Goal: Task Accomplishment & Management: Manage account settings

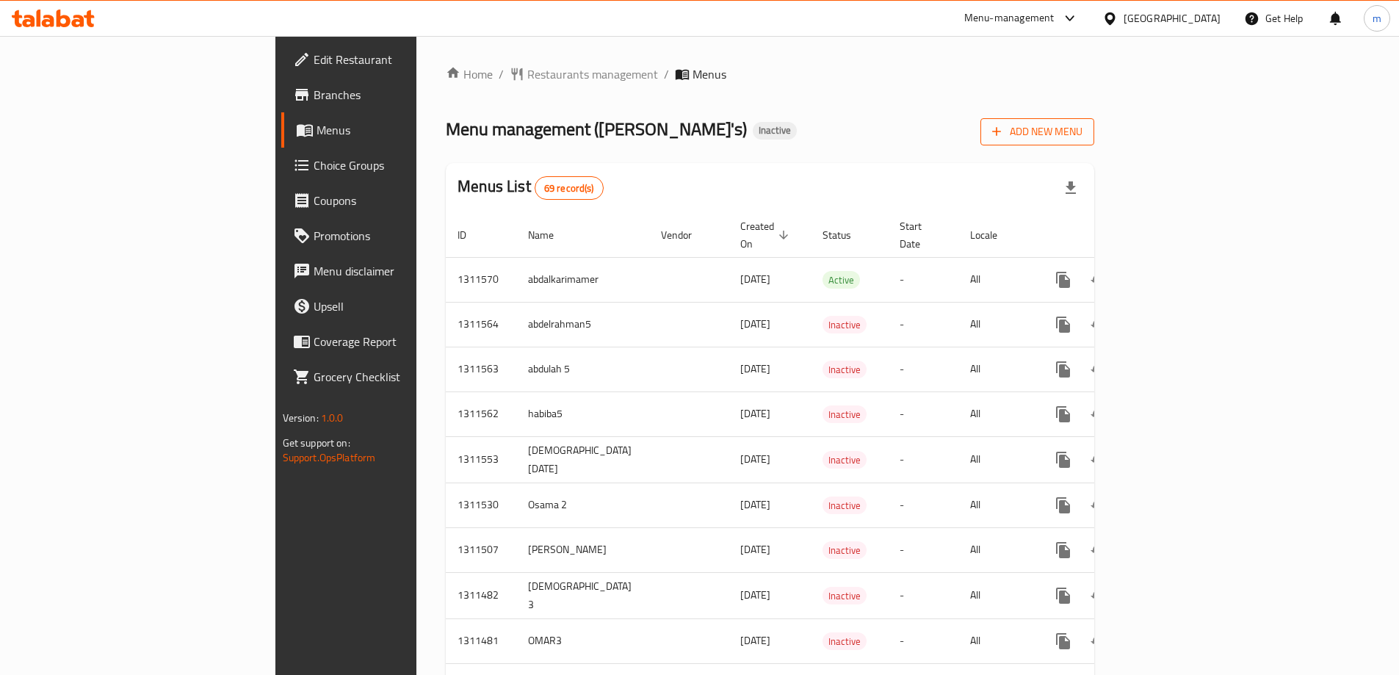
click at [1082, 137] on span "Add New Menu" at bounding box center [1037, 132] width 90 height 18
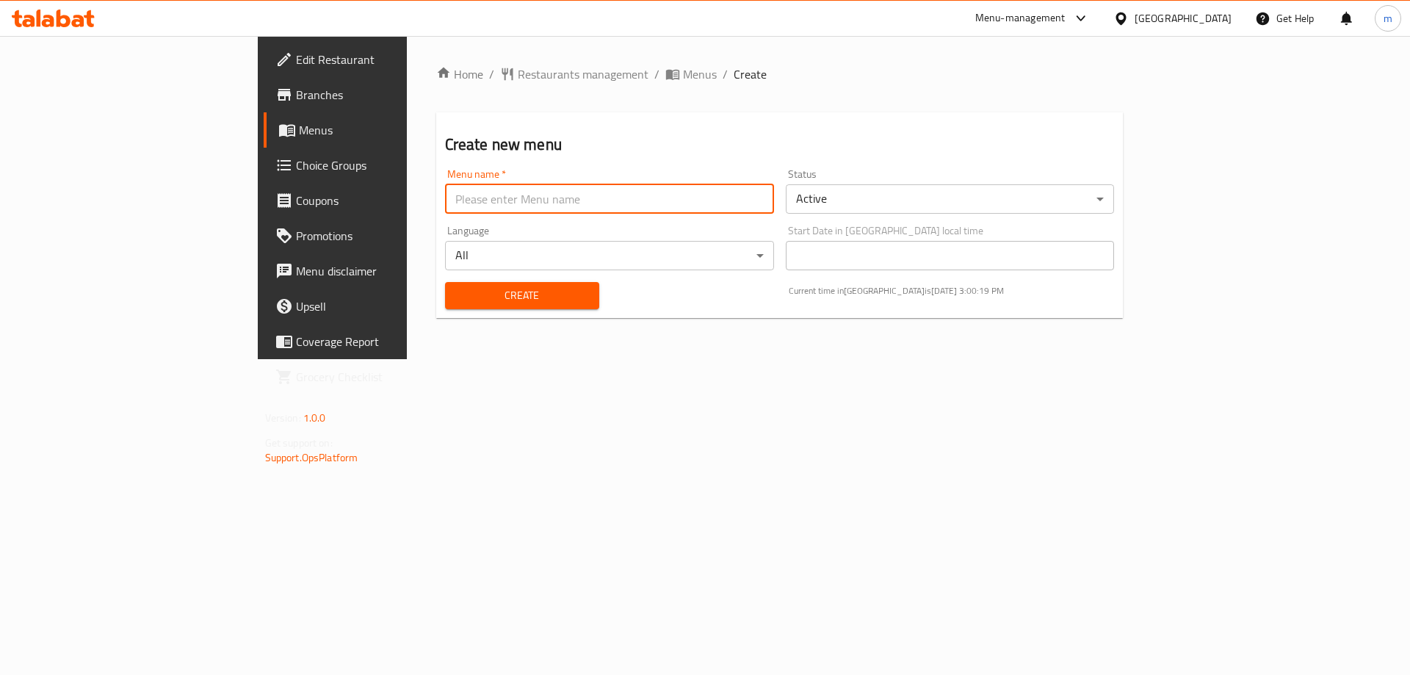
click at [537, 184] on input "text" at bounding box center [609, 198] width 329 height 29
type input "maram 3"
click at [465, 304] on span "Create" at bounding box center [522, 295] width 131 height 18
click at [299, 127] on span "Menus" at bounding box center [390, 130] width 183 height 18
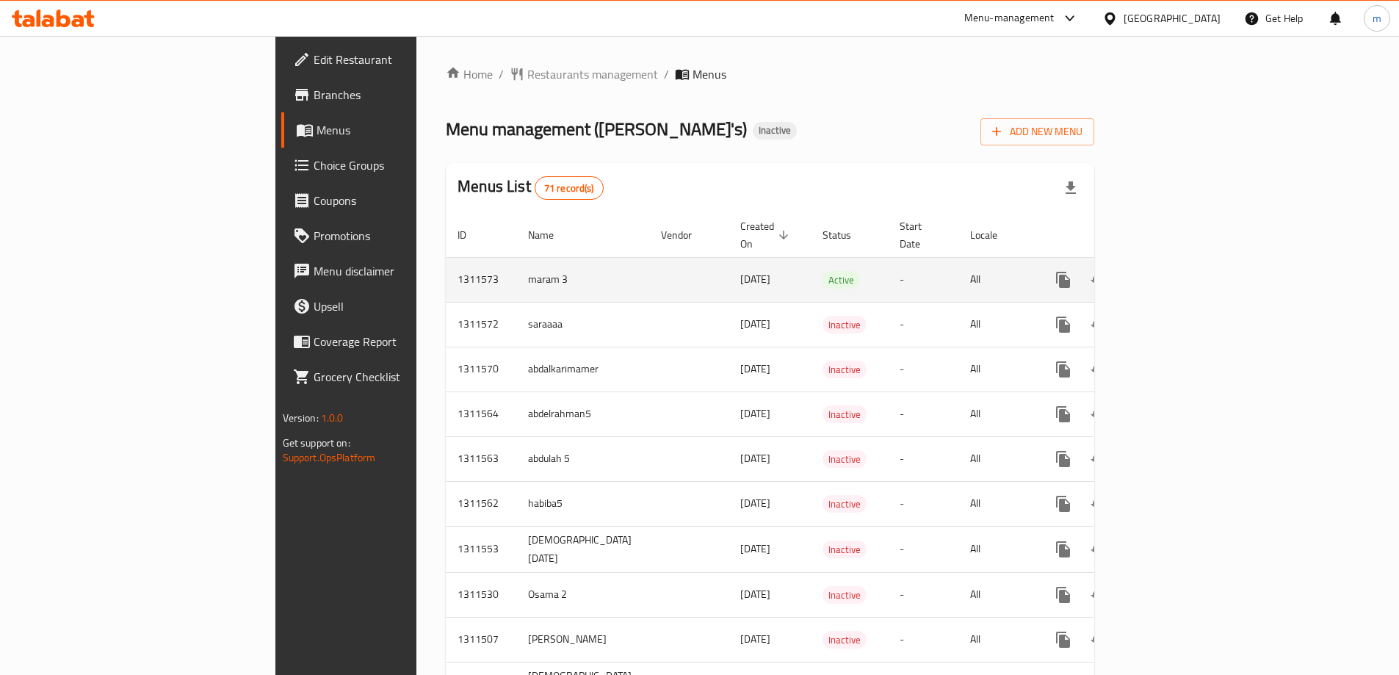
click at [1175, 273] on icon "enhanced table" at bounding box center [1168, 279] width 13 height 13
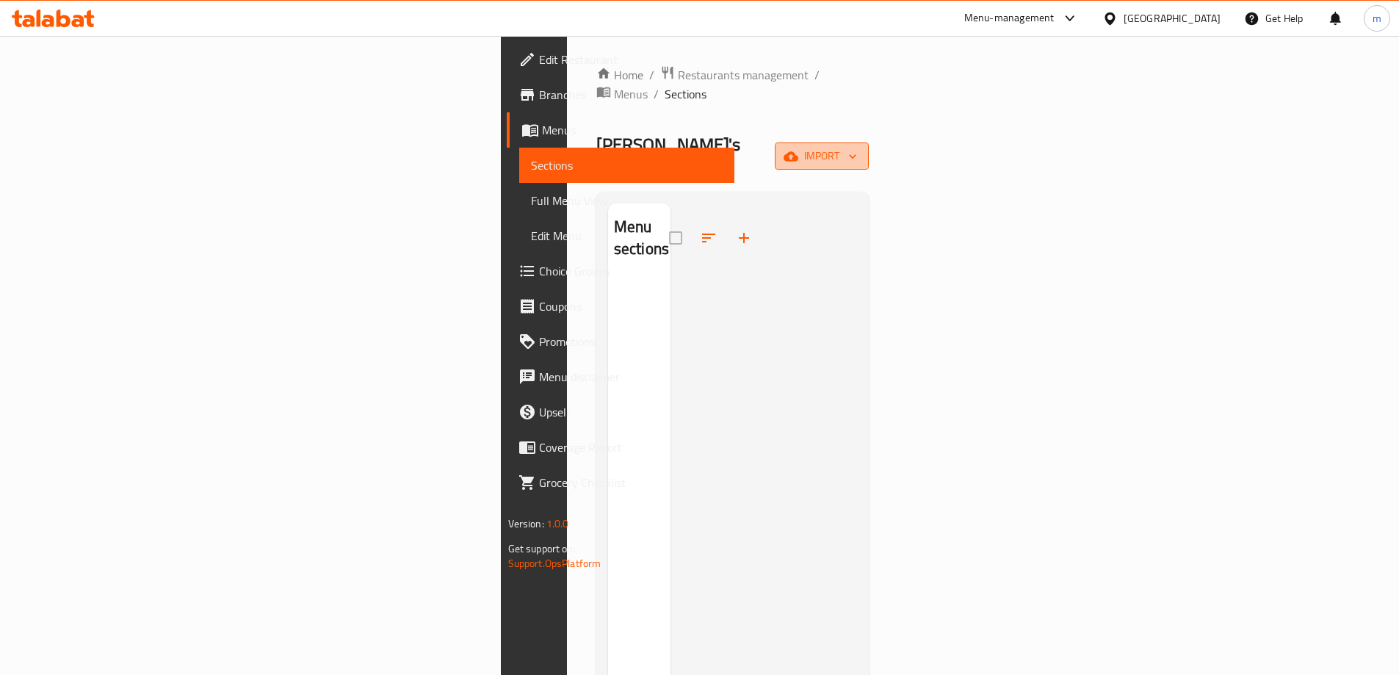
click at [857, 147] on span "import" at bounding box center [821, 156] width 70 height 18
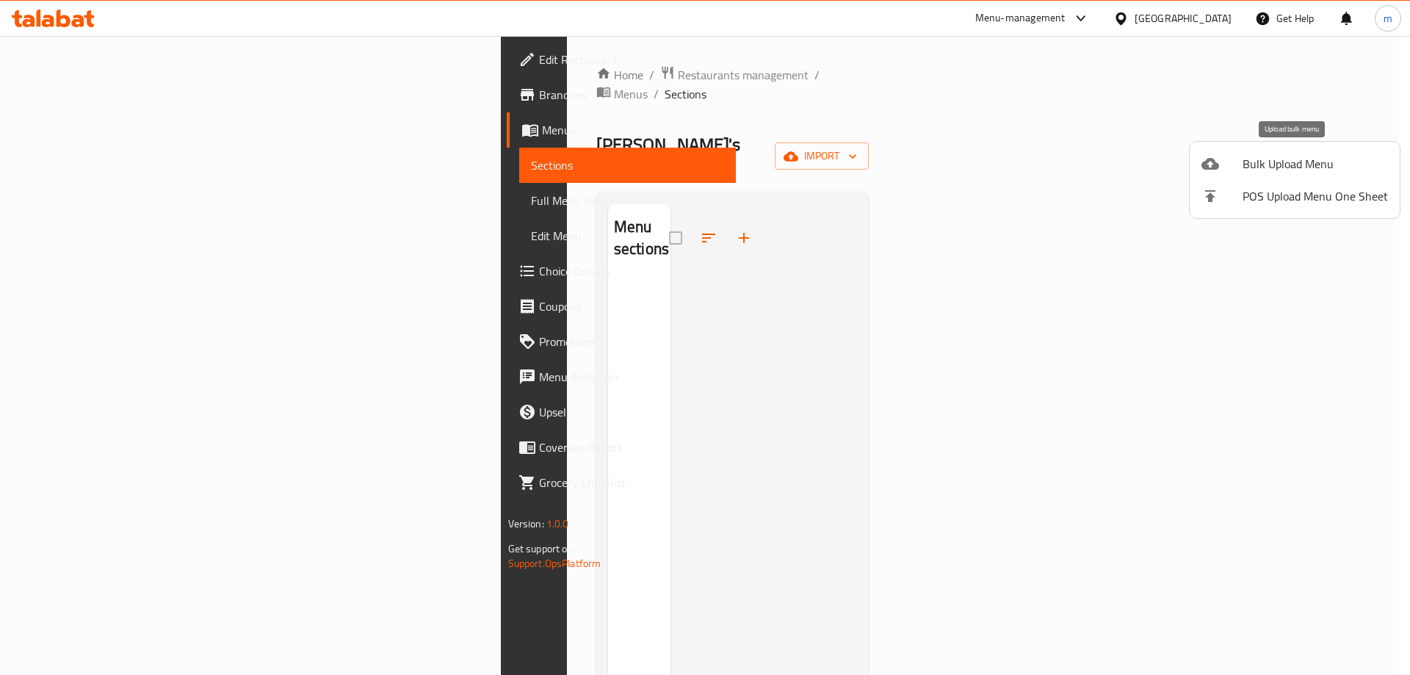
click at [1276, 170] on span "Bulk Upload Menu" at bounding box center [1314, 164] width 145 height 18
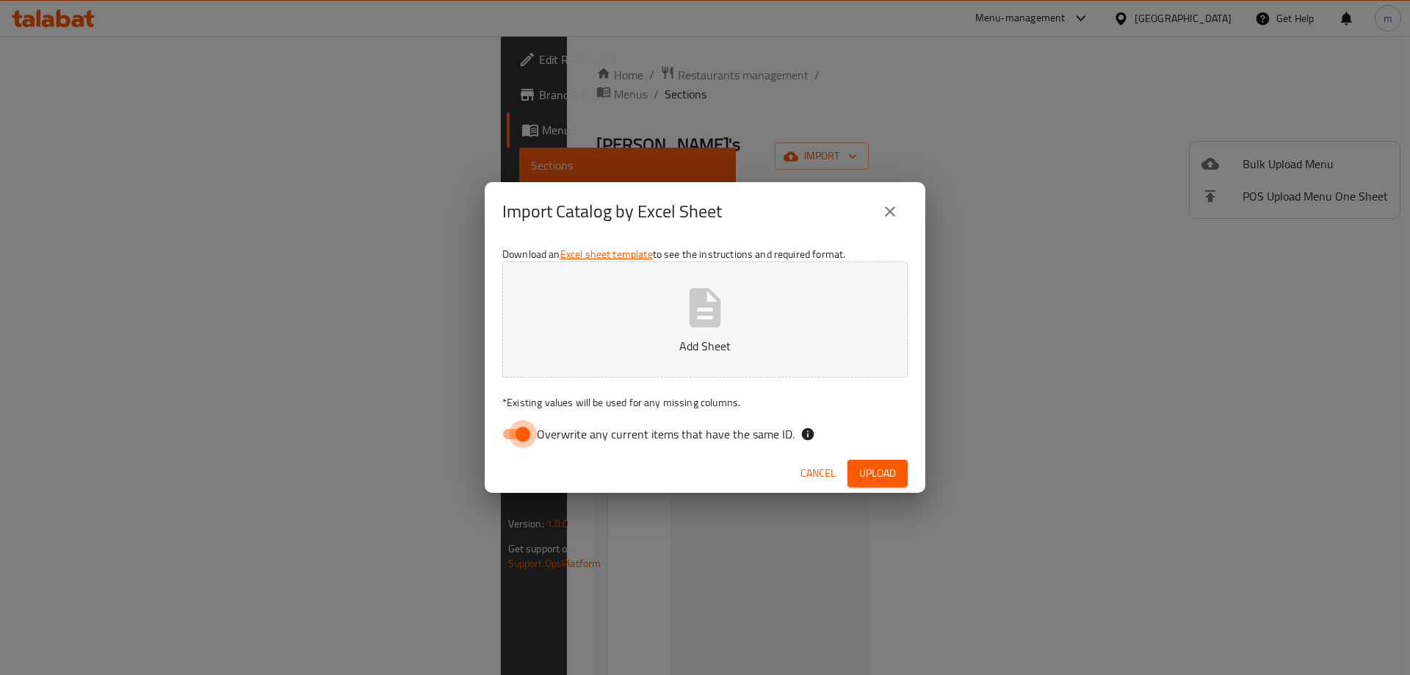
click at [512, 436] on input "Overwrite any current items that have the same ID." at bounding box center [523, 434] width 84 height 28
checkbox input "false"
click at [660, 329] on button "Add Sheet" at bounding box center [704, 319] width 405 height 116
click at [872, 474] on span "Upload" at bounding box center [877, 473] width 37 height 18
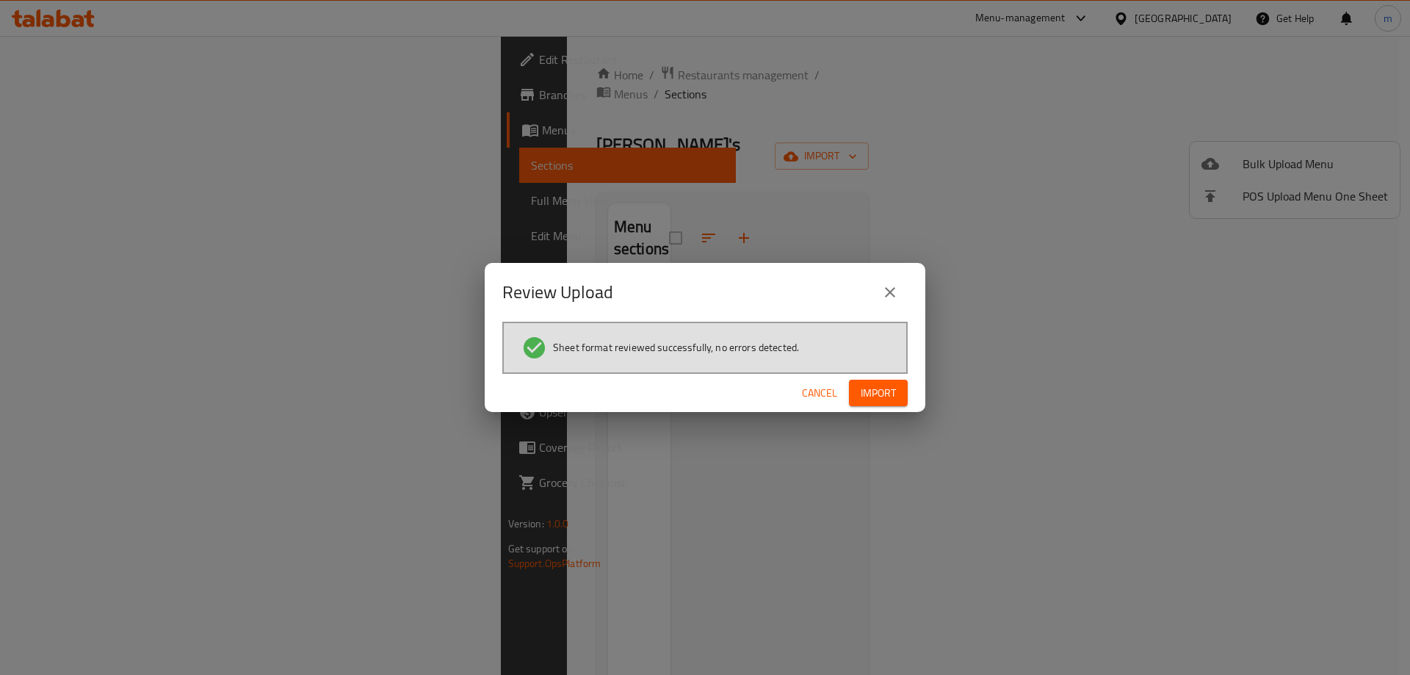
click at [880, 401] on span "Import" at bounding box center [877, 393] width 35 height 18
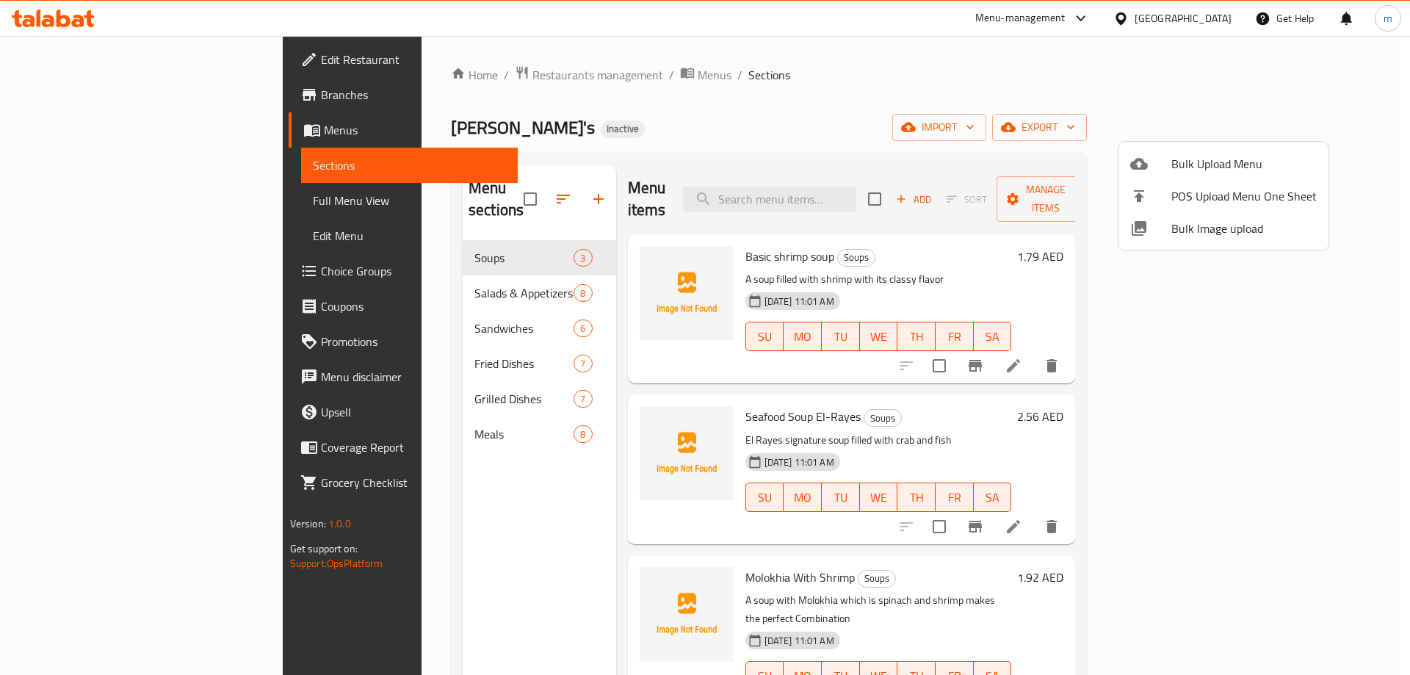
click at [439, 506] on div at bounding box center [705, 337] width 1410 height 675
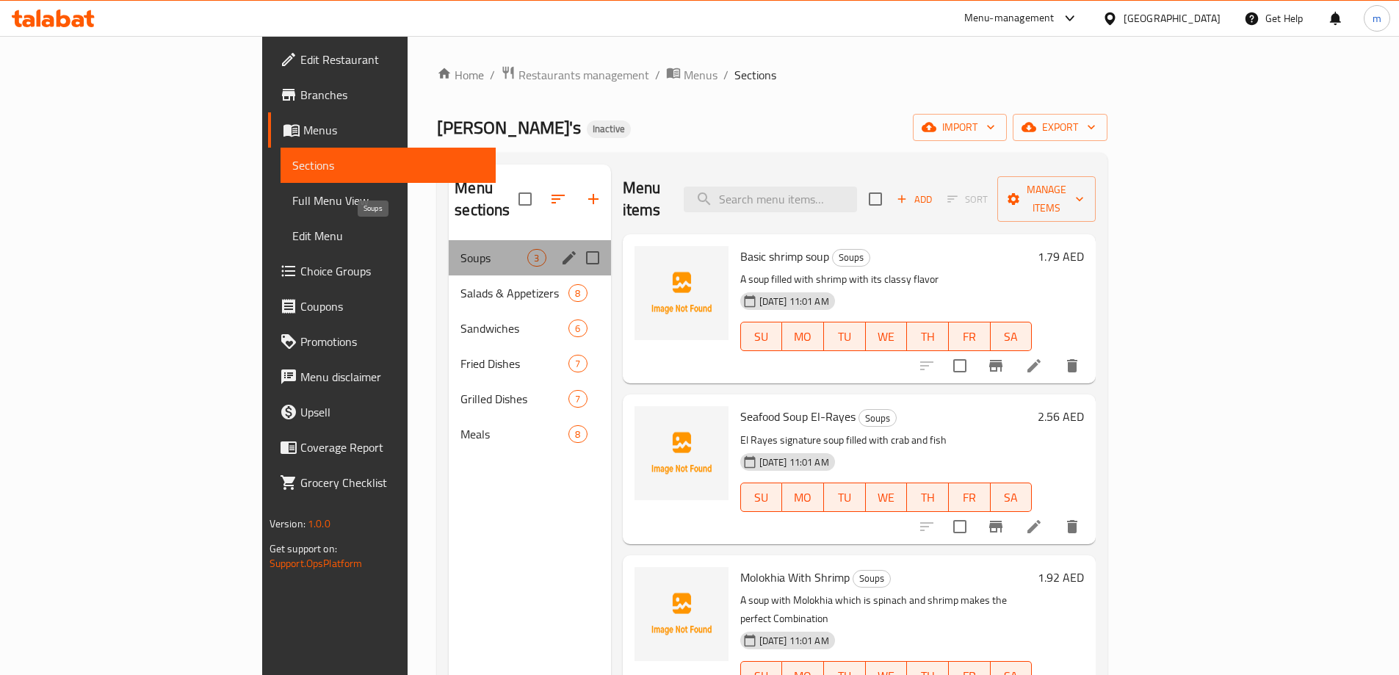
click at [460, 249] on span "Soups" at bounding box center [493, 258] width 67 height 18
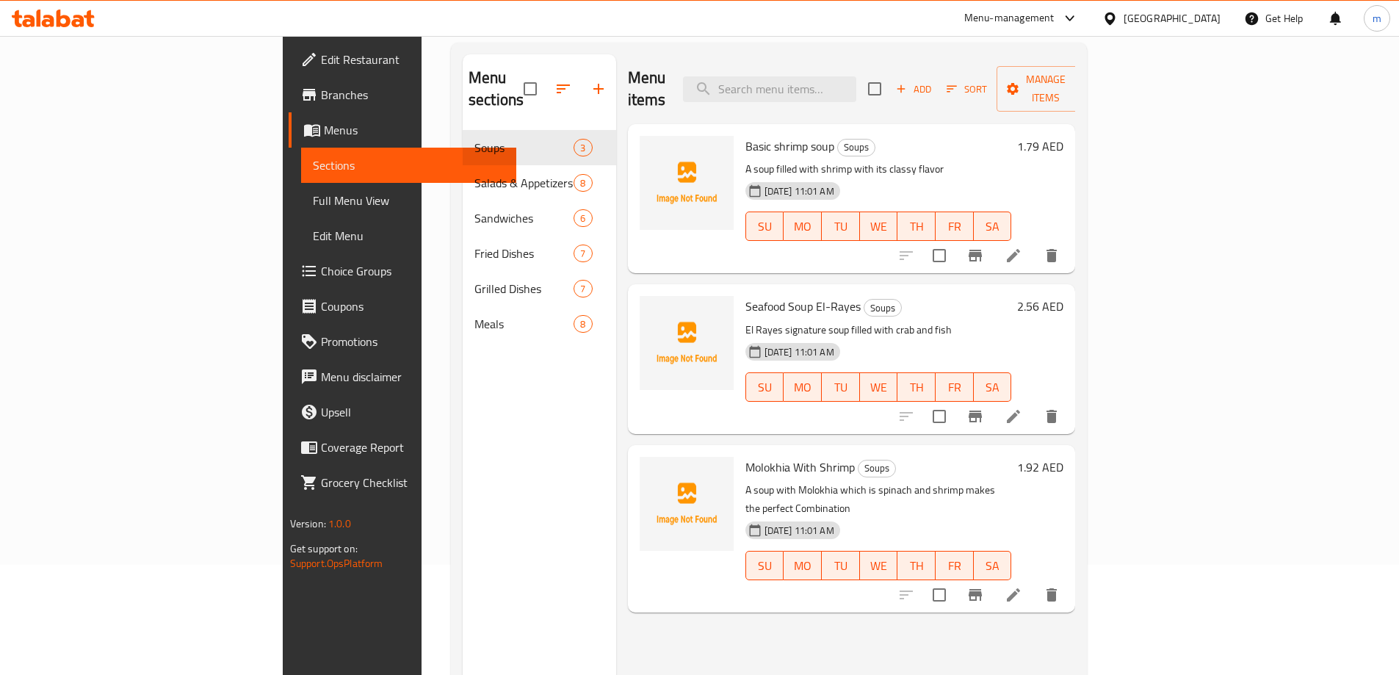
scroll to position [73, 0]
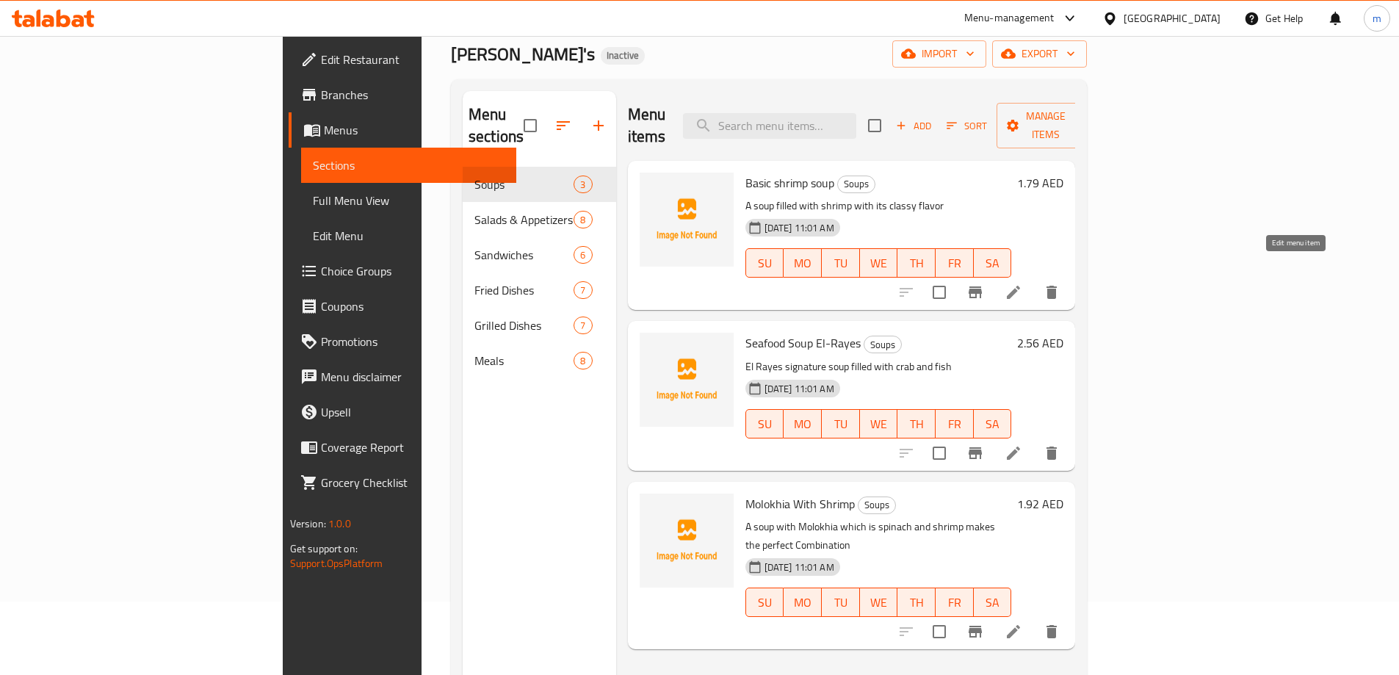
click at [1022, 283] on icon at bounding box center [1013, 292] width 18 height 18
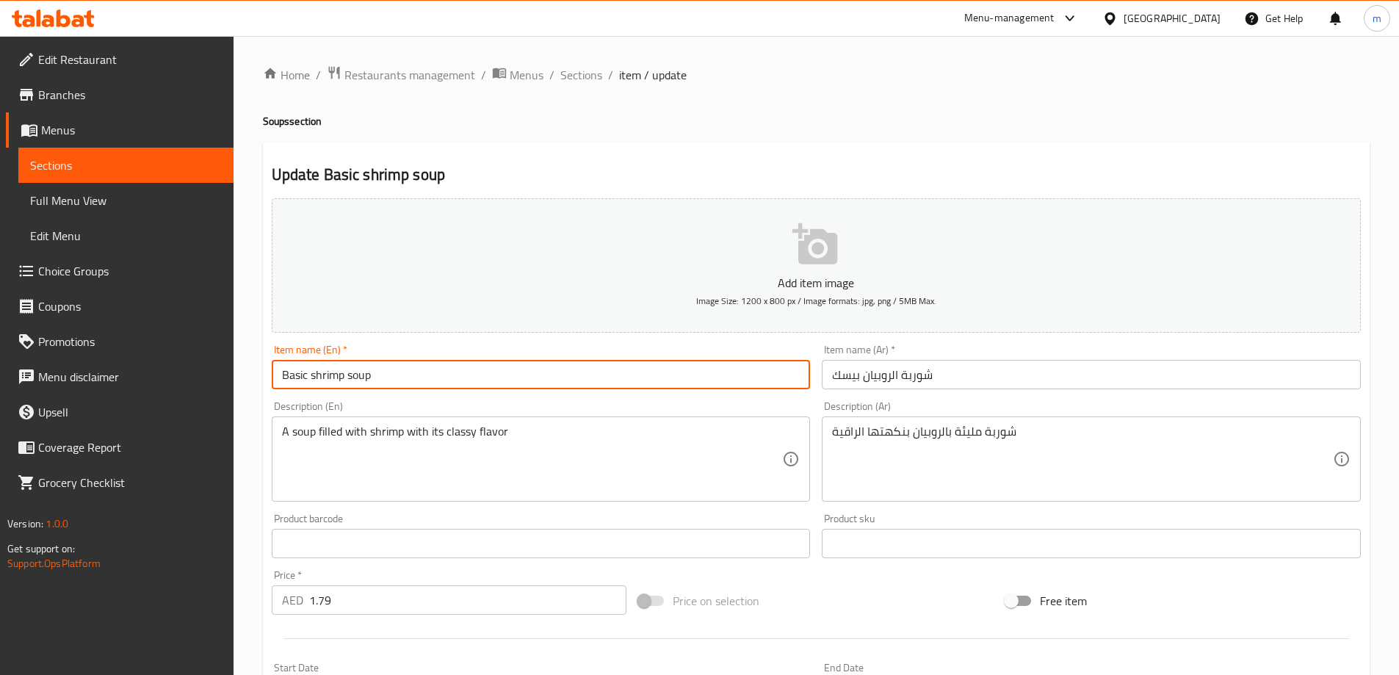
drag, startPoint x: 371, startPoint y: 375, endPoint x: 271, endPoint y: 376, distance: 100.6
click at [272, 376] on input "Basic shrimp soup" at bounding box center [541, 374] width 539 height 29
click at [952, 378] on input "شوربة الروبيان بيسك" at bounding box center [1090, 374] width 539 height 29
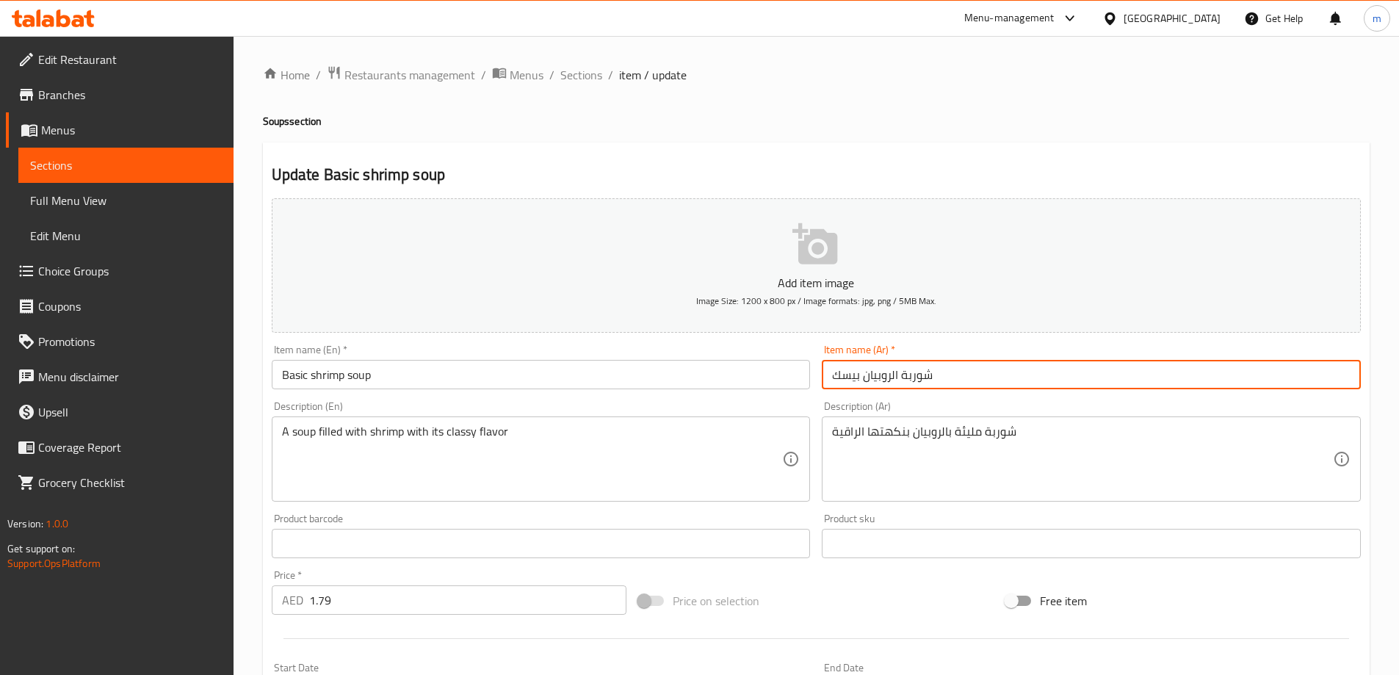
click at [830, 373] on input "شوربة الروبيان بيسك" at bounding box center [1090, 374] width 539 height 29
click at [947, 370] on input "شوربة الروبيان بيسك" at bounding box center [1090, 374] width 539 height 29
type input "ش"
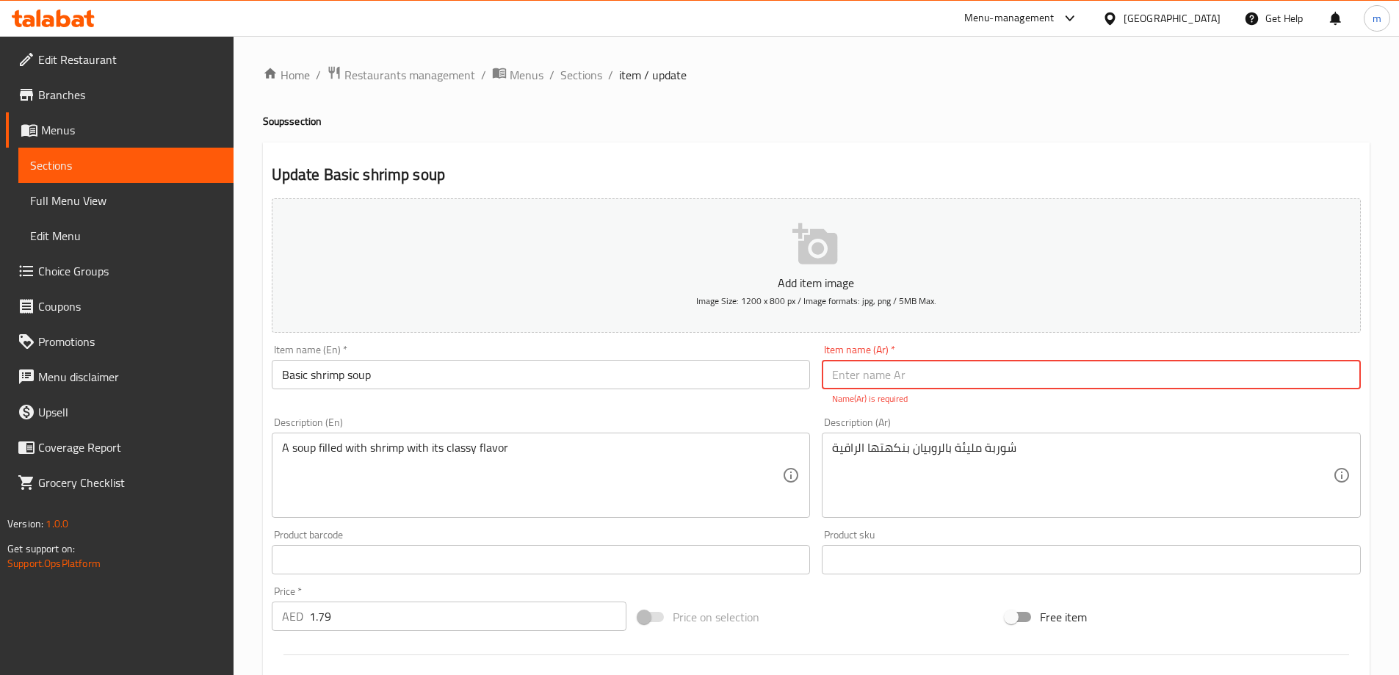
click at [929, 371] on input "text" at bounding box center [1090, 374] width 539 height 29
type input "a"
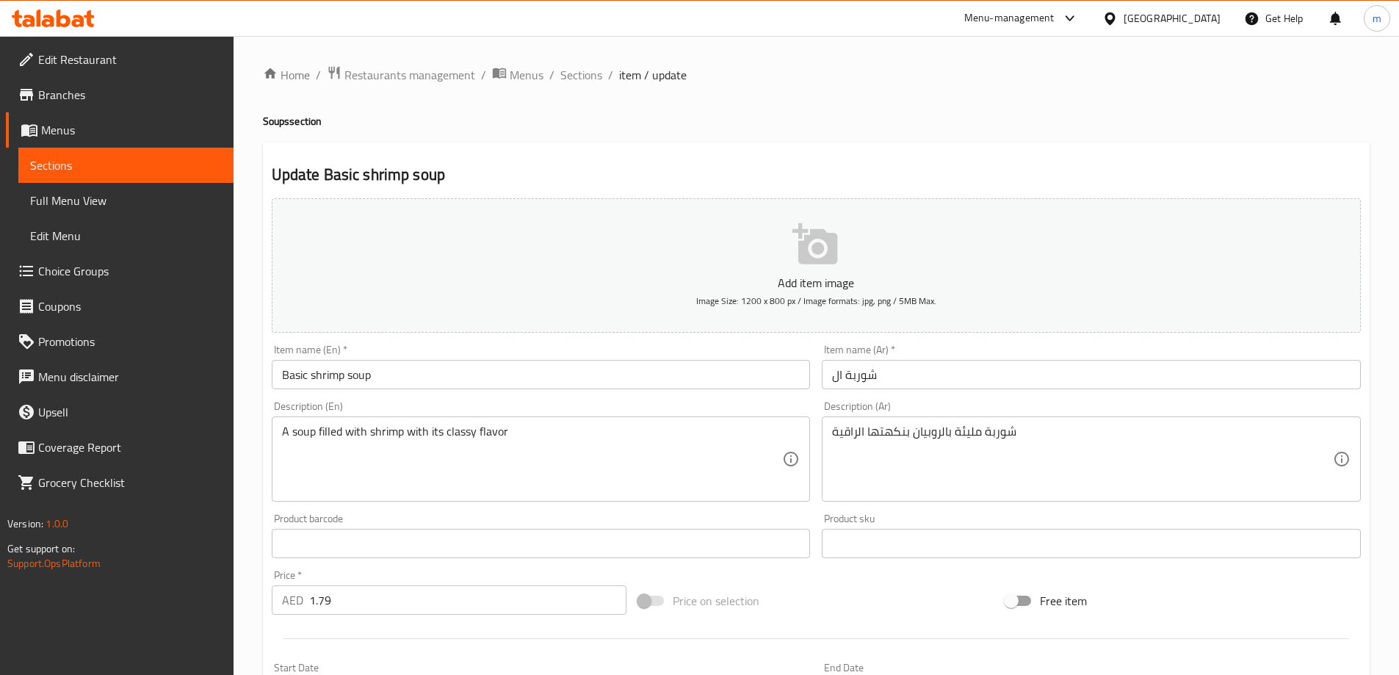
click at [833, 371] on input "شوربة ال" at bounding box center [1090, 374] width 539 height 29
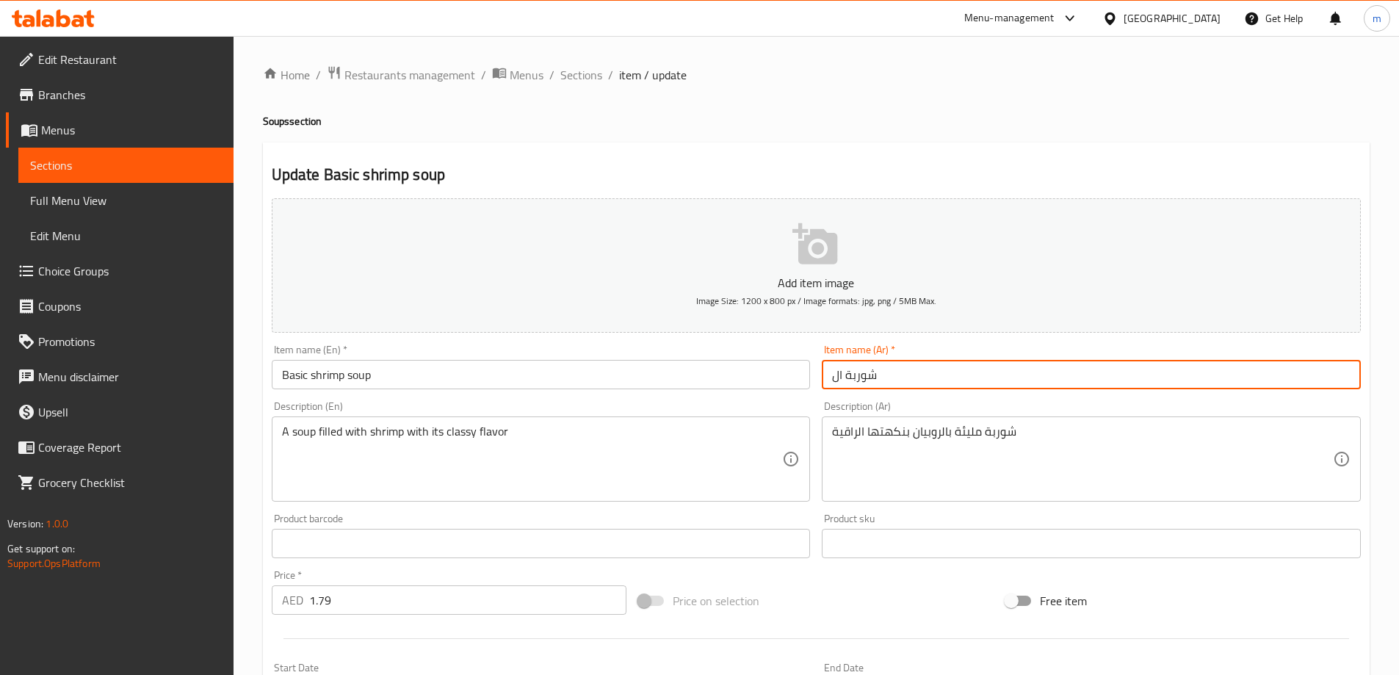
click at [897, 370] on input "شوربة ال" at bounding box center [1090, 374] width 539 height 29
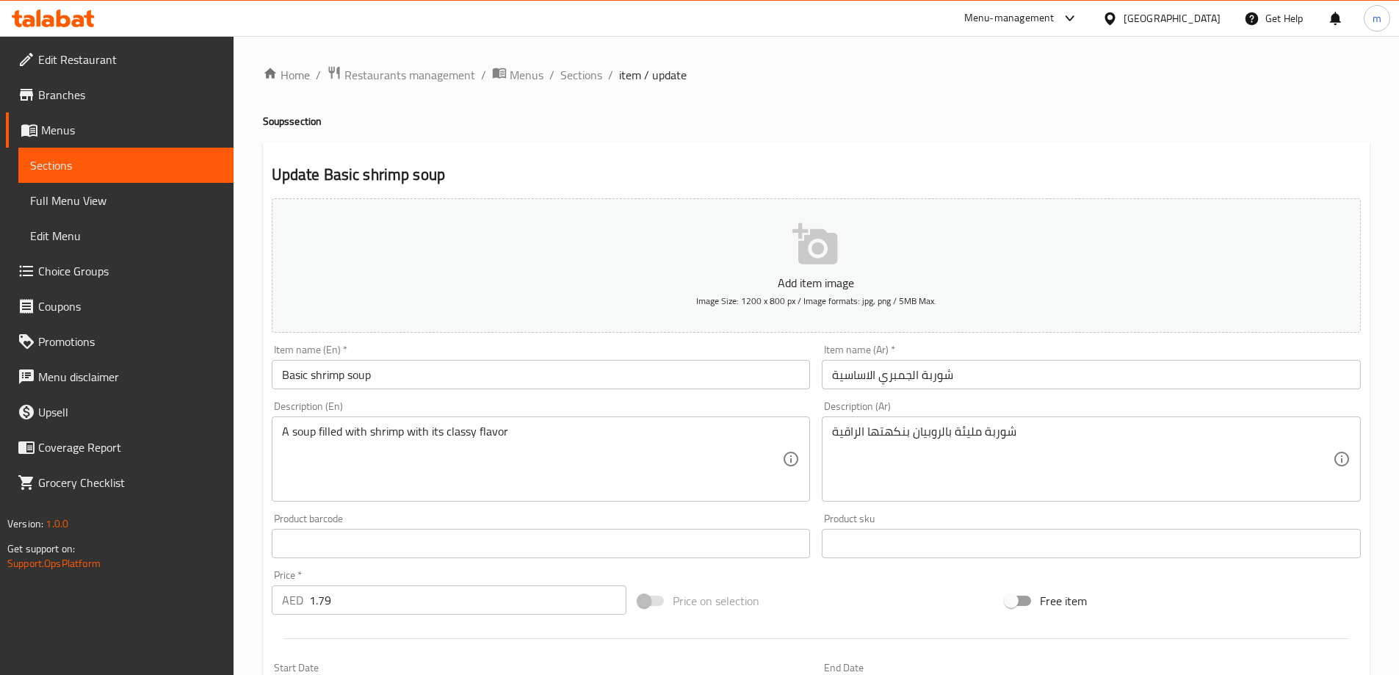
click at [834, 373] on input "شوربة الجمبري الاساسية" at bounding box center [1090, 374] width 539 height 29
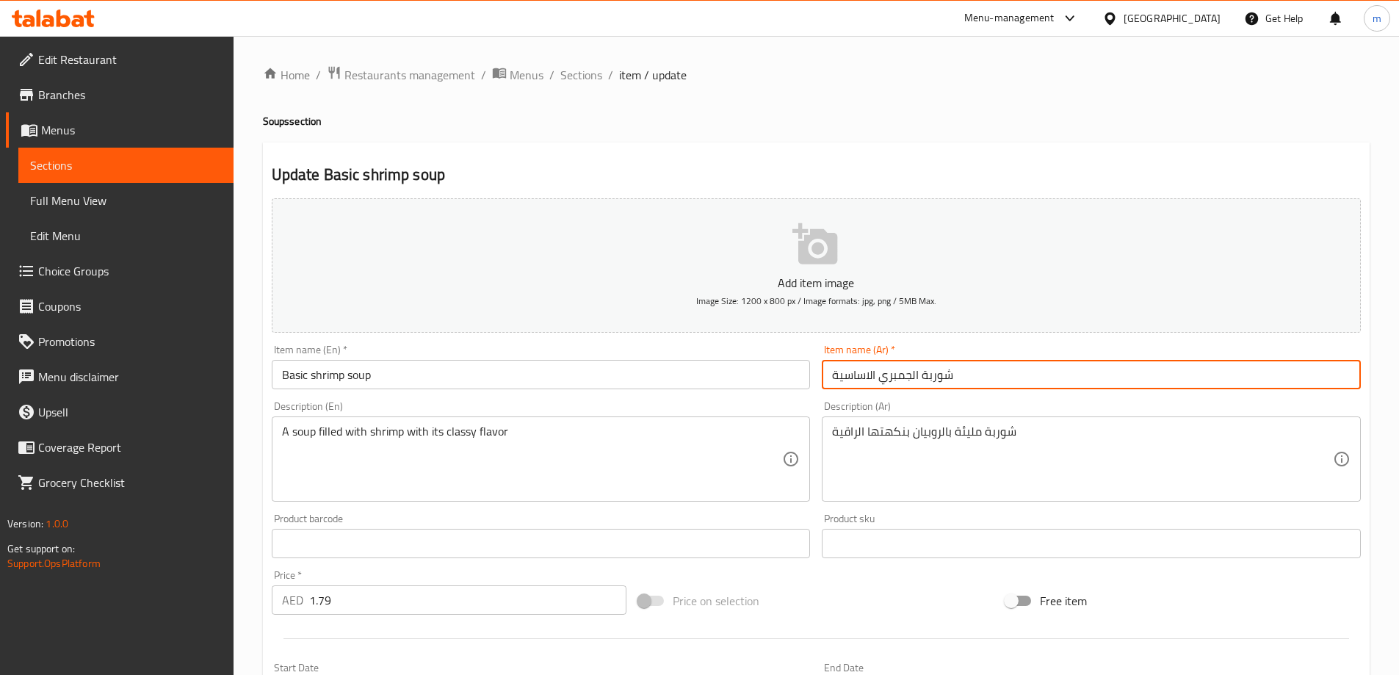
click at [1035, 380] on input "شوربة الجمبري الاساسية" at bounding box center [1090, 374] width 539 height 29
type input "شوربة جمبري بيزك"
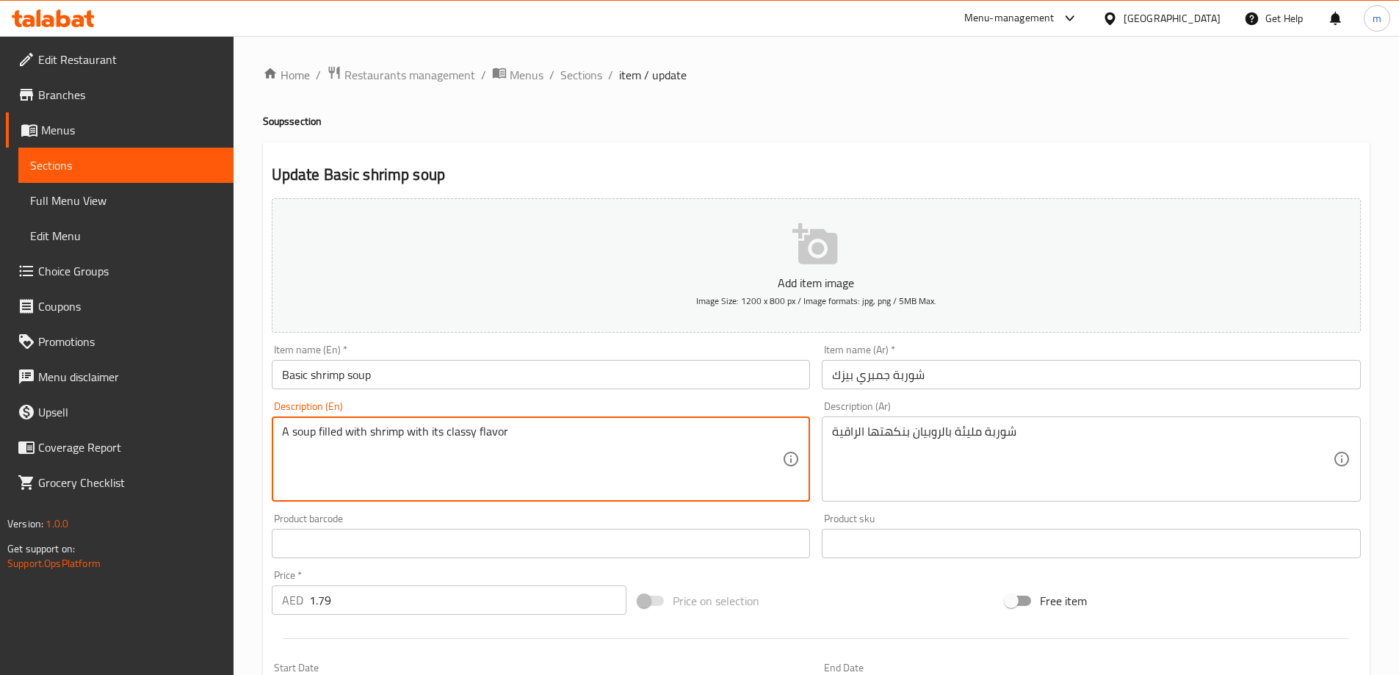
drag, startPoint x: 519, startPoint y: 432, endPoint x: 278, endPoint y: 430, distance: 240.8
click at [278, 430] on div "A soup filled with shrimp with its classy flavor Description (En)" at bounding box center [541, 458] width 539 height 85
click at [676, 438] on textarea "A soup filled with shrimp with its classy flavor" at bounding box center [532, 459] width 501 height 70
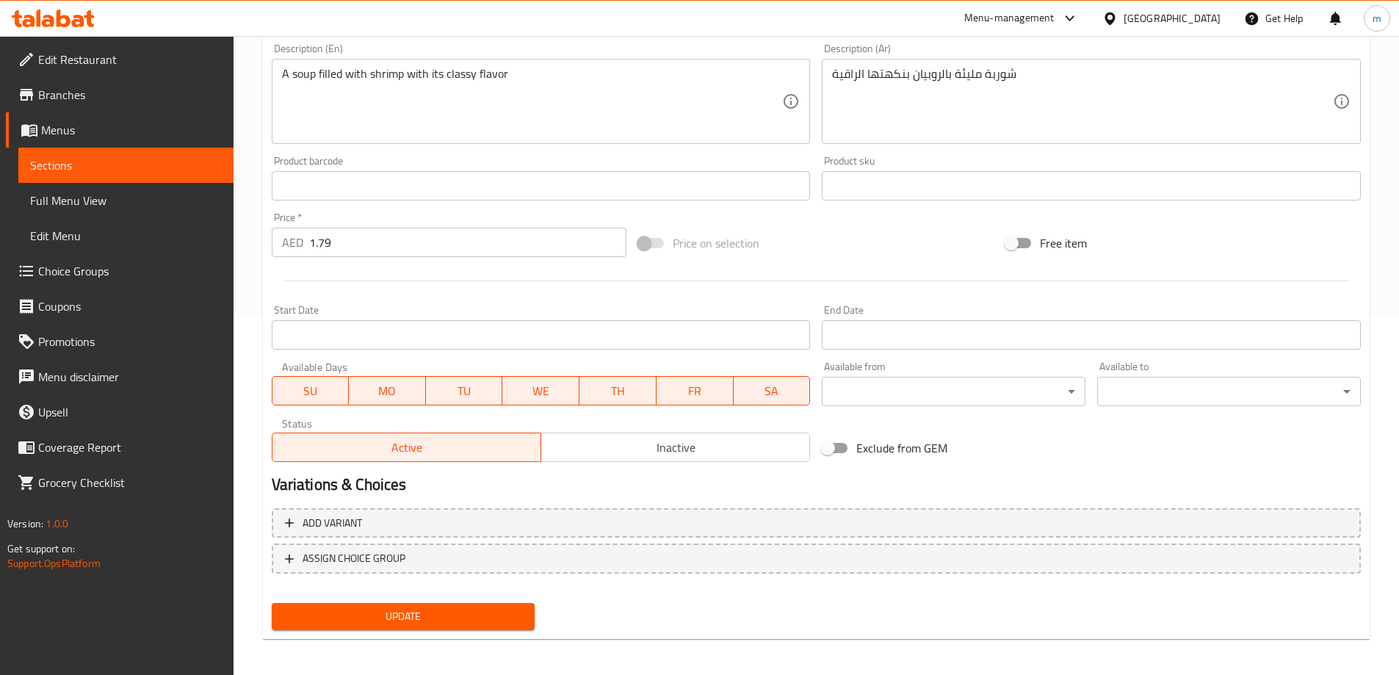
scroll to position [363, 0]
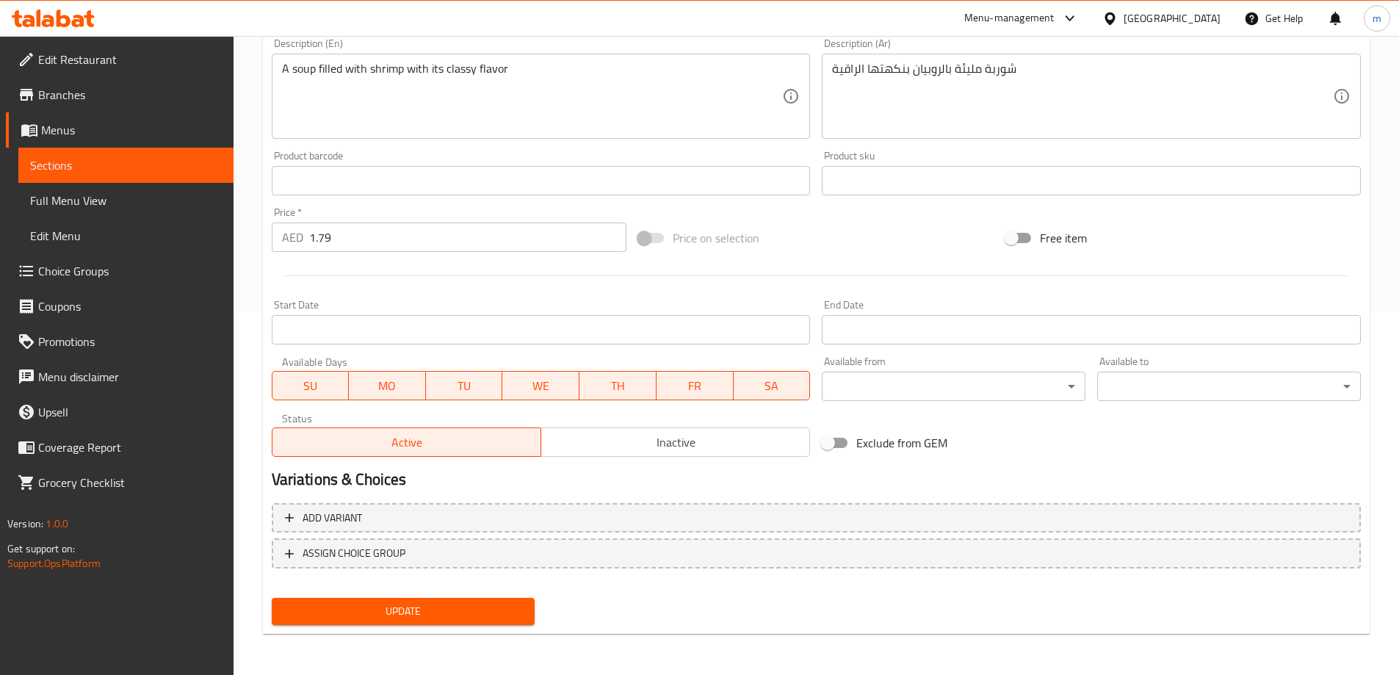
click at [449, 608] on span "Update" at bounding box center [403, 611] width 240 height 18
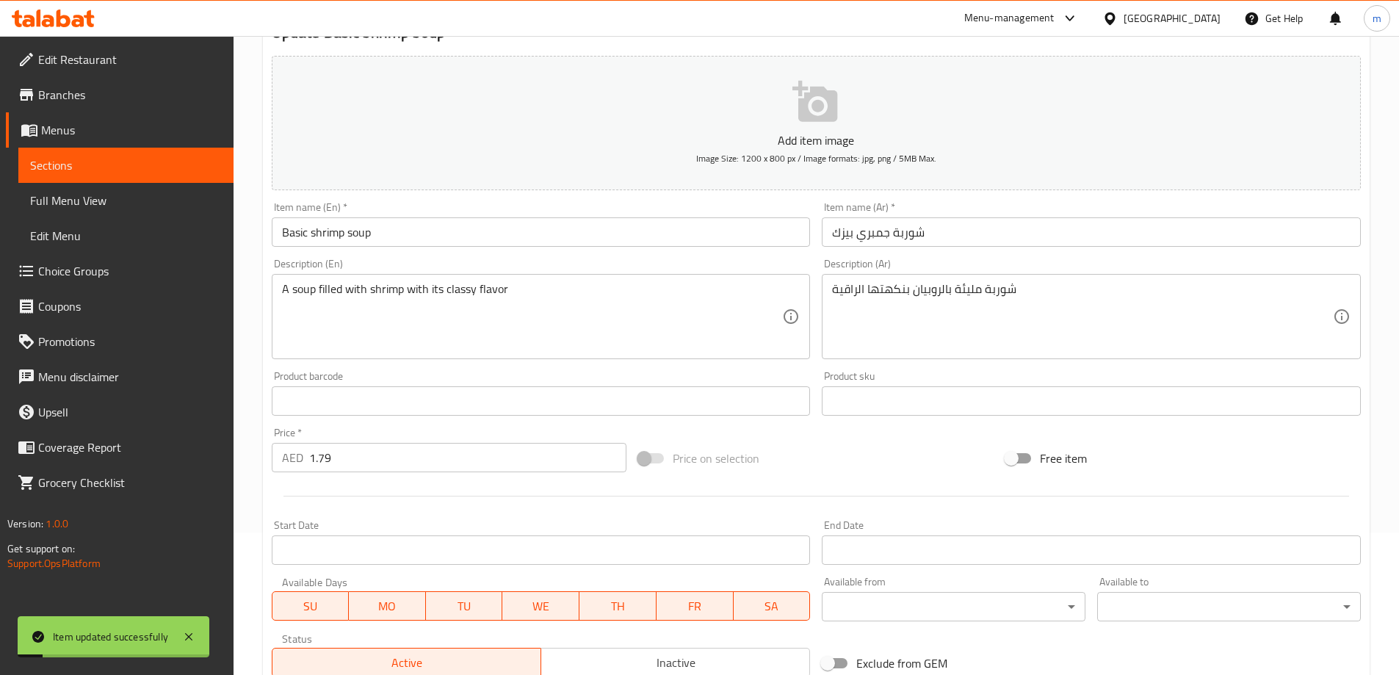
scroll to position [0, 0]
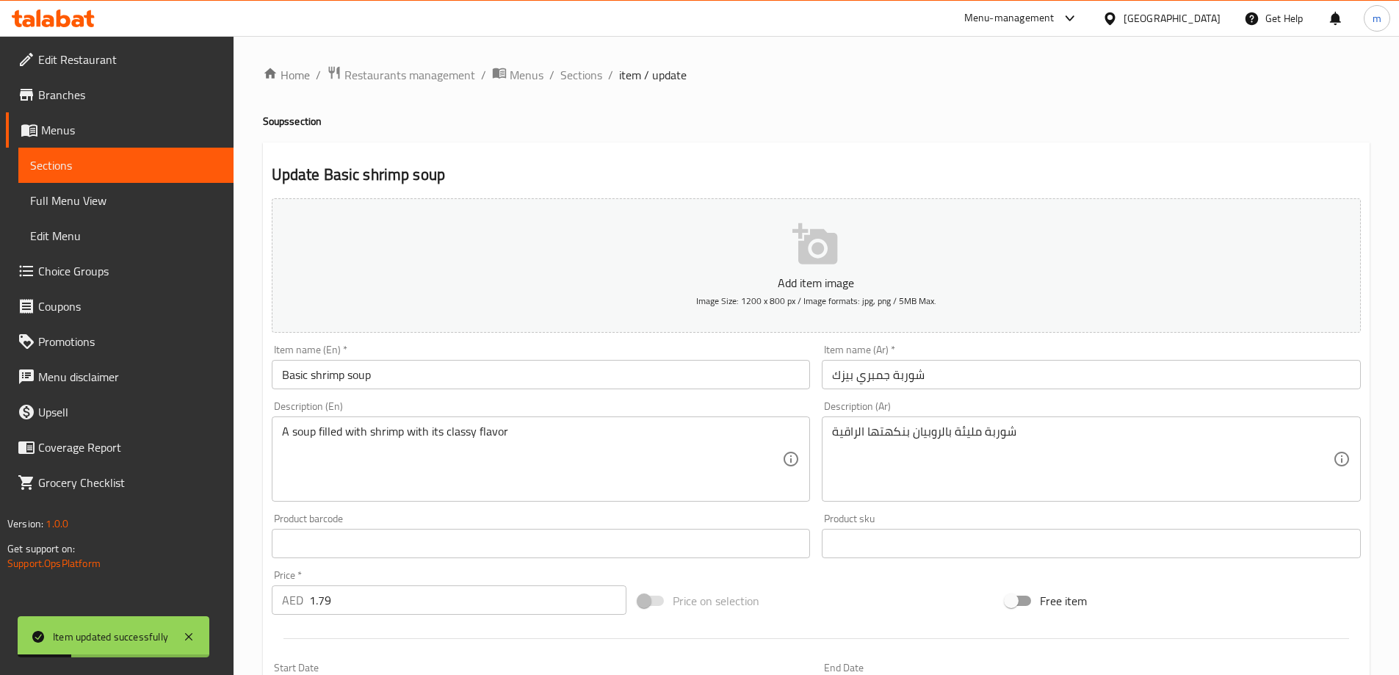
click at [123, 158] on span "Sections" at bounding box center [126, 165] width 192 height 18
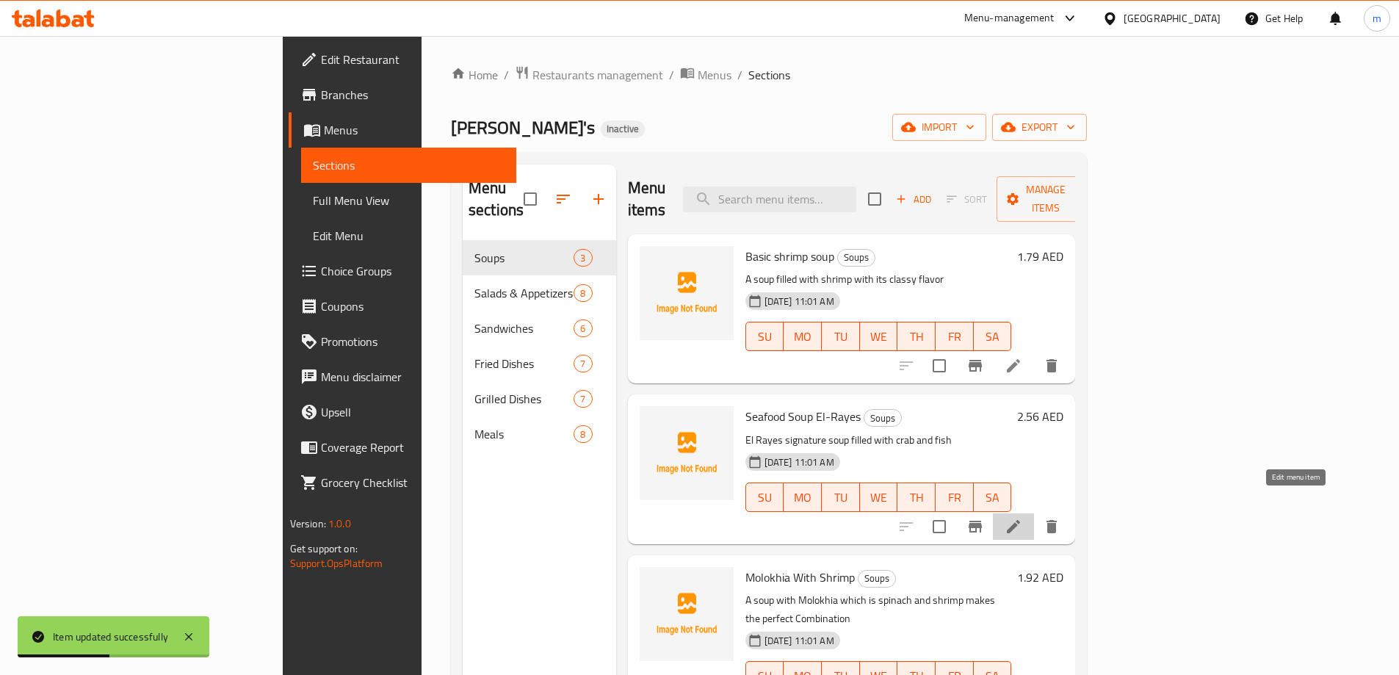
click at [1022, 518] on icon at bounding box center [1013, 527] width 18 height 18
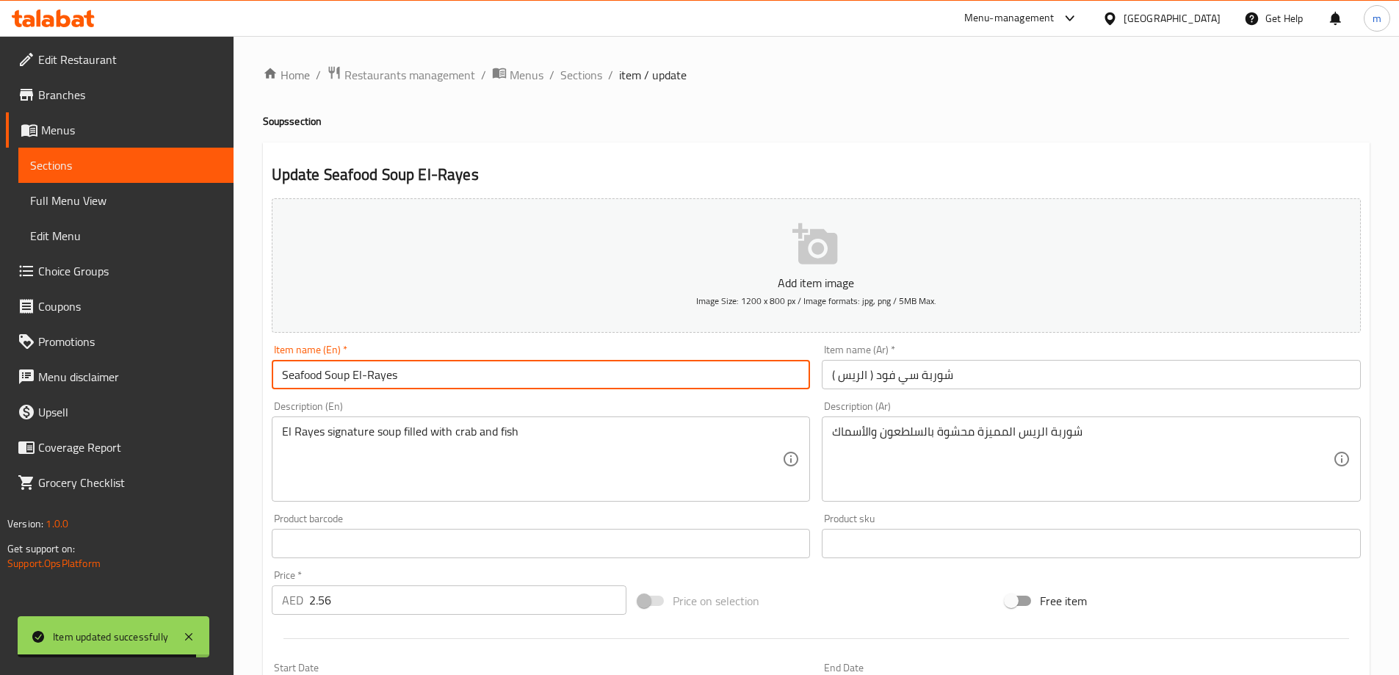
click at [404, 368] on input "Seafood Soup El-Rayes" at bounding box center [541, 374] width 539 height 29
click at [358, 379] on input "Seafood Soup El-Rayes" at bounding box center [541, 374] width 539 height 29
click at [418, 376] on input "Seafood Soup El-Rayes" at bounding box center [541, 374] width 539 height 29
click at [364, 378] on input "Seafood Soup El-Rayes" at bounding box center [541, 374] width 539 height 29
click at [371, 377] on input "Seafood Soup El Rayes" at bounding box center [541, 374] width 539 height 29
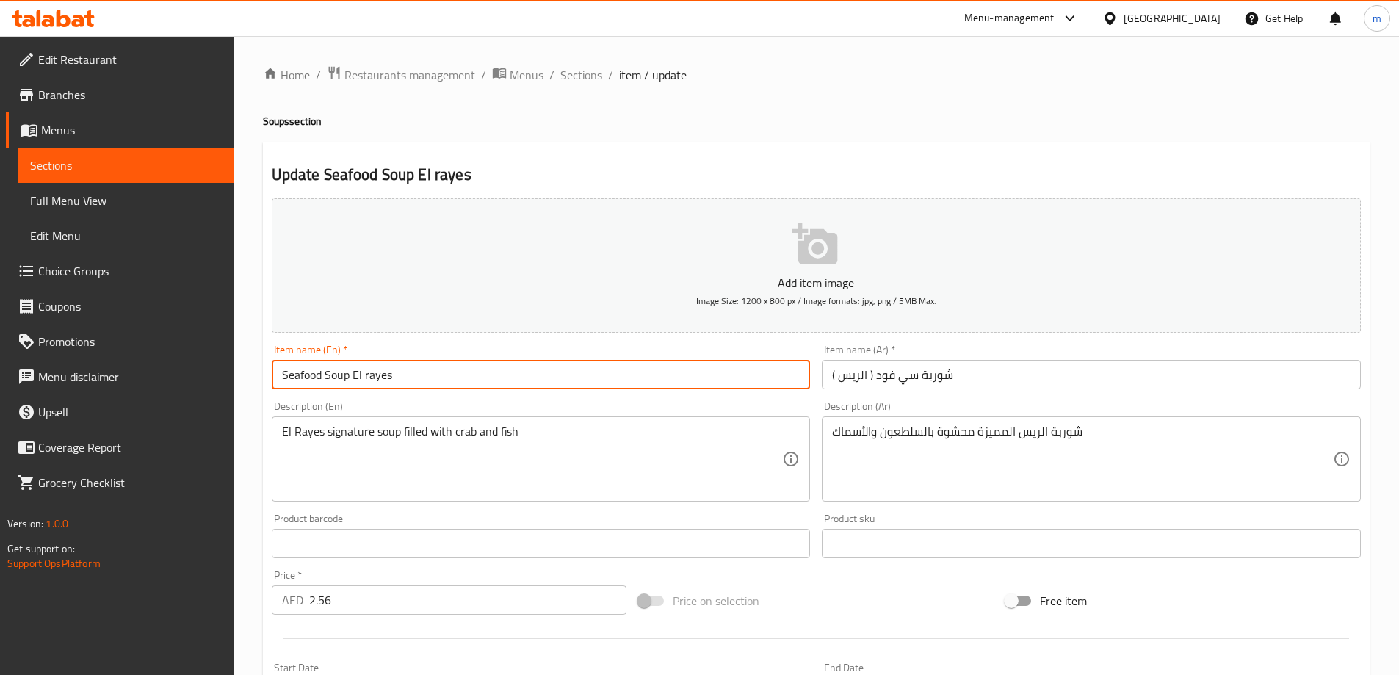
click at [411, 371] on input "Seafood Soup El rayes" at bounding box center [541, 374] width 539 height 29
type input "Seafood Soup El rayes"
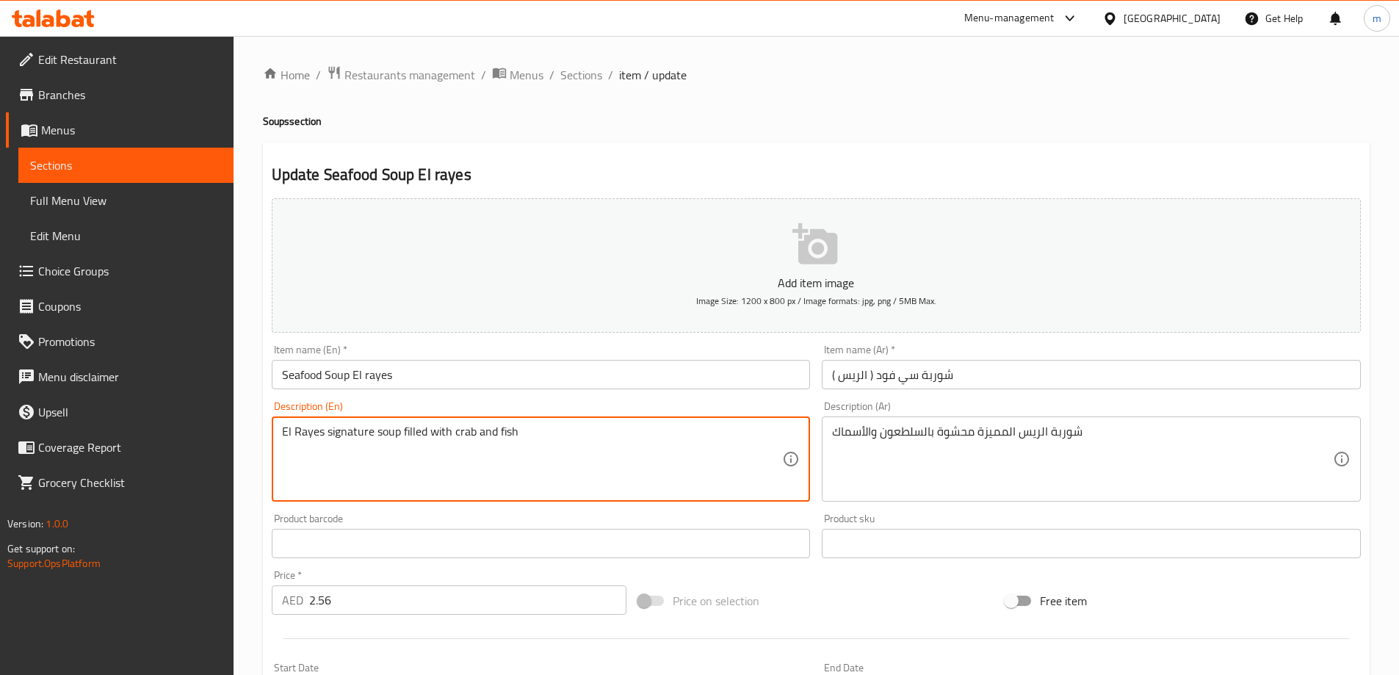
type textarea "El Rayes signature soup filled with crab and fish"
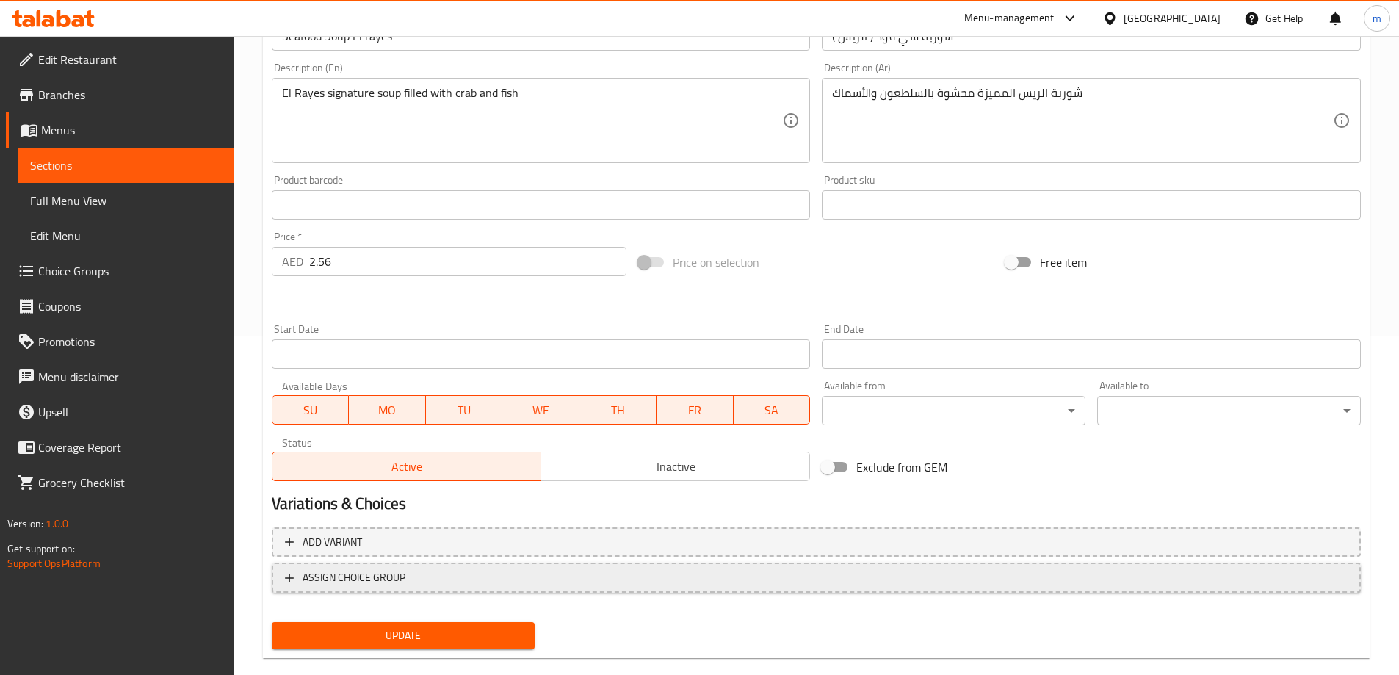
scroll to position [363, 0]
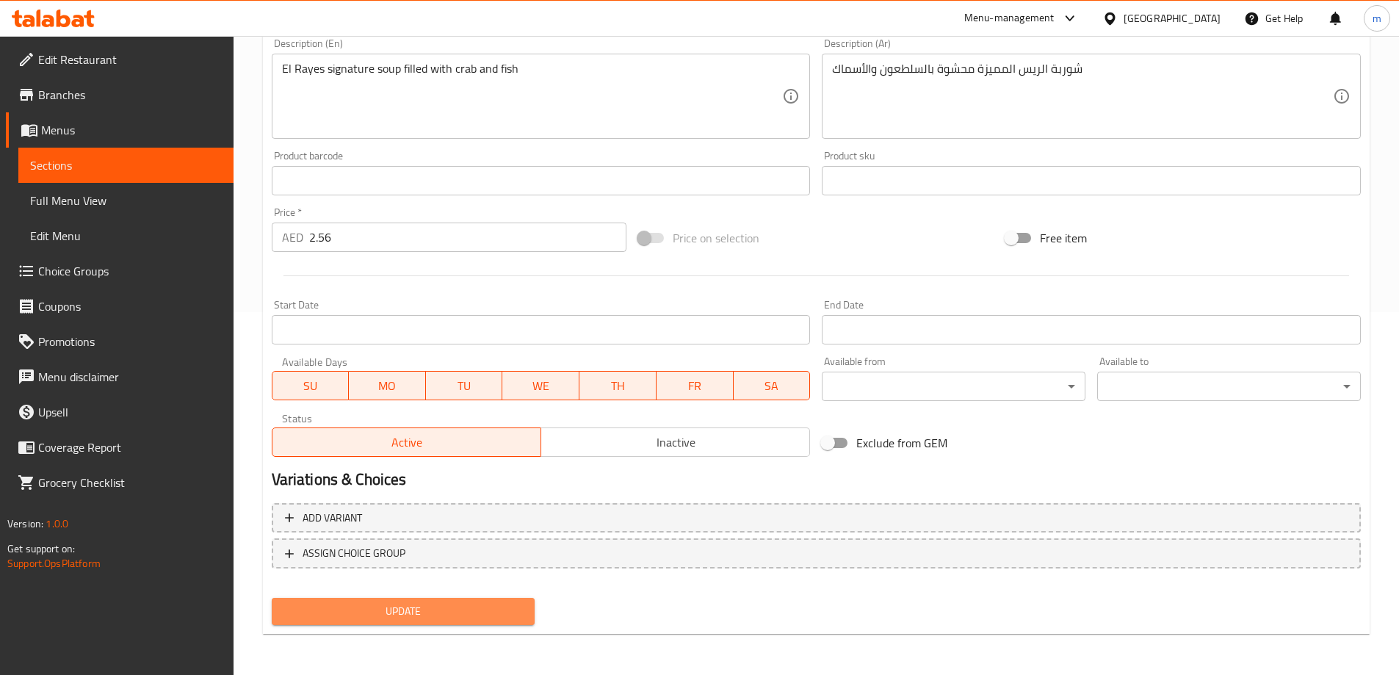
click at [484, 612] on span "Update" at bounding box center [403, 611] width 240 height 18
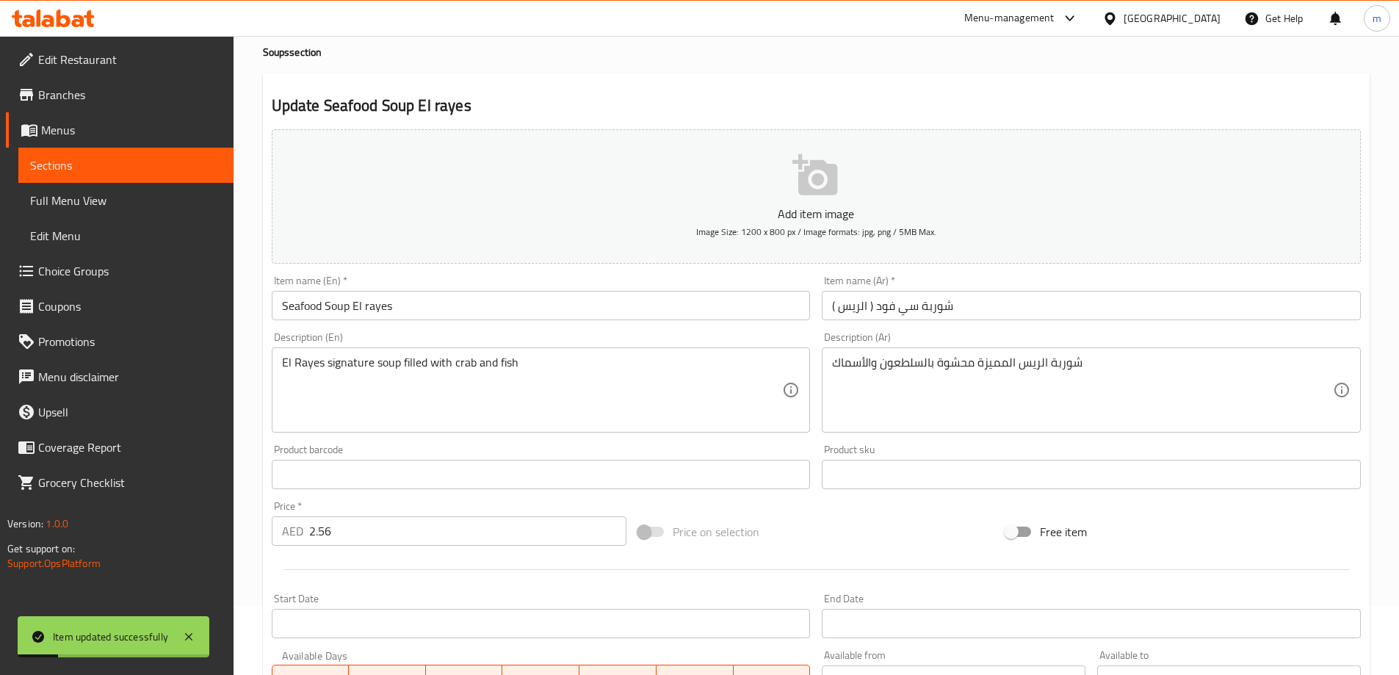
scroll to position [0, 0]
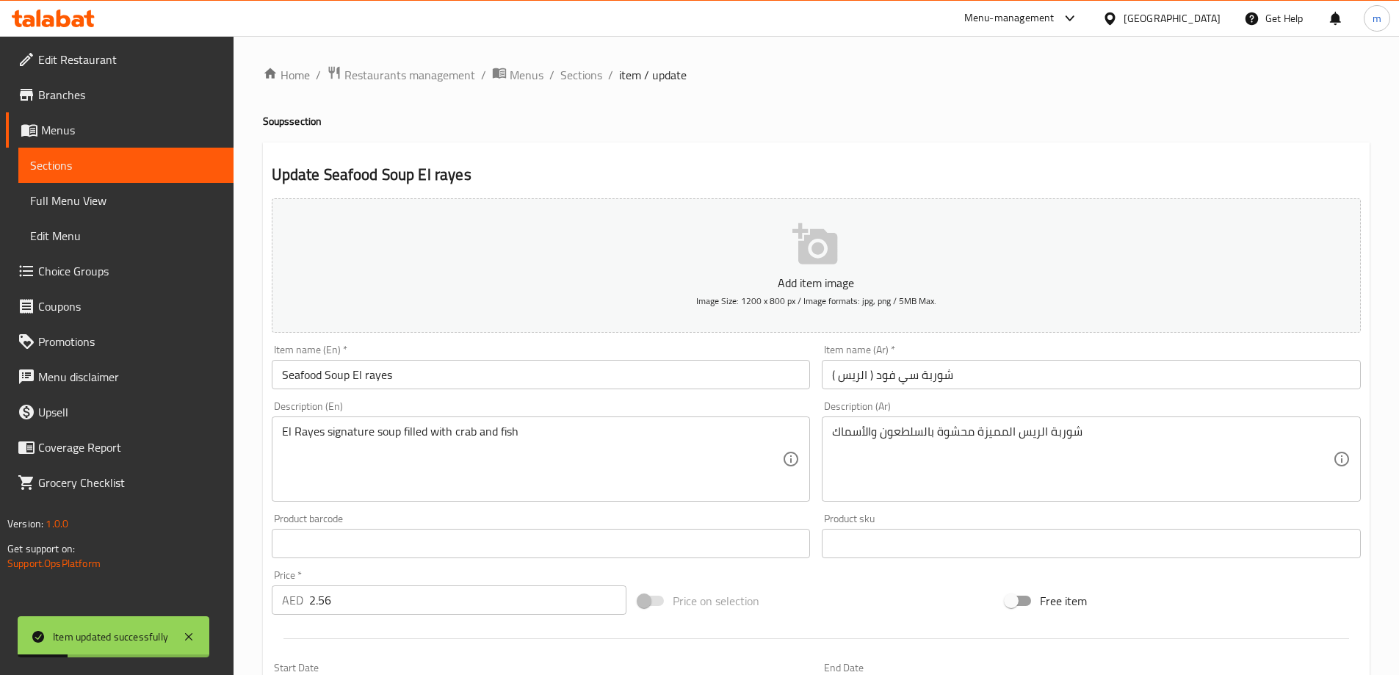
click at [168, 170] on span "Sections" at bounding box center [126, 165] width 192 height 18
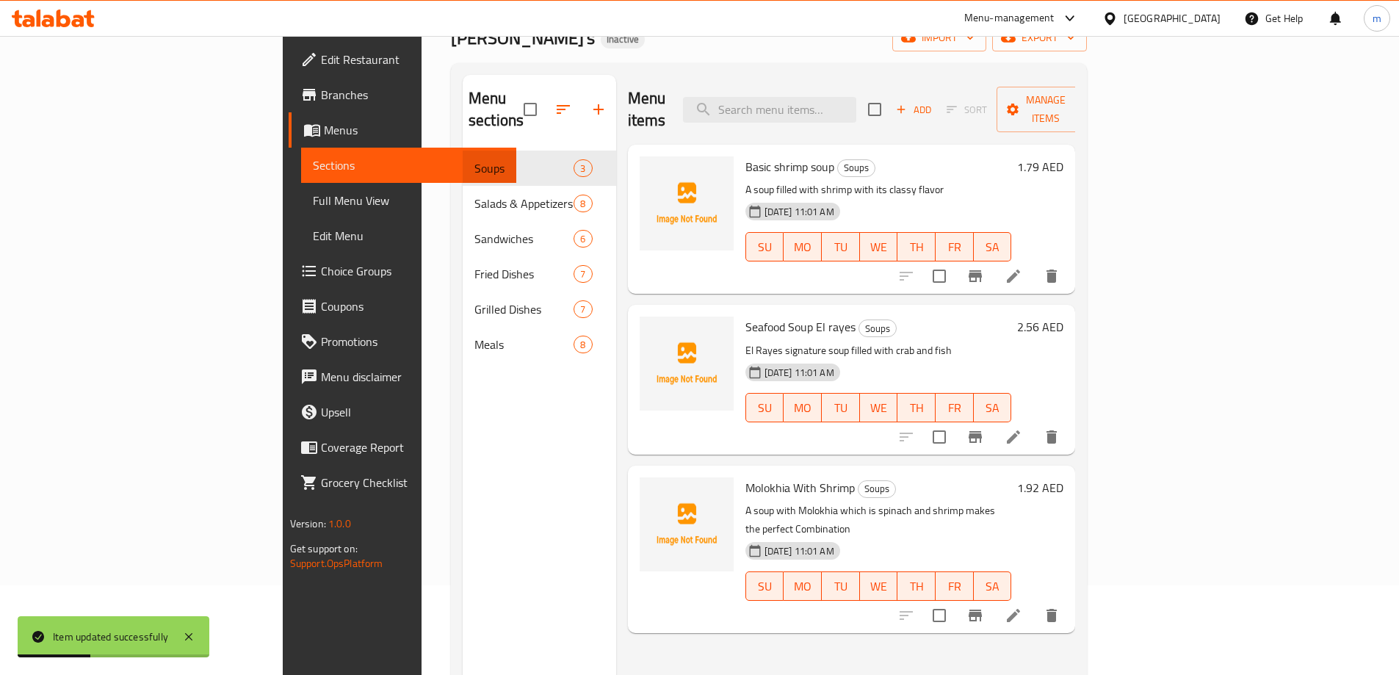
scroll to position [147, 0]
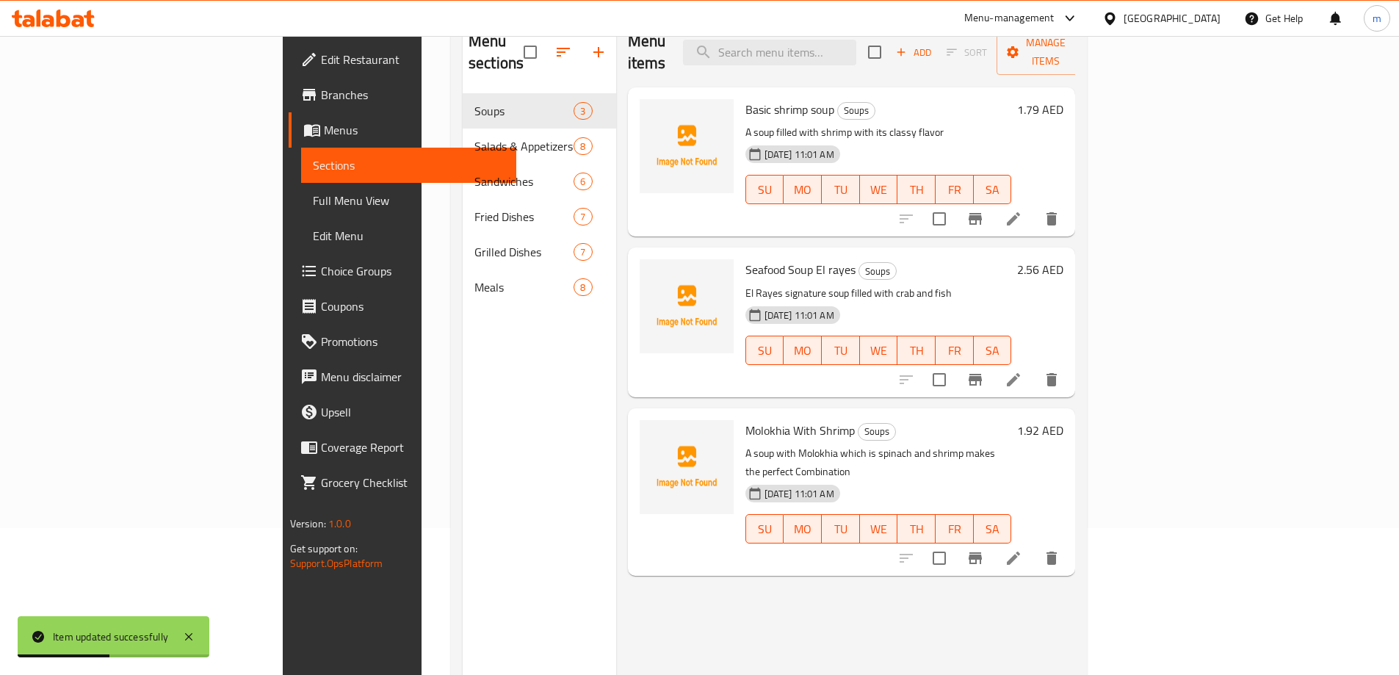
click at [1022, 549] on icon at bounding box center [1013, 558] width 18 height 18
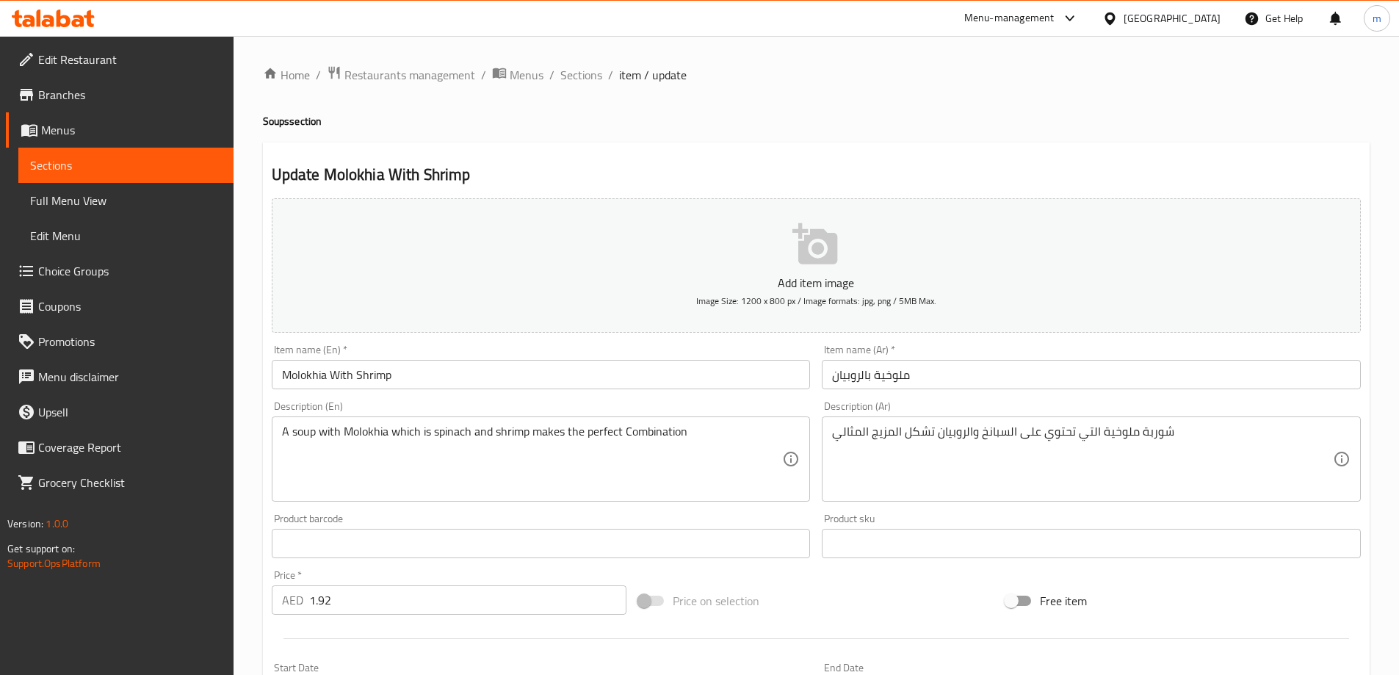
click at [969, 370] on input "ملوخية بالروبيان" at bounding box center [1090, 374] width 539 height 29
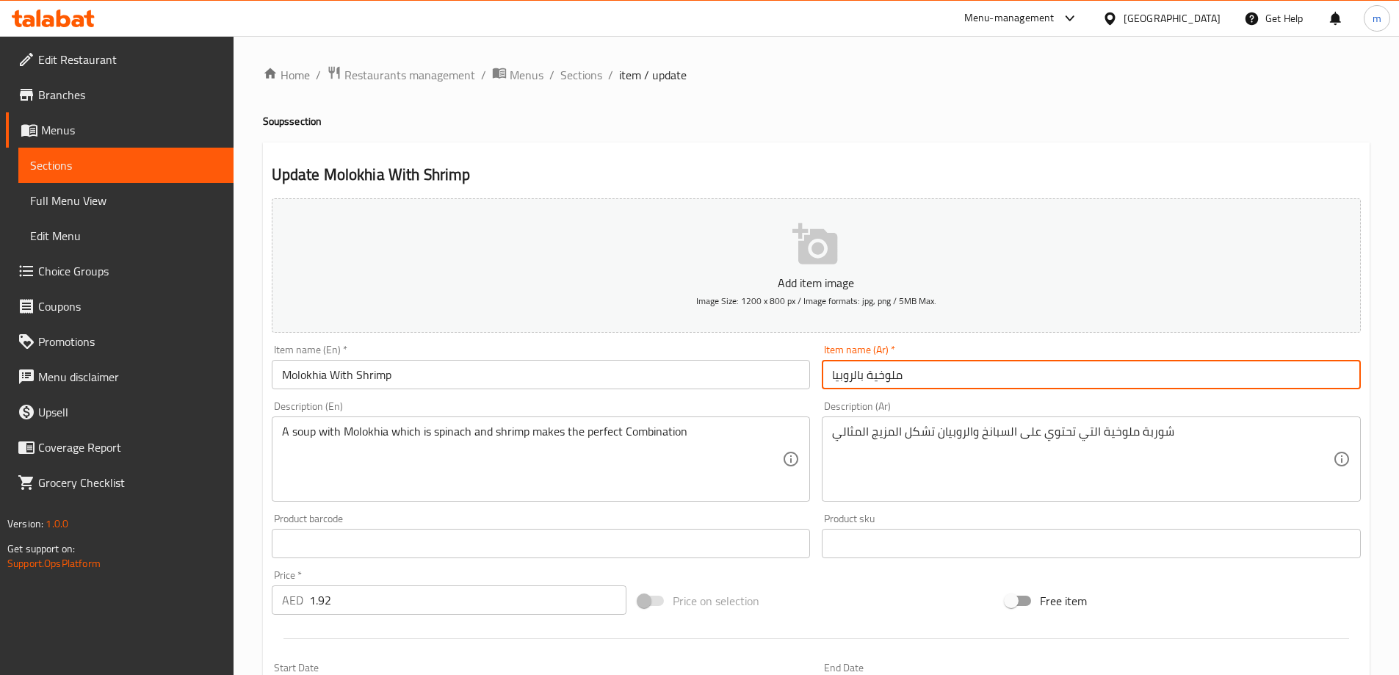
type input "ملوخية بالروبيان"
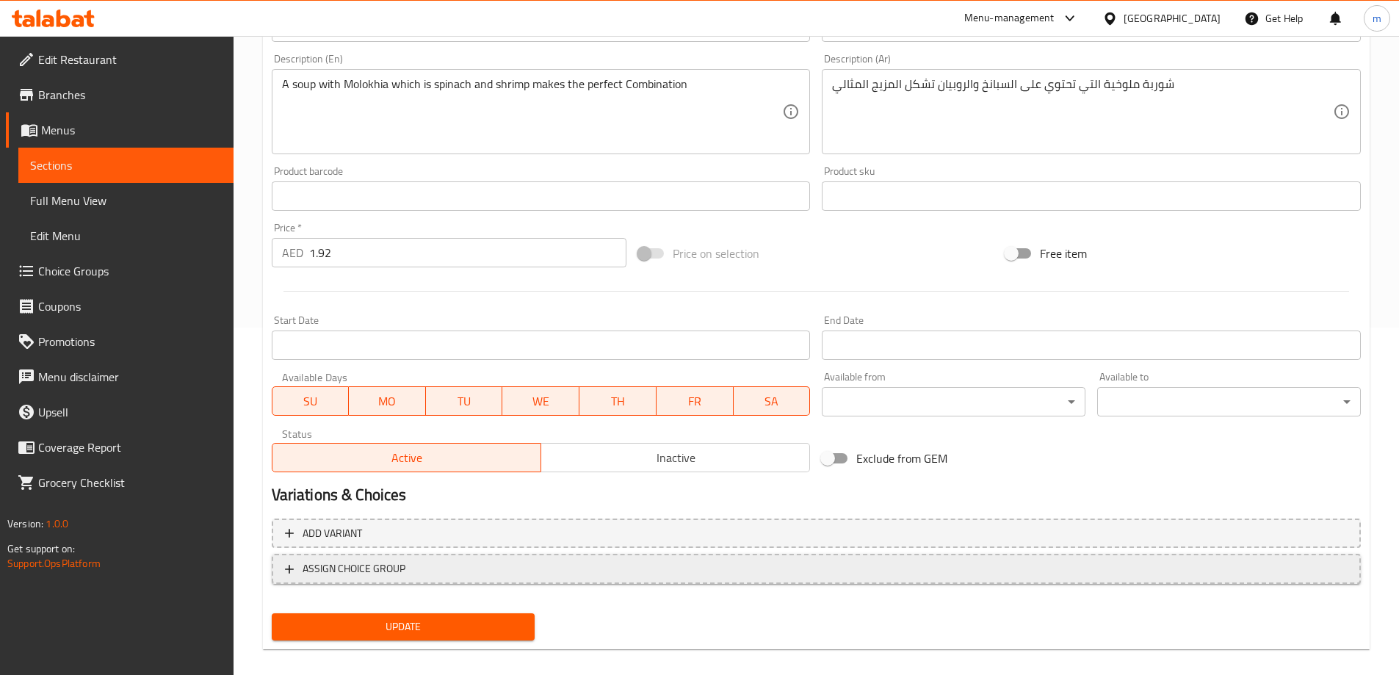
scroll to position [363, 0]
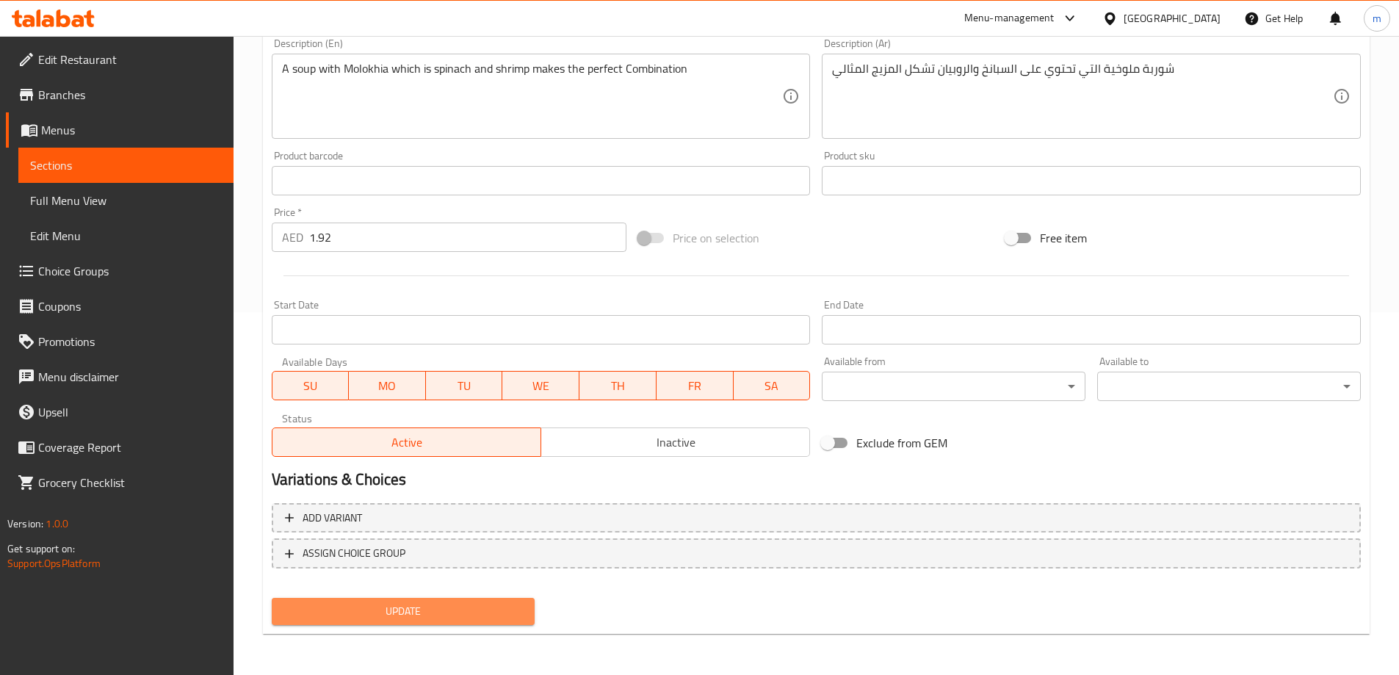
click at [397, 613] on span "Update" at bounding box center [403, 611] width 240 height 18
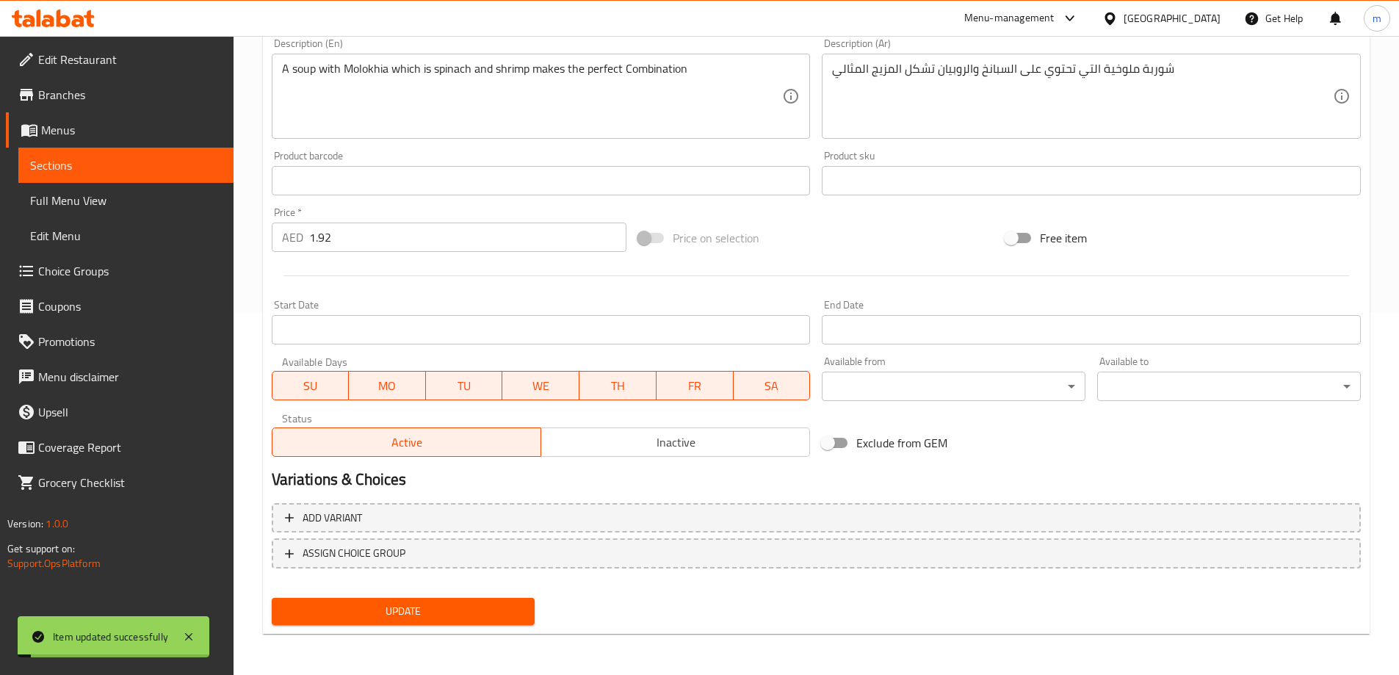
click at [112, 151] on link "Sections" at bounding box center [125, 165] width 215 height 35
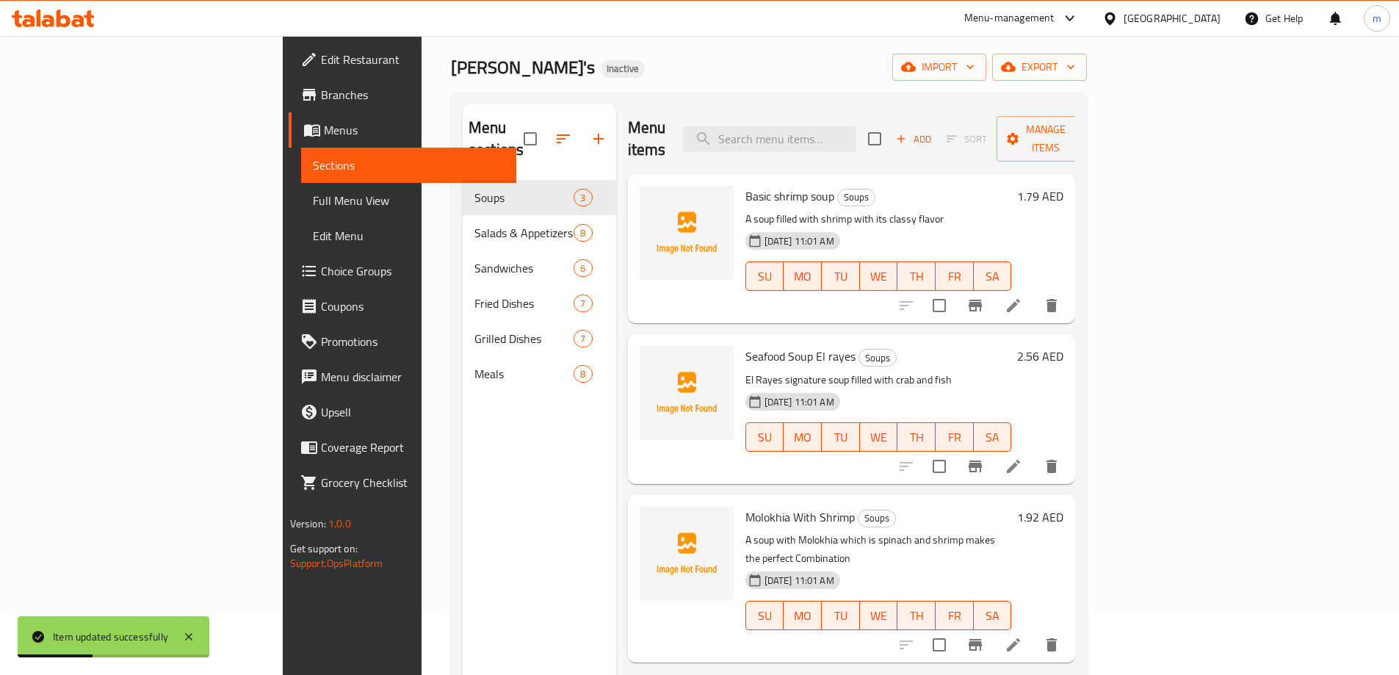
scroll to position [59, 0]
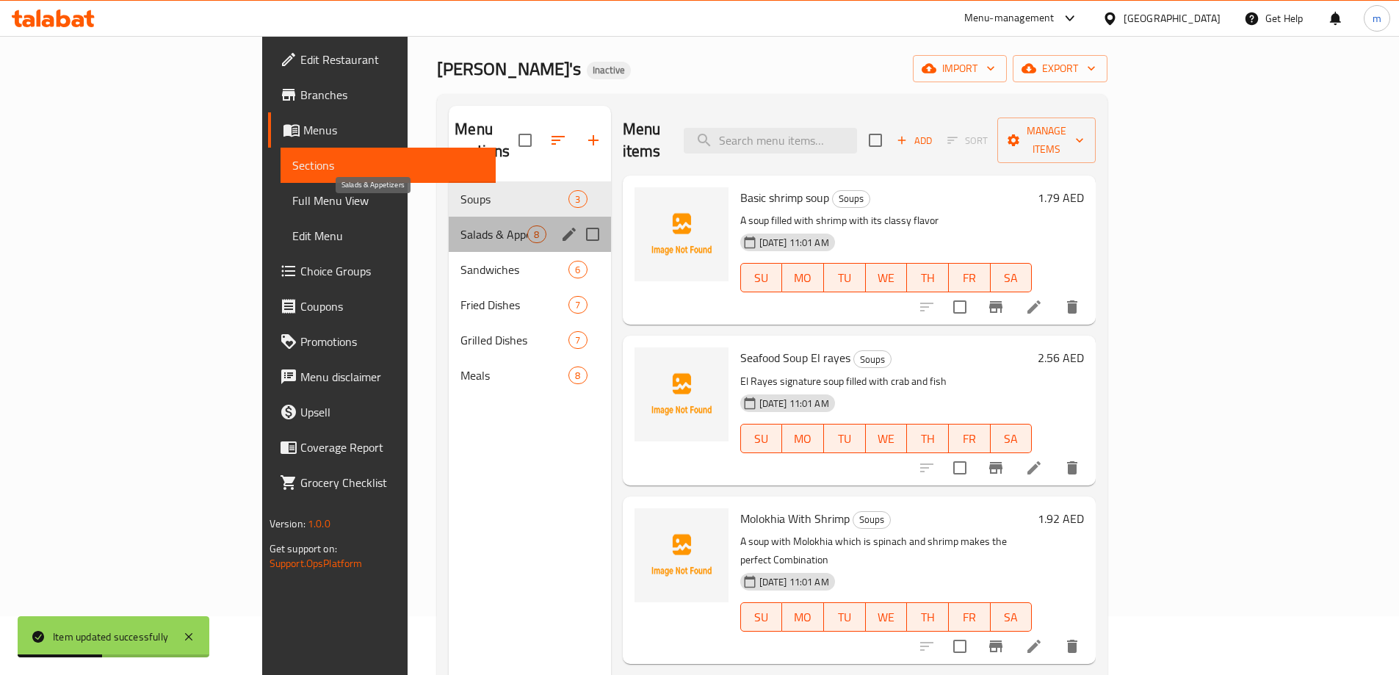
click at [460, 225] on span "Salads & Appetizers" at bounding box center [493, 234] width 67 height 18
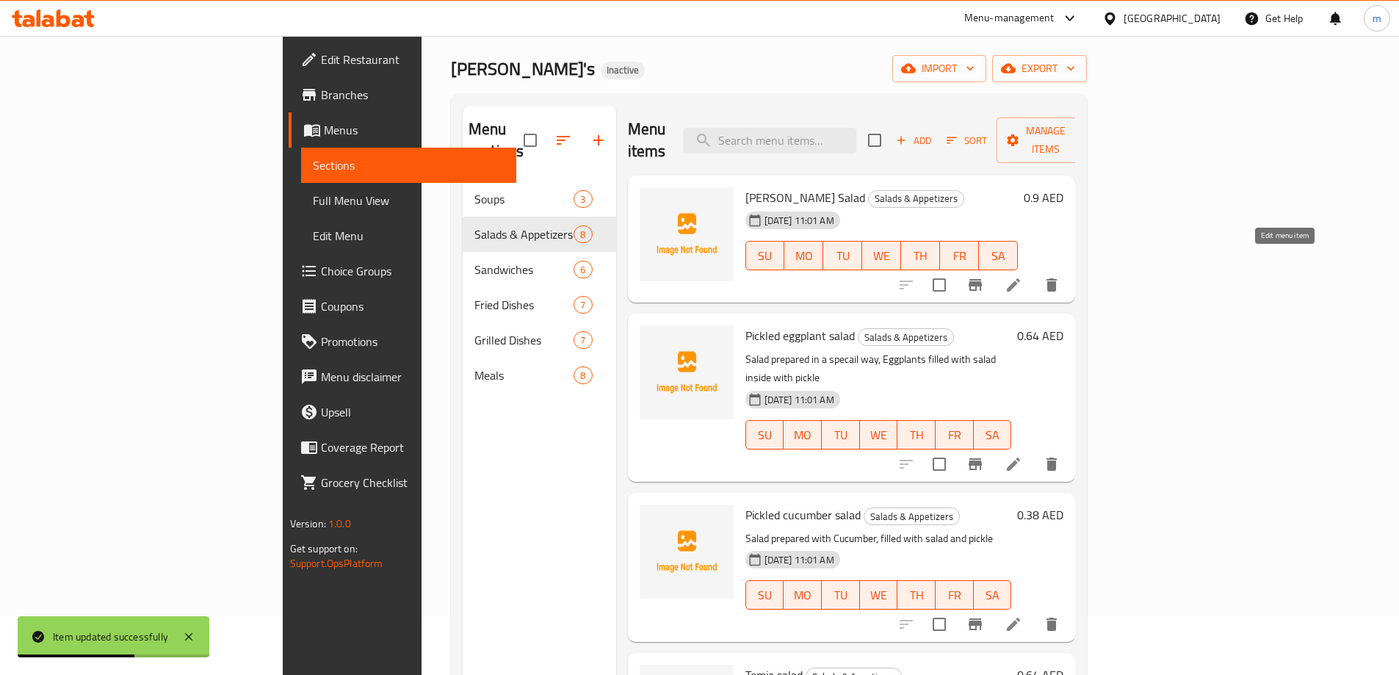
click at [1022, 276] on icon at bounding box center [1013, 285] width 18 height 18
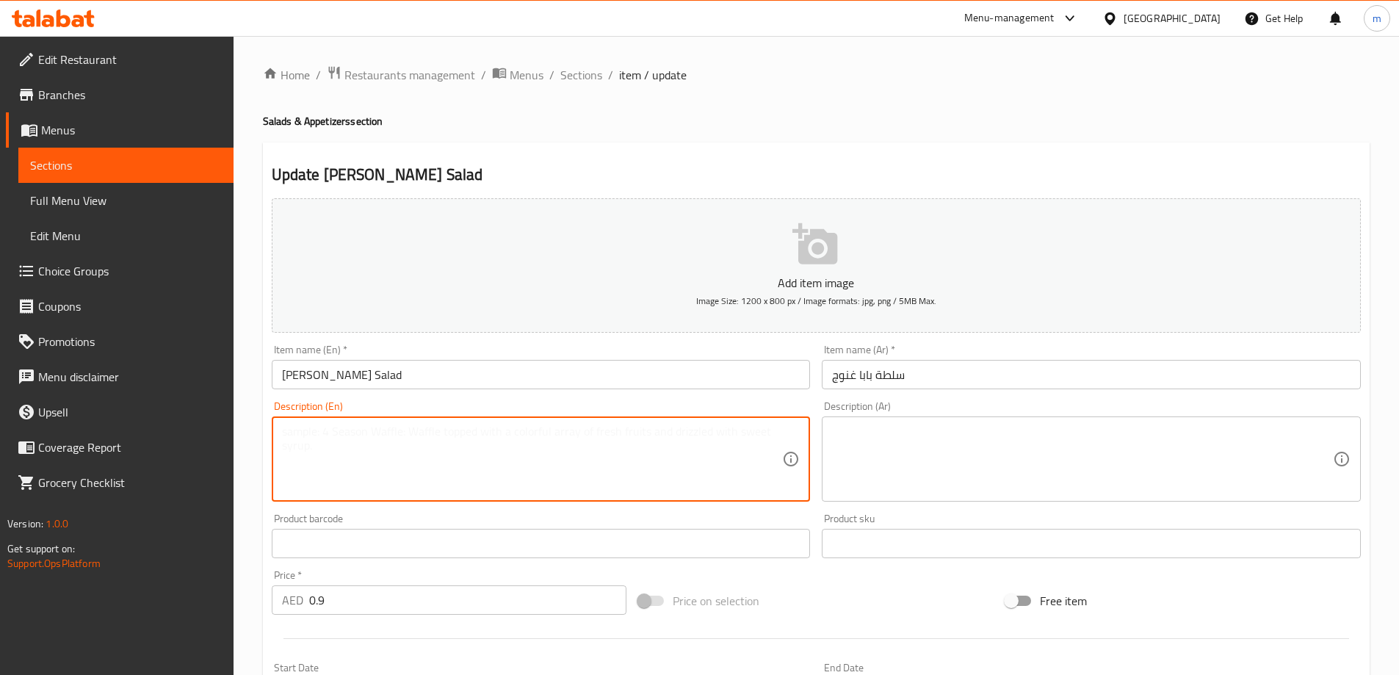
paste textarea "Baba Ghannouj Salad, a flavorful salad featuring roasted eggplant, tahini, garl…"
click at [316, 435] on textarea "Baba Ghannouj Salad, a flavorful salad featuring roasted eggplant, tahini, garl…" at bounding box center [532, 459] width 501 height 70
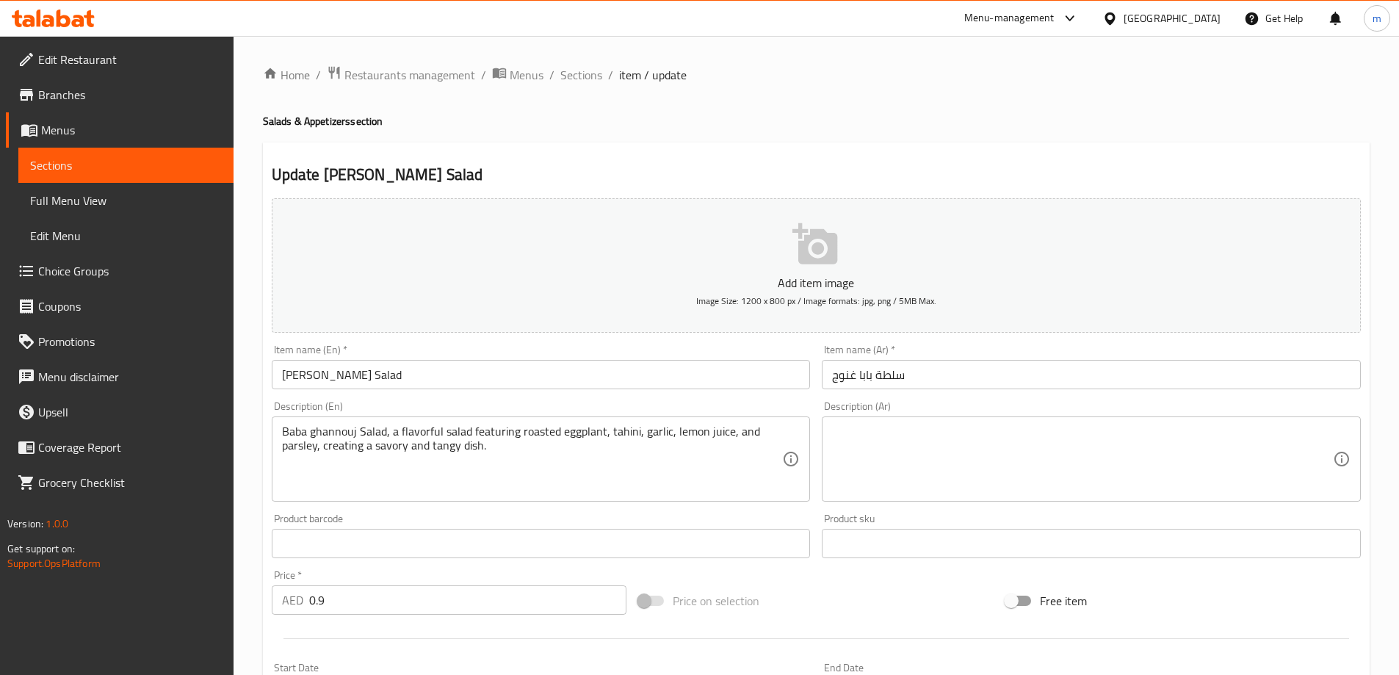
click at [367, 432] on textarea "Baba ghannouj Salad, a flavorful salad featuring roasted eggplant, tahini, garl…" at bounding box center [532, 459] width 501 height 70
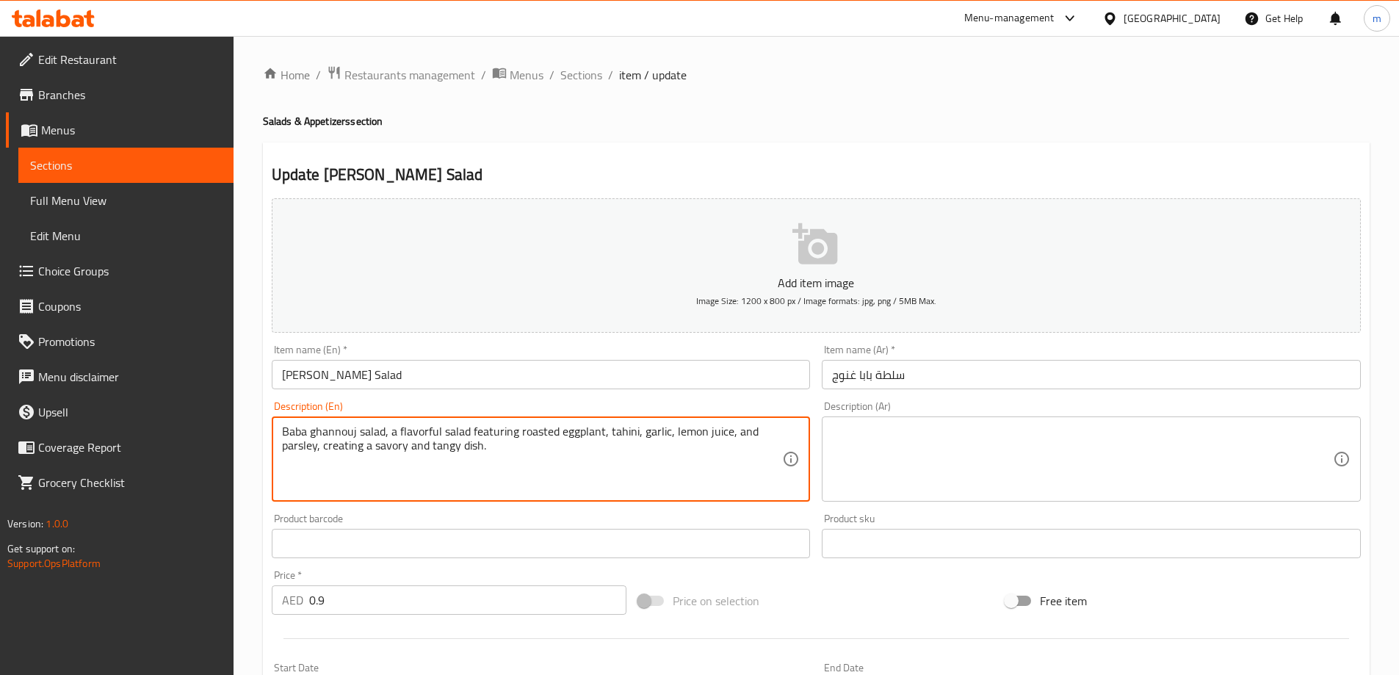
click at [498, 458] on textarea "Baba ghannouj salad, a flavorful salad featuring roasted eggplant, tahini, garl…" at bounding box center [532, 459] width 501 height 70
type textarea "Baba ghannouj salad, a flavorful salad featuring roasted eggplant, tahini, garl…"
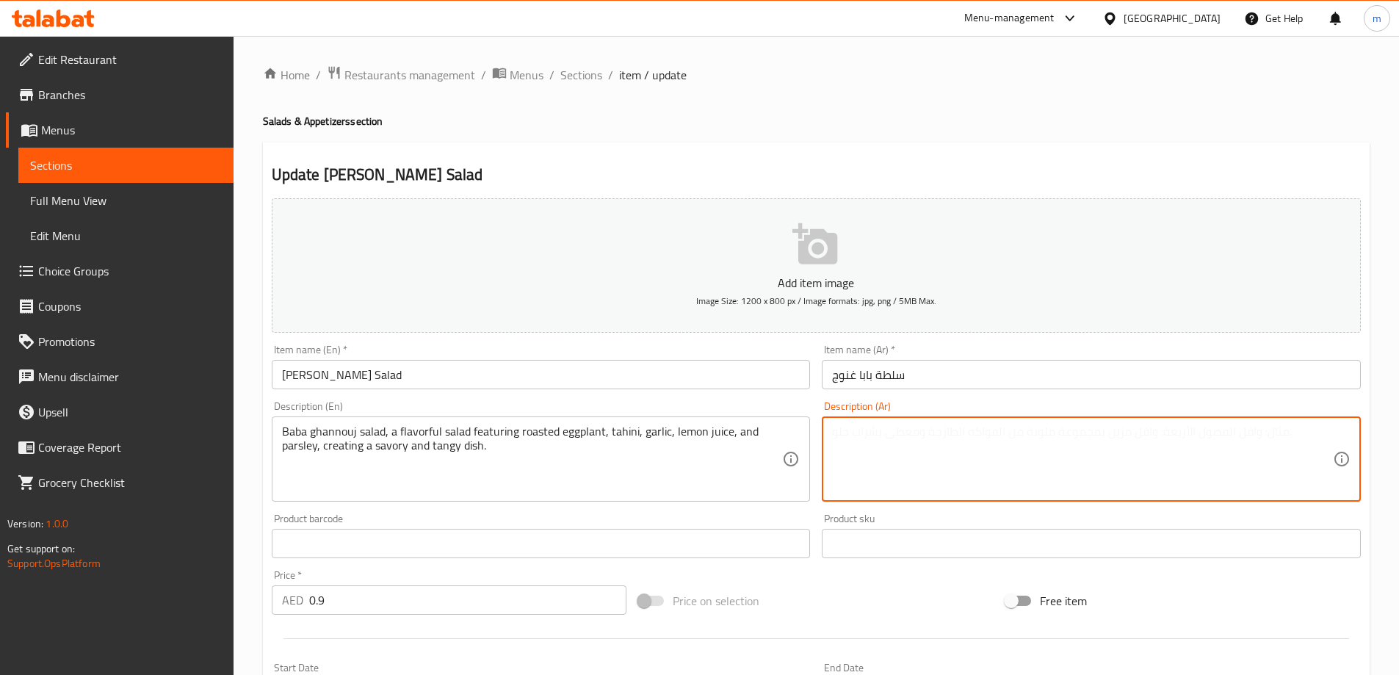
paste textarea "سلطة بابا غنوج، سلطة لذيذة تتميز بباذنجان مشوي، الطحينة، الثوم، عصير الليمون، و…"
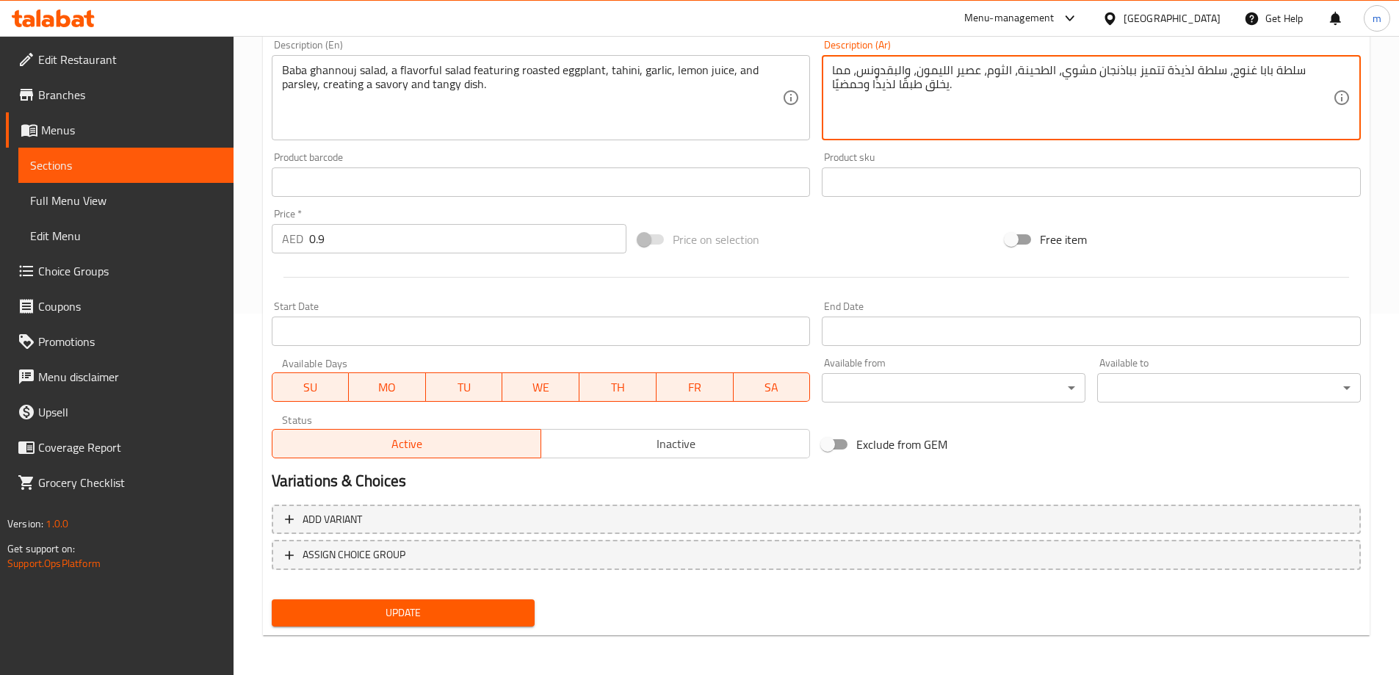
scroll to position [363, 0]
type textarea "سلطة بابا غنوج، سلطة لذيذة تتميز بباذنجان مشوي، الطحينة، الثوم، عصير الليمون، و…"
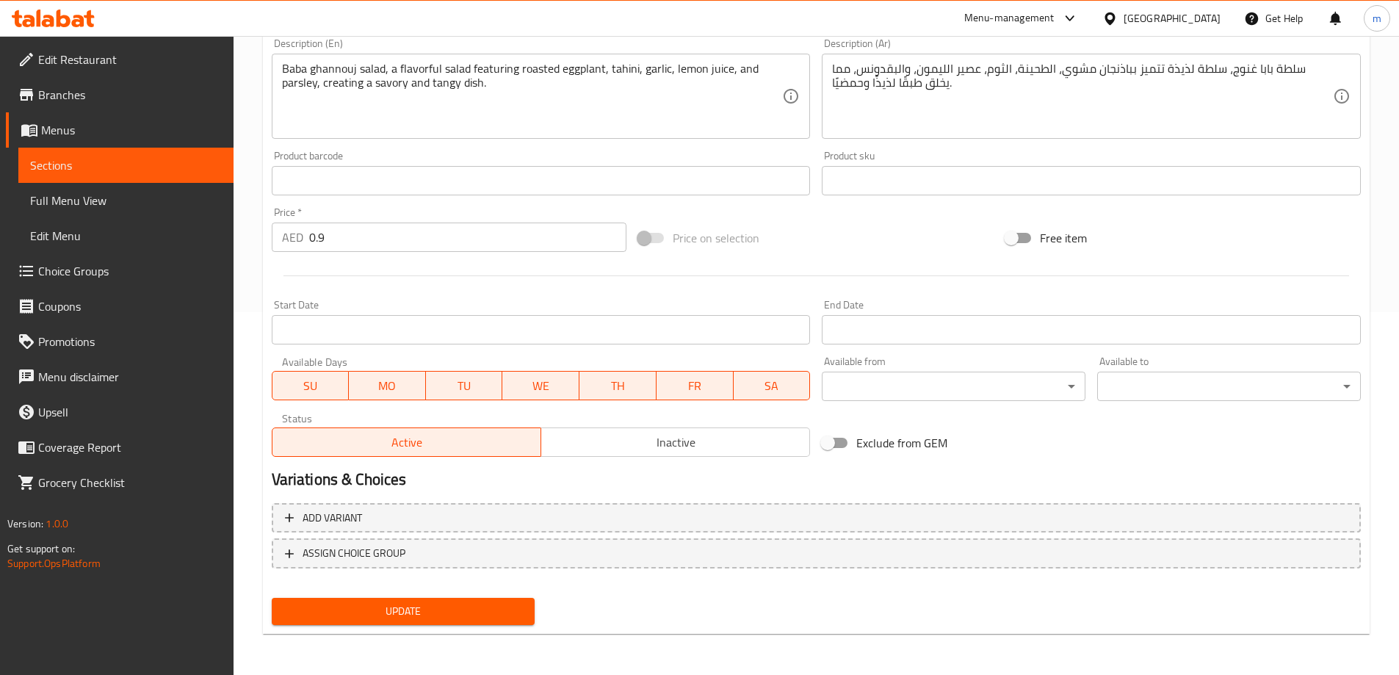
click at [359, 240] on input "0.9" at bounding box center [468, 236] width 318 height 29
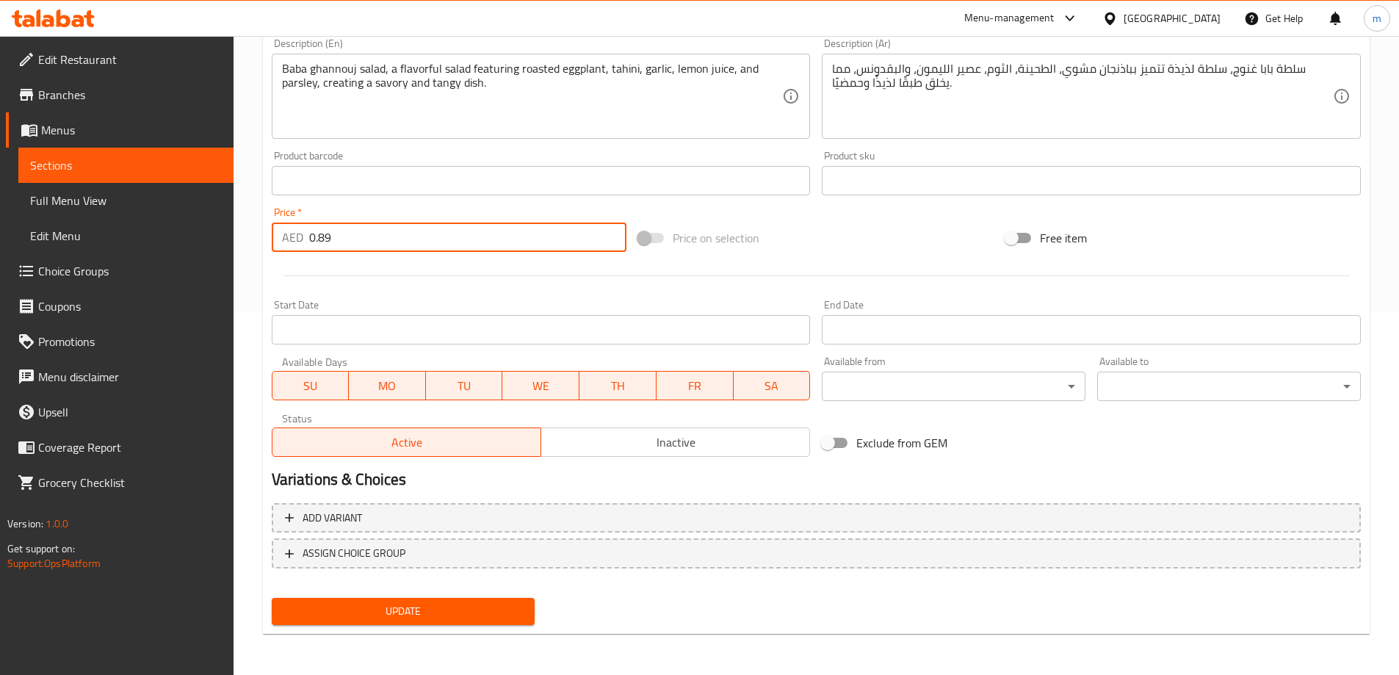
type input "0.89"
click at [445, 628] on div "Update" at bounding box center [403, 611] width 275 height 39
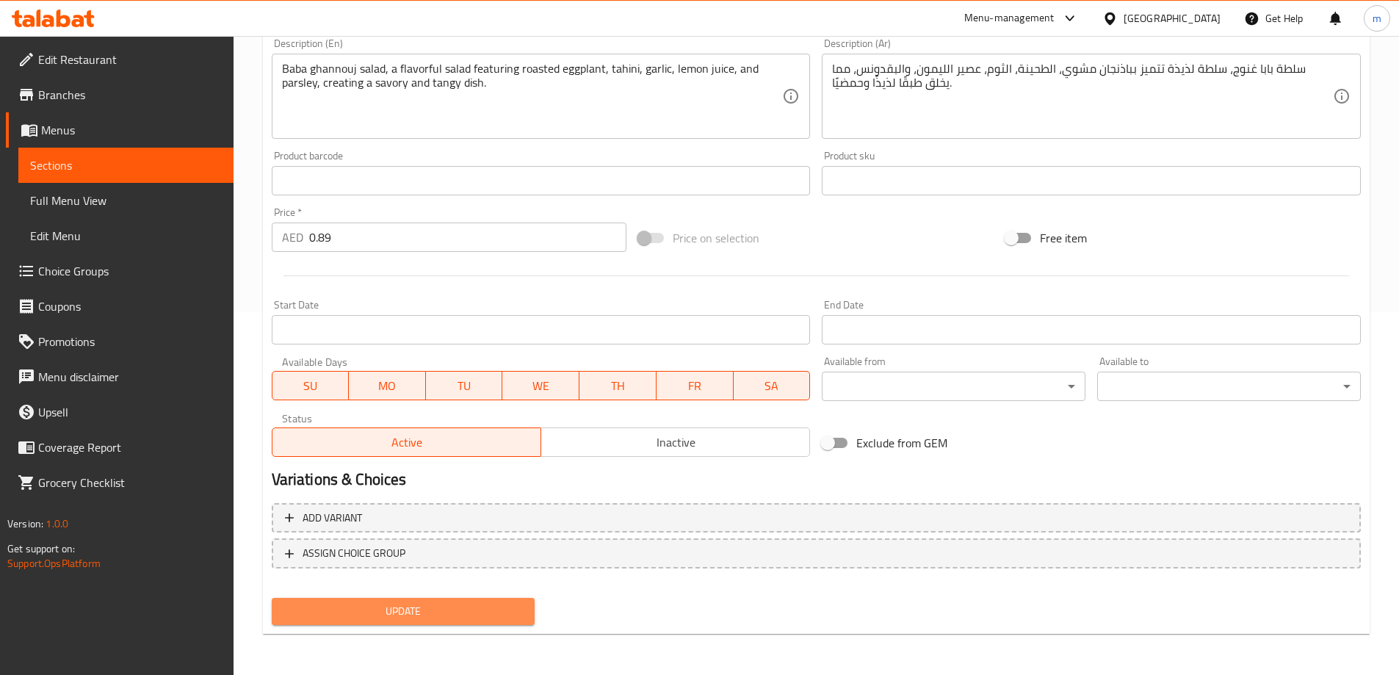
click at [444, 621] on button "Update" at bounding box center [404, 611] width 264 height 27
click at [417, 613] on span "Update" at bounding box center [403, 611] width 240 height 18
click at [187, 167] on span "Sections" at bounding box center [126, 165] width 192 height 18
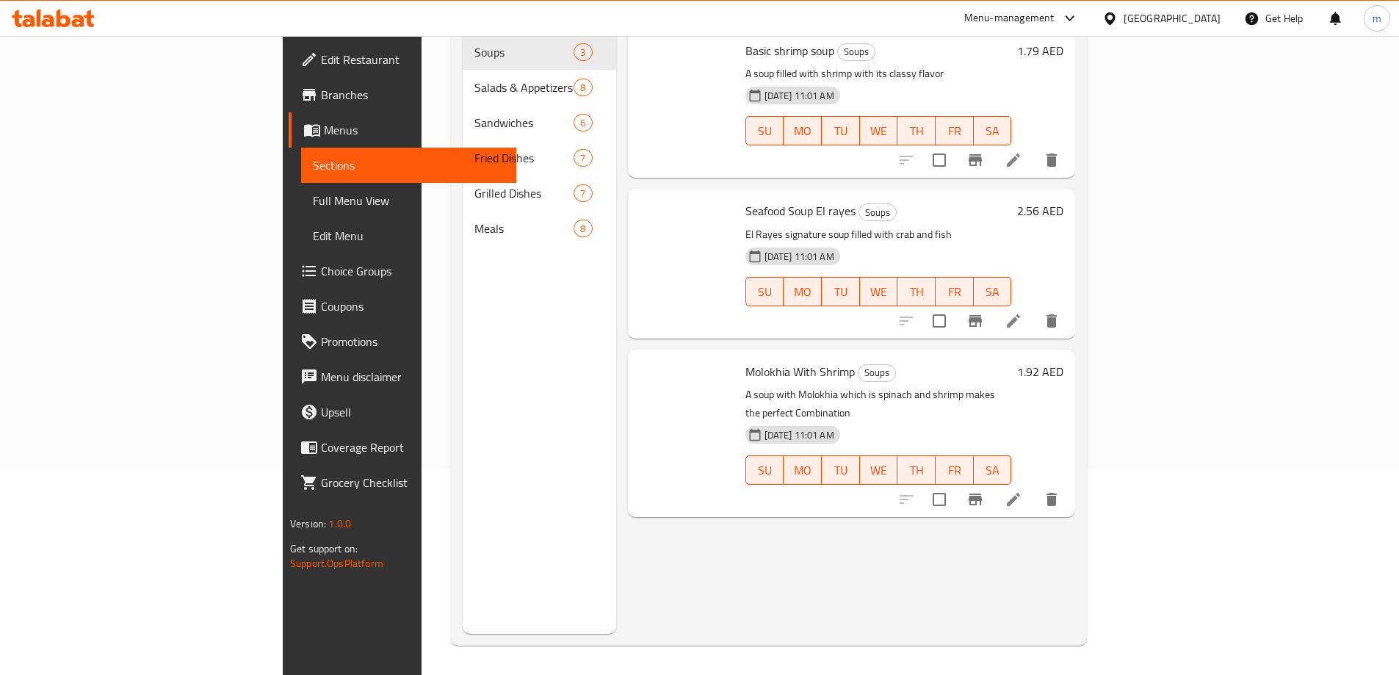
scroll to position [206, 0]
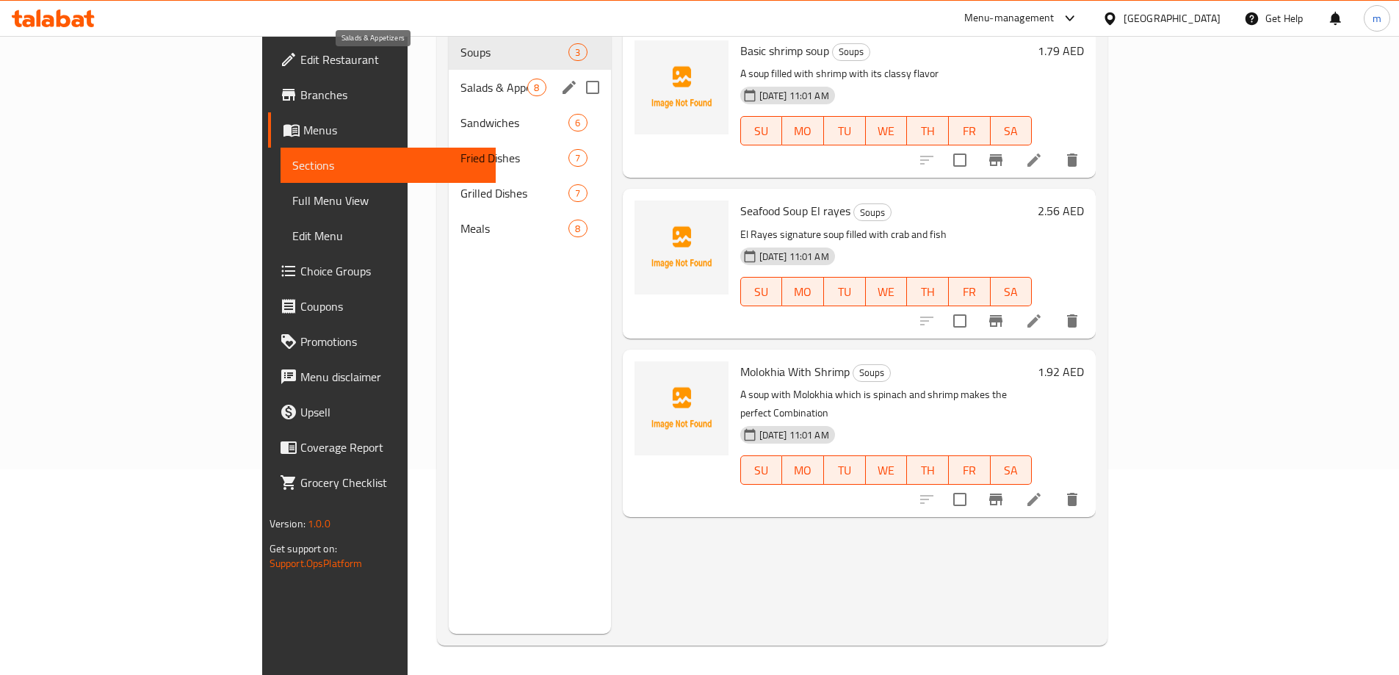
click at [460, 79] on span "Salads & Appetizers" at bounding box center [493, 88] width 67 height 18
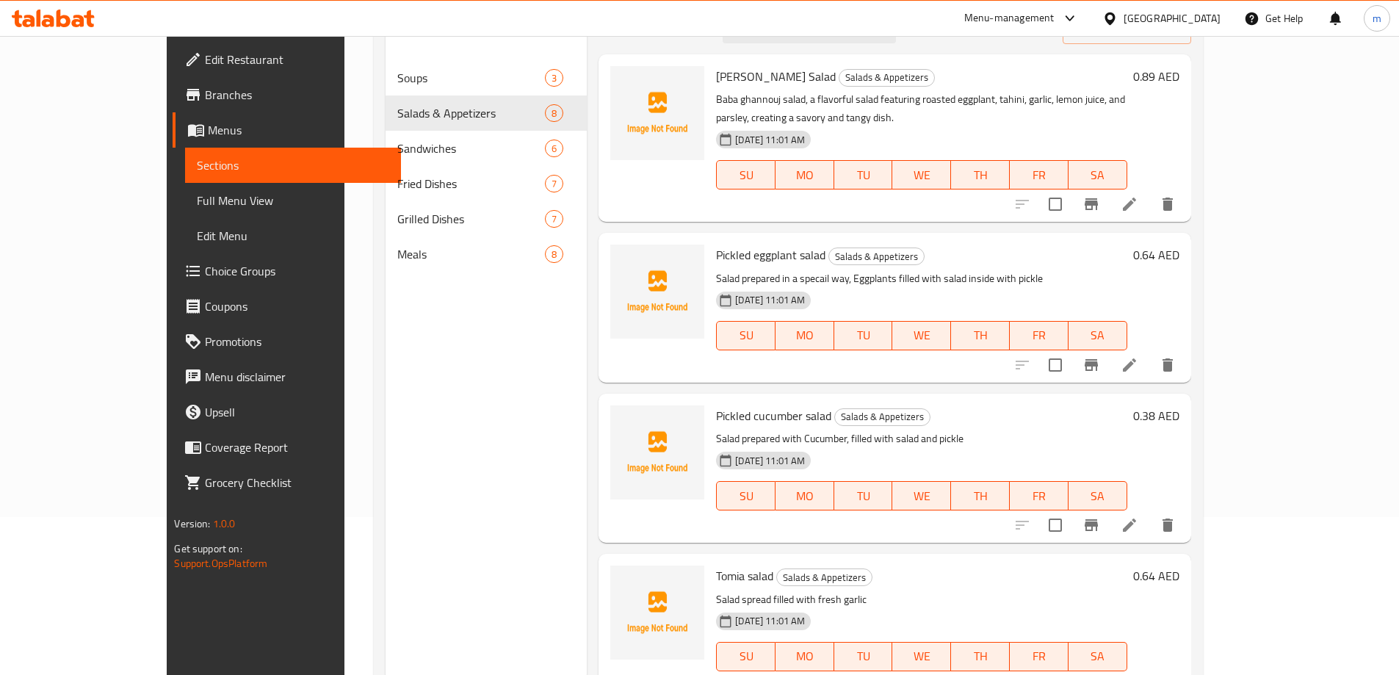
scroll to position [132, 0]
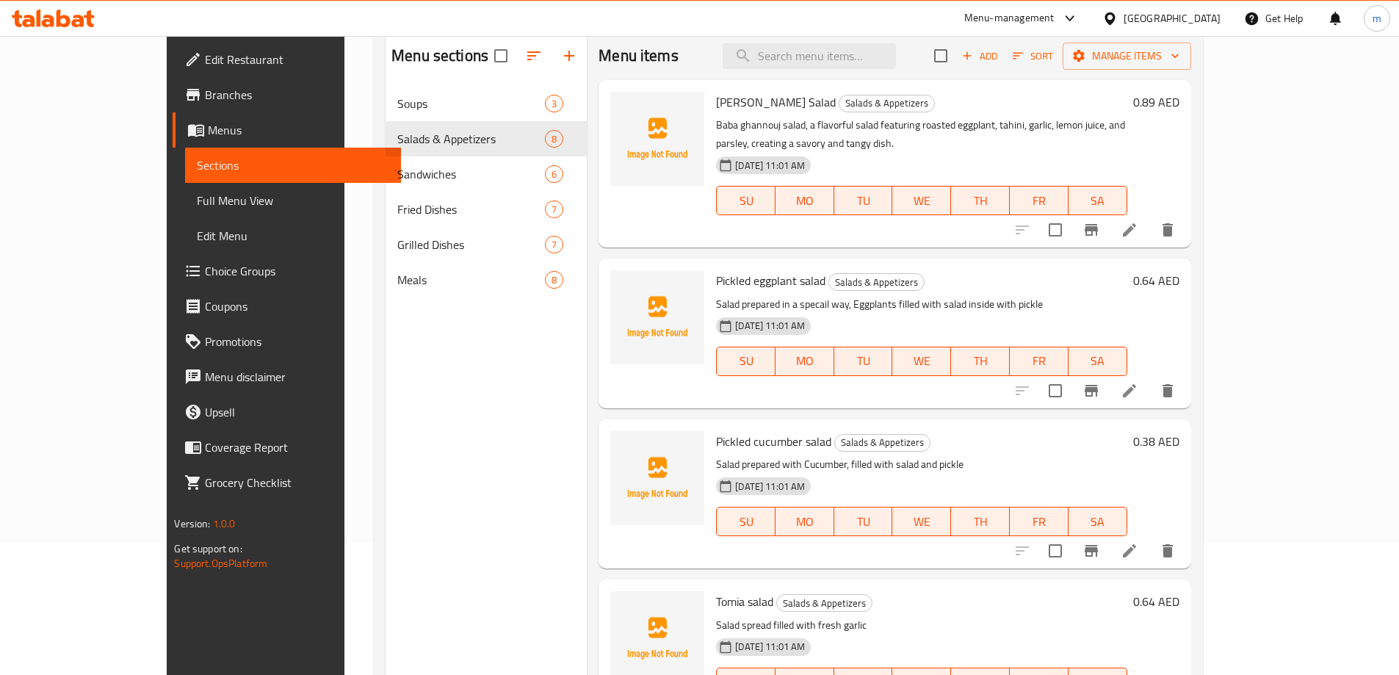
click at [1136, 384] on icon at bounding box center [1128, 390] width 13 height 13
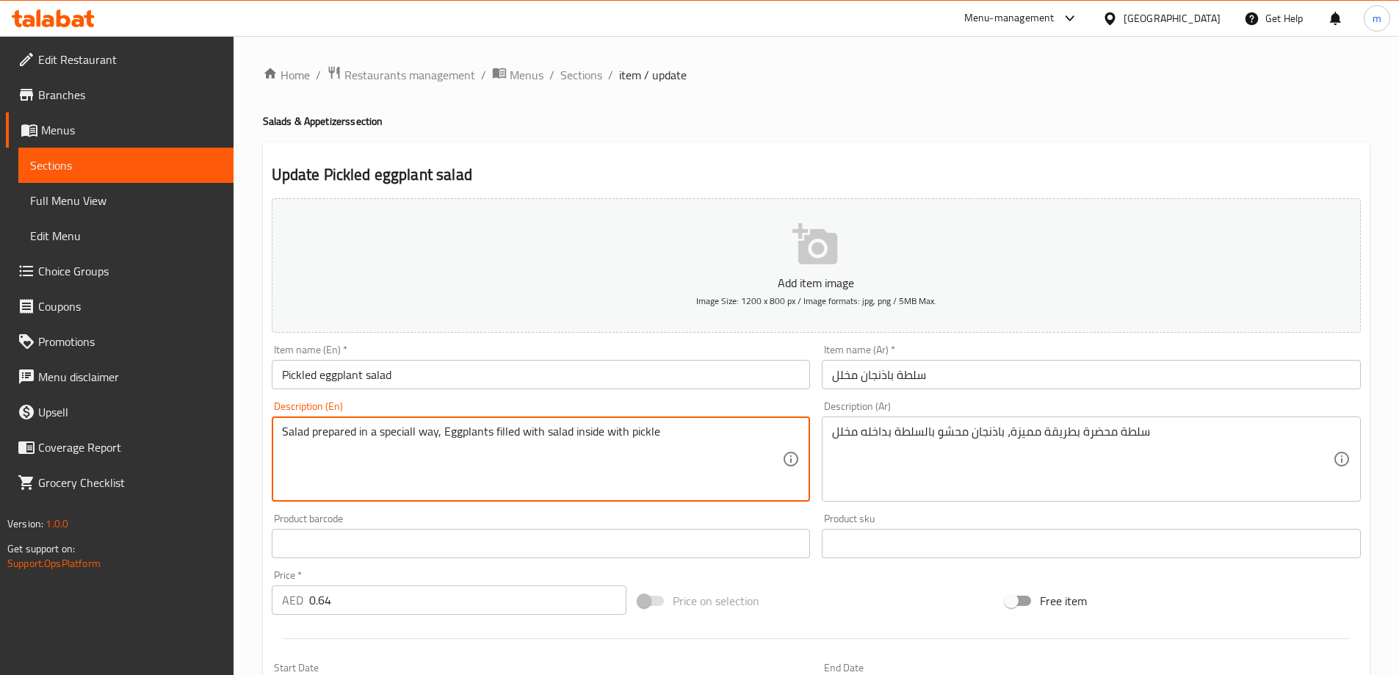
click at [686, 439] on textarea "Salad prepared in a speciall way, Eggplants filled with salad inside with pickle" at bounding box center [532, 459] width 501 height 70
click at [449, 435] on textarea "Salad prepared in a speciall way, Eggplants filled with salad inside with pickle" at bounding box center [532, 459] width 501 height 70
click at [692, 438] on textarea "Salad prepared in a speciall way, eggplants filled with salad inside with pickle" at bounding box center [532, 459] width 501 height 70
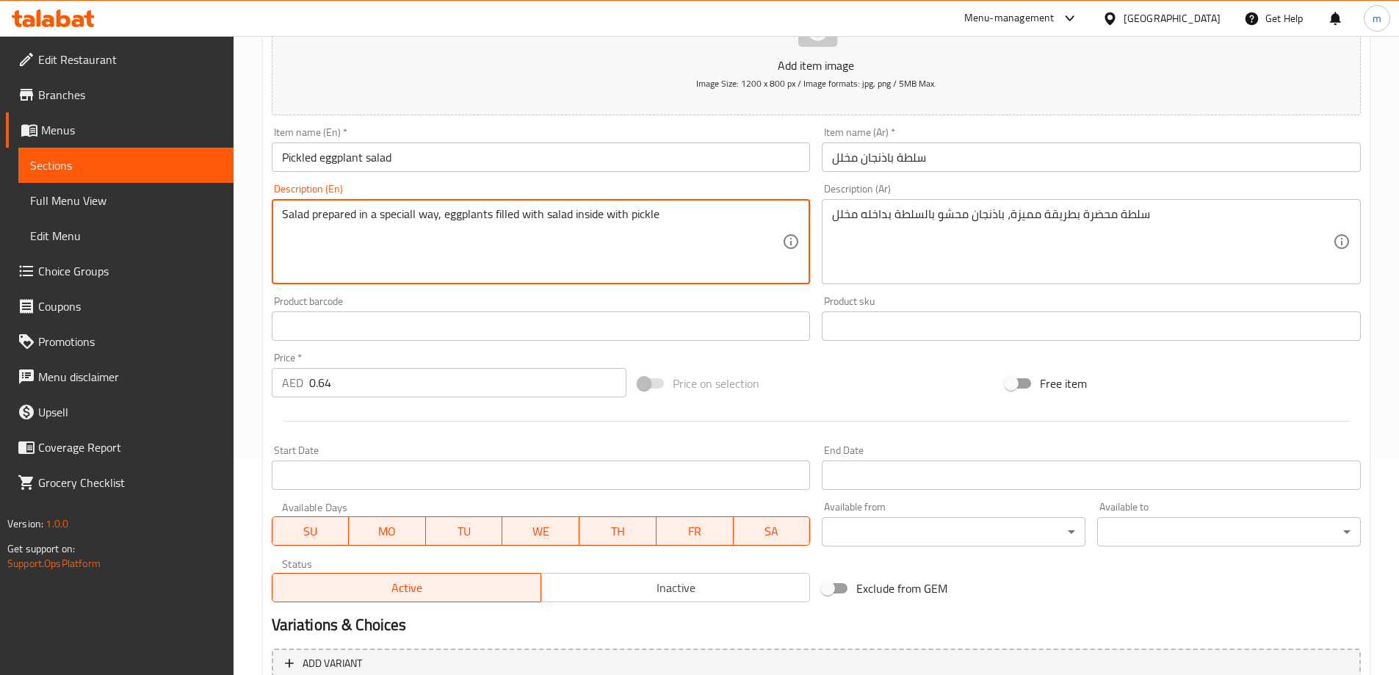
scroll to position [220, 0]
click at [412, 215] on textarea "Salad prepared in a speciall way, eggplants filled with salad inside with pickle" at bounding box center [532, 239] width 501 height 70
click at [404, 260] on textarea "Salad prepared in a special way, eggplants filled with salad inside with pickle" at bounding box center [532, 239] width 501 height 70
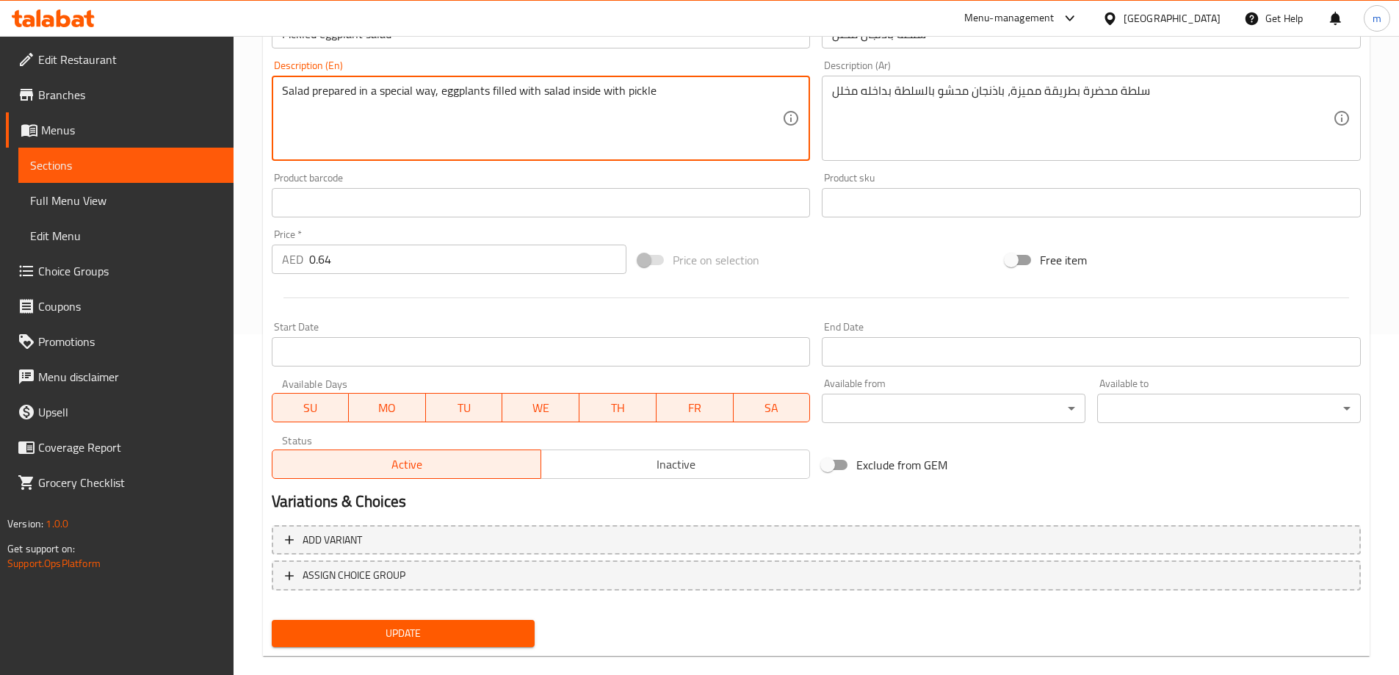
scroll to position [363, 0]
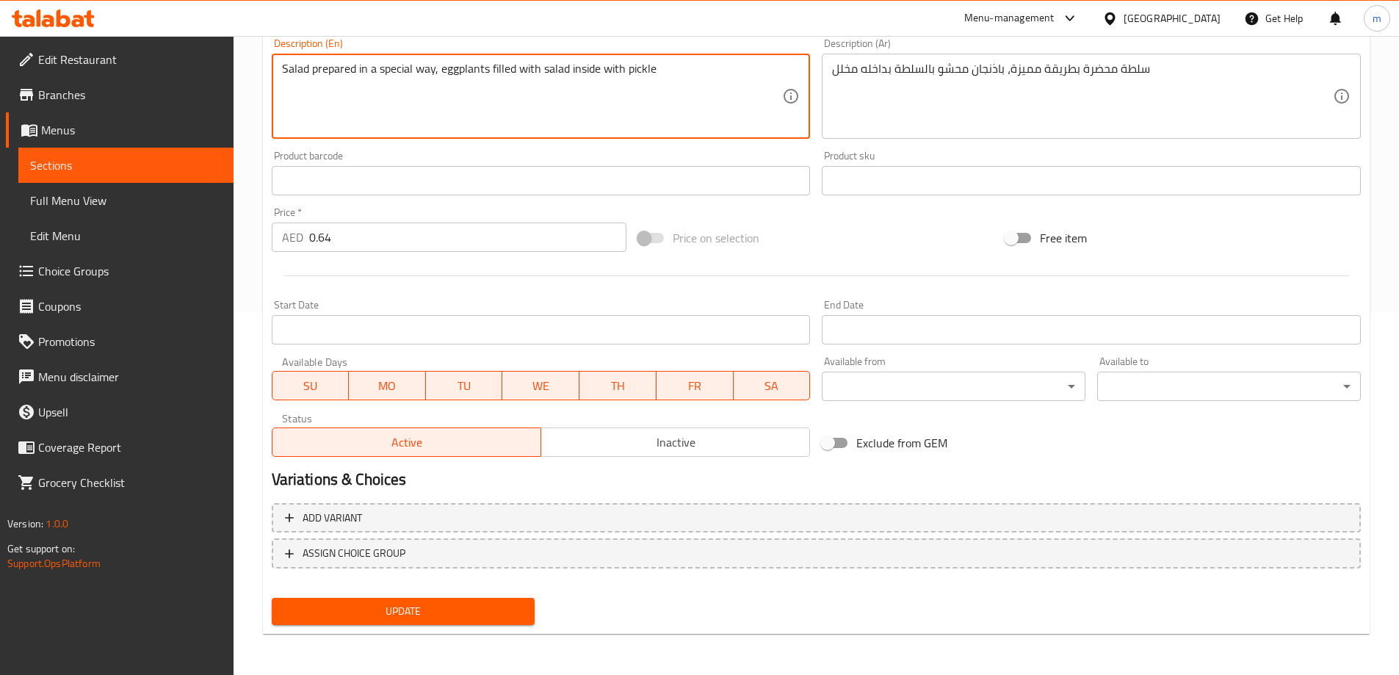
type textarea "Salad prepared in a special way, eggplants filled with salad inside with pickle"
click at [427, 605] on span "Update" at bounding box center [403, 611] width 240 height 18
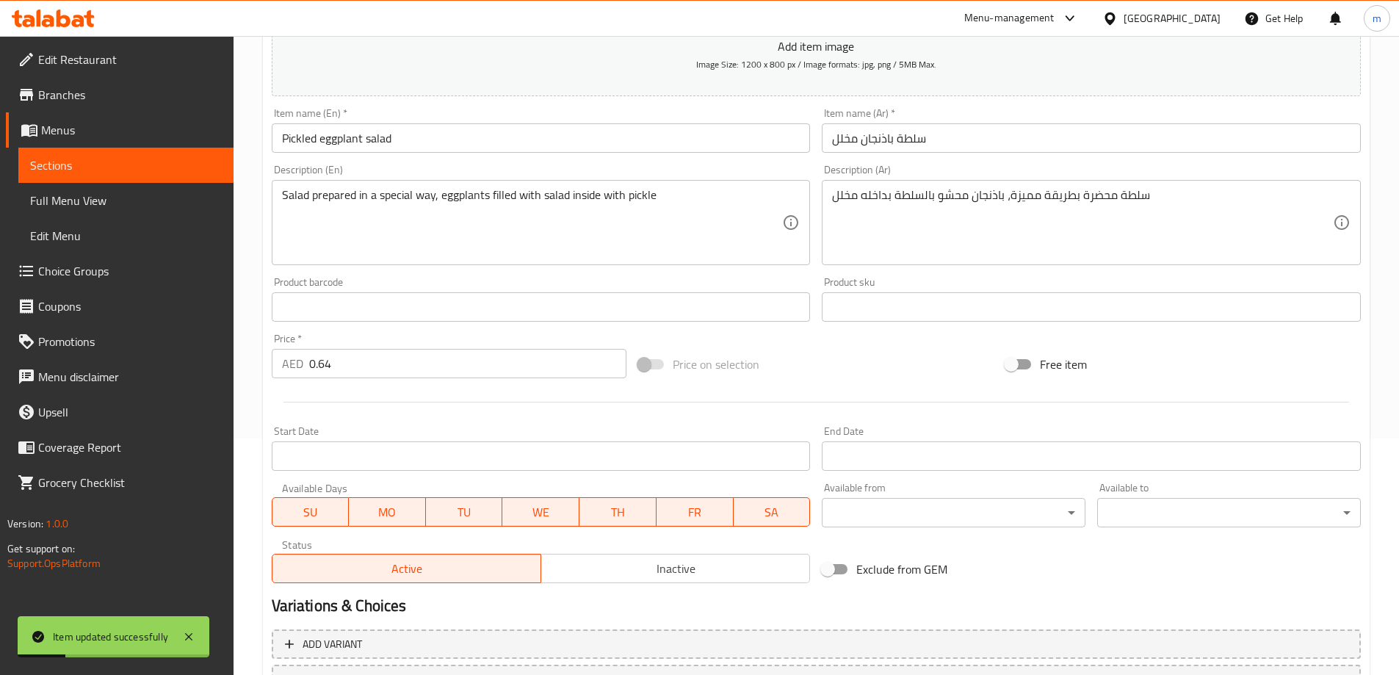
scroll to position [142, 0]
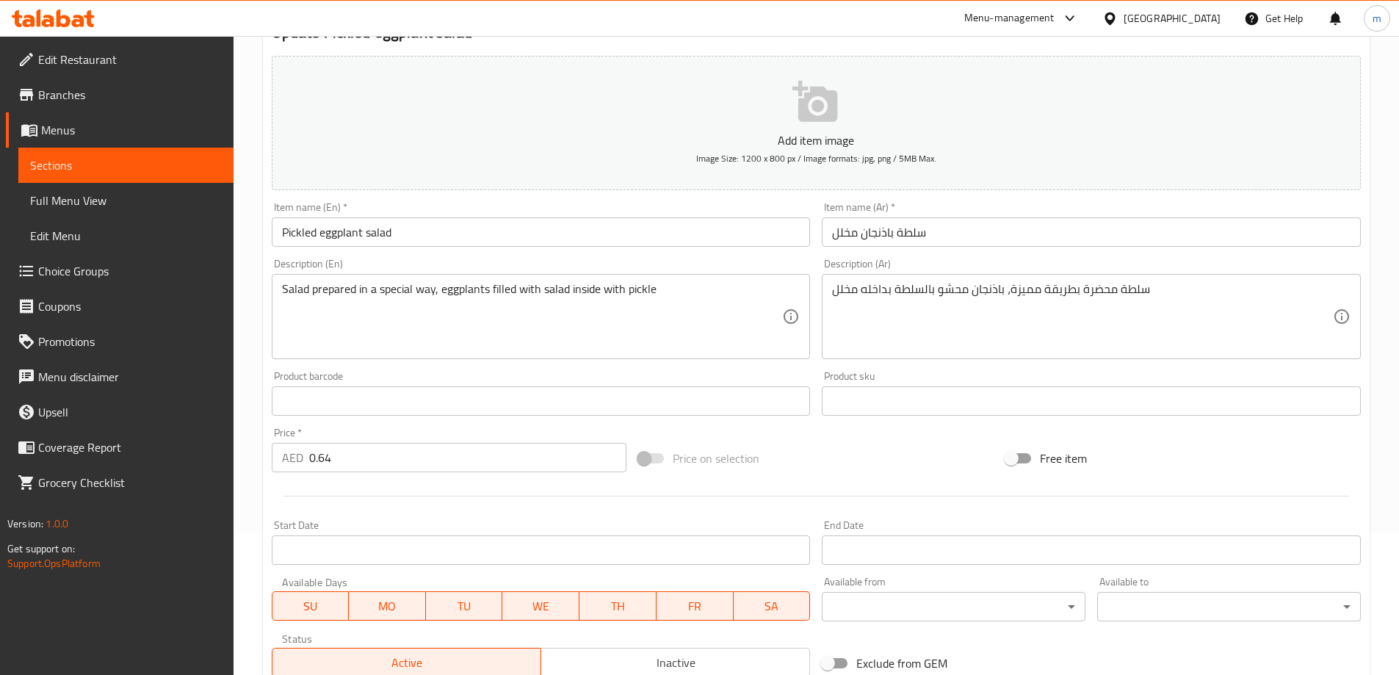
click at [151, 170] on span "Sections" at bounding box center [126, 165] width 192 height 18
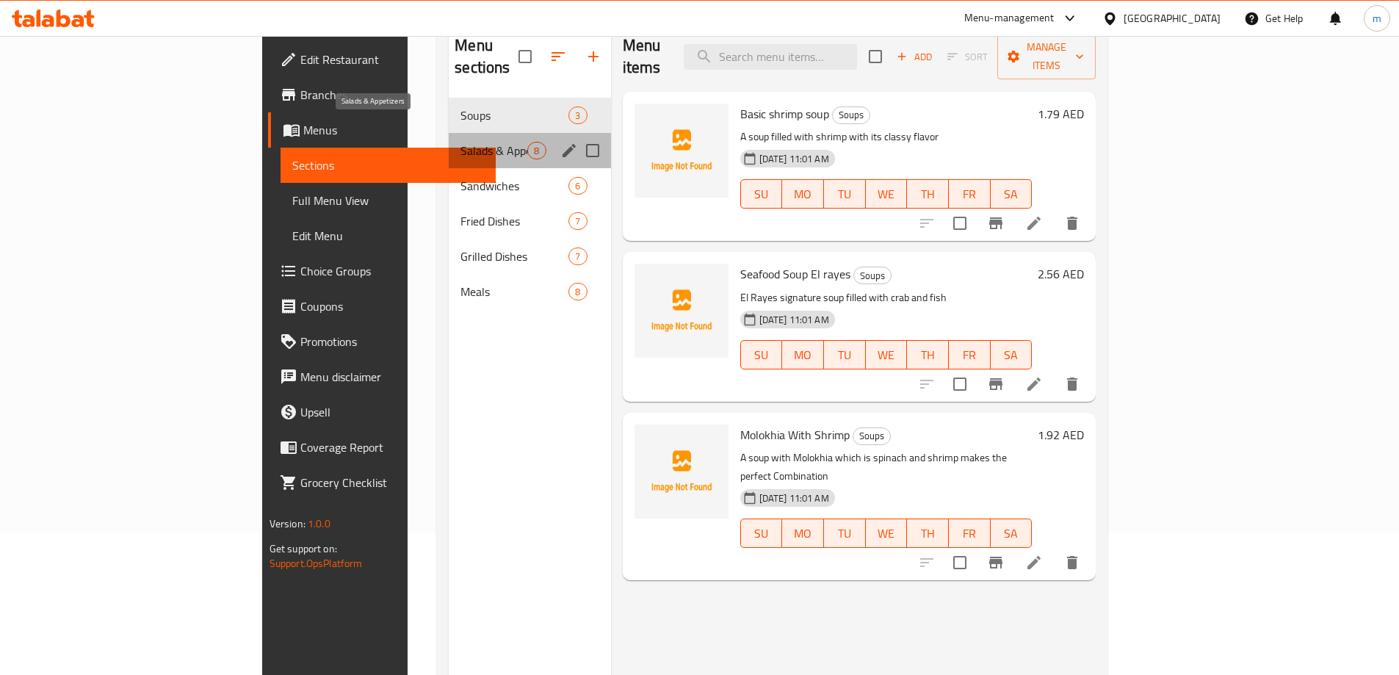
click at [460, 142] on span "Salads & Appetizers" at bounding box center [493, 151] width 67 height 18
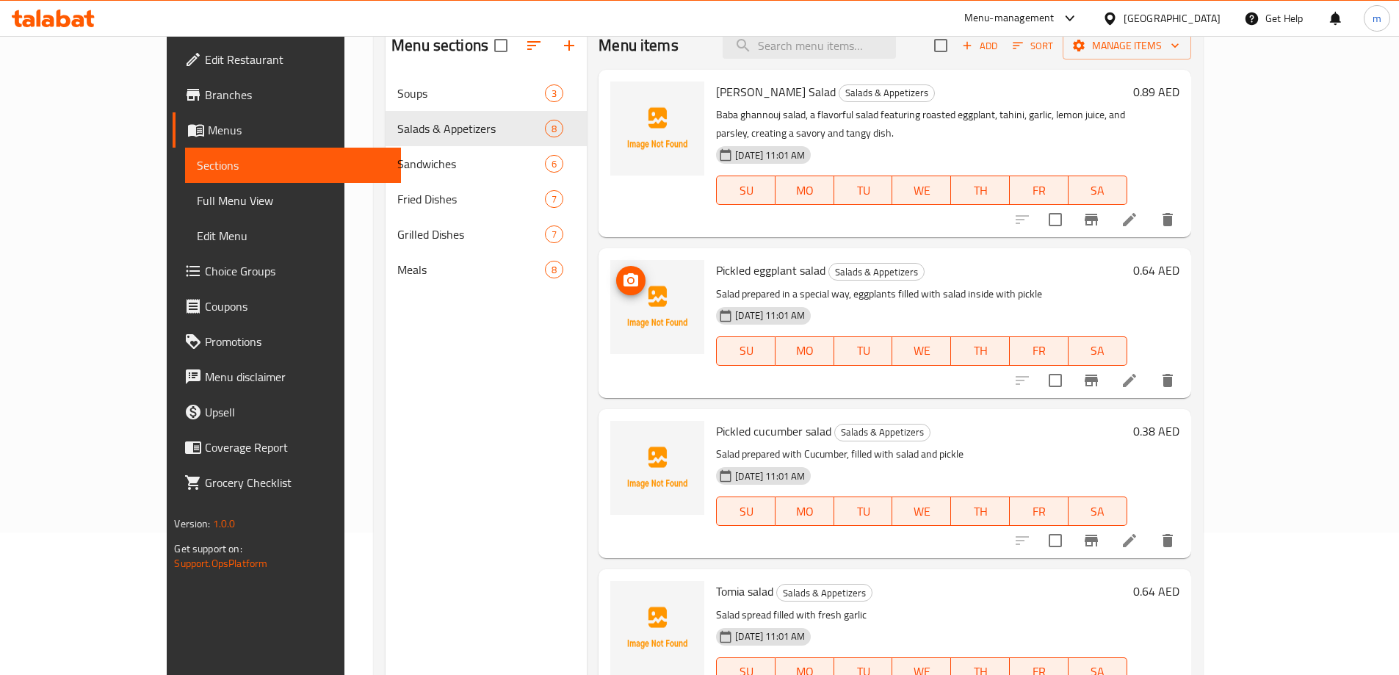
click at [1138, 532] on icon at bounding box center [1129, 541] width 18 height 18
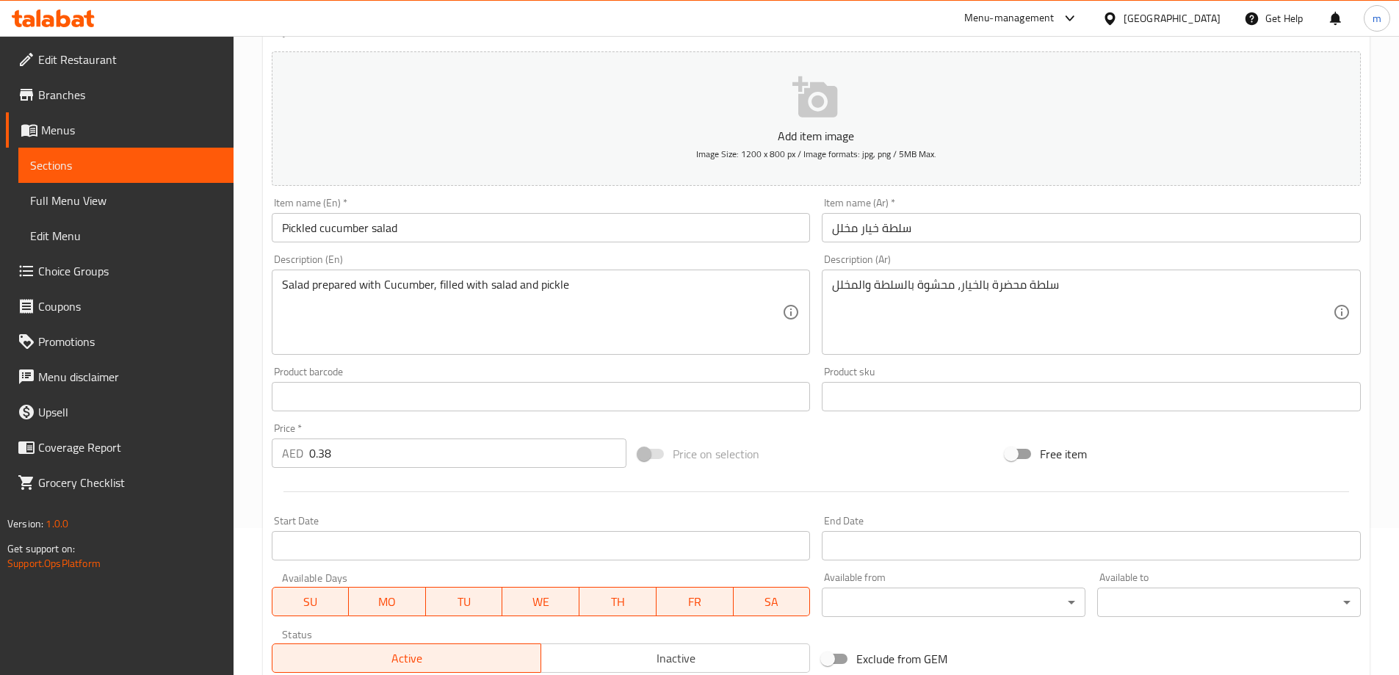
scroll to position [363, 0]
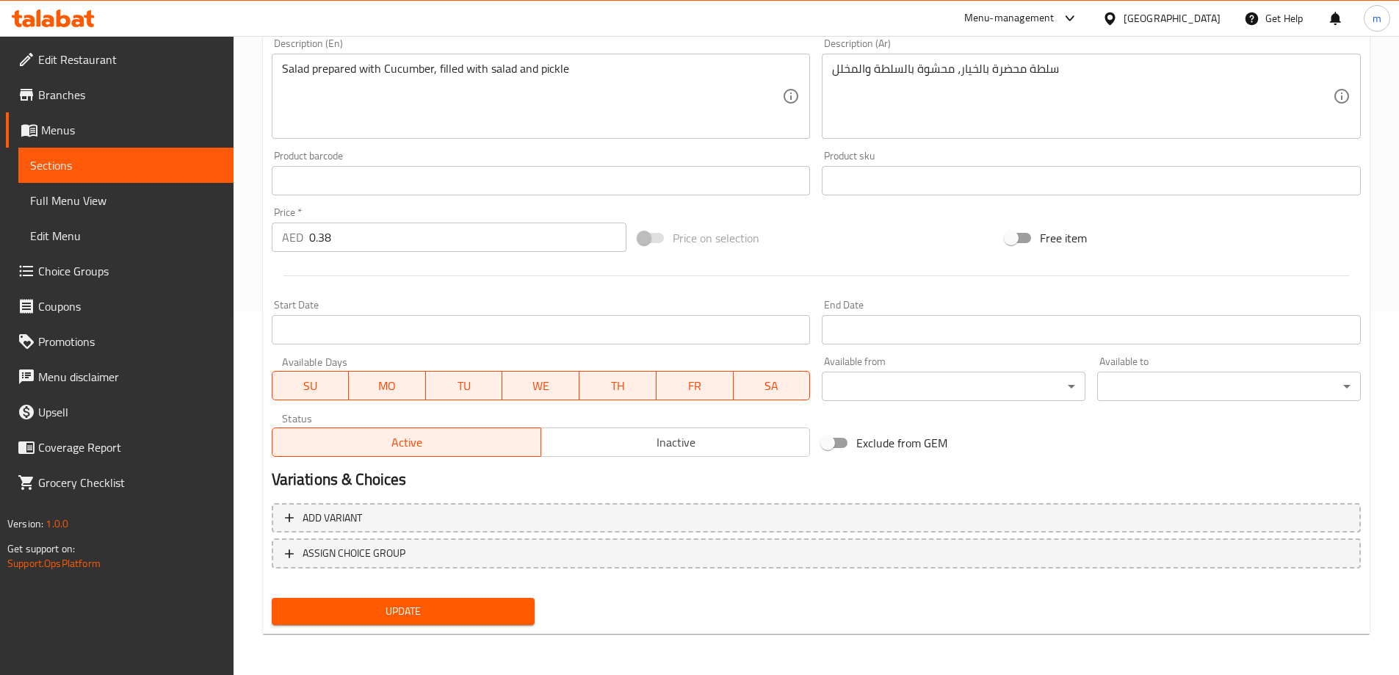
click at [434, 608] on span "Update" at bounding box center [403, 611] width 240 height 18
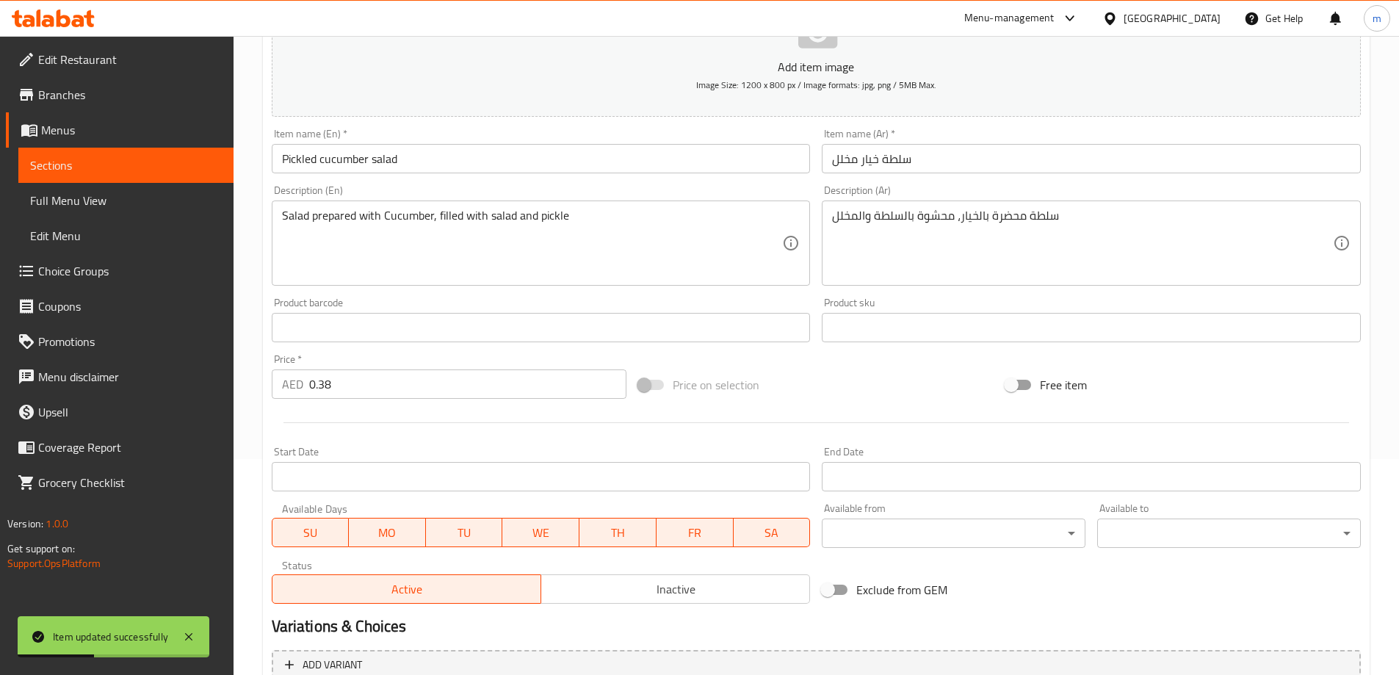
scroll to position [69, 0]
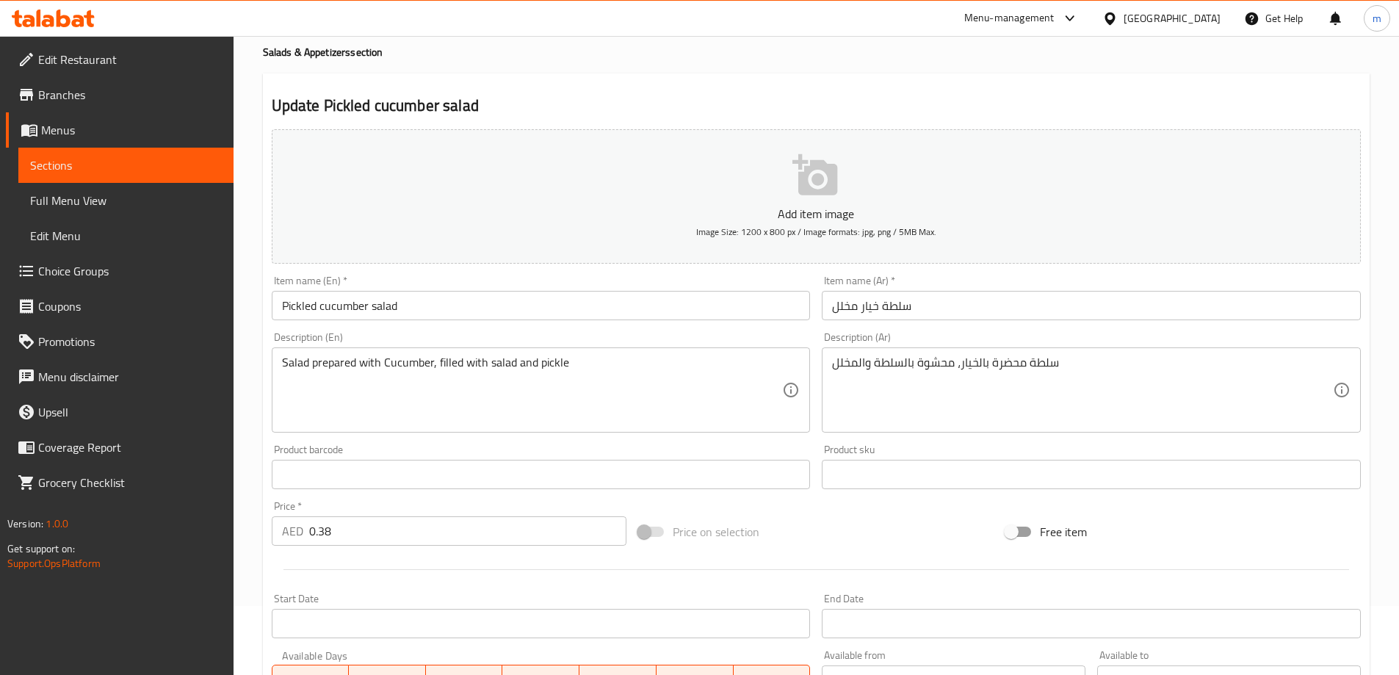
click at [120, 165] on span "Sections" at bounding box center [126, 165] width 192 height 18
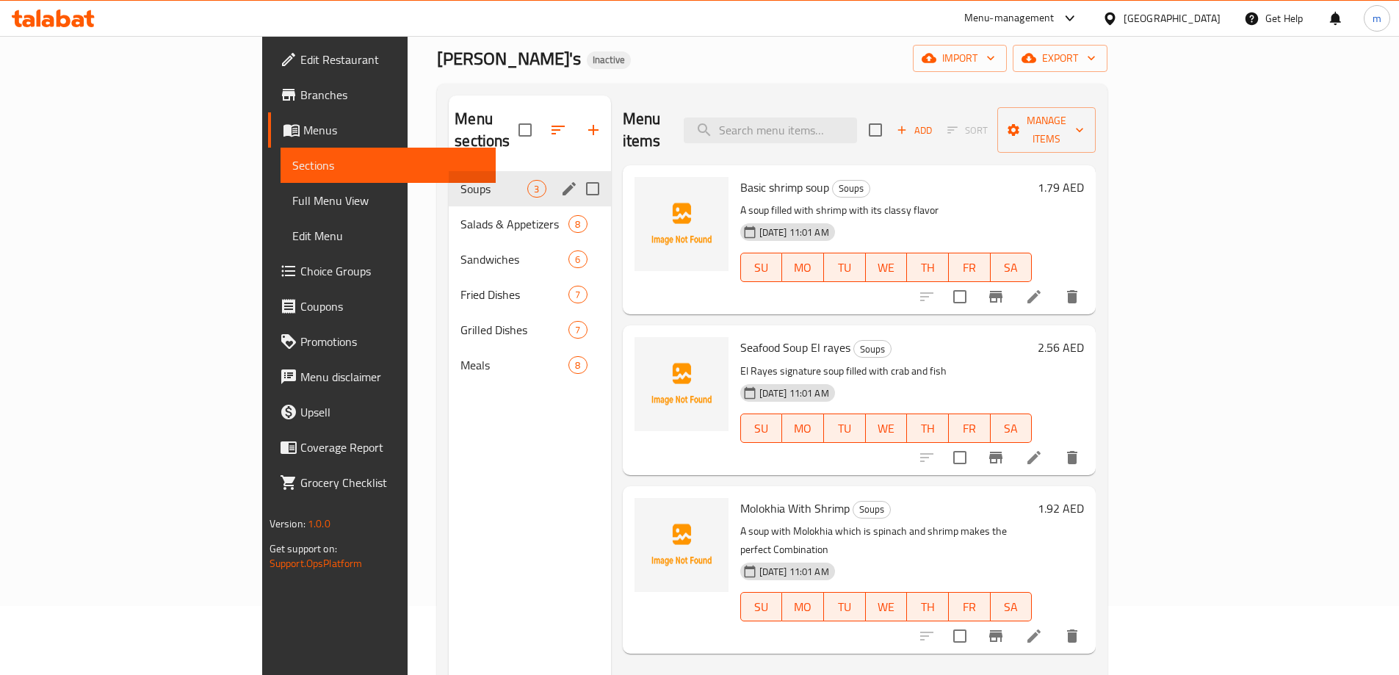
click at [460, 180] on span "Soups" at bounding box center [493, 189] width 67 height 18
click at [460, 215] on span "Salads & Appetizers" at bounding box center [493, 224] width 67 height 18
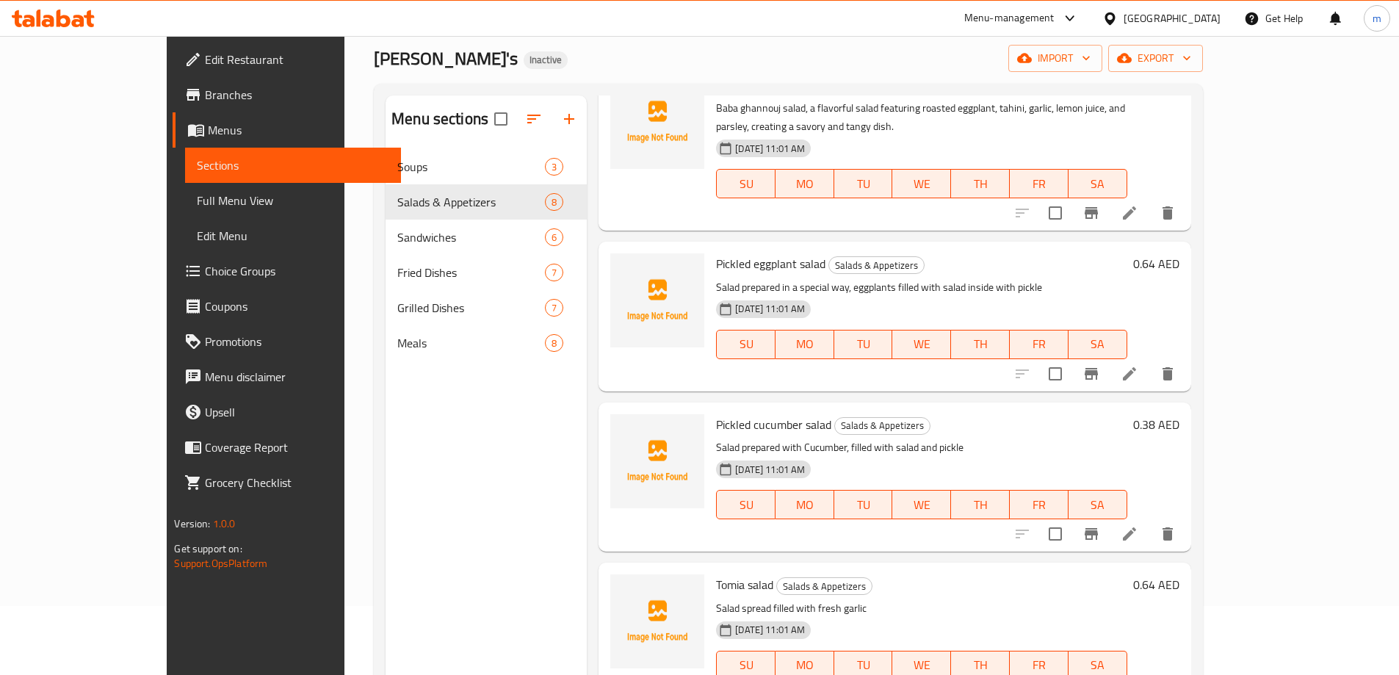
scroll to position [220, 0]
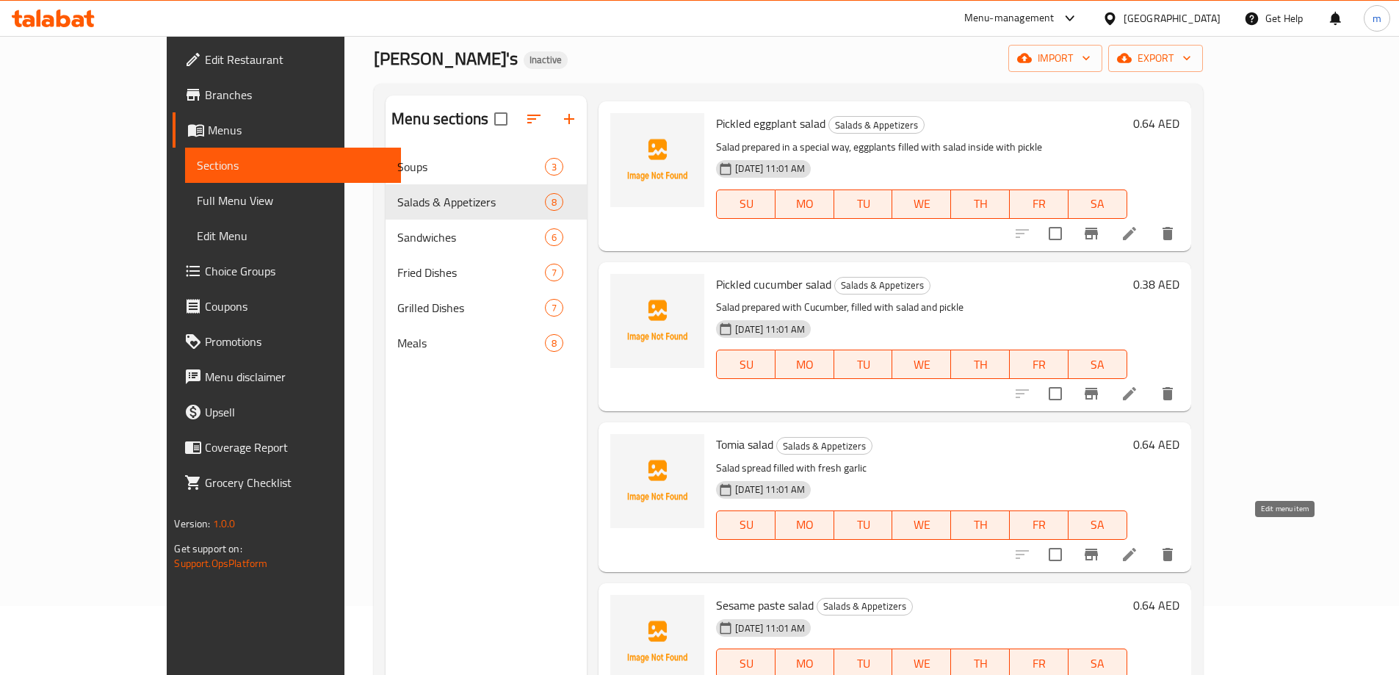
click at [1138, 545] on icon at bounding box center [1129, 554] width 18 height 18
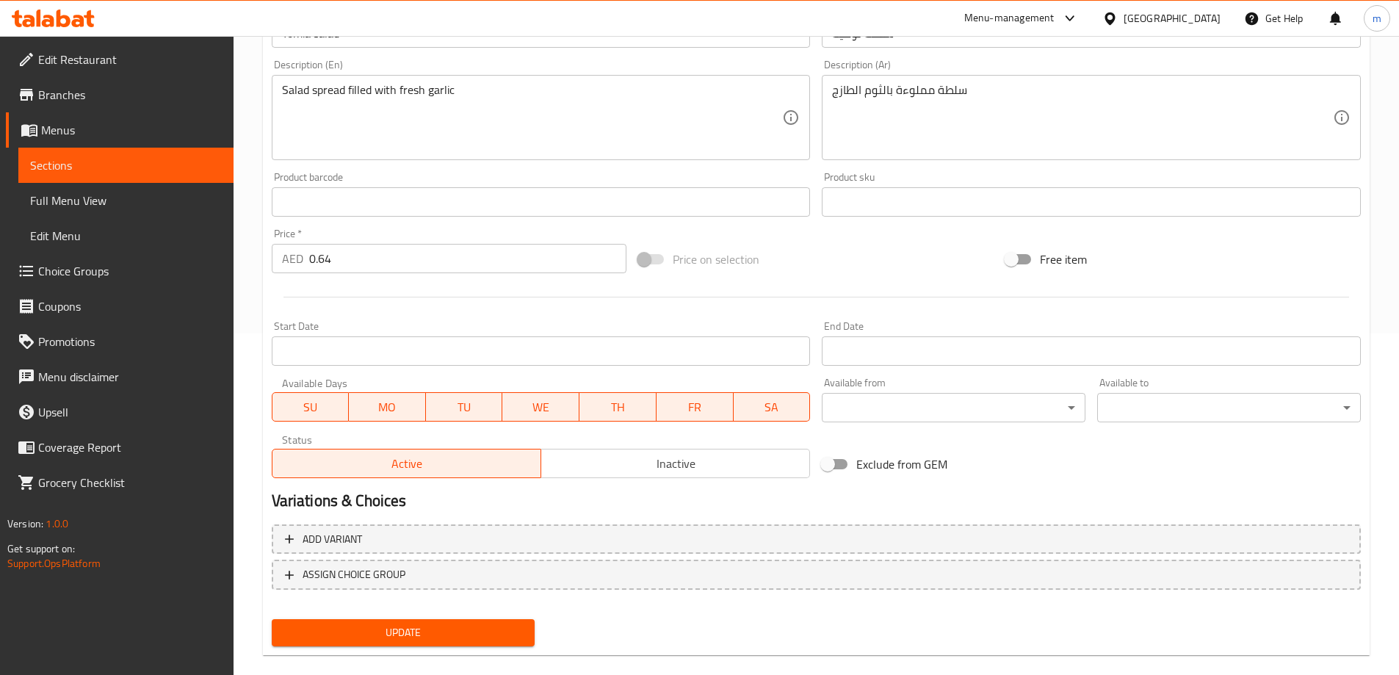
scroll to position [363, 0]
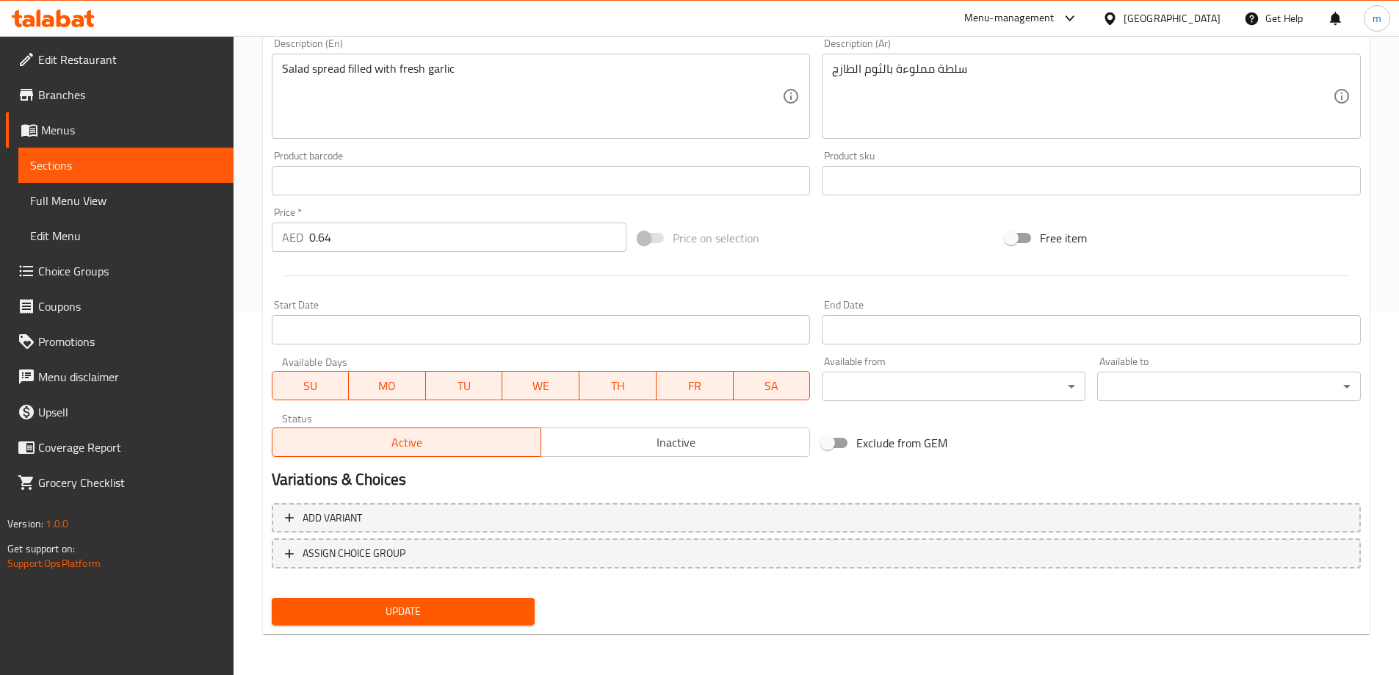
click at [480, 602] on span "Update" at bounding box center [403, 611] width 240 height 18
click at [137, 173] on span "Sections" at bounding box center [126, 165] width 192 height 18
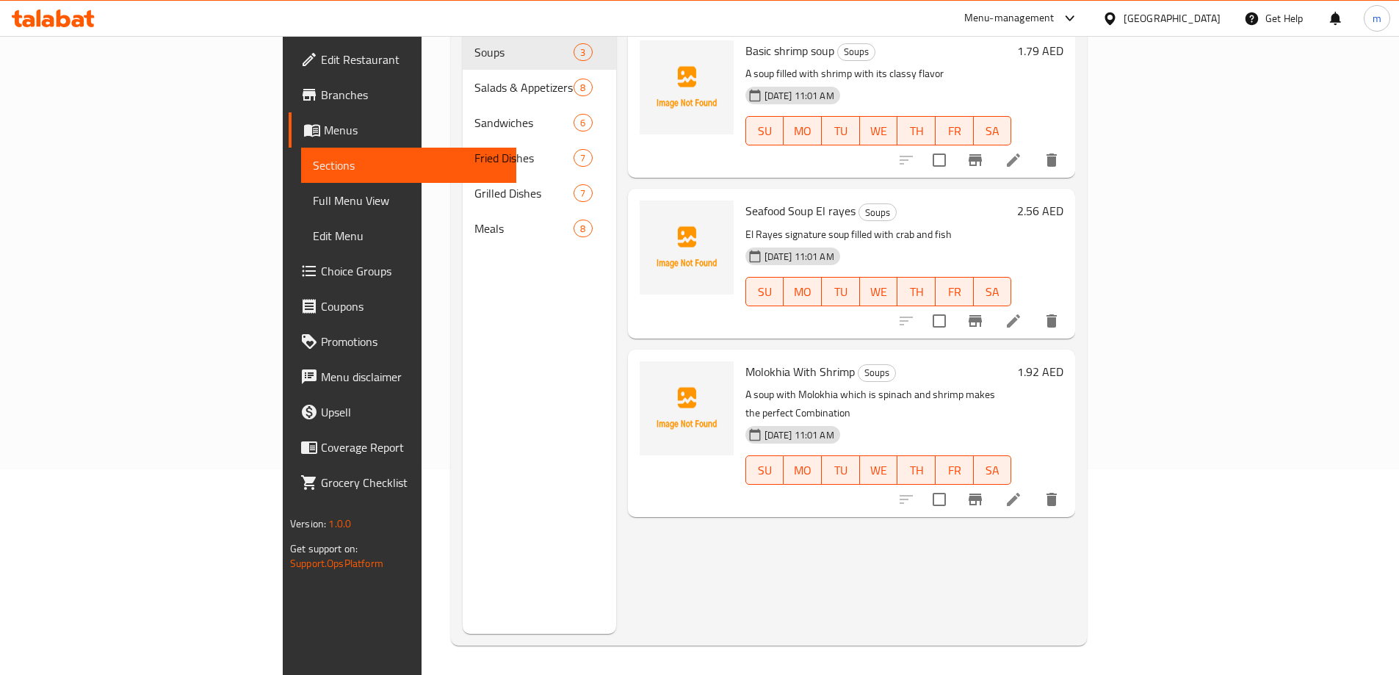
scroll to position [206, 0]
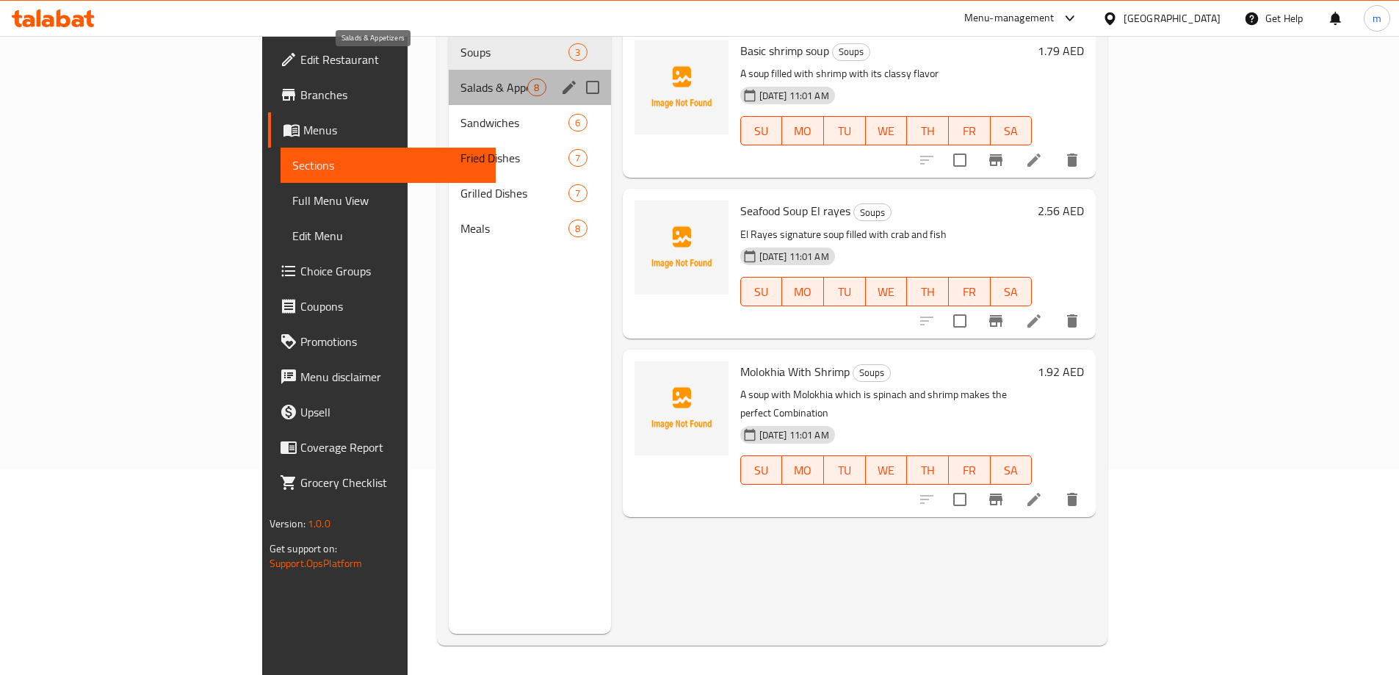
click at [460, 79] on span "Salads & Appetizers" at bounding box center [493, 88] width 67 height 18
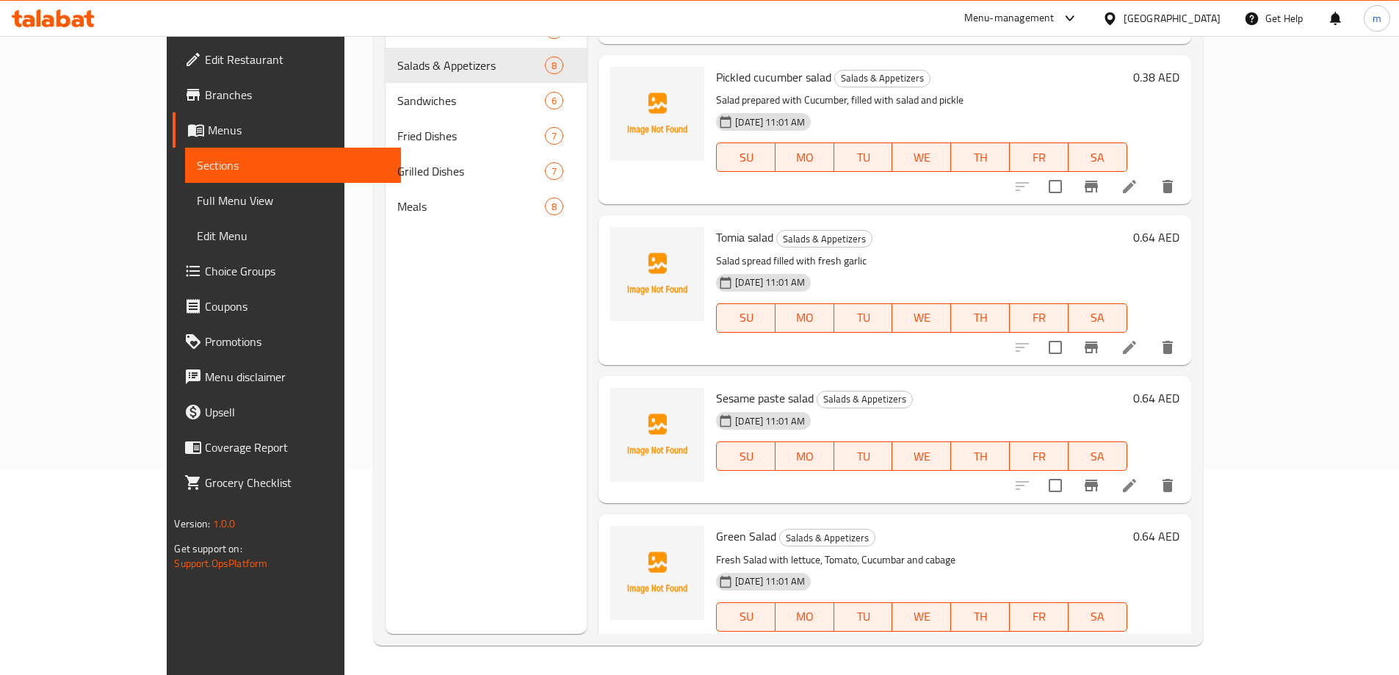
scroll to position [294, 0]
click at [1136, 476] on icon at bounding box center [1128, 482] width 13 height 13
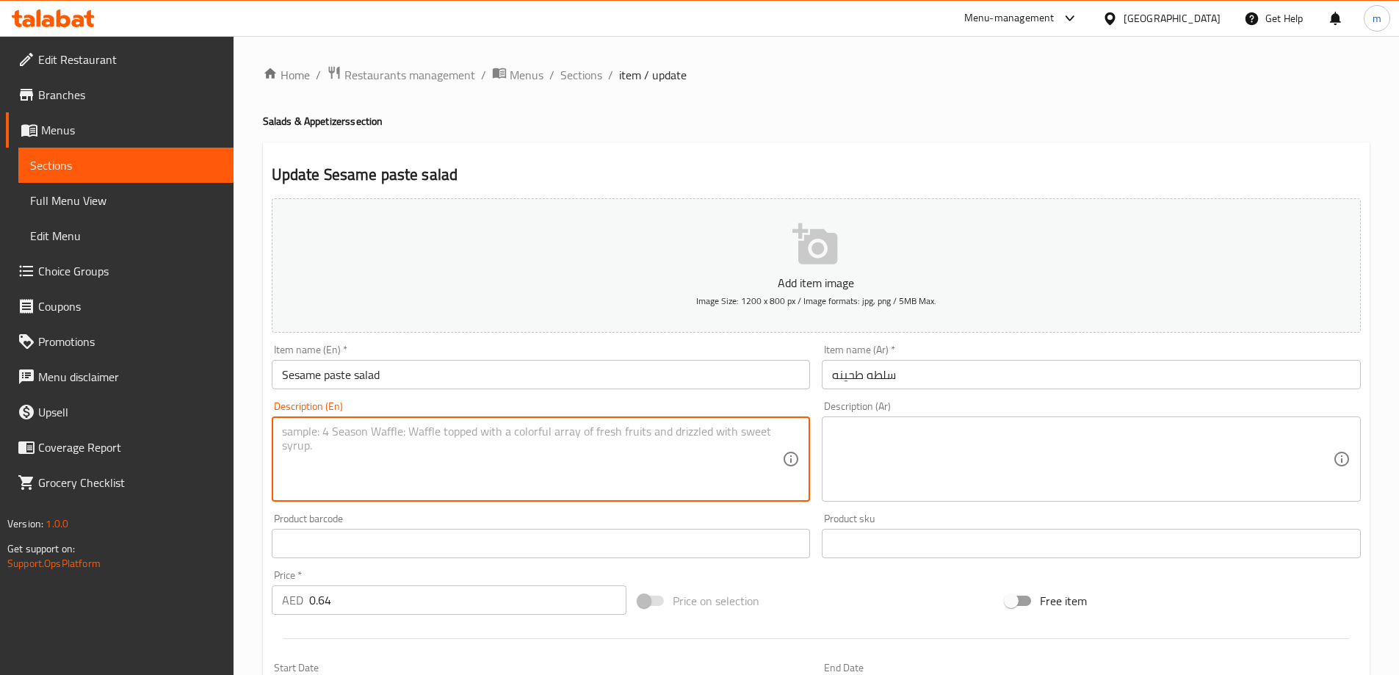
click at [328, 443] on textarea at bounding box center [532, 459] width 501 height 70
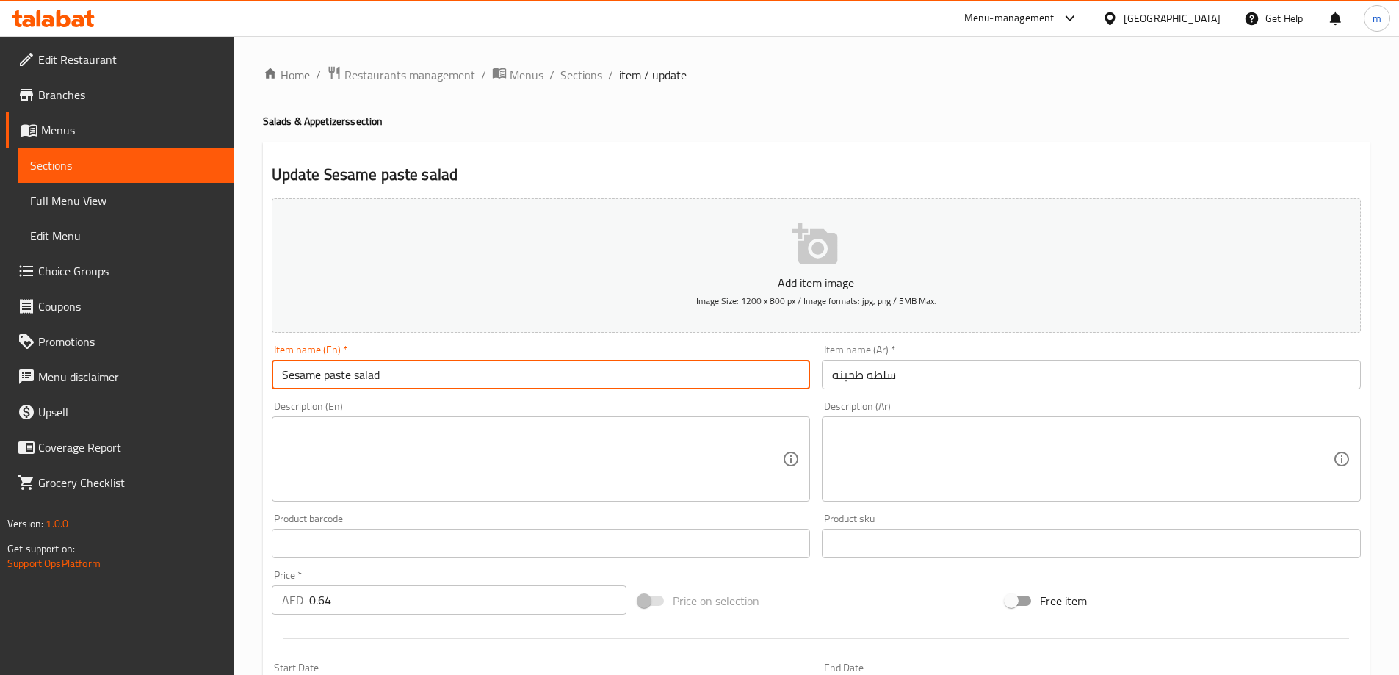
drag, startPoint x: 386, startPoint y: 378, endPoint x: 281, endPoint y: 369, distance: 105.4
click at [281, 369] on input "Sesame paste salad" at bounding box center [541, 374] width 539 height 29
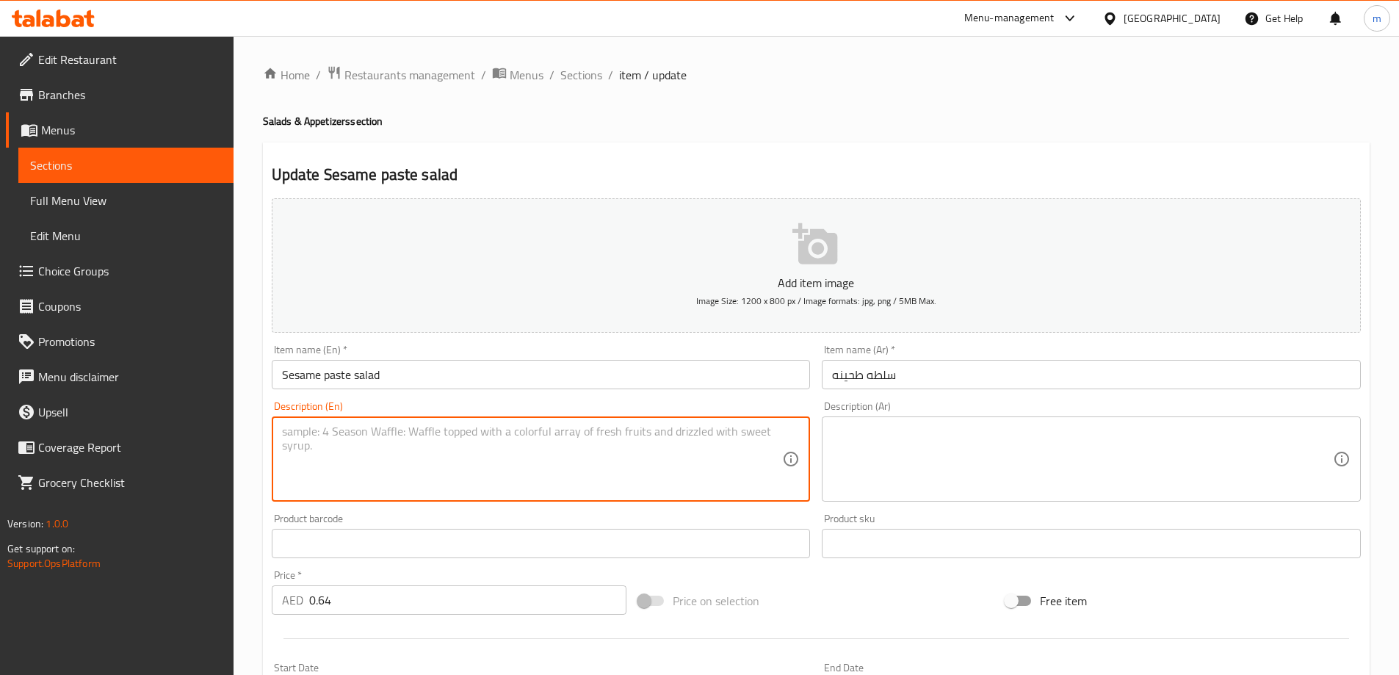
paste textarea "Made with a blend of vegetables and sesame paste"
type textarea "Made with a blend of vegetables and sesame paste"
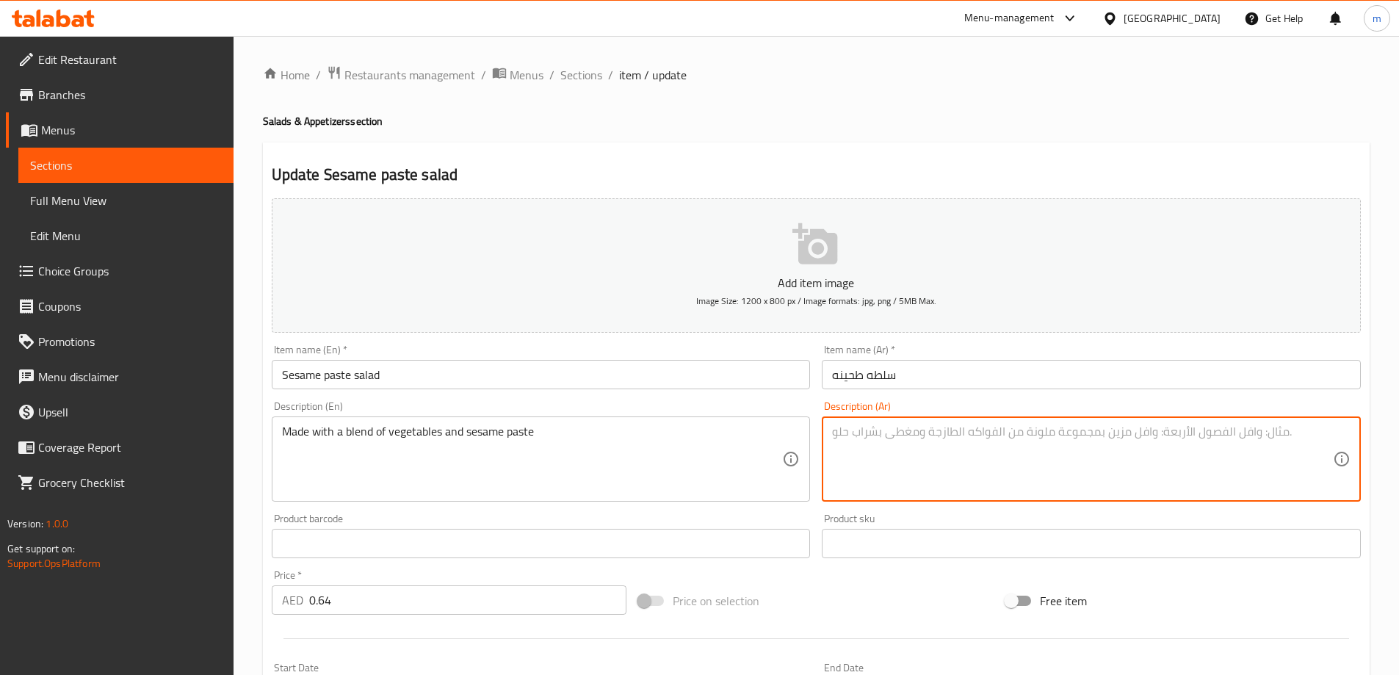
click at [909, 427] on textarea at bounding box center [1082, 459] width 501 height 70
paste textarea "مصنوع بمزيج من الخضار ومعجون السمسم"
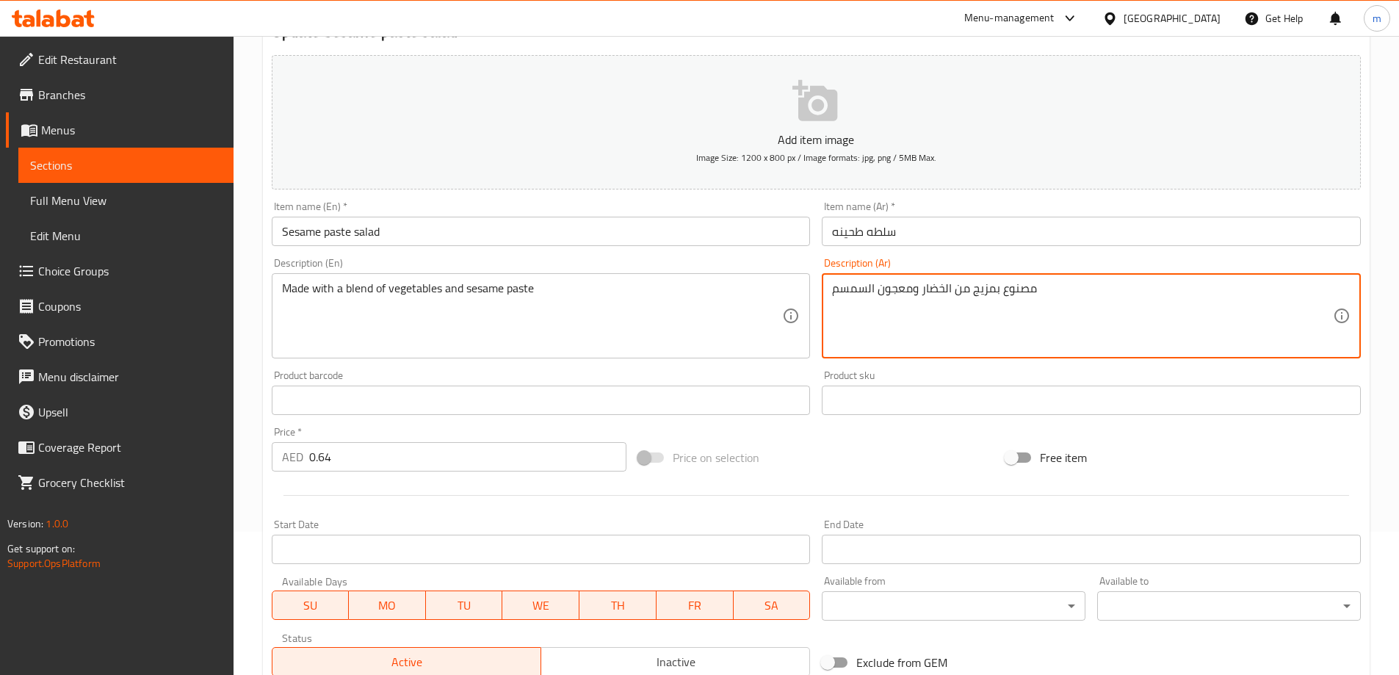
scroll to position [147, 0]
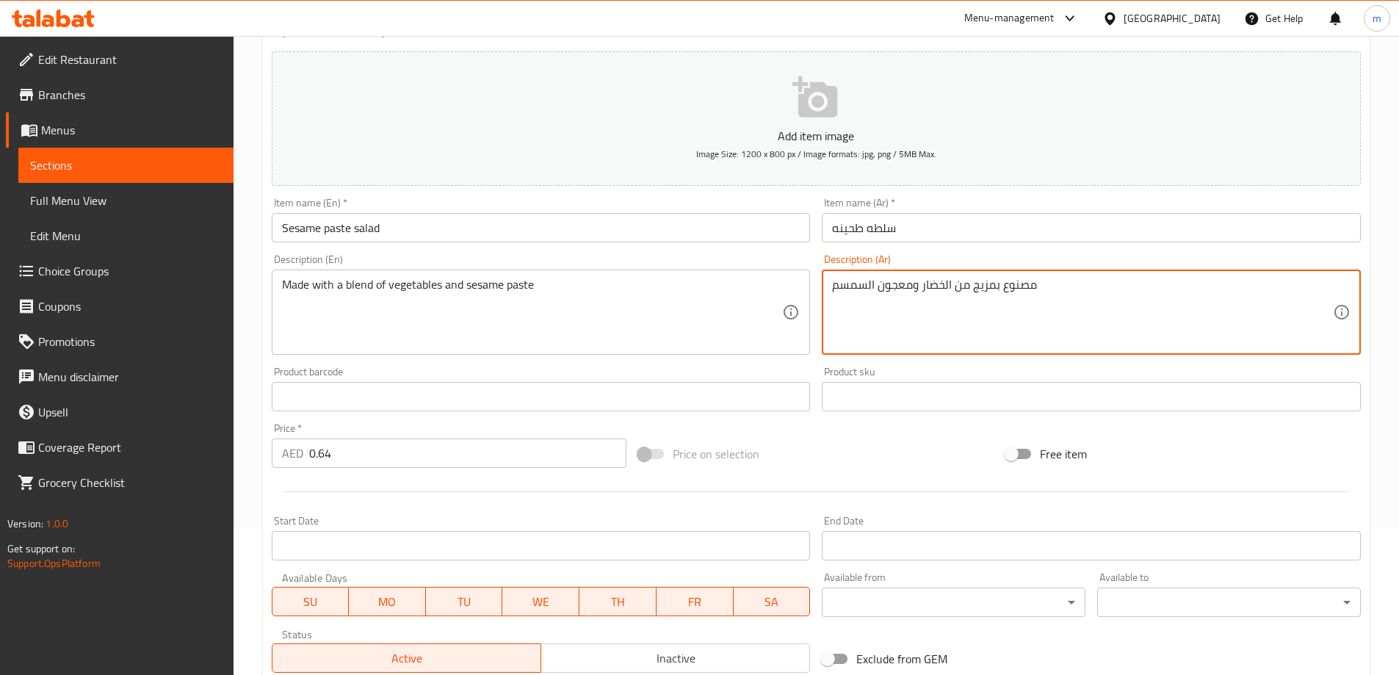
type textarea "مصنوع بمزيج من الخضار ومعجون السمسم"
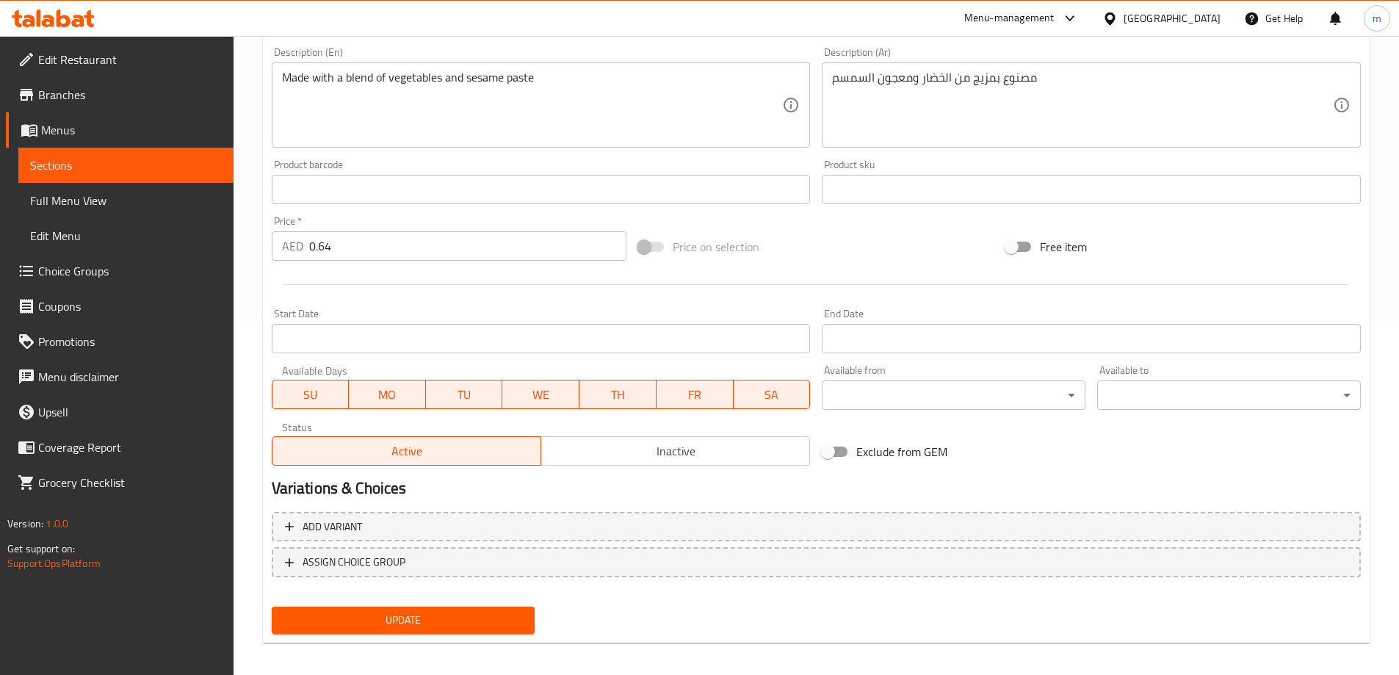
scroll to position [363, 0]
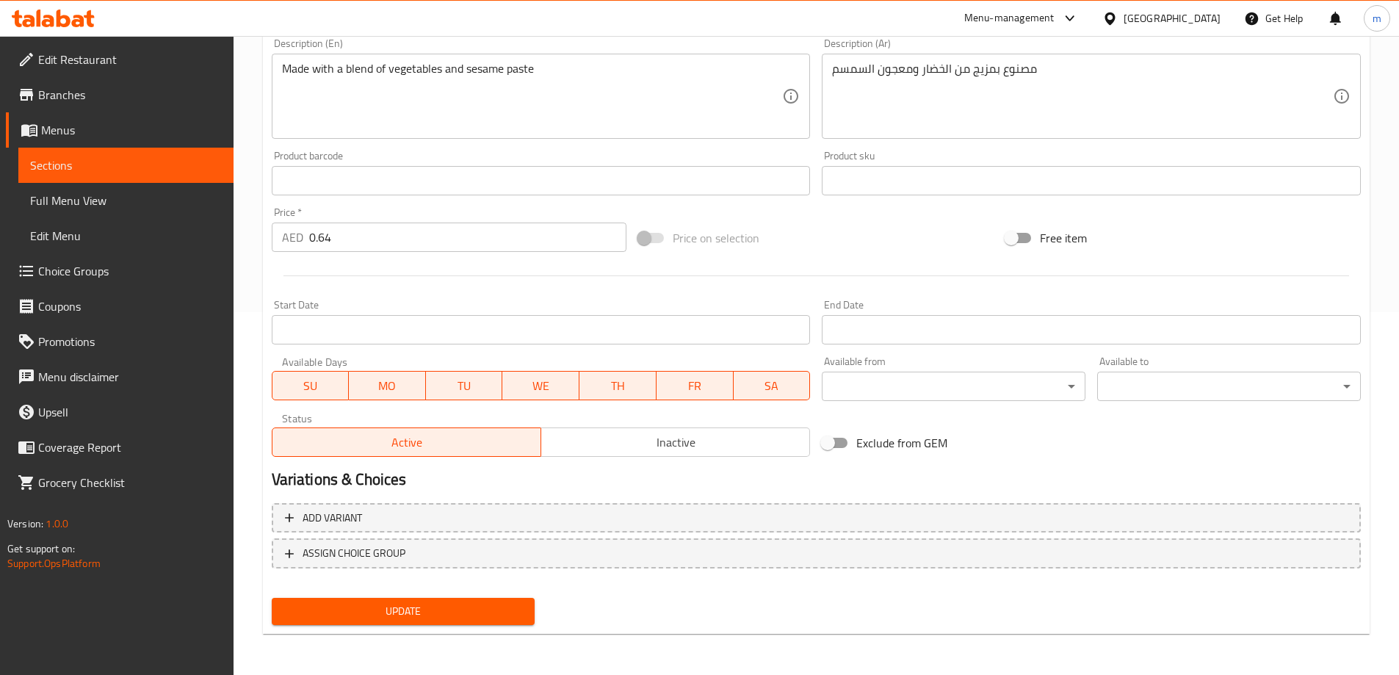
click at [483, 606] on span "Update" at bounding box center [403, 611] width 240 height 18
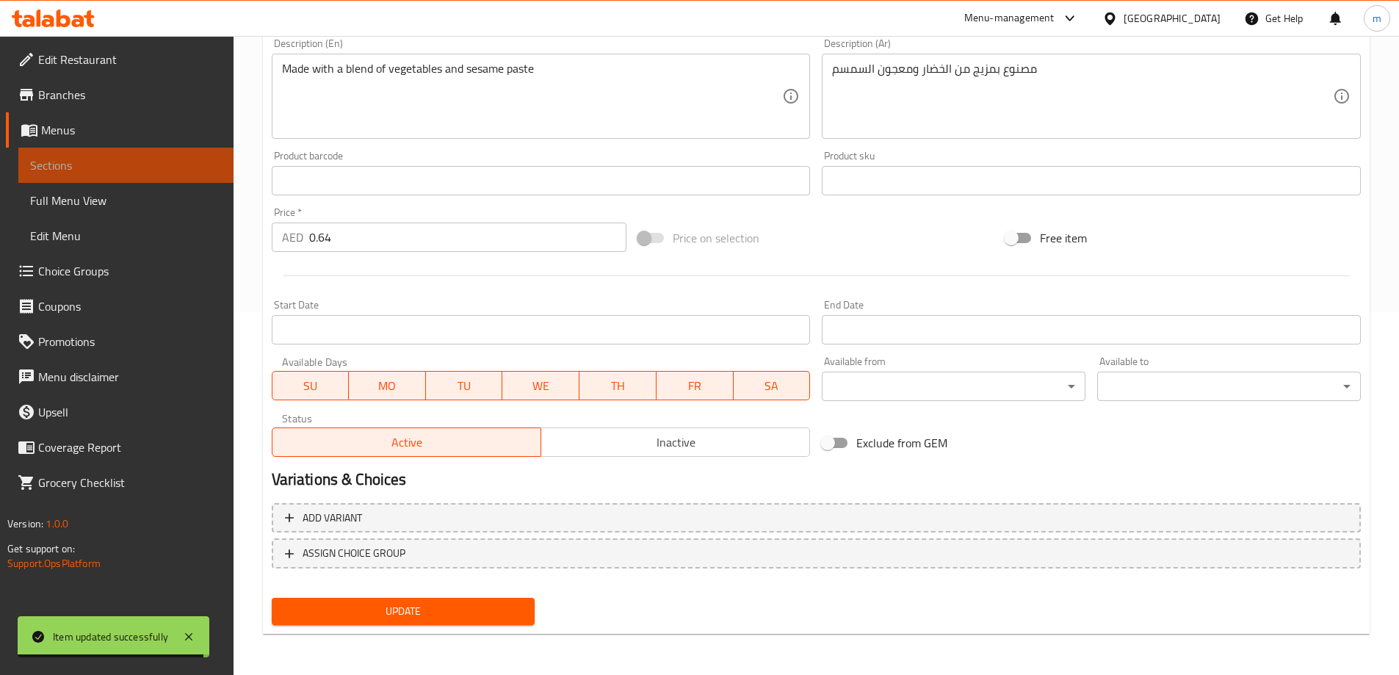
click at [147, 159] on span "Sections" at bounding box center [126, 165] width 192 height 18
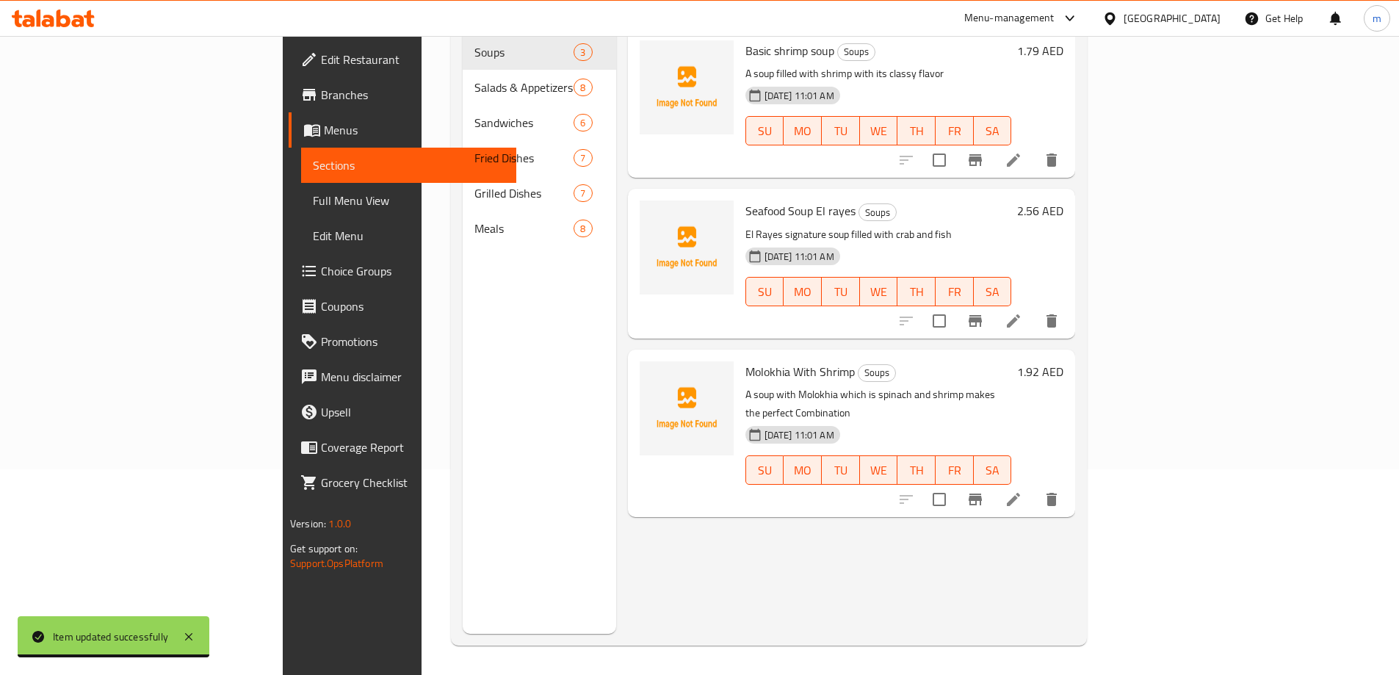
scroll to position [206, 0]
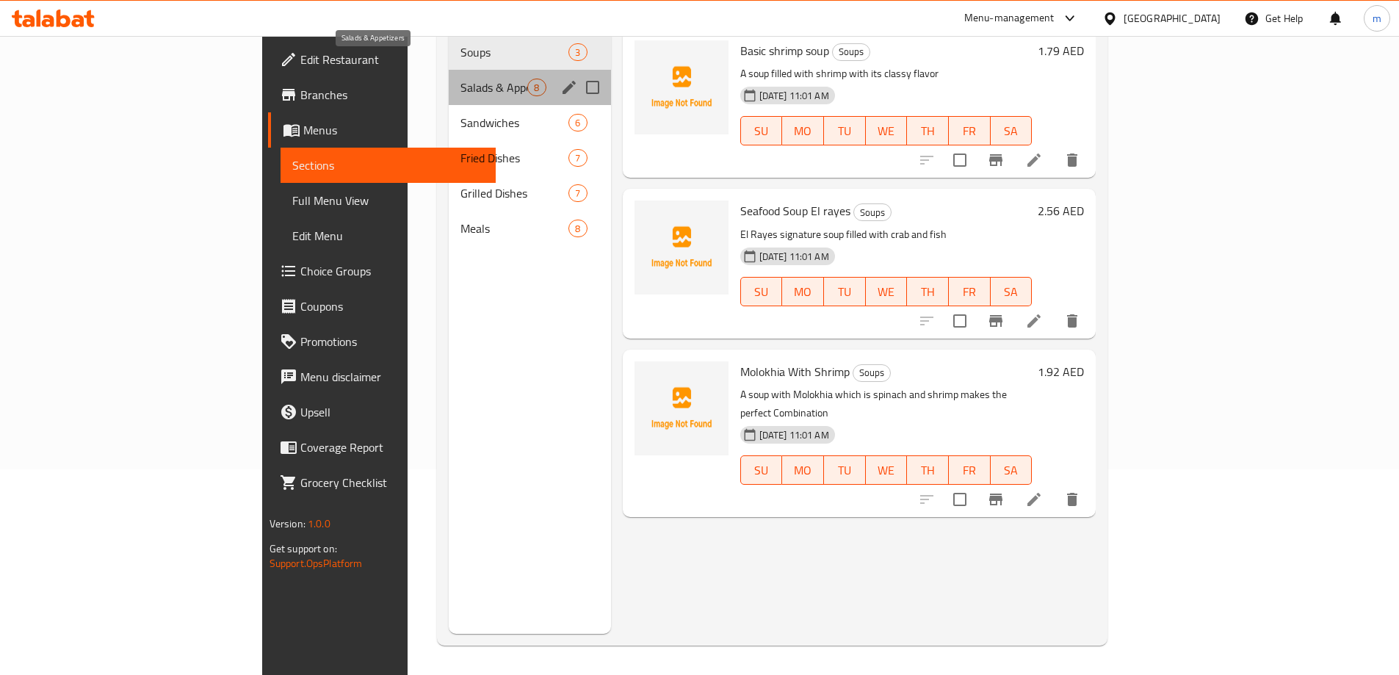
click at [460, 79] on span "Salads & Appetizers" at bounding box center [493, 88] width 67 height 18
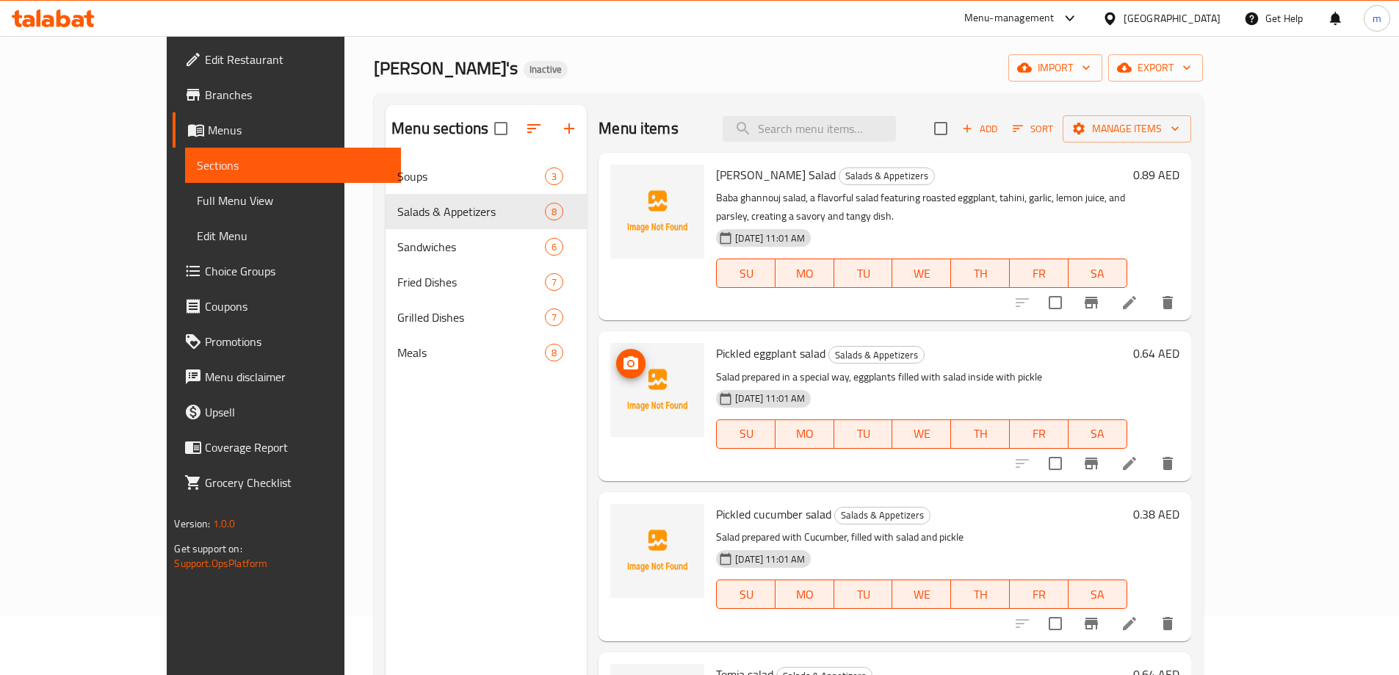
scroll to position [59, 0]
click at [1150, 290] on li at bounding box center [1129, 303] width 41 height 26
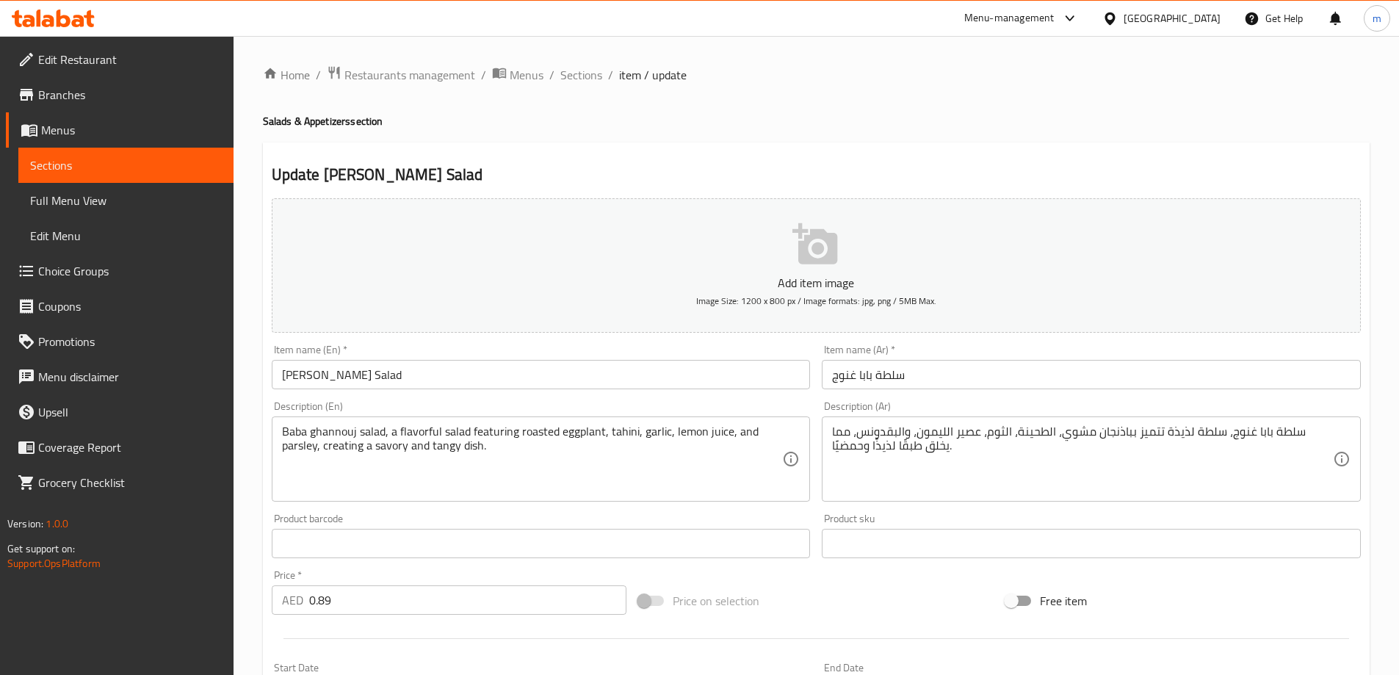
click at [360, 377] on input "Baba Ghanoush Salad" at bounding box center [541, 374] width 539 height 29
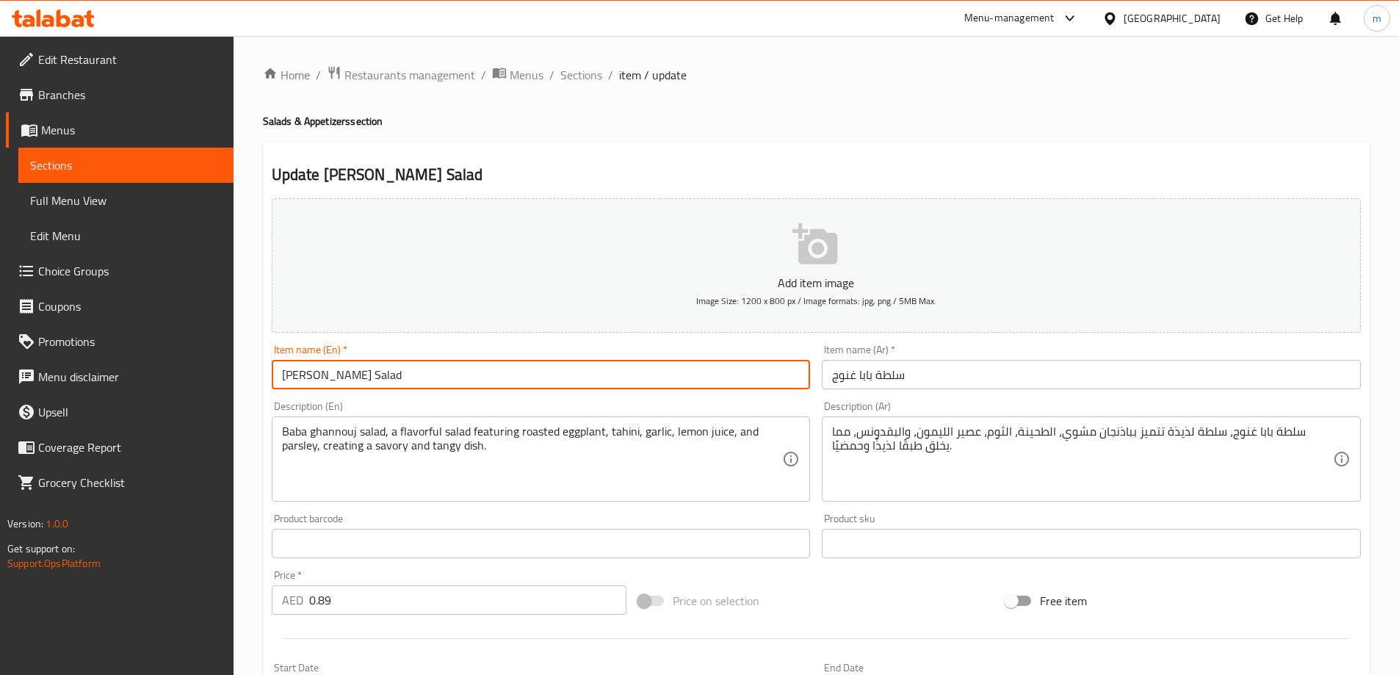
click at [369, 378] on input "Baba Ghanoush Salad" at bounding box center [541, 374] width 539 height 29
click at [357, 374] on input "Baba Ghanoush salad" at bounding box center [541, 374] width 539 height 29
click at [396, 371] on input "Baba Ghannoug salad" at bounding box center [541, 374] width 539 height 29
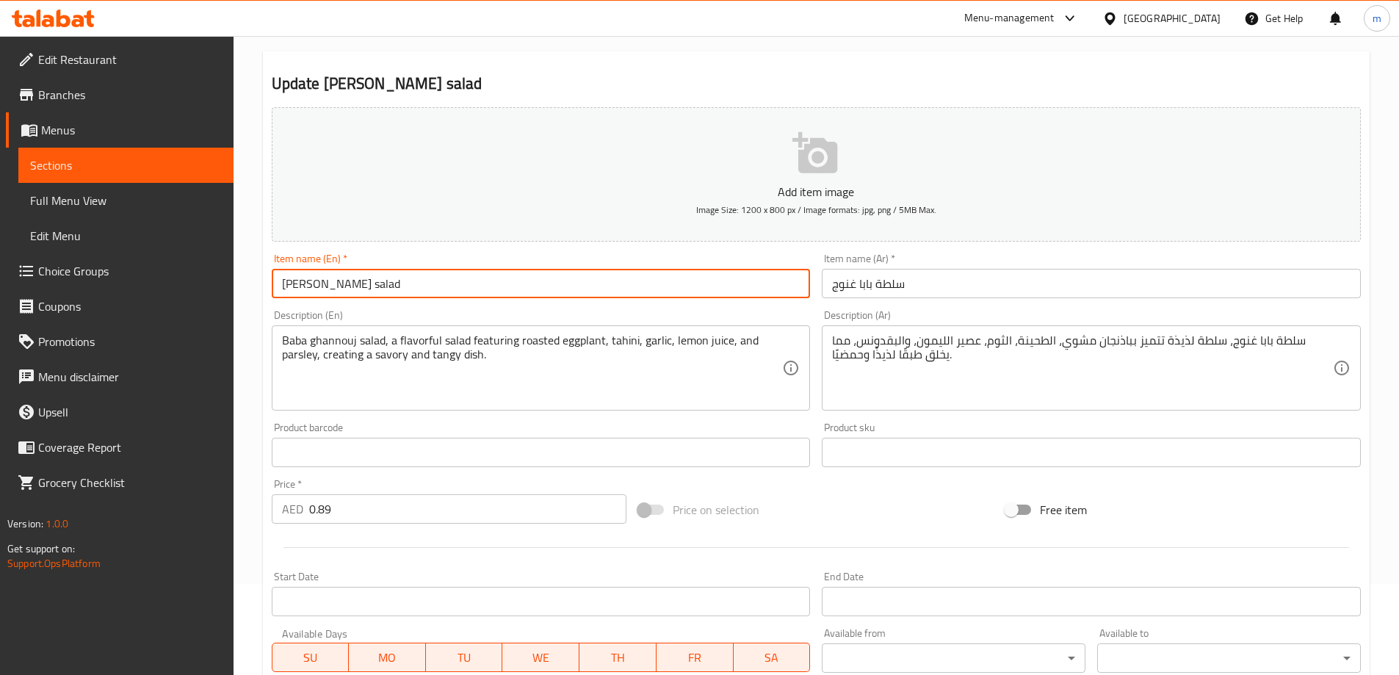
scroll to position [363, 0]
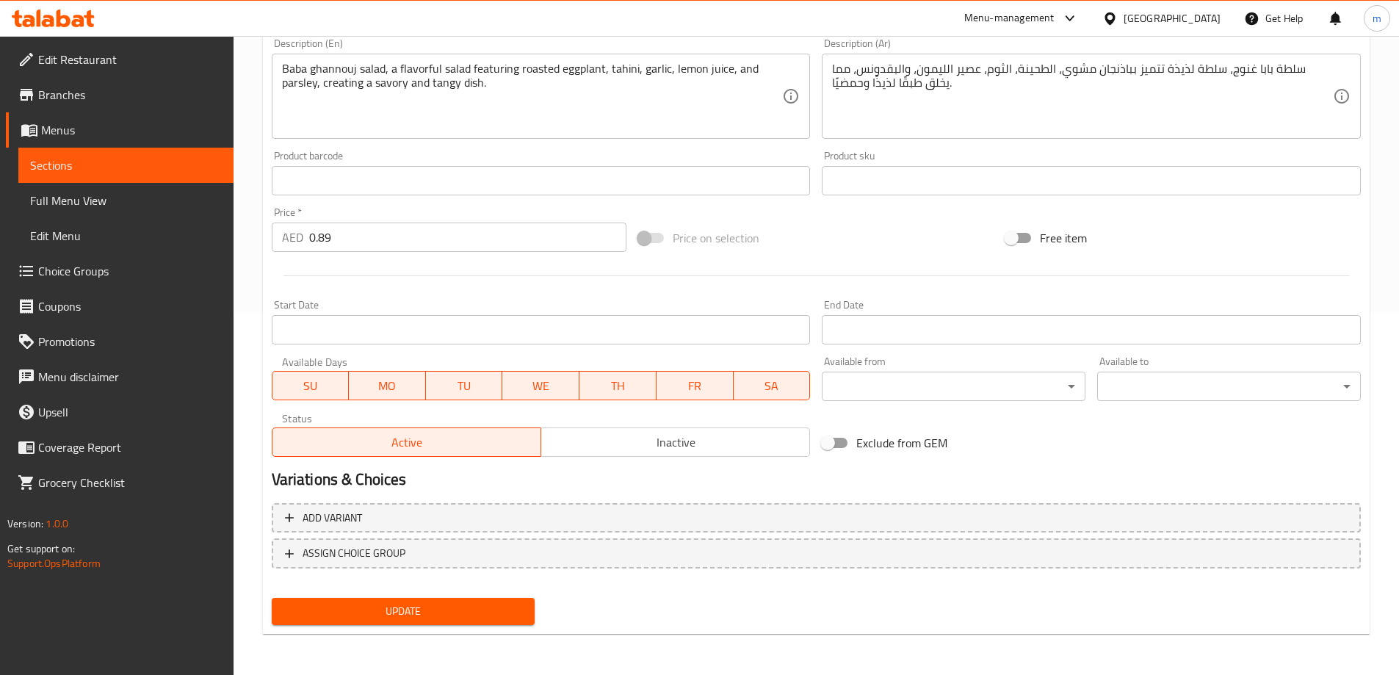
type input "Baba Ghannoug salad"
click at [487, 610] on span "Update" at bounding box center [403, 611] width 240 height 18
click at [470, 617] on span "Update" at bounding box center [403, 611] width 240 height 18
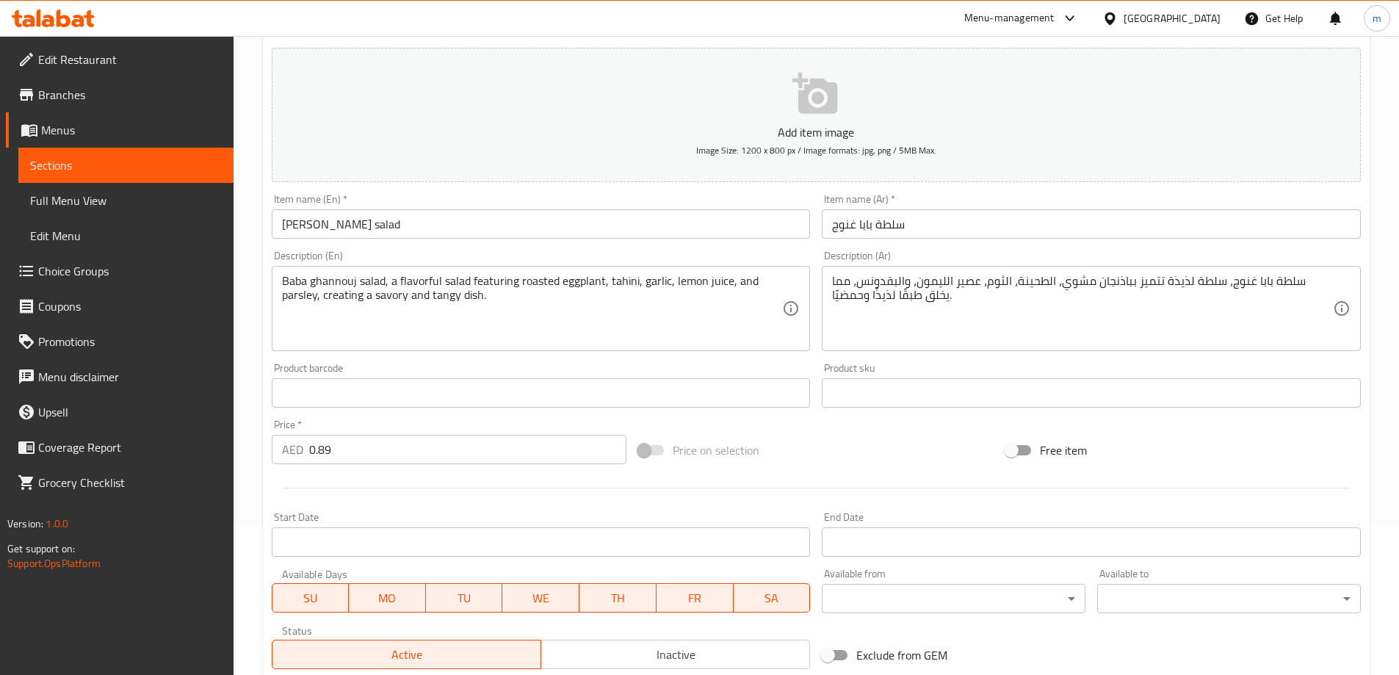
scroll to position [142, 0]
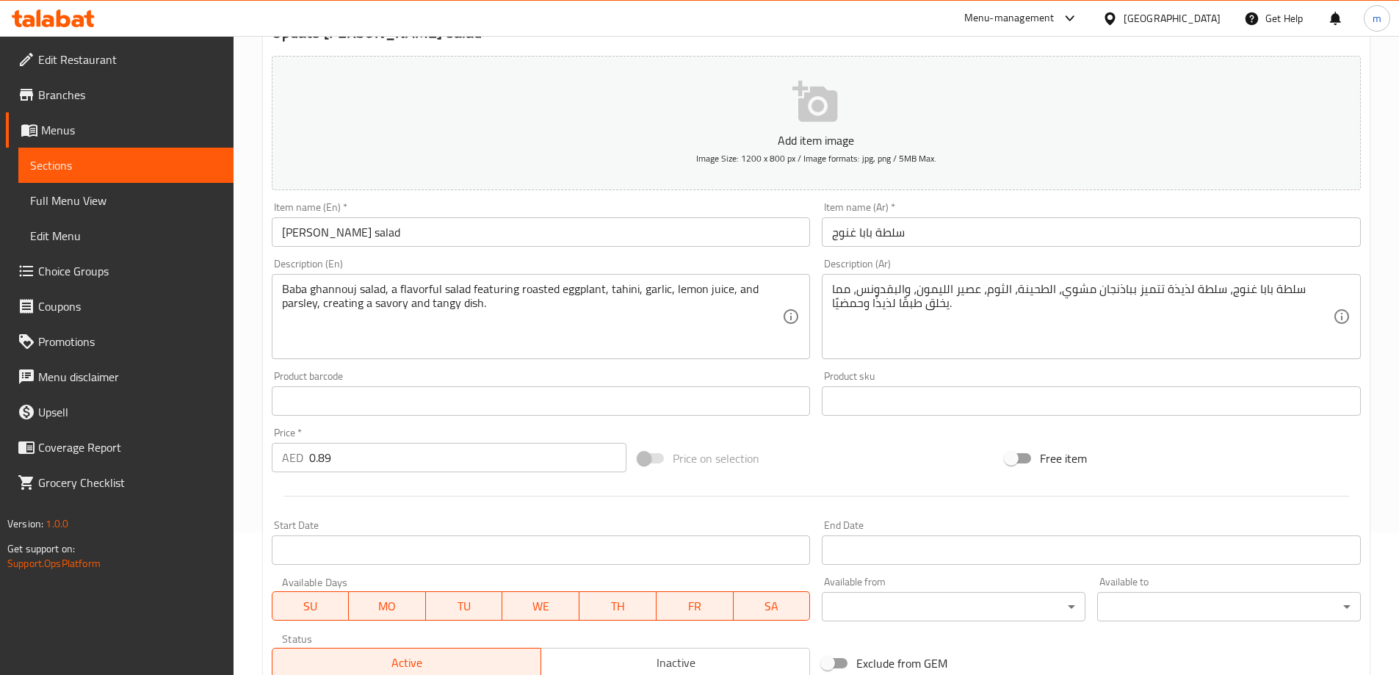
click at [178, 169] on span "Sections" at bounding box center [126, 165] width 192 height 18
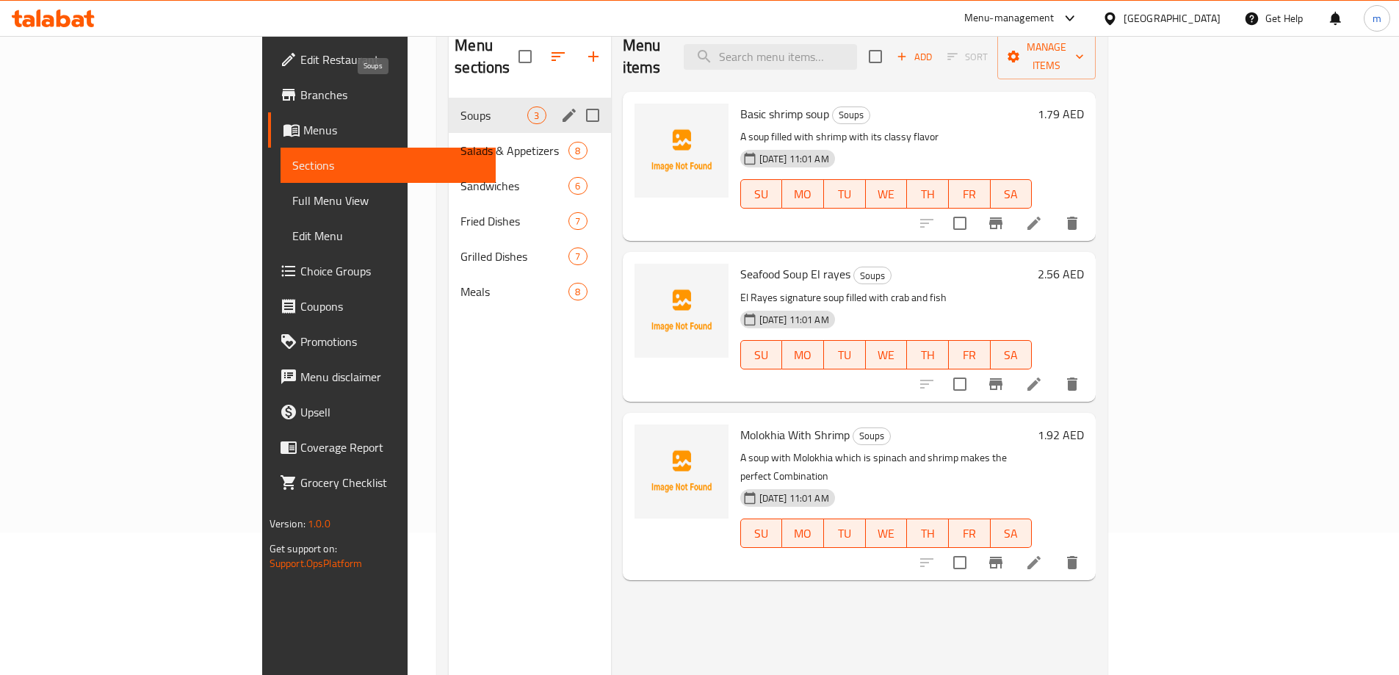
click at [460, 106] on span "Soups" at bounding box center [493, 115] width 67 height 18
click at [460, 142] on span "Salads & Appetizers" at bounding box center [493, 151] width 67 height 18
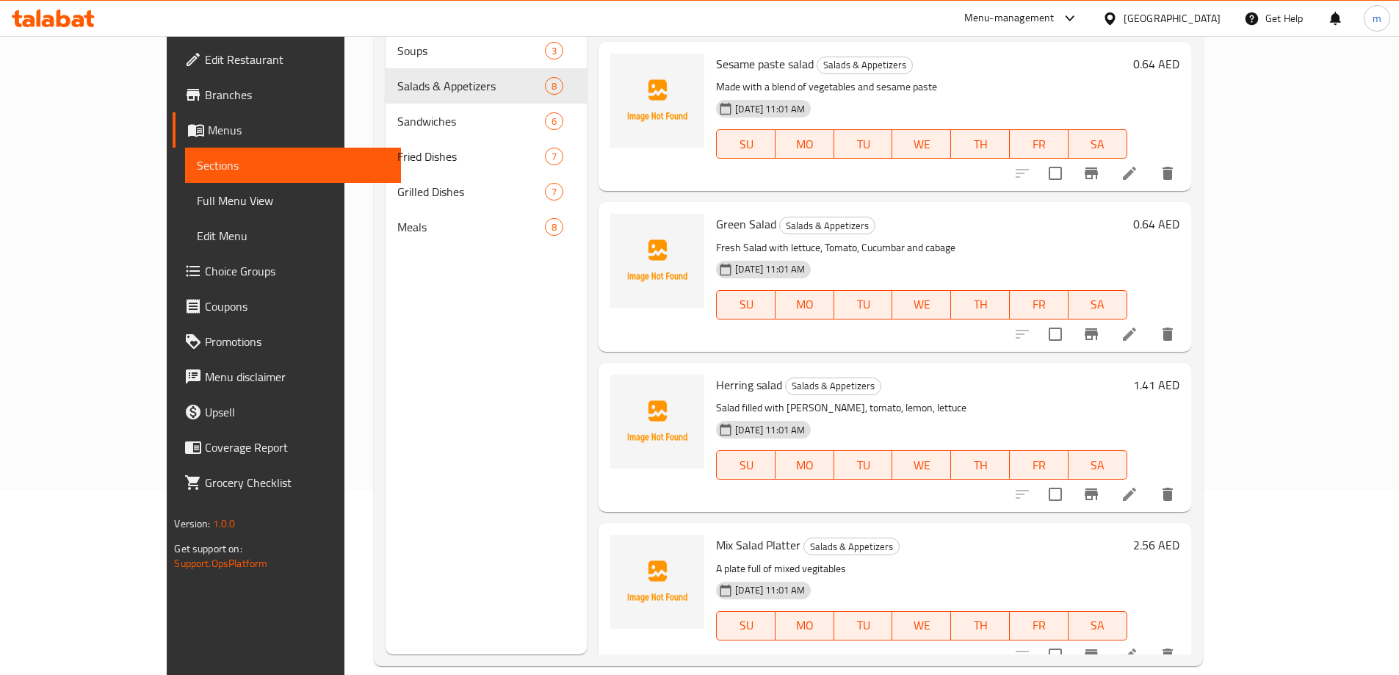
scroll to position [206, 0]
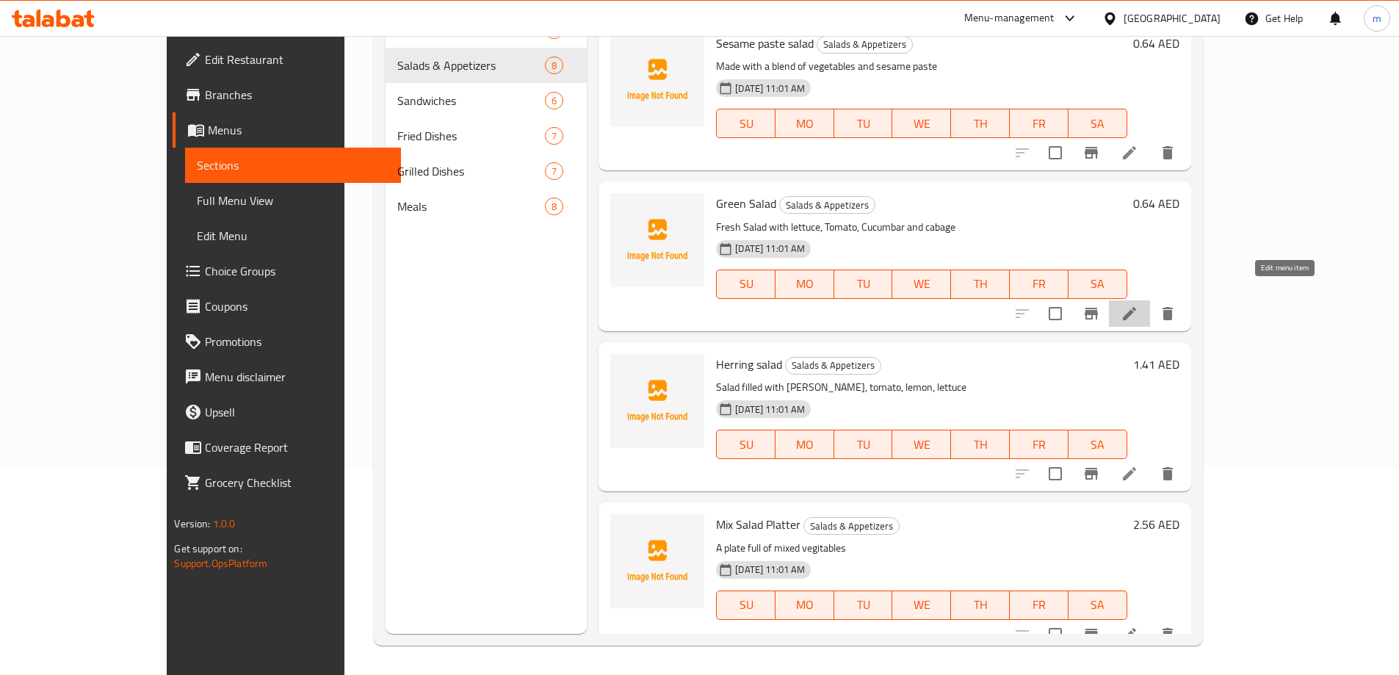
click at [1138, 305] on icon at bounding box center [1129, 314] width 18 height 18
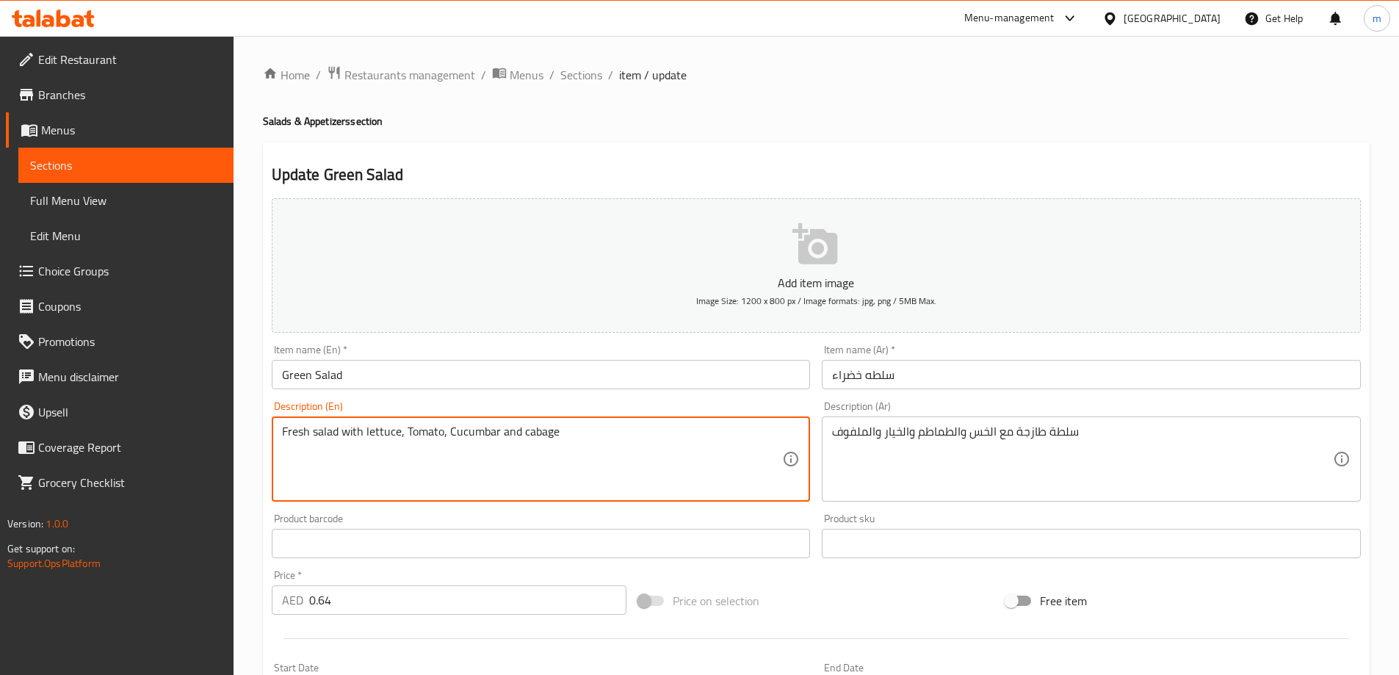
click at [409, 430] on textarea "Fresh salad with lettuce, Tomato, Cucumbar and cabage" at bounding box center [532, 459] width 501 height 70
click at [452, 435] on textarea "Fresh salad with lettuce, tomato, Cucumbar and cabage" at bounding box center [532, 459] width 501 height 70
click at [589, 439] on textarea "Fresh salad with lettuce, tomato, cucumbar and cabage" at bounding box center [532, 459] width 501 height 70
click at [537, 435] on textarea "Fresh salad with lettuce, tomato, cucumbar and cabage" at bounding box center [532, 459] width 501 height 70
click at [488, 430] on textarea "Fresh salad with lettuce, tomato, cucumbar and cabbage" at bounding box center [532, 459] width 501 height 70
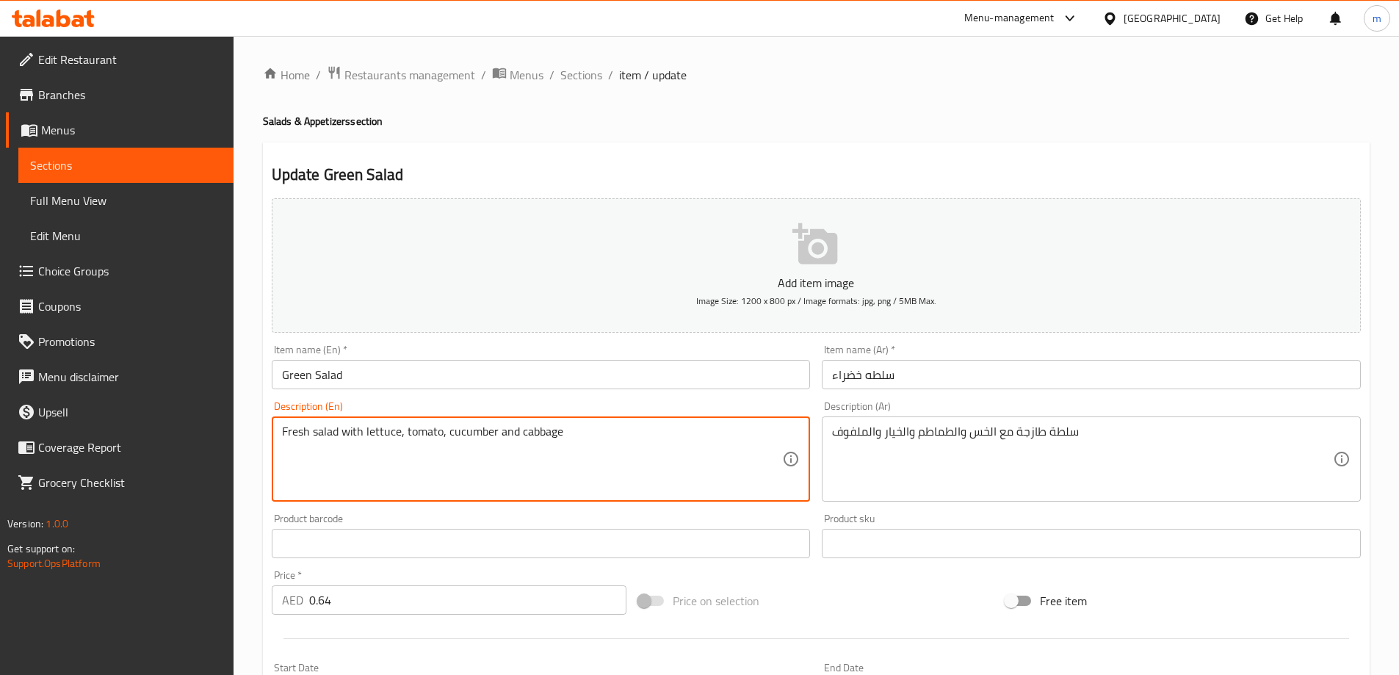
click at [582, 429] on textarea "Fresh salad with lettuce, tomato, cucumber and cabbage" at bounding box center [532, 459] width 501 height 70
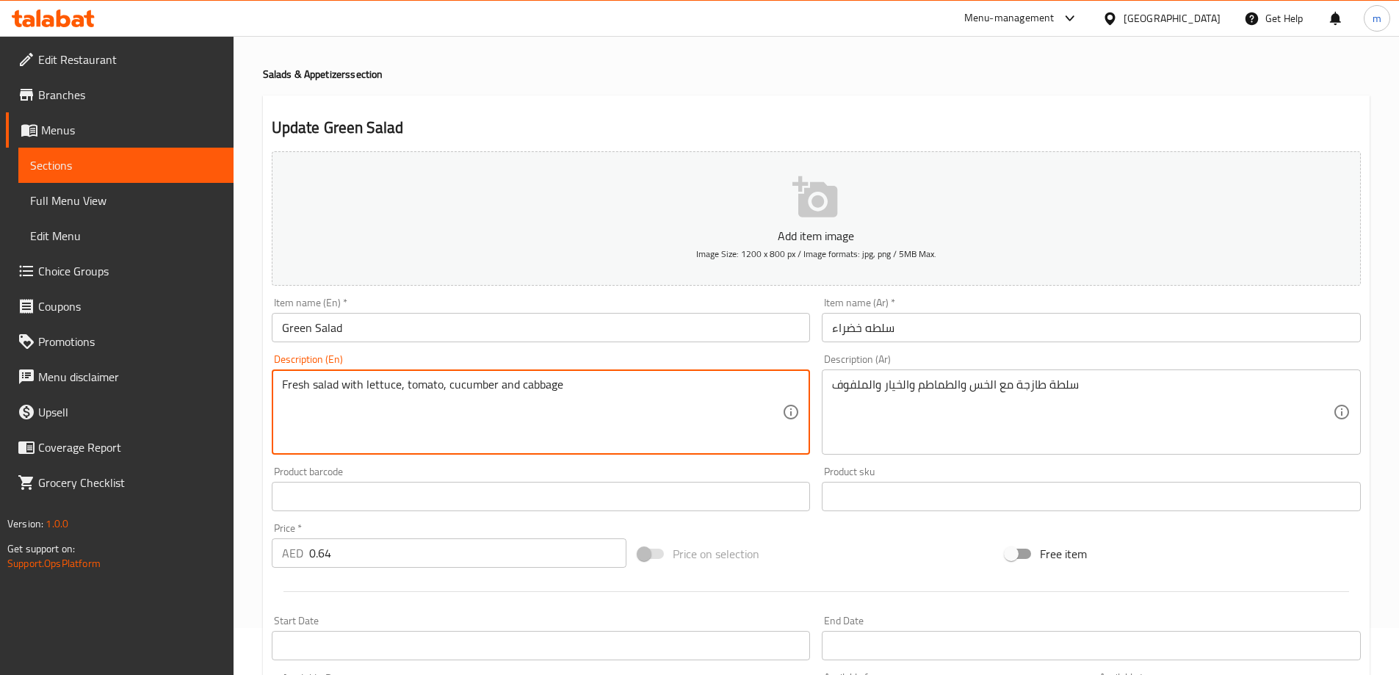
scroll to position [73, 0]
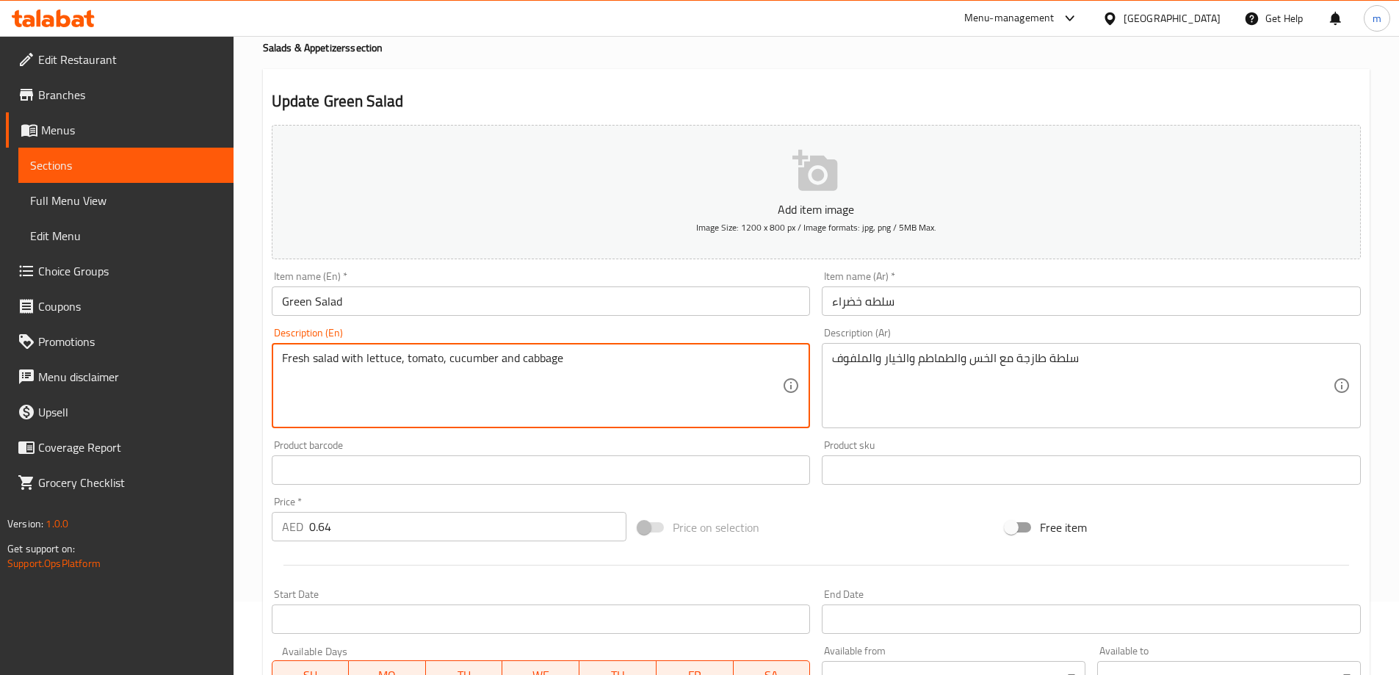
type textarea "Fresh salad with lettuce, tomato, cucumber and cabbage"
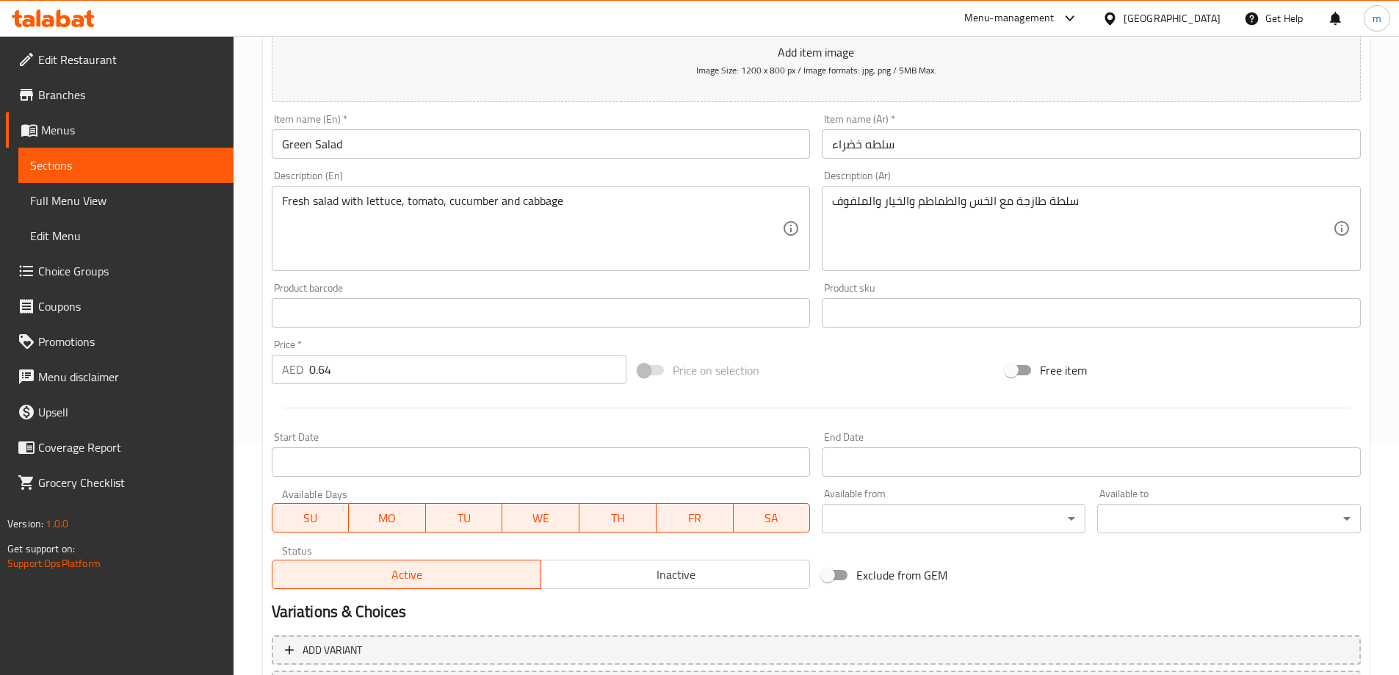
scroll to position [363, 0]
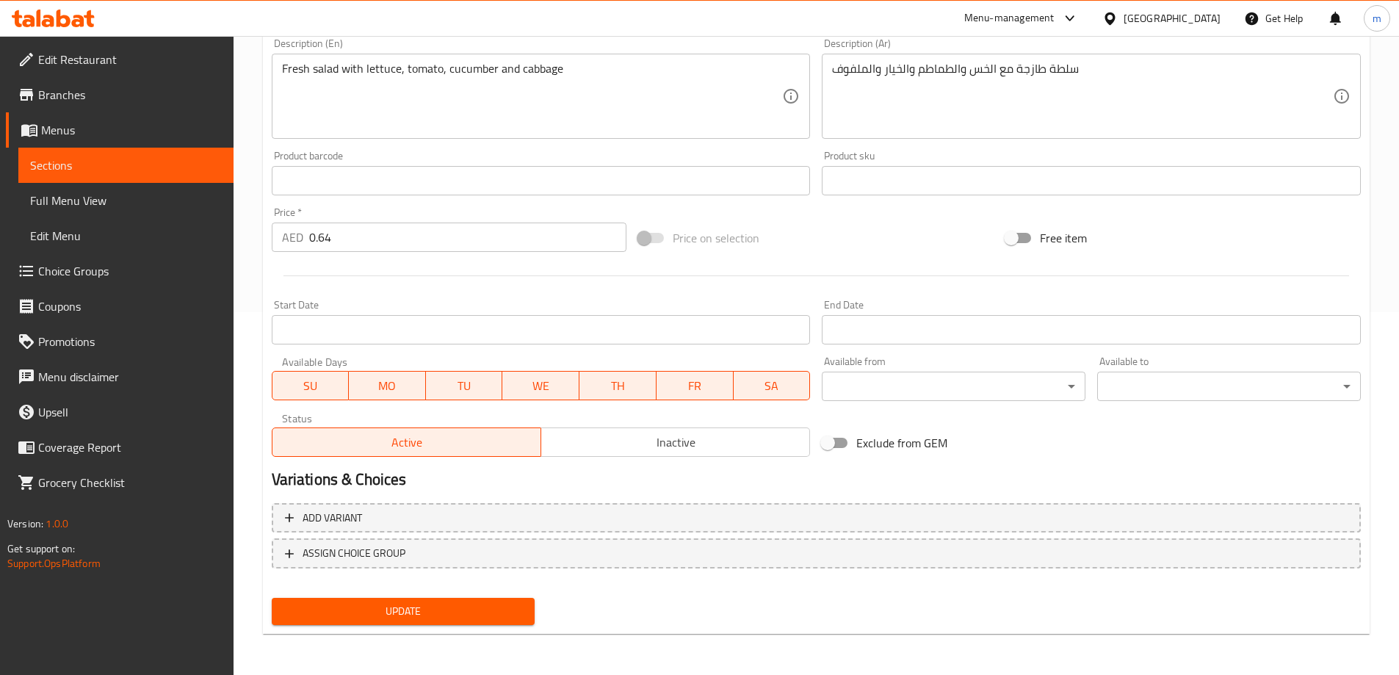
click at [418, 602] on span "Update" at bounding box center [403, 611] width 240 height 18
click at [144, 168] on span "Sections" at bounding box center [126, 165] width 192 height 18
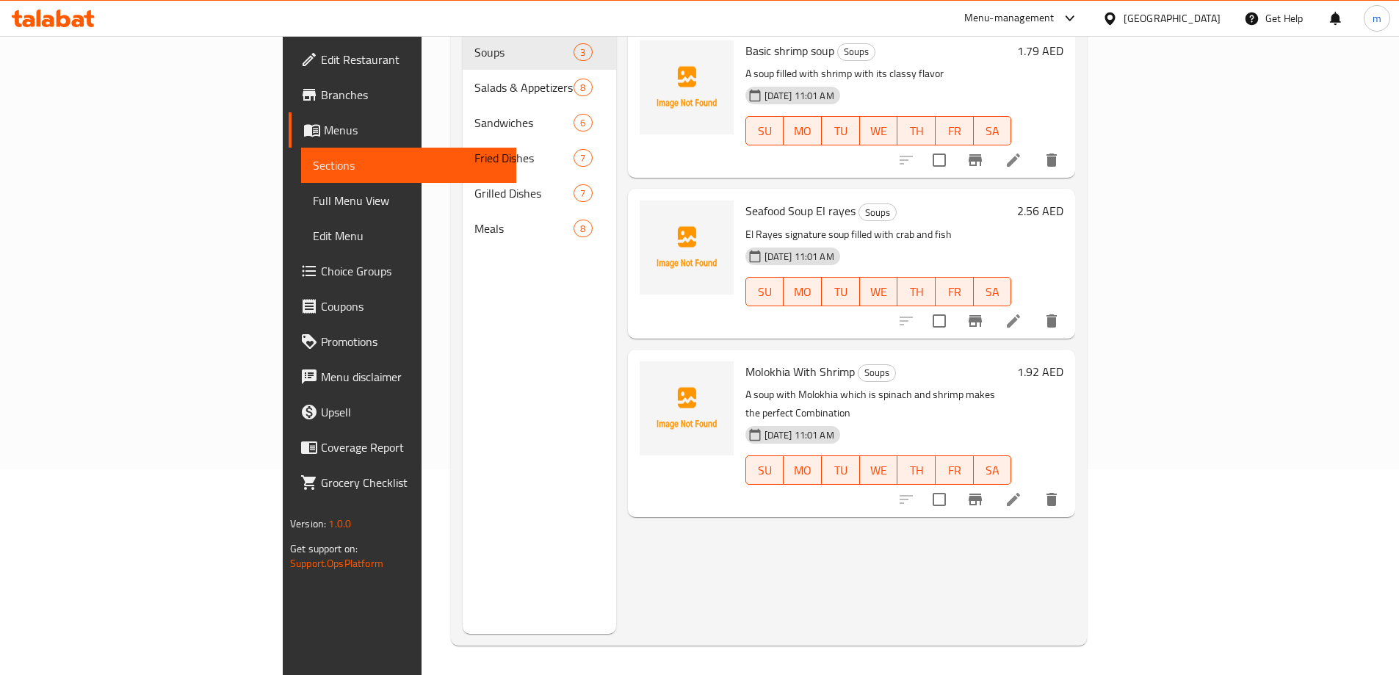
scroll to position [206, 0]
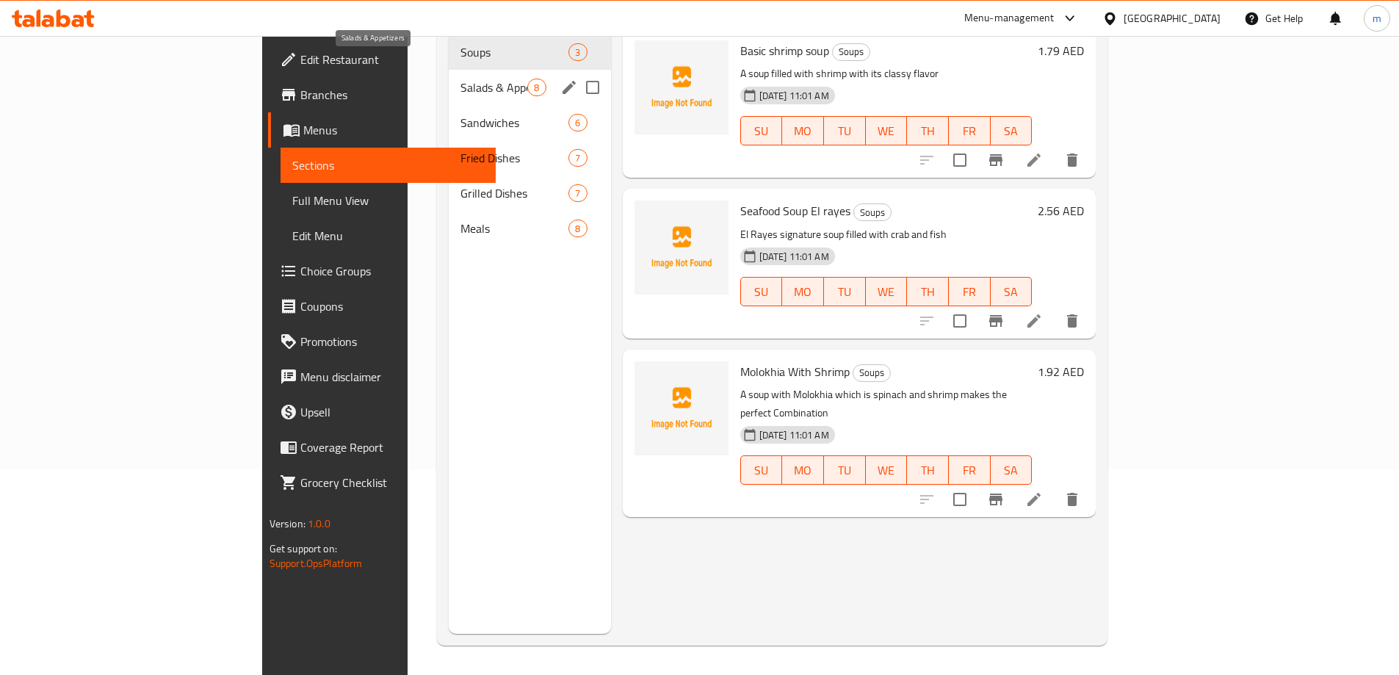
click at [460, 79] on span "Salads & Appetizers" at bounding box center [493, 88] width 67 height 18
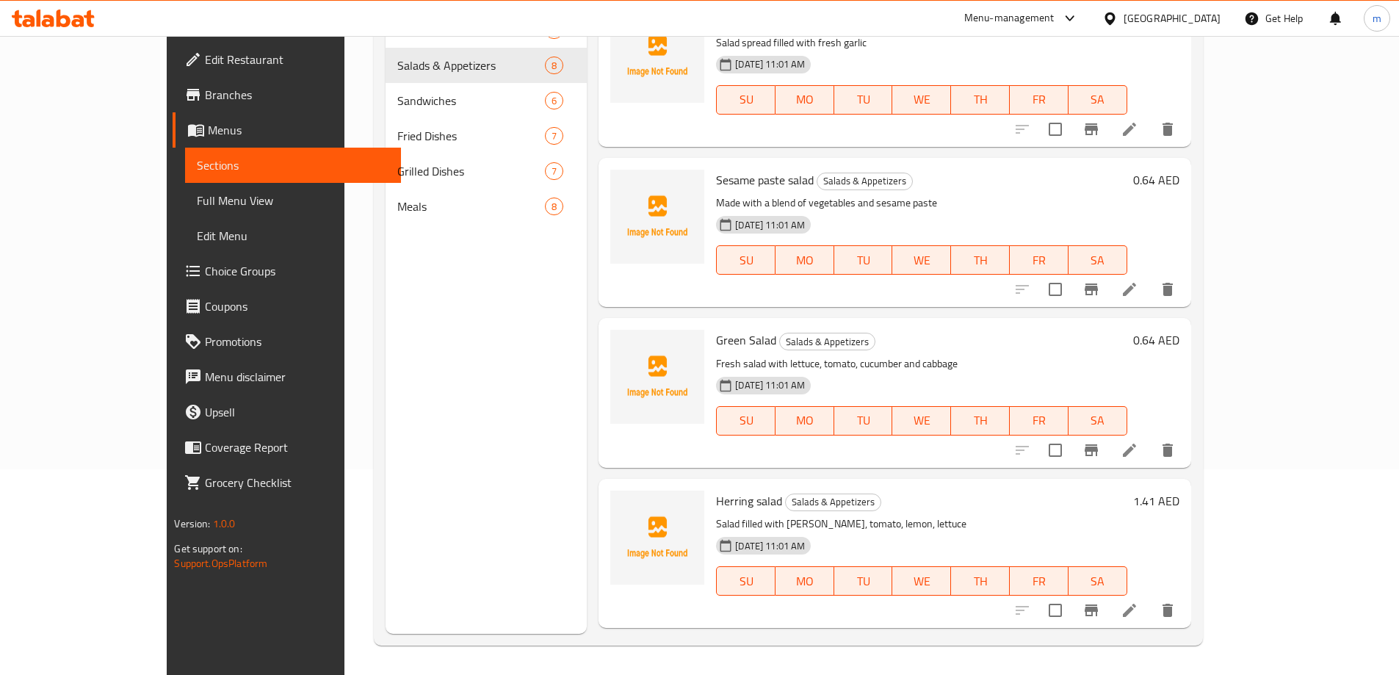
scroll to position [645, 0]
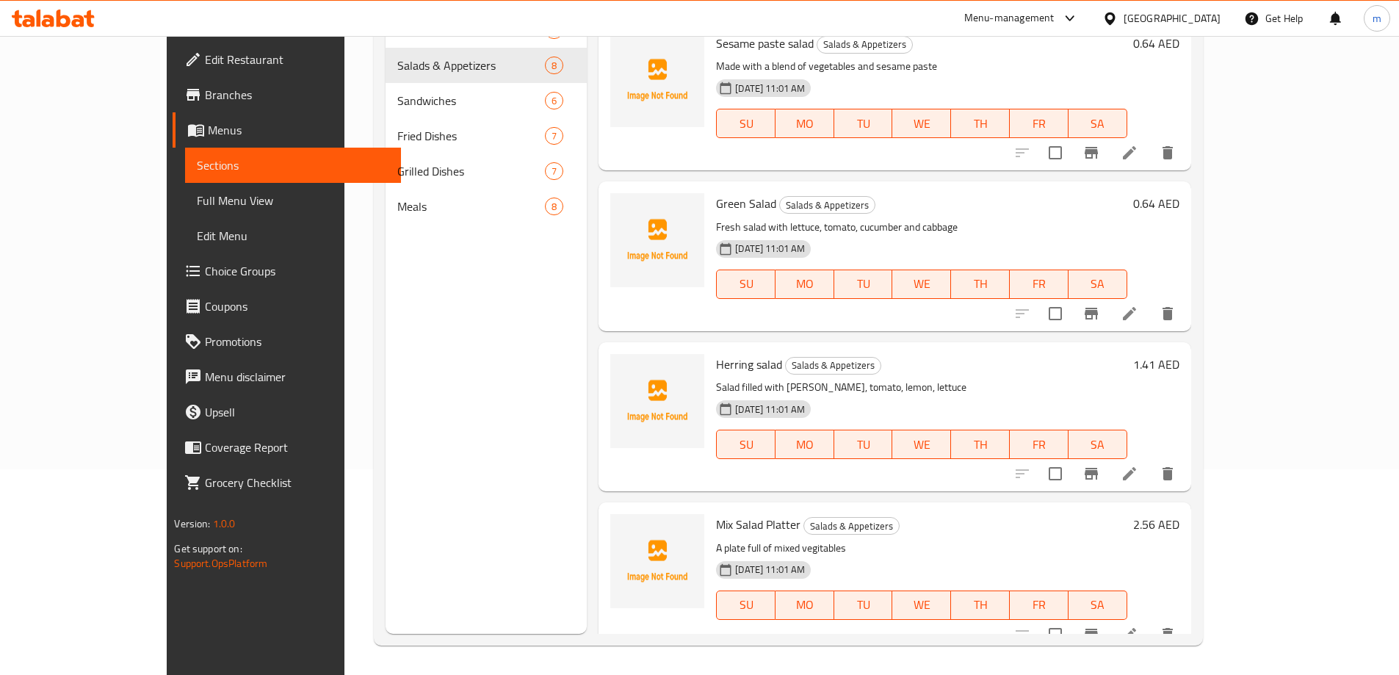
click at [1150, 460] on li at bounding box center [1129, 473] width 41 height 26
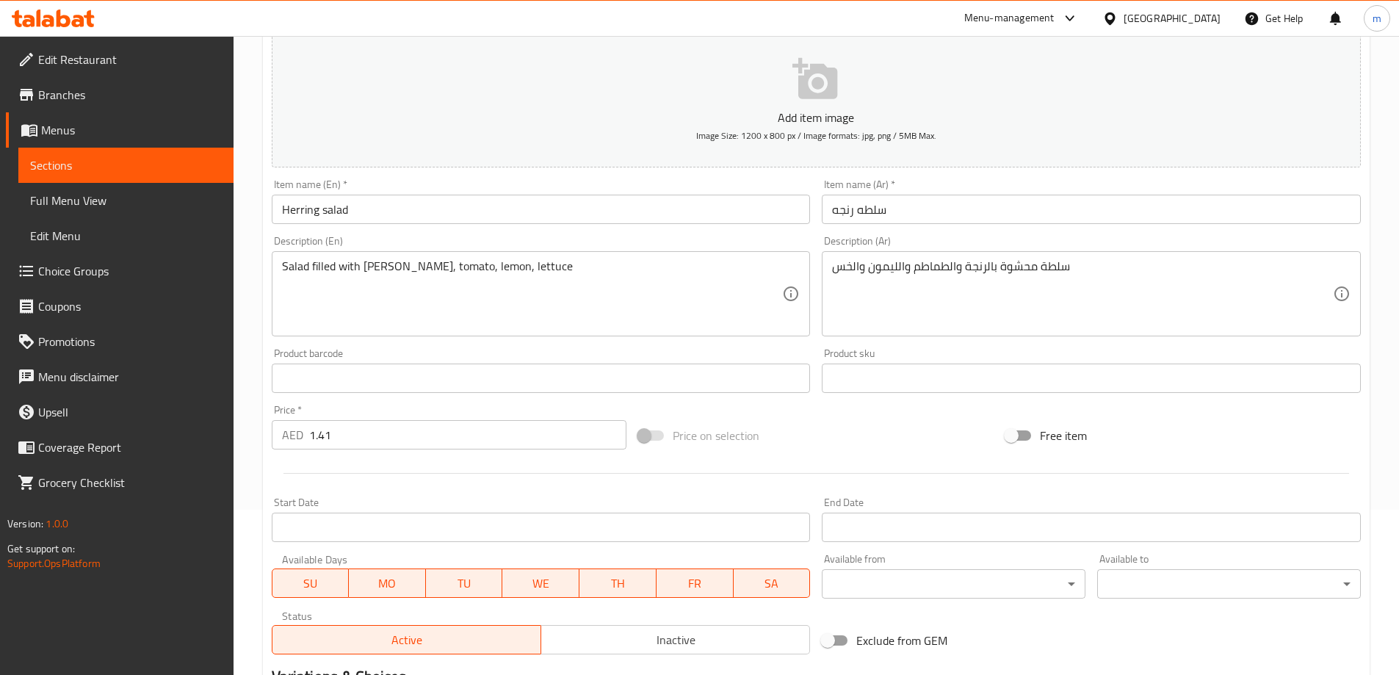
scroll to position [363, 0]
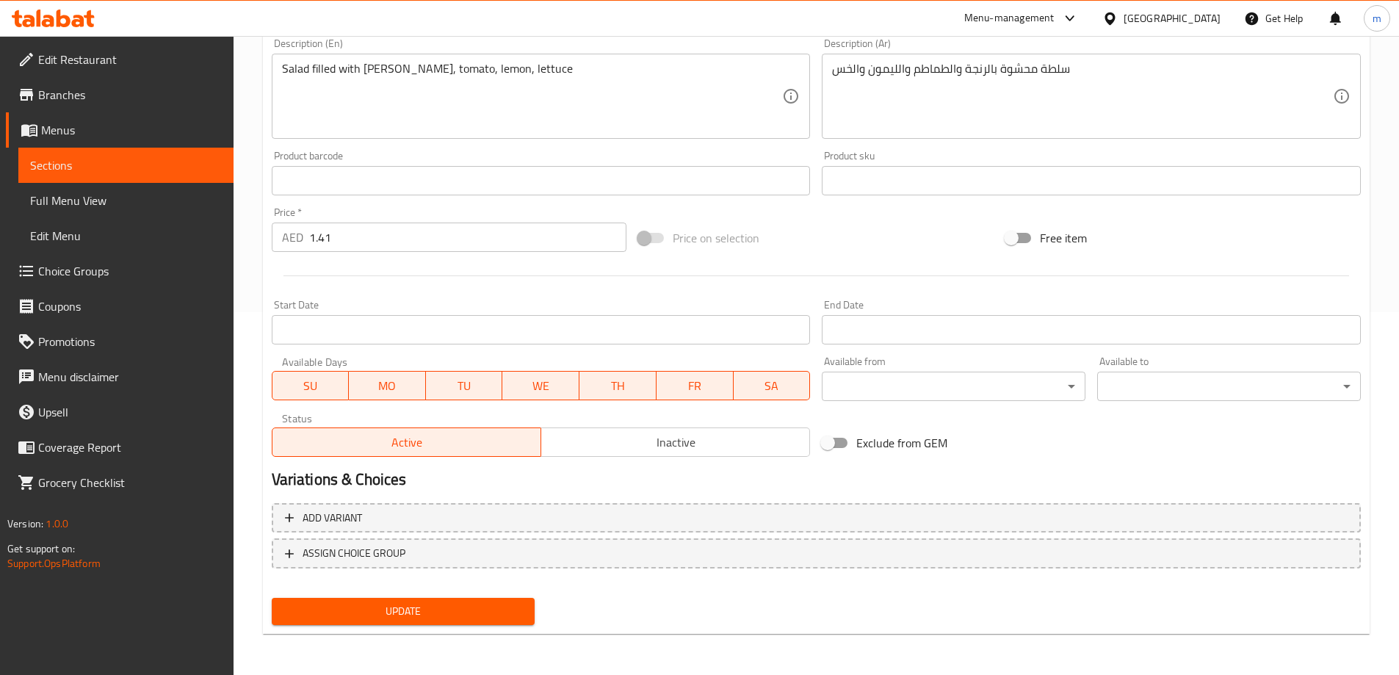
click at [344, 240] on input "1.41" at bounding box center [468, 236] width 318 height 29
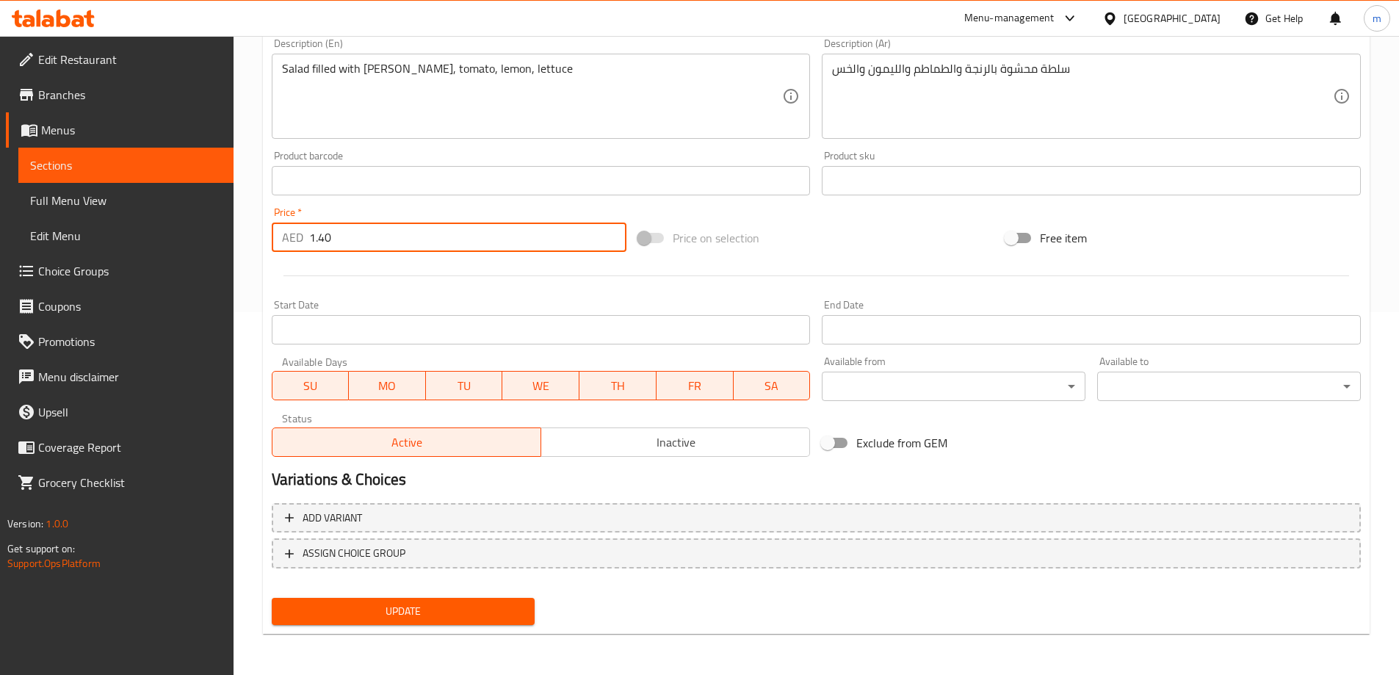
type input "1.40"
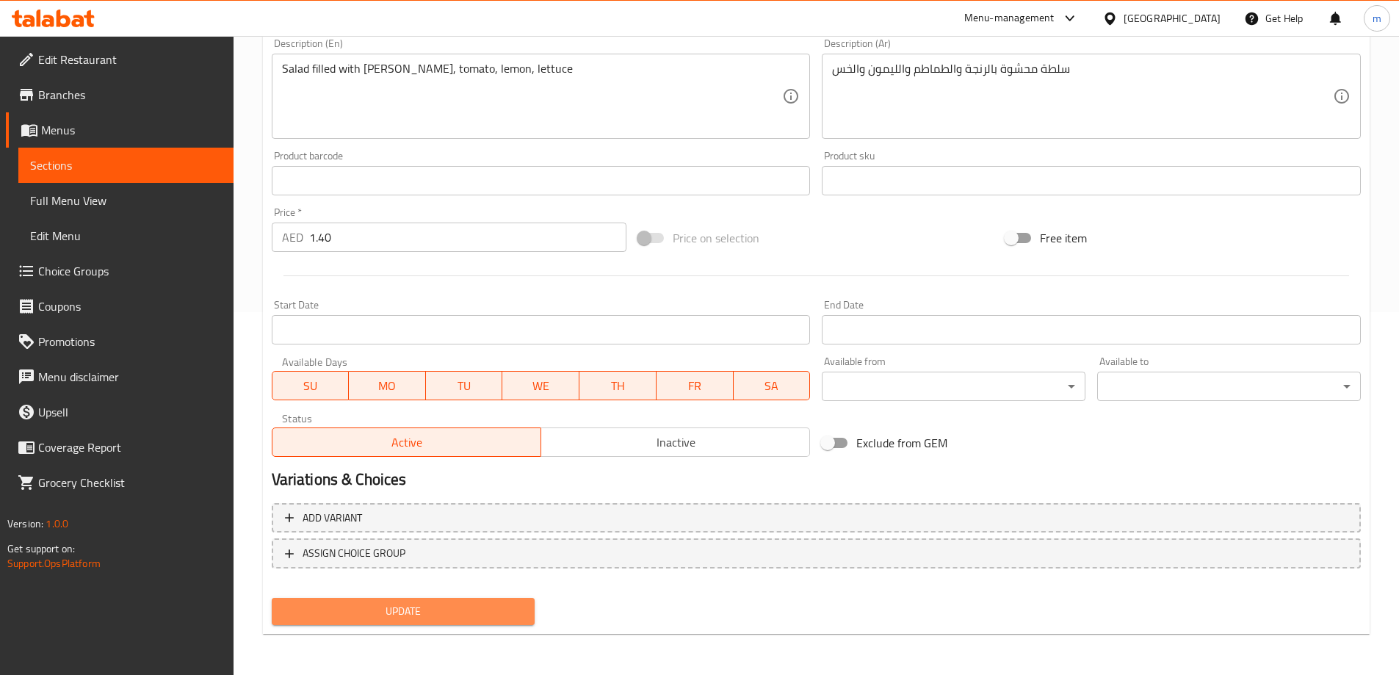
click at [408, 603] on span "Update" at bounding box center [403, 611] width 240 height 18
click at [145, 163] on span "Sections" at bounding box center [126, 165] width 192 height 18
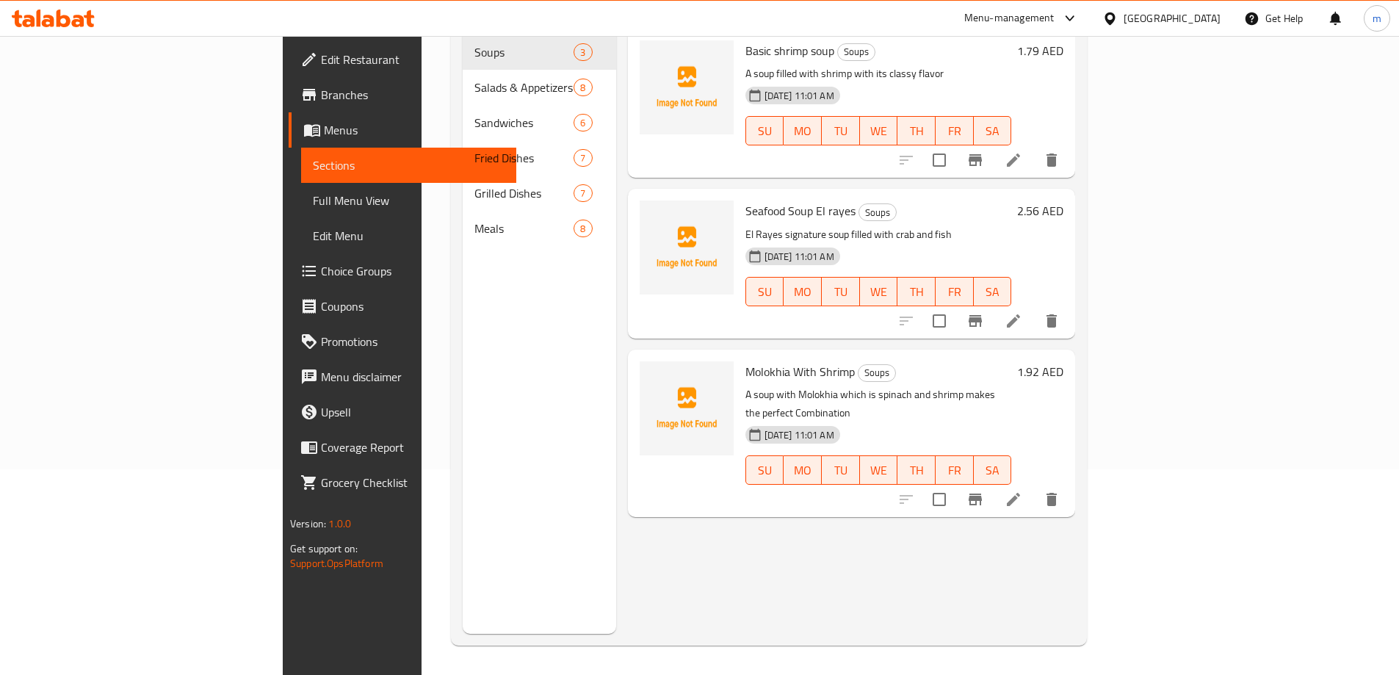
scroll to position [206, 0]
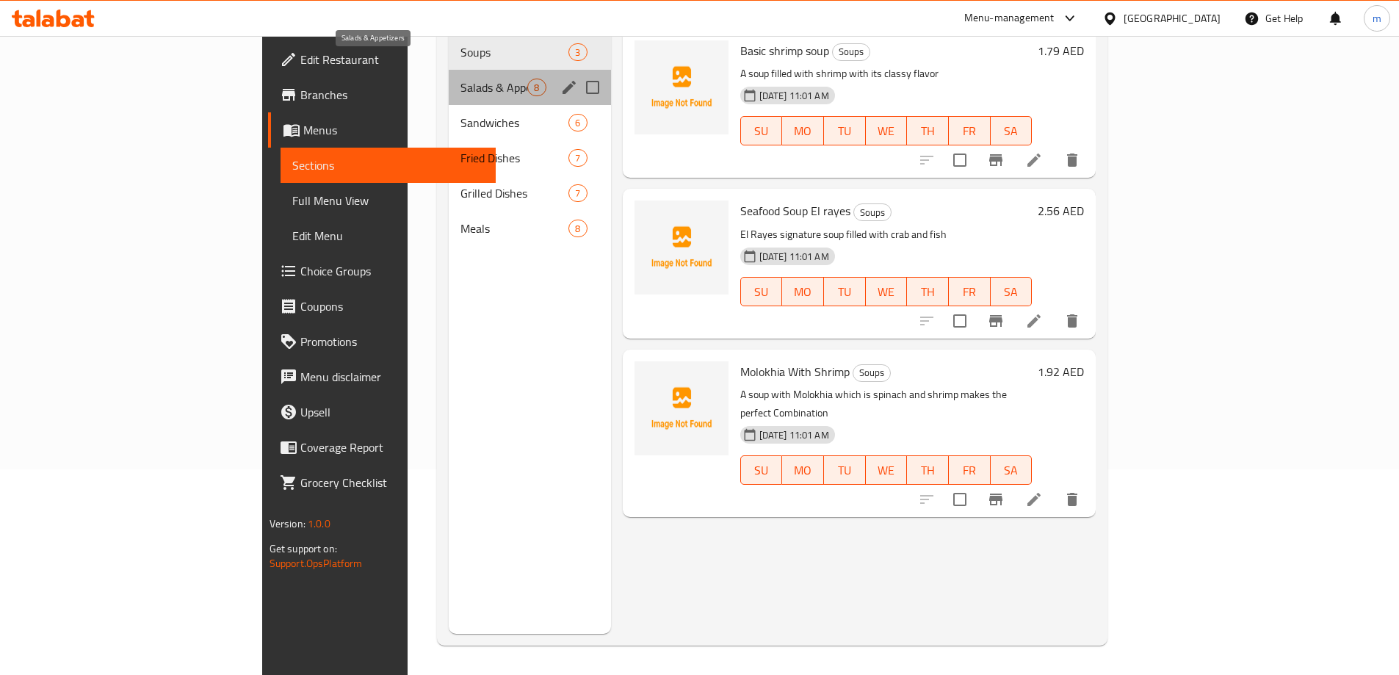
click at [460, 79] on span "Salads & Appetizers" at bounding box center [493, 88] width 67 height 18
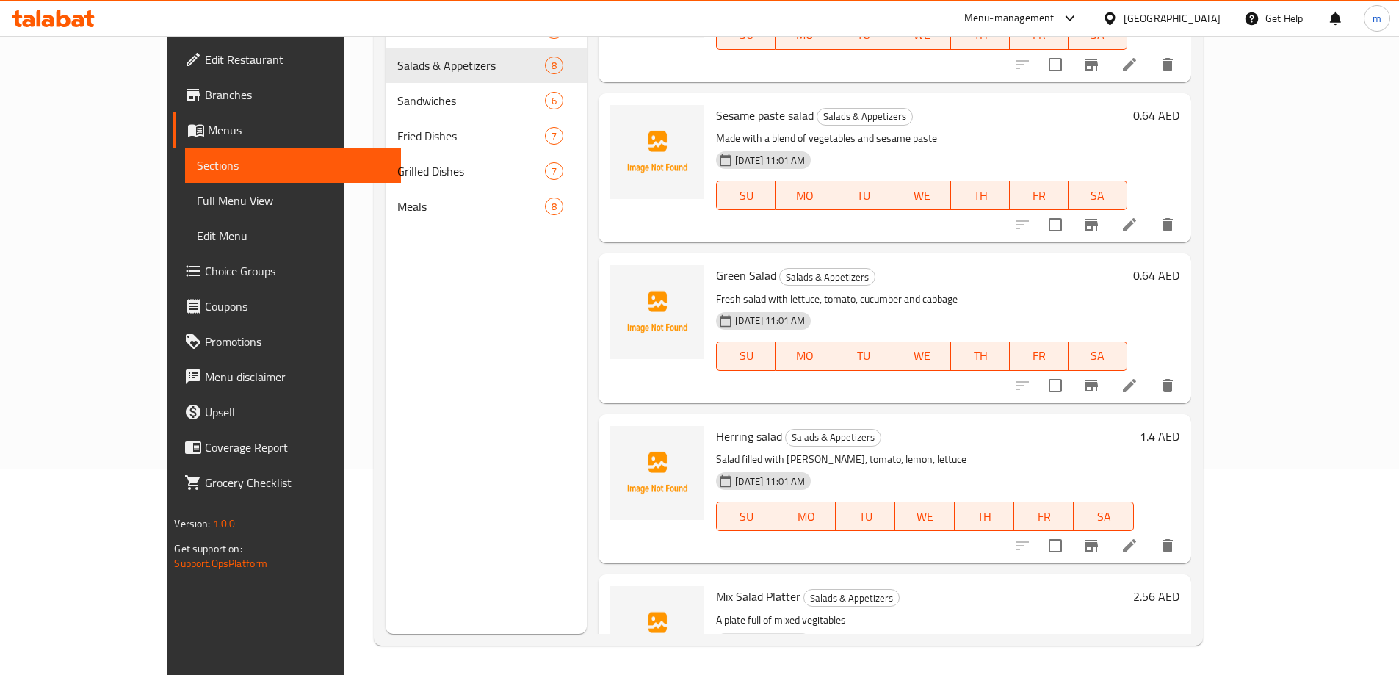
scroll to position [645, 0]
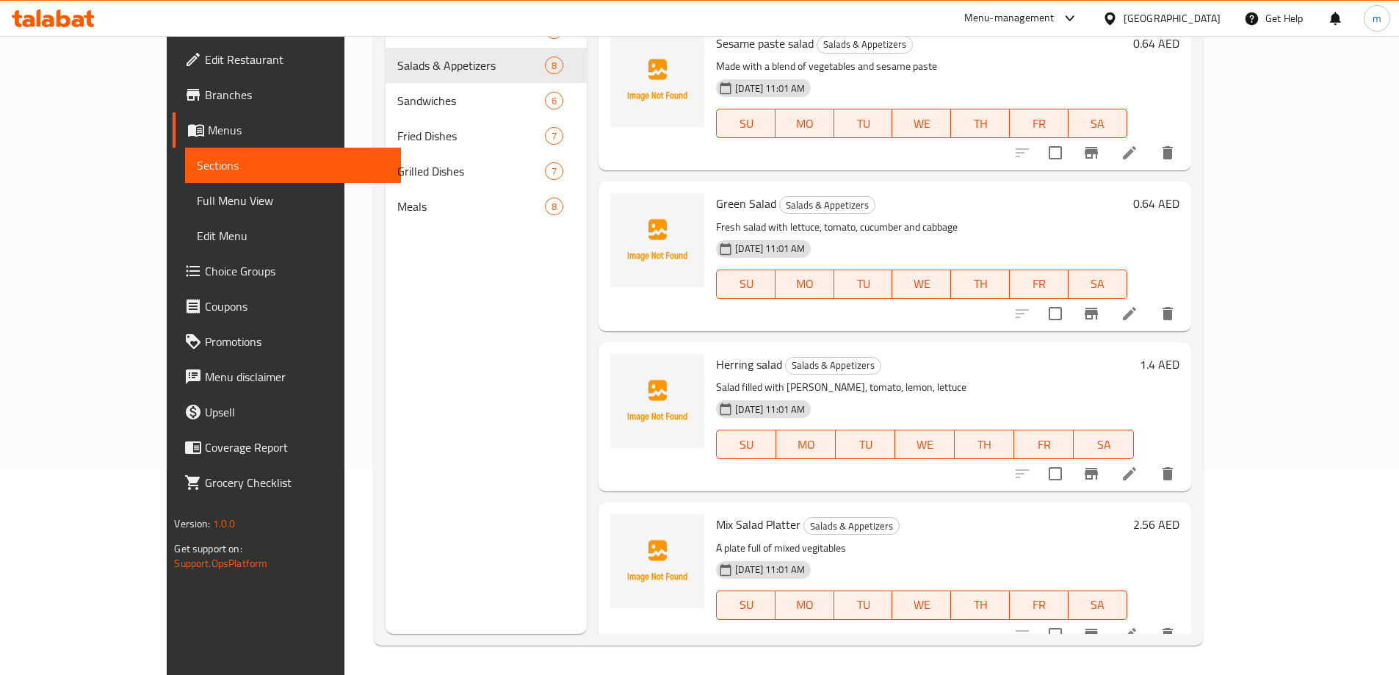
click at [1150, 621] on li at bounding box center [1129, 634] width 41 height 26
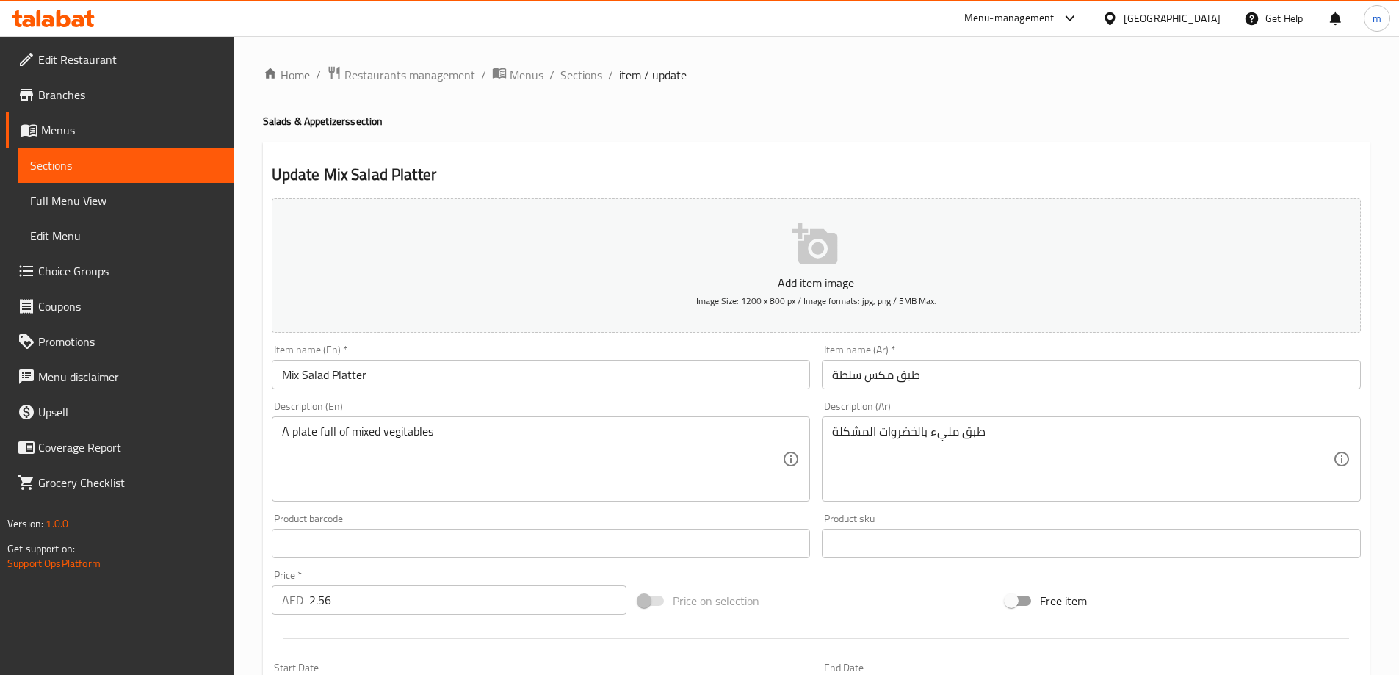
click at [437, 435] on textarea "A plate full of mixed vegitables" at bounding box center [532, 459] width 501 height 70
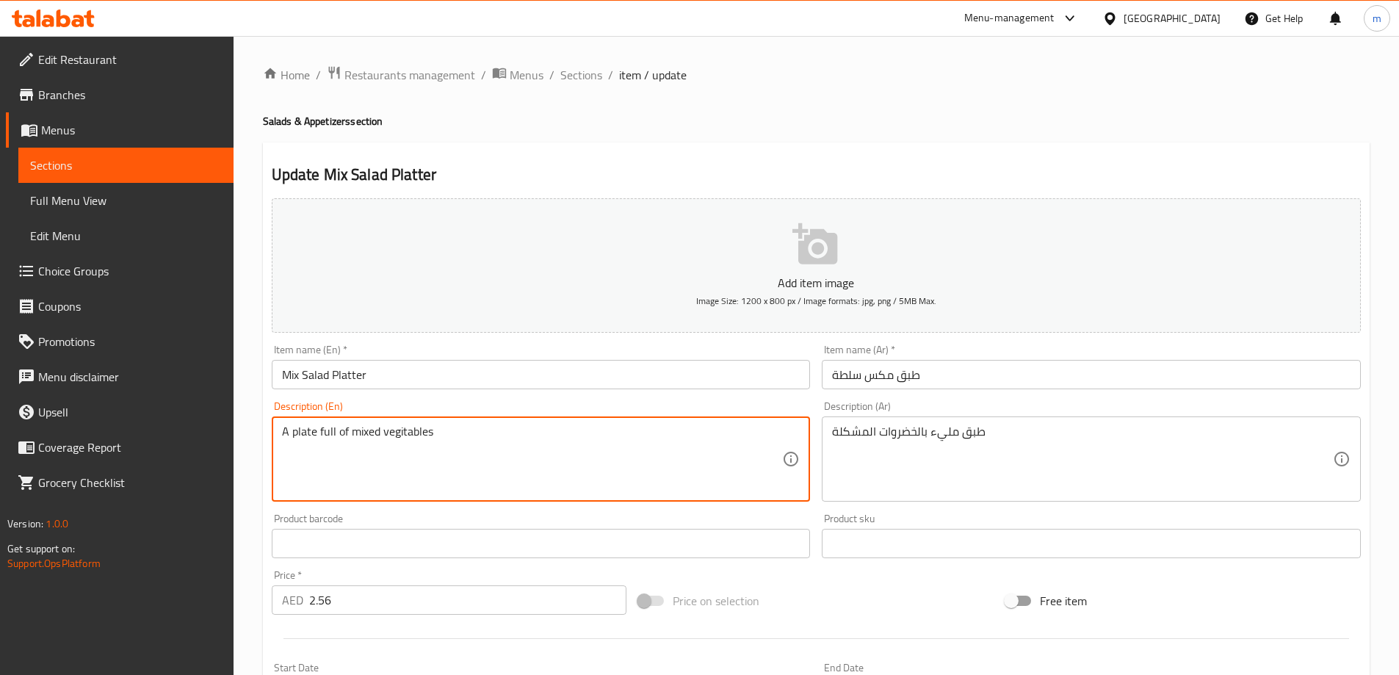
click at [401, 433] on textarea "A plate full of mixed vegitables" at bounding box center [532, 459] width 501 height 70
click at [456, 440] on textarea "A plate full of mixed vegetables" at bounding box center [532, 459] width 501 height 70
type textarea "A plate full of mixed vegetables"
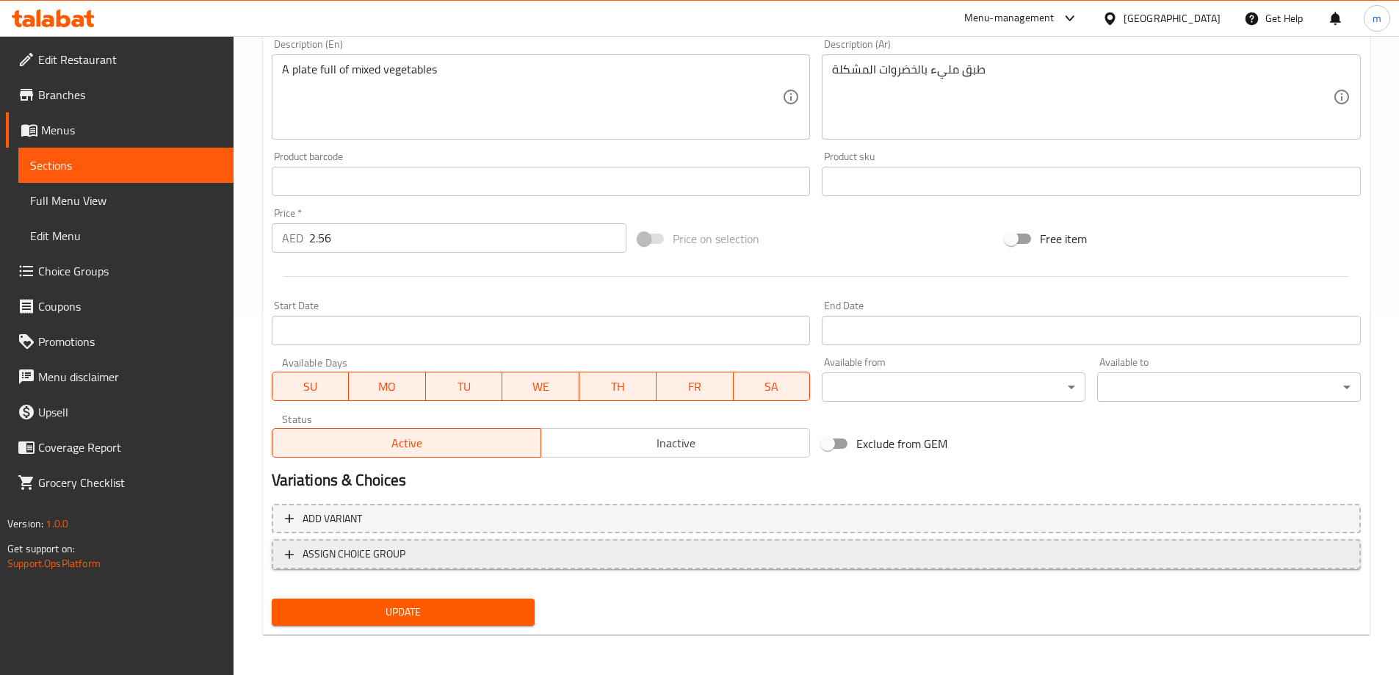
scroll to position [363, 0]
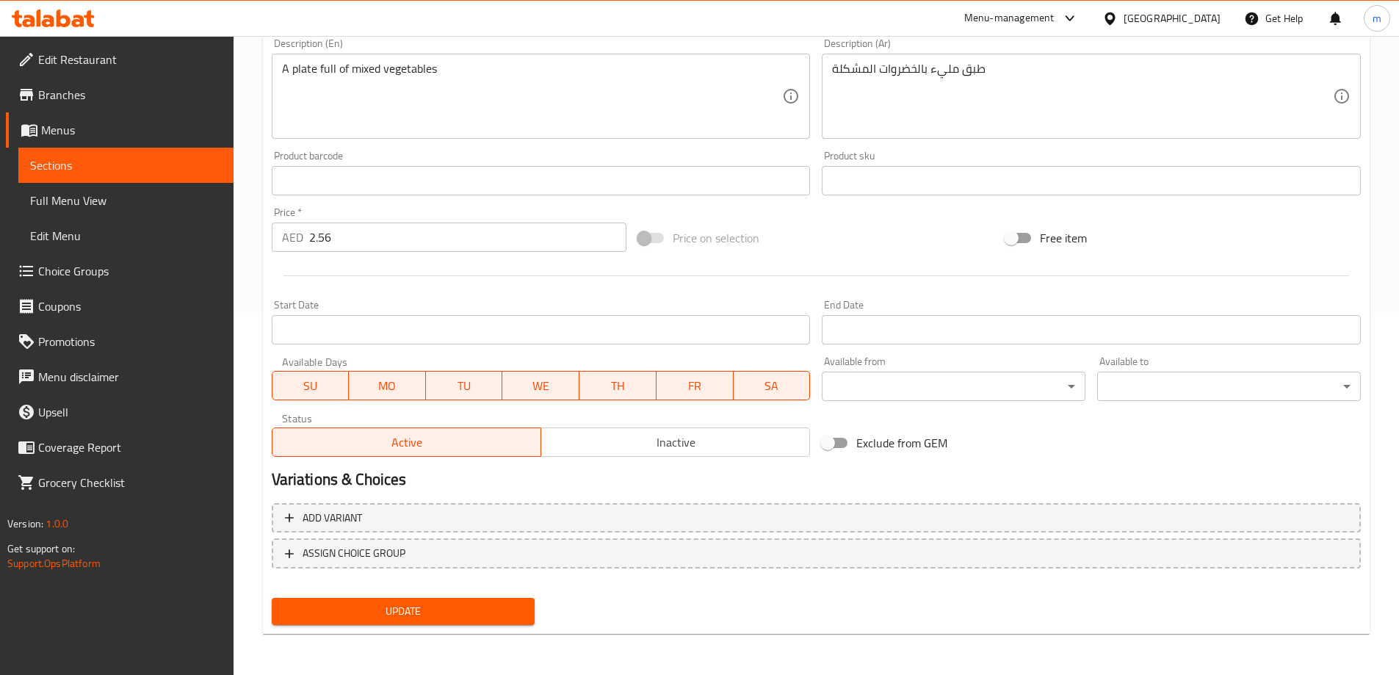
click at [462, 615] on span "Update" at bounding box center [403, 611] width 240 height 18
click at [172, 172] on span "Sections" at bounding box center [126, 165] width 192 height 18
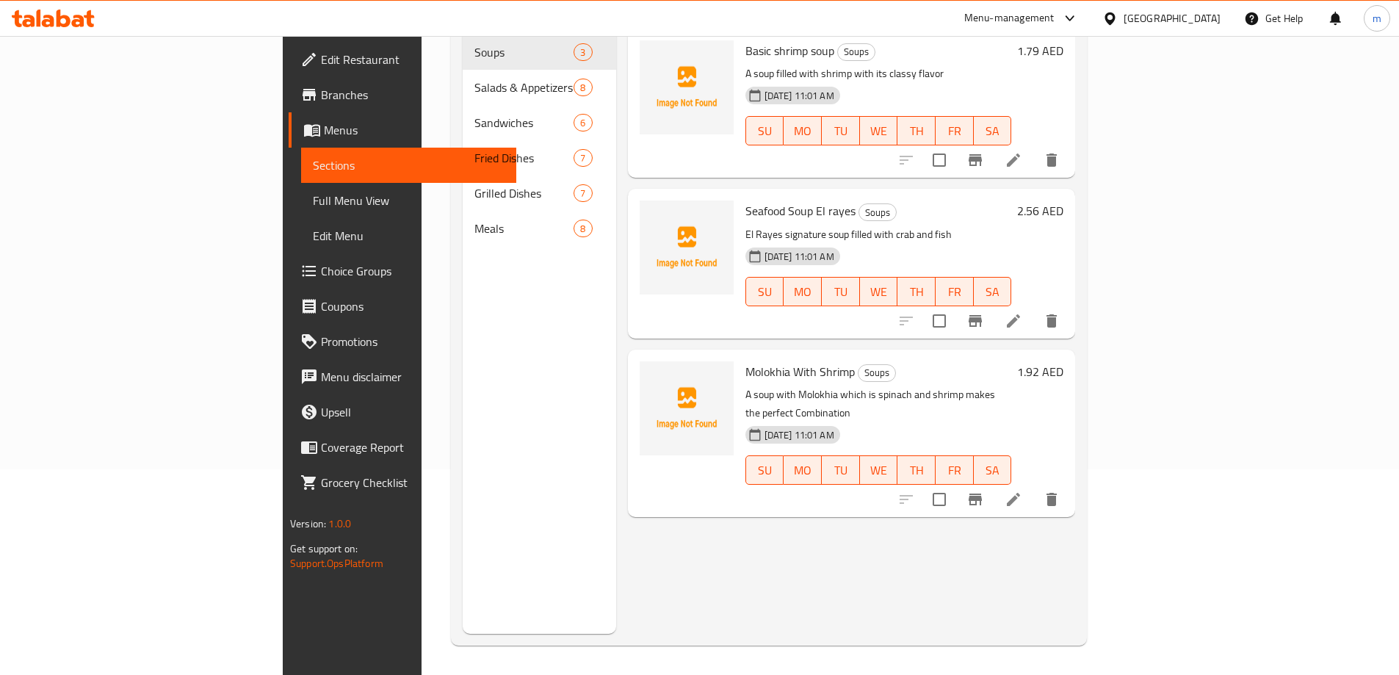
scroll to position [206, 0]
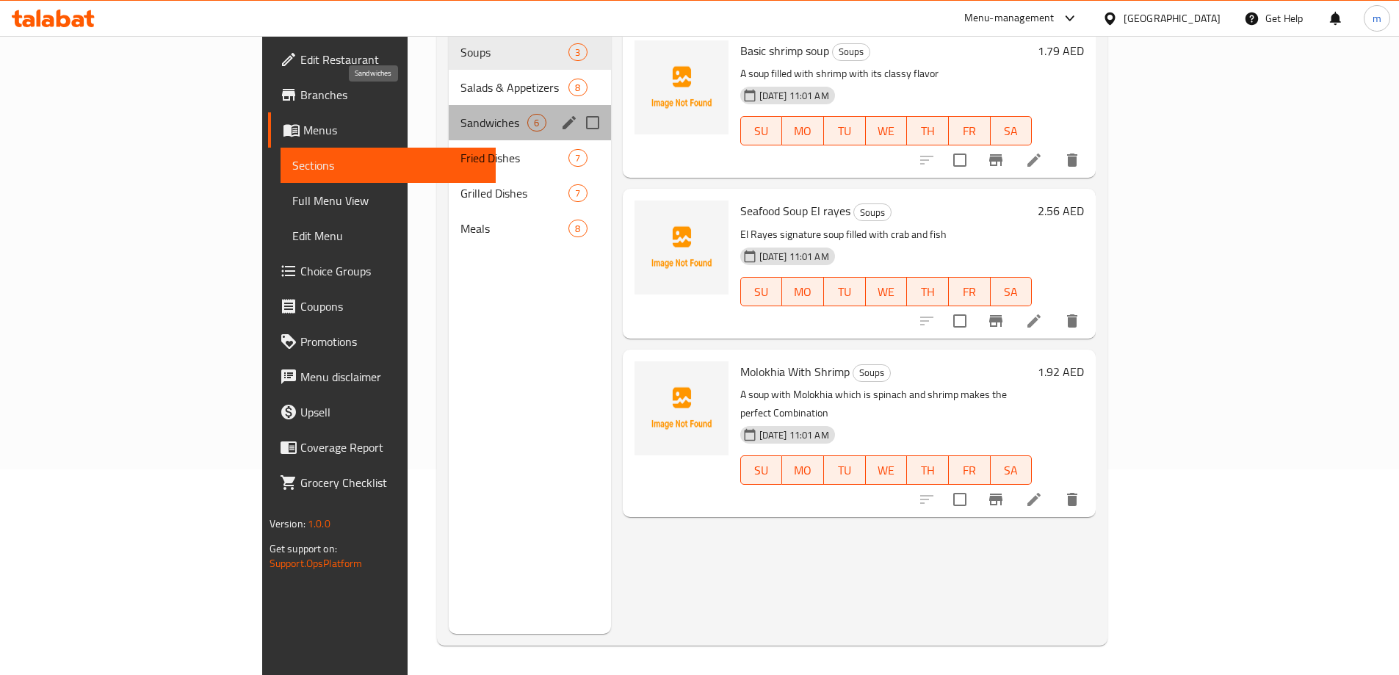
click at [460, 114] on span "Sandwiches" at bounding box center [493, 123] width 67 height 18
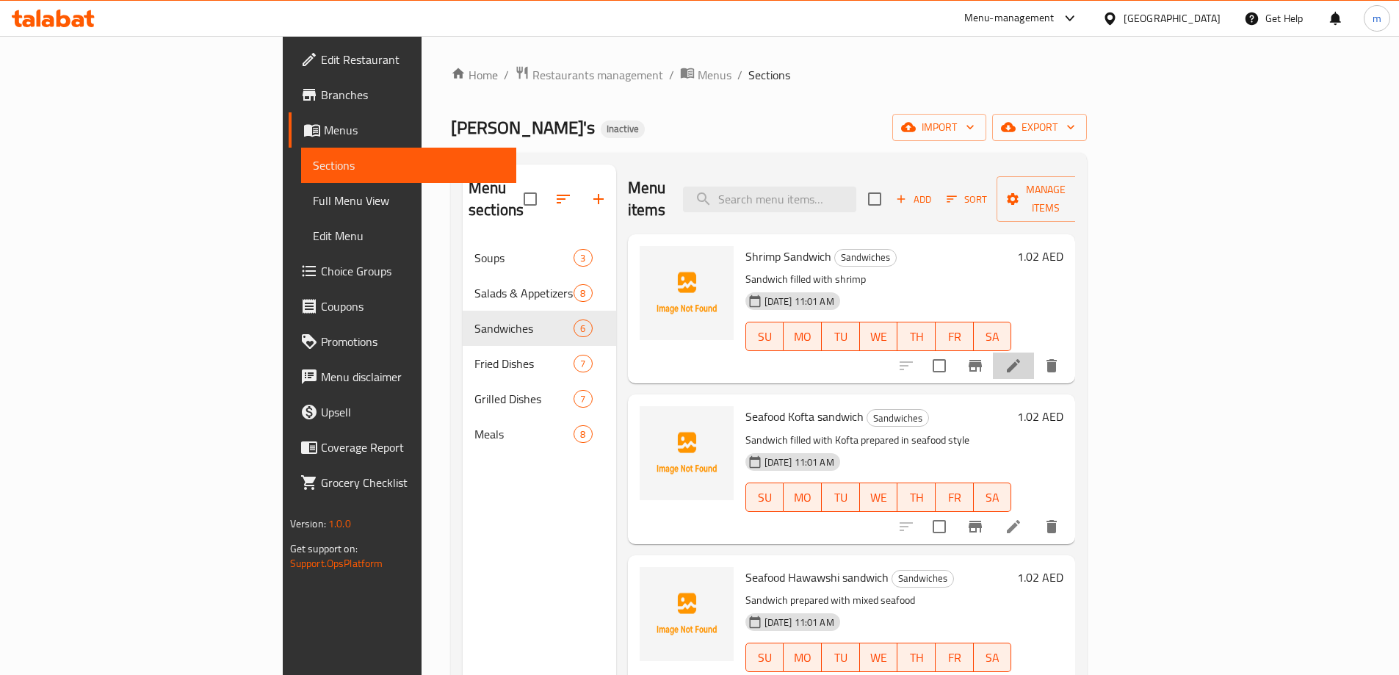
click at [1034, 352] on li at bounding box center [1013, 365] width 41 height 26
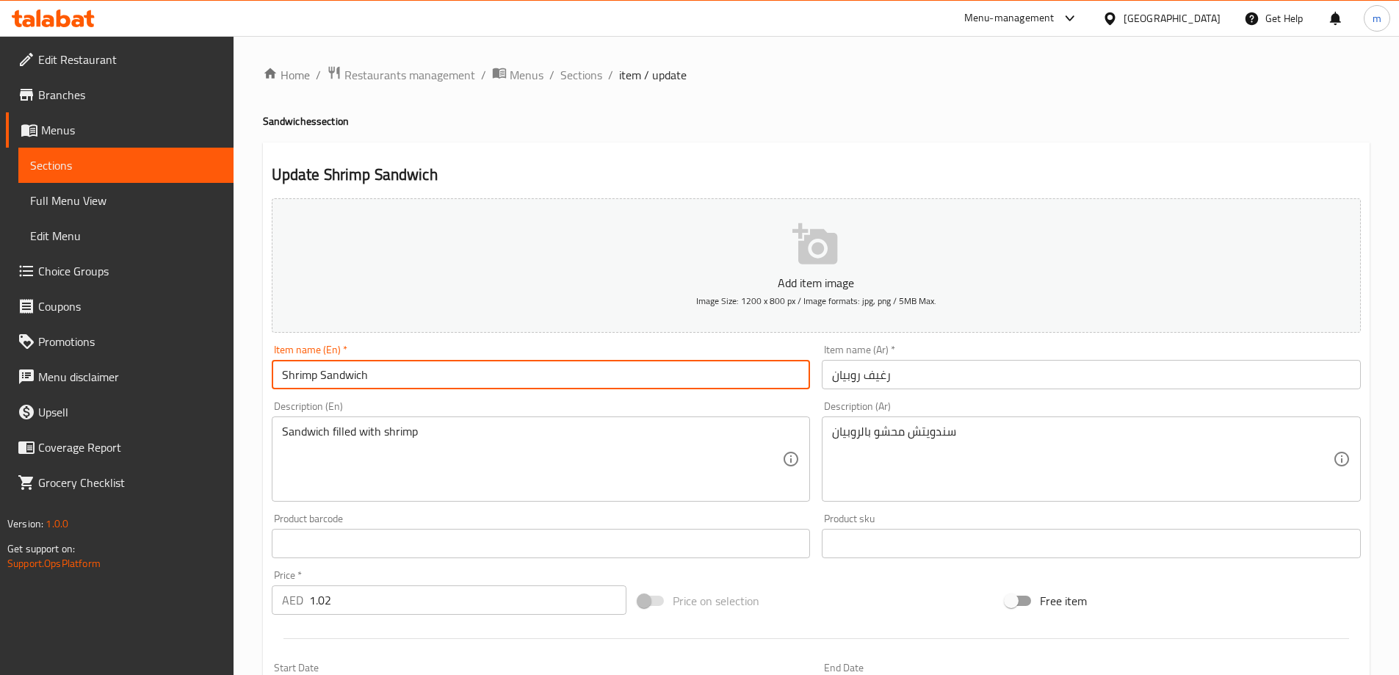
click at [412, 373] on input "Shrimp Sandwich" at bounding box center [541, 374] width 539 height 29
click at [929, 384] on input "رغيف روبيان" at bounding box center [1090, 374] width 539 height 29
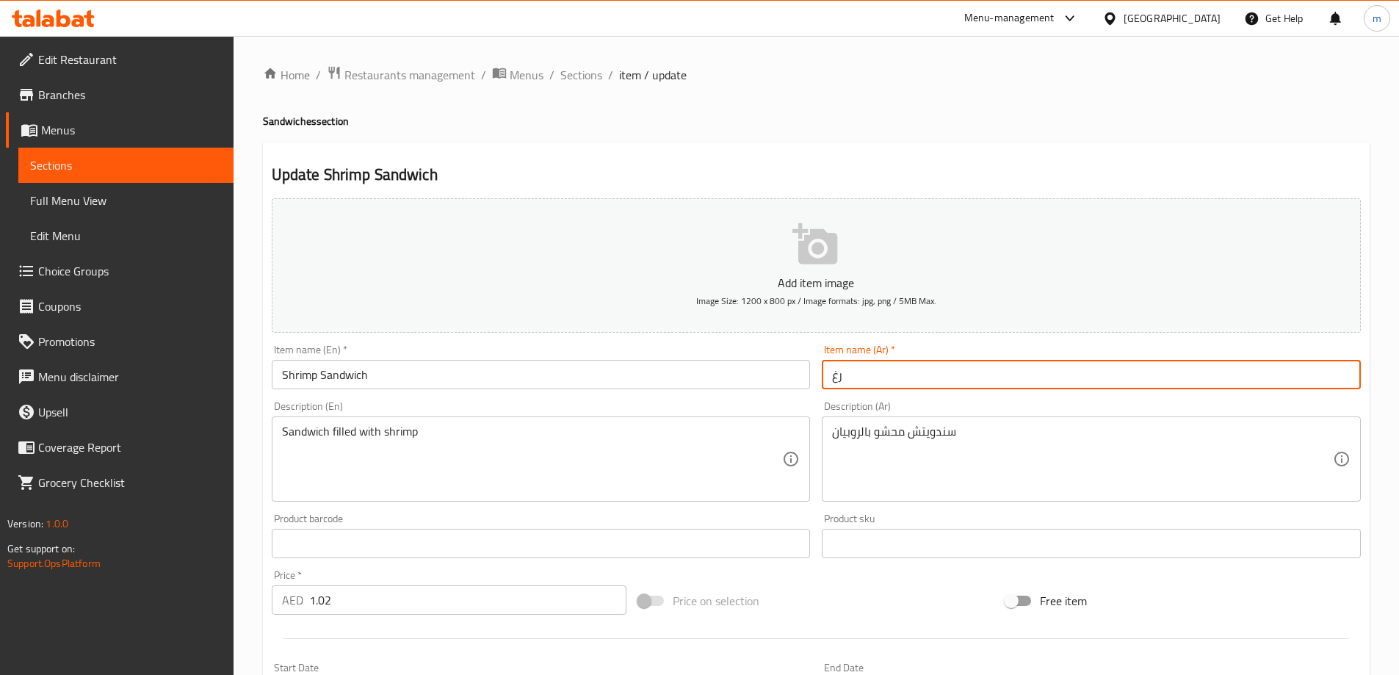
type input "ر"
type input "سندويتش روبيان"
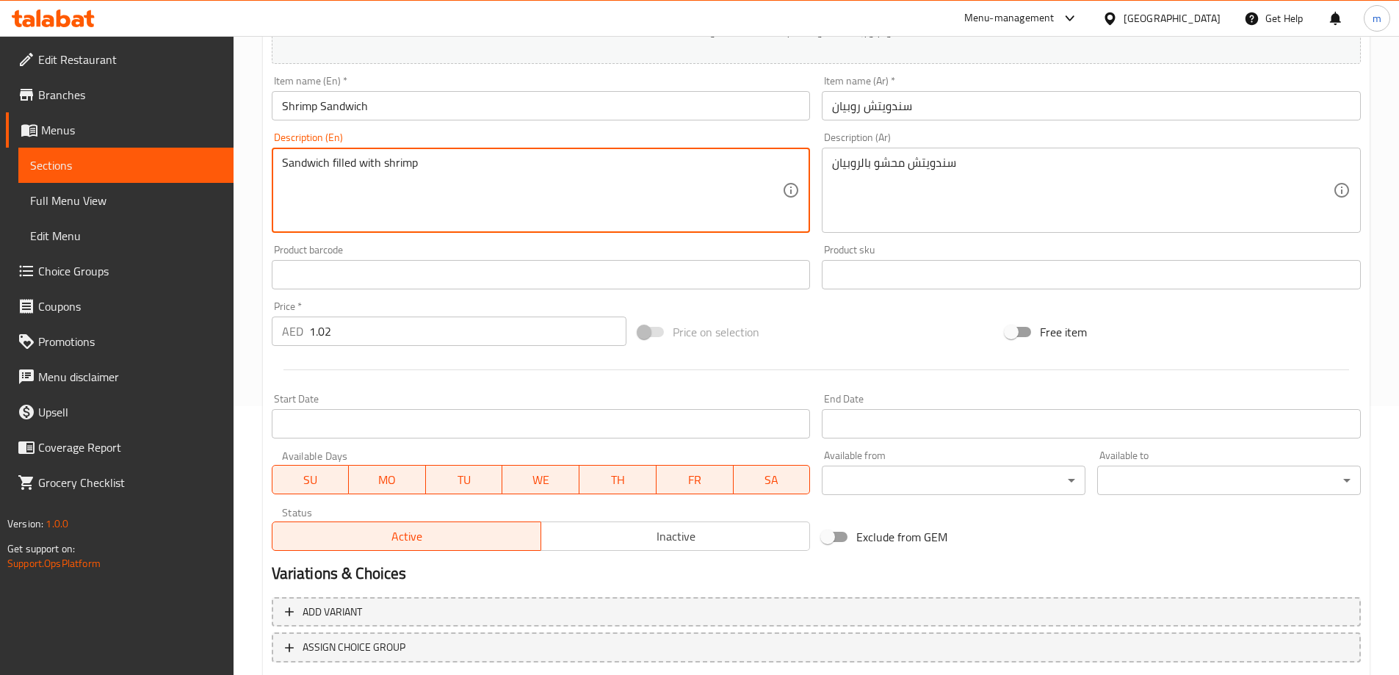
scroll to position [363, 0]
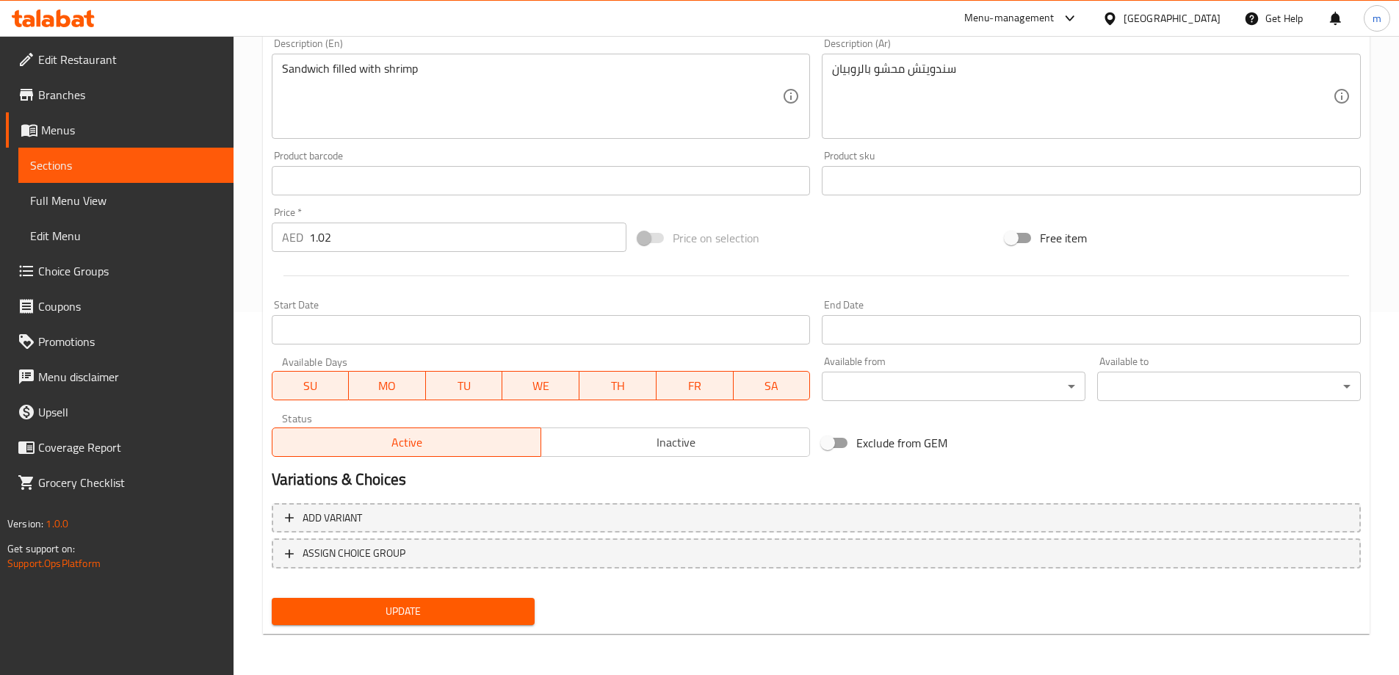
click at [421, 601] on button "Update" at bounding box center [404, 611] width 264 height 27
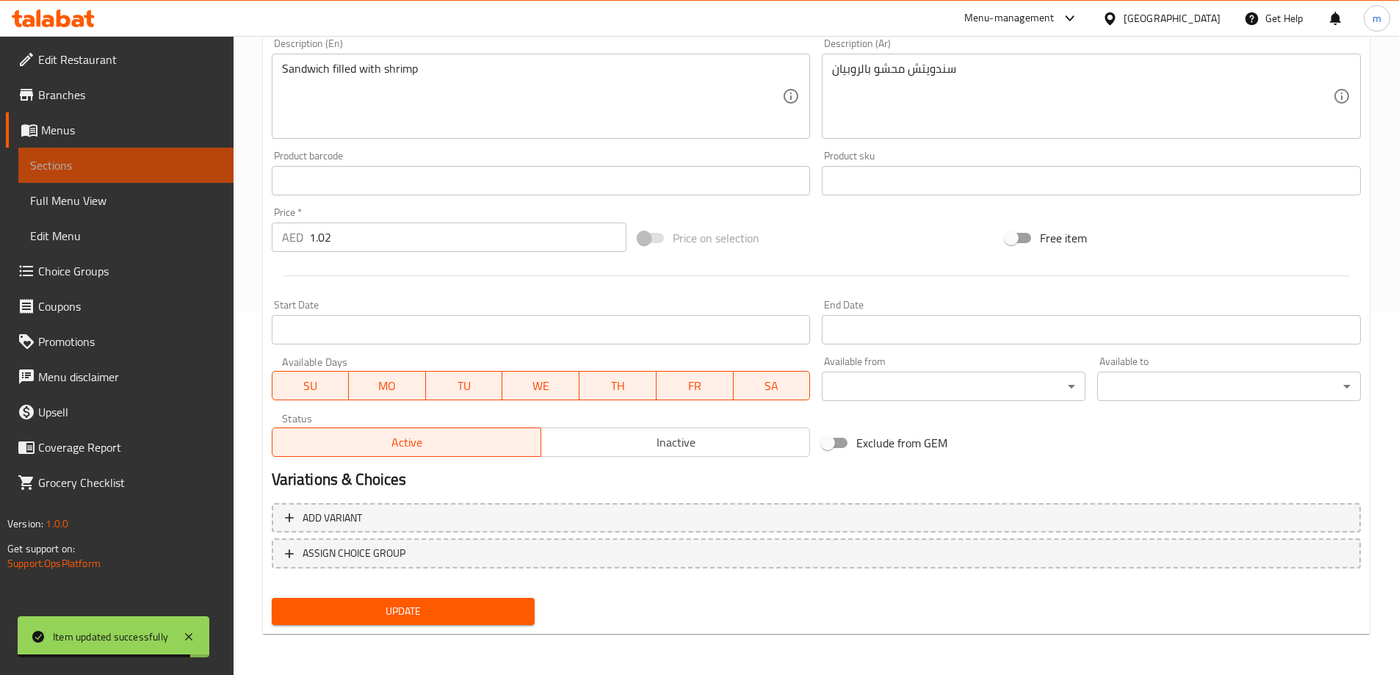
click at [191, 164] on span "Sections" at bounding box center [126, 165] width 192 height 18
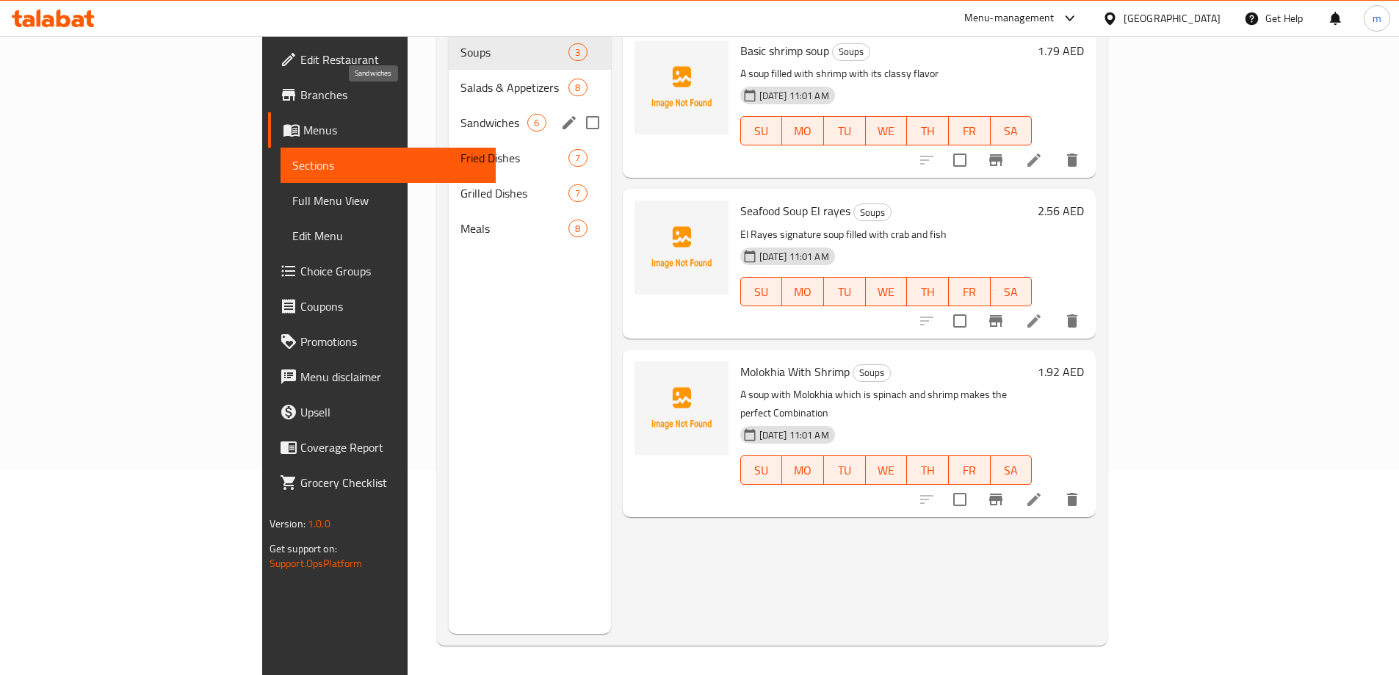
click at [460, 114] on span "Sandwiches" at bounding box center [493, 123] width 67 height 18
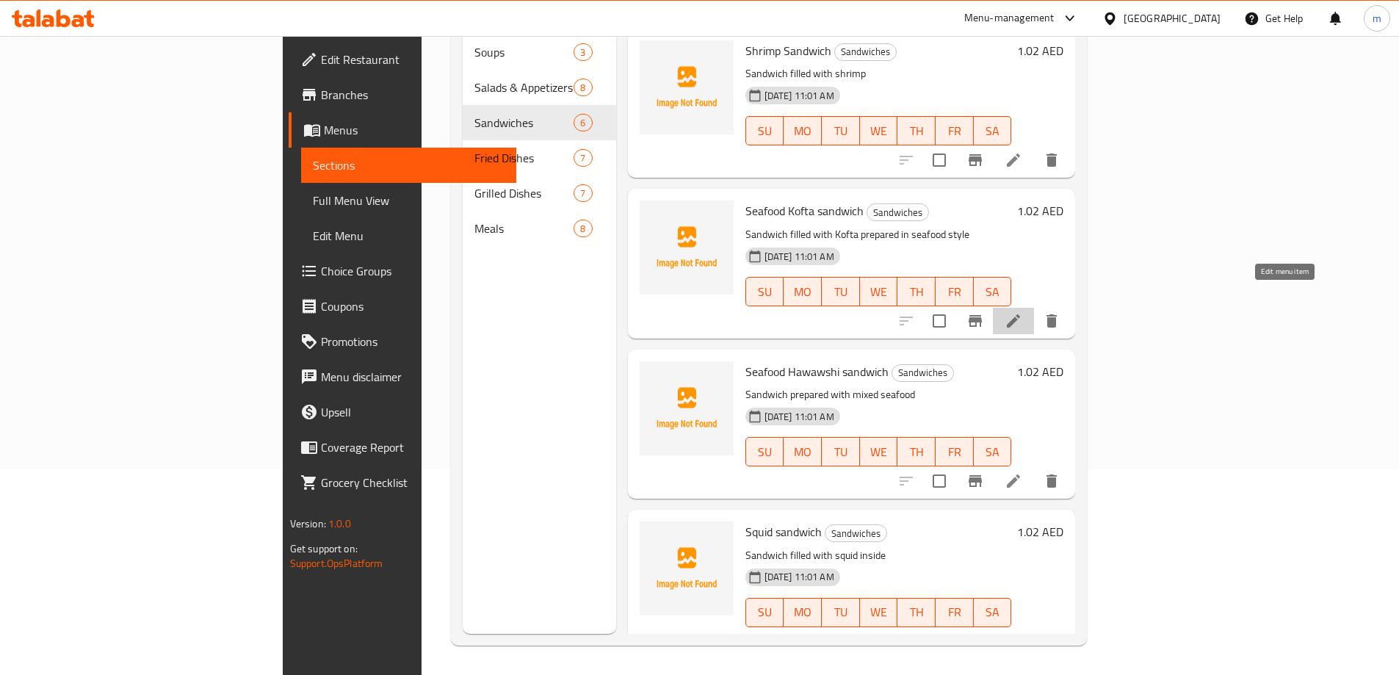
click at [1022, 312] on icon at bounding box center [1013, 321] width 18 height 18
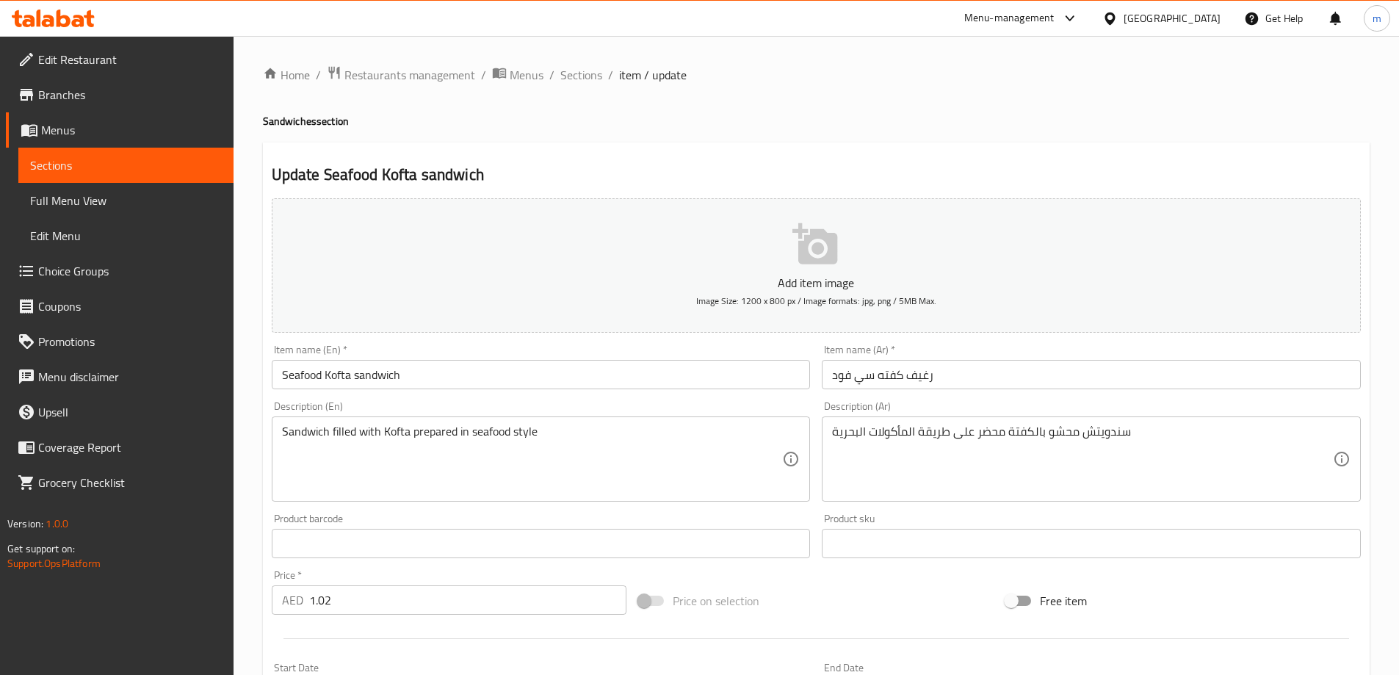
click at [328, 380] on input "Seafood Kofta sandwich" at bounding box center [541, 374] width 539 height 29
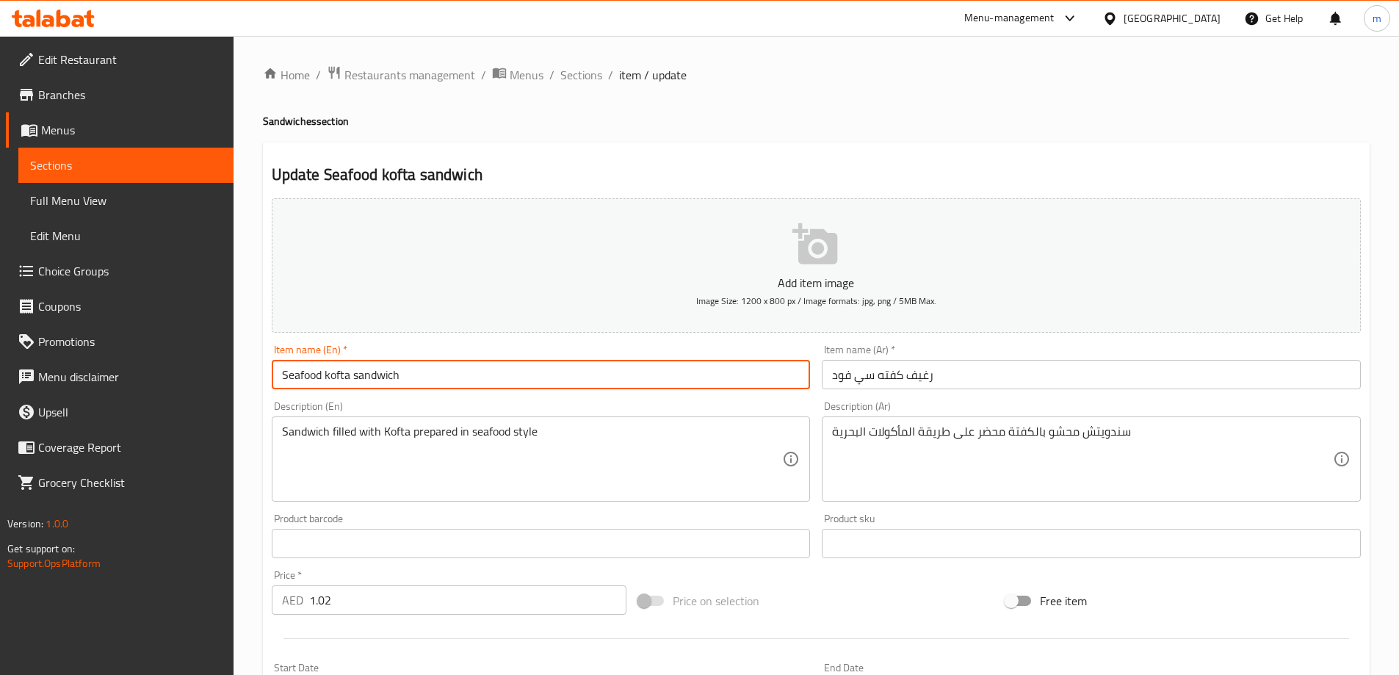
type input "Seafood kofta sandwich"
click at [969, 378] on input "رغيف كفته سي فود" at bounding box center [1090, 374] width 539 height 29
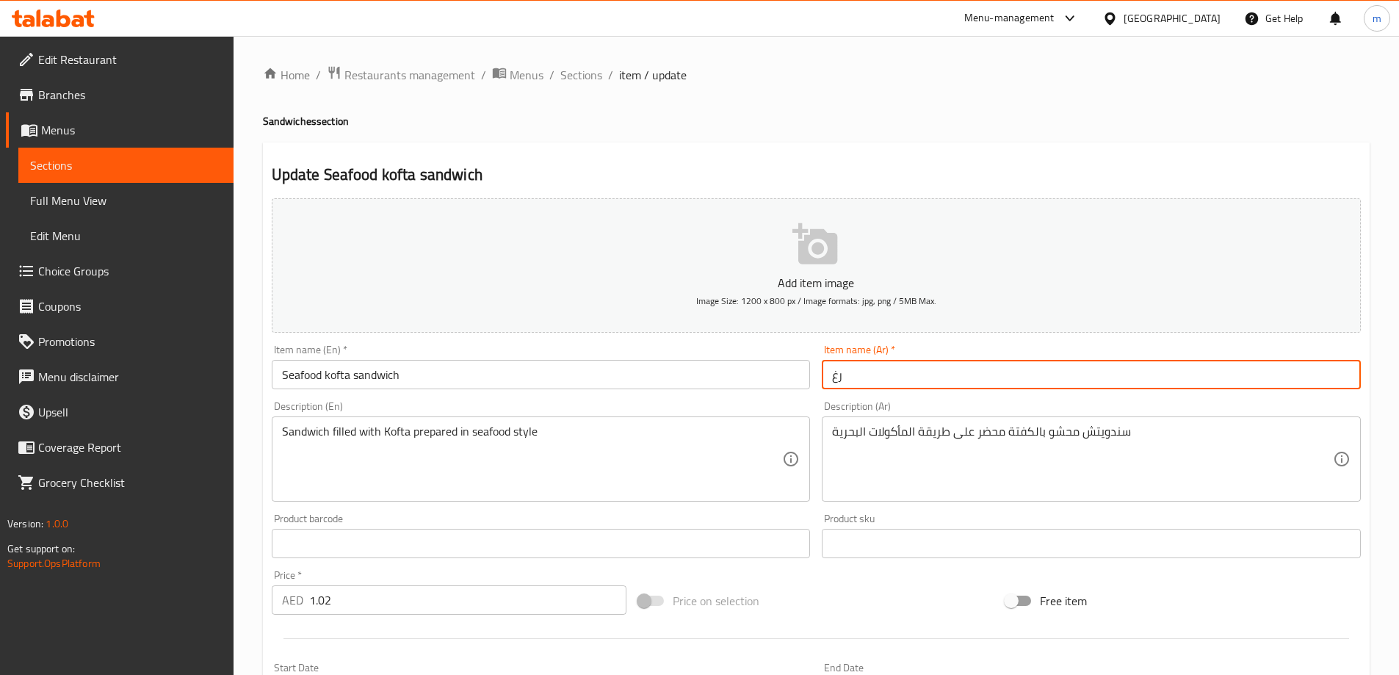
type input "ر"
type input "s"
click at [930, 380] on input "سندؤوتش كفتة سي فود" at bounding box center [1090, 374] width 539 height 29
click at [924, 377] on input "سندوتش كفتة سي فود" at bounding box center [1090, 374] width 539 height 29
type input "سندويتش كفتة سي فود"
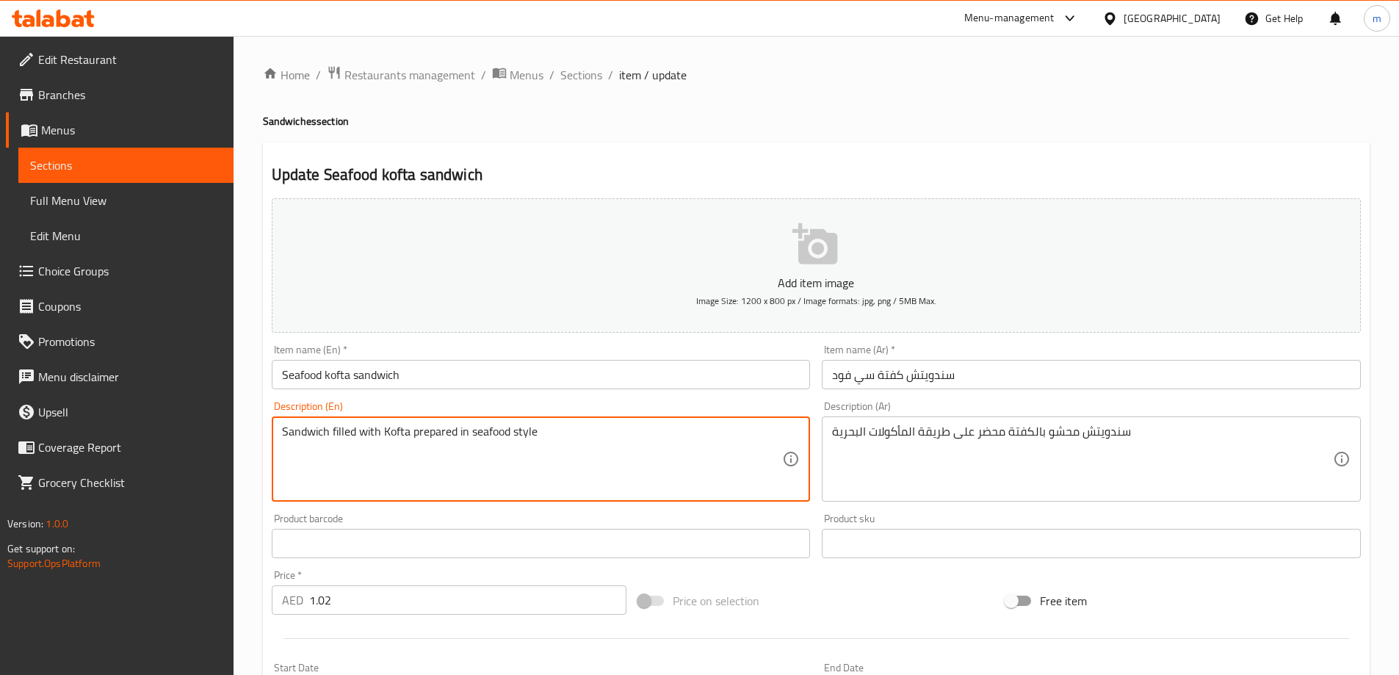
drag, startPoint x: 541, startPoint y: 433, endPoint x: 278, endPoint y: 424, distance: 263.0
click at [278, 424] on div "Sandwich filled with Kofta prepared in seafood style Description (En)" at bounding box center [541, 458] width 539 height 85
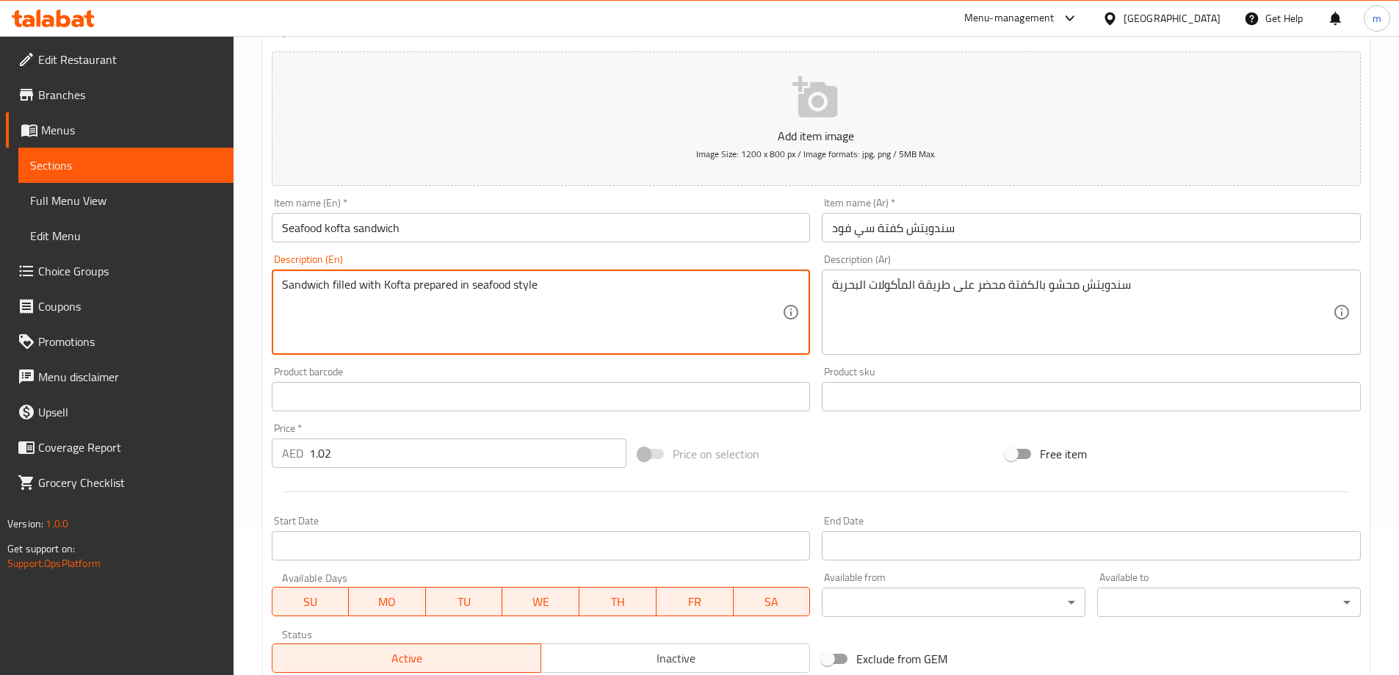
click at [399, 454] on input "1.02" at bounding box center [468, 452] width 318 height 29
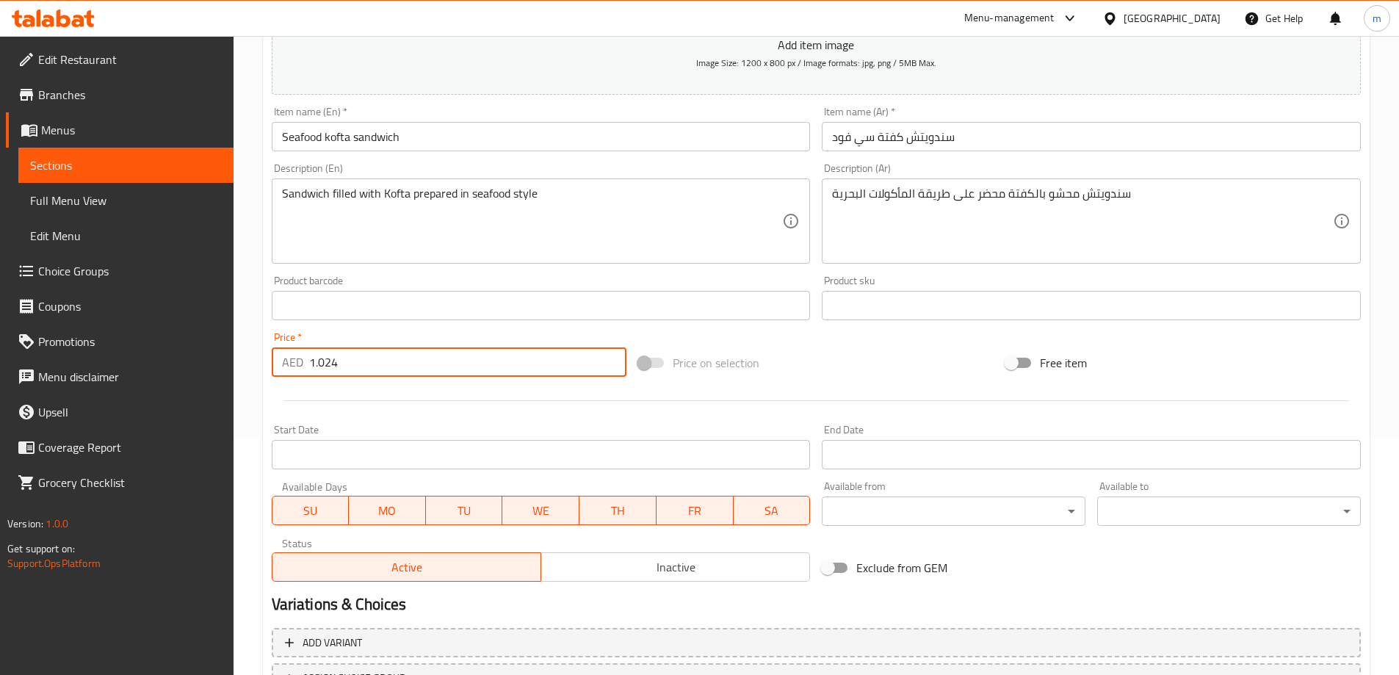
scroll to position [363, 0]
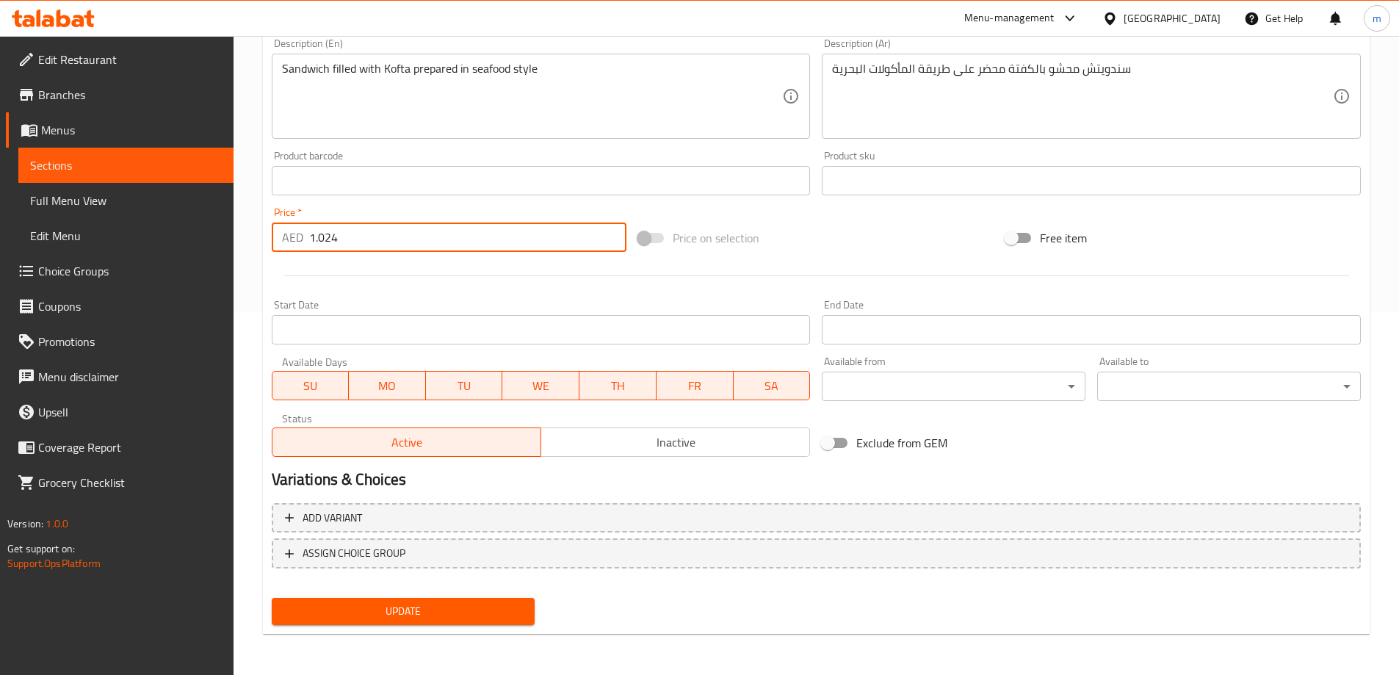
type input "1.024"
click at [405, 606] on span "Update" at bounding box center [403, 611] width 240 height 18
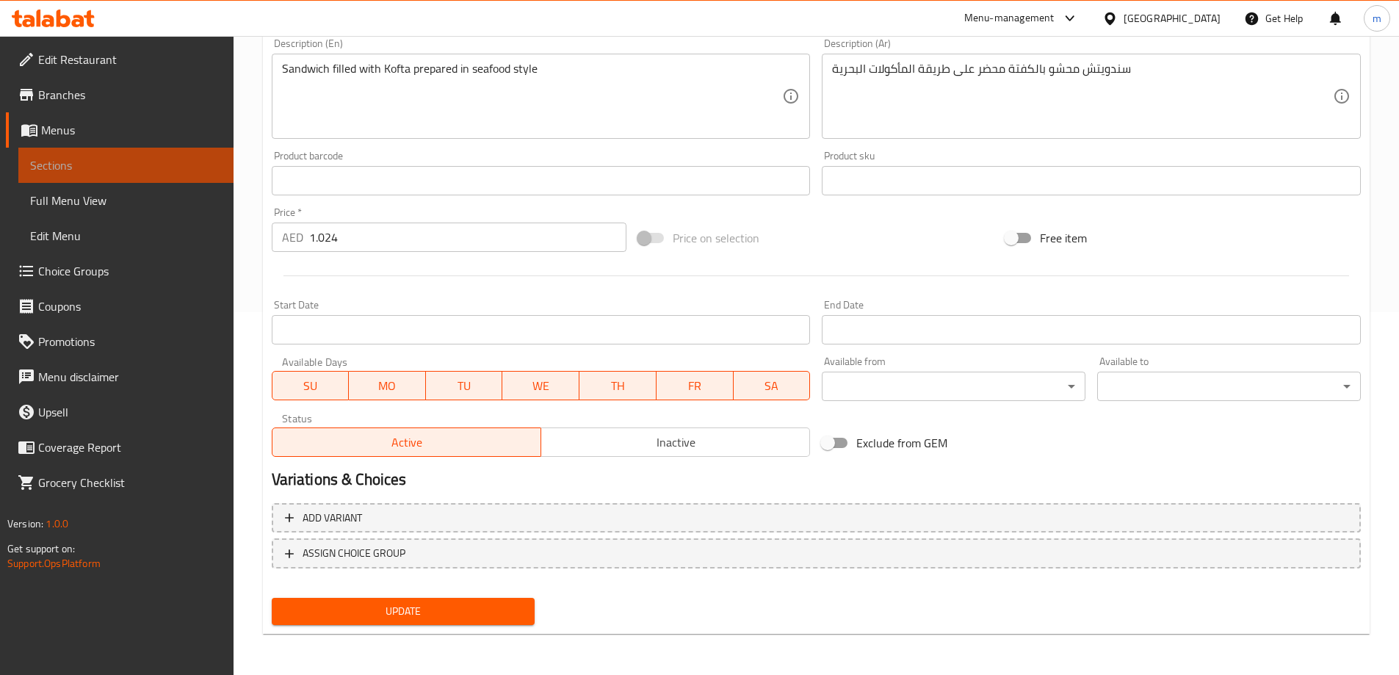
click at [181, 181] on link "Sections" at bounding box center [125, 165] width 215 height 35
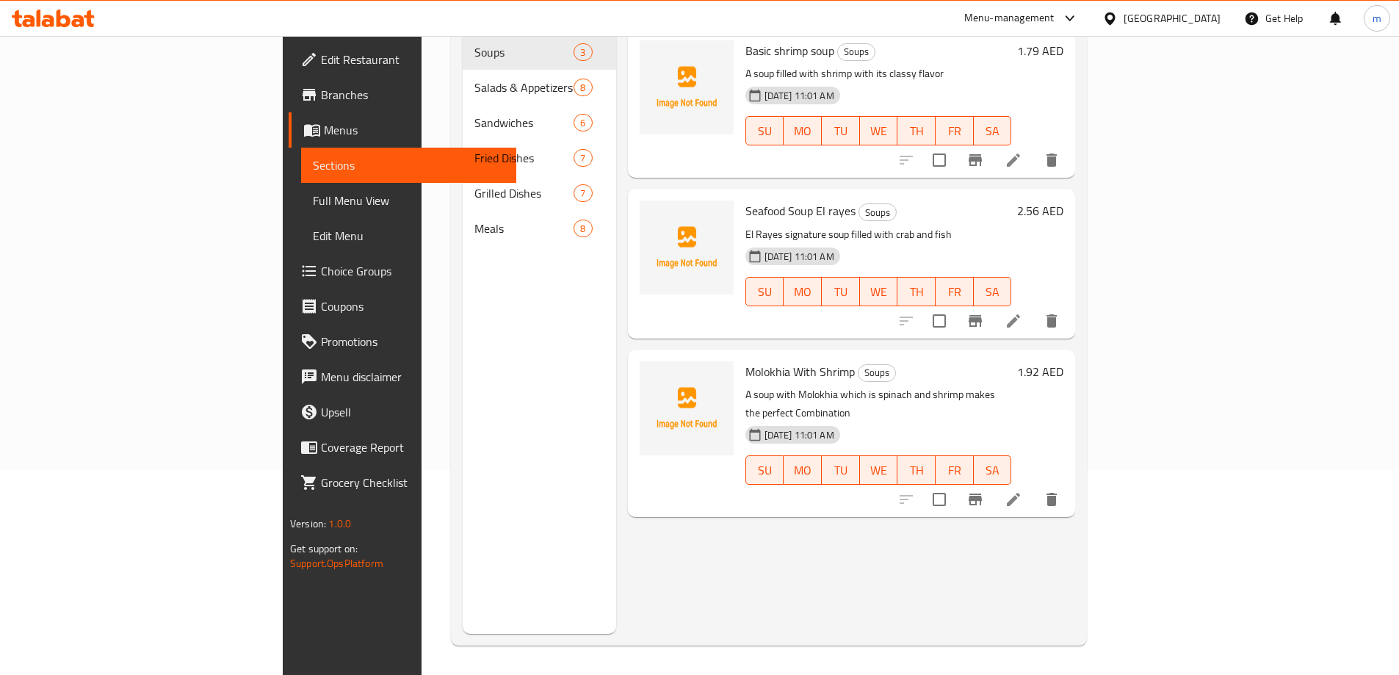
scroll to position [206, 0]
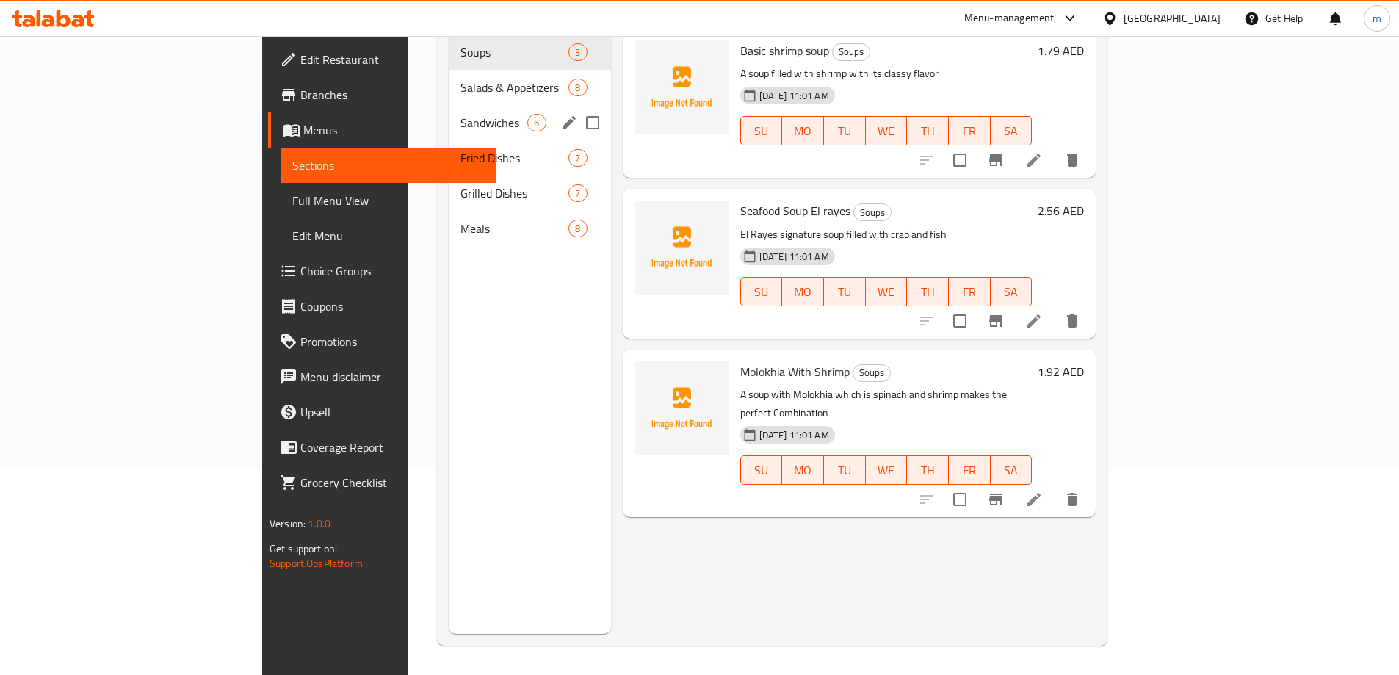
click at [460, 114] on span "Sandwiches" at bounding box center [493, 123] width 67 height 18
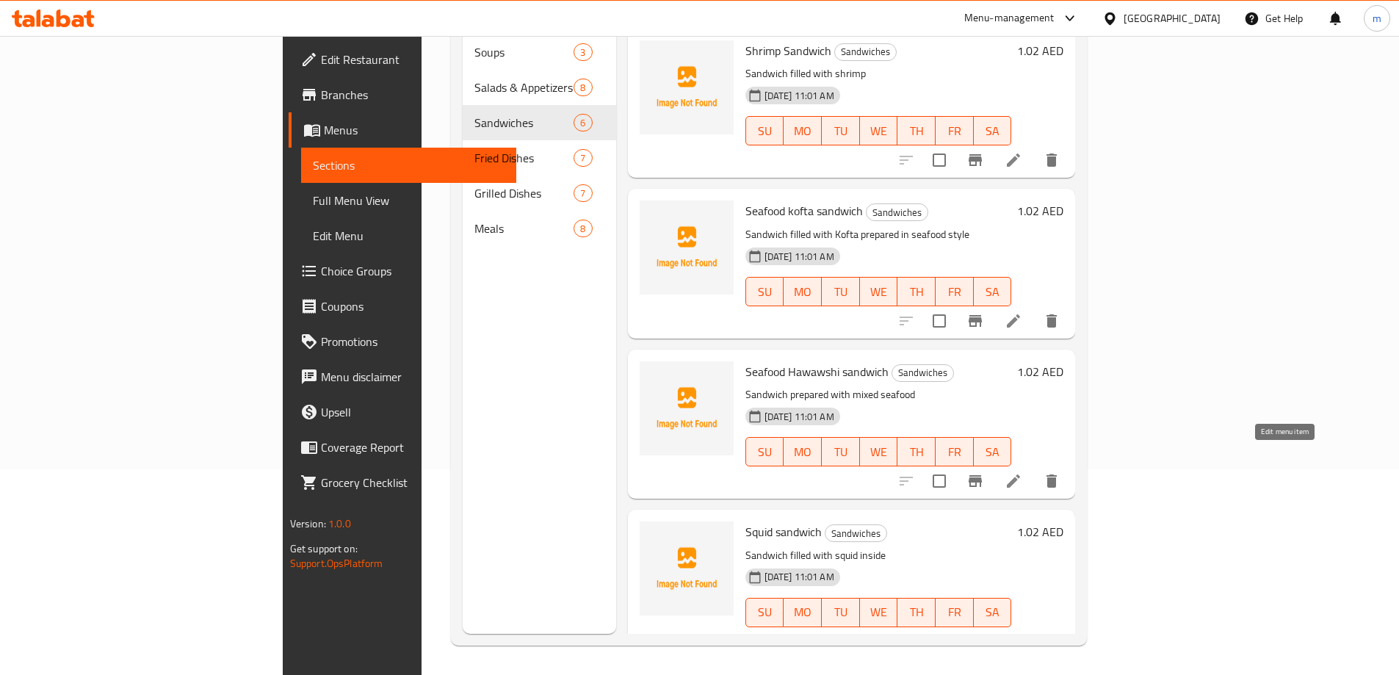
click at [1022, 472] on icon at bounding box center [1013, 481] width 18 height 18
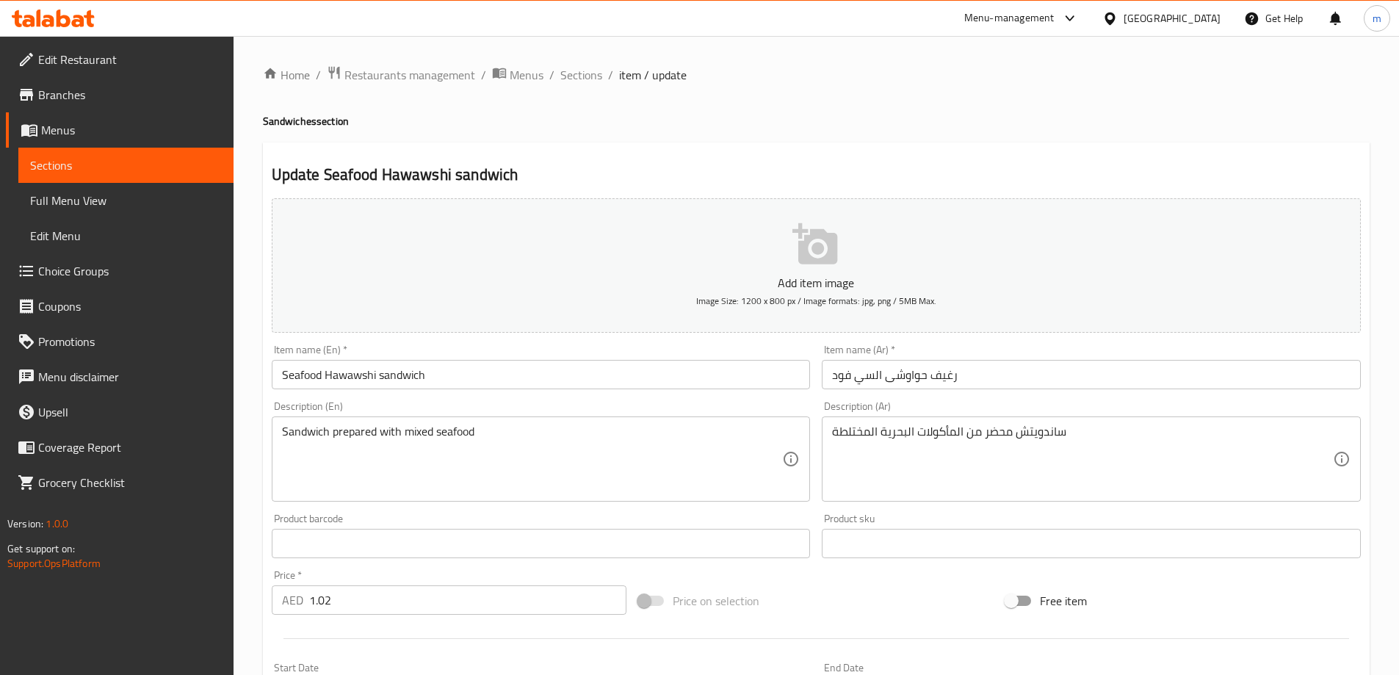
click at [333, 373] on input "Seafood Hawawshi sandwich" at bounding box center [541, 374] width 539 height 29
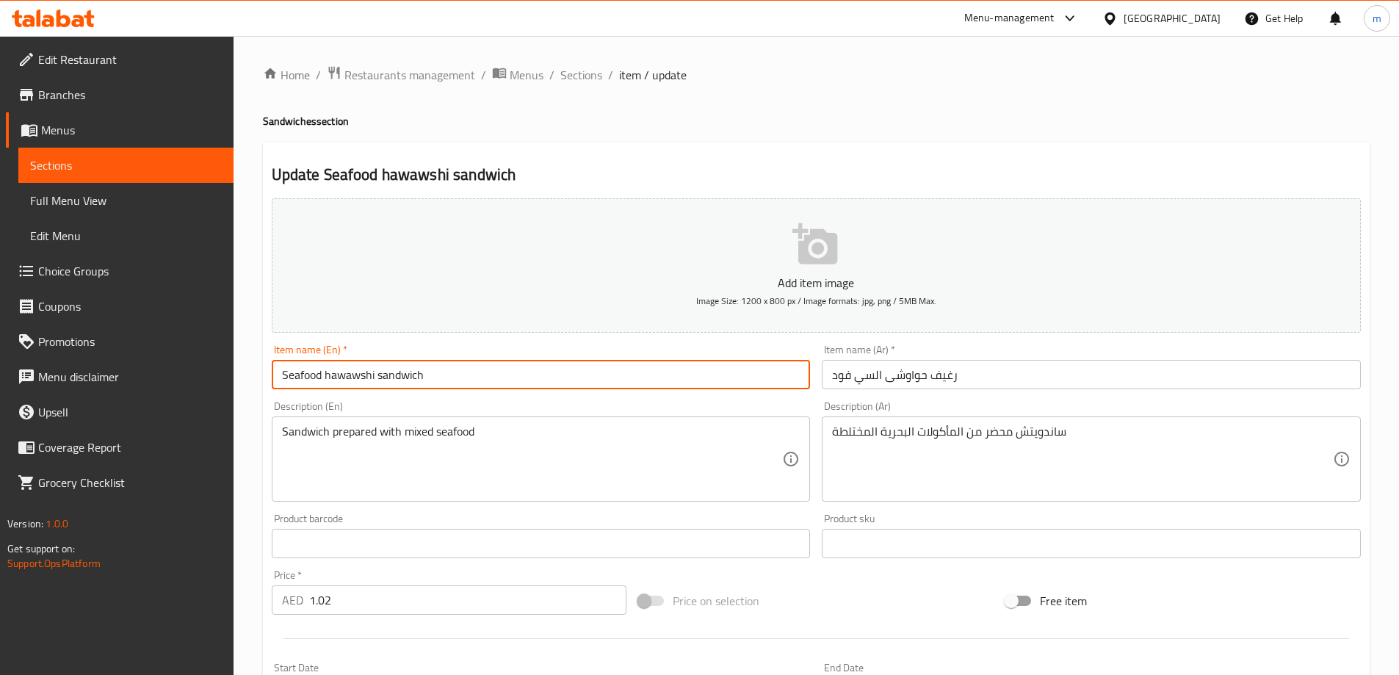
type input "Seafood hawawshi sandwich"
click at [976, 371] on input "رغيف حواوشى السي فود" at bounding box center [1090, 374] width 539 height 29
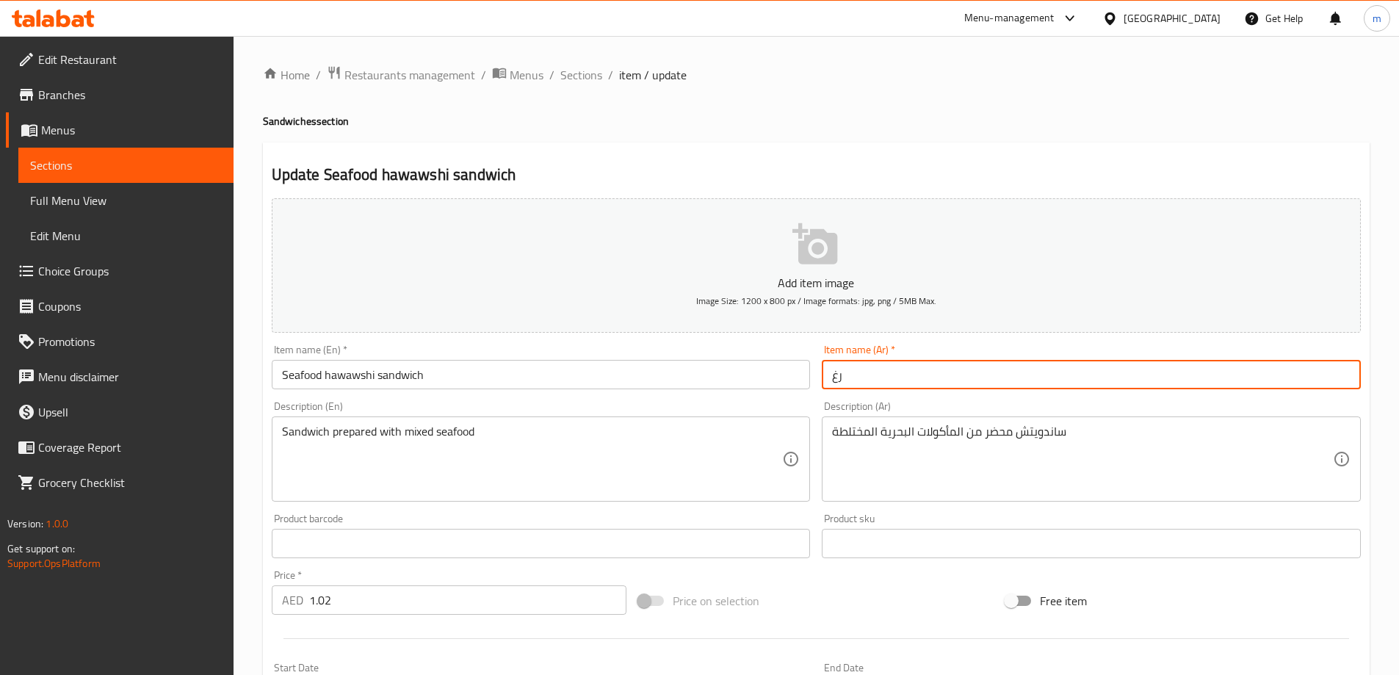
type input "ر"
type input "s"
type input "سندويتش"
click at [580, 69] on span "Sections" at bounding box center [581, 75] width 42 height 18
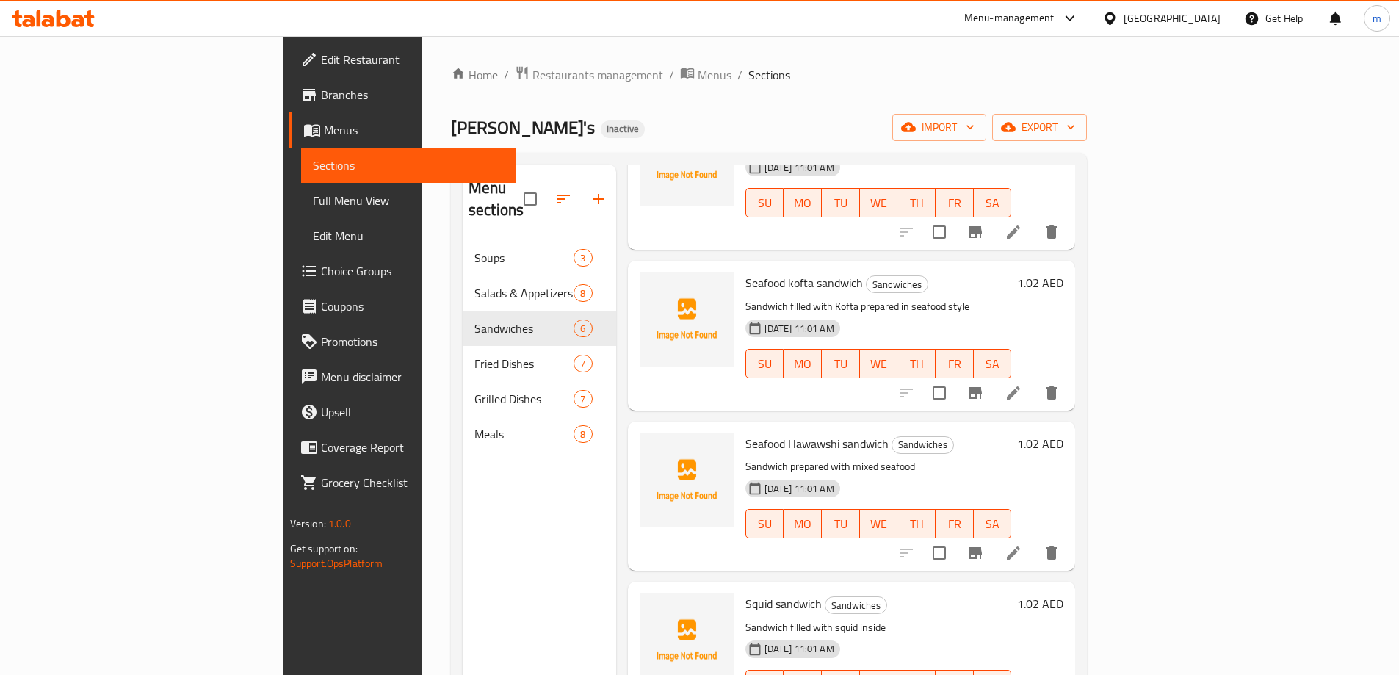
scroll to position [147, 0]
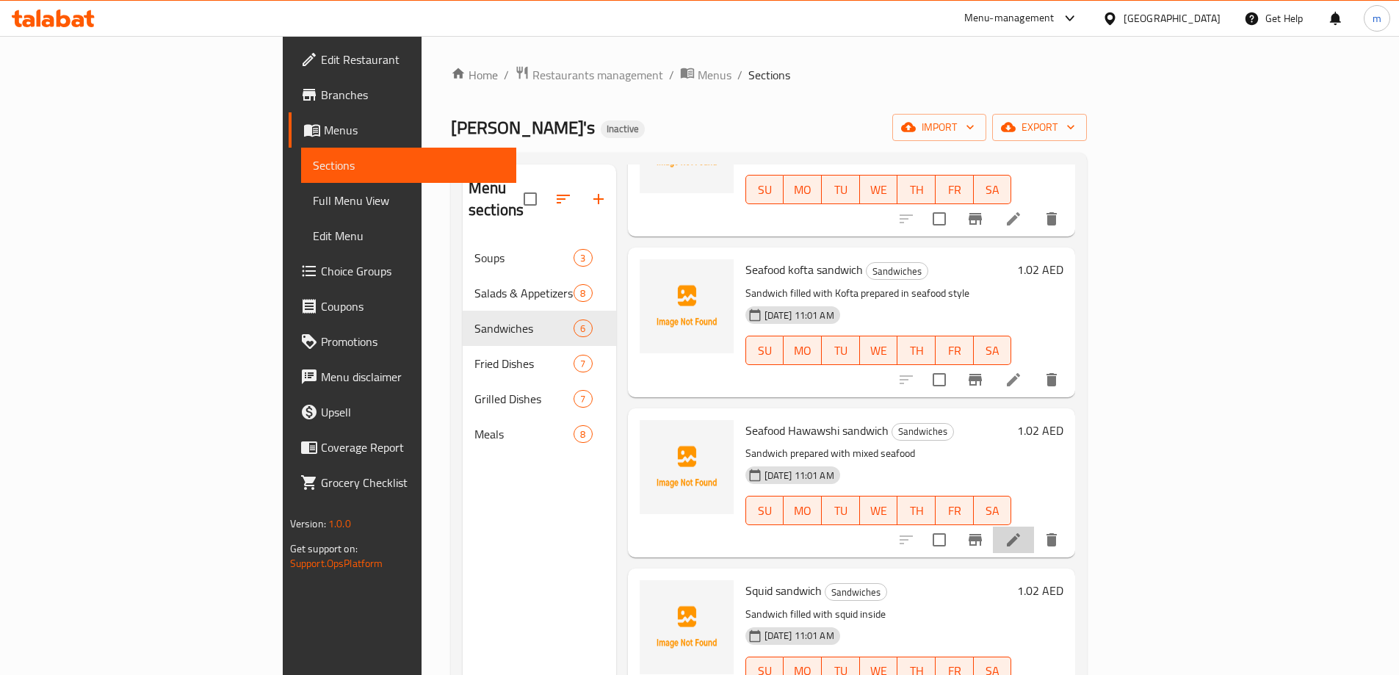
click at [1034, 526] on li at bounding box center [1013, 539] width 41 height 26
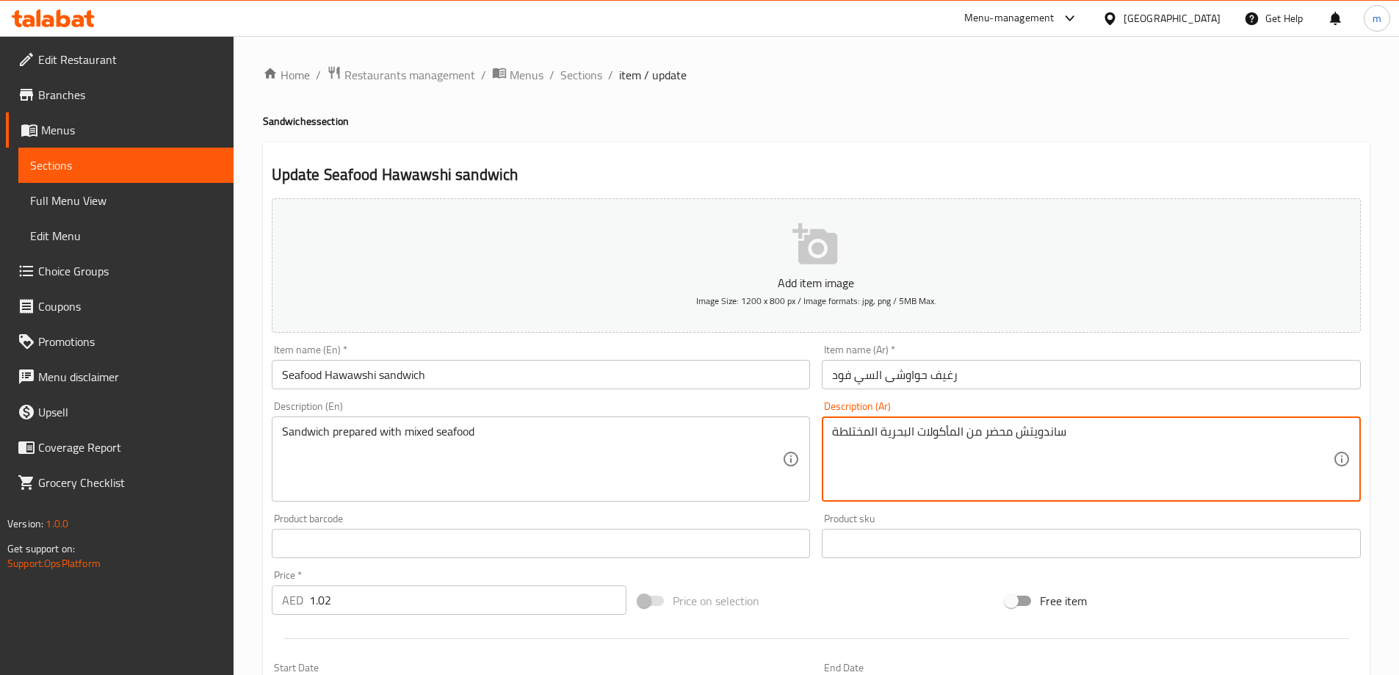
drag, startPoint x: 1015, startPoint y: 433, endPoint x: 1137, endPoint y: 442, distance: 122.2
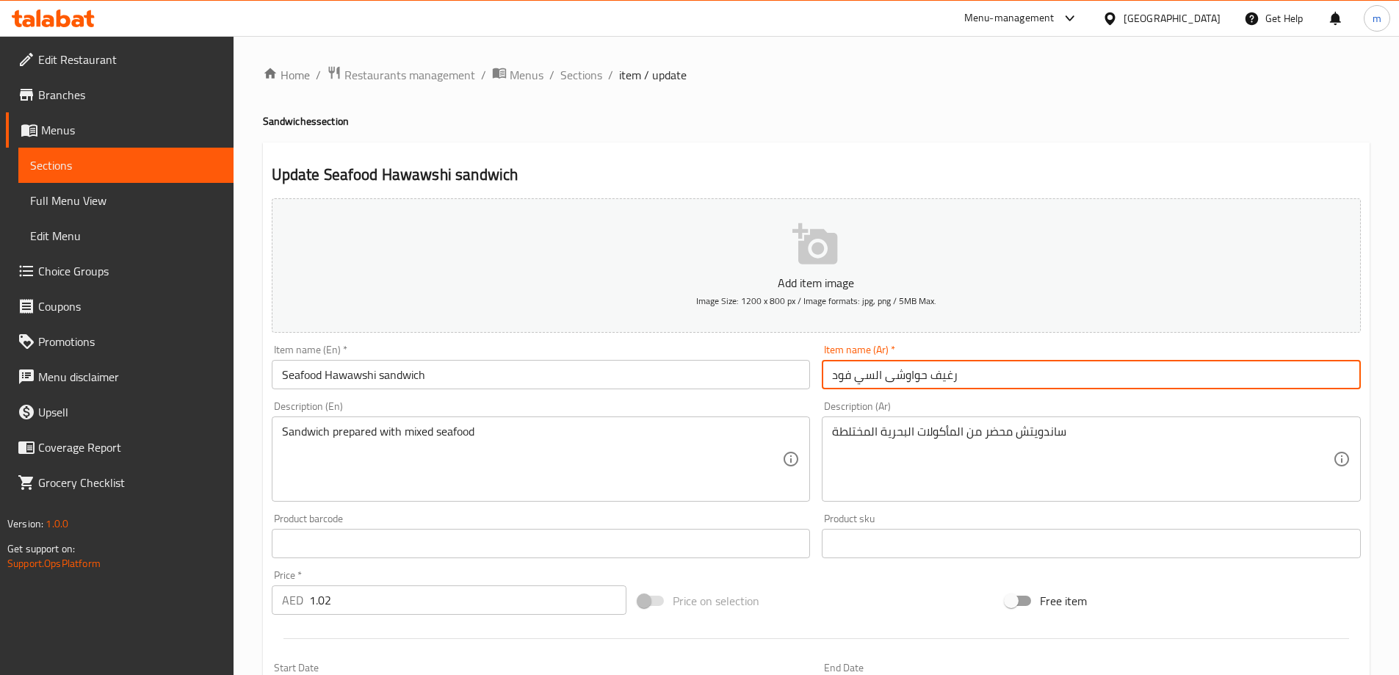
drag, startPoint x: 932, startPoint y: 376, endPoint x: 986, endPoint y: 387, distance: 55.4
click at [986, 387] on input "رغيف حواوشى السي فود" at bounding box center [1090, 374] width 539 height 29
paste input "اندويتش"
type input "ساندويتش حواوشى السي فود"
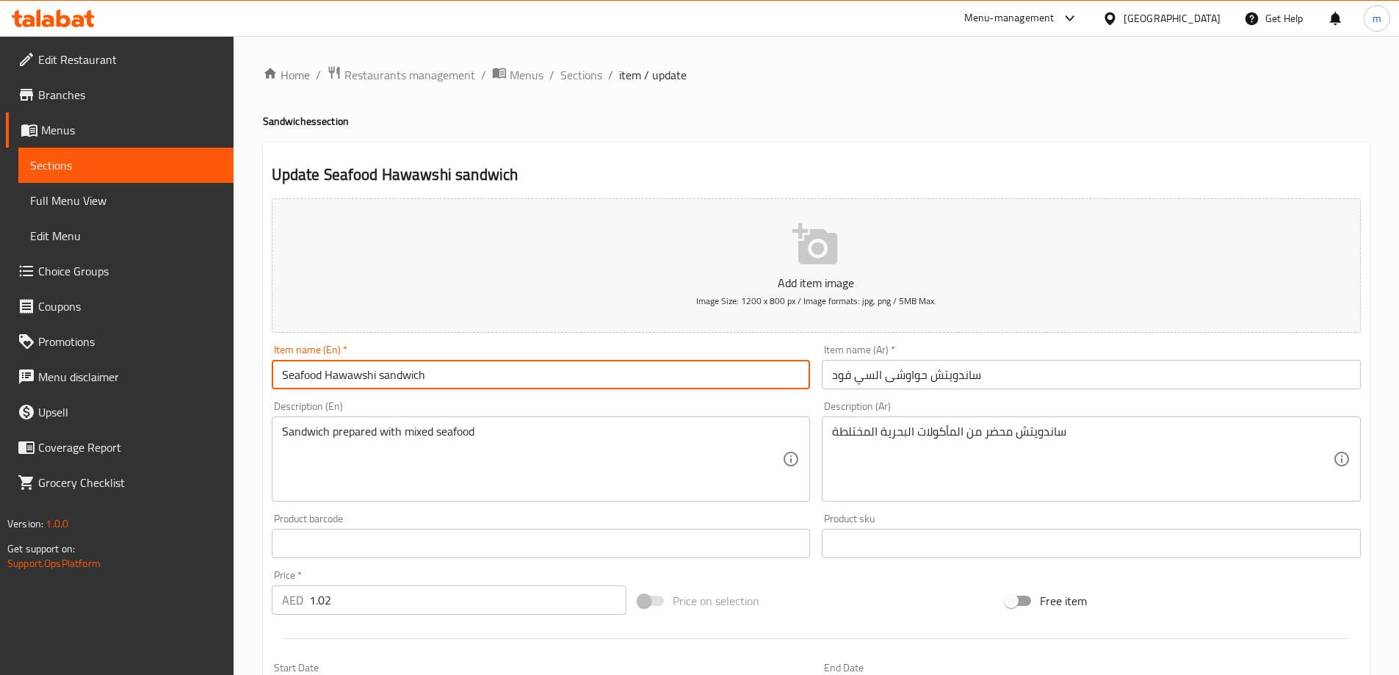
click at [335, 377] on input "Seafood Hawawshi sandwich" at bounding box center [541, 374] width 539 height 29
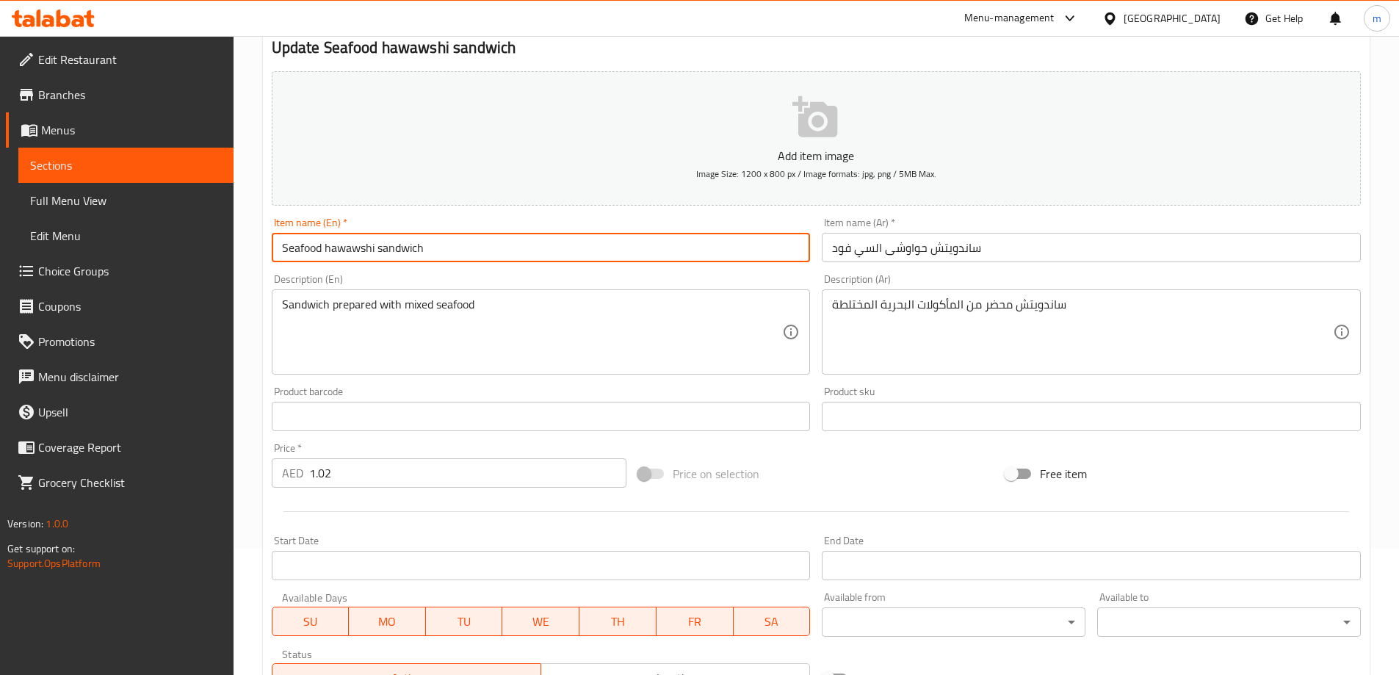
scroll to position [294, 0]
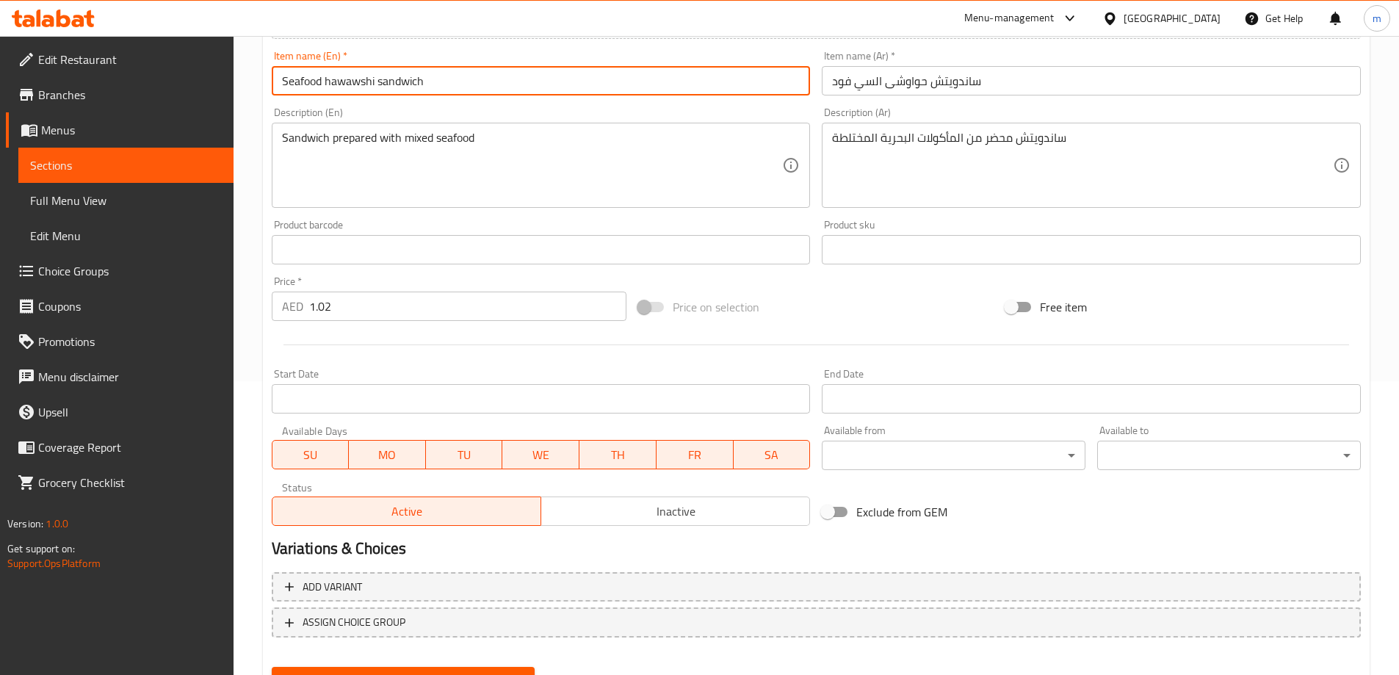
type input "Seafood hawawshi sandwich"
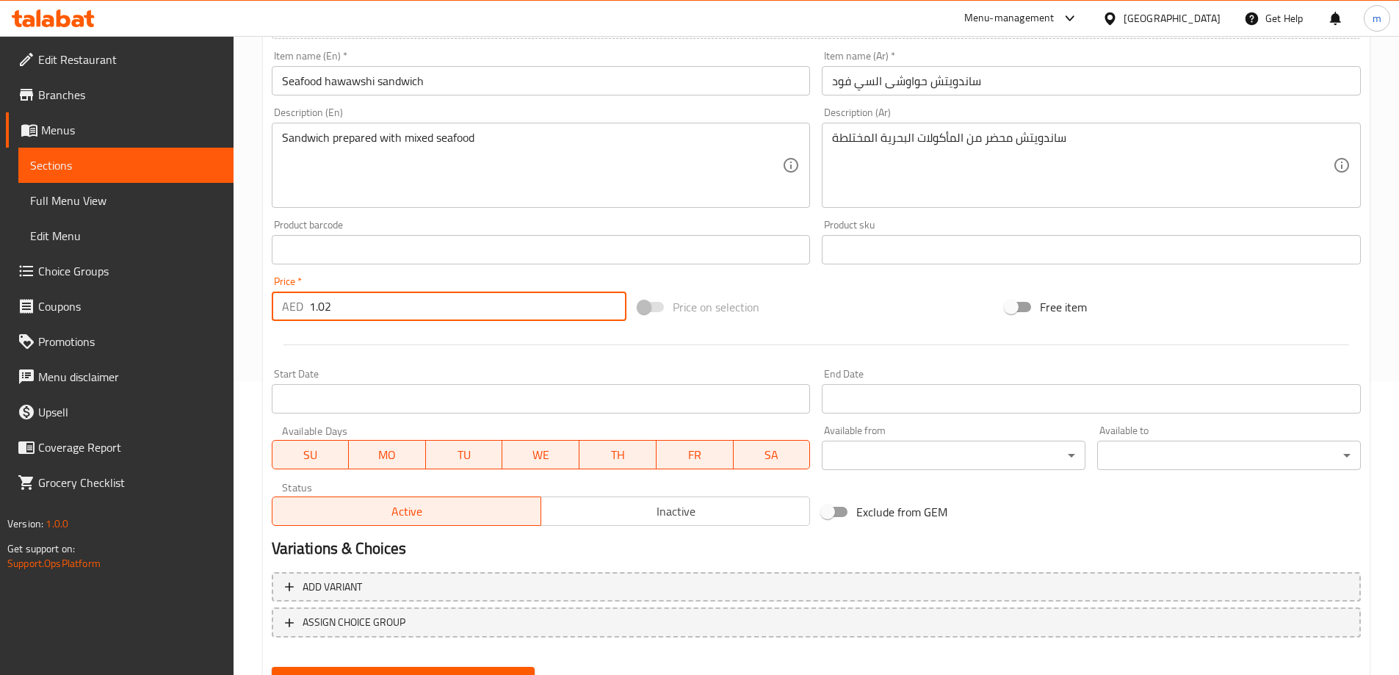
click at [358, 298] on input "1.02" at bounding box center [468, 305] width 318 height 29
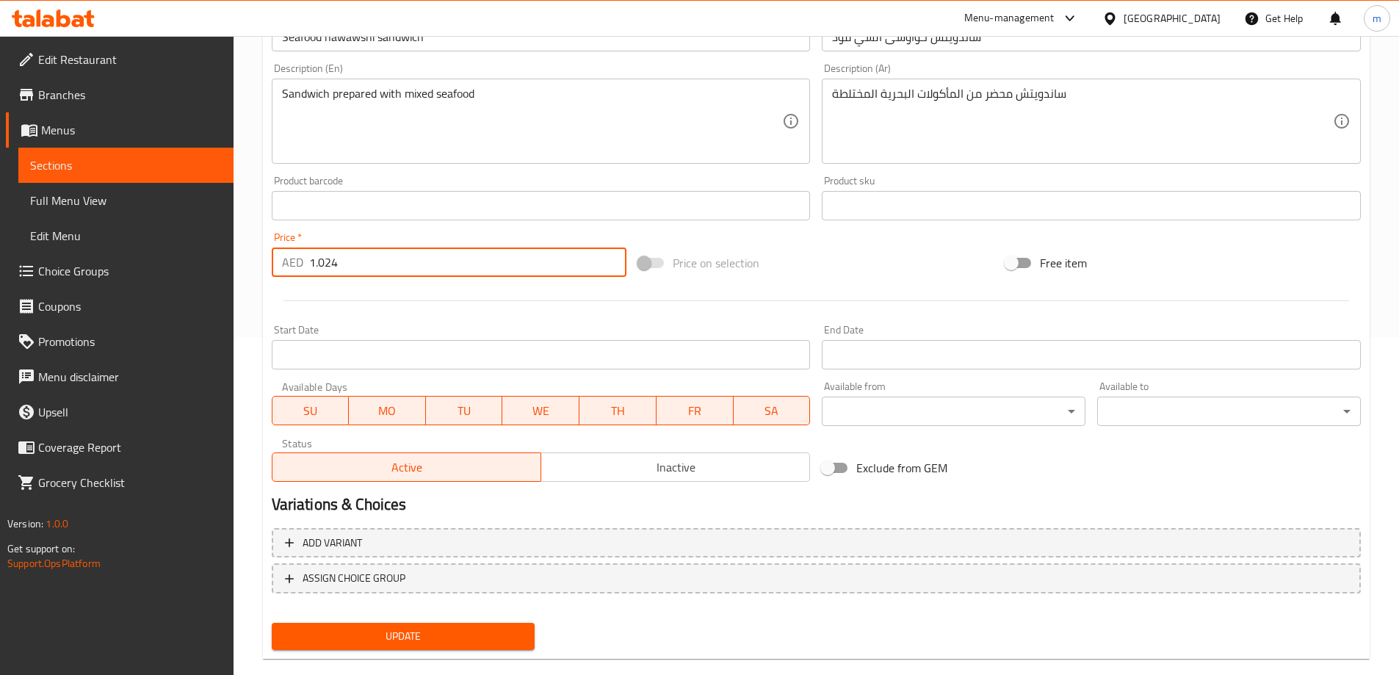
scroll to position [363, 0]
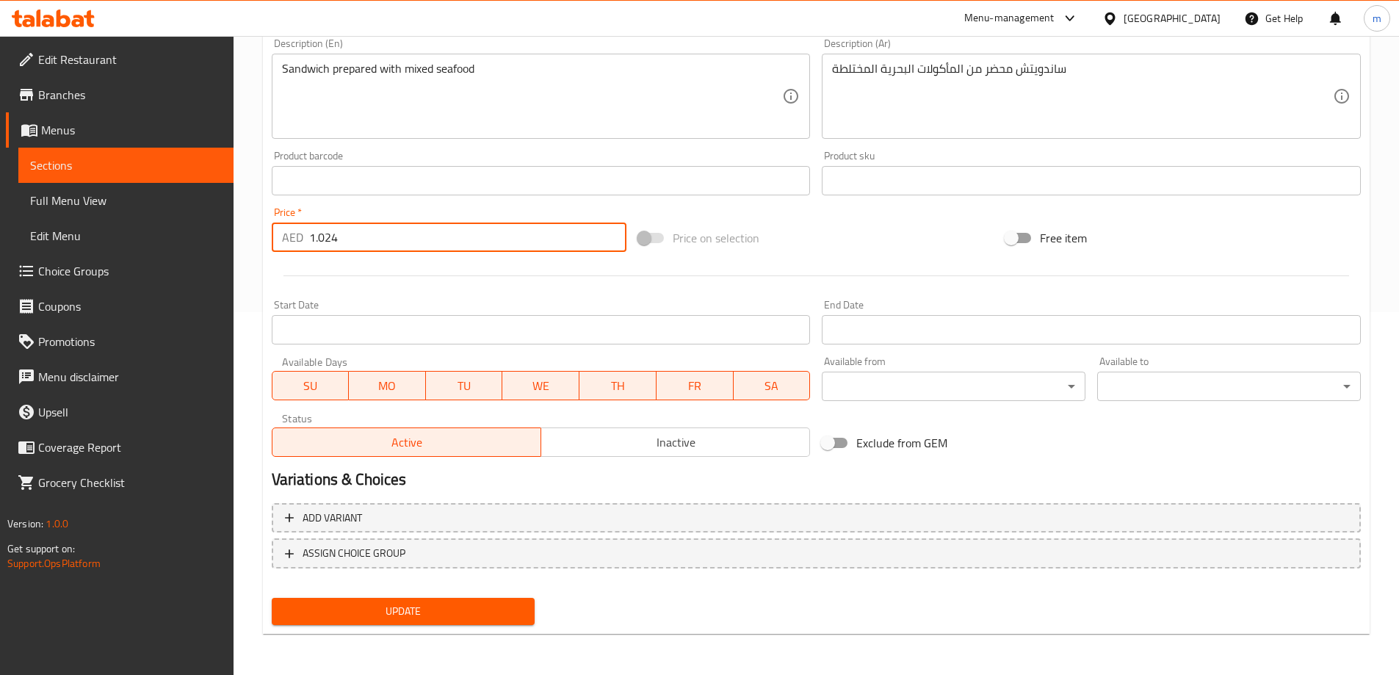
type input "1.024"
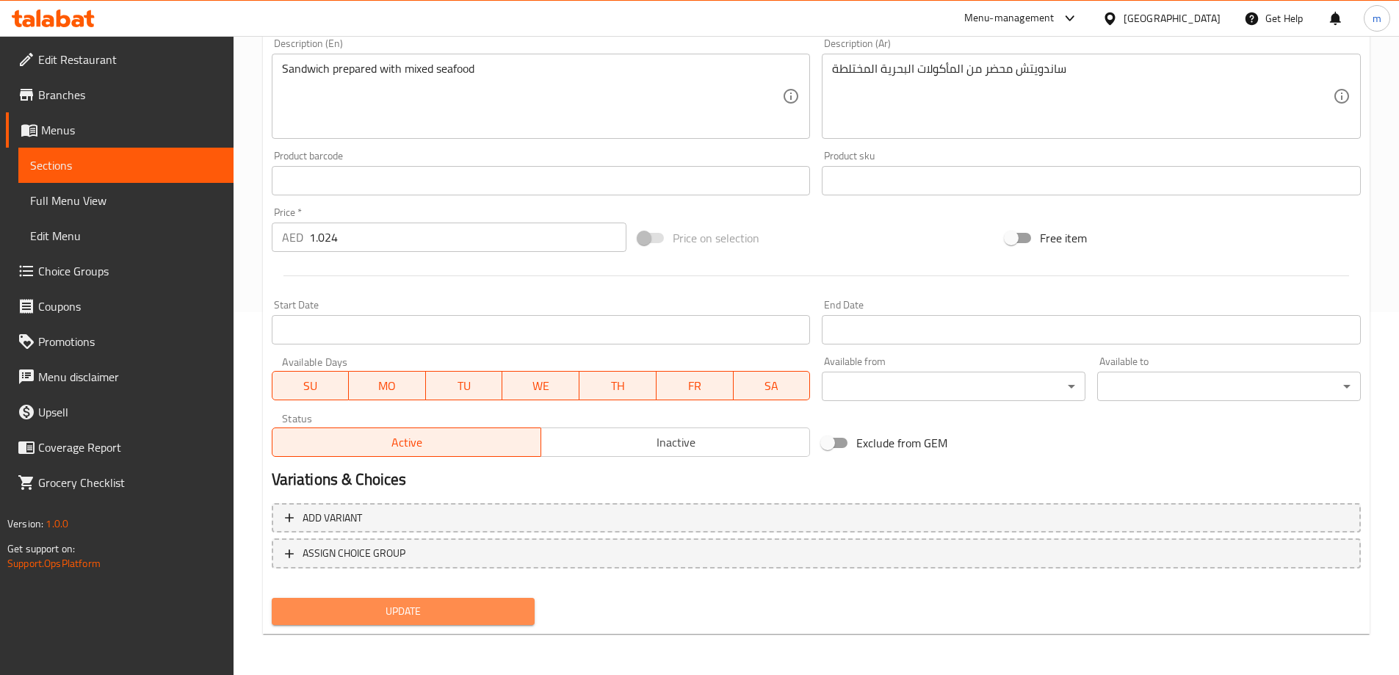
click at [417, 603] on span "Update" at bounding box center [403, 611] width 240 height 18
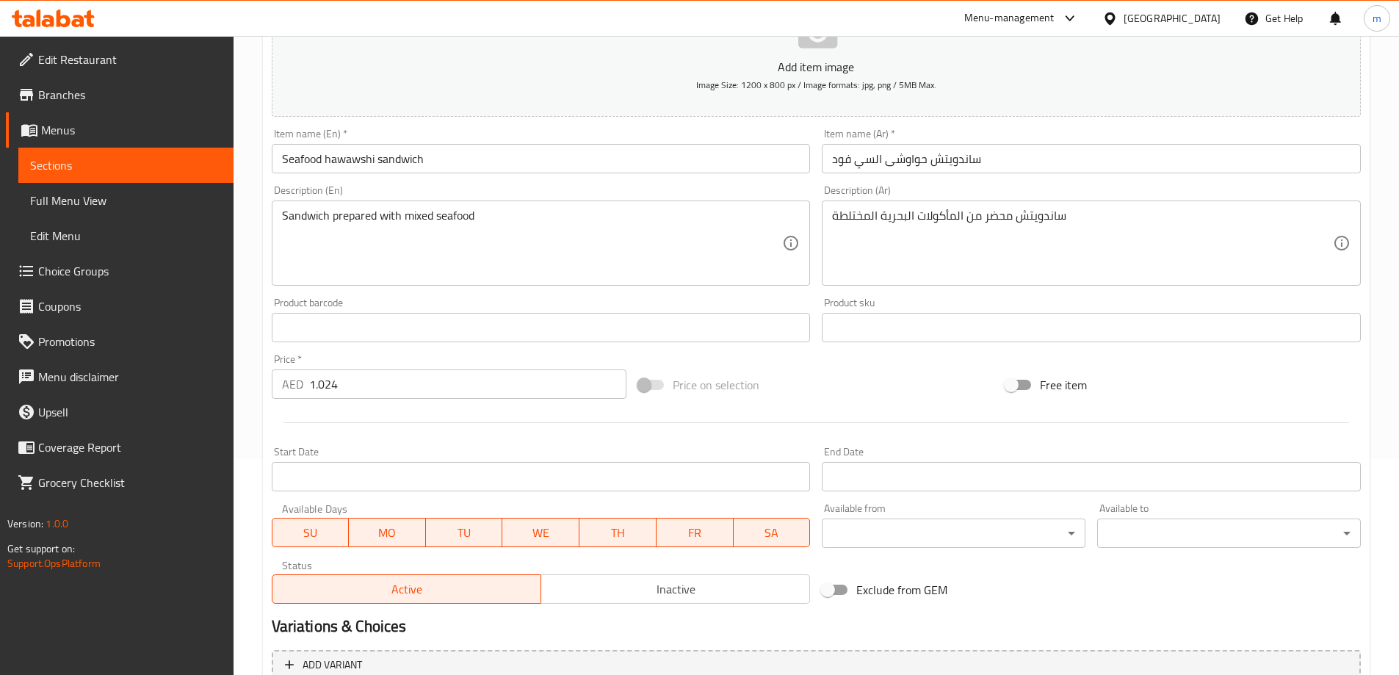
scroll to position [142, 0]
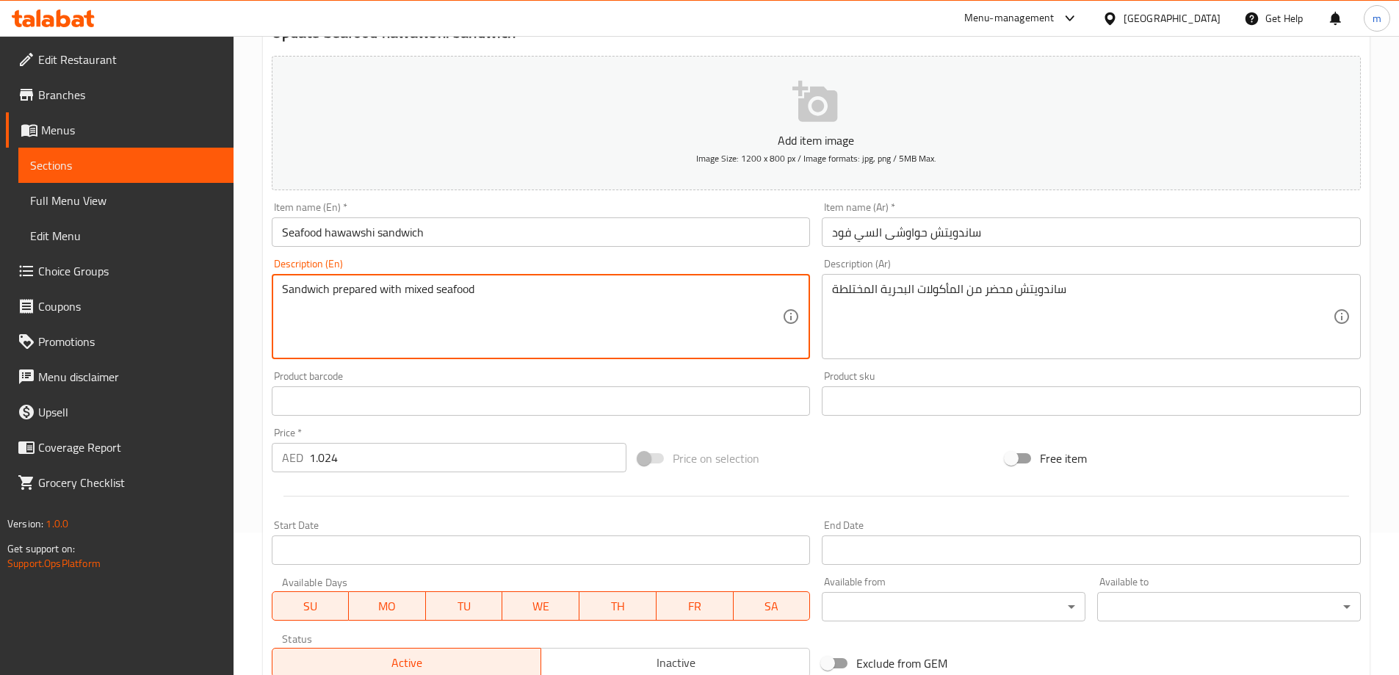
drag, startPoint x: 479, startPoint y: 289, endPoint x: 276, endPoint y: 290, distance: 202.6
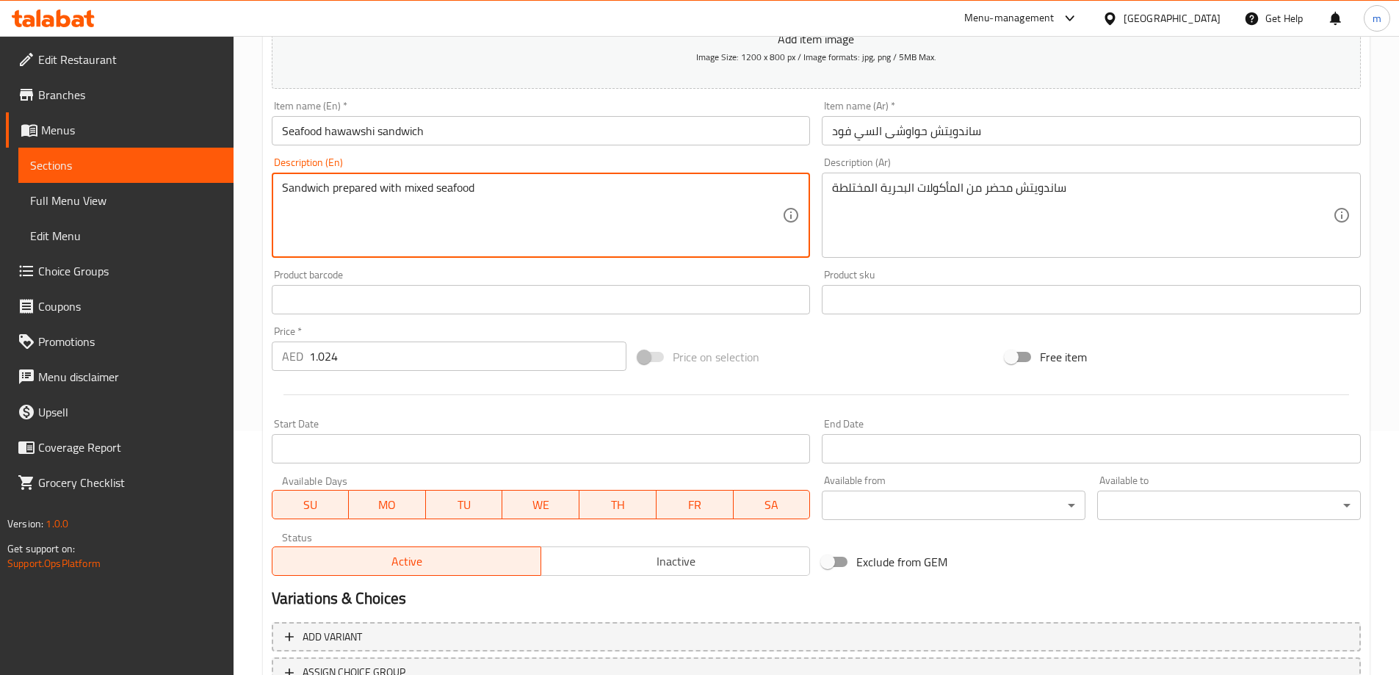
scroll to position [363, 0]
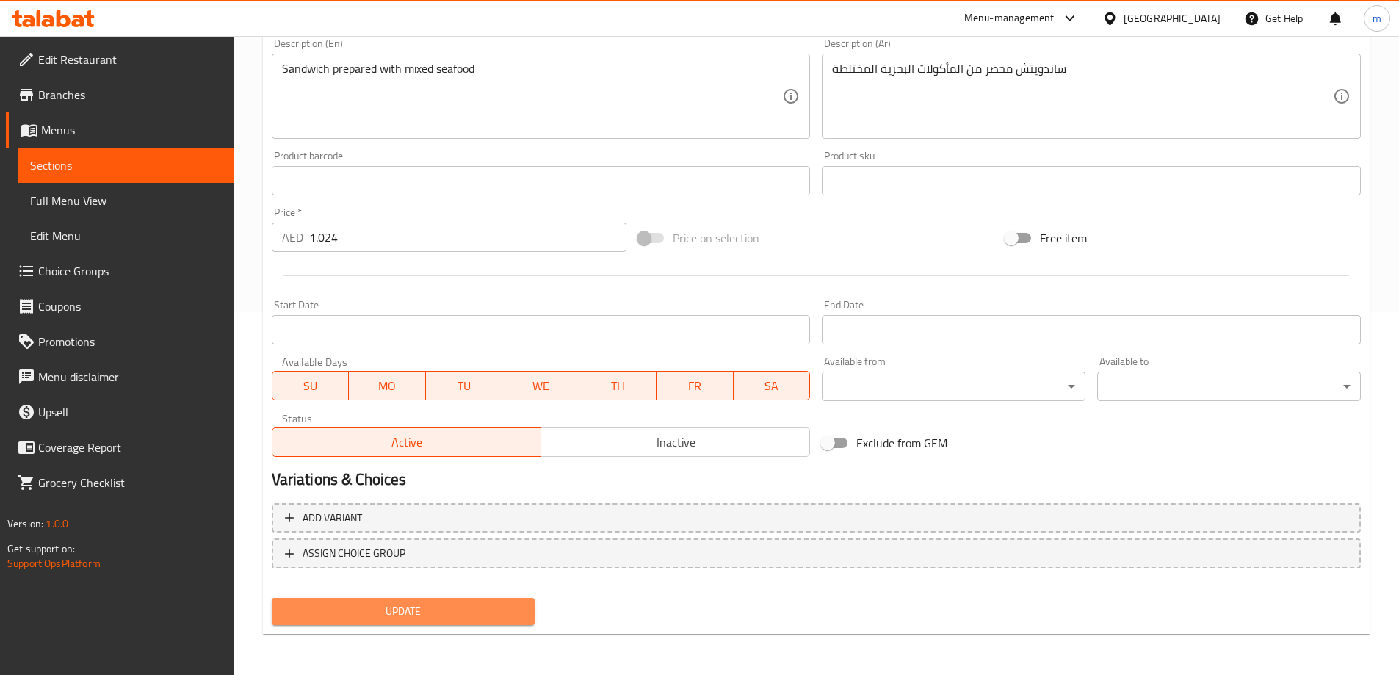
click at [369, 606] on span "Update" at bounding box center [403, 611] width 240 height 18
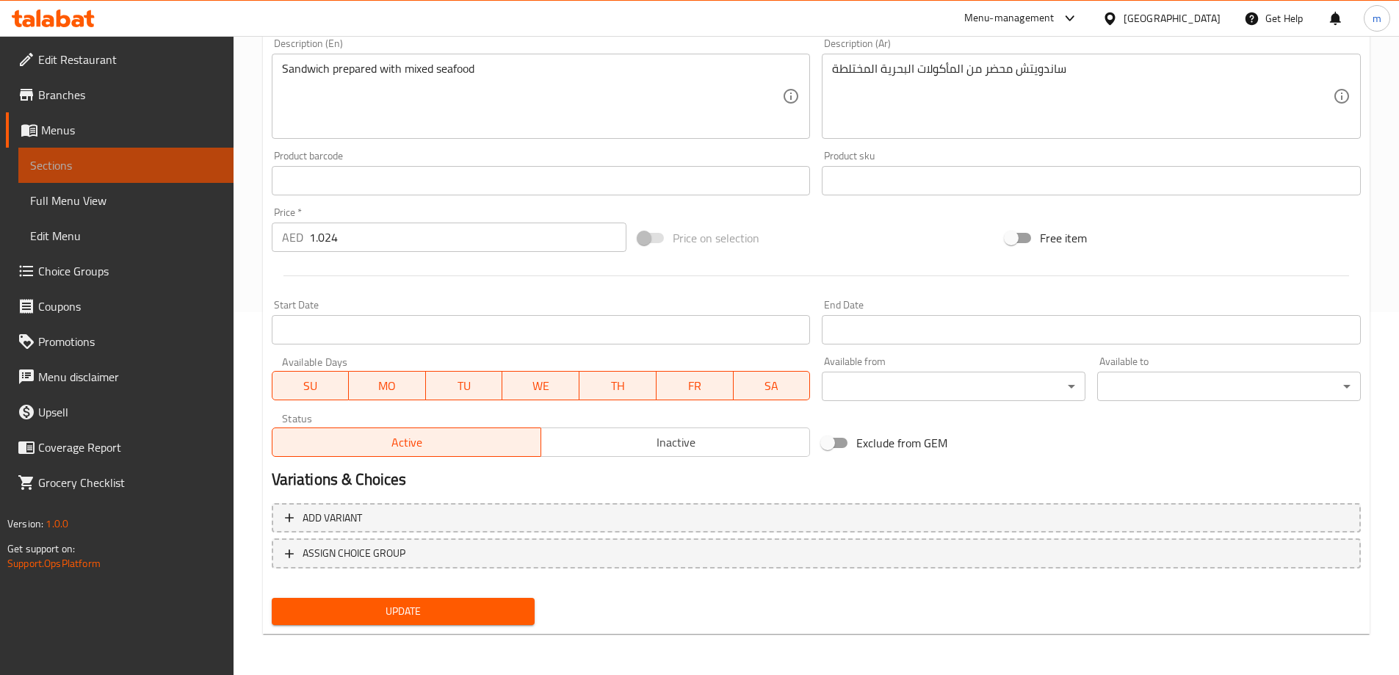
click at [126, 158] on span "Sections" at bounding box center [126, 165] width 192 height 18
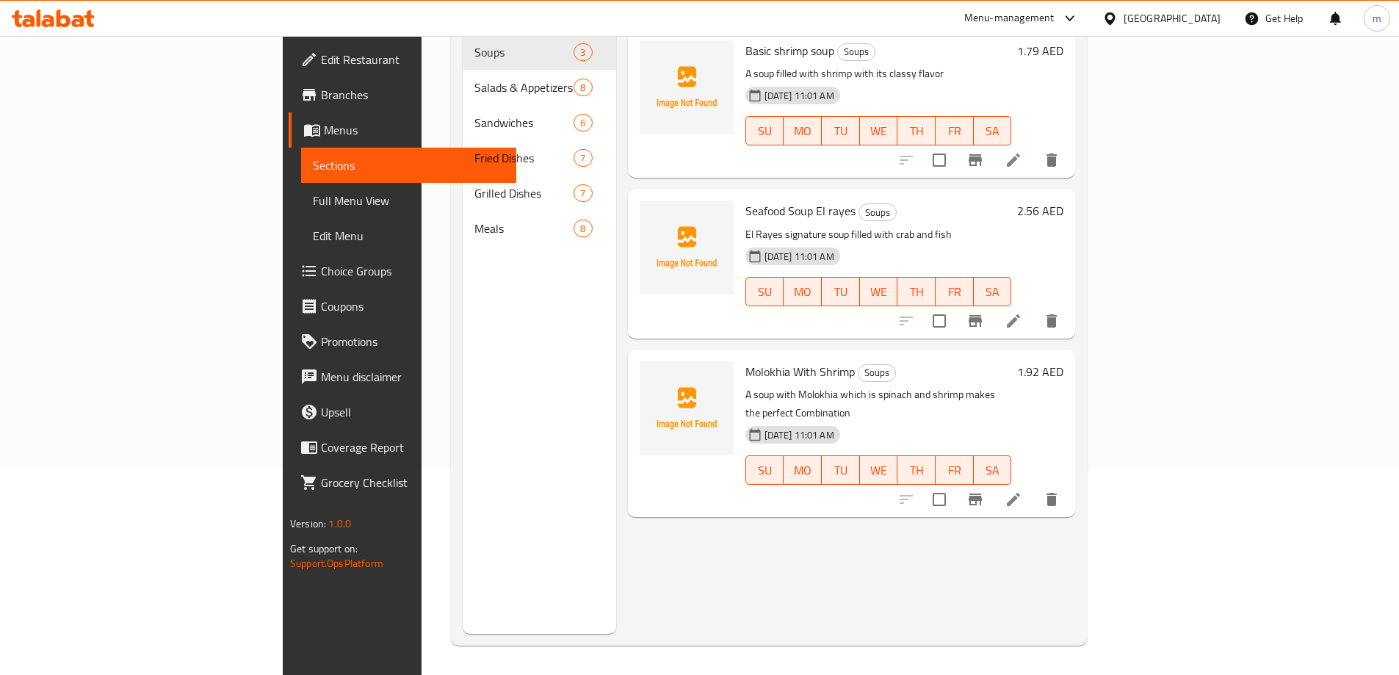
scroll to position [206, 0]
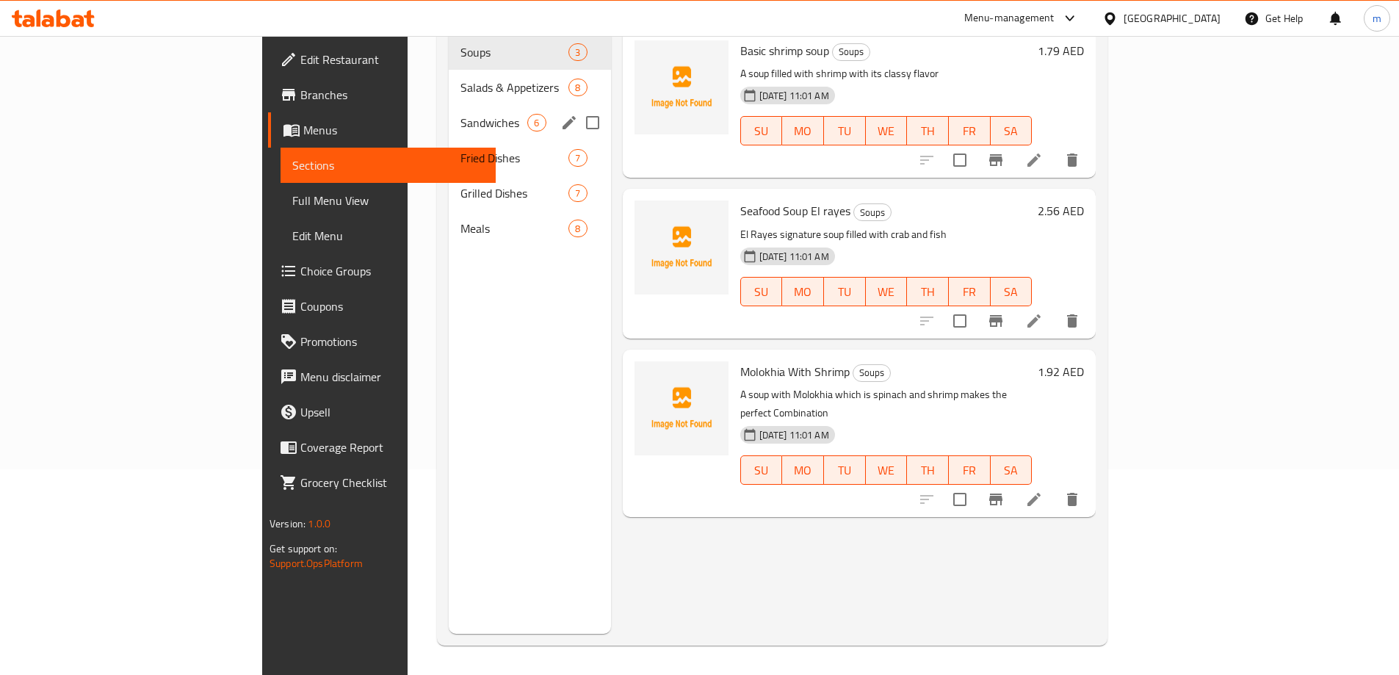
click at [460, 114] on span "Sandwiches" at bounding box center [493, 123] width 67 height 18
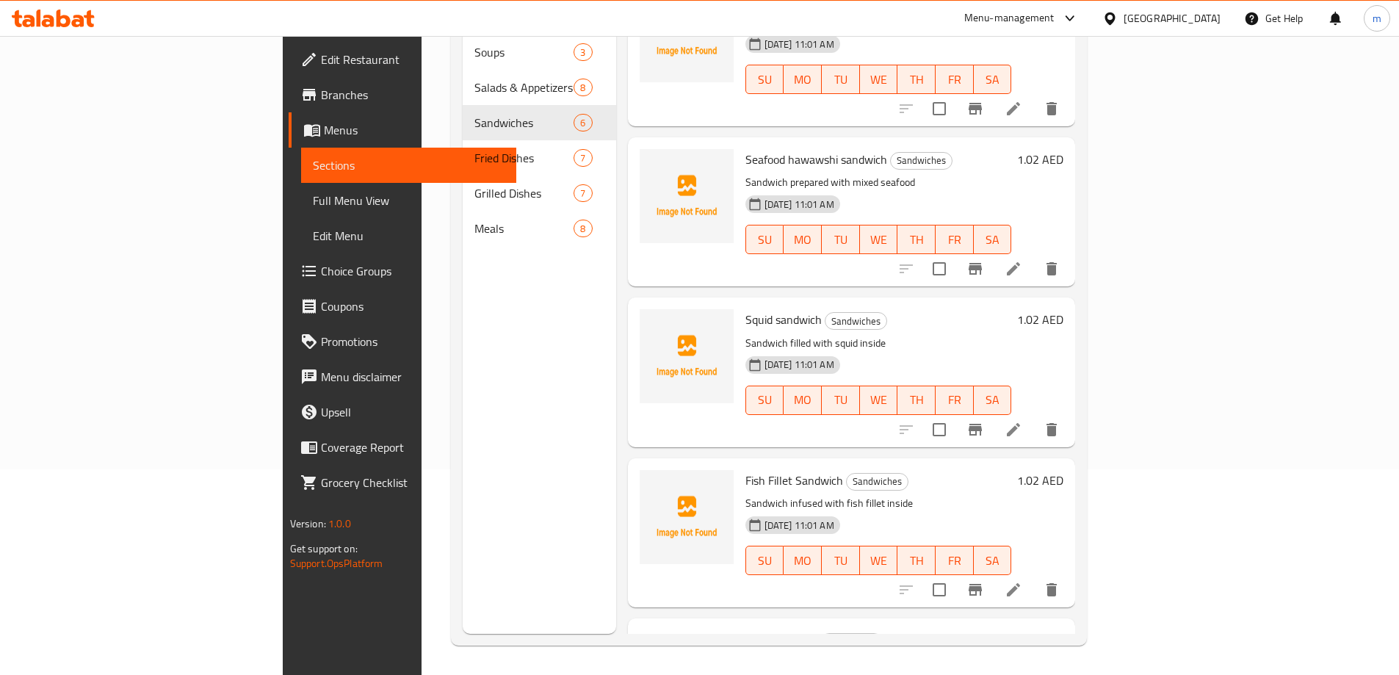
scroll to position [220, 0]
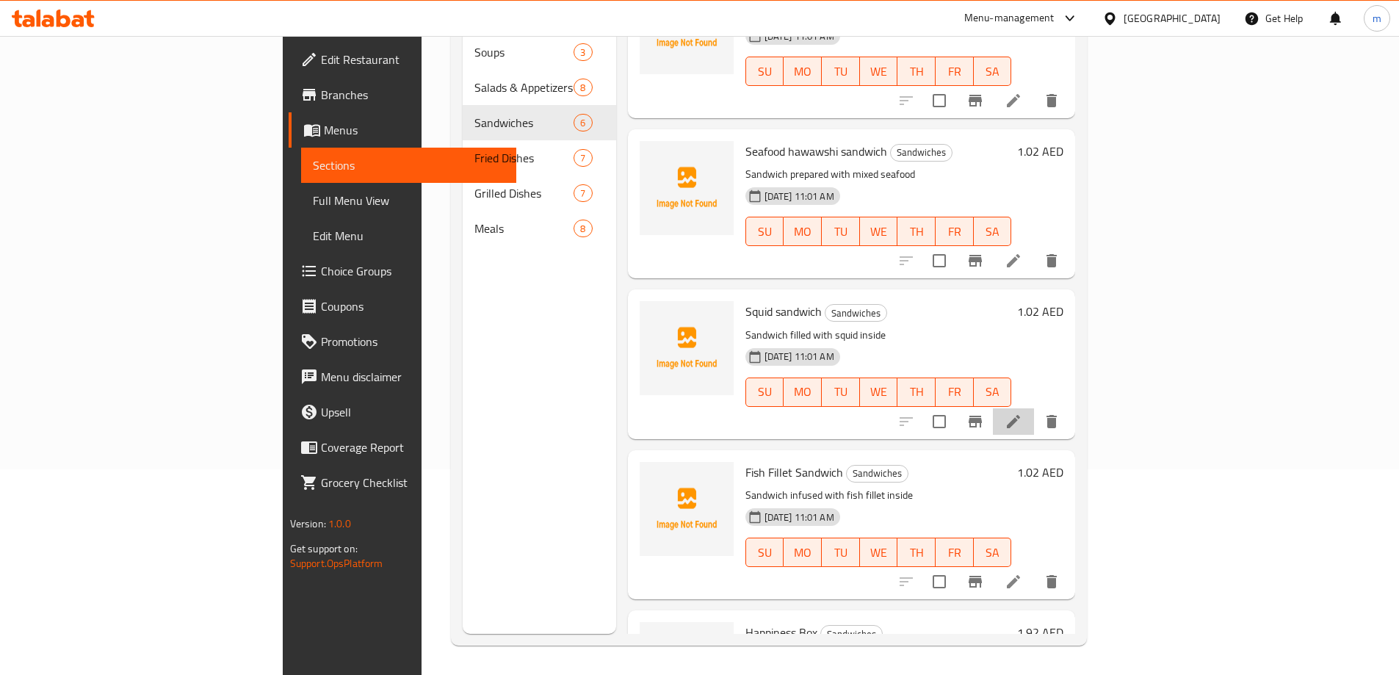
click at [1034, 408] on li at bounding box center [1013, 421] width 41 height 26
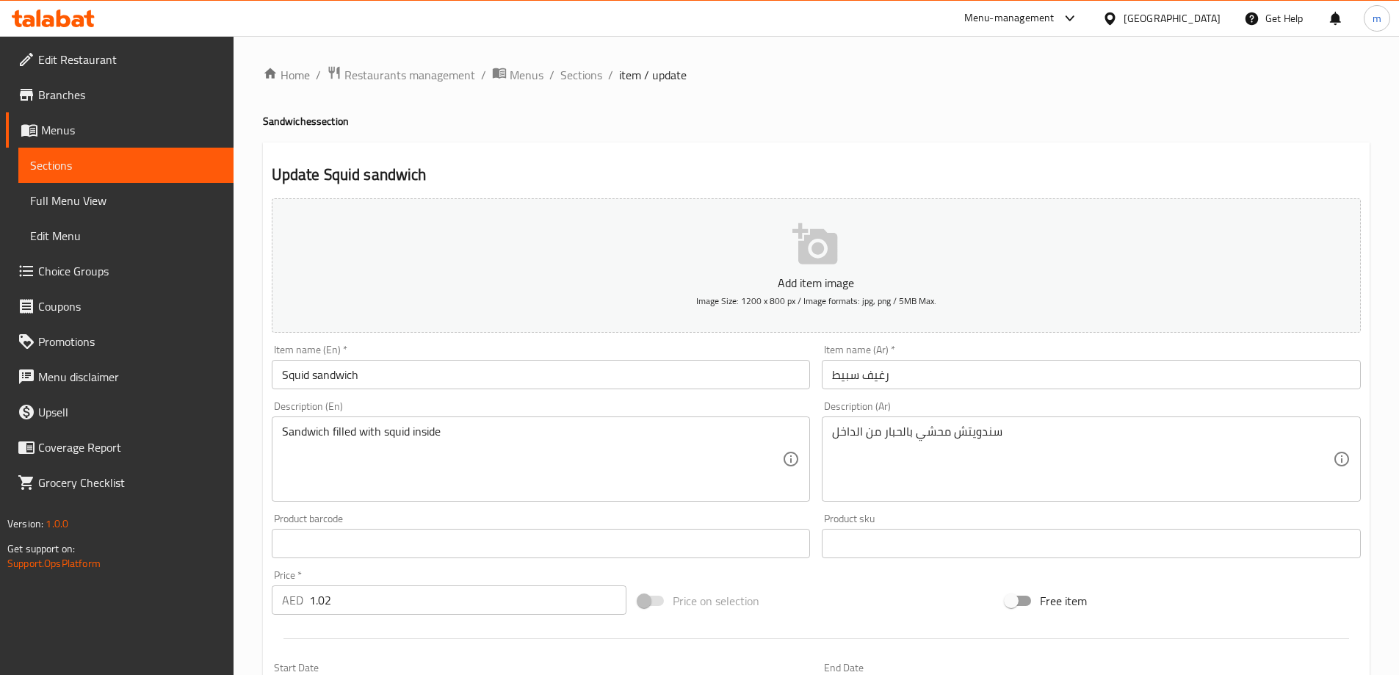
click at [913, 378] on input "رغيف سبيط" at bounding box center [1090, 374] width 539 height 29
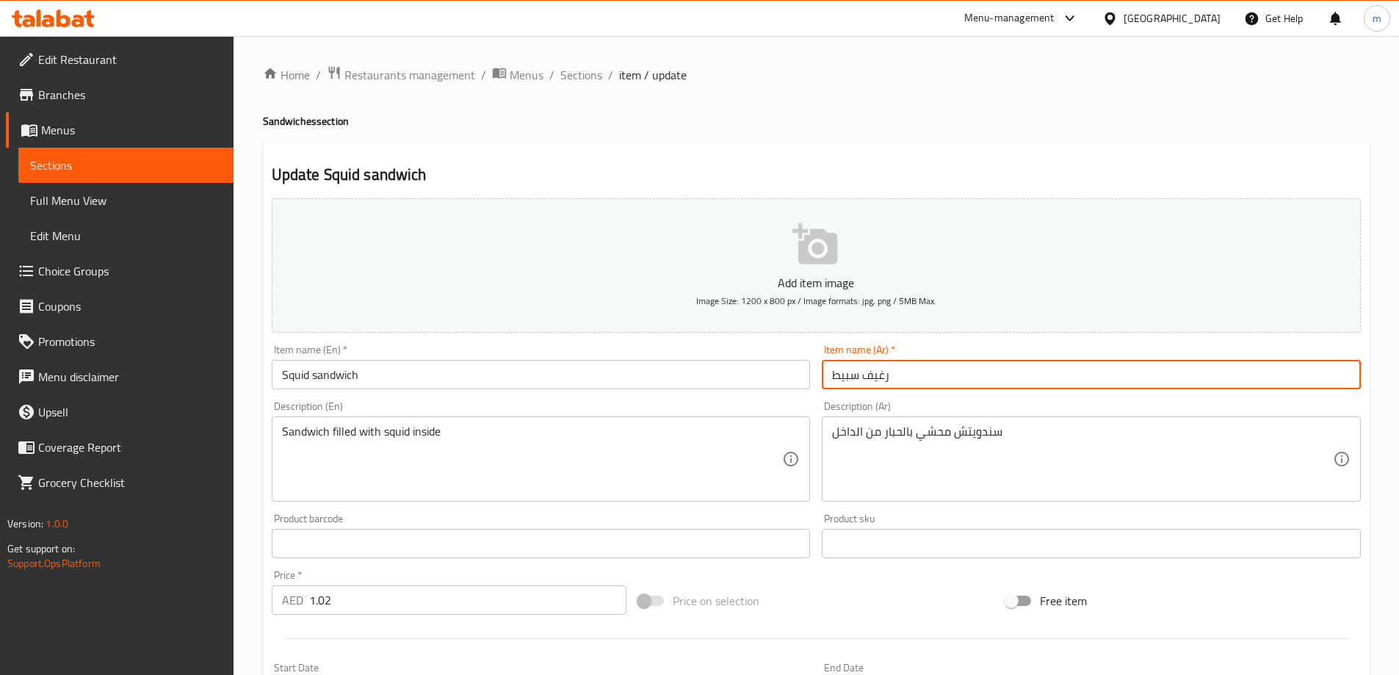
drag, startPoint x: 861, startPoint y: 377, endPoint x: 888, endPoint y: 377, distance: 27.2
click at [888, 377] on input "رغيف سبيط" at bounding box center [1090, 374] width 539 height 29
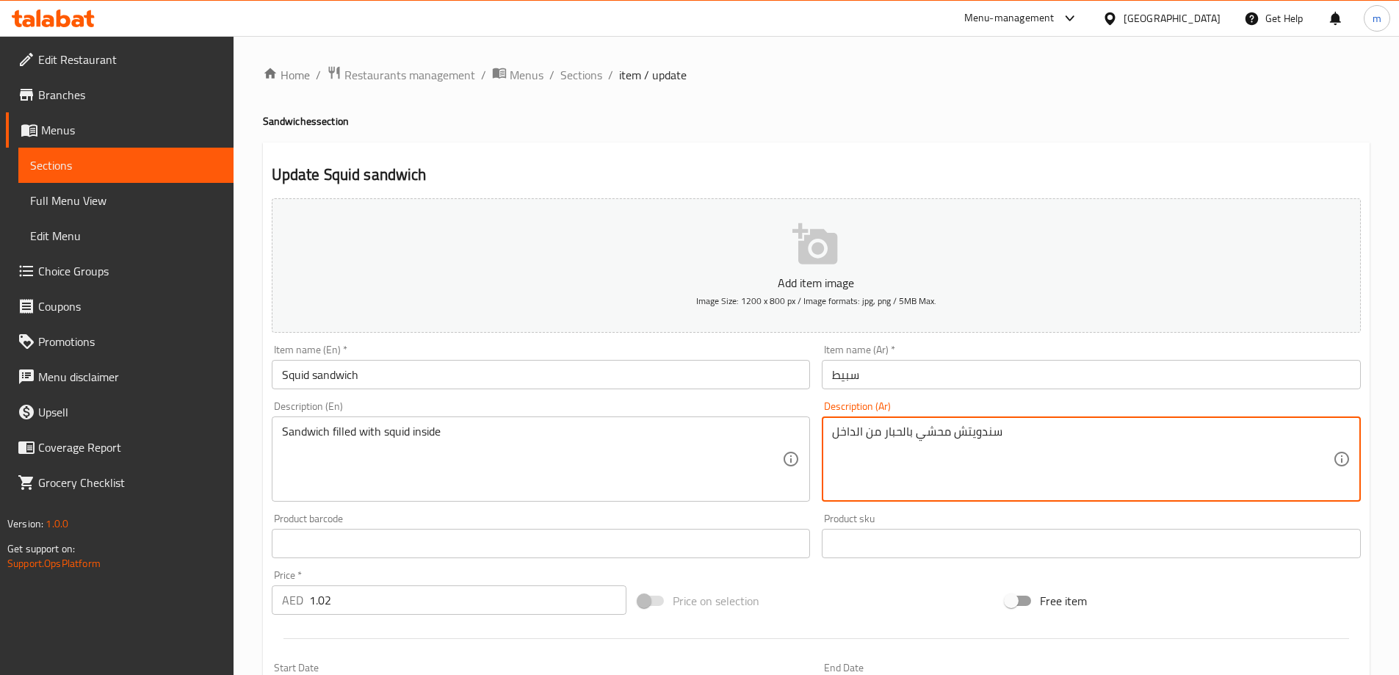
drag, startPoint x: 954, startPoint y: 432, endPoint x: 1001, endPoint y: 435, distance: 46.3
click at [920, 376] on input "سبيط" at bounding box center [1090, 374] width 539 height 29
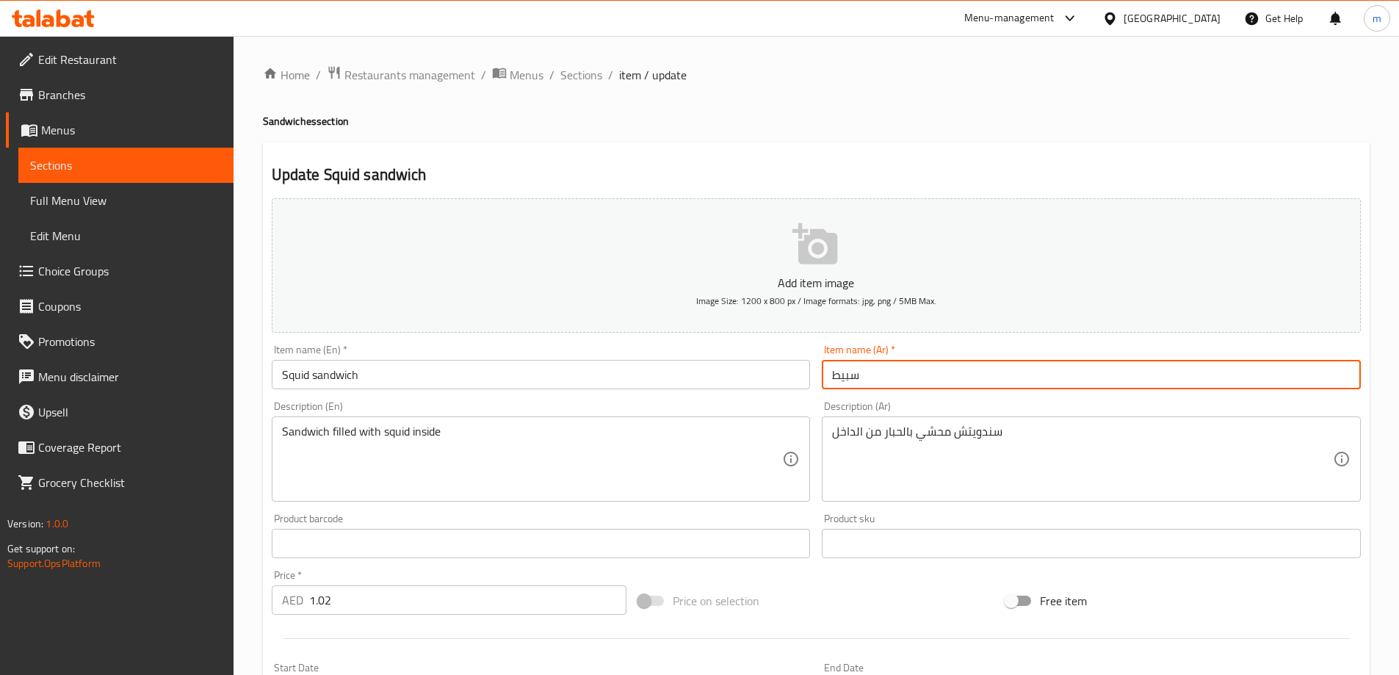
paste input "سندويتش"
click at [881, 375] on input "سبيطسندويتش" at bounding box center [1090, 374] width 539 height 29
click at [918, 377] on input "سبيط سندويتش" at bounding box center [1090, 374] width 539 height 29
type input "س"
click at [897, 379] on input "ساندويتش سبيط" at bounding box center [1090, 374] width 539 height 29
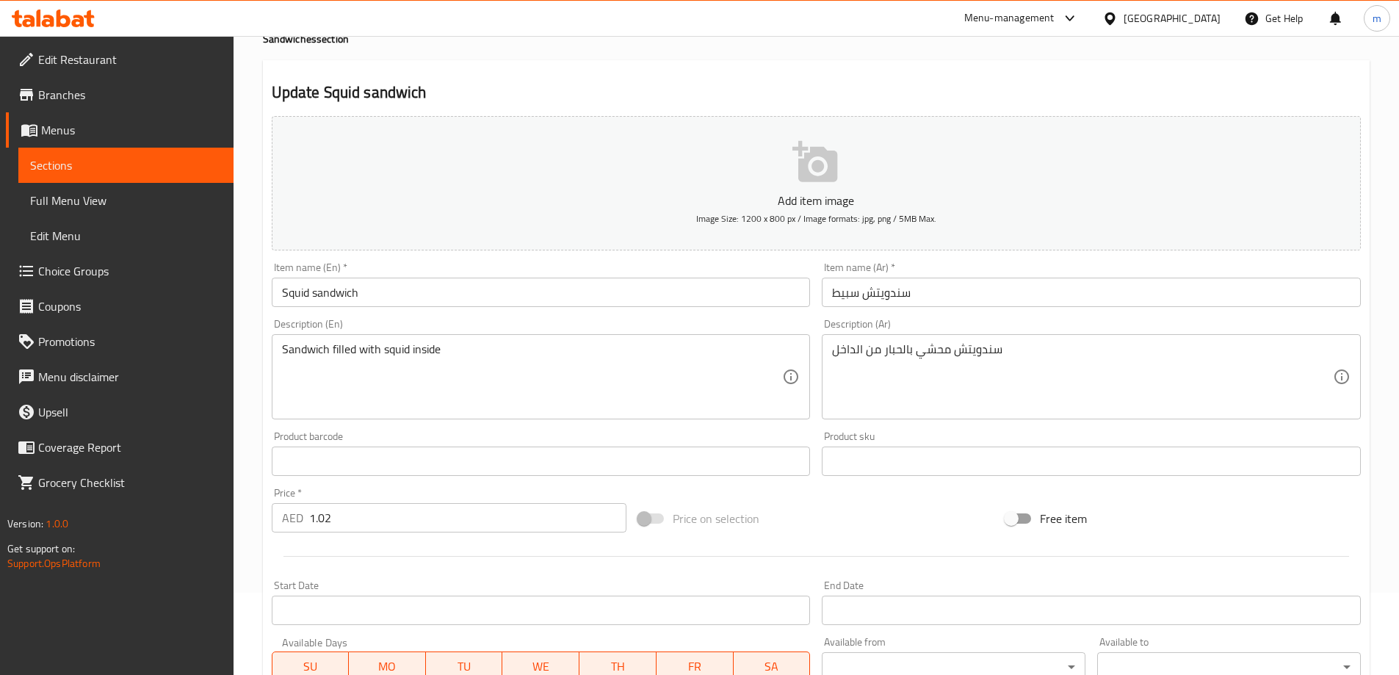
scroll to position [220, 0]
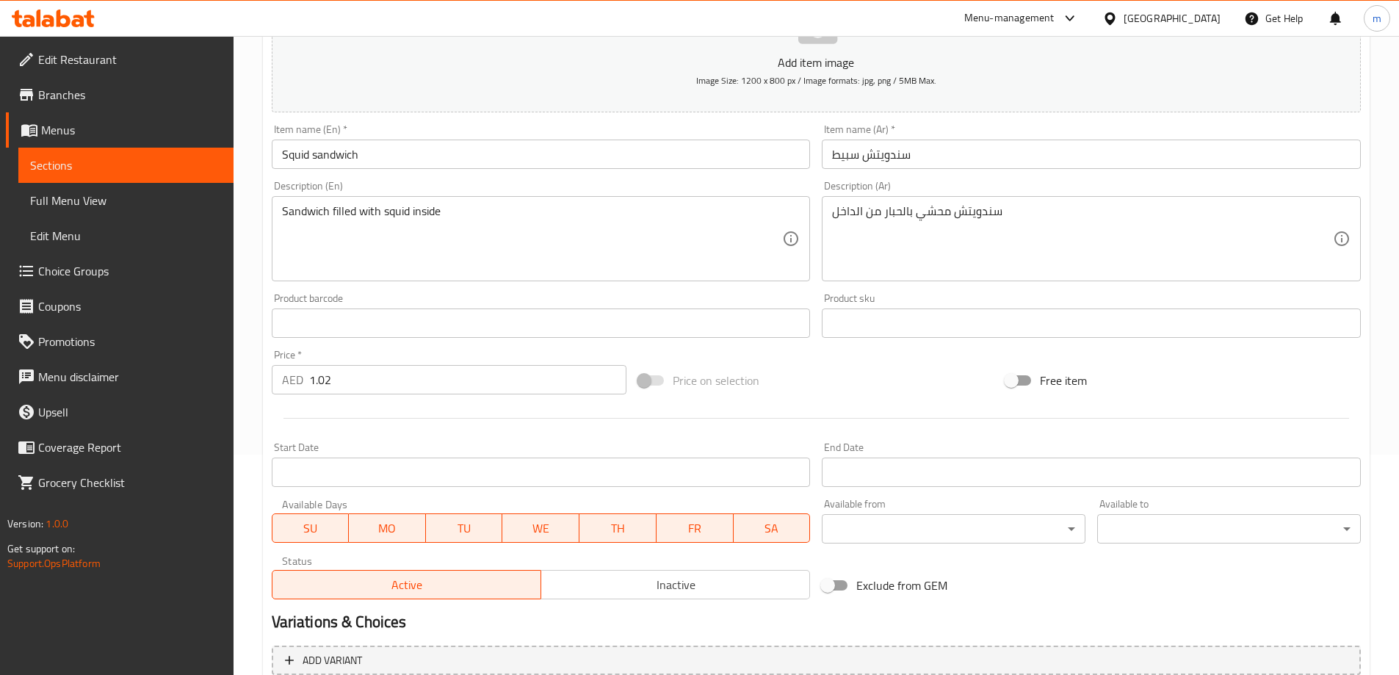
click at [835, 158] on input "سندويتش سبيط" at bounding box center [1090, 153] width 539 height 29
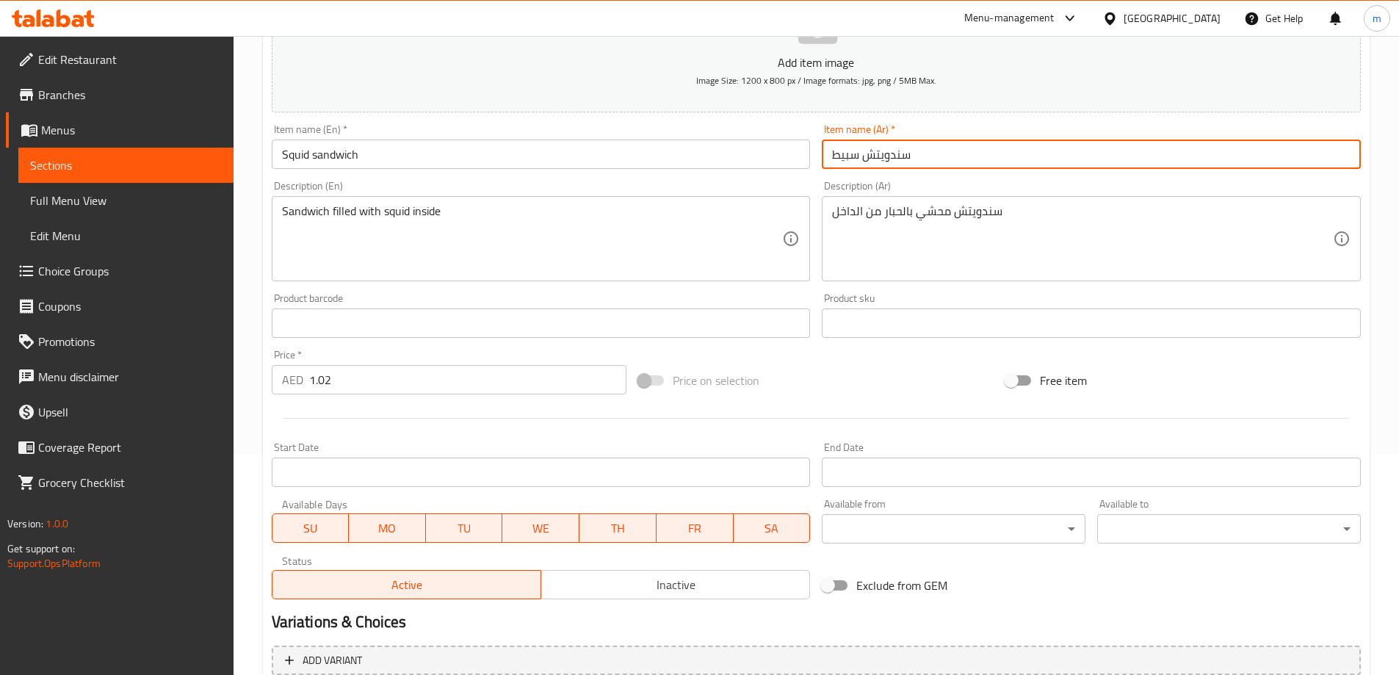
click at [945, 158] on input "سندويتش سبيط" at bounding box center [1090, 153] width 539 height 29
type input "سندويتش حبار"
click at [535, 287] on div "Product barcode Product barcode" at bounding box center [541, 315] width 551 height 57
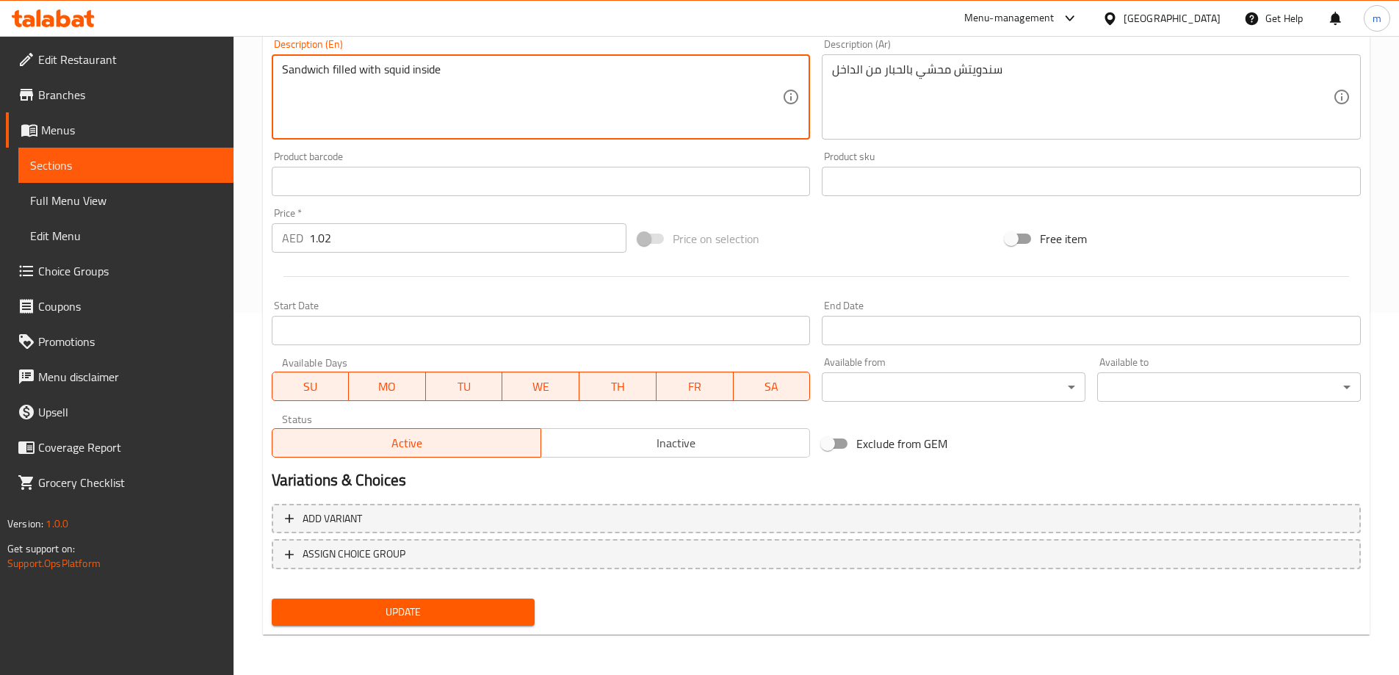
scroll to position [363, 0]
click at [451, 617] on span "Update" at bounding box center [403, 611] width 240 height 18
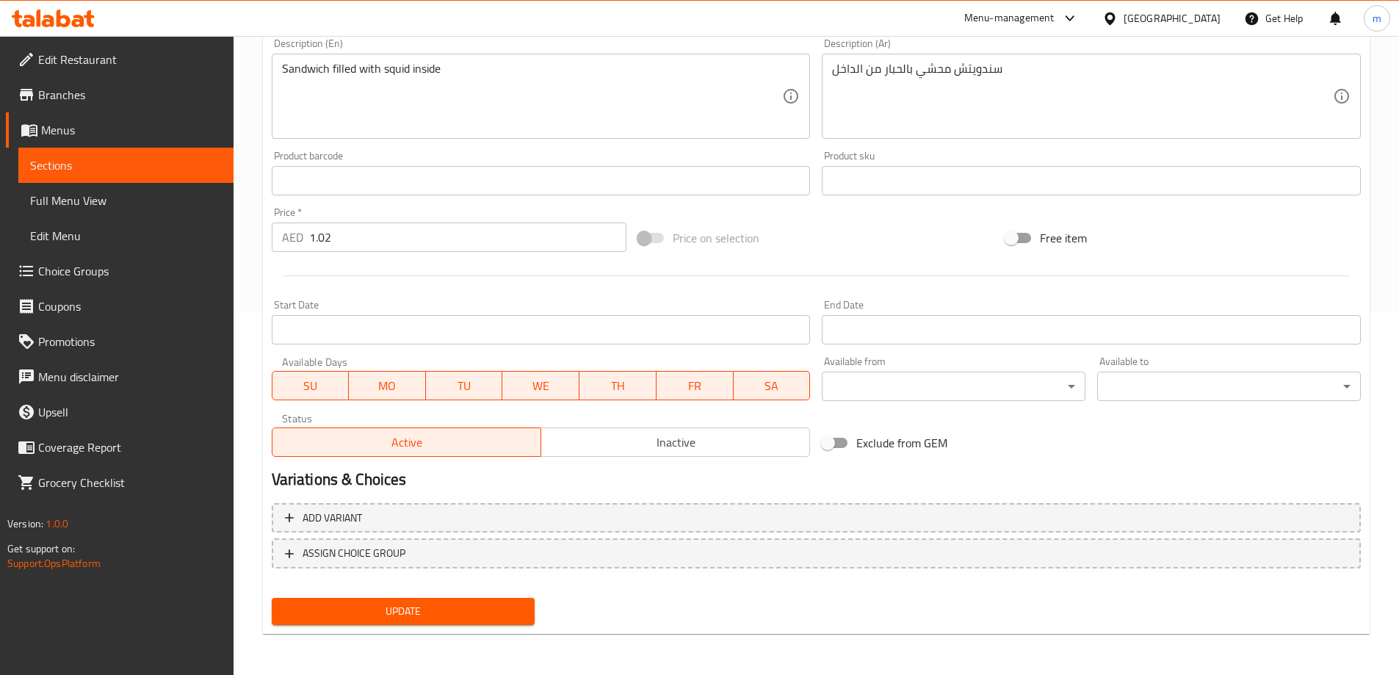
click at [341, 235] on input "1.02" at bounding box center [468, 236] width 318 height 29
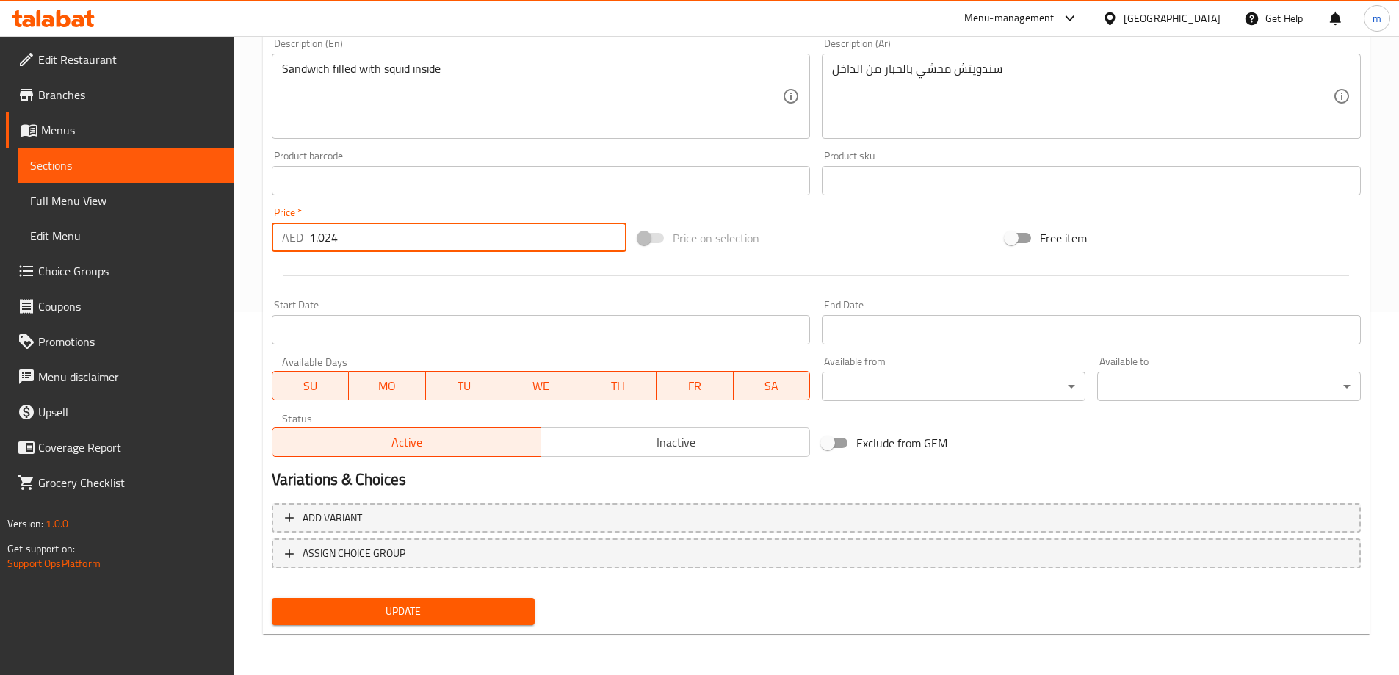
type input "1.024"
click at [424, 617] on span "Update" at bounding box center [403, 611] width 240 height 18
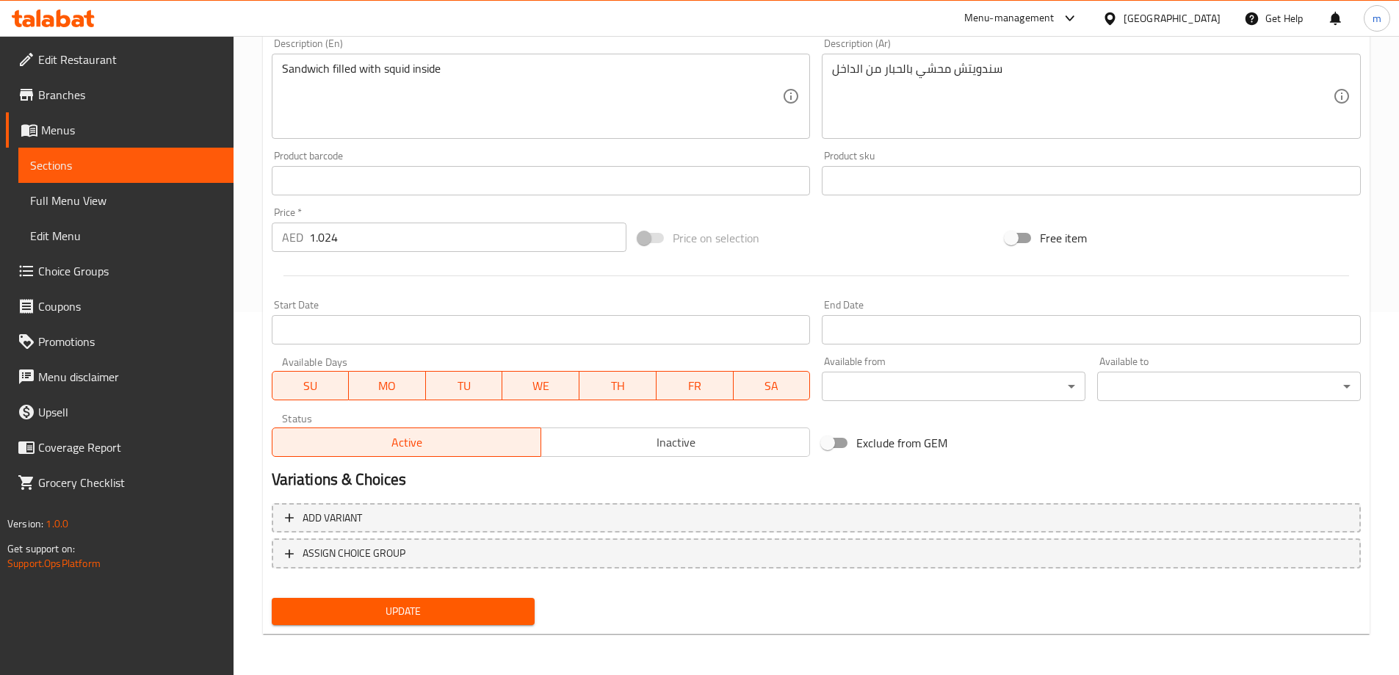
click at [156, 170] on span "Sections" at bounding box center [126, 165] width 192 height 18
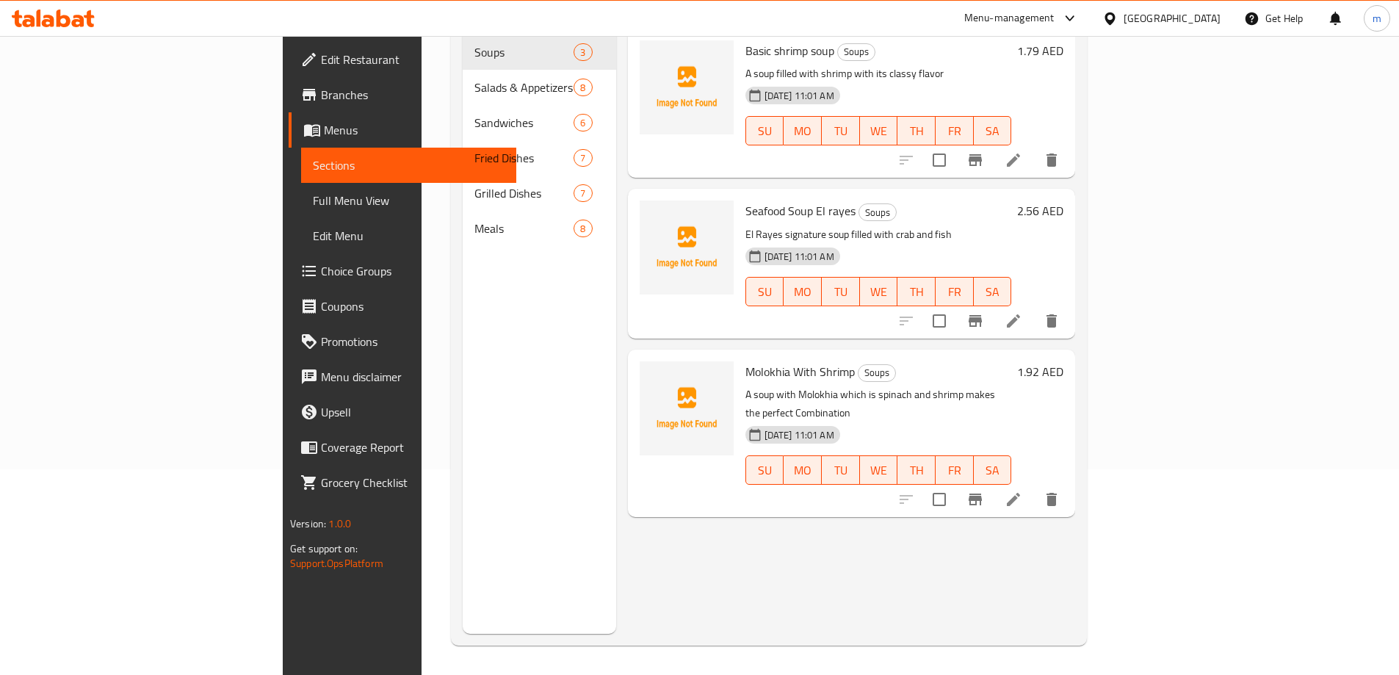
scroll to position [206, 0]
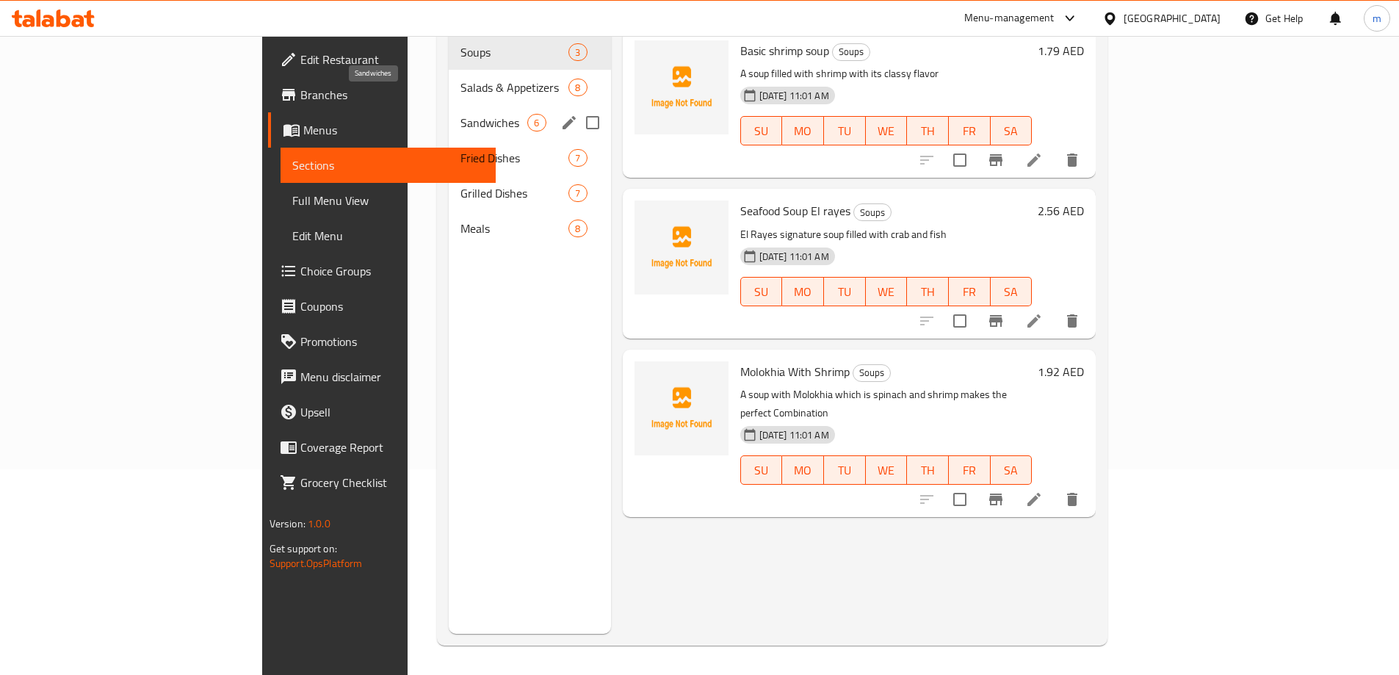
click at [460, 114] on span "Sandwiches" at bounding box center [493, 123] width 67 height 18
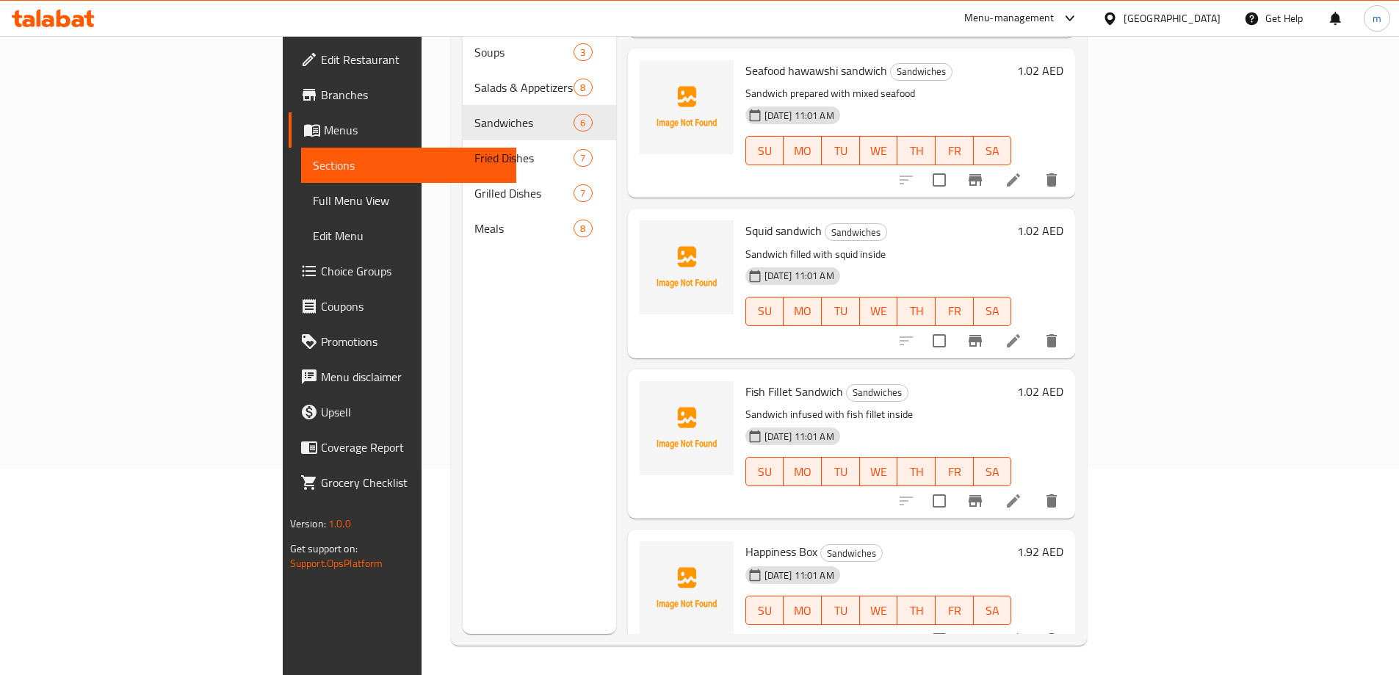
scroll to position [302, 0]
click at [1020, 493] on icon at bounding box center [1012, 499] width 13 height 13
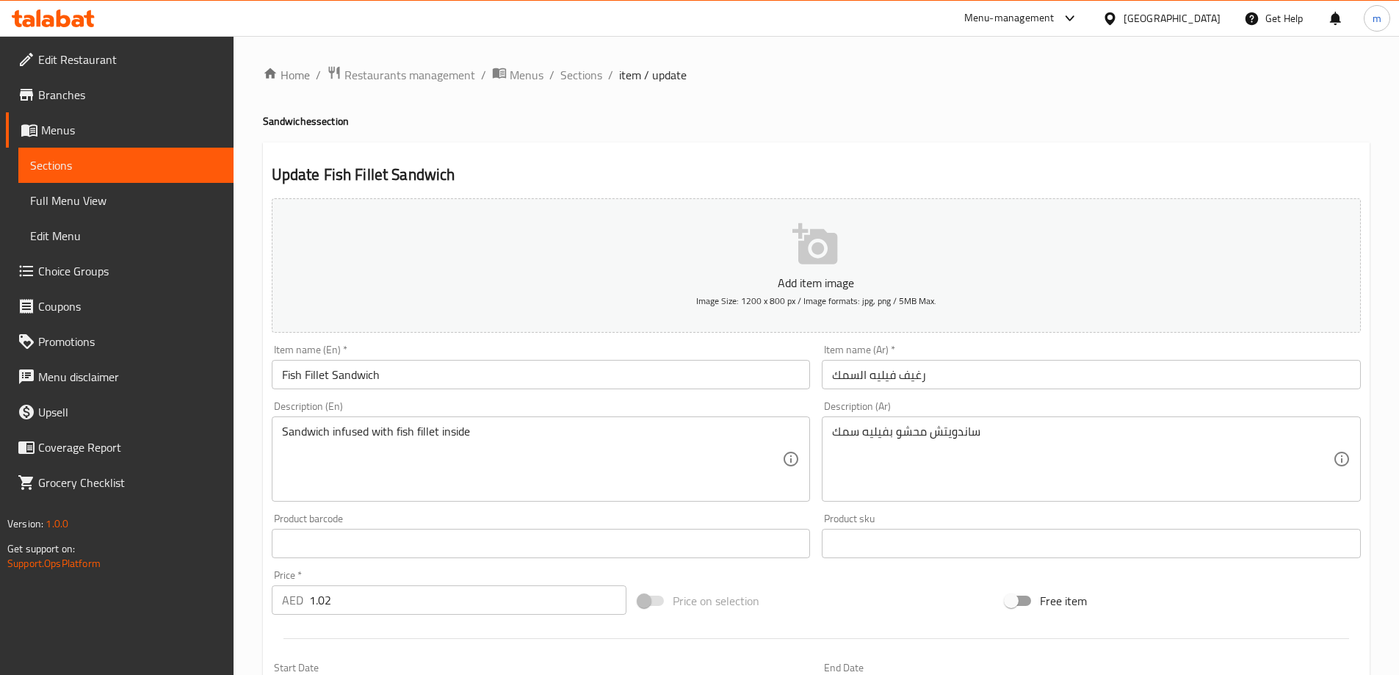
click at [970, 369] on input "رغيف فيليه السمك" at bounding box center [1090, 374] width 539 height 29
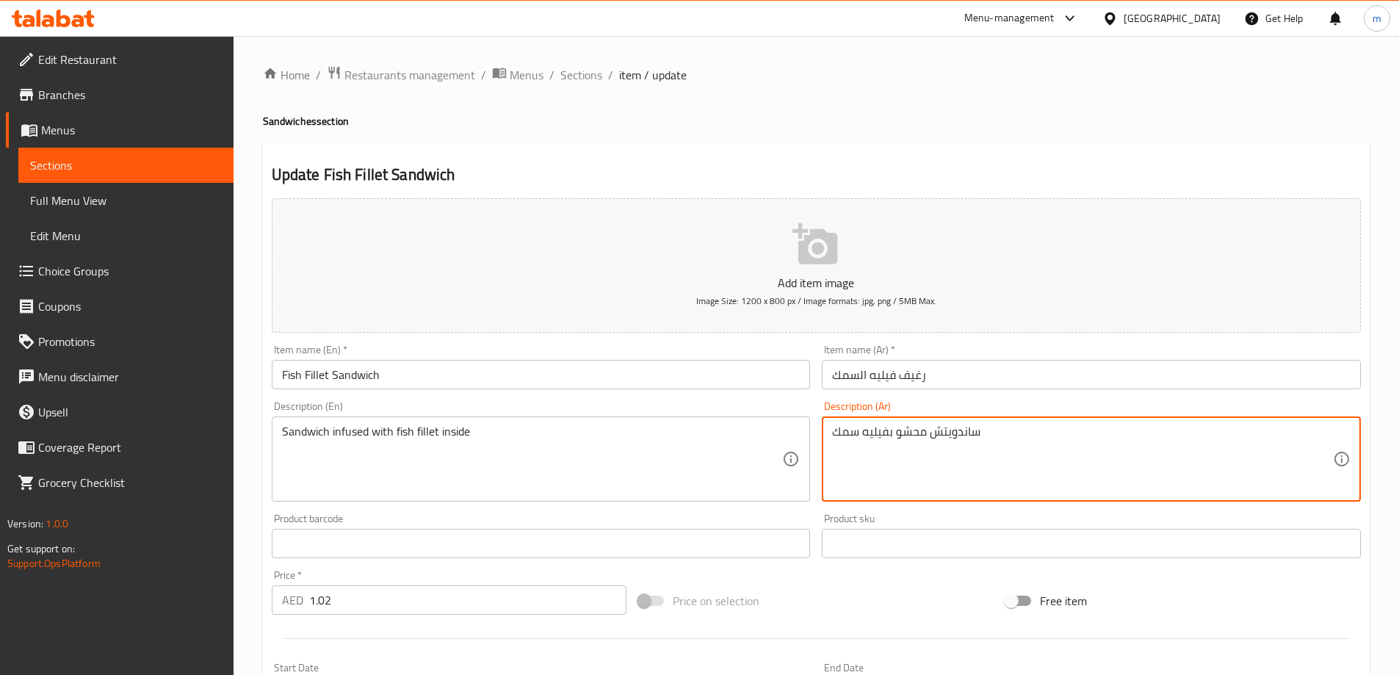
drag, startPoint x: 931, startPoint y: 438, endPoint x: 978, endPoint y: 432, distance: 47.3
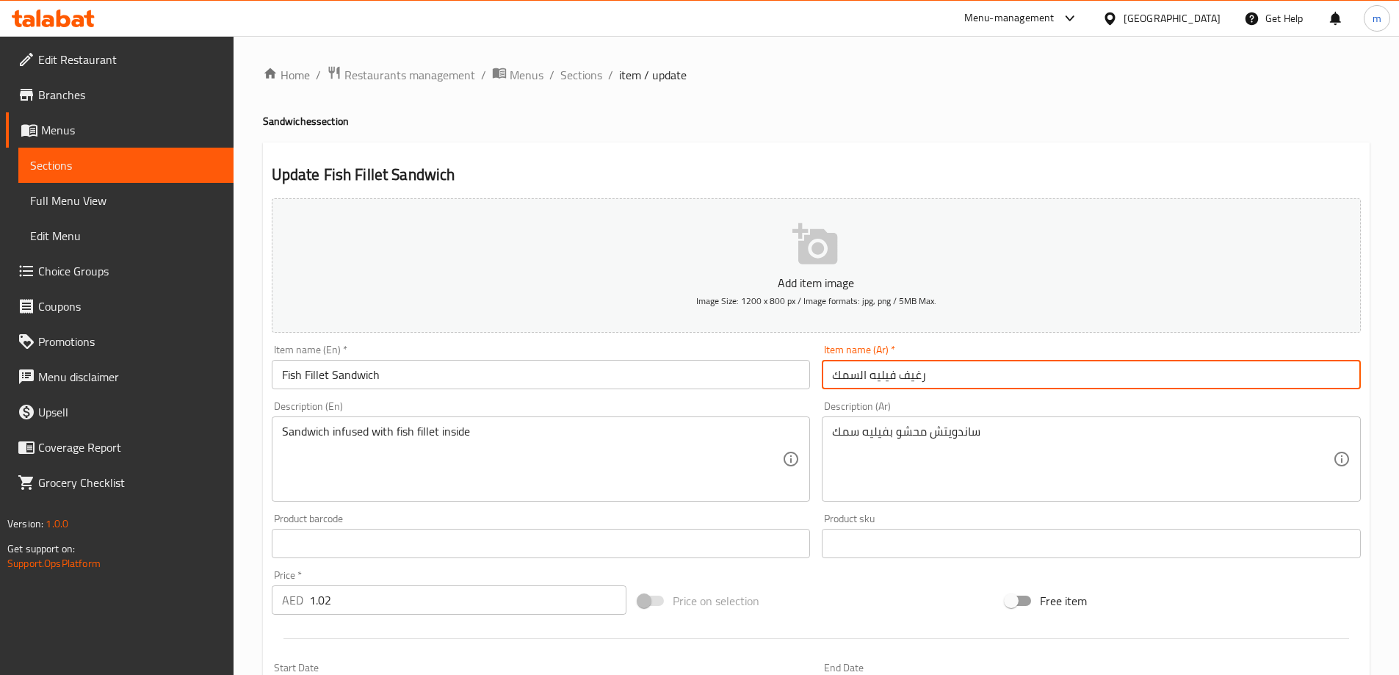
drag, startPoint x: 900, startPoint y: 375, endPoint x: 929, endPoint y: 376, distance: 29.4
click at [929, 376] on input "رغيف فيليه السمك" at bounding box center [1090, 374] width 539 height 29
drag, startPoint x: 922, startPoint y: 377, endPoint x: 838, endPoint y: 377, distance: 84.4
click at [838, 377] on input "فيليه السمك" at bounding box center [1090, 374] width 539 height 29
paste input "ساندويتش"
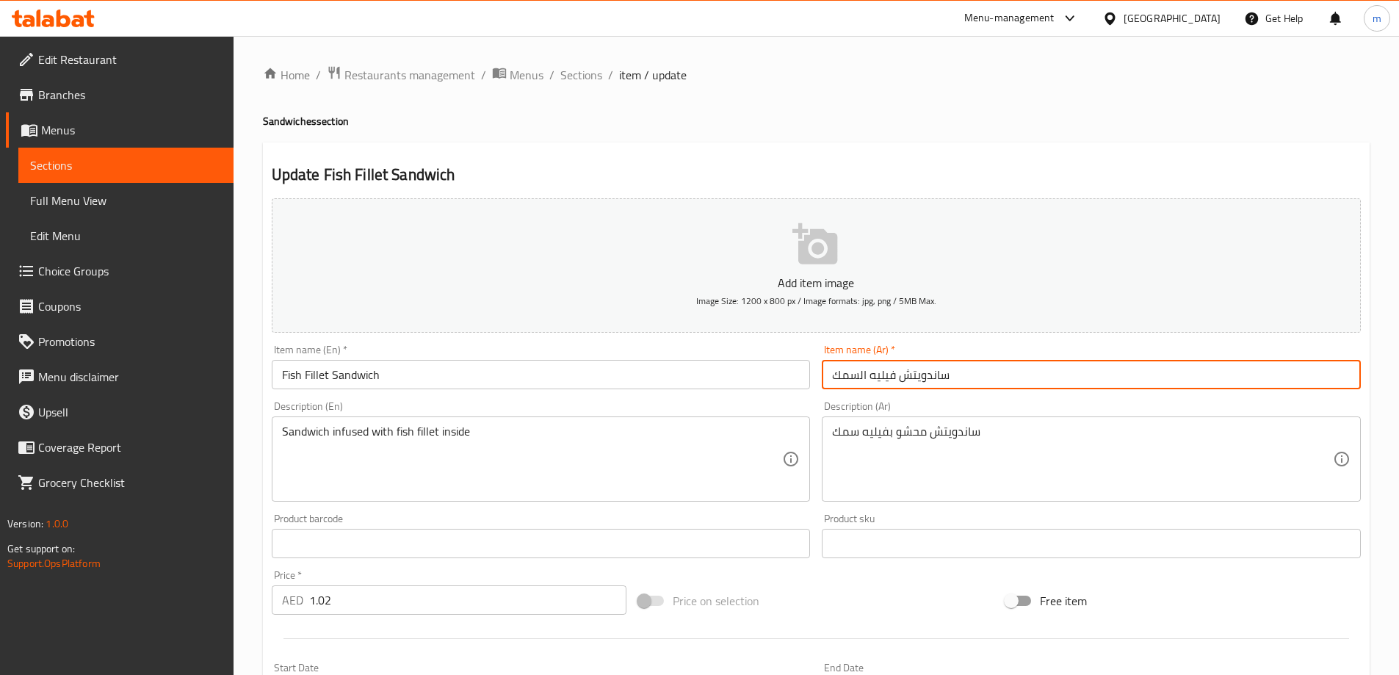
type input "ساندويتش فيليه السمك"
click at [337, 380] on input "Fish Fillet Sandwich" at bounding box center [541, 374] width 539 height 29
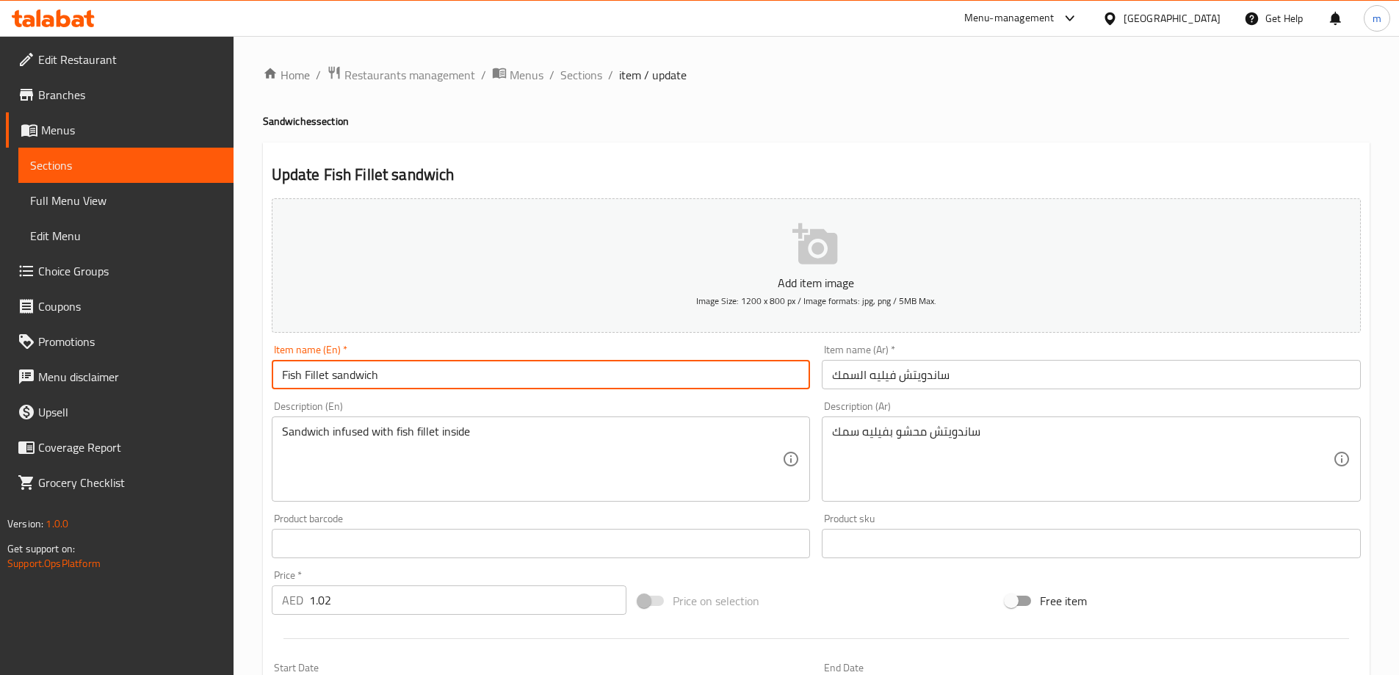
click at [308, 380] on input "Fish Fillet sandwich" at bounding box center [541, 374] width 539 height 29
click at [308, 379] on input "Fish Fillet sandwich" at bounding box center [541, 374] width 539 height 29
click at [308, 378] on input "Fish Fillet sandwich" at bounding box center [541, 374] width 539 height 29
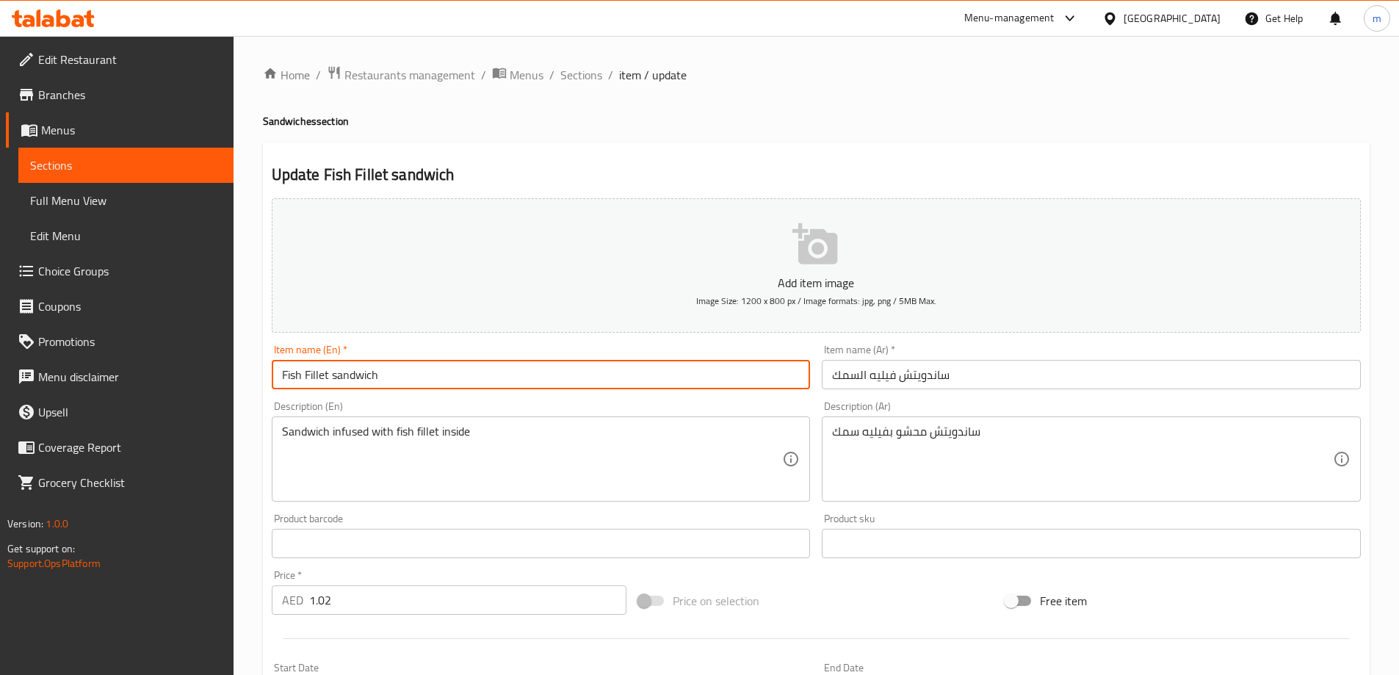
click at [308, 378] on input "Fish Fillet sandwich" at bounding box center [541, 374] width 539 height 29
click at [315, 375] on input "Fish Fillet sandwich" at bounding box center [541, 374] width 539 height 29
click at [309, 377] on input "Fish Fillet sandwich" at bounding box center [541, 374] width 539 height 29
type input "Fish fillet sandwich"
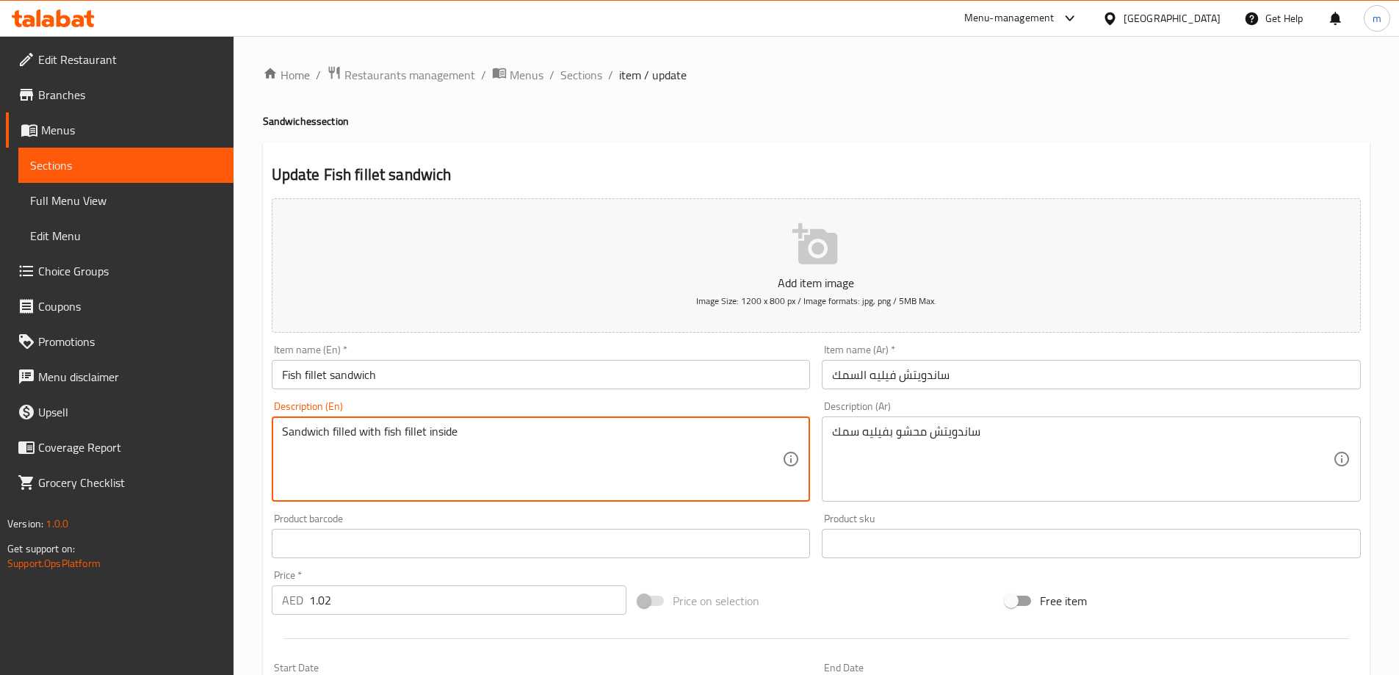
click at [484, 452] on textarea "Sandwich filled with fish fillet inside" at bounding box center [532, 459] width 501 height 70
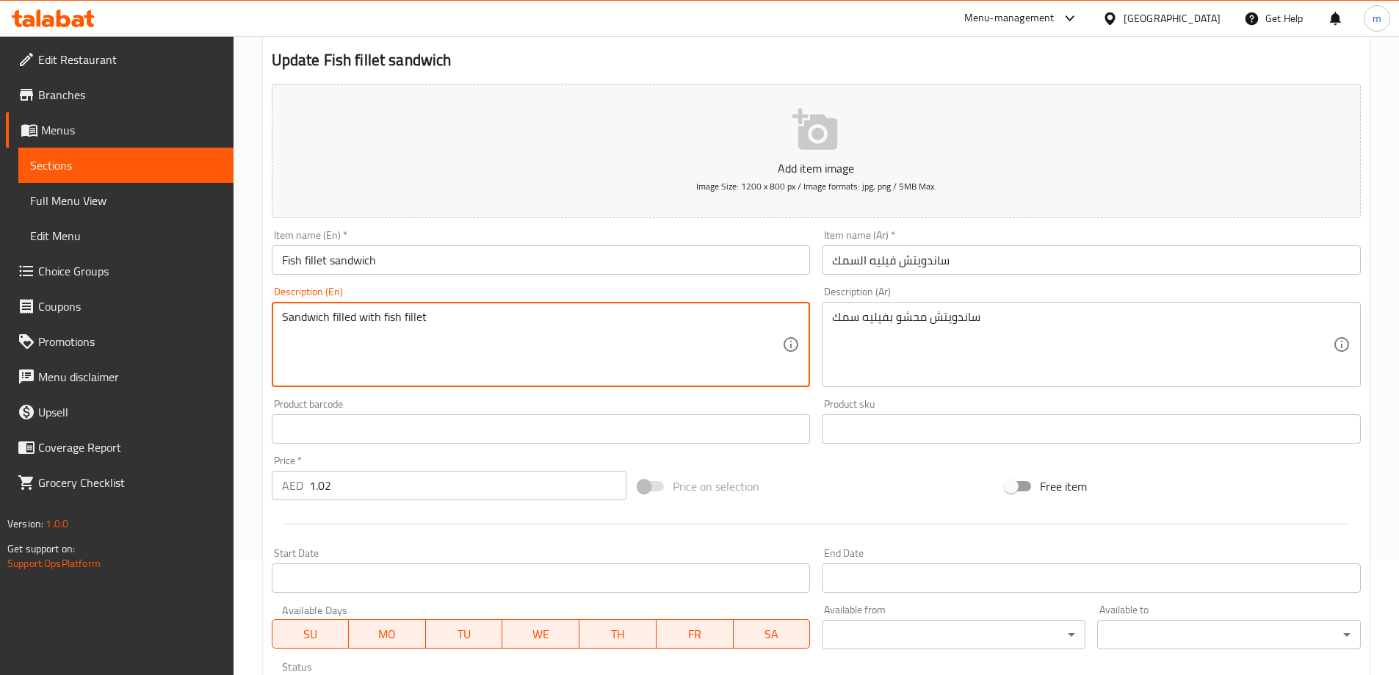
scroll to position [147, 0]
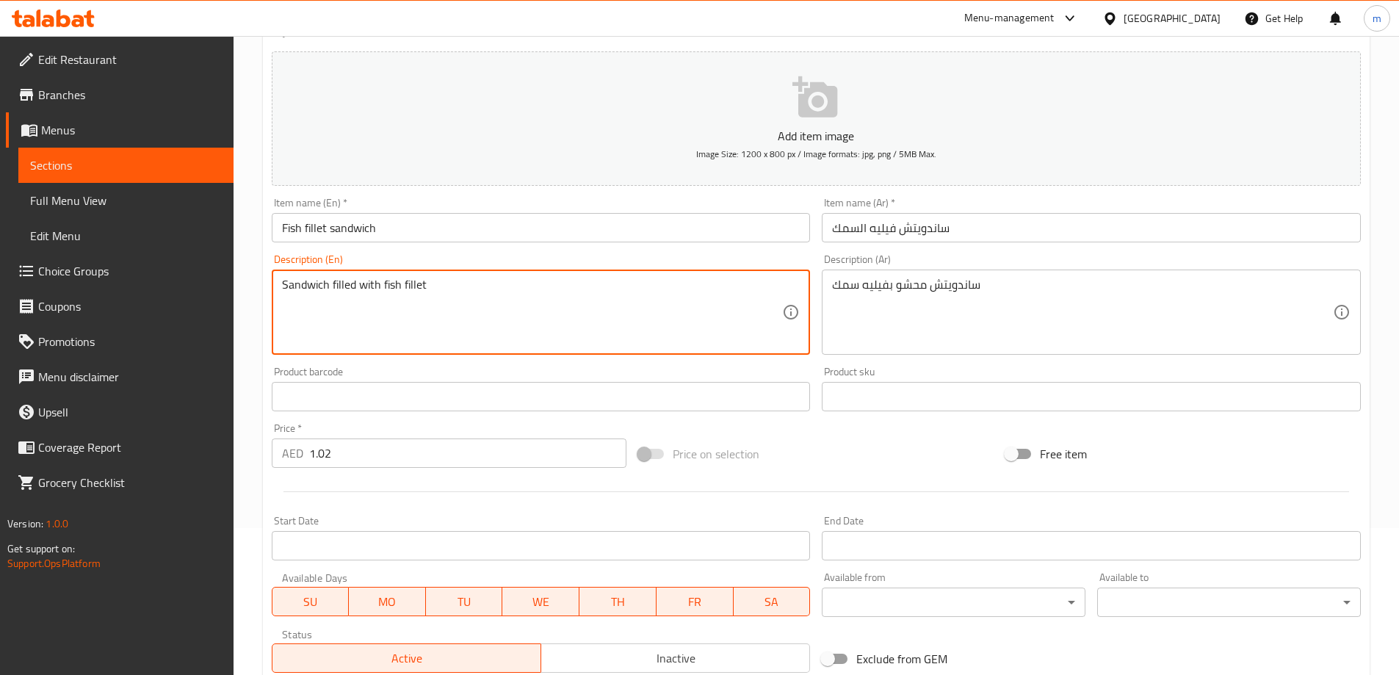
type textarea "Sandwich filled with fish fillet"
click at [377, 439] on input "1.02" at bounding box center [468, 452] width 318 height 29
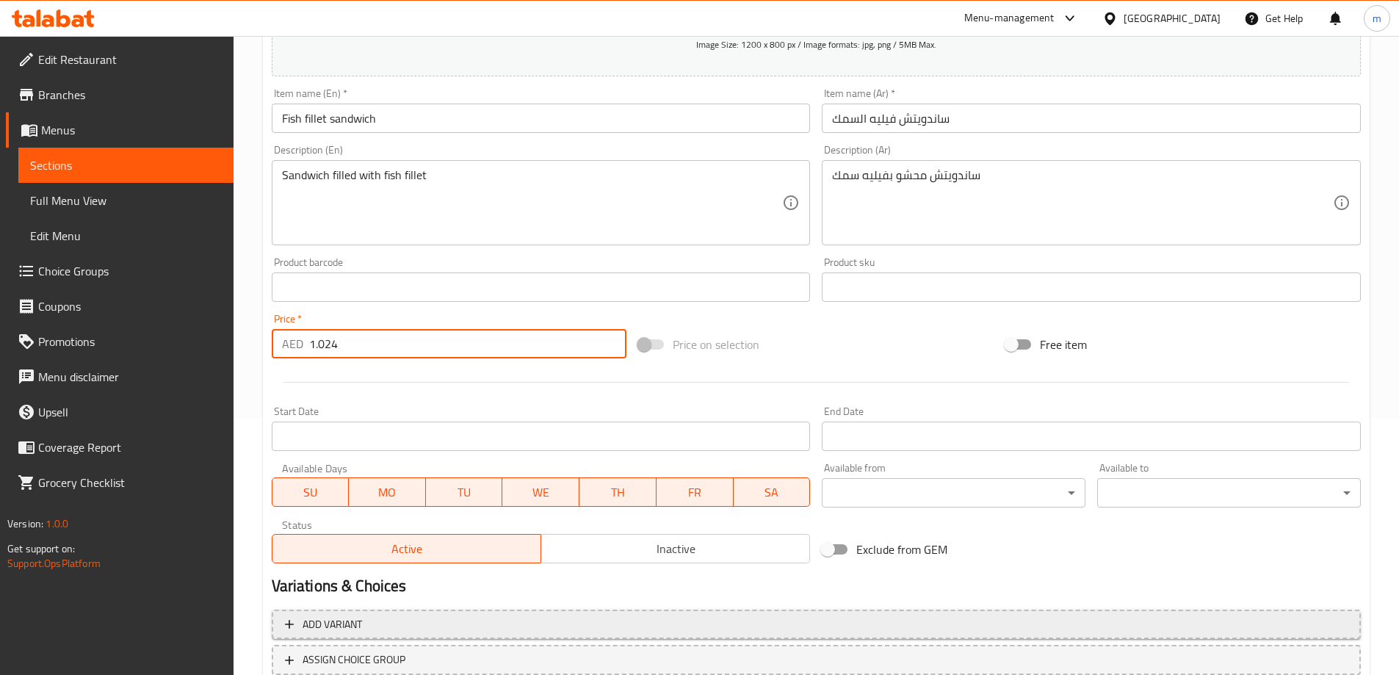
scroll to position [363, 0]
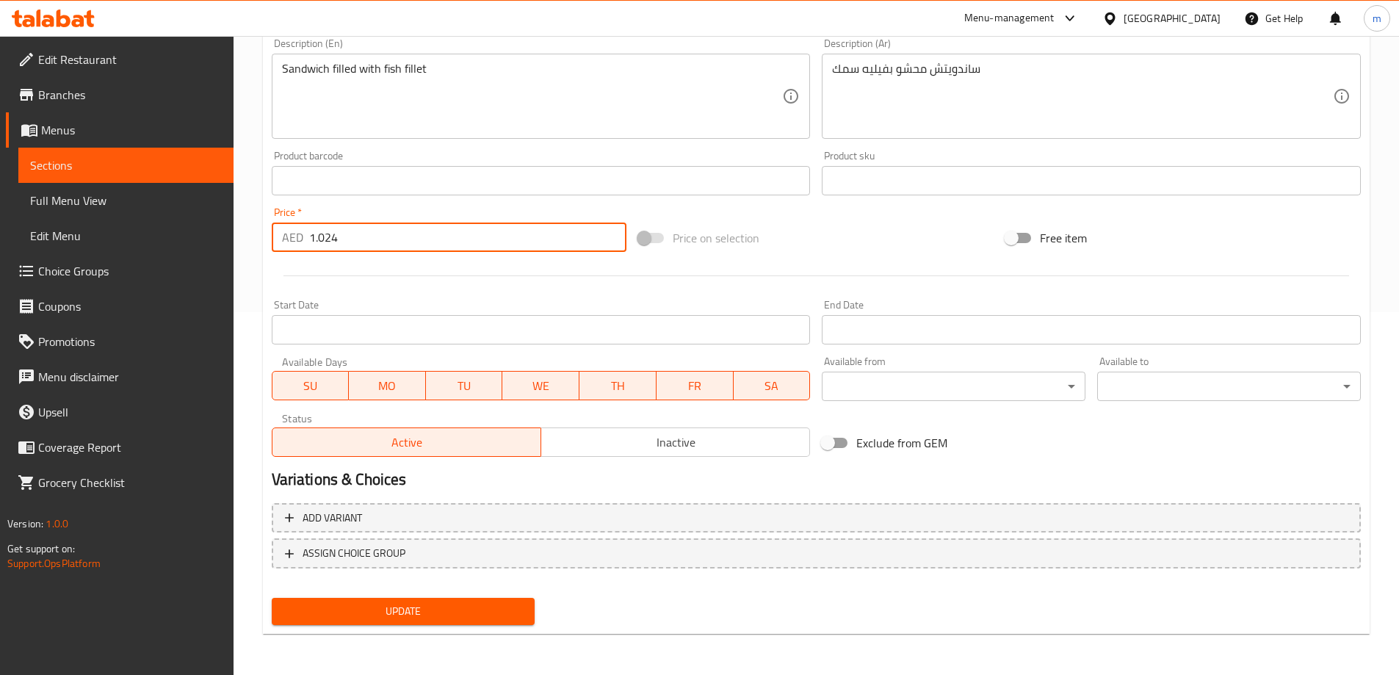
type input "1.024"
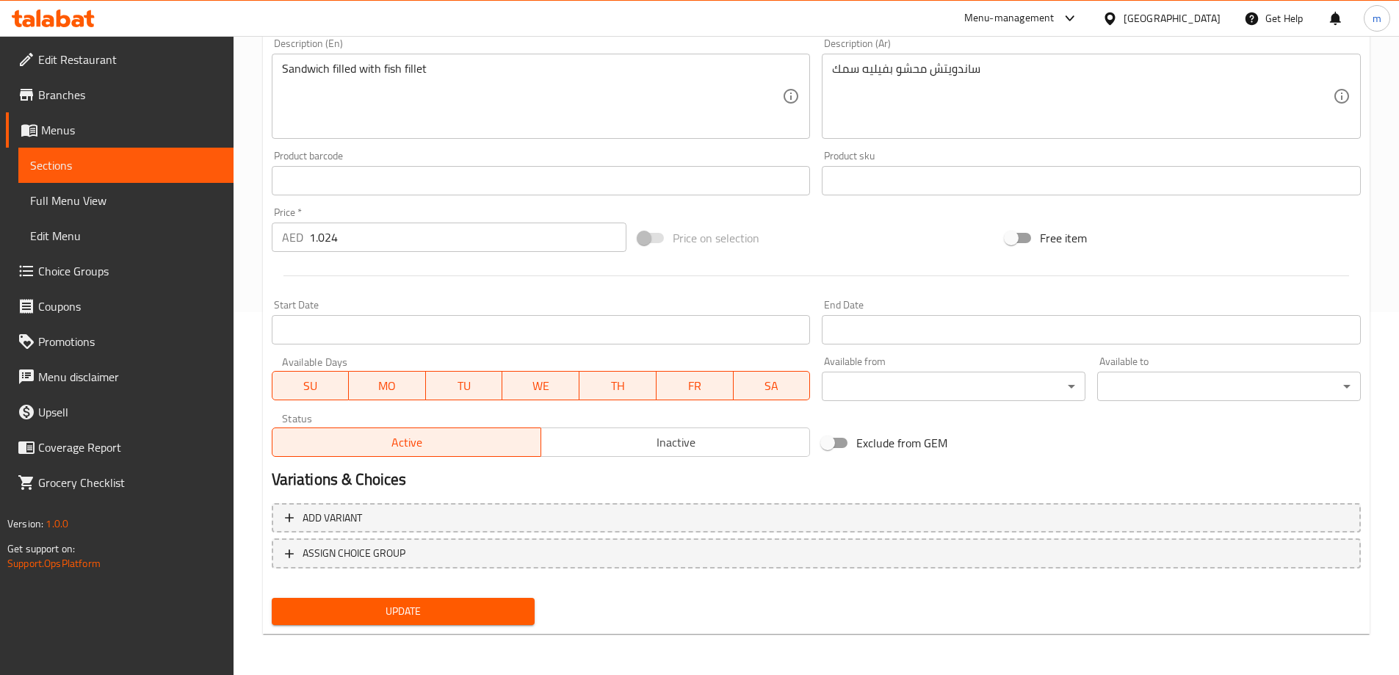
click at [404, 595] on div "Update" at bounding box center [403, 611] width 275 height 39
click at [416, 608] on span "Update" at bounding box center [403, 611] width 240 height 18
click at [189, 172] on span "Sections" at bounding box center [126, 165] width 192 height 18
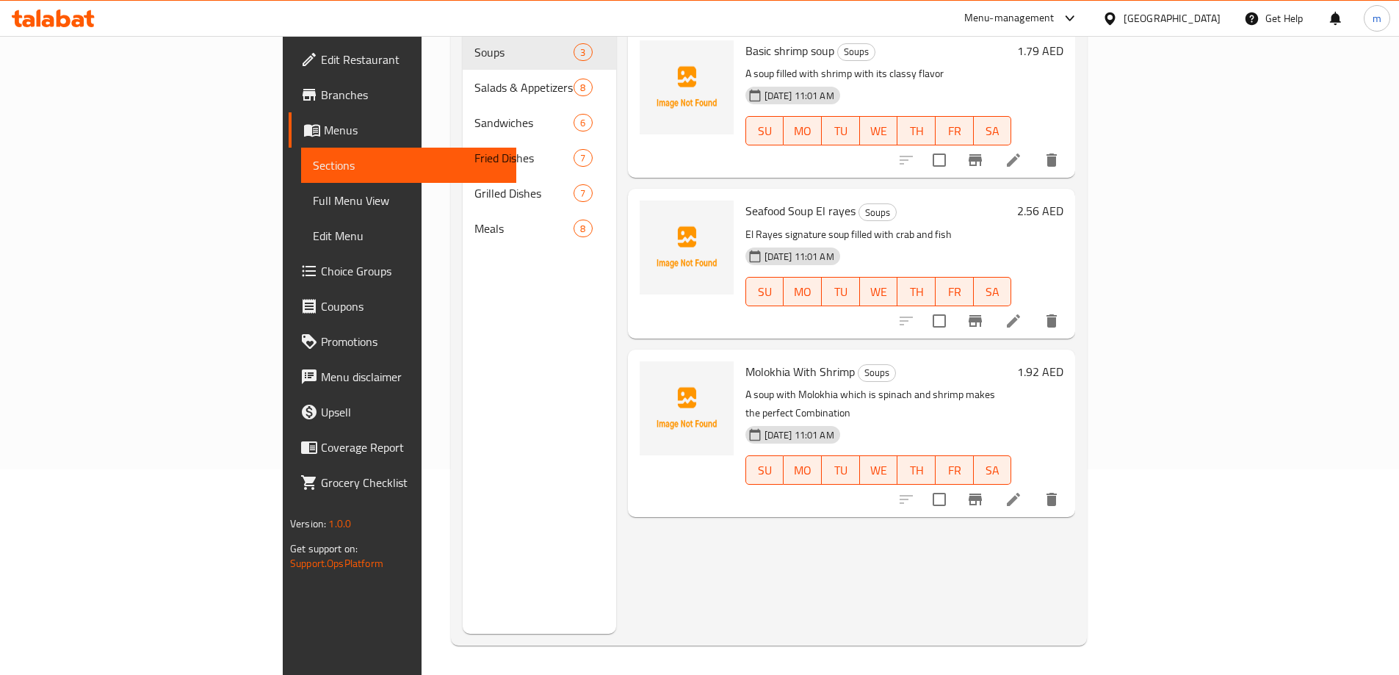
scroll to position [206, 0]
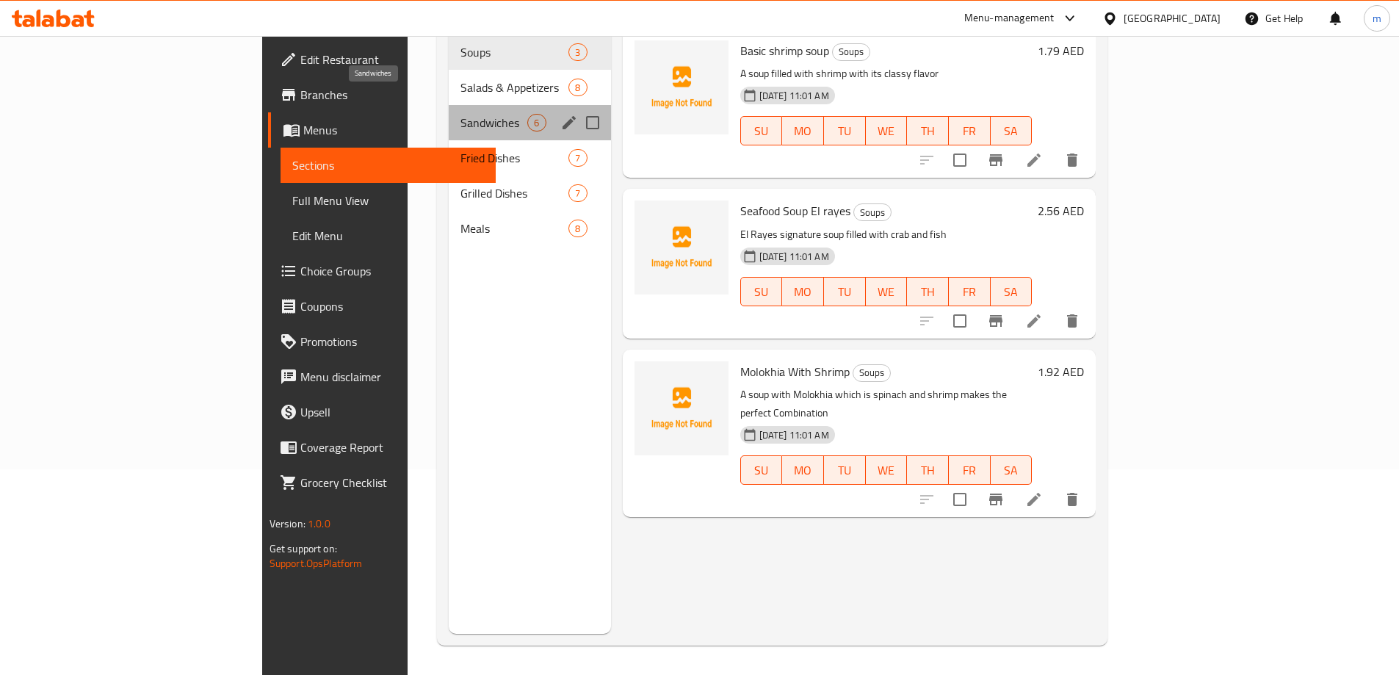
click at [460, 114] on span "Sandwiches" at bounding box center [493, 123] width 67 height 18
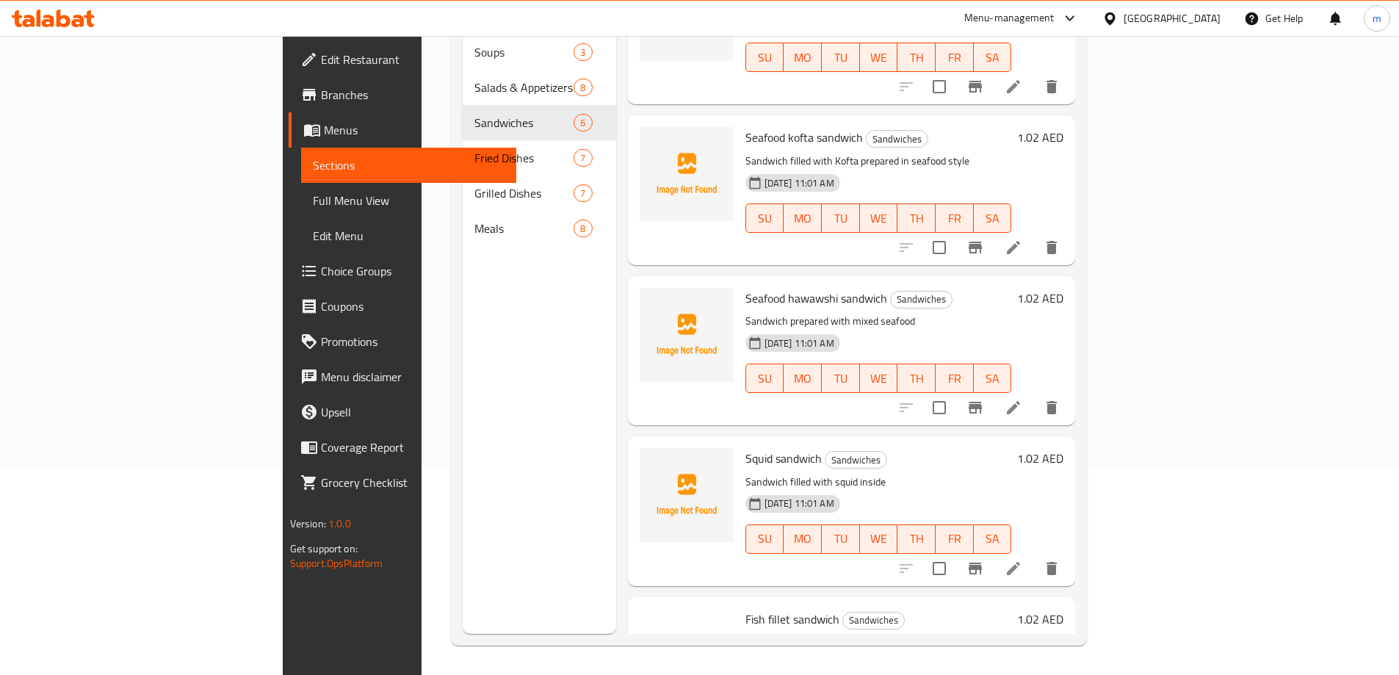
scroll to position [302, 0]
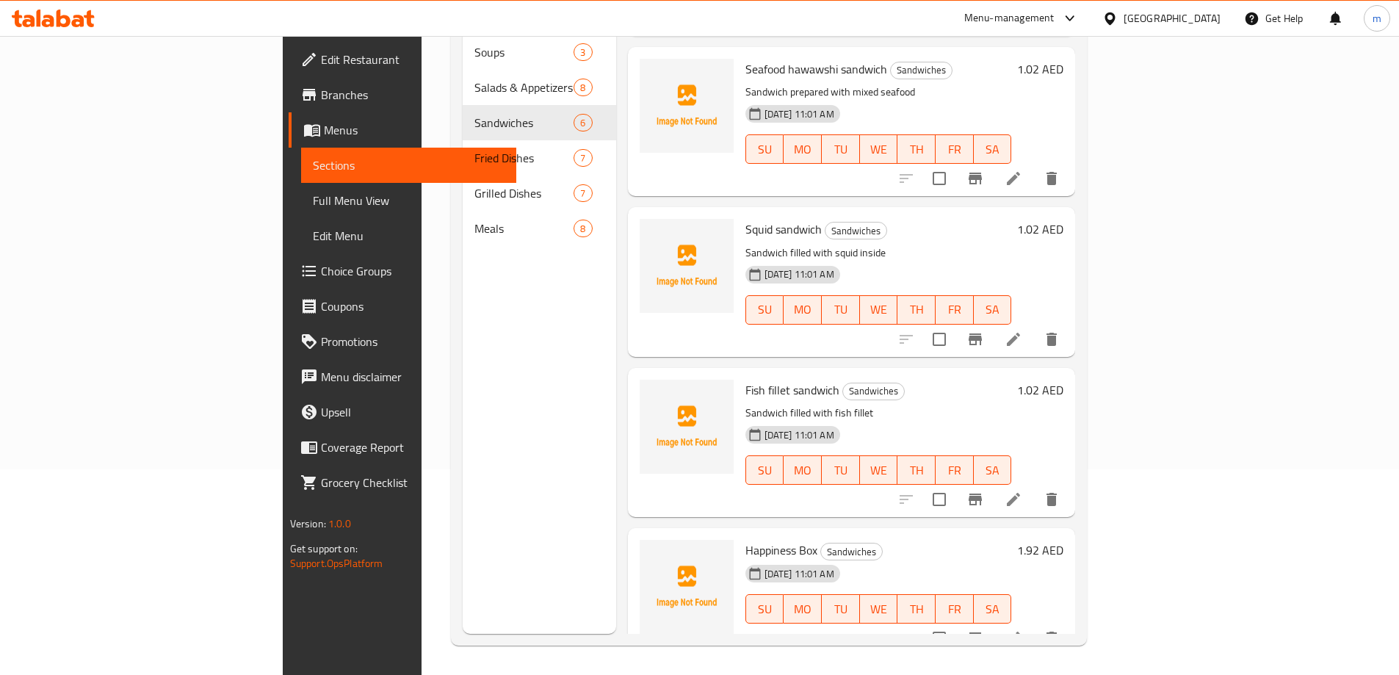
click at [1060, 629] on icon "delete" at bounding box center [1051, 638] width 18 height 18
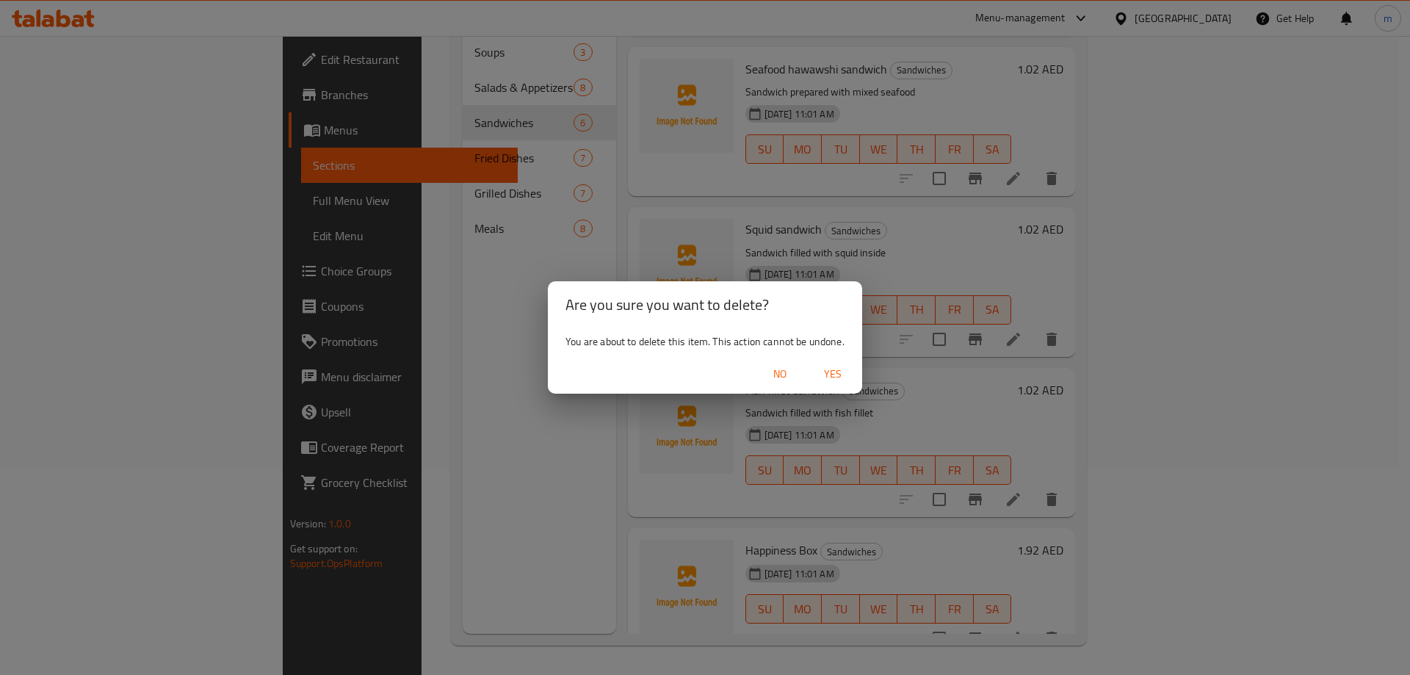
click at [839, 374] on span "Yes" at bounding box center [832, 374] width 35 height 18
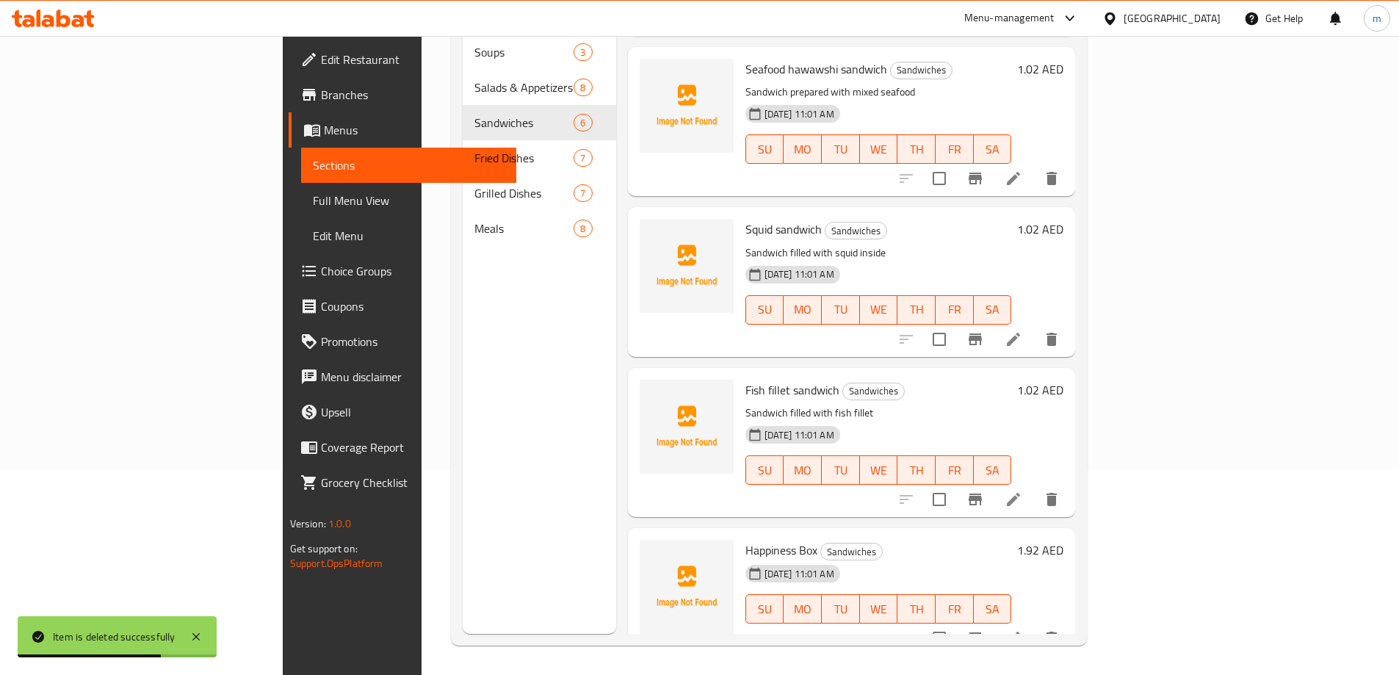
scroll to position [164, 0]
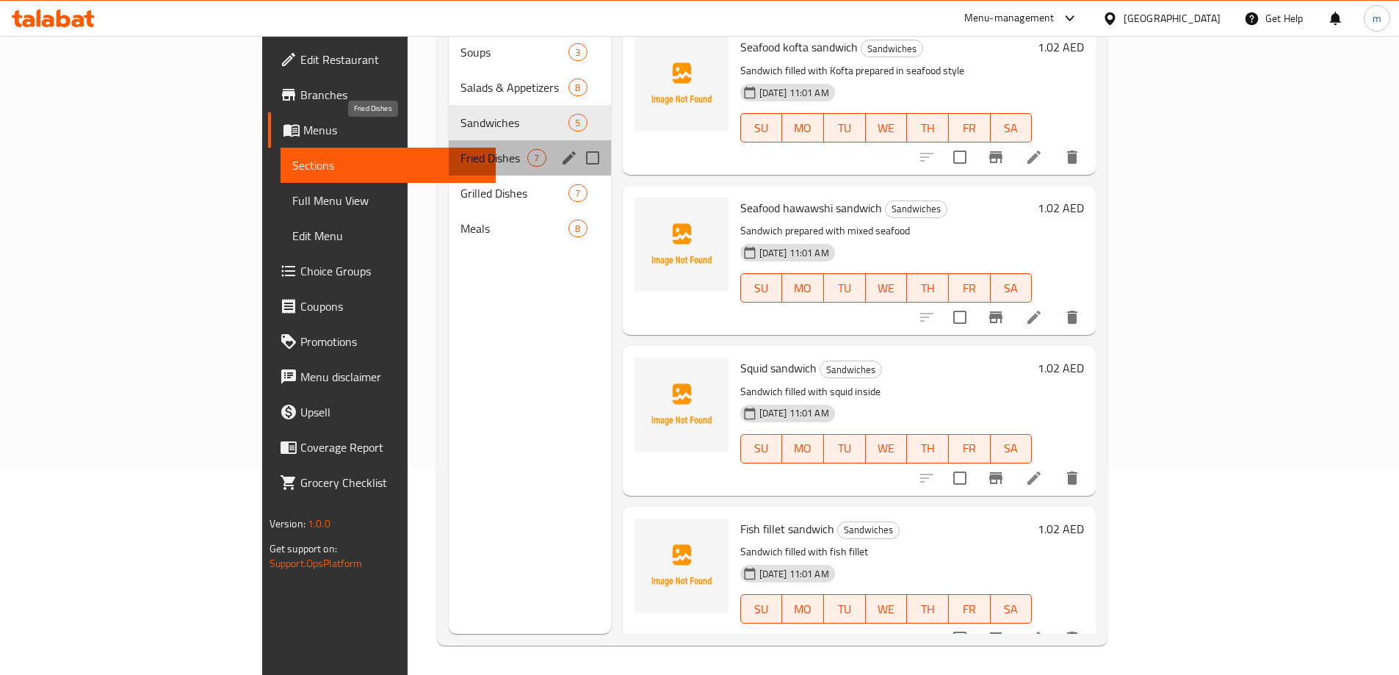
click at [460, 149] on span "Fried Dishes" at bounding box center [493, 158] width 67 height 18
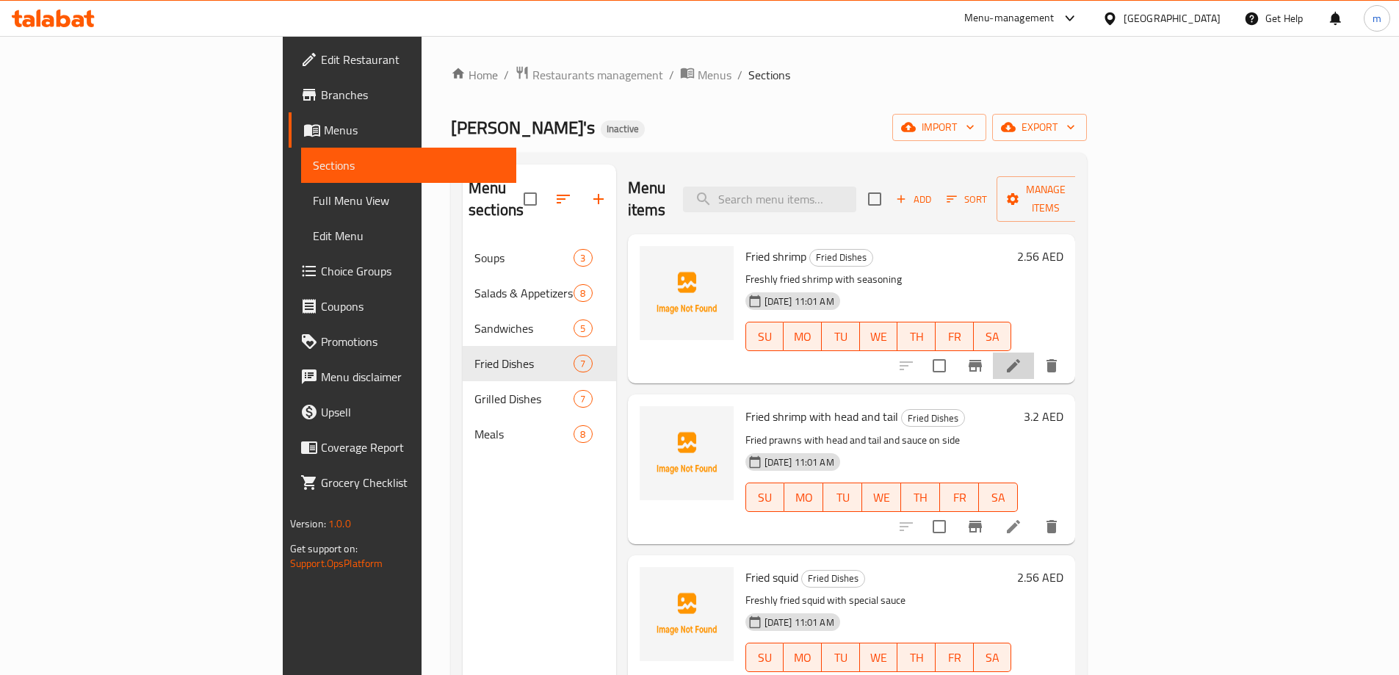
click at [1022, 357] on icon at bounding box center [1013, 366] width 18 height 18
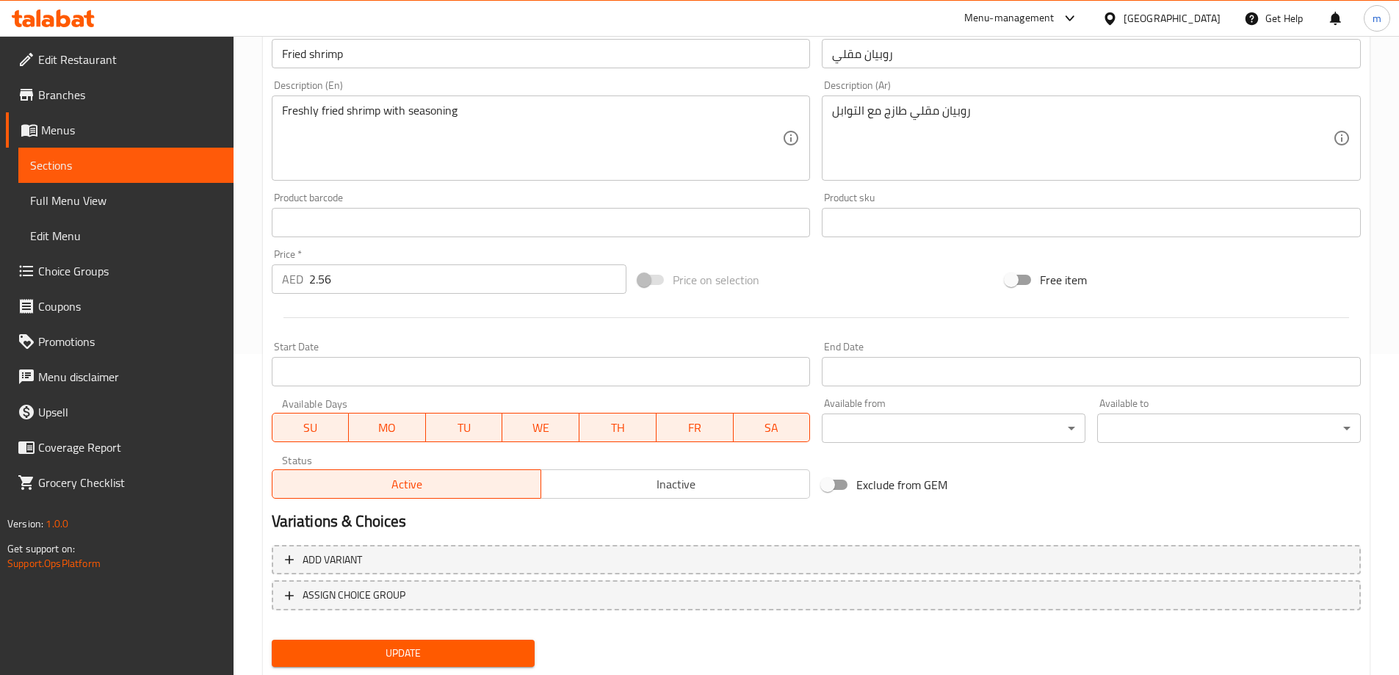
scroll to position [363, 0]
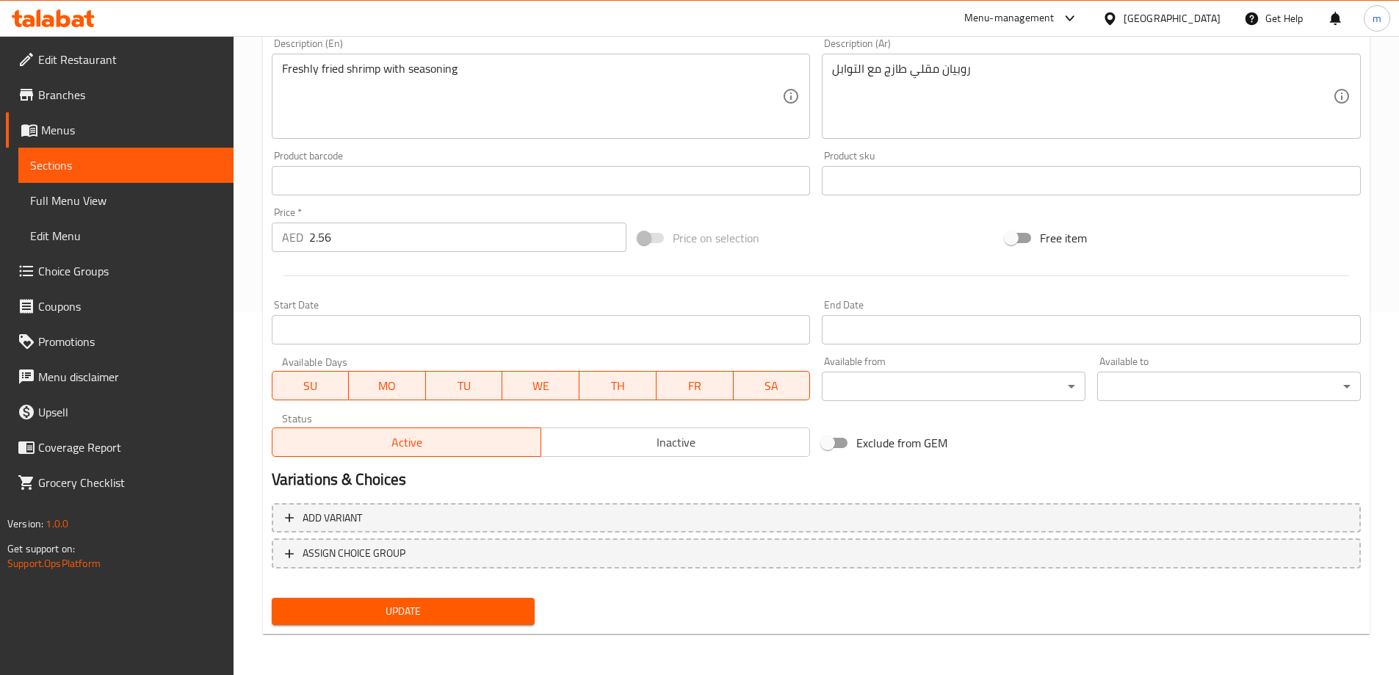
click at [418, 612] on span "Update" at bounding box center [403, 611] width 240 height 18
click at [164, 162] on span "Sections" at bounding box center [126, 165] width 192 height 18
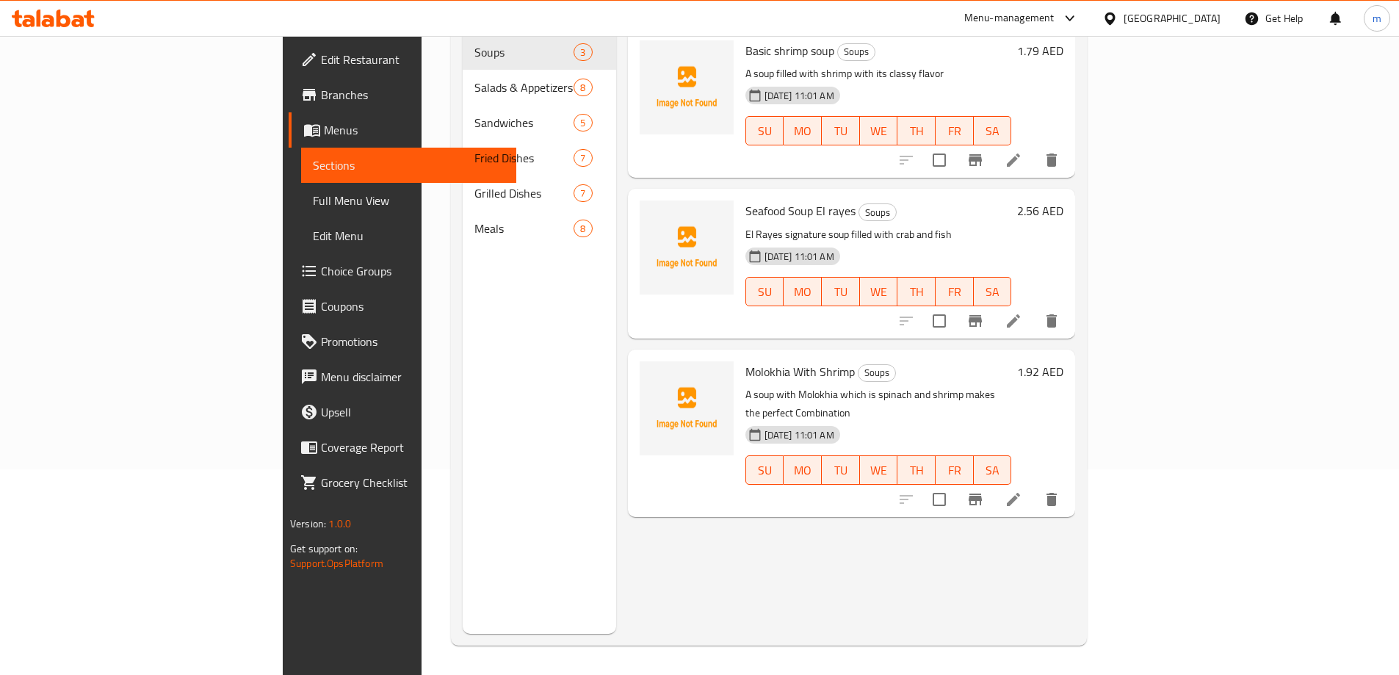
scroll to position [206, 0]
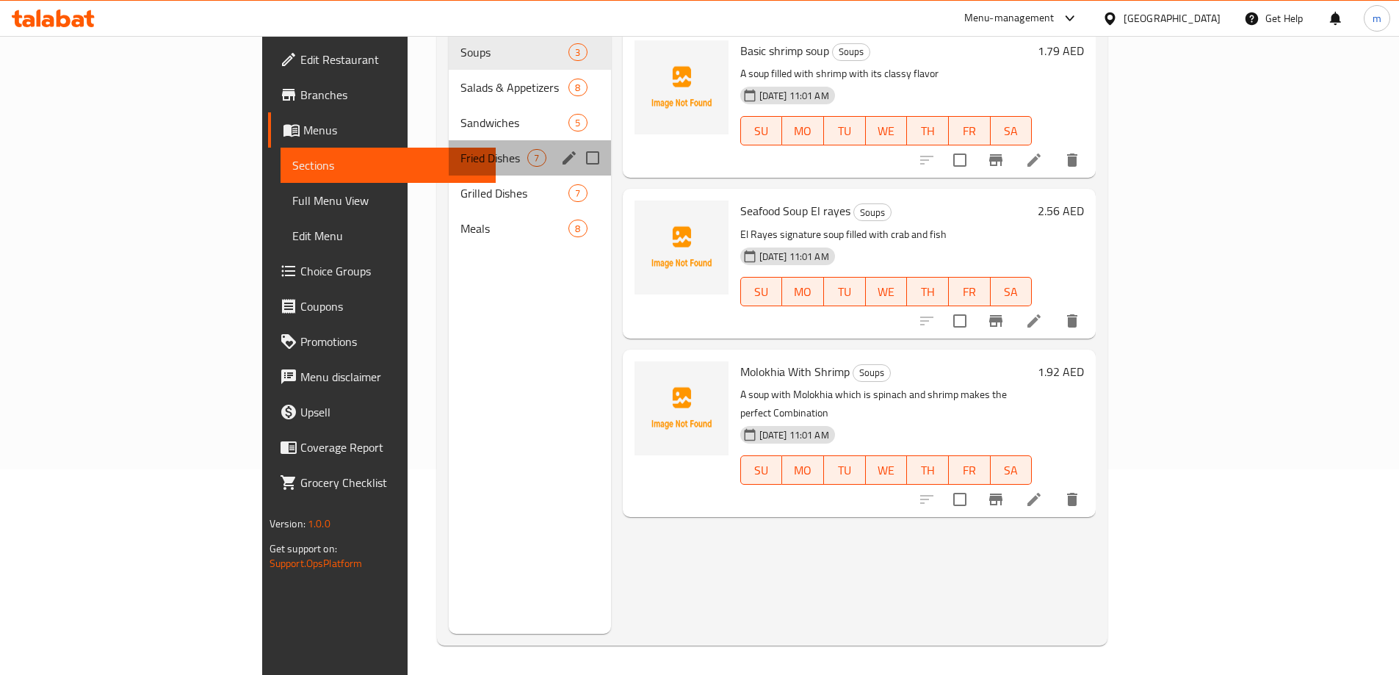
click at [449, 140] on div "Fried Dishes 7" at bounding box center [530, 157] width 162 height 35
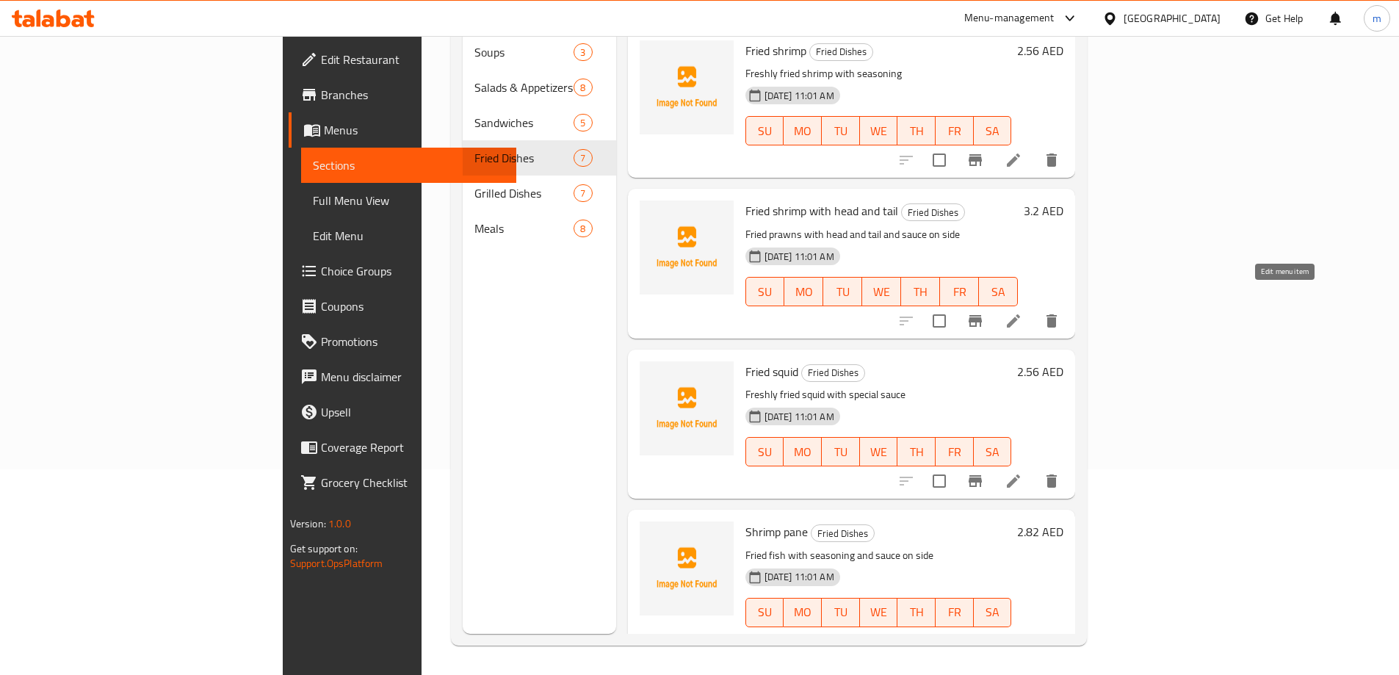
click at [1022, 312] on icon at bounding box center [1013, 321] width 18 height 18
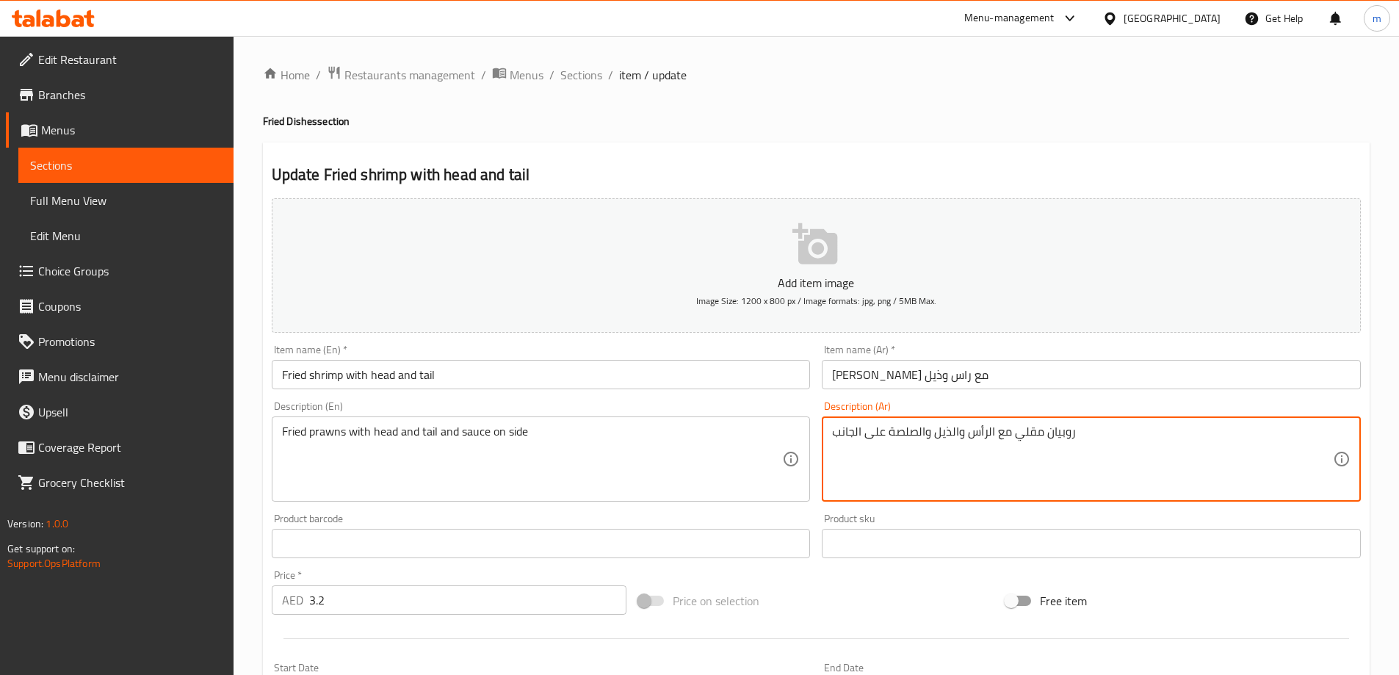
click at [889, 437] on textarea "روبيان مقلي مع الرأس والذيل والصلصة على الجانب" at bounding box center [1082, 459] width 501 height 70
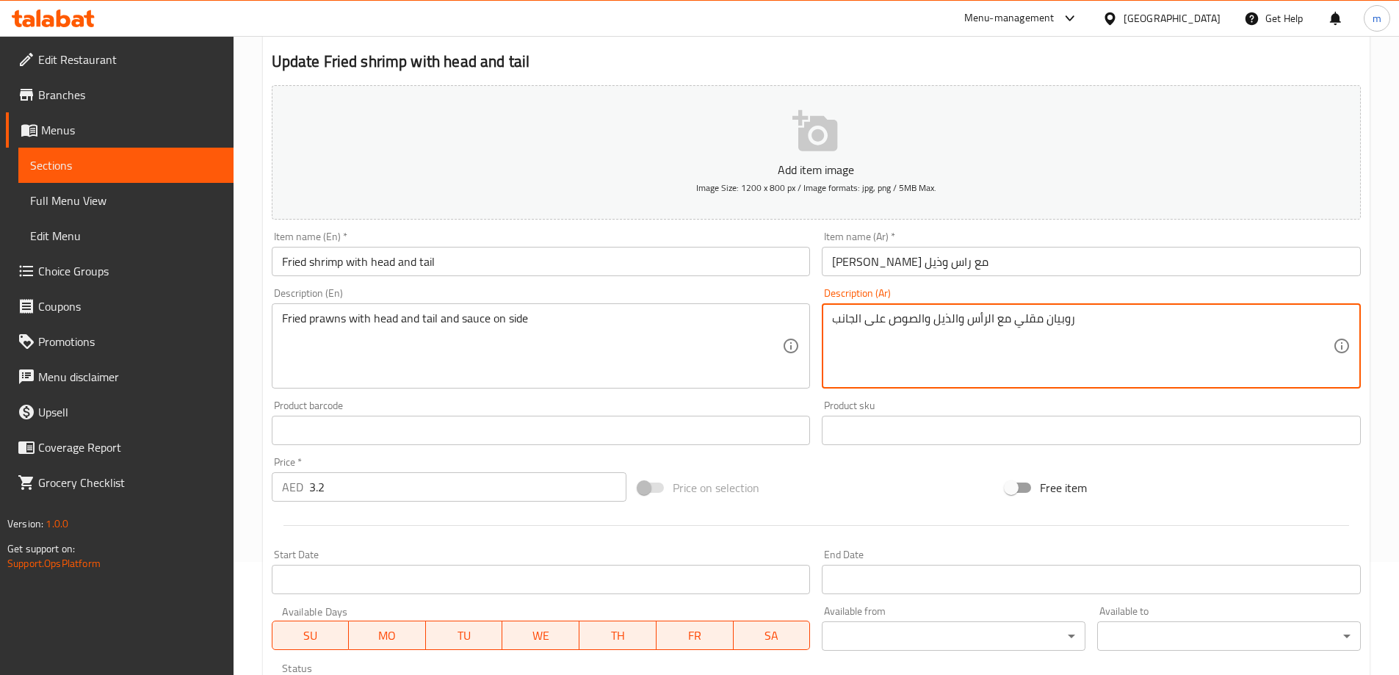
scroll to position [220, 0]
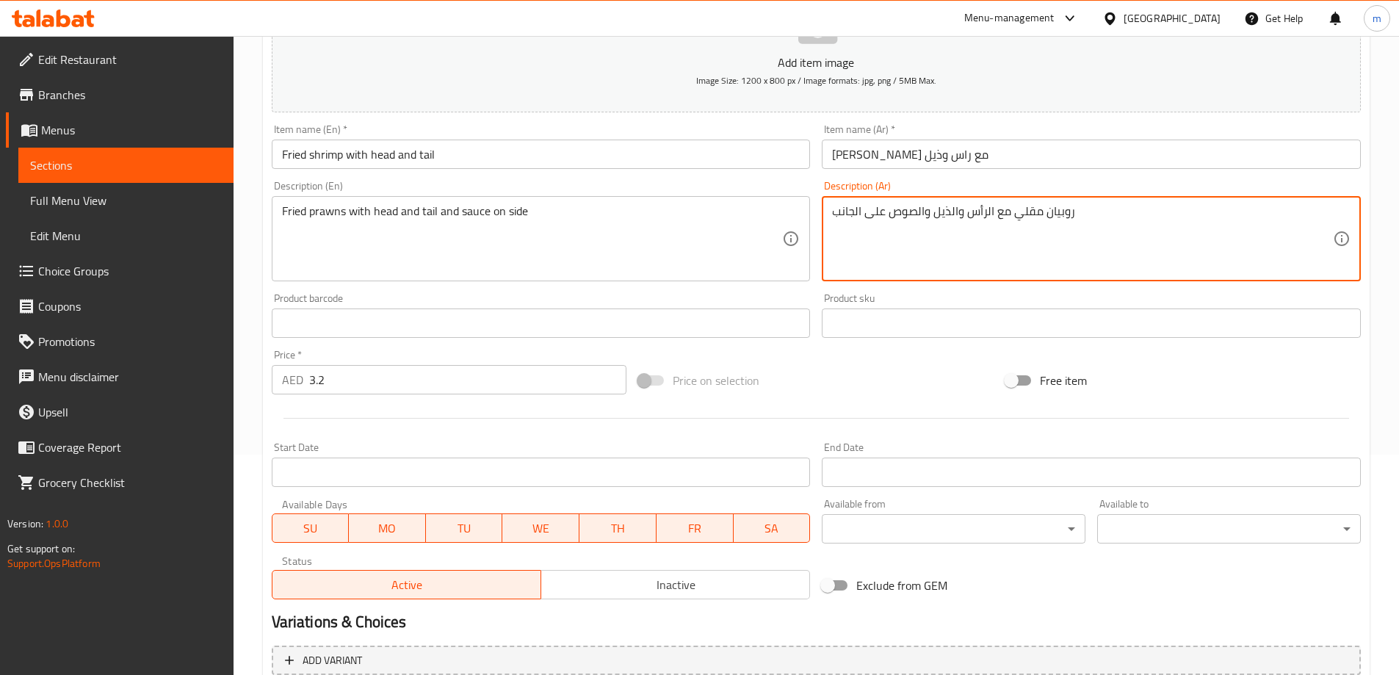
type textarea "روبيان مقلي مع الرأس والذيل والصوص على الجانب"
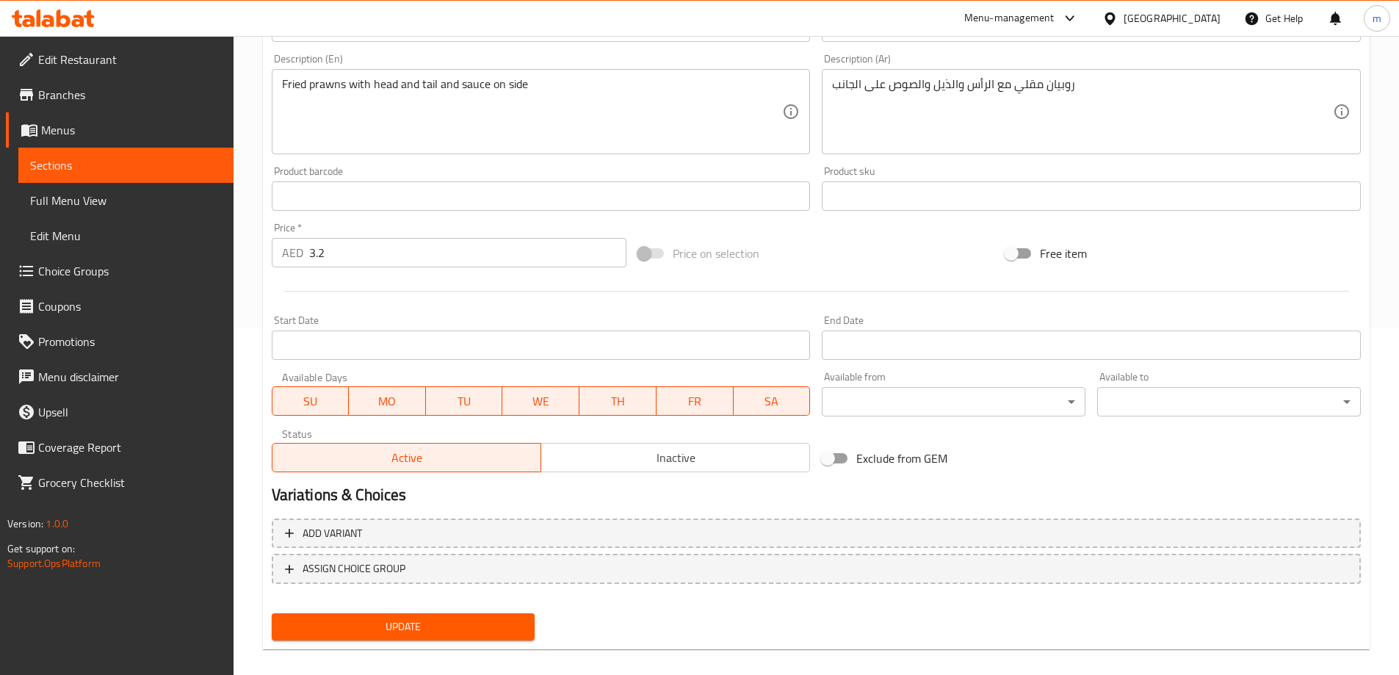
scroll to position [363, 0]
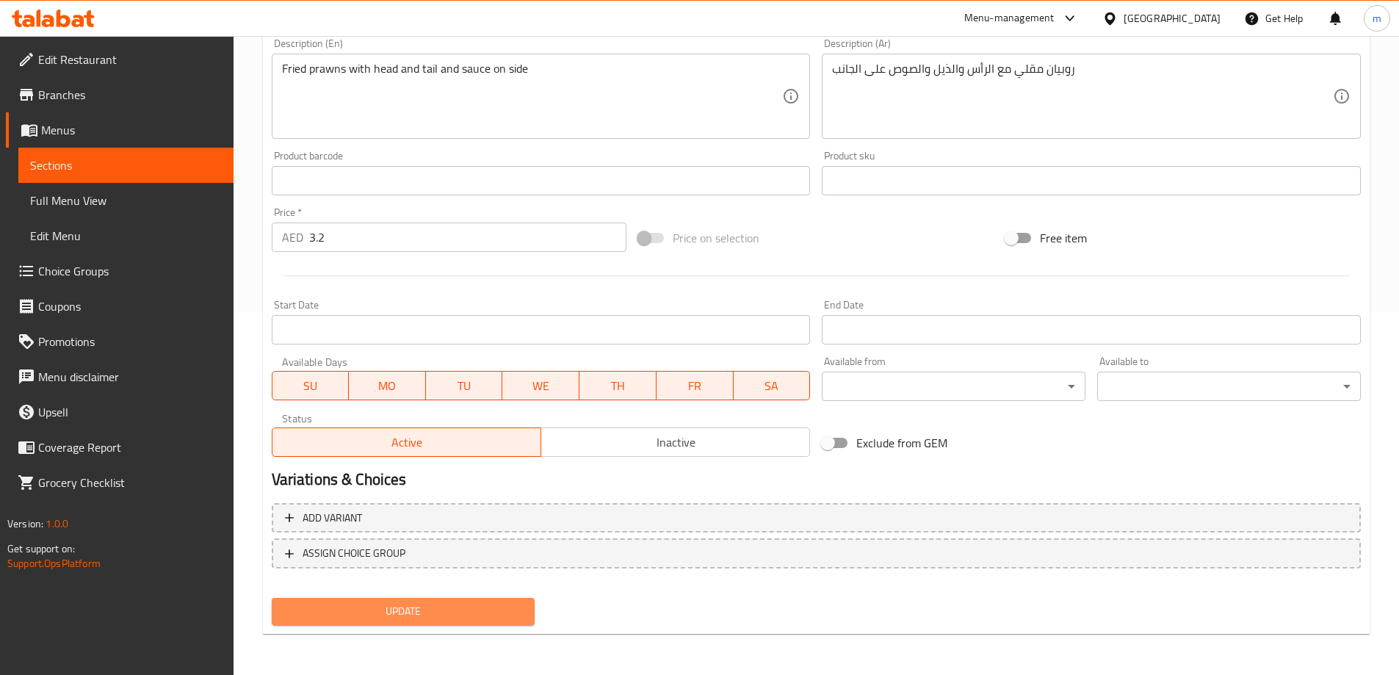
drag, startPoint x: 408, startPoint y: 612, endPoint x: 396, endPoint y: 610, distance: 12.0
click at [408, 612] on span "Update" at bounding box center [403, 611] width 240 height 18
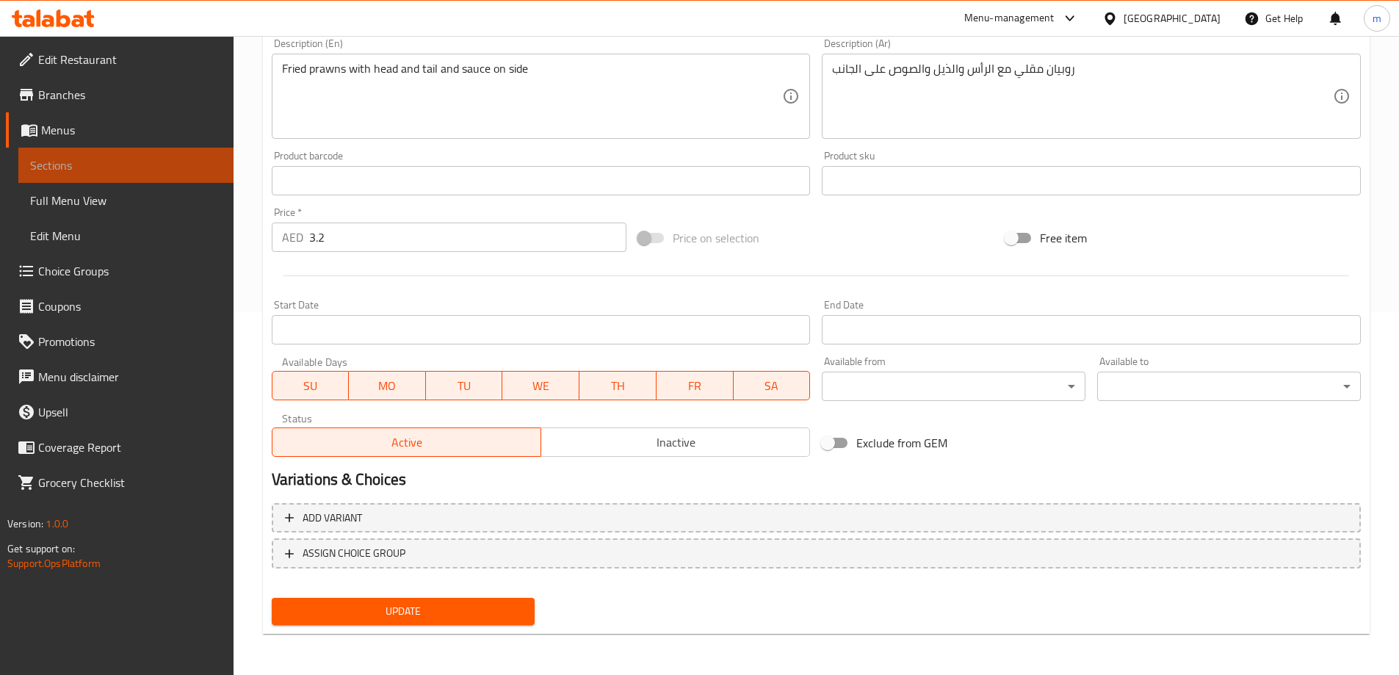
click at [136, 156] on link "Sections" at bounding box center [125, 165] width 215 height 35
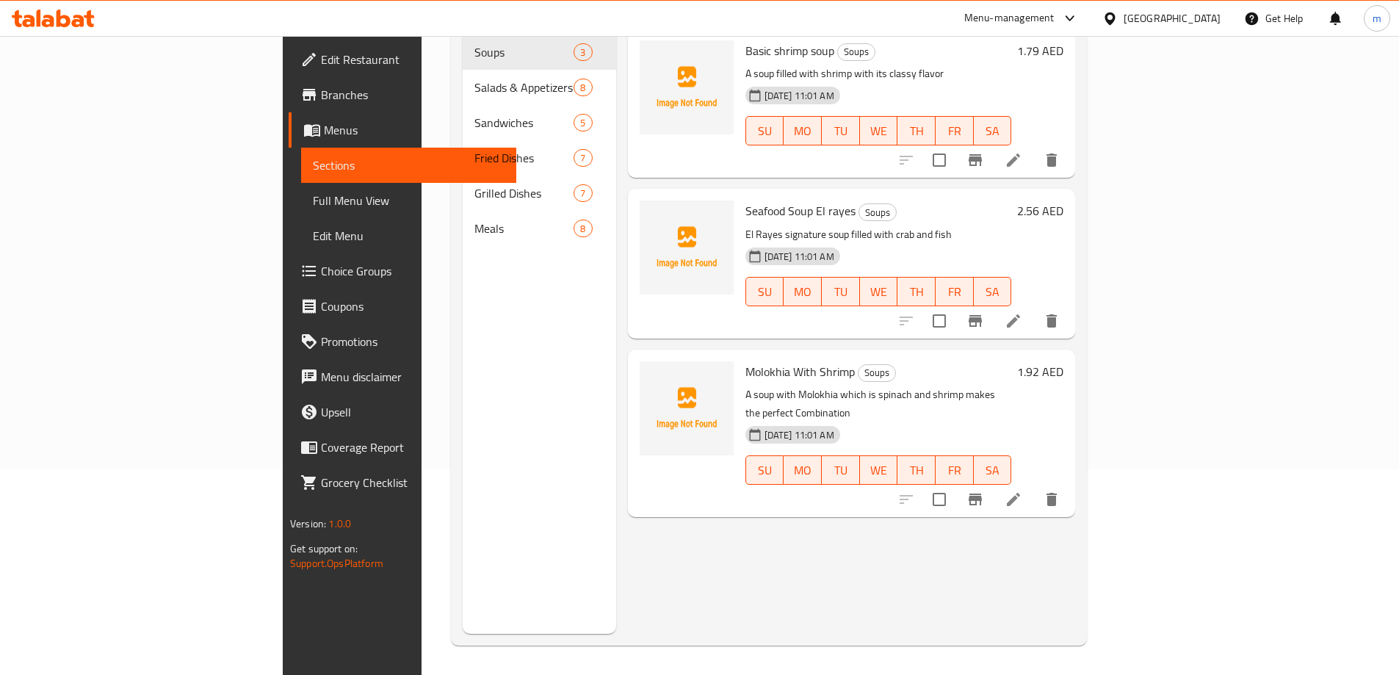
scroll to position [206, 0]
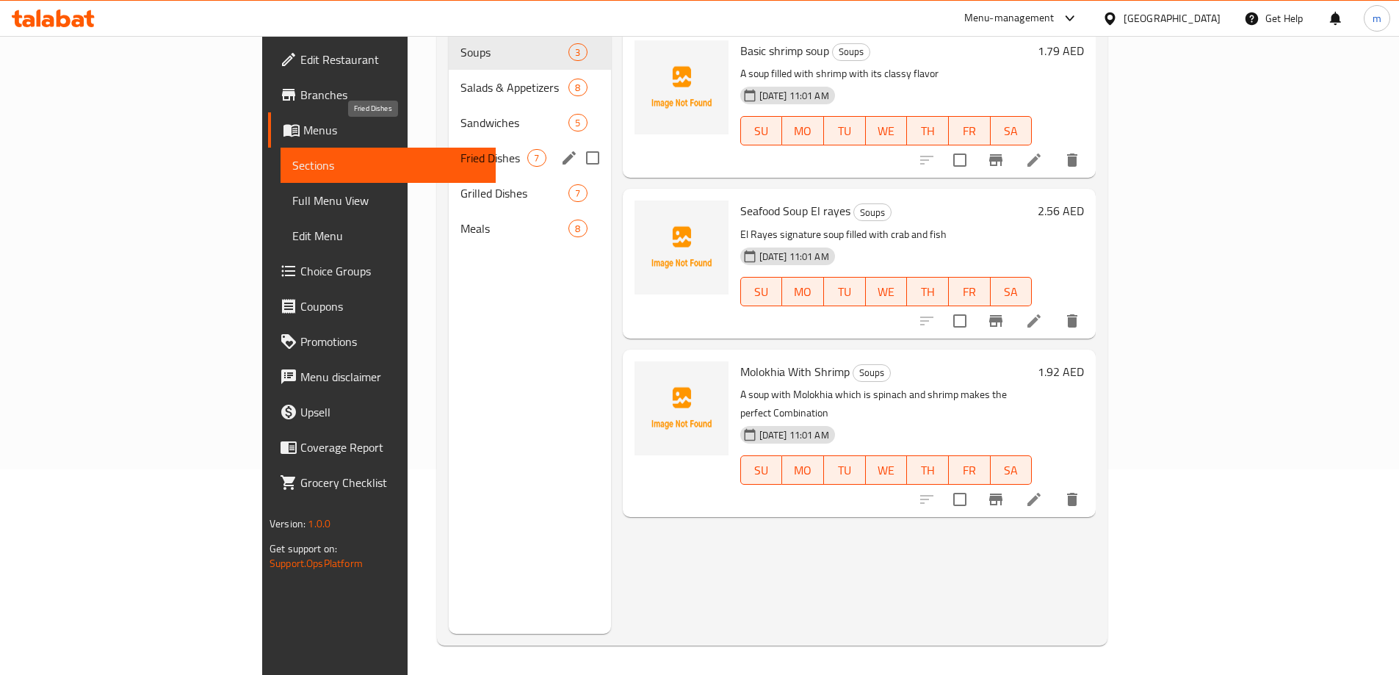
click at [460, 149] on span "Fried Dishes" at bounding box center [493, 158] width 67 height 18
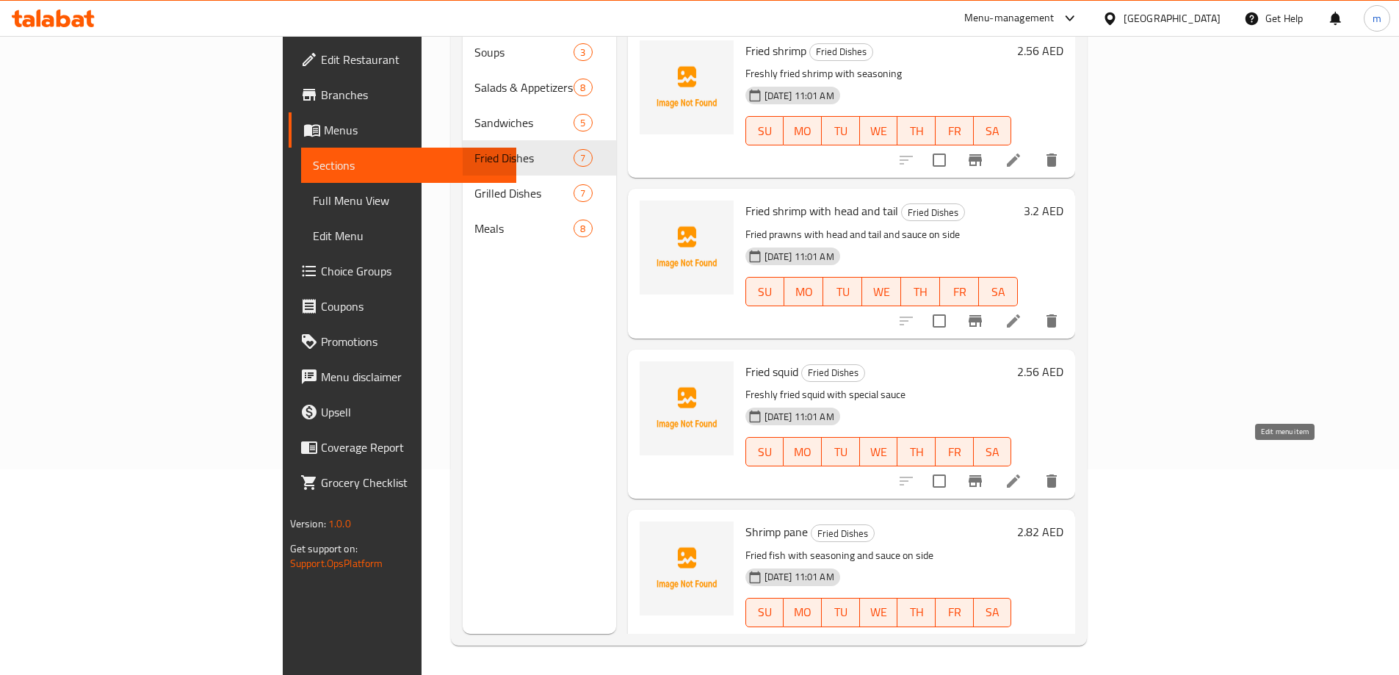
click at [1022, 472] on icon at bounding box center [1013, 481] width 18 height 18
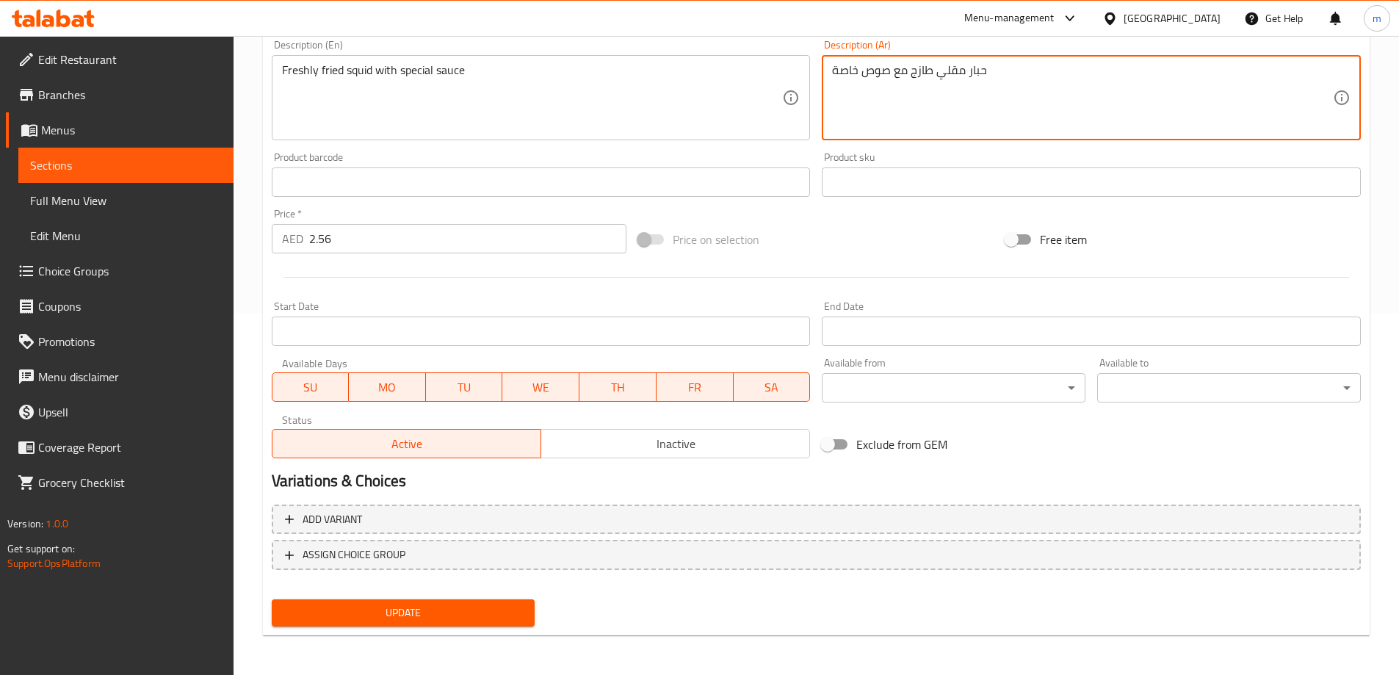
scroll to position [363, 0]
type textarea "حبار مقلي طازج مع صوص خاصة"
click at [435, 607] on span "Update" at bounding box center [403, 611] width 240 height 18
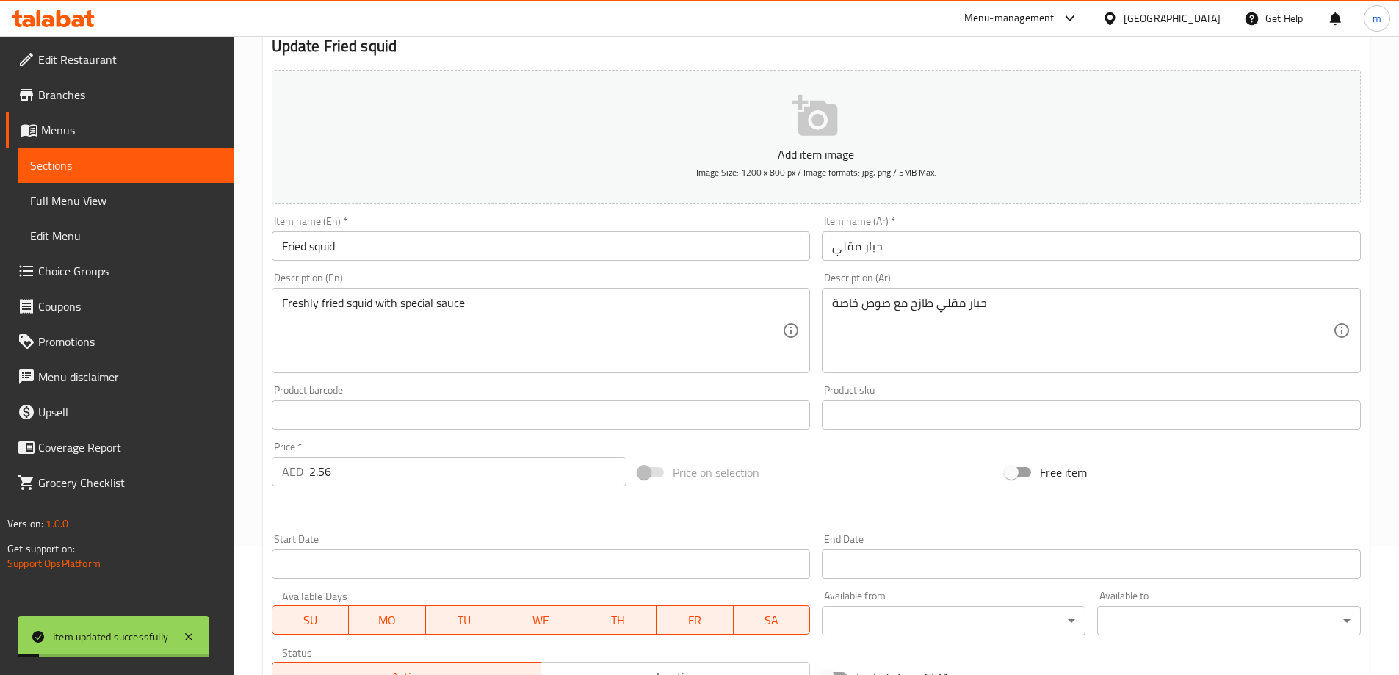
scroll to position [69, 0]
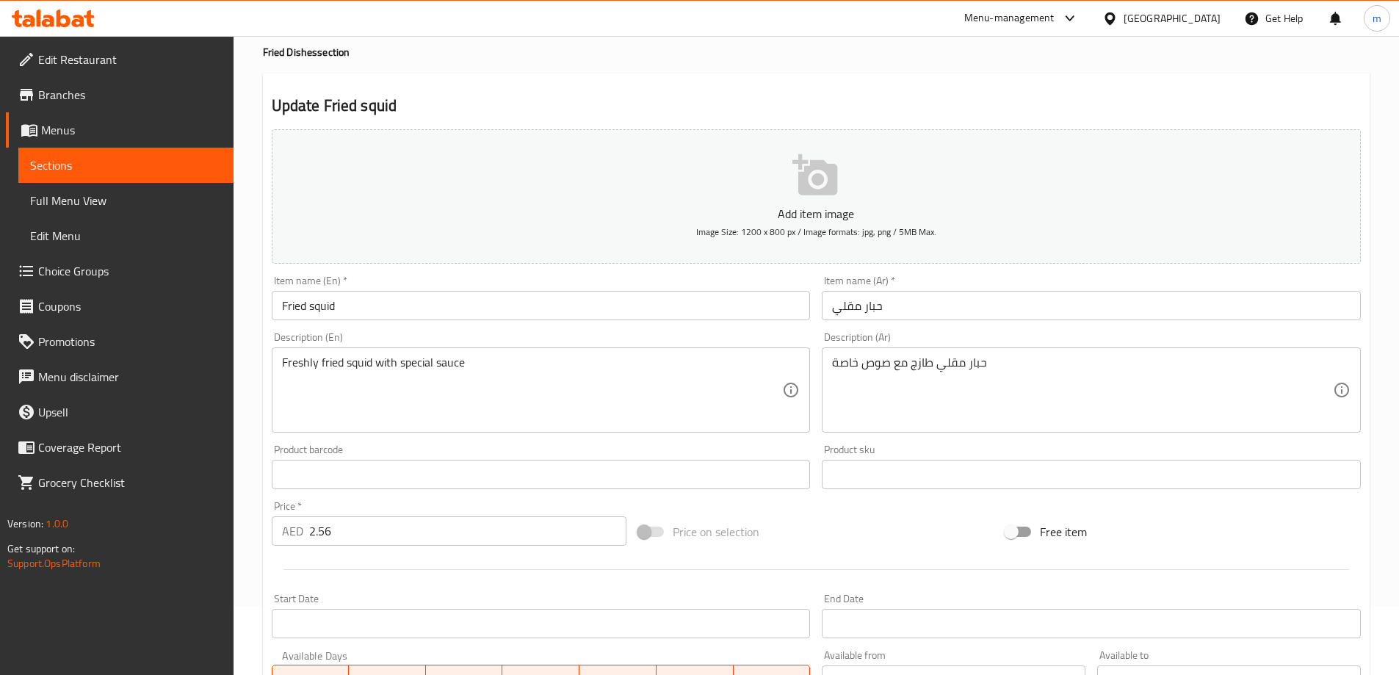
click at [116, 163] on span "Sections" at bounding box center [126, 165] width 192 height 18
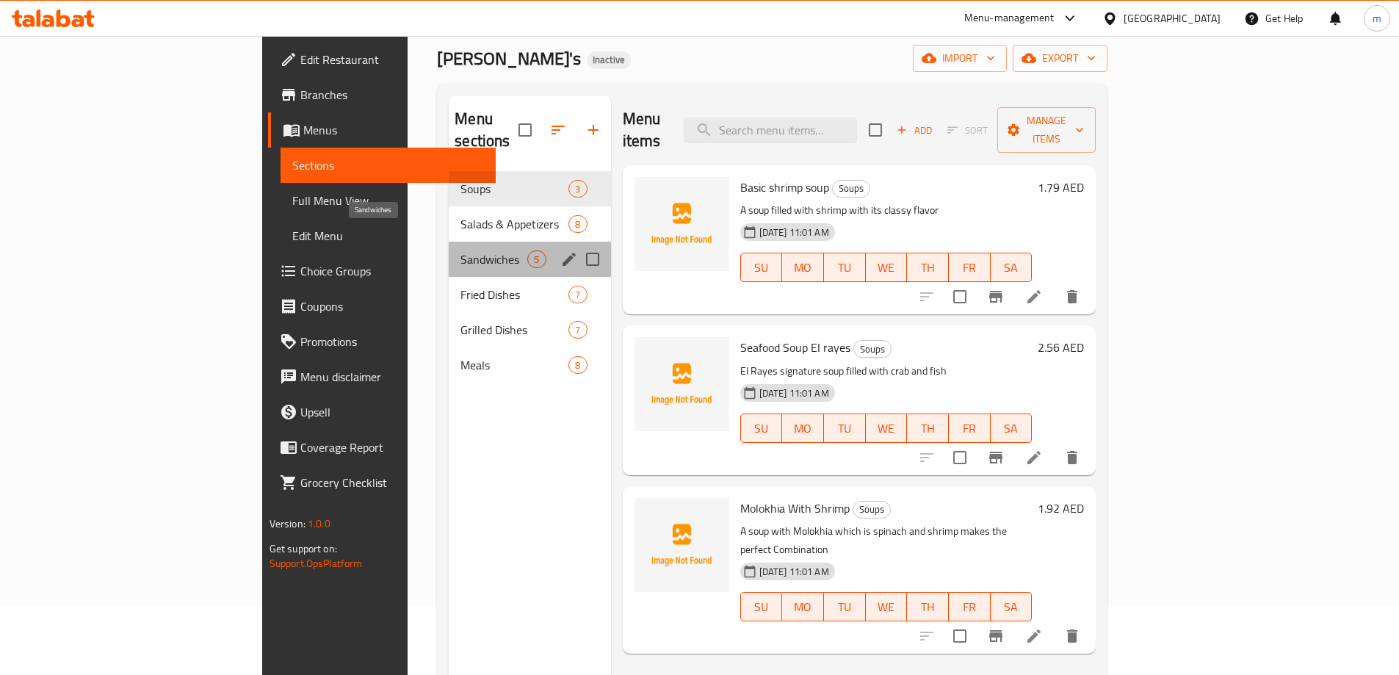
click at [460, 250] on span "Sandwiches" at bounding box center [493, 259] width 67 height 18
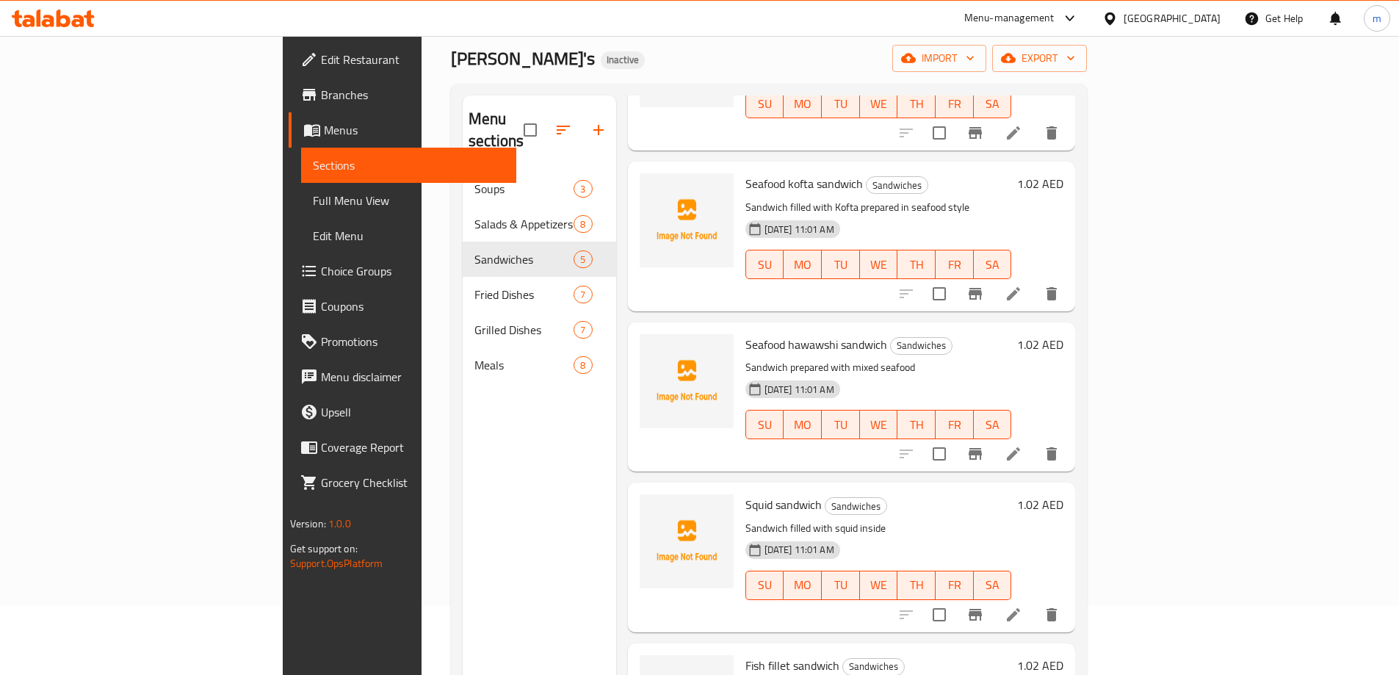
scroll to position [206, 0]
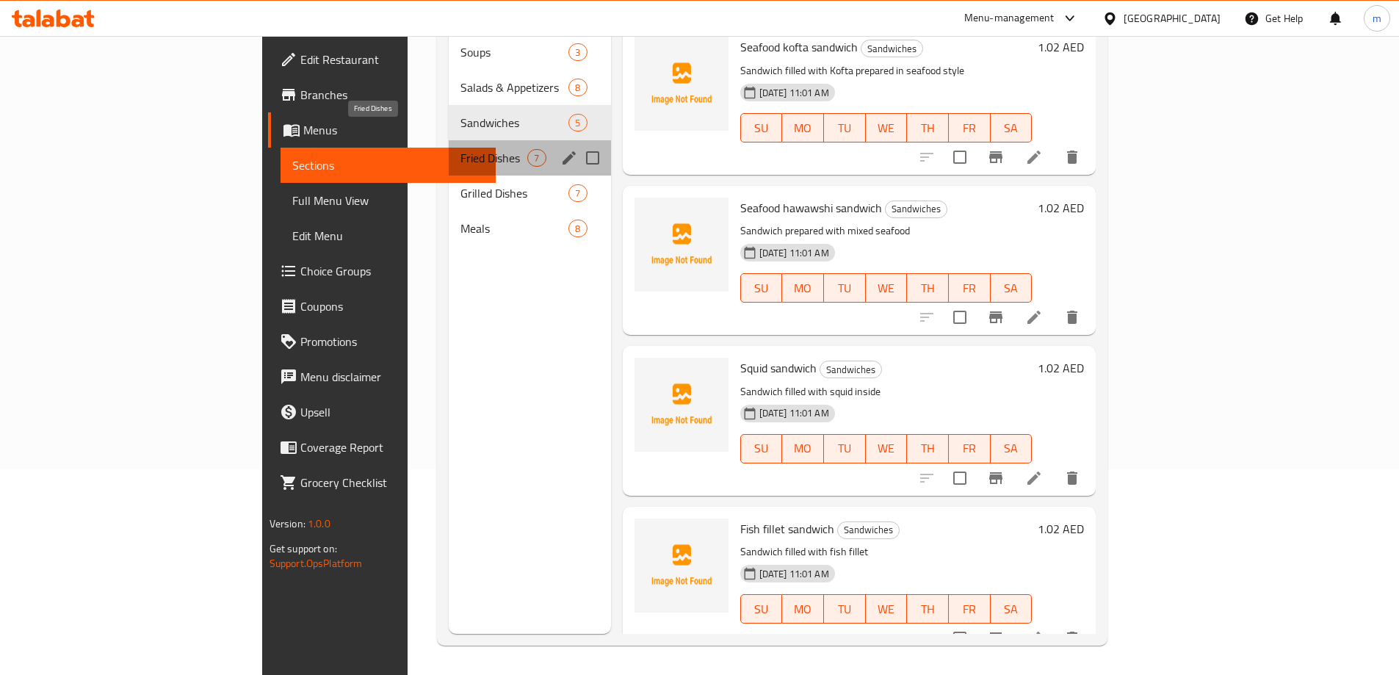
click at [460, 149] on span "Fried Dishes" at bounding box center [493, 158] width 67 height 18
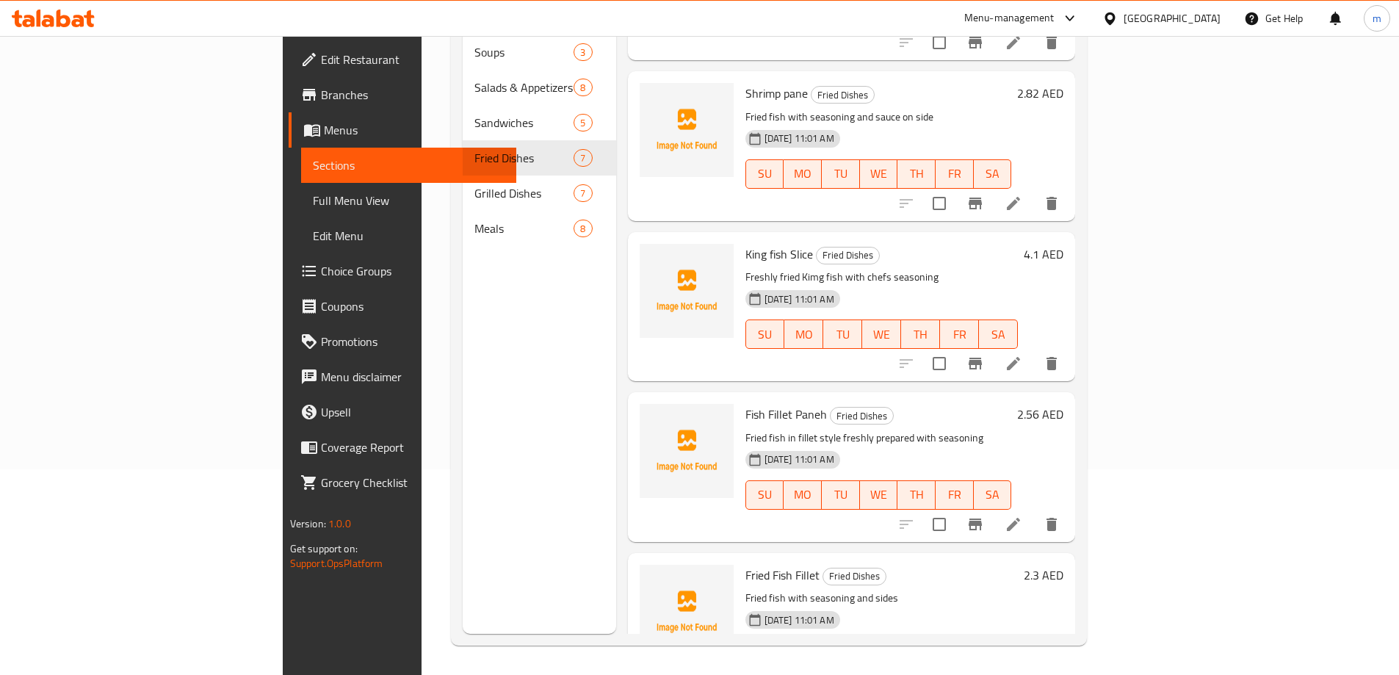
scroll to position [384, 0]
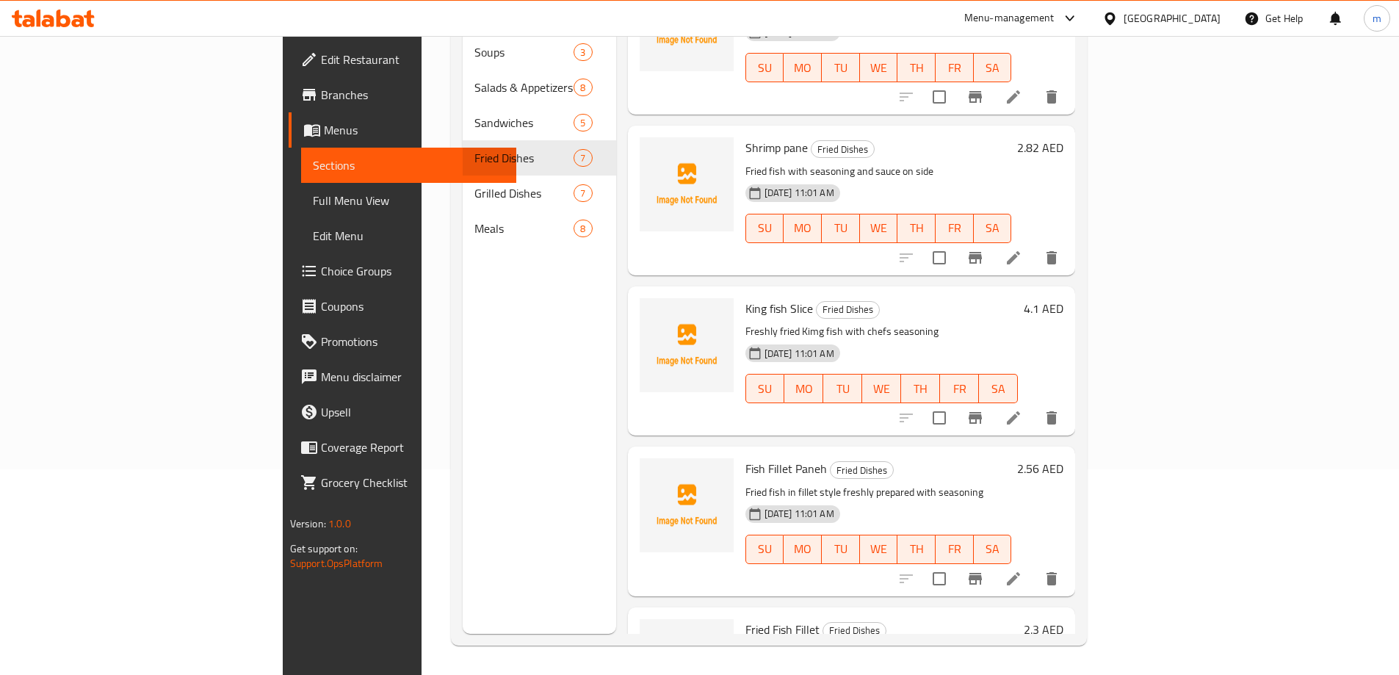
click at [1034, 244] on li at bounding box center [1013, 257] width 41 height 26
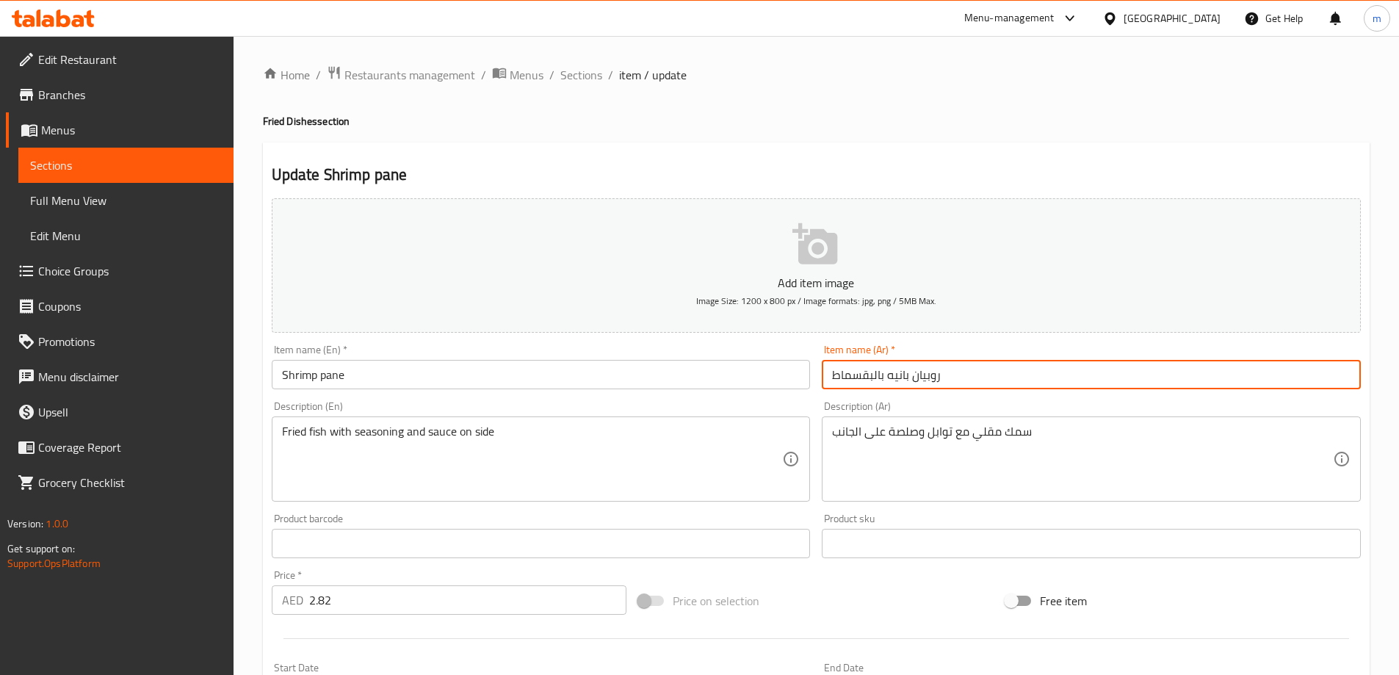
click at [970, 377] on input "روبيان بانيه بالبقسماط" at bounding box center [1090, 374] width 539 height 29
click at [834, 377] on input "روبيان بانيه بالبقسماط" at bounding box center [1090, 374] width 539 height 29
click at [954, 378] on input "روبيان بانيه بالبقسماط" at bounding box center [1090, 374] width 539 height 29
type input "روبيان بانيه"
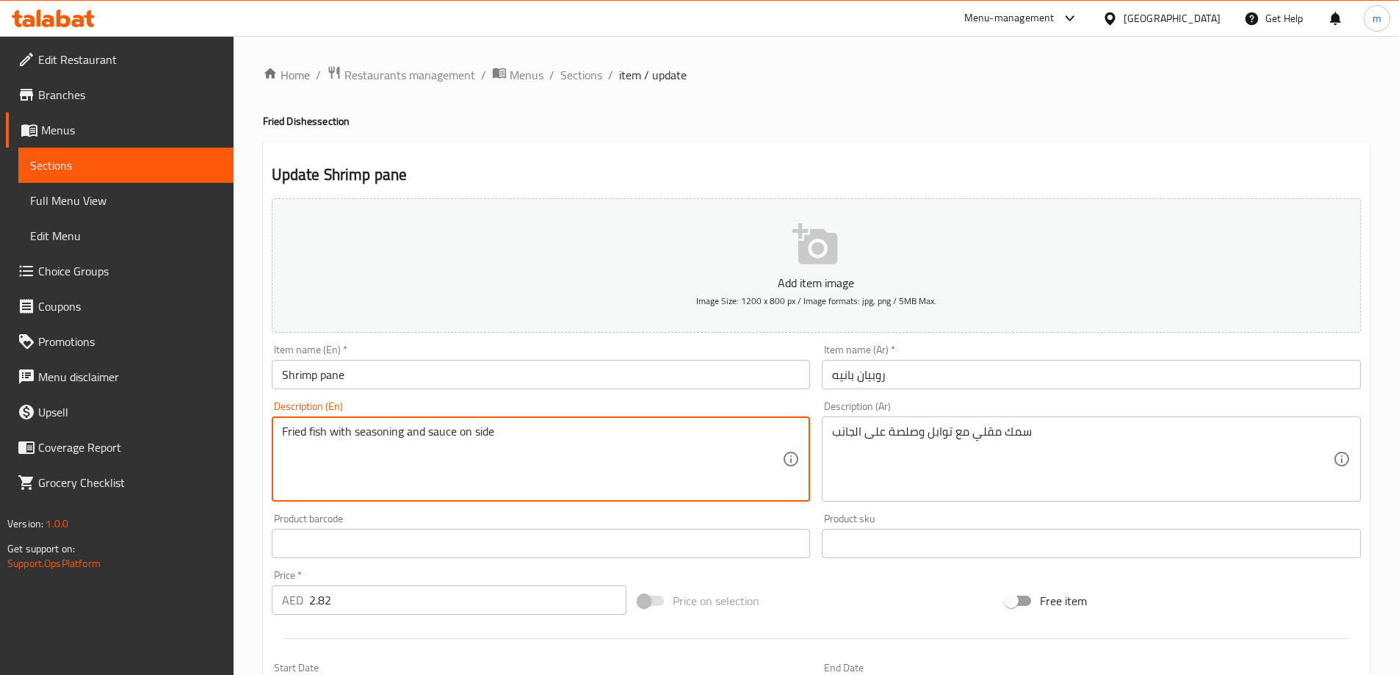
click at [323, 430] on textarea "Fried fish with seasoning and sauce on side" at bounding box center [532, 459] width 501 height 70
click at [325, 435] on textarea "Fried fih with seasoning and sauce on side" at bounding box center [532, 459] width 501 height 70
click at [558, 446] on textarea "Fried shrimp with seasoning and sauce on side" at bounding box center [532, 459] width 501 height 70
type textarea "Fried shrimp with seasoning and sauce on side"
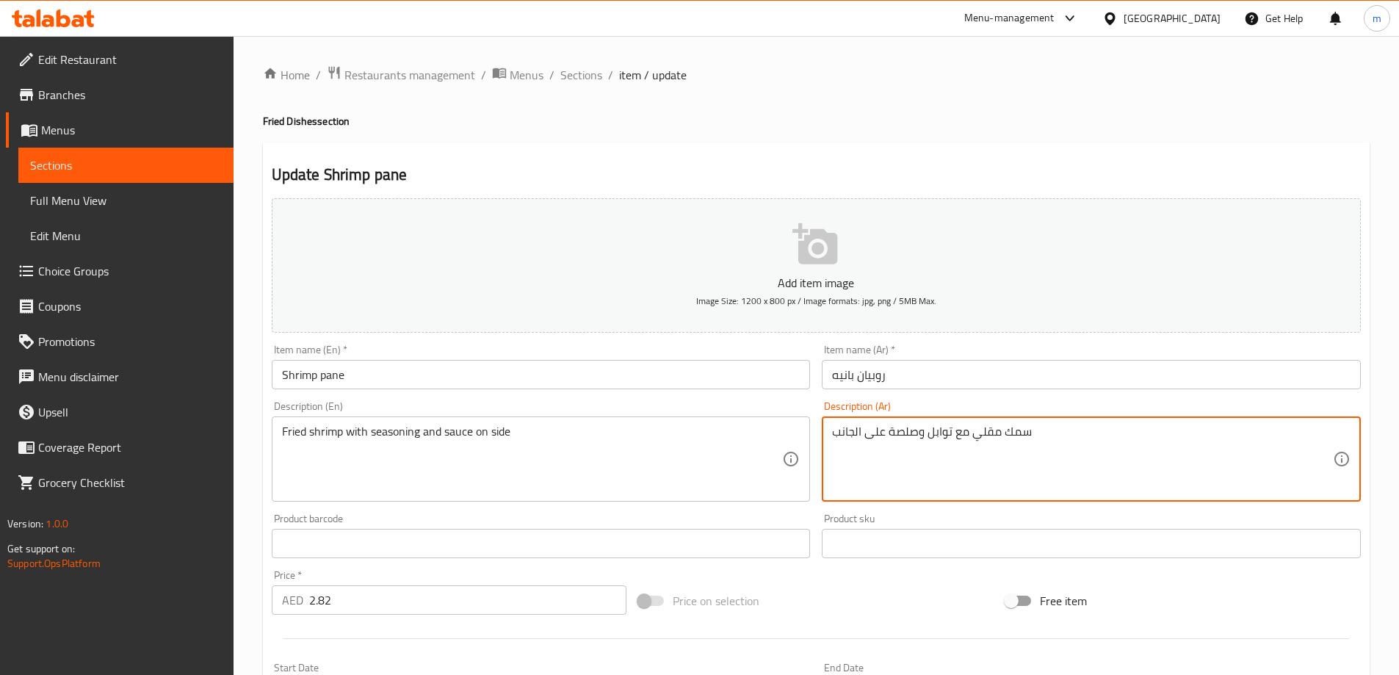
click at [1001, 432] on textarea "سمك مقلي مع توابل وصلصة على الجانب" at bounding box center [1082, 459] width 501 height 70
click at [1042, 432] on textarea "سمك مقلي مع توابل وصلصة على الجانب" at bounding box center [1082, 459] width 501 height 70
click at [1042, 432] on textarea "سمك مقلي مع توابل وصلصة على الجان" at bounding box center [1082, 459] width 501 height 70
click at [1008, 436] on textarea "سمك مقلي مع توابل وصلصة على الجانب" at bounding box center [1082, 459] width 501 height 70
click at [1003, 435] on textarea "روبيان ك مقلي مع توابل وصلصة على الجانب" at bounding box center [1082, 459] width 501 height 70
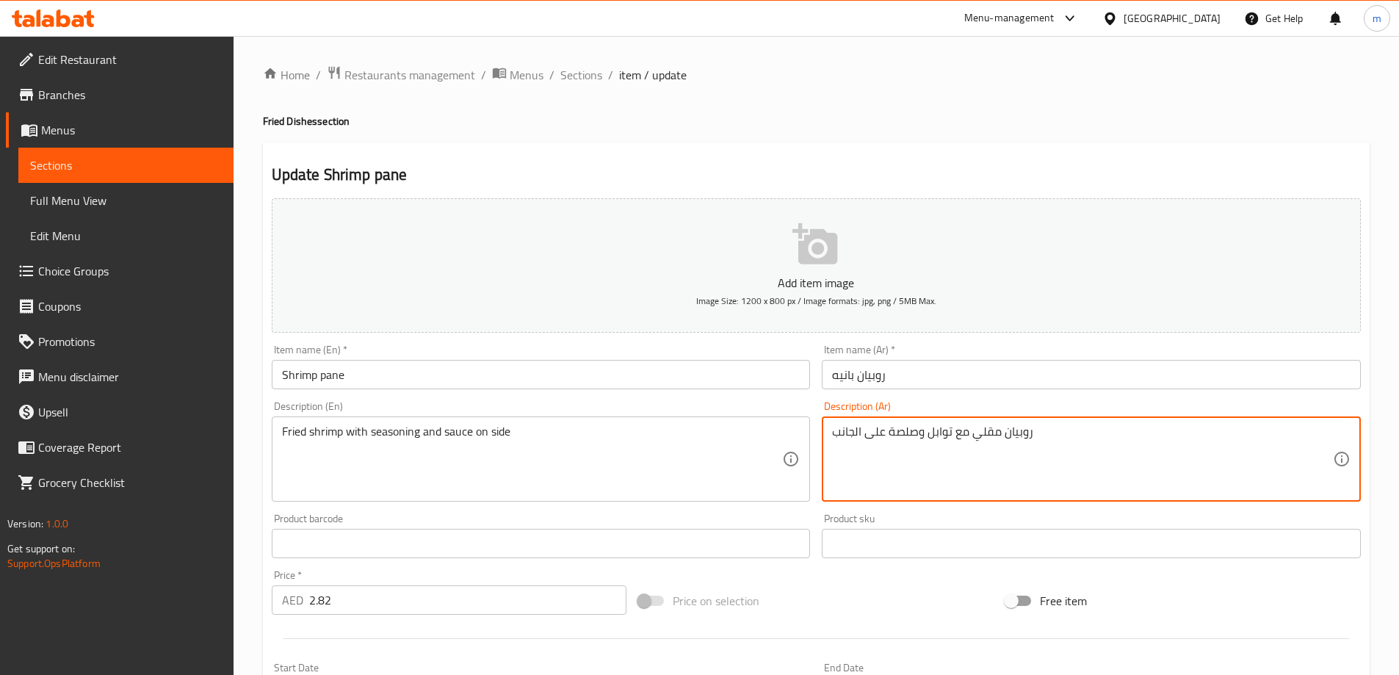
click at [888, 435] on textarea "روبيان مقلي مع توابل وصلصة على الجانب" at bounding box center [1082, 459] width 501 height 70
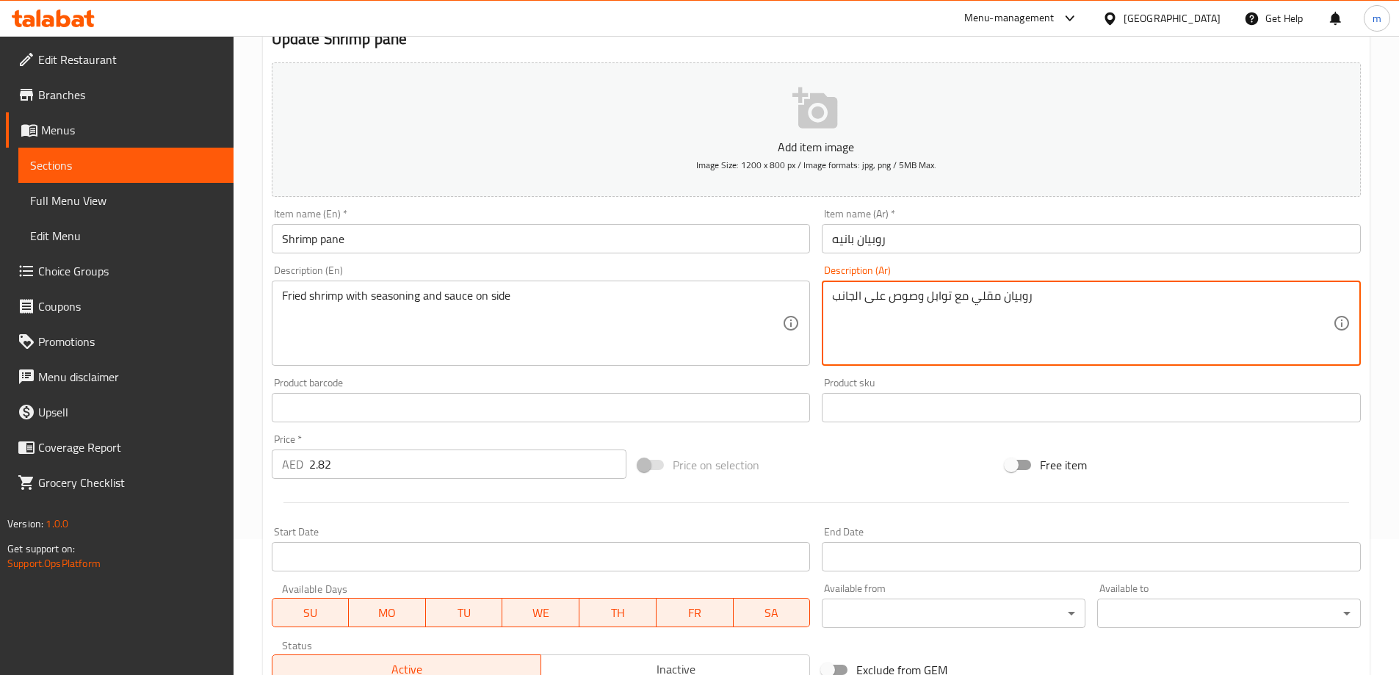
scroll to position [294, 0]
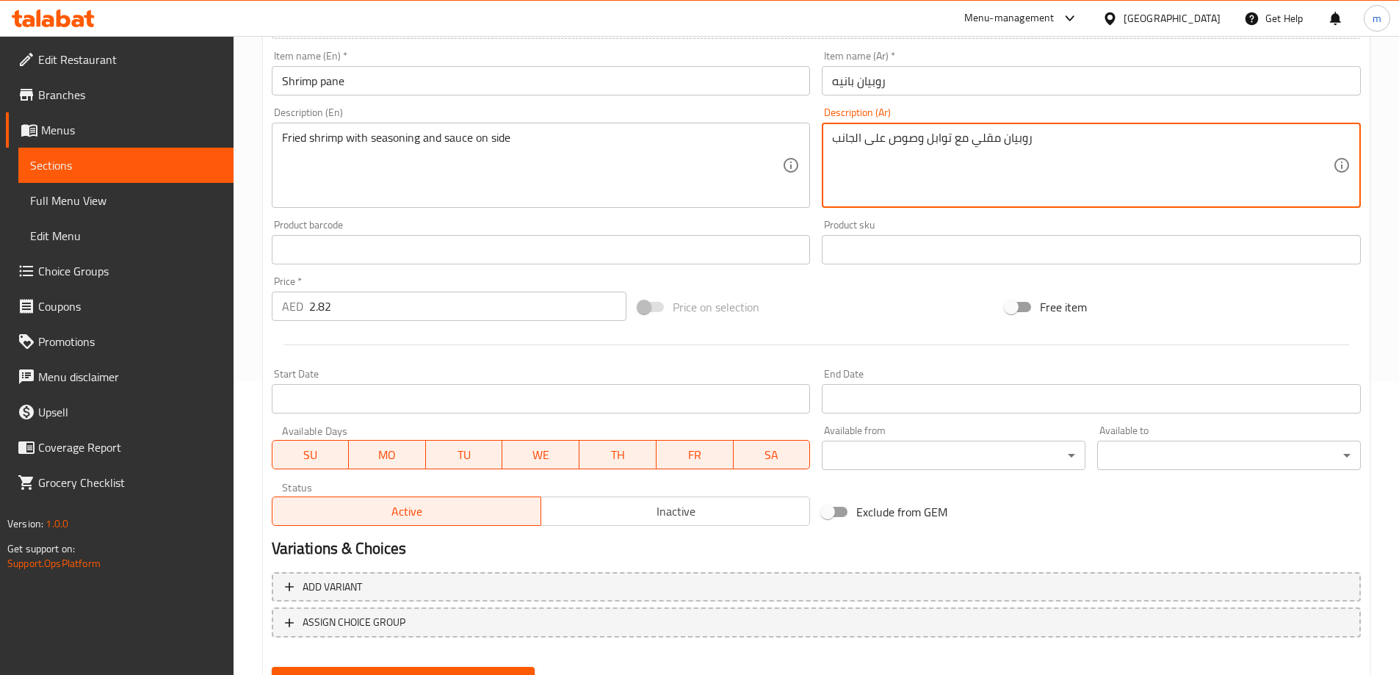
type textarea "روبيان مقلي مع توابل وصوص على الجانب"
click at [349, 301] on input "2.82" at bounding box center [468, 305] width 318 height 29
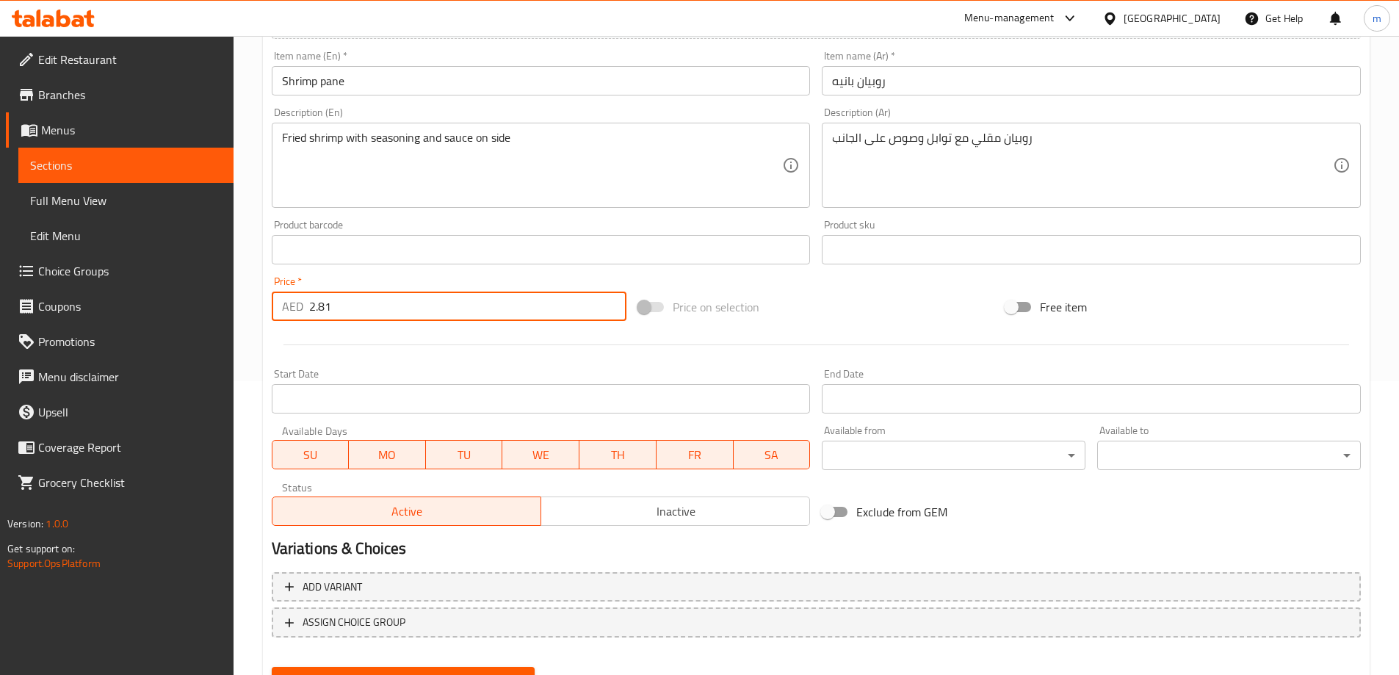
click at [340, 305] on input "2.81" at bounding box center [468, 305] width 318 height 29
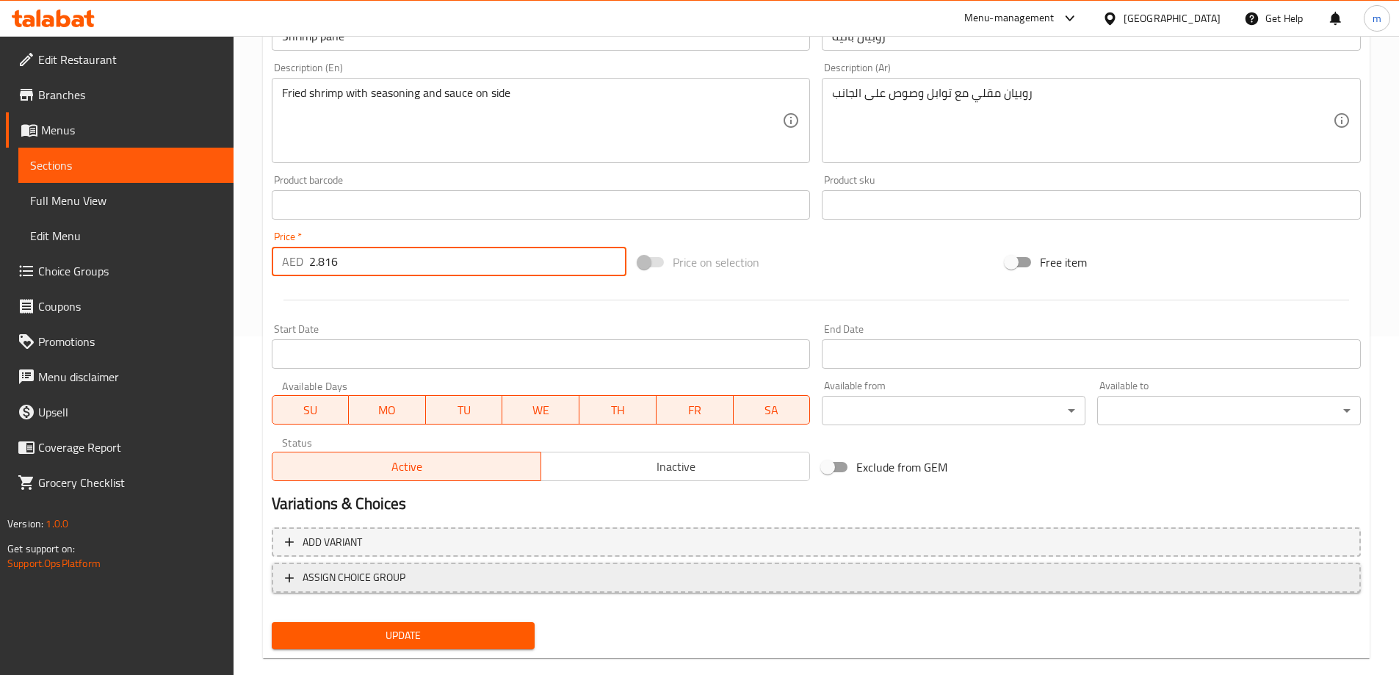
scroll to position [363, 0]
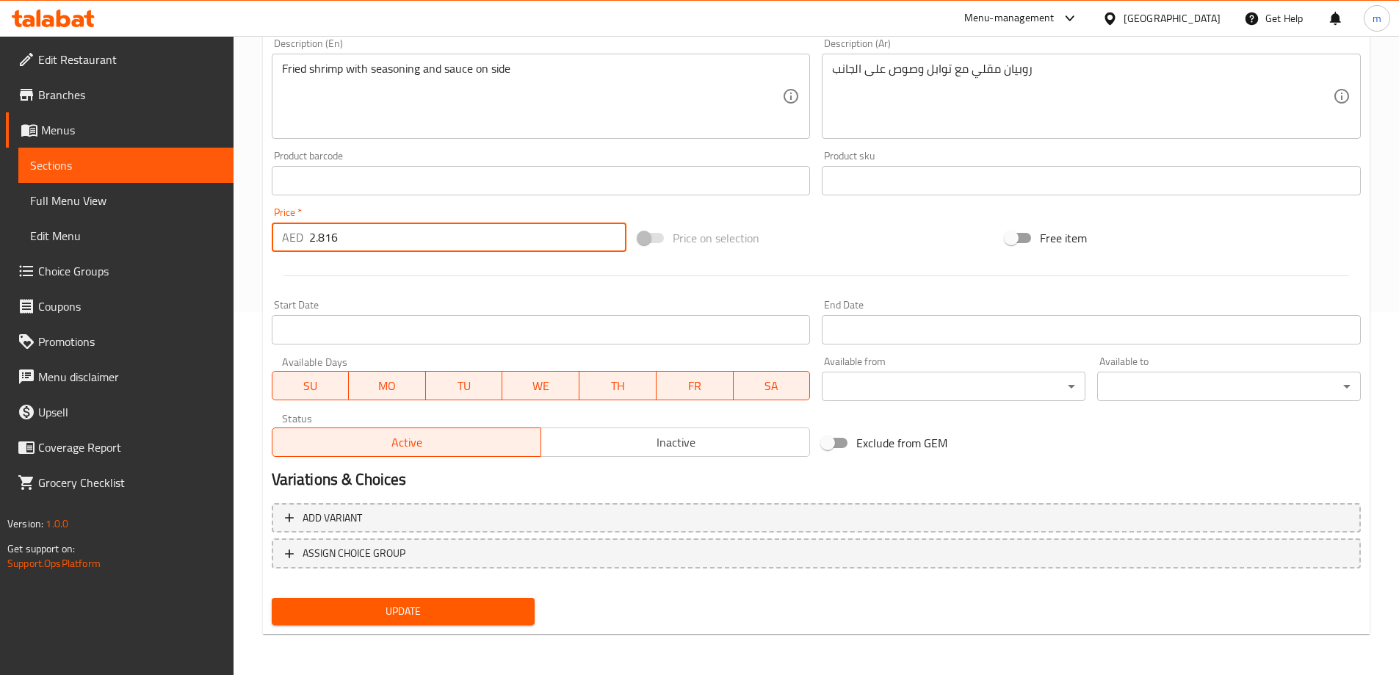
type input "2.816"
click at [399, 603] on span "Update" at bounding box center [403, 611] width 240 height 18
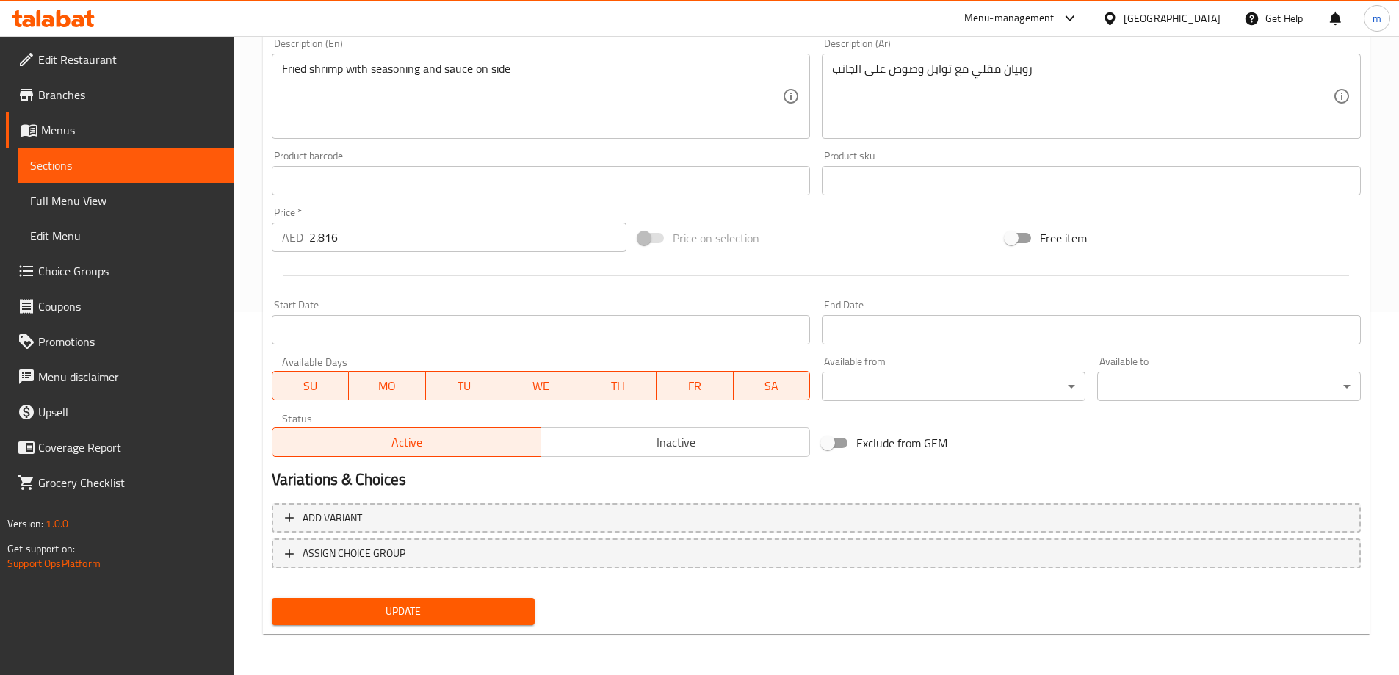
click at [173, 167] on span "Sections" at bounding box center [126, 165] width 192 height 18
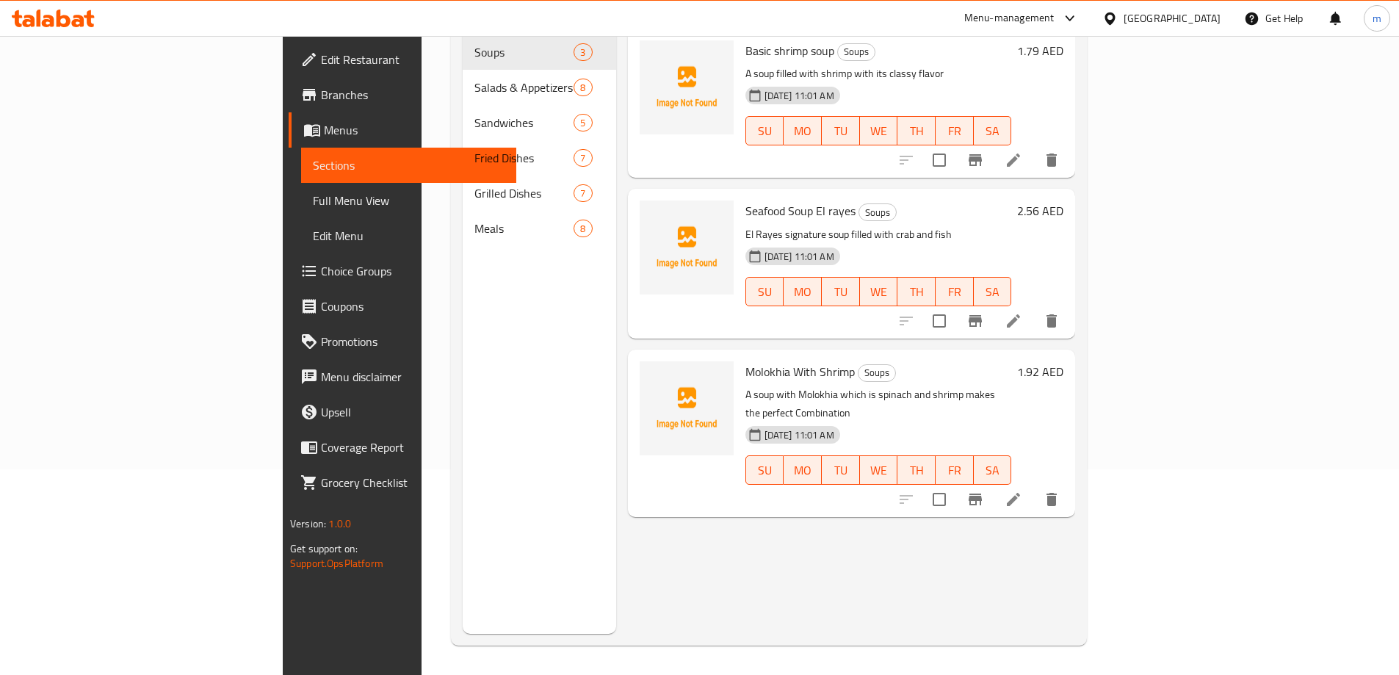
scroll to position [206, 0]
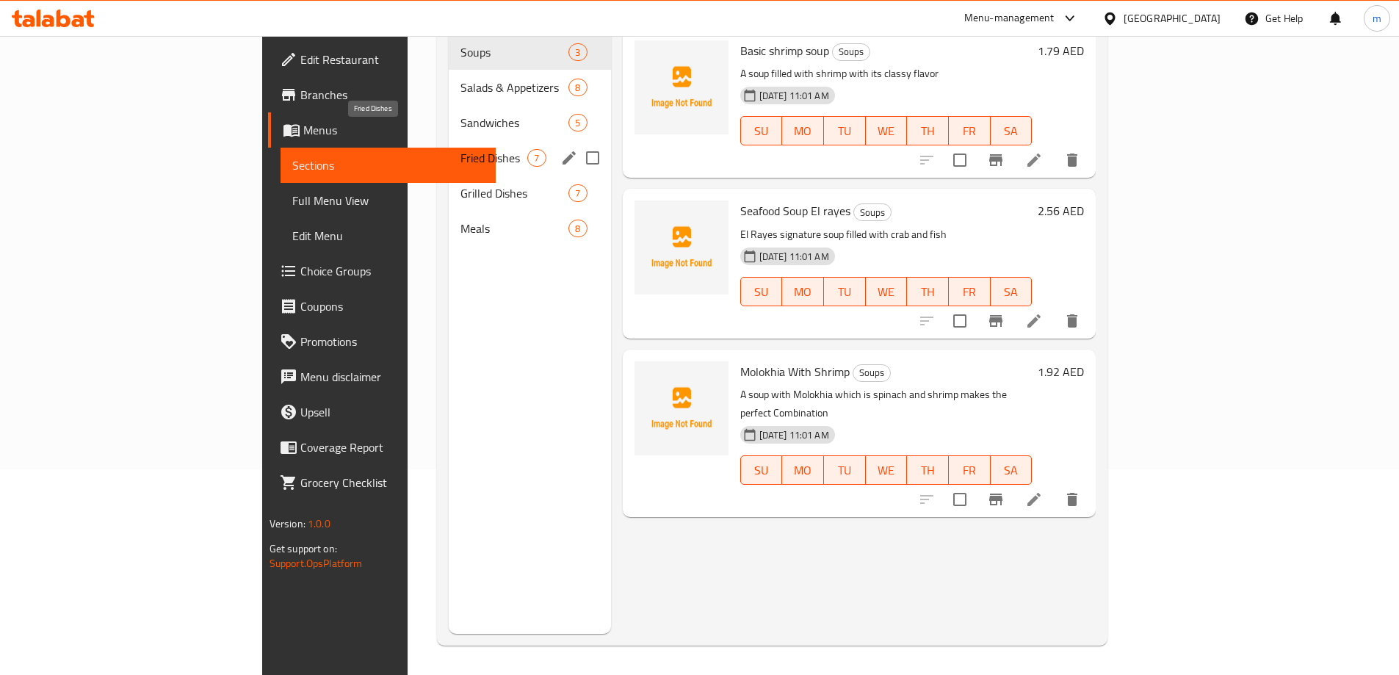
click at [460, 149] on span "Fried Dishes" at bounding box center [493, 158] width 67 height 18
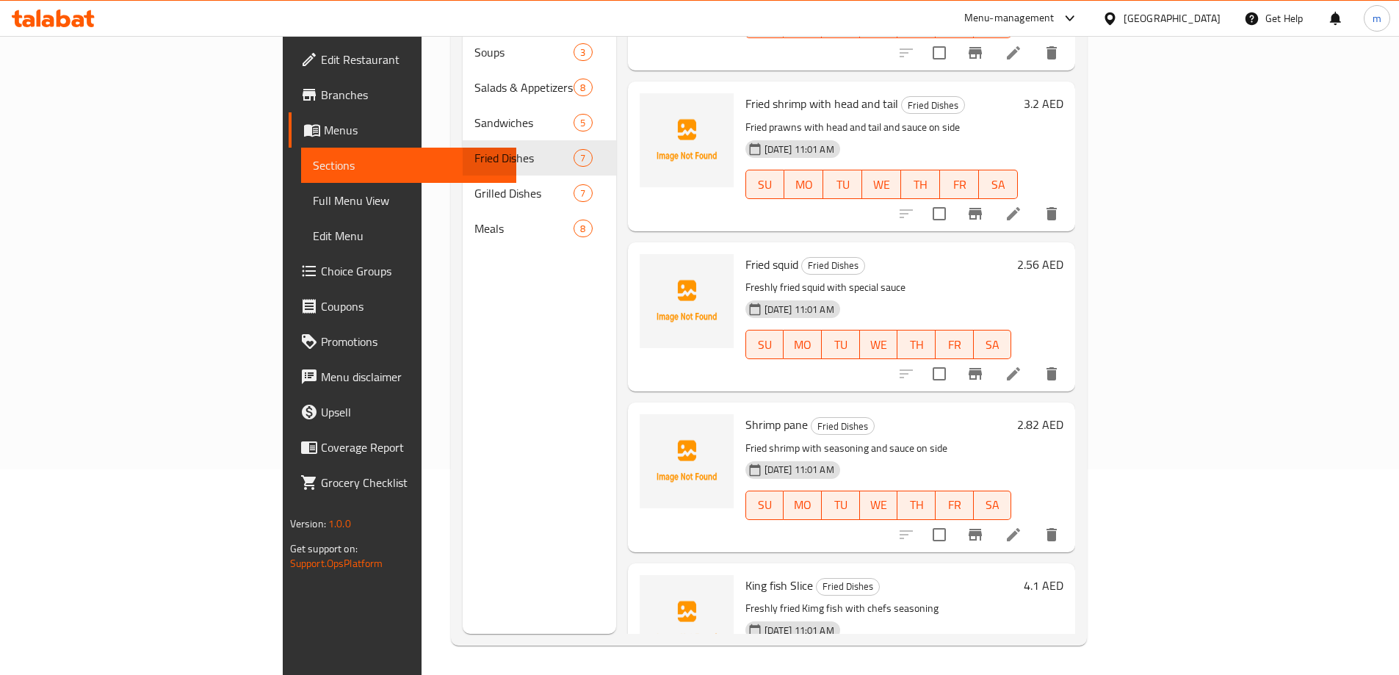
scroll to position [294, 0]
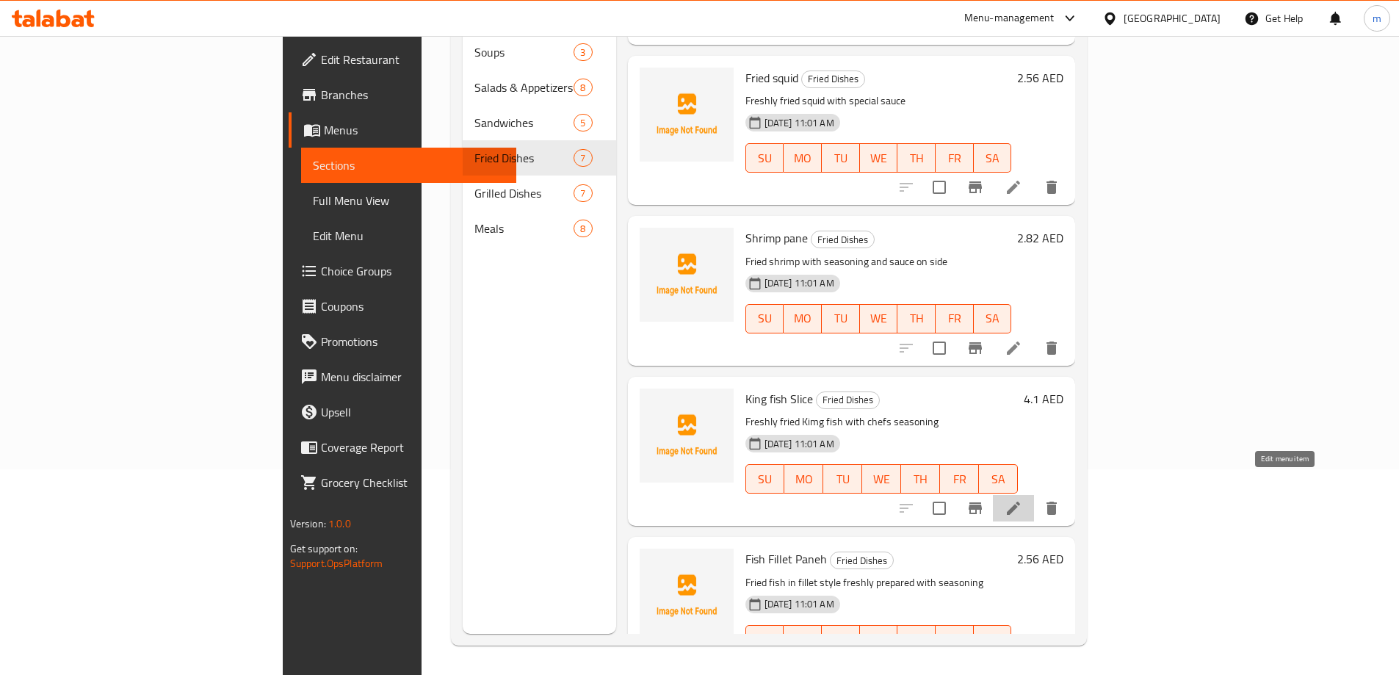
click at [1022, 499] on icon at bounding box center [1013, 508] width 18 height 18
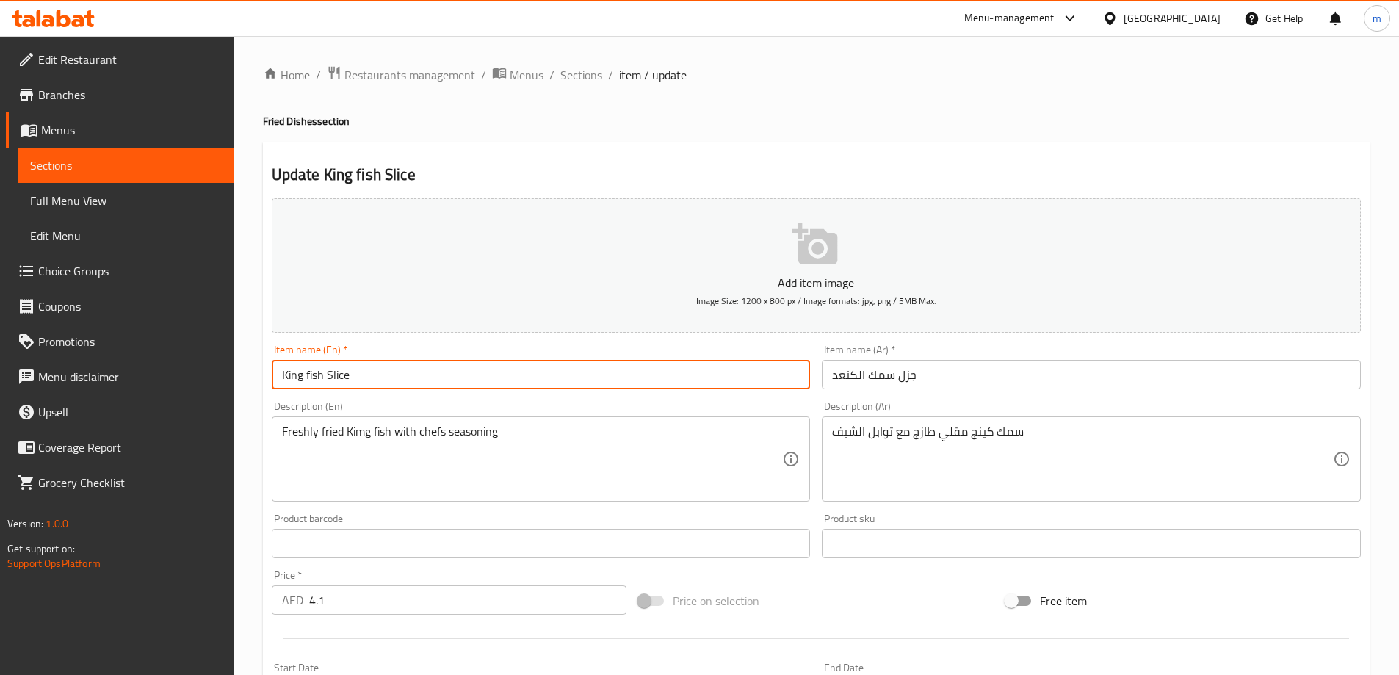
drag, startPoint x: 376, startPoint y: 377, endPoint x: 280, endPoint y: 369, distance: 95.8
click at [280, 369] on input "King fish Slice" at bounding box center [541, 374] width 539 height 29
click at [391, 382] on input "King fish Slice" at bounding box center [541, 374] width 539 height 29
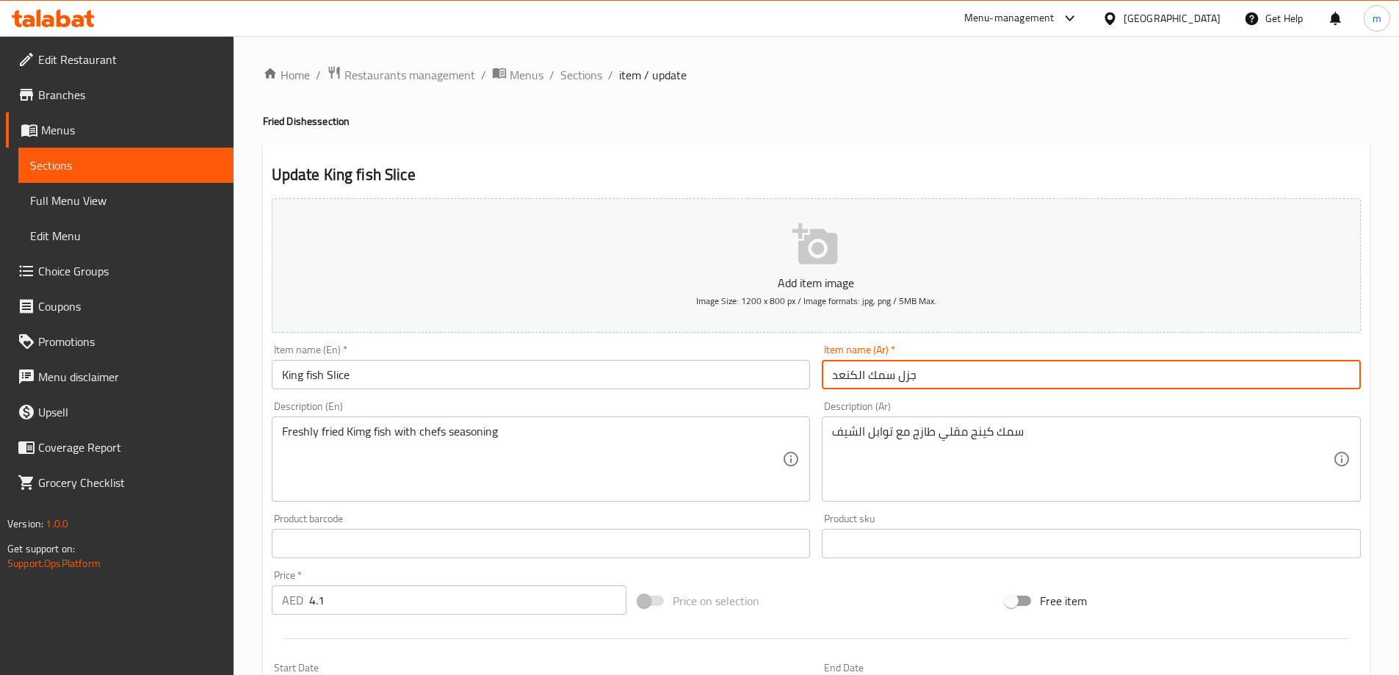
click at [926, 382] on input "جزل سمك الكنعد" at bounding box center [1090, 374] width 539 height 29
click at [902, 381] on input "جزل سمك الكنعد" at bounding box center [1090, 374] width 539 height 29
click at [896, 379] on input "جزل سمك الكنعد" at bounding box center [1090, 374] width 539 height 29
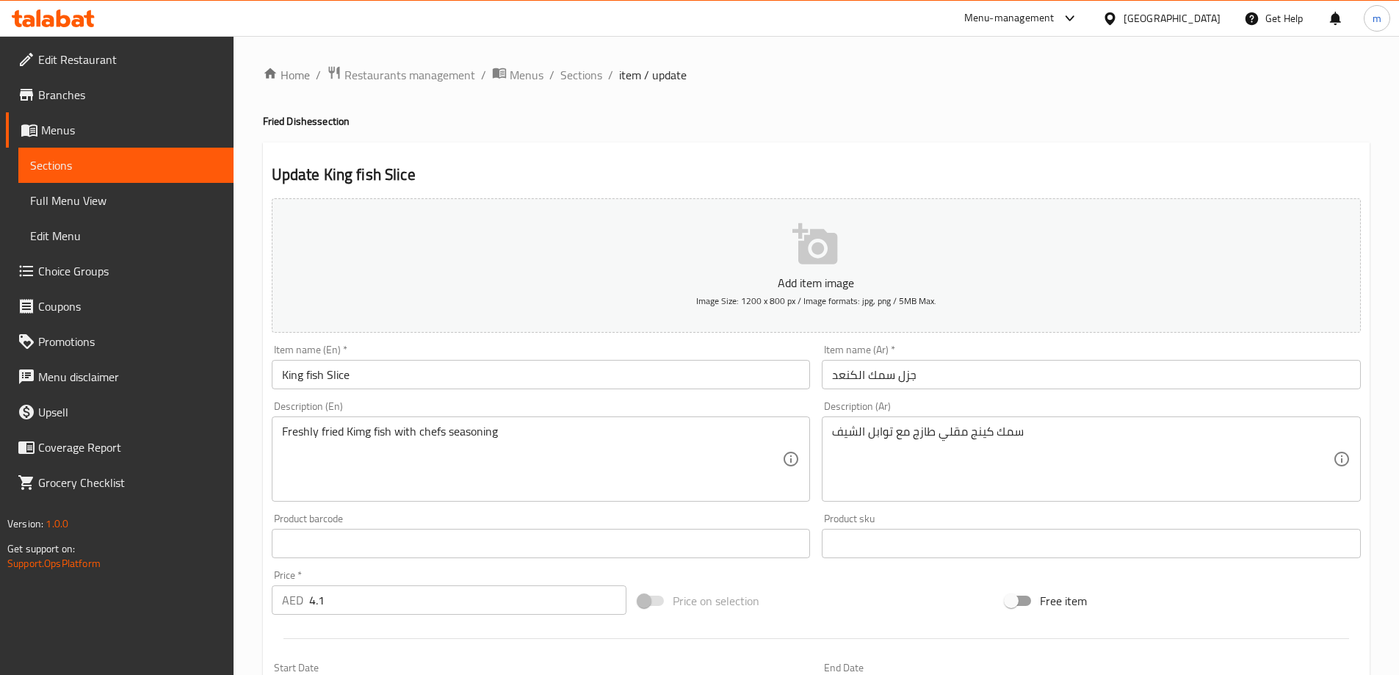
click at [896, 376] on input "جزل سمك الكنعد" at bounding box center [1090, 374] width 539 height 29
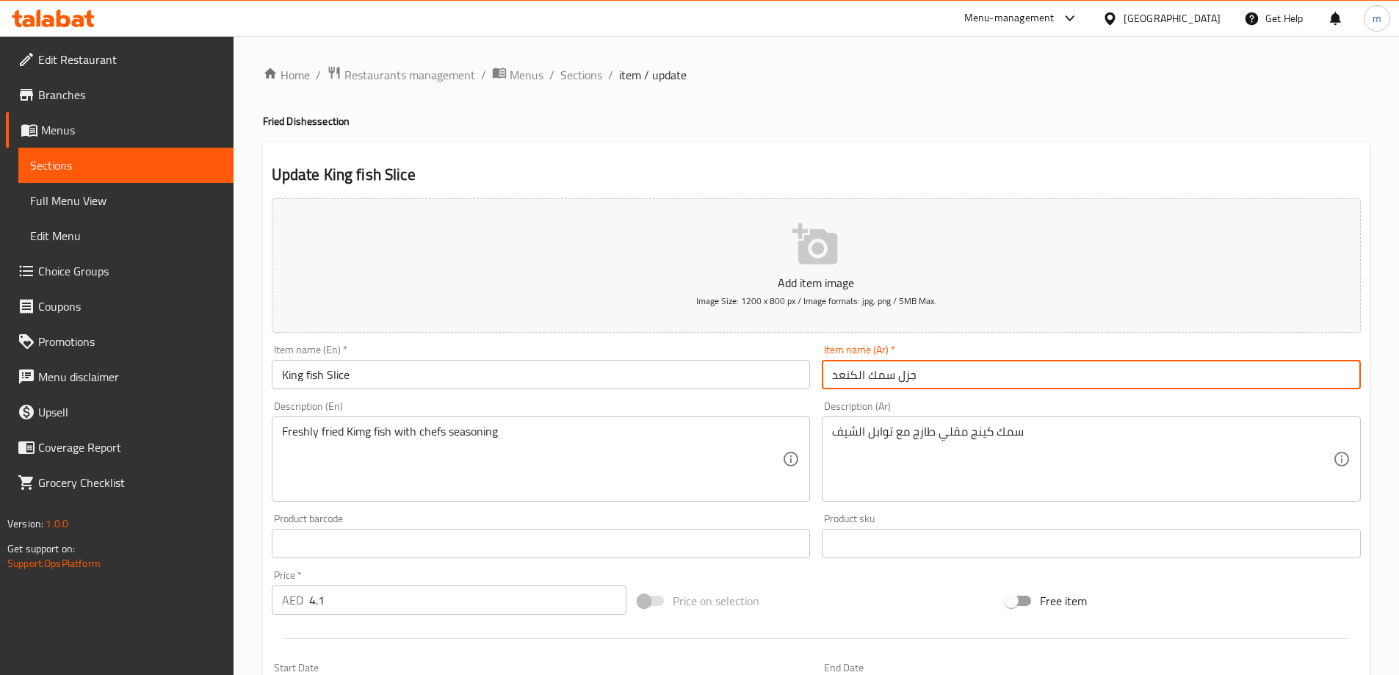
click at [915, 378] on input "جزل سمك الكنعد" at bounding box center [1090, 374] width 539 height 29
click at [901, 376] on input "جزل سمك الكنعد" at bounding box center [1090, 374] width 539 height 29
click at [896, 377] on input "جزل سمك الكنعد" at bounding box center [1090, 374] width 539 height 29
click at [914, 377] on input "سمك الكنعد" at bounding box center [1090, 374] width 539 height 29
click at [830, 380] on input "سمك الكنعد" at bounding box center [1090, 374] width 539 height 29
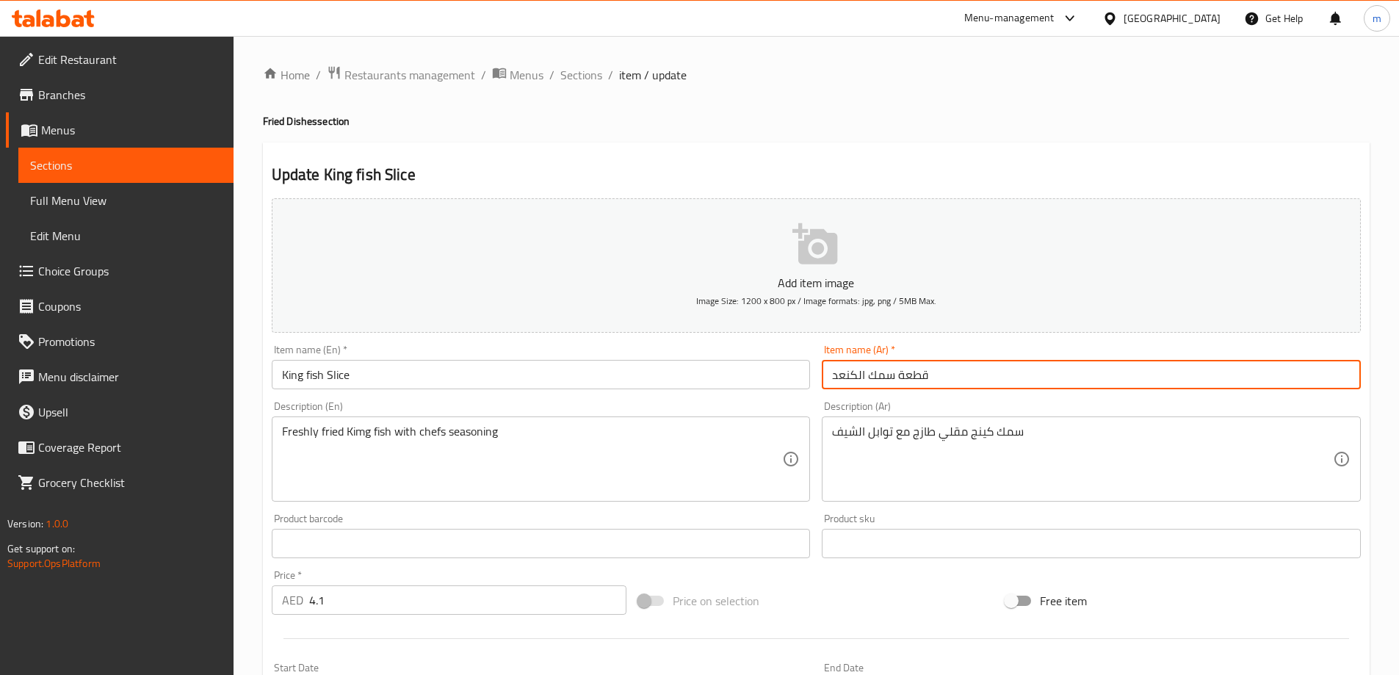
type input "قطعة سمك الكنعد"
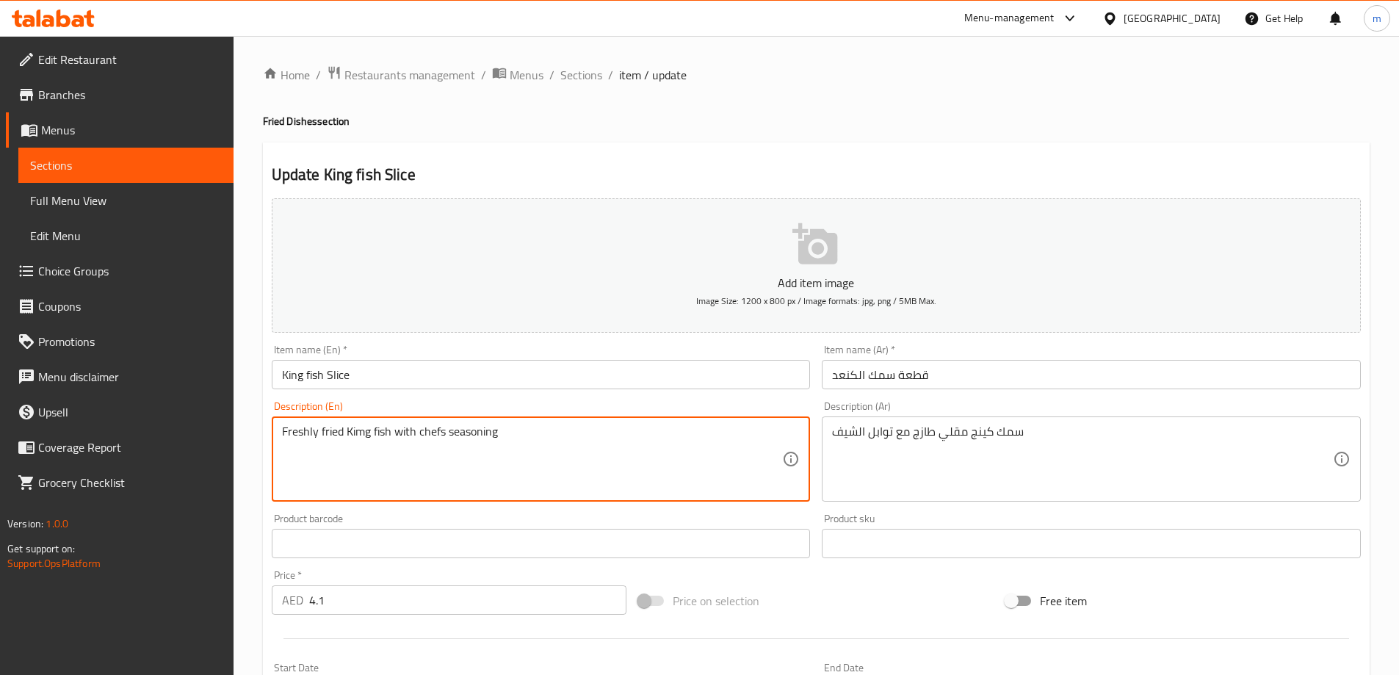
click at [368, 435] on textarea "Freshly fried Kimg fish with chefs seasoning" at bounding box center [532, 459] width 501 height 70
click at [366, 435] on textarea "Freshly fried Kimg fish with chefs seasoning" at bounding box center [532, 459] width 501 height 70
click at [512, 430] on textarea "Freshly fried King fish with chefs seasoning" at bounding box center [532, 459] width 501 height 70
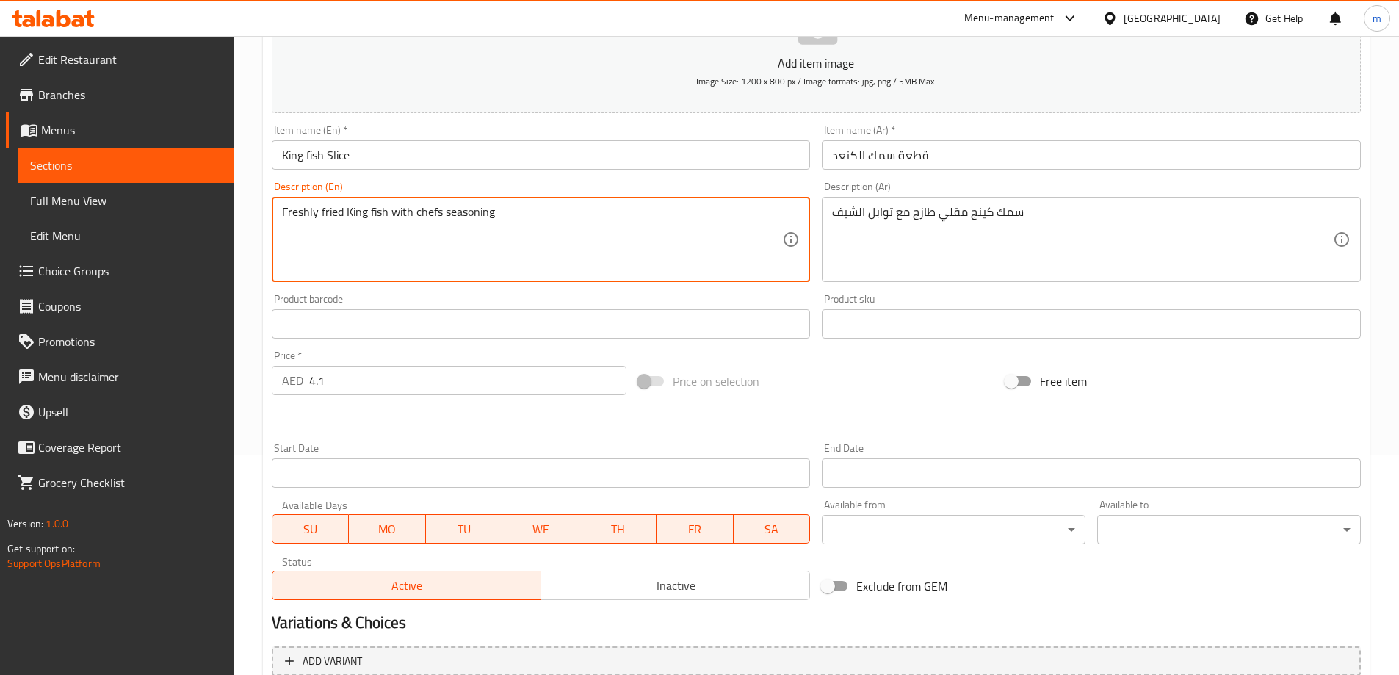
scroll to position [220, 0]
type textarea "Freshly fried King fish with chefs seasoning"
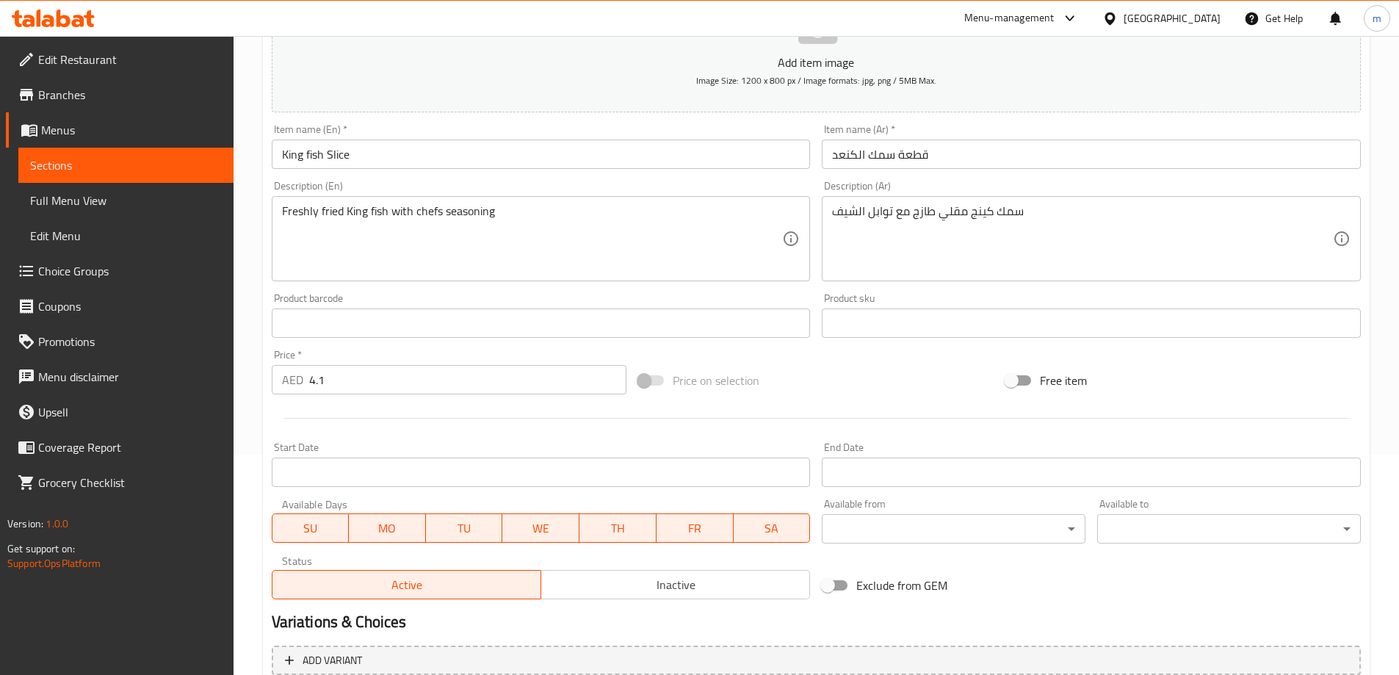
click at [366, 366] on input "4.1" at bounding box center [468, 379] width 318 height 29
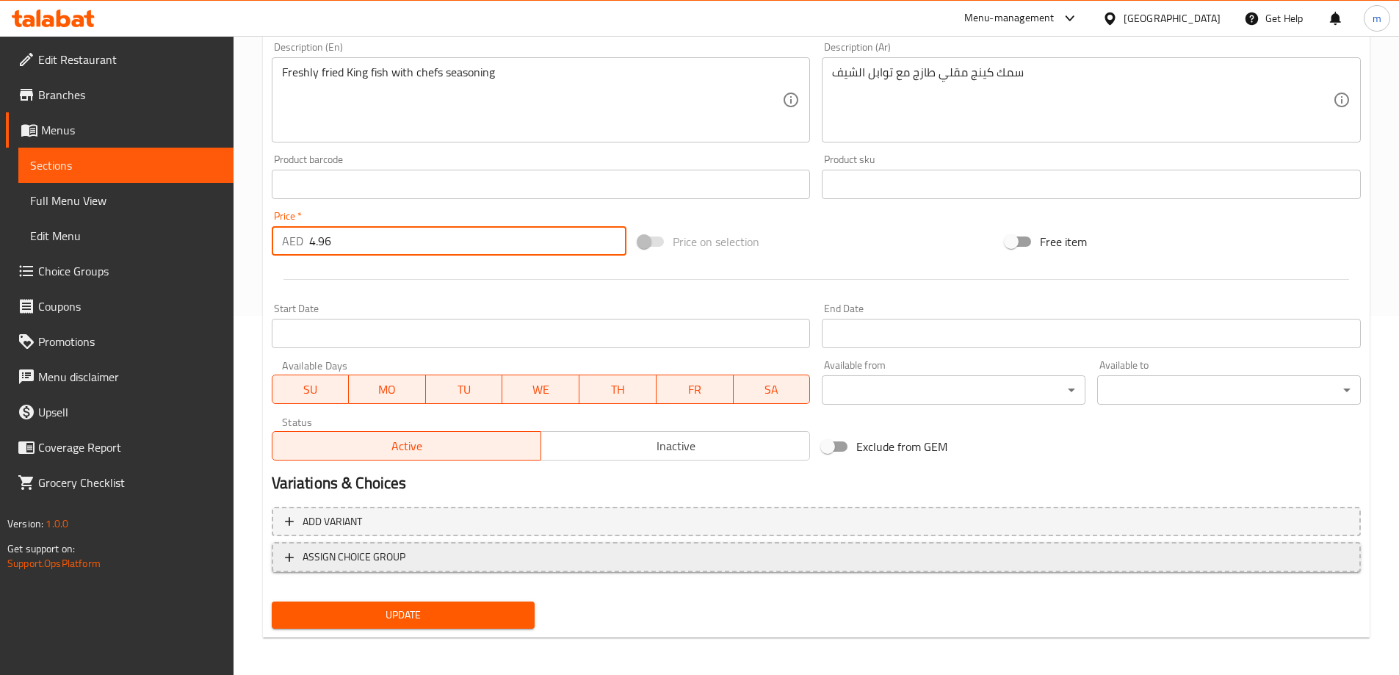
scroll to position [363, 0]
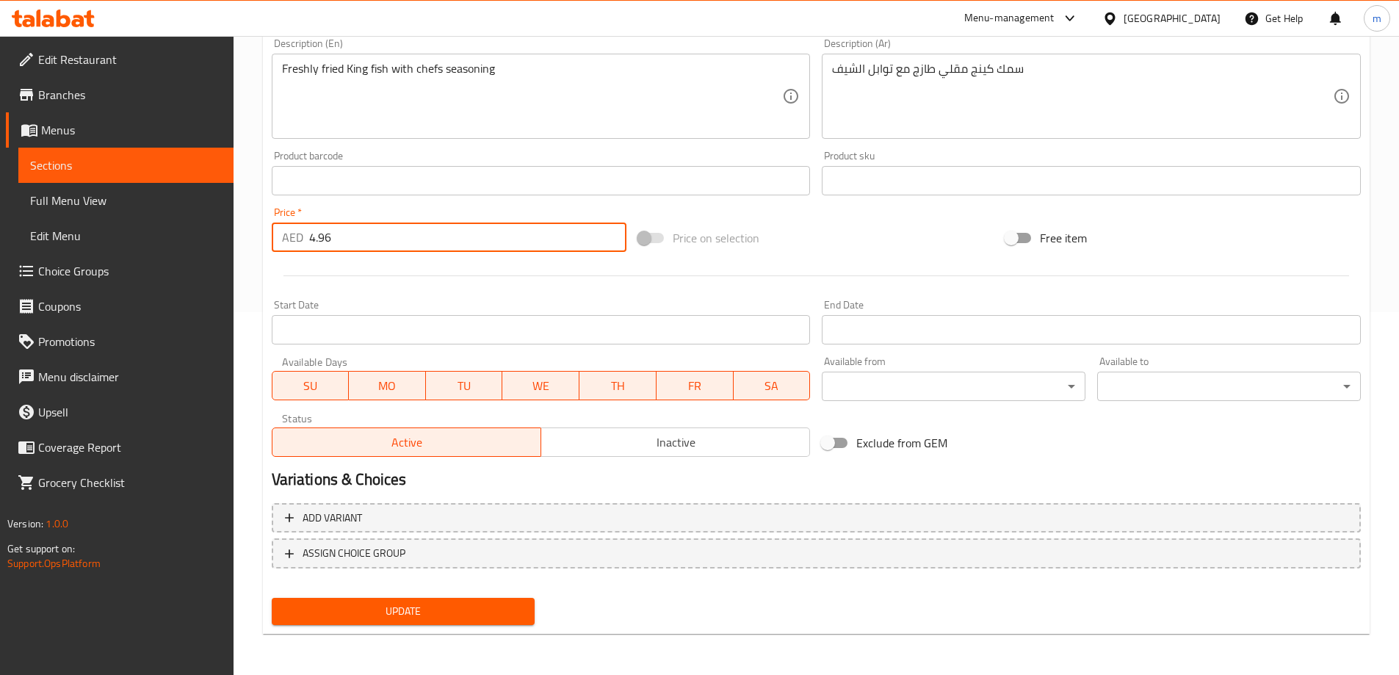
type input "4.96"
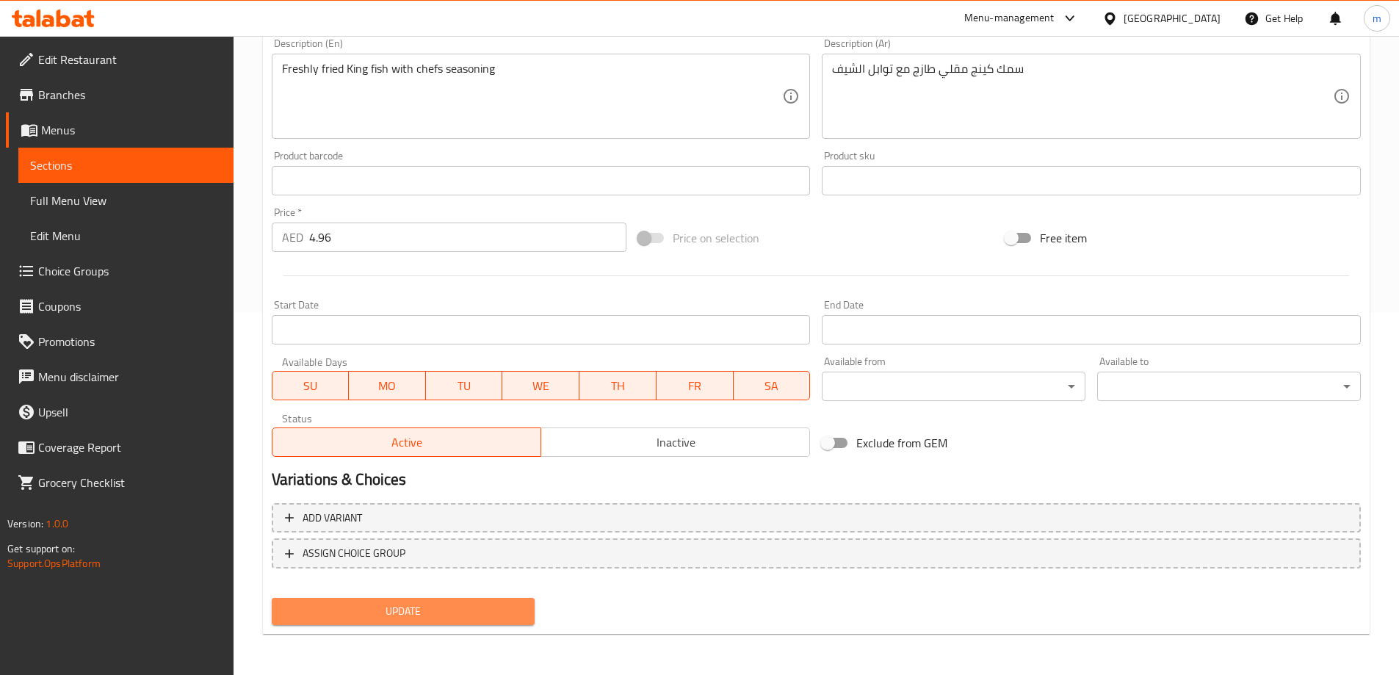
click at [418, 610] on span "Update" at bounding box center [403, 611] width 240 height 18
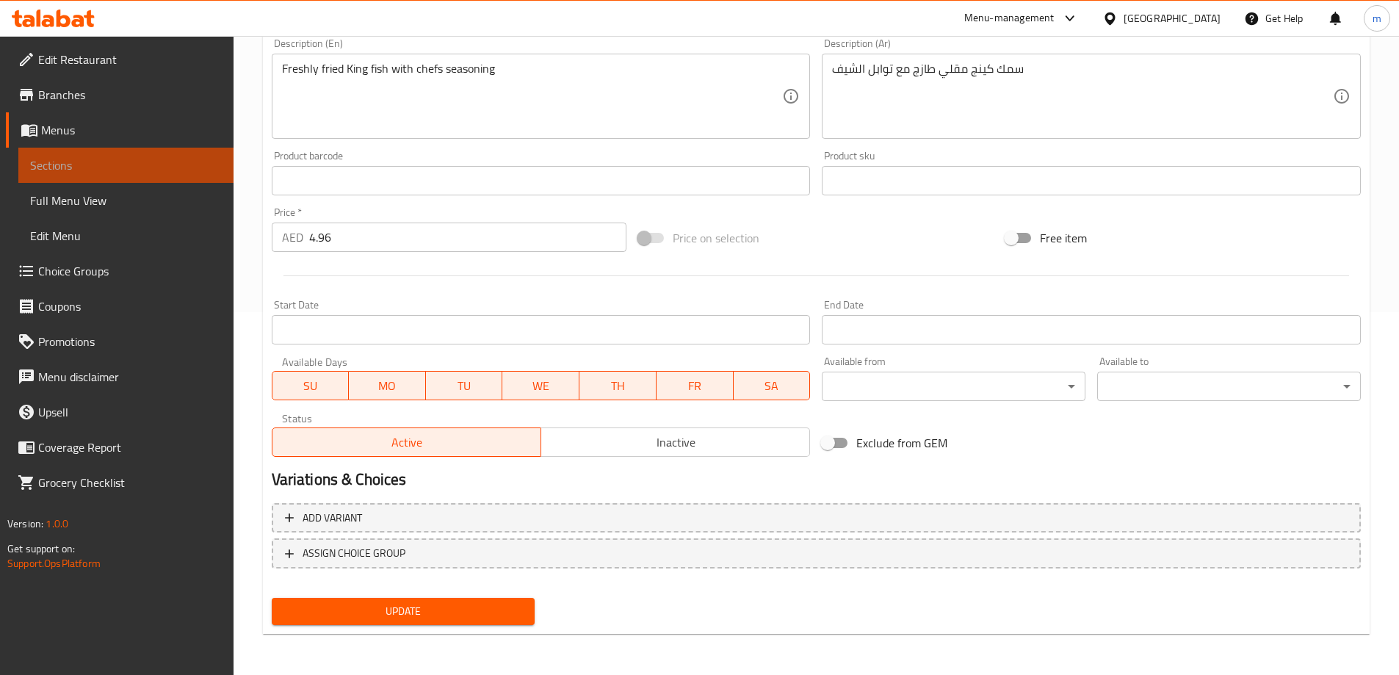
click at [162, 164] on span "Sections" at bounding box center [126, 165] width 192 height 18
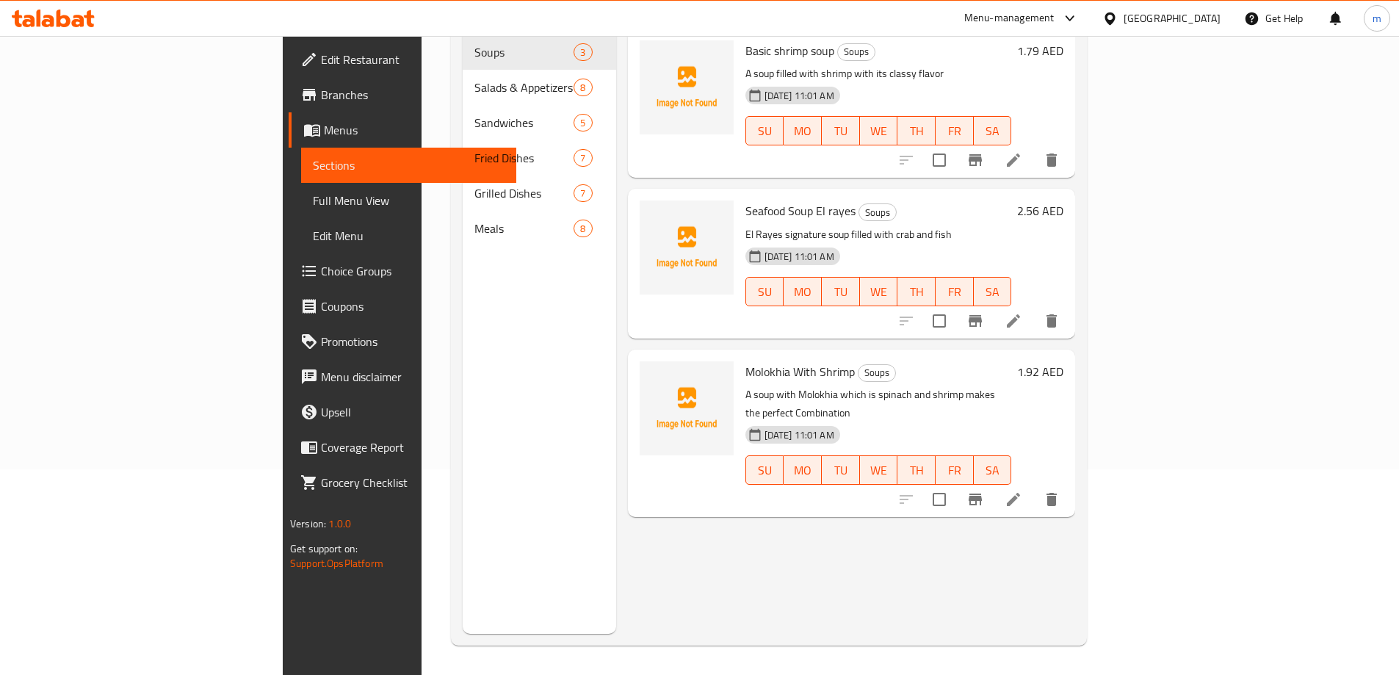
scroll to position [206, 0]
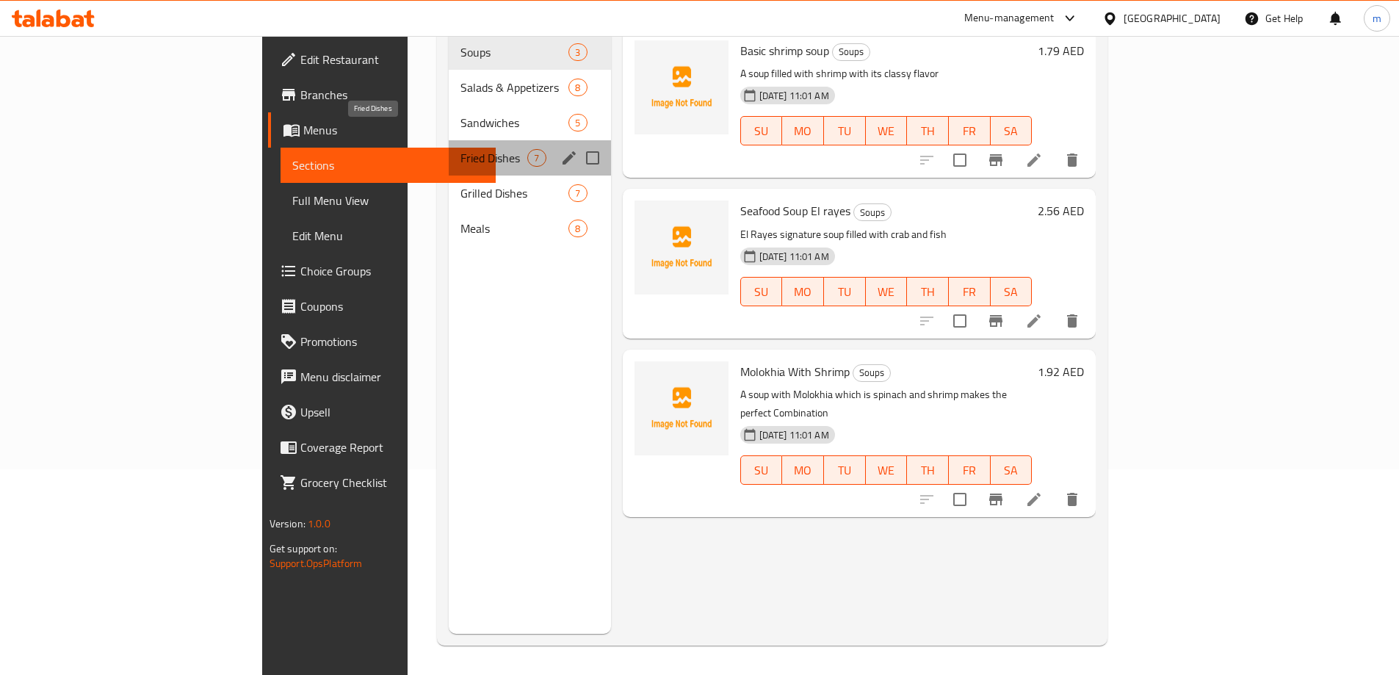
click at [460, 149] on span "Fried Dishes" at bounding box center [493, 158] width 67 height 18
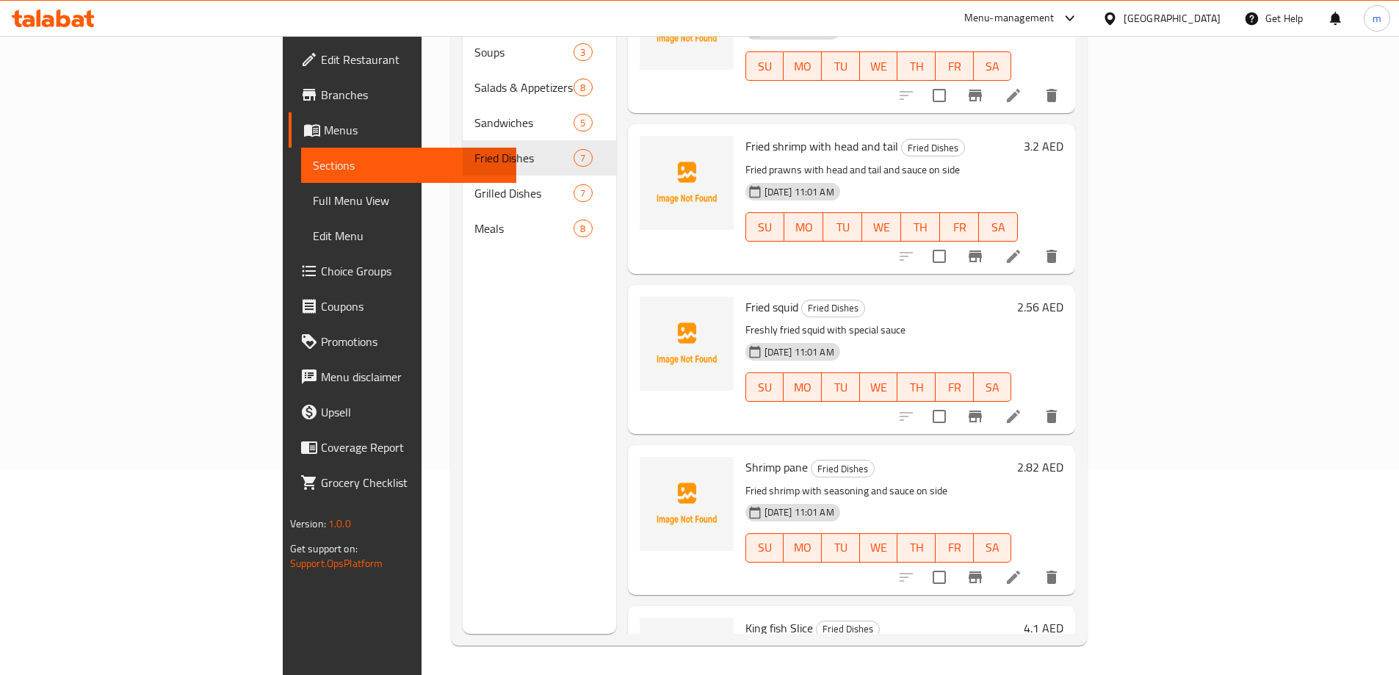
scroll to position [147, 0]
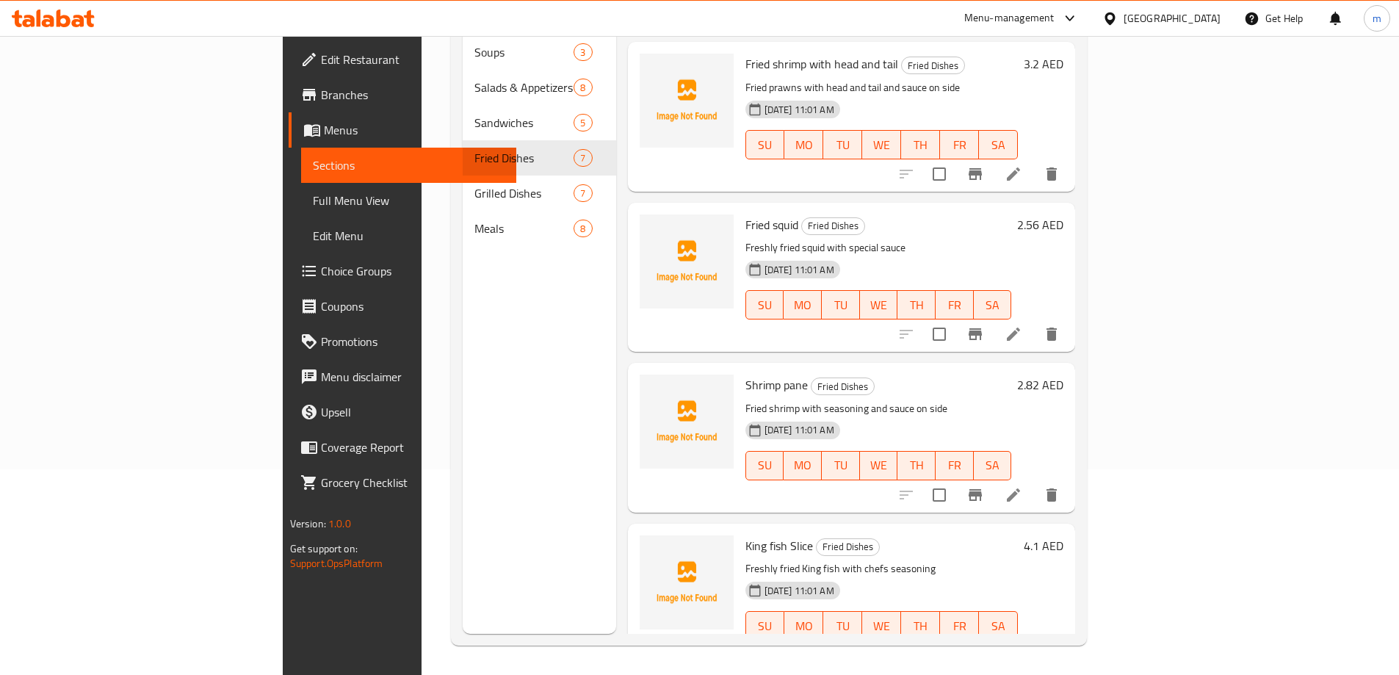
click at [1020, 488] on icon at bounding box center [1012, 494] width 13 height 13
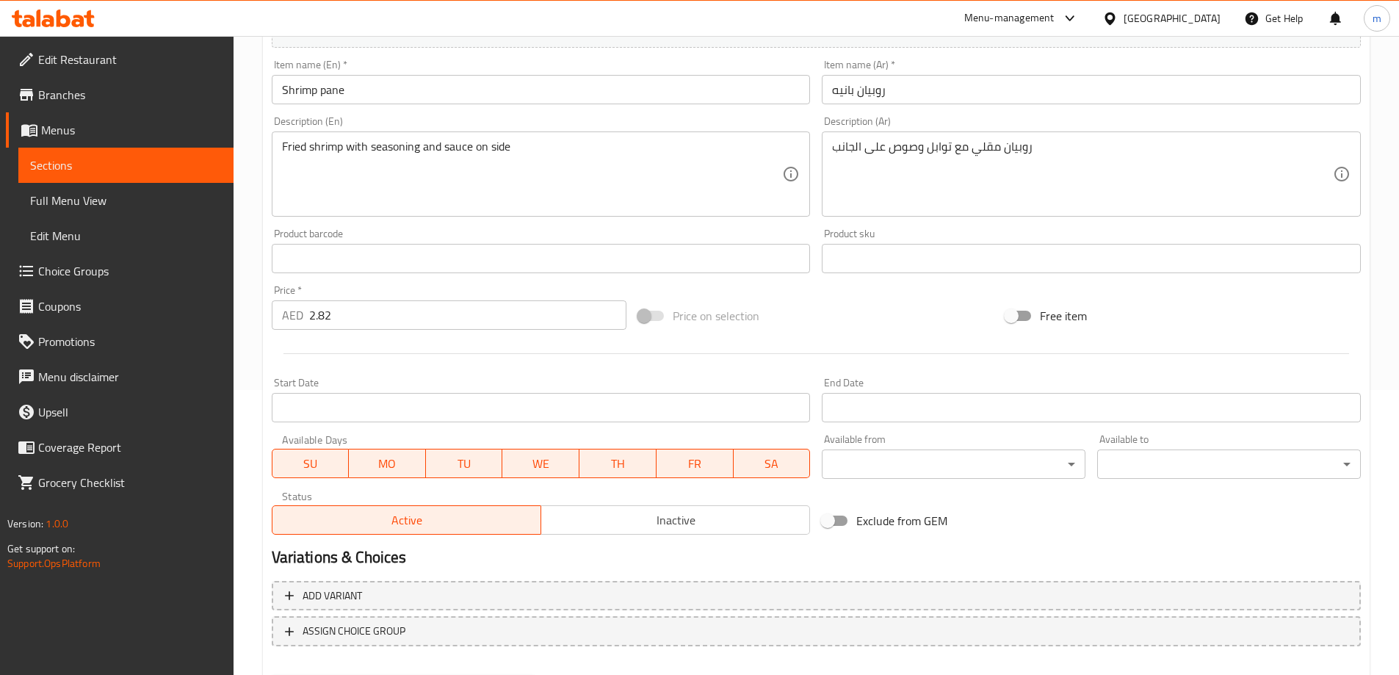
scroll to position [294, 0]
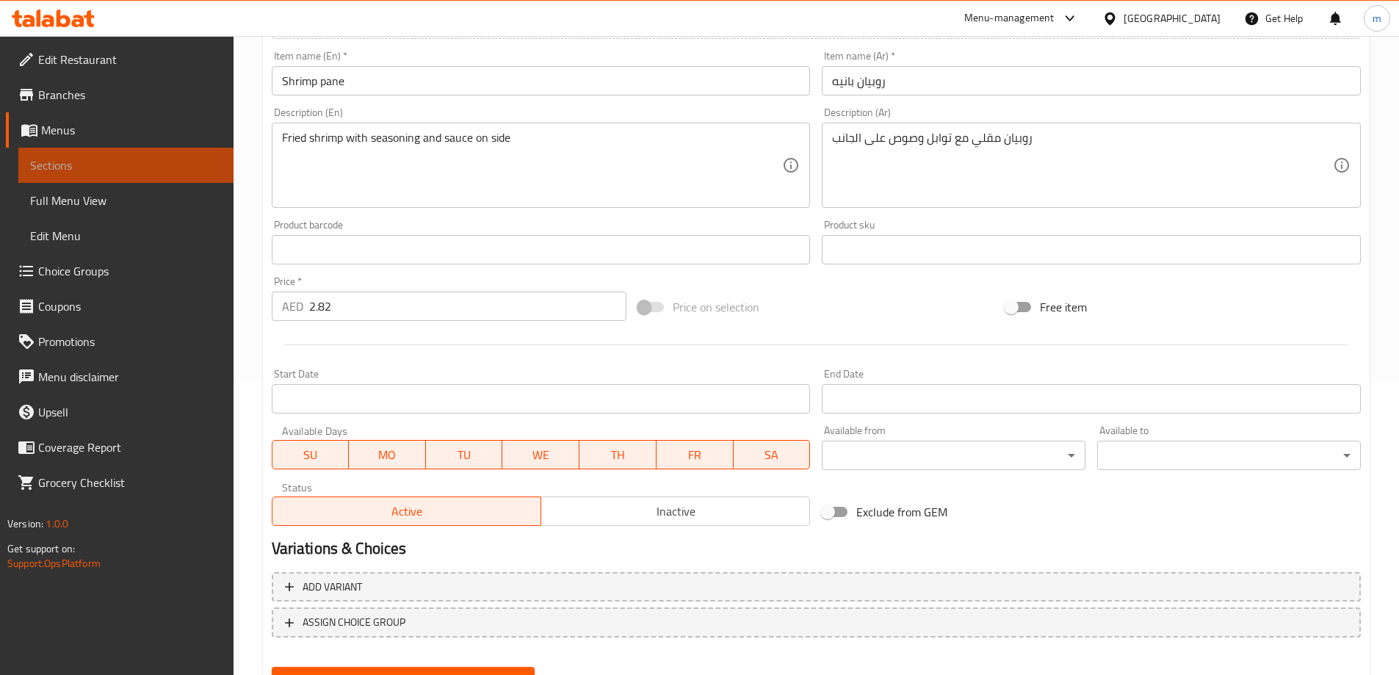
click at [140, 167] on span "Sections" at bounding box center [126, 165] width 192 height 18
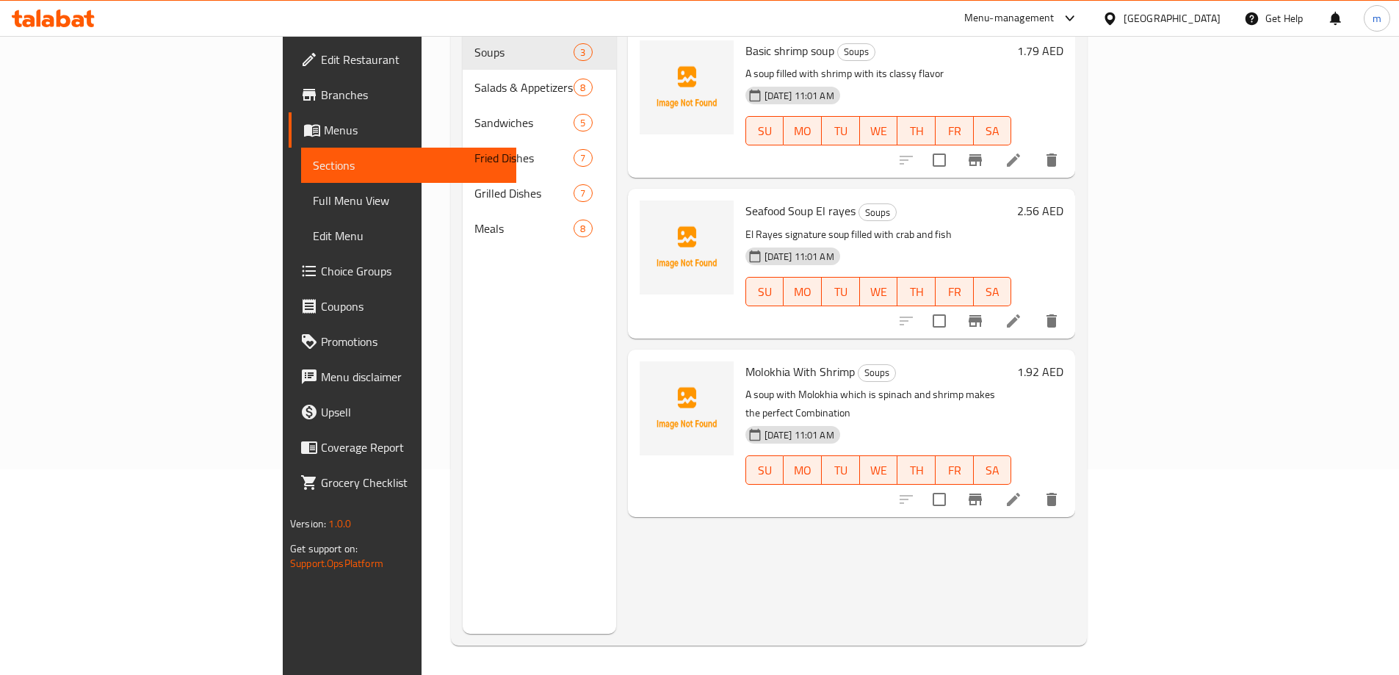
scroll to position [206, 0]
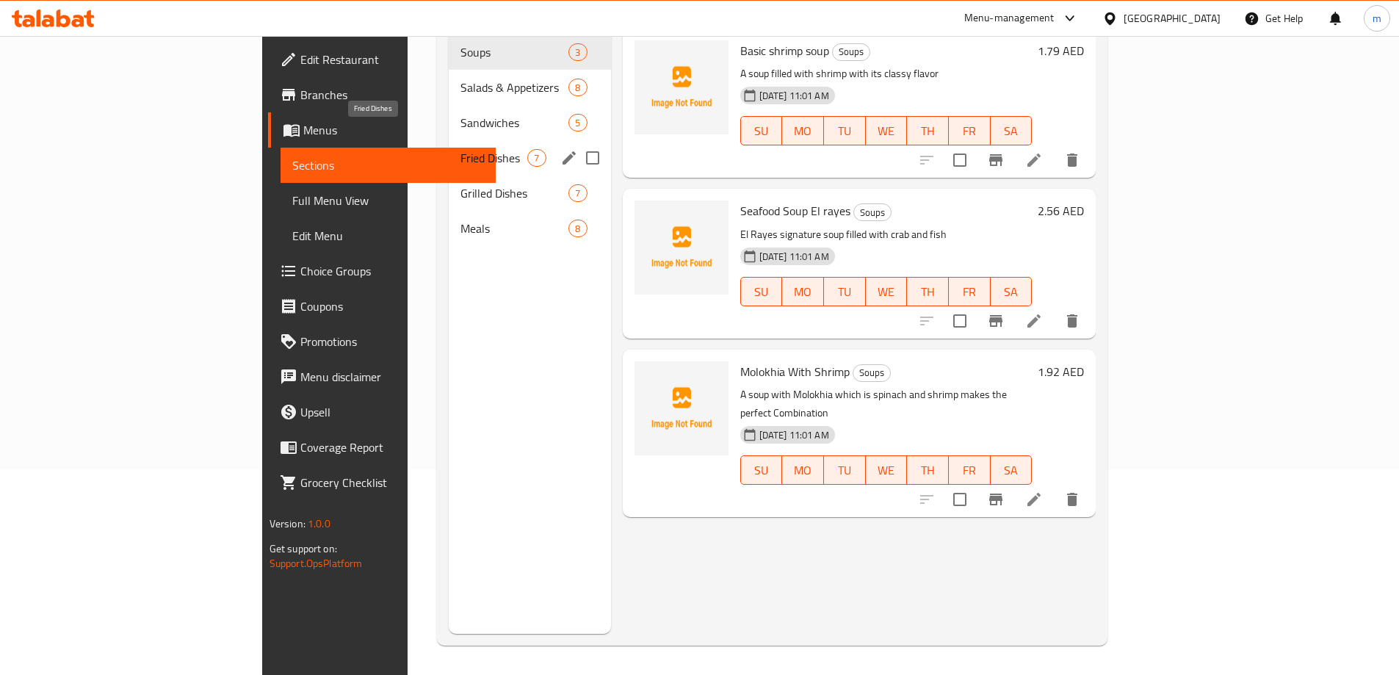
click at [460, 149] on span "Fried Dishes" at bounding box center [493, 158] width 67 height 18
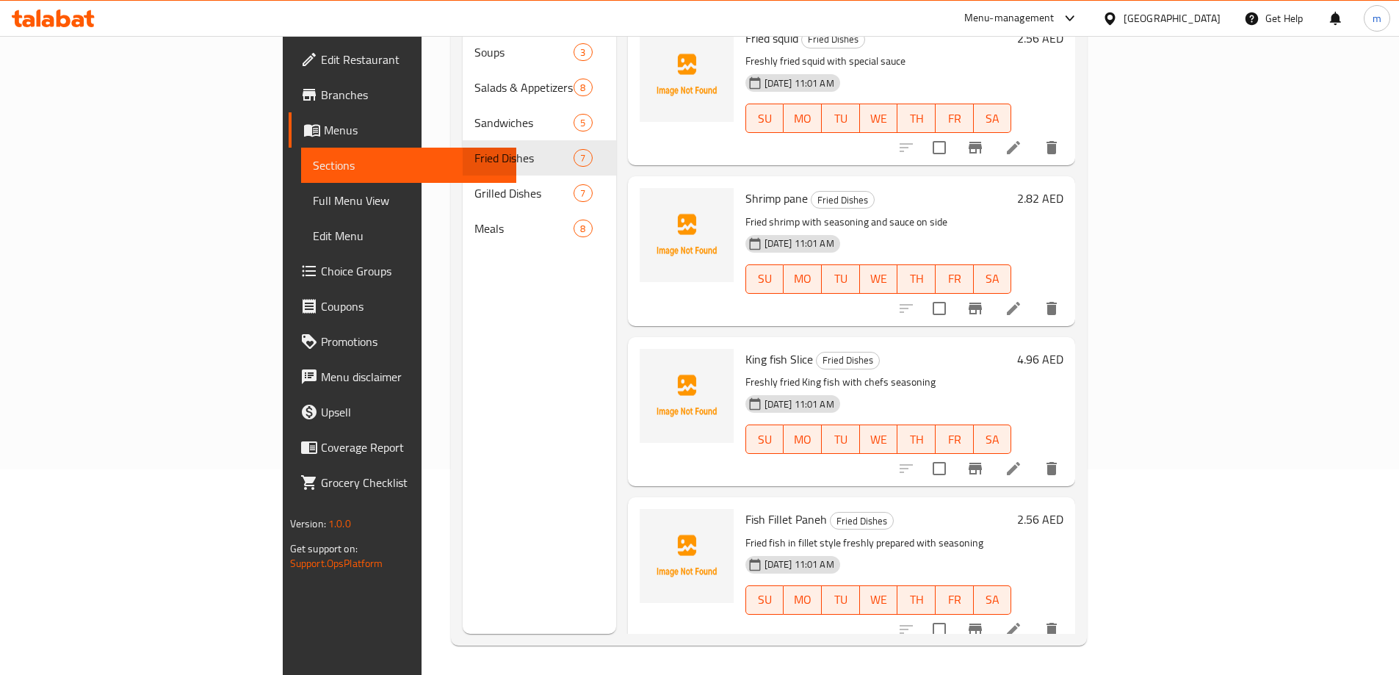
scroll to position [367, 0]
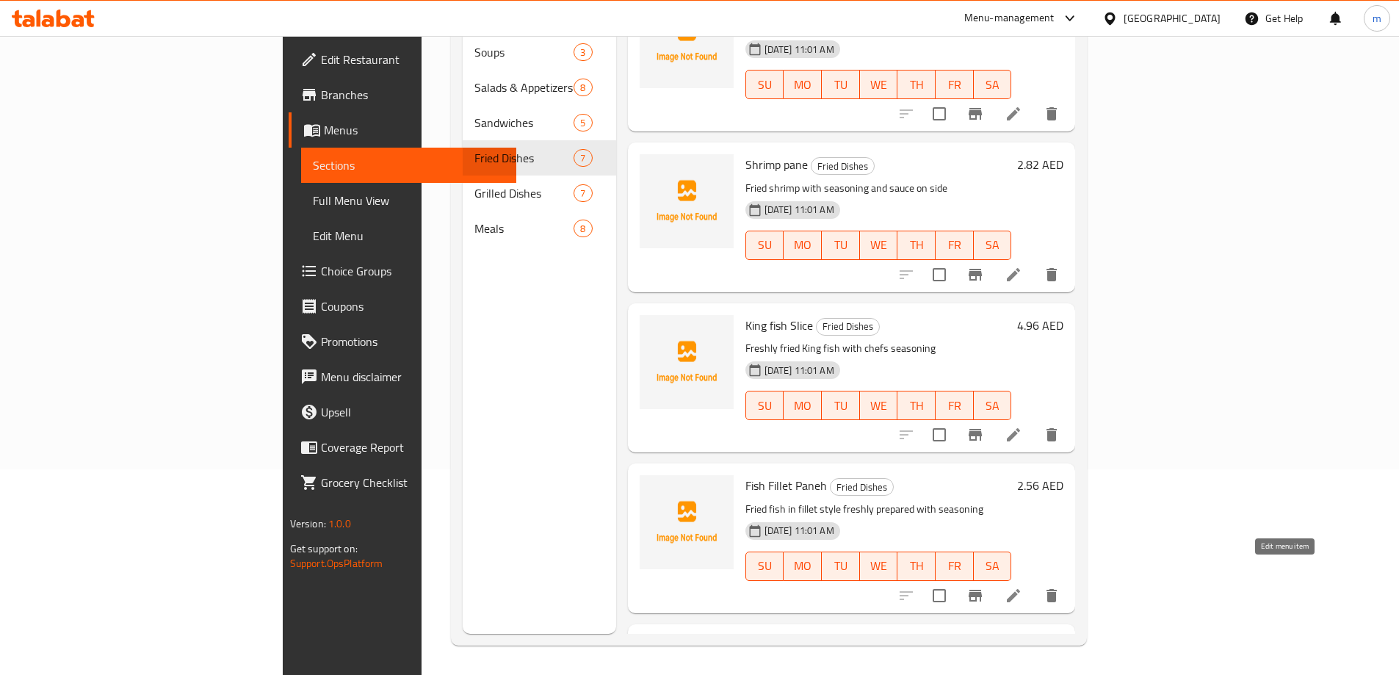
click at [1022, 587] on icon at bounding box center [1013, 596] width 18 height 18
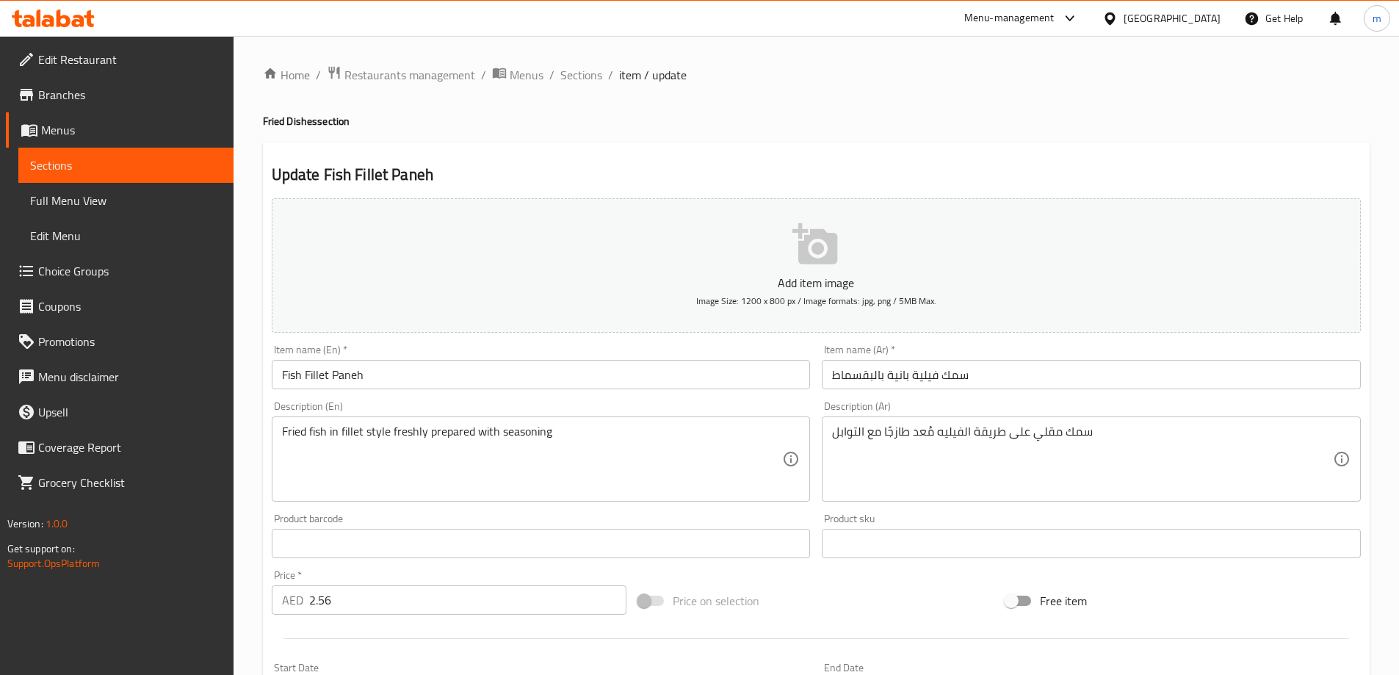
click at [405, 363] on input "Fish Fillet Paneh" at bounding box center [541, 374] width 539 height 29
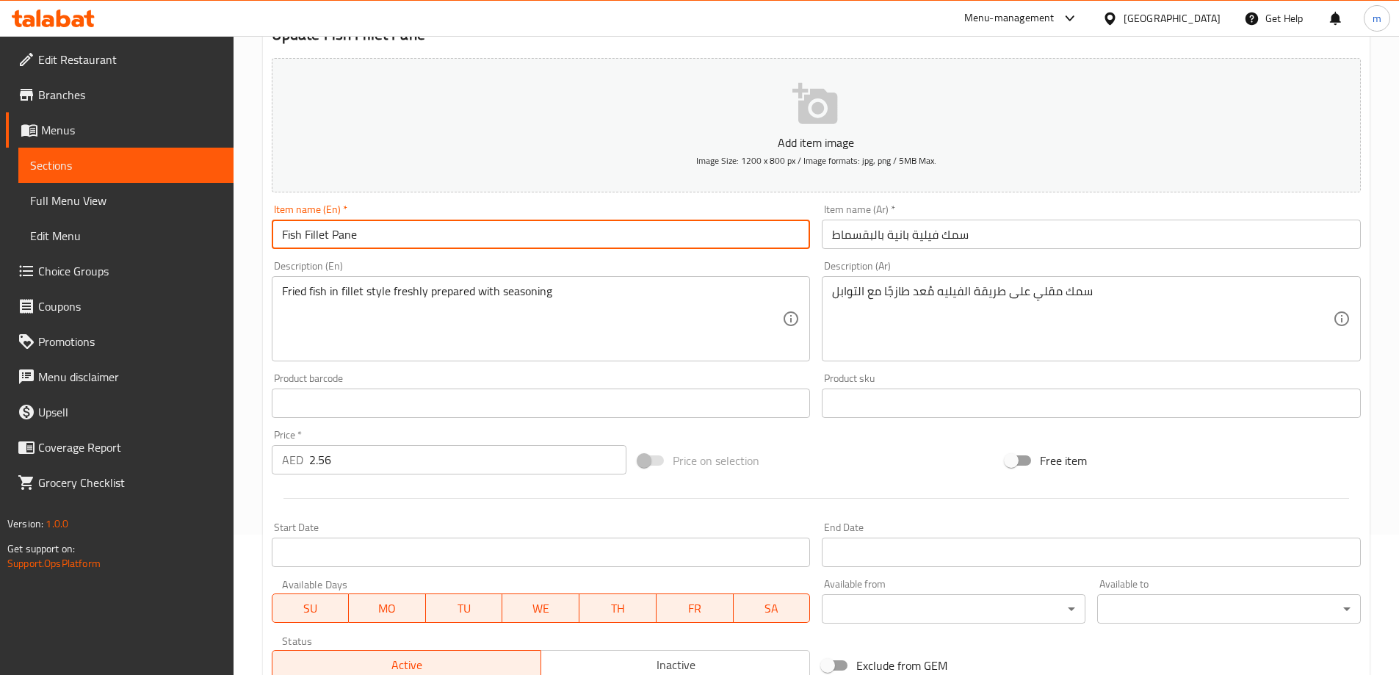
scroll to position [220, 0]
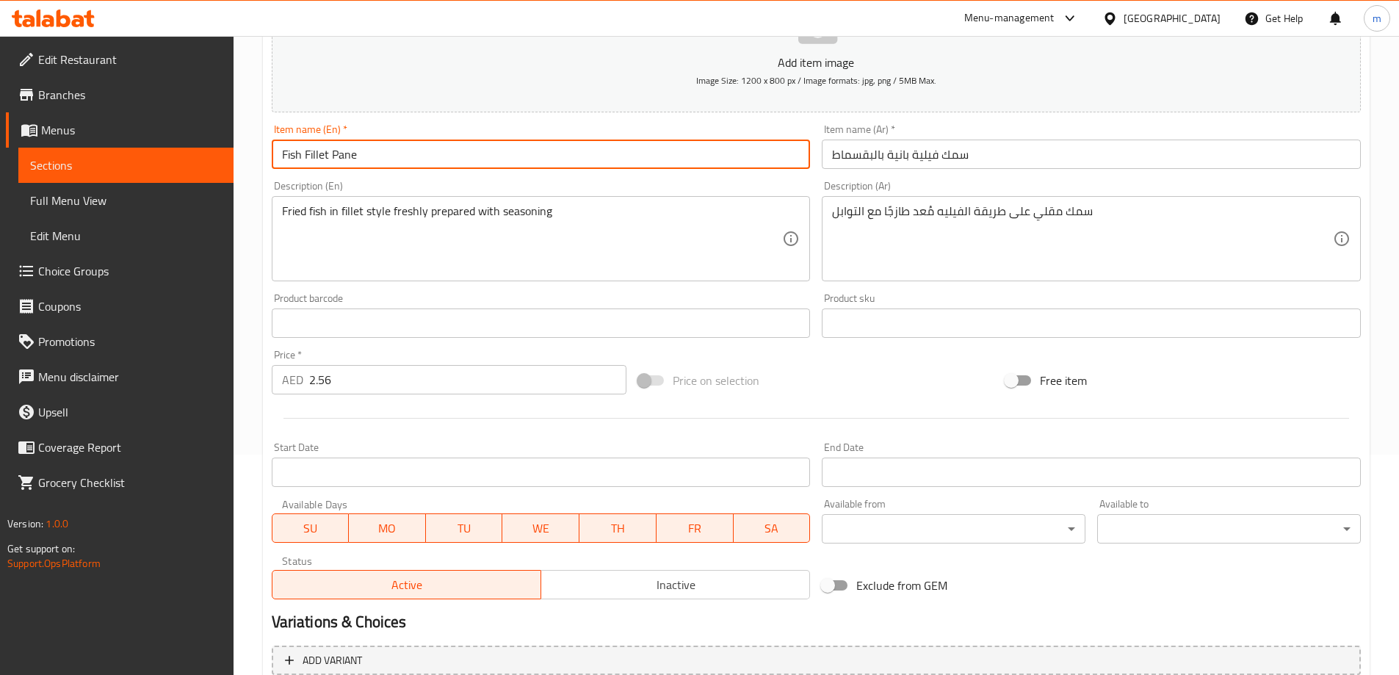
type input "Fish Fillet Pane"
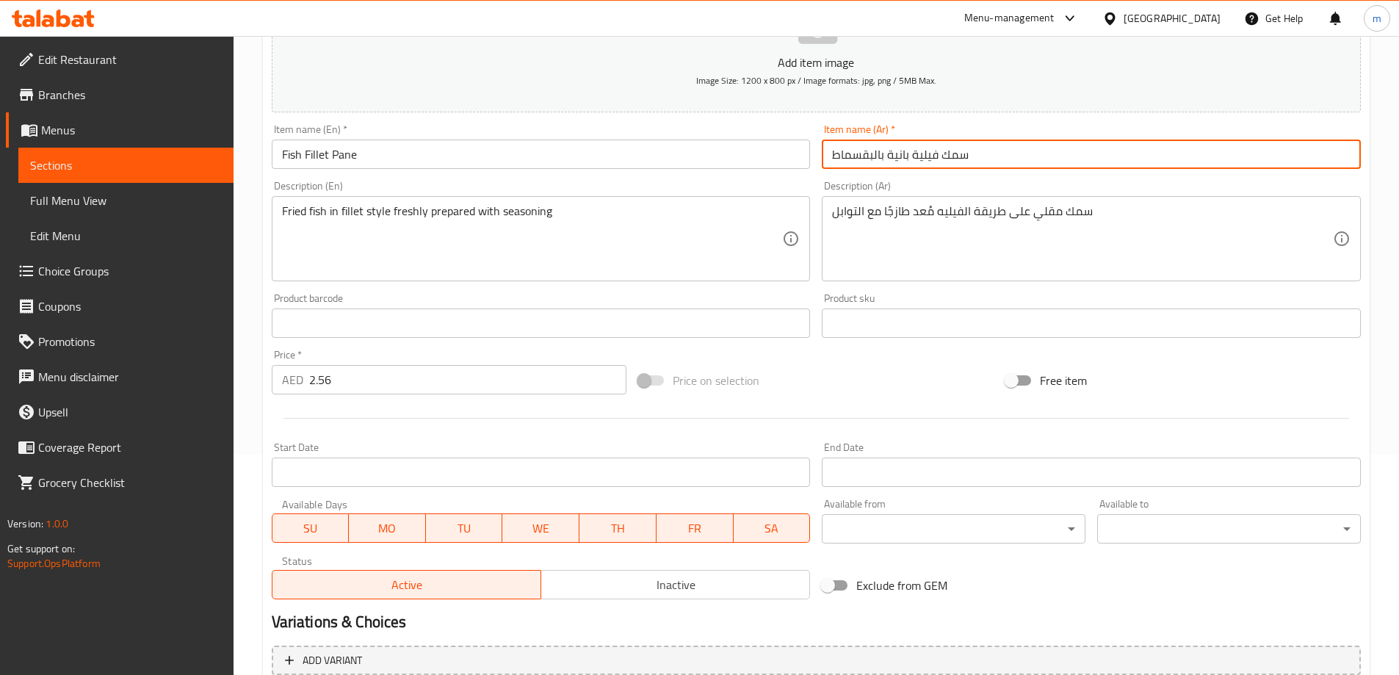
click at [829, 150] on input "سمك فيلية بانية بالبقسماط" at bounding box center [1090, 153] width 539 height 29
click at [998, 158] on input "سمك فيلية بانية بالبقسماط" at bounding box center [1090, 153] width 539 height 29
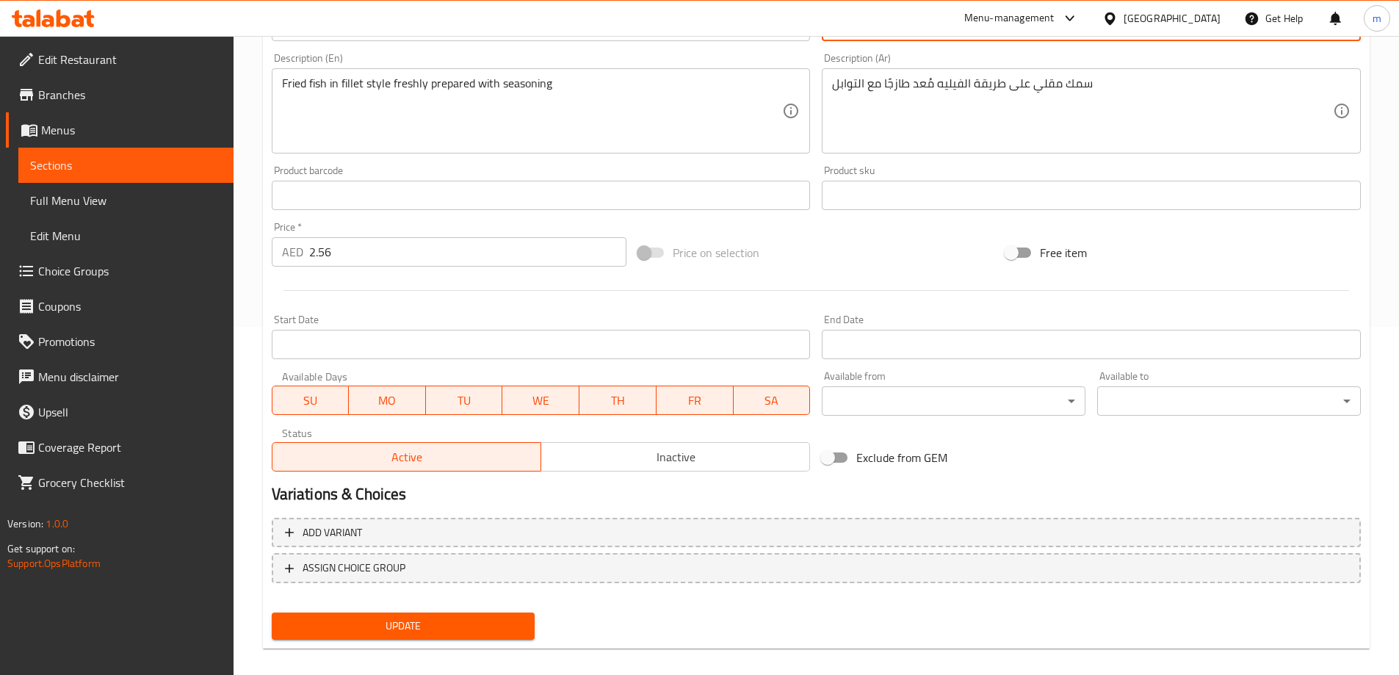
scroll to position [363, 0]
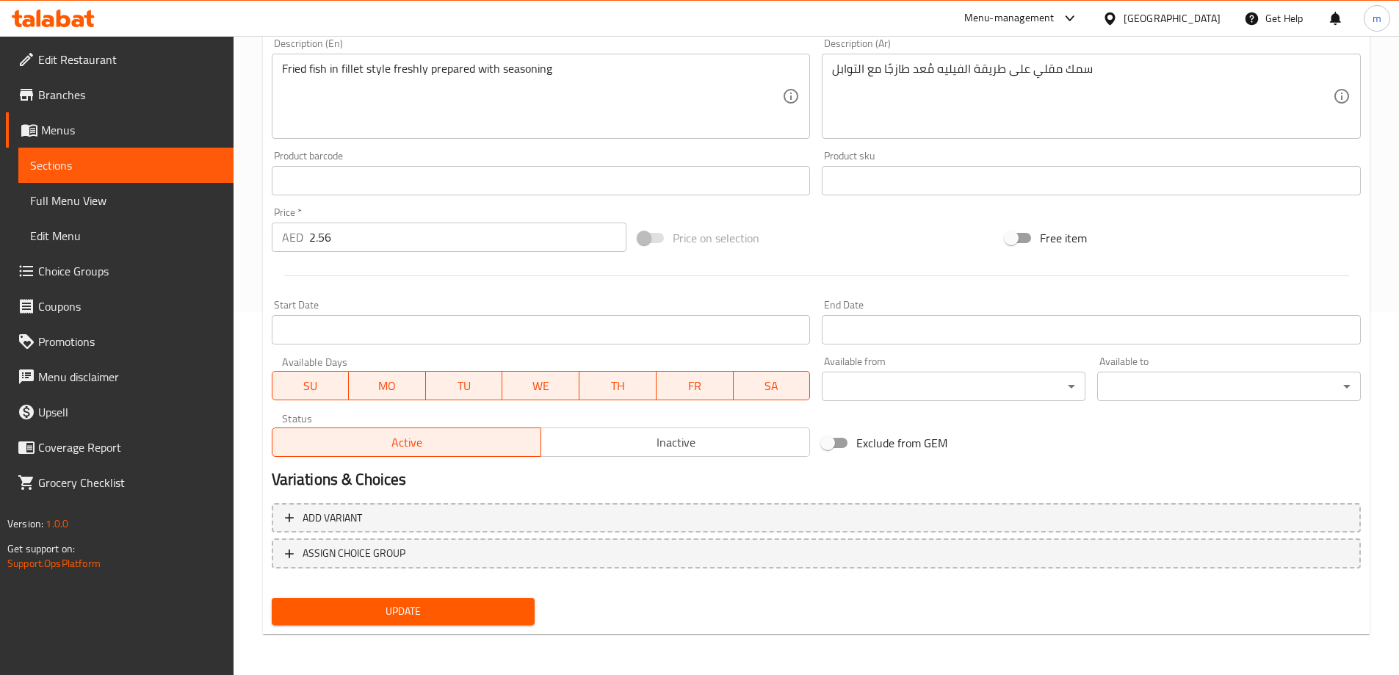
type input "سمك فيلية بانية"
click at [431, 603] on span "Update" at bounding box center [403, 611] width 240 height 18
click at [113, 156] on span "Sections" at bounding box center [126, 165] width 192 height 18
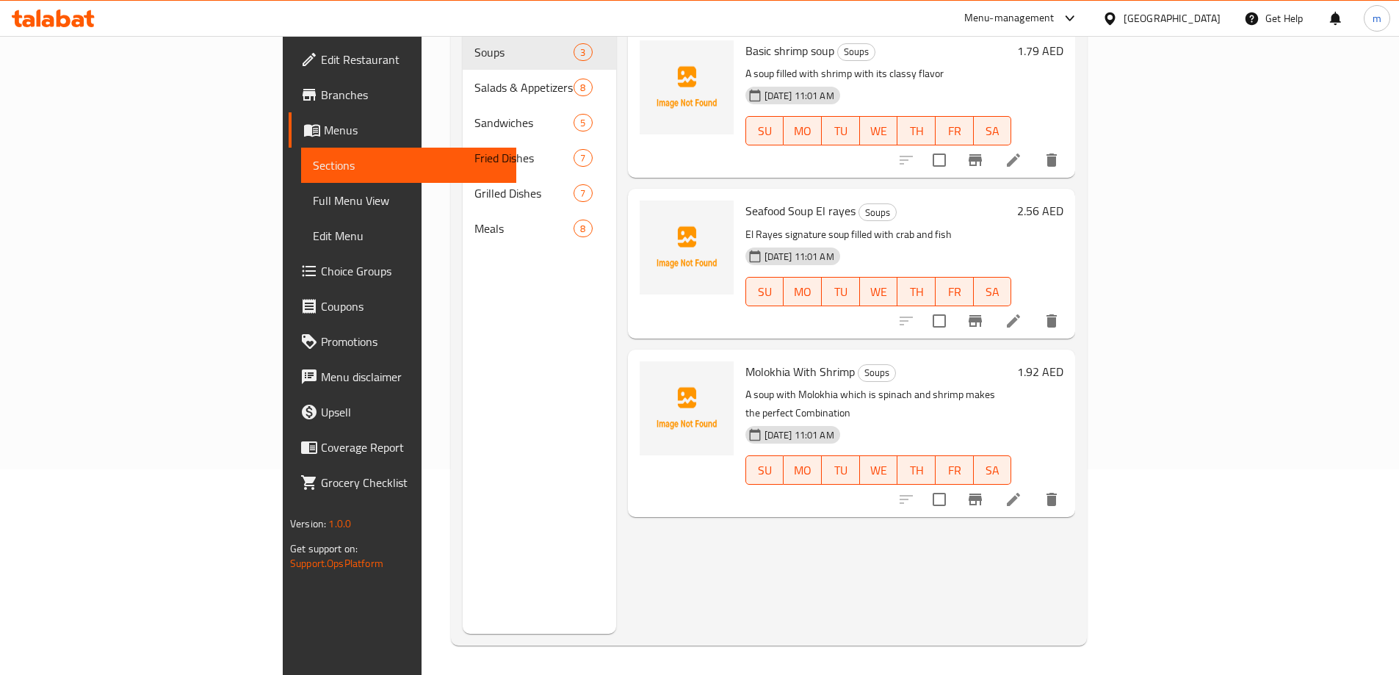
scroll to position [206, 0]
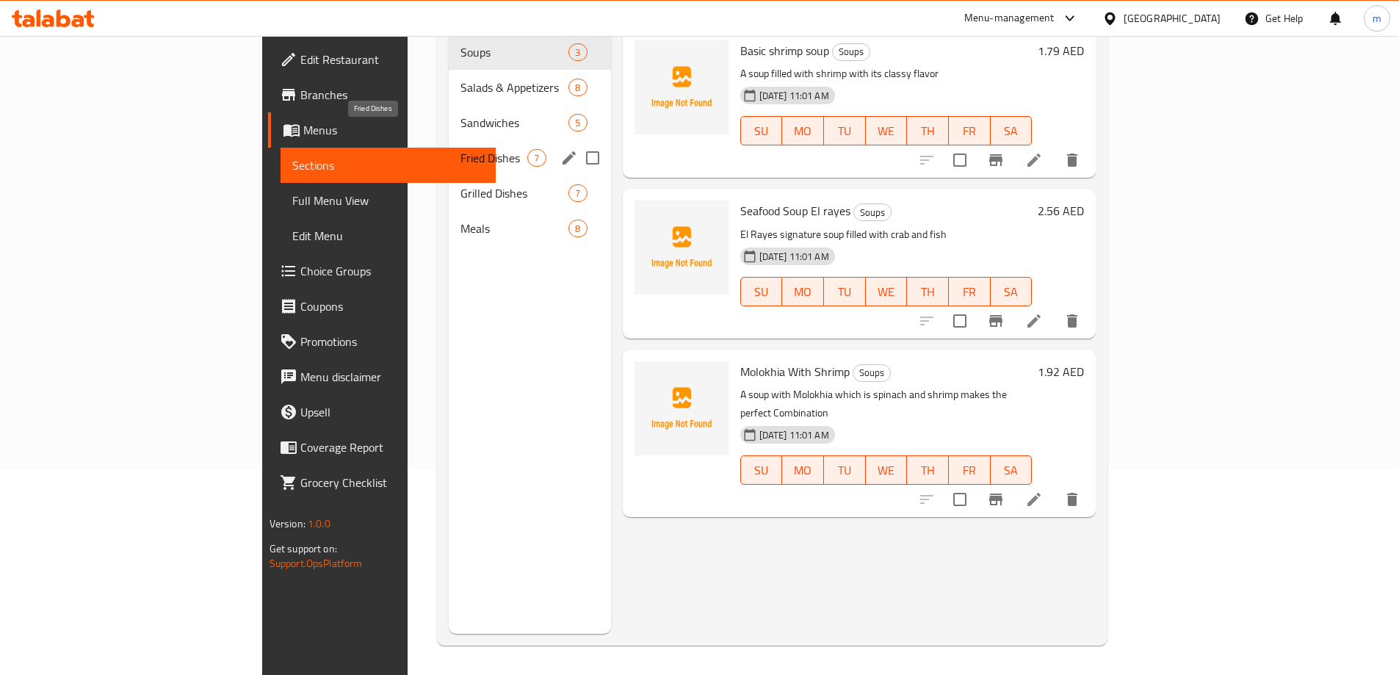
click at [460, 149] on span "Fried Dishes" at bounding box center [493, 158] width 67 height 18
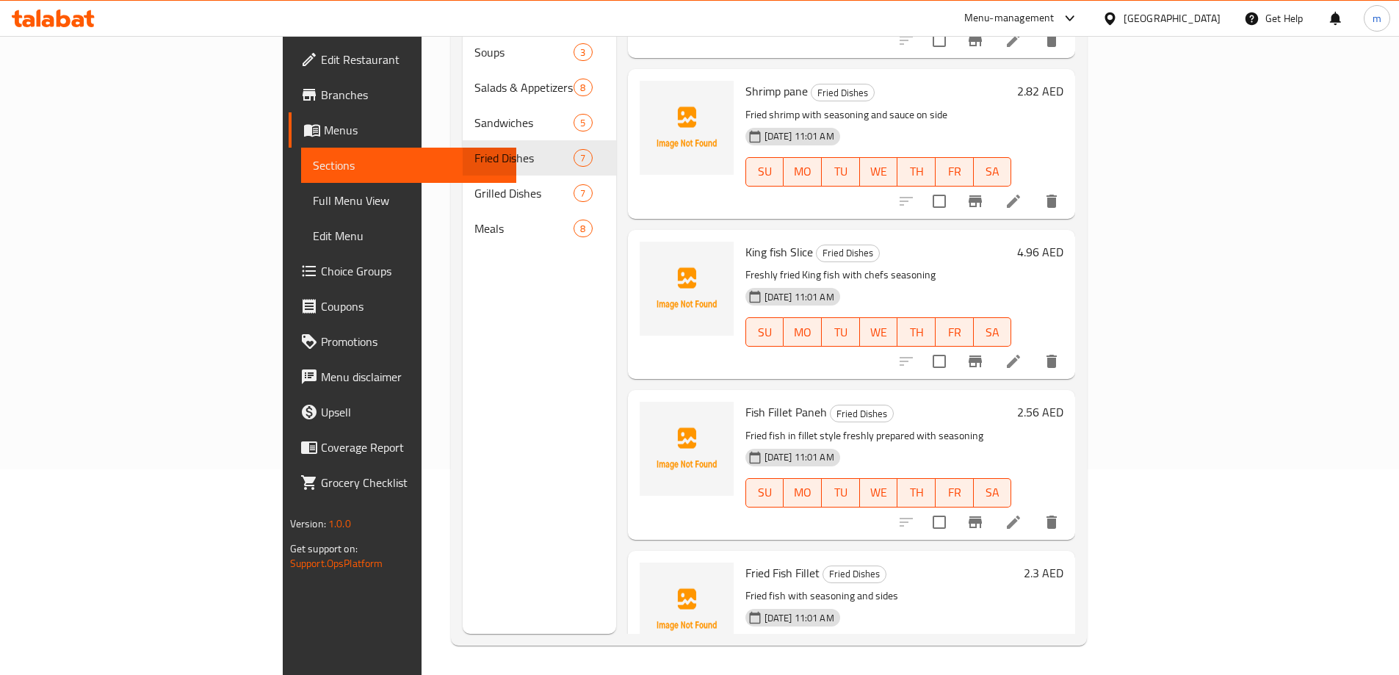
scroll to position [485, 0]
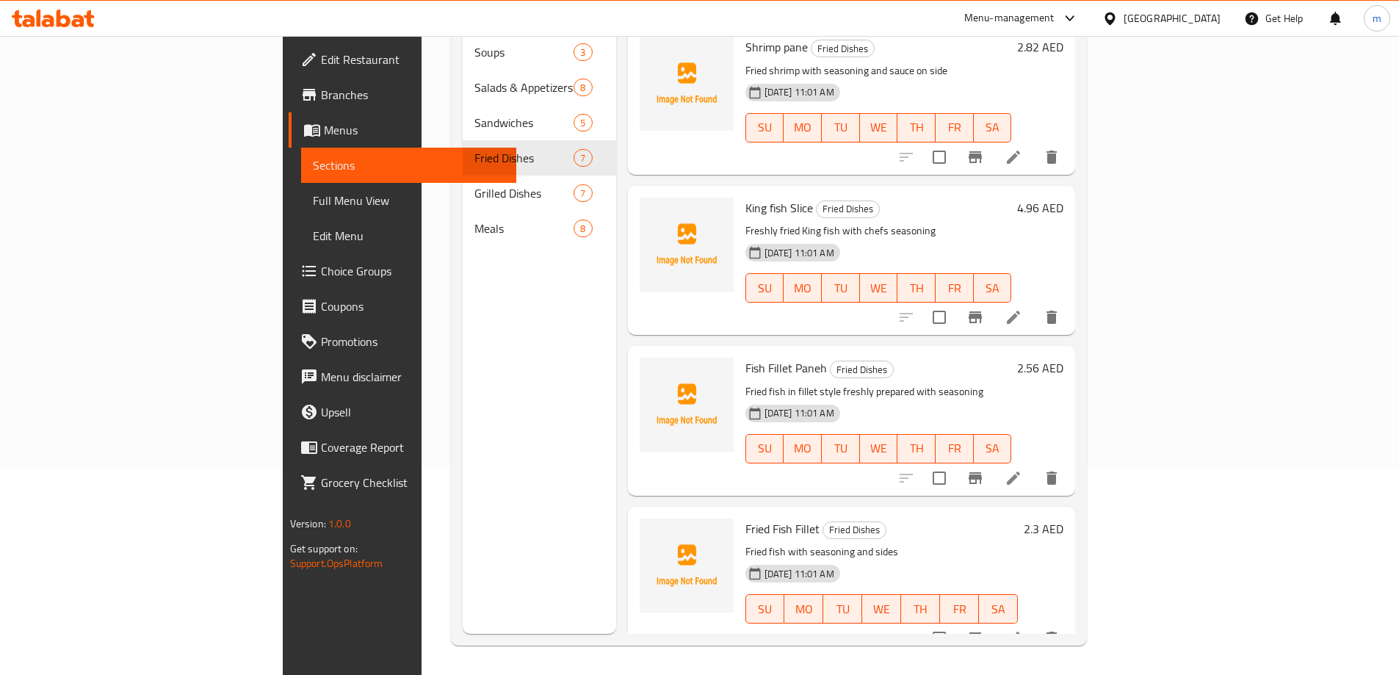
click at [1022, 629] on icon at bounding box center [1013, 638] width 18 height 18
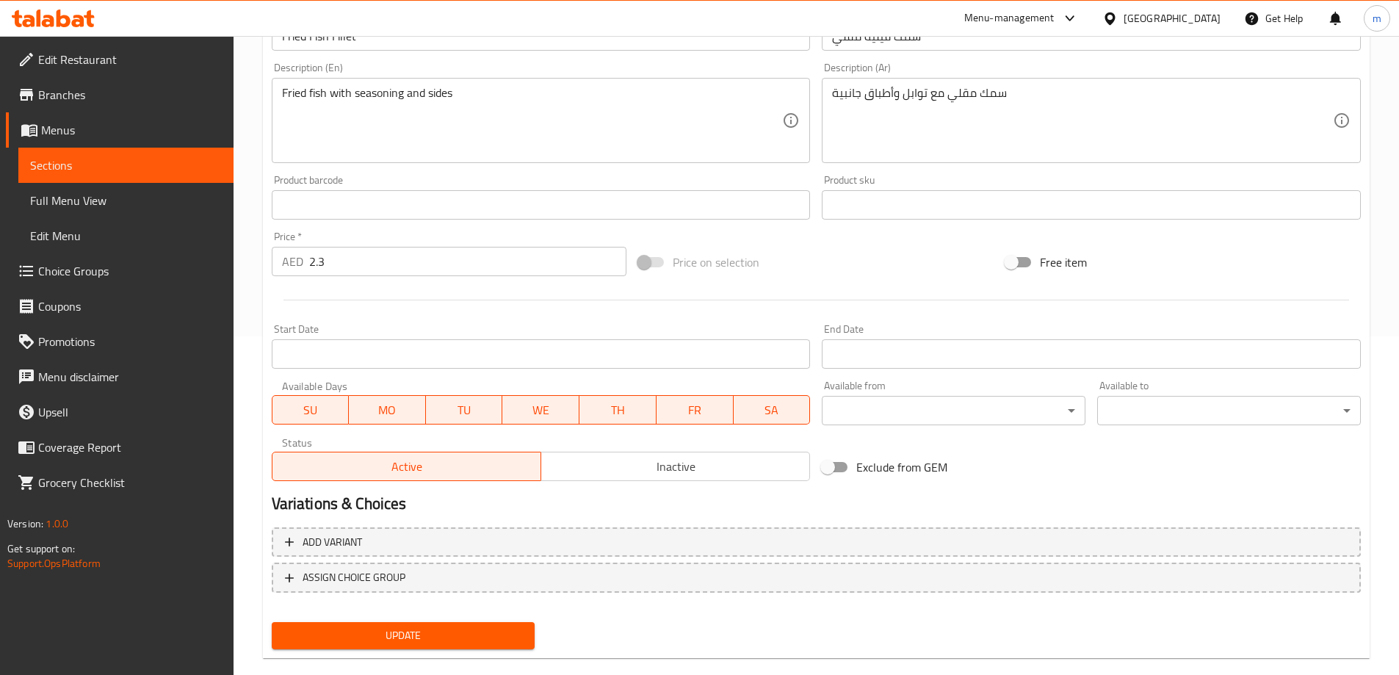
scroll to position [363, 0]
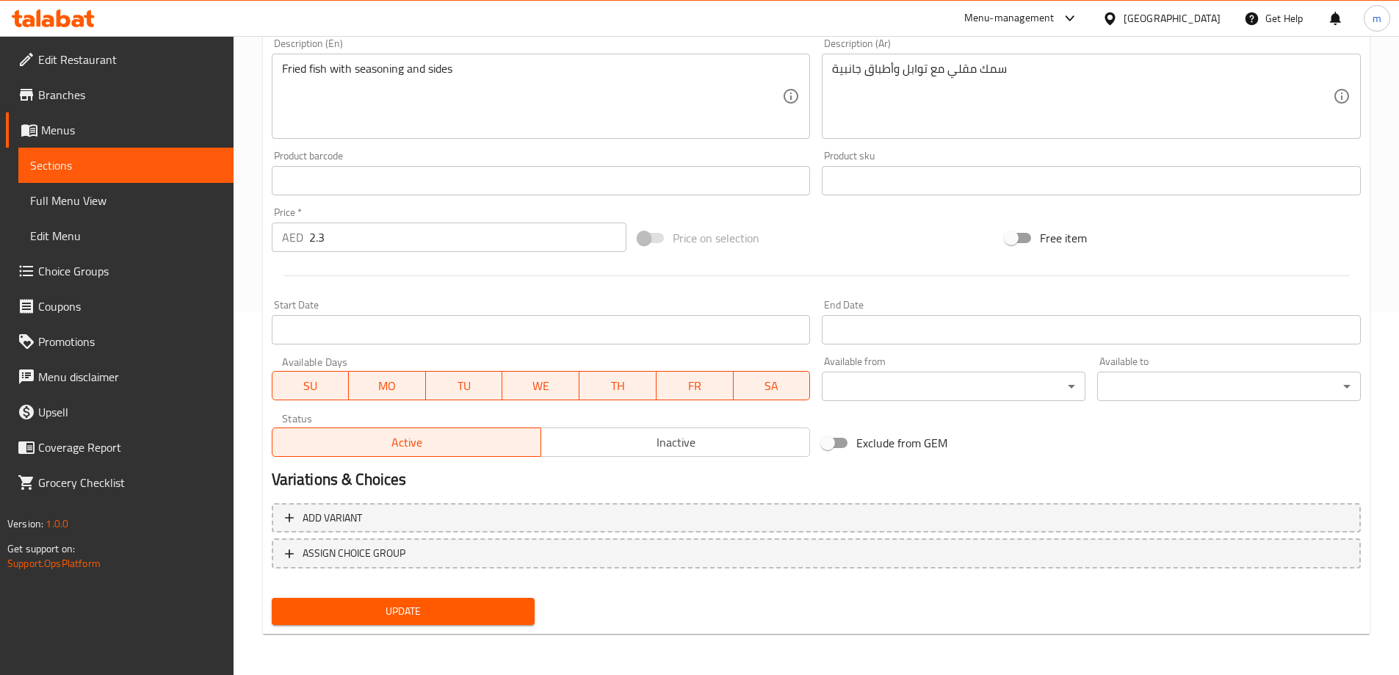
click at [390, 604] on span "Update" at bounding box center [403, 611] width 240 height 18
click at [171, 170] on span "Sections" at bounding box center [126, 165] width 192 height 18
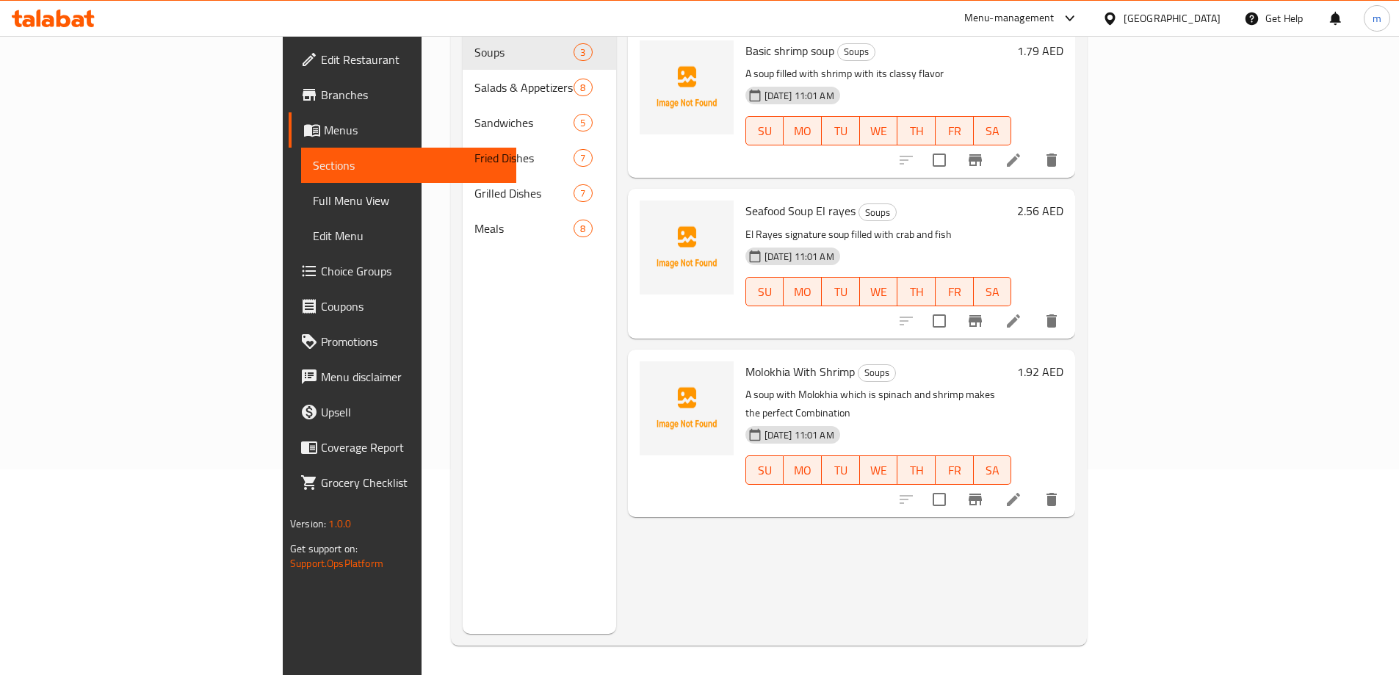
scroll to position [206, 0]
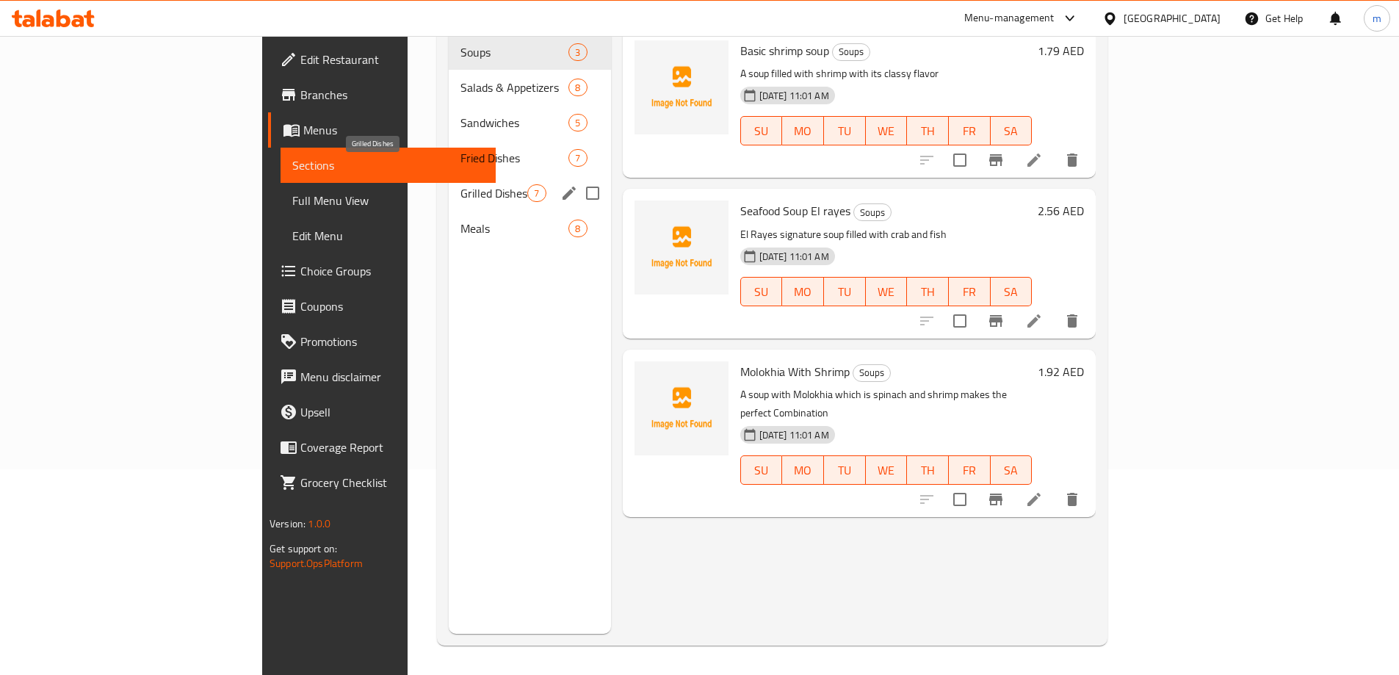
click at [460, 184] on span "Grilled Dishes" at bounding box center [493, 193] width 67 height 18
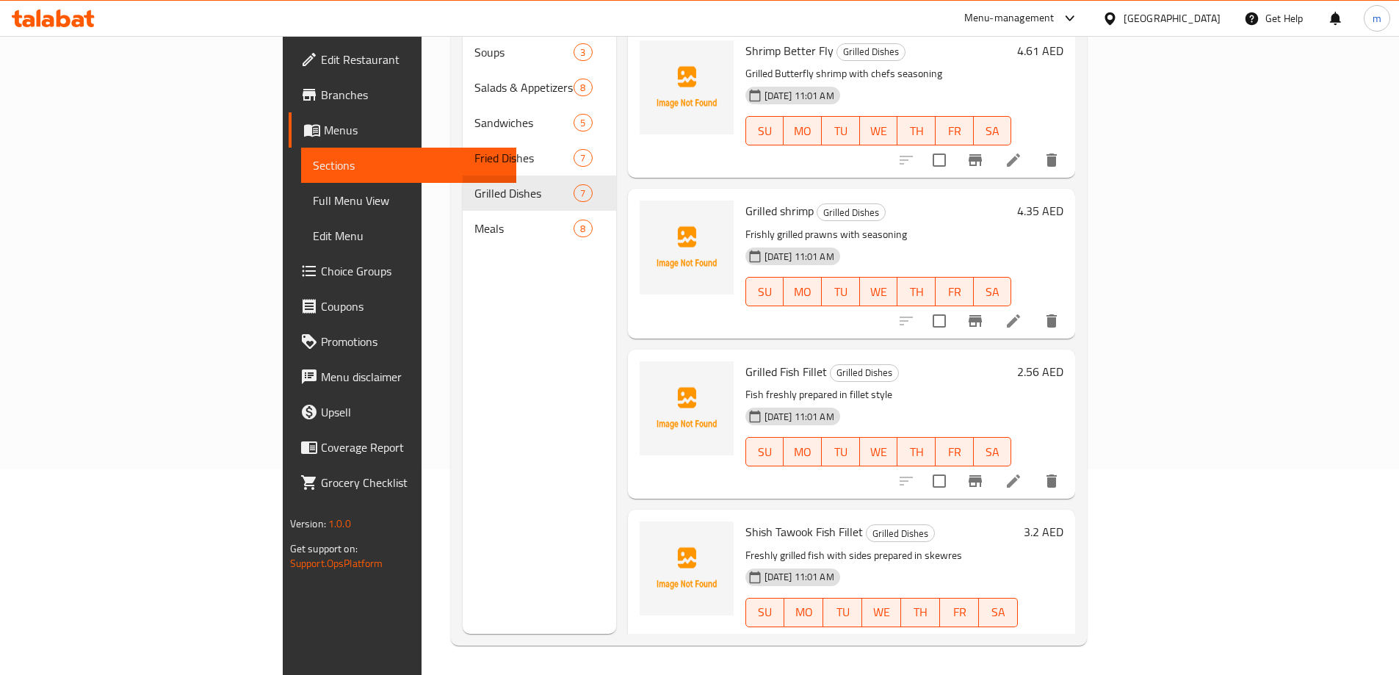
click at [1034, 147] on li at bounding box center [1013, 160] width 41 height 26
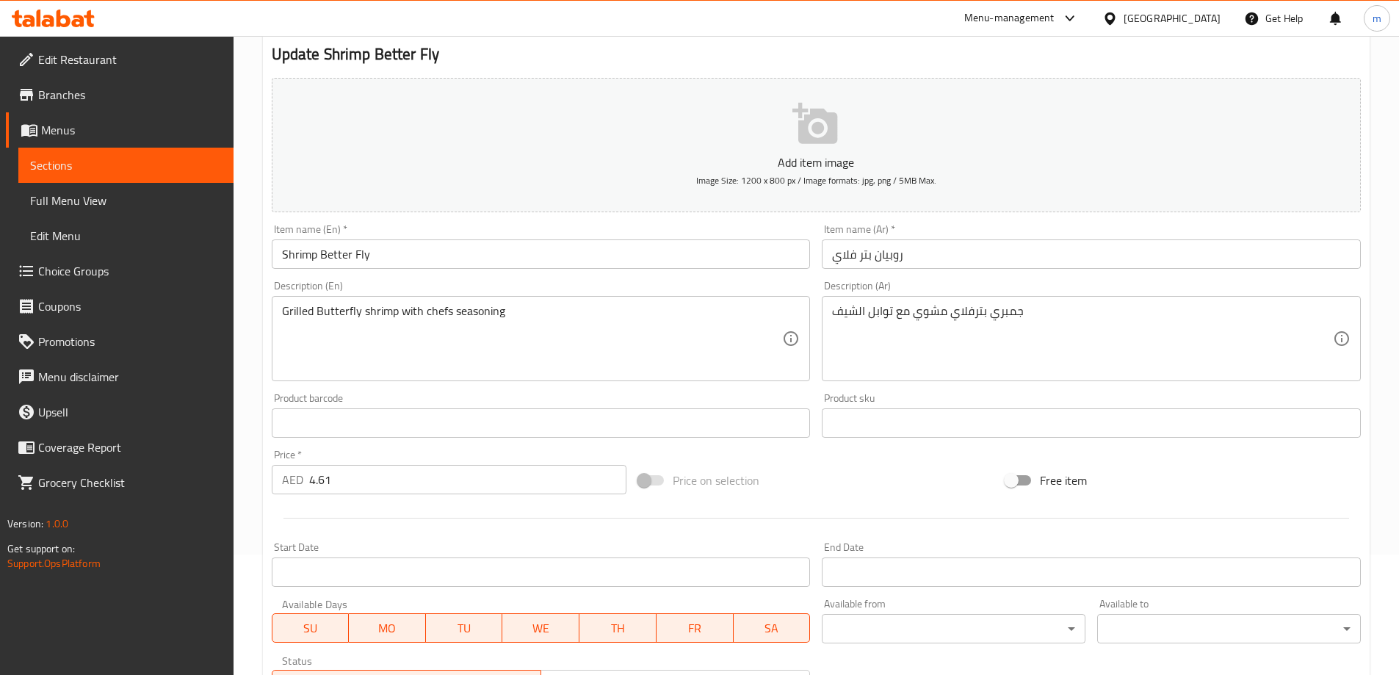
scroll to position [147, 0]
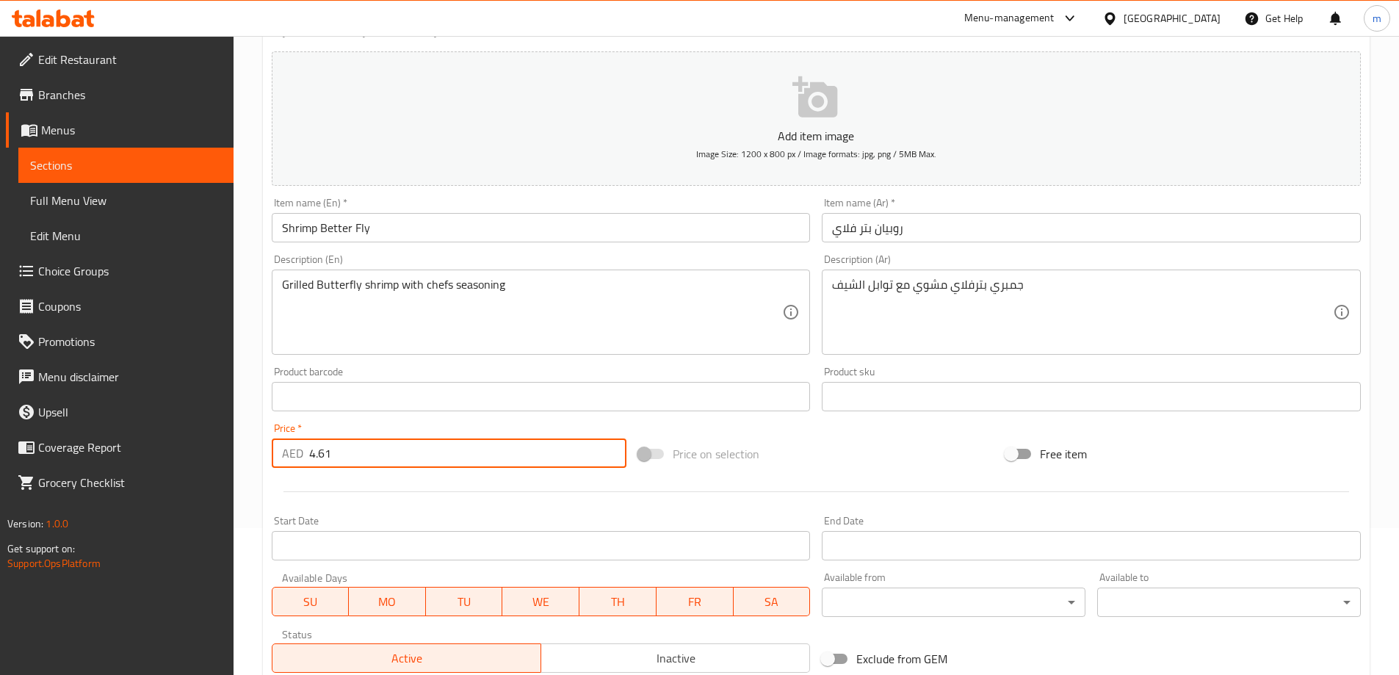
click at [355, 461] on input "4.61" at bounding box center [468, 452] width 318 height 29
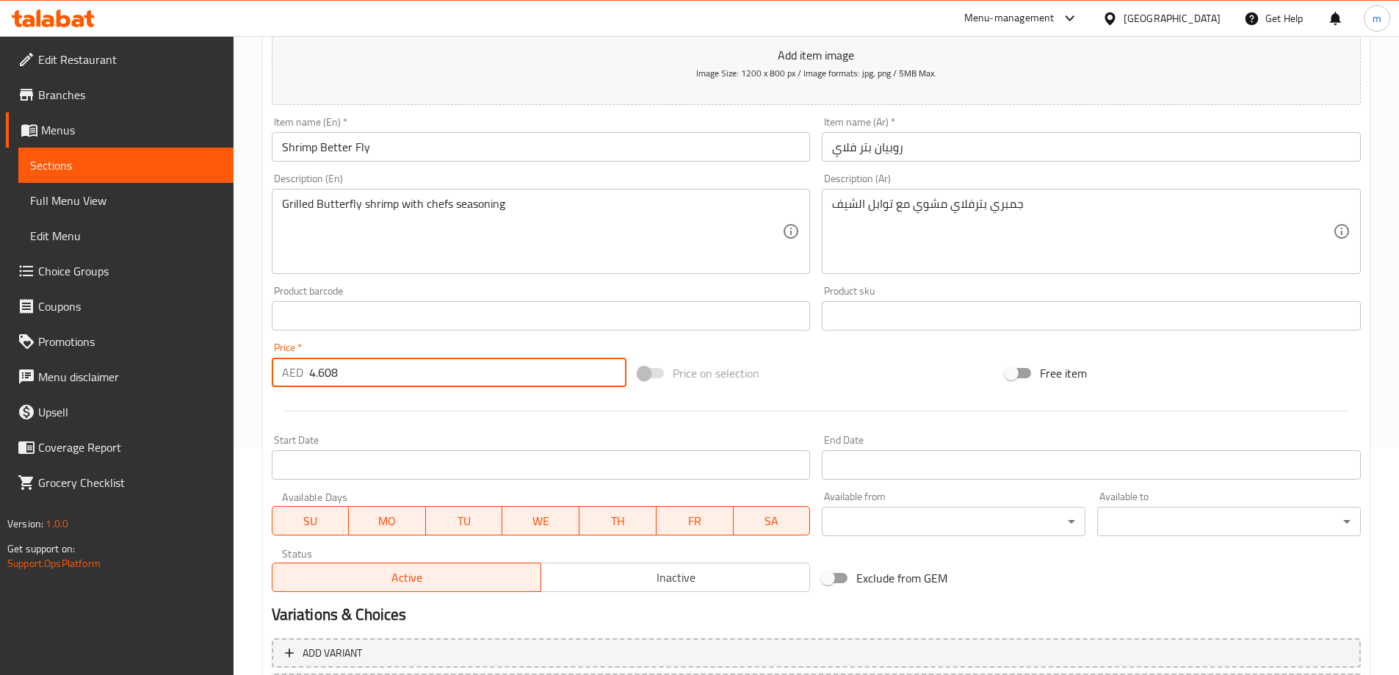
scroll to position [363, 0]
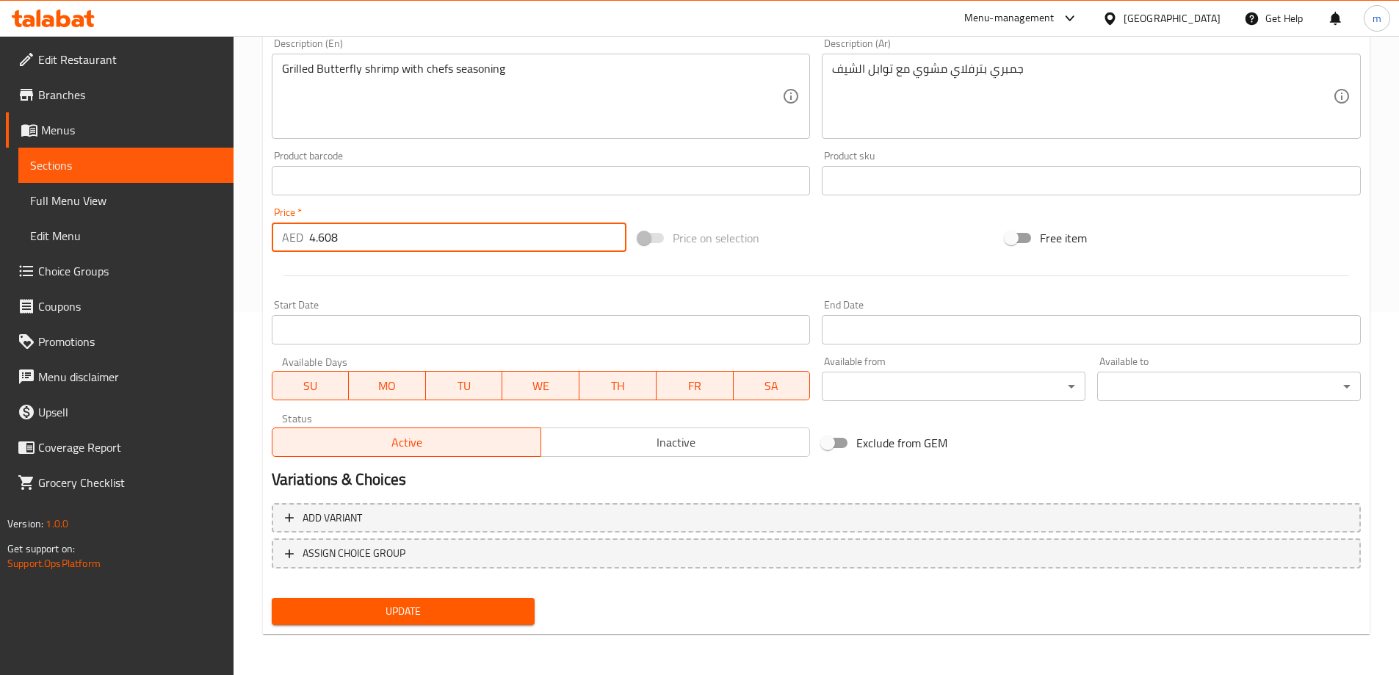
type input "4.608"
click at [449, 608] on span "Update" at bounding box center [403, 611] width 240 height 18
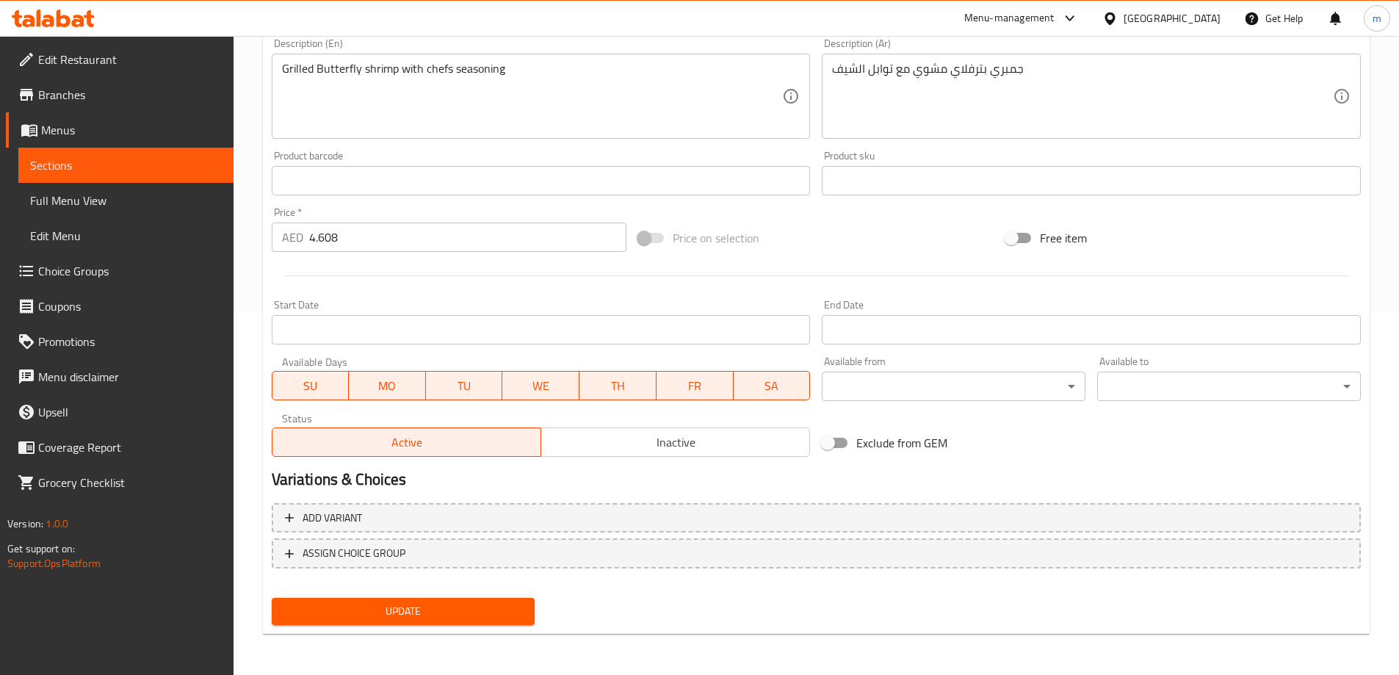
click at [75, 164] on span "Sections" at bounding box center [126, 165] width 192 height 18
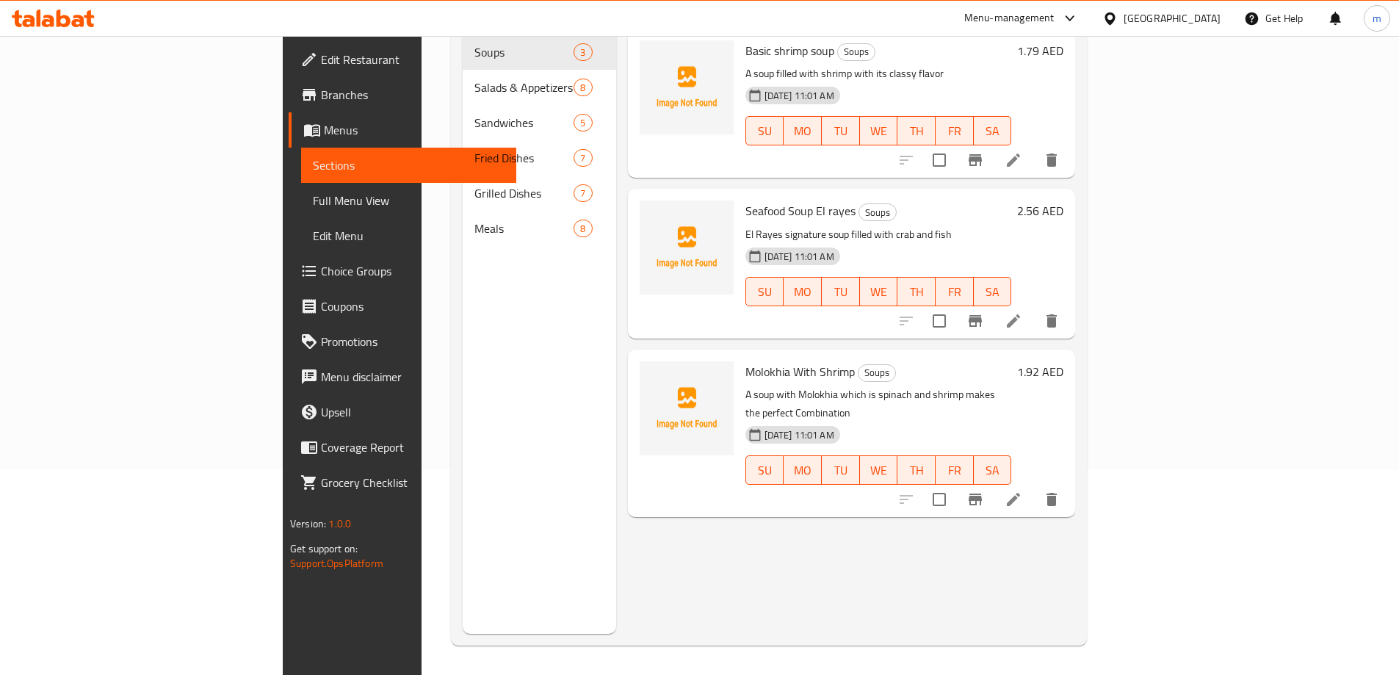
scroll to position [206, 0]
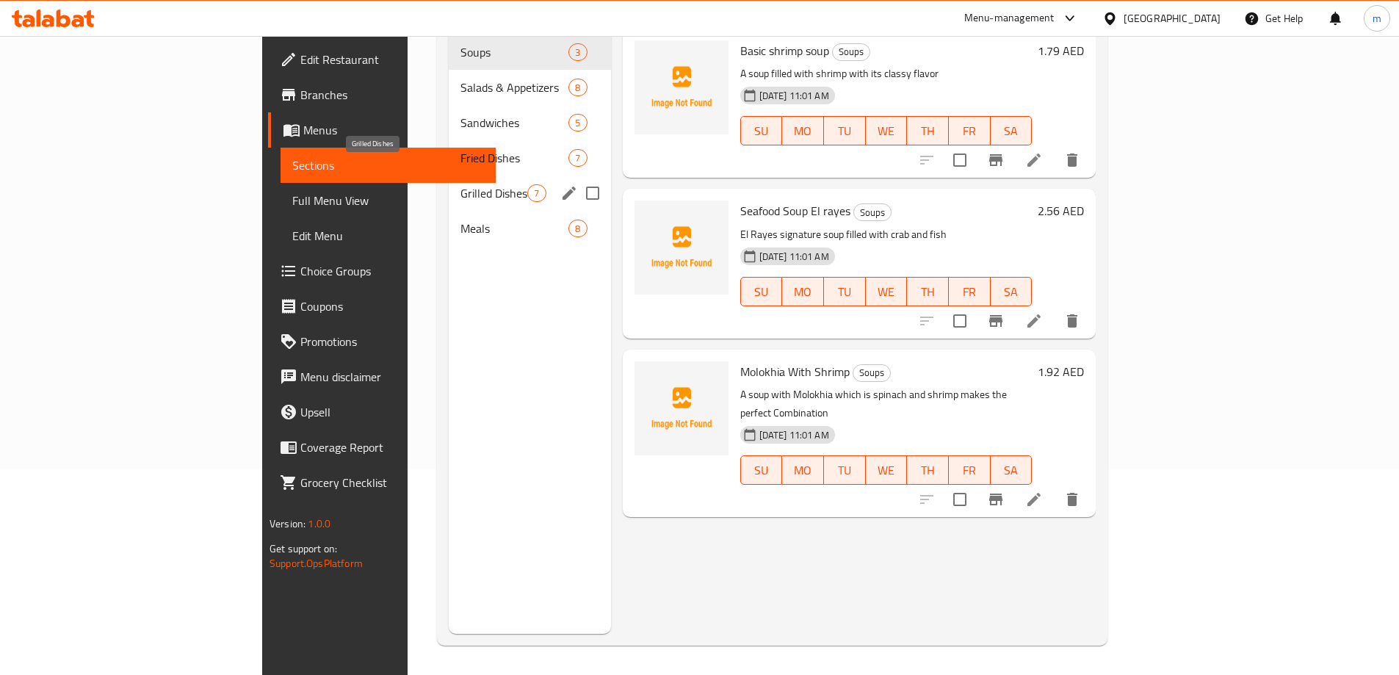
click at [460, 184] on span "Grilled Dishes" at bounding box center [493, 193] width 67 height 18
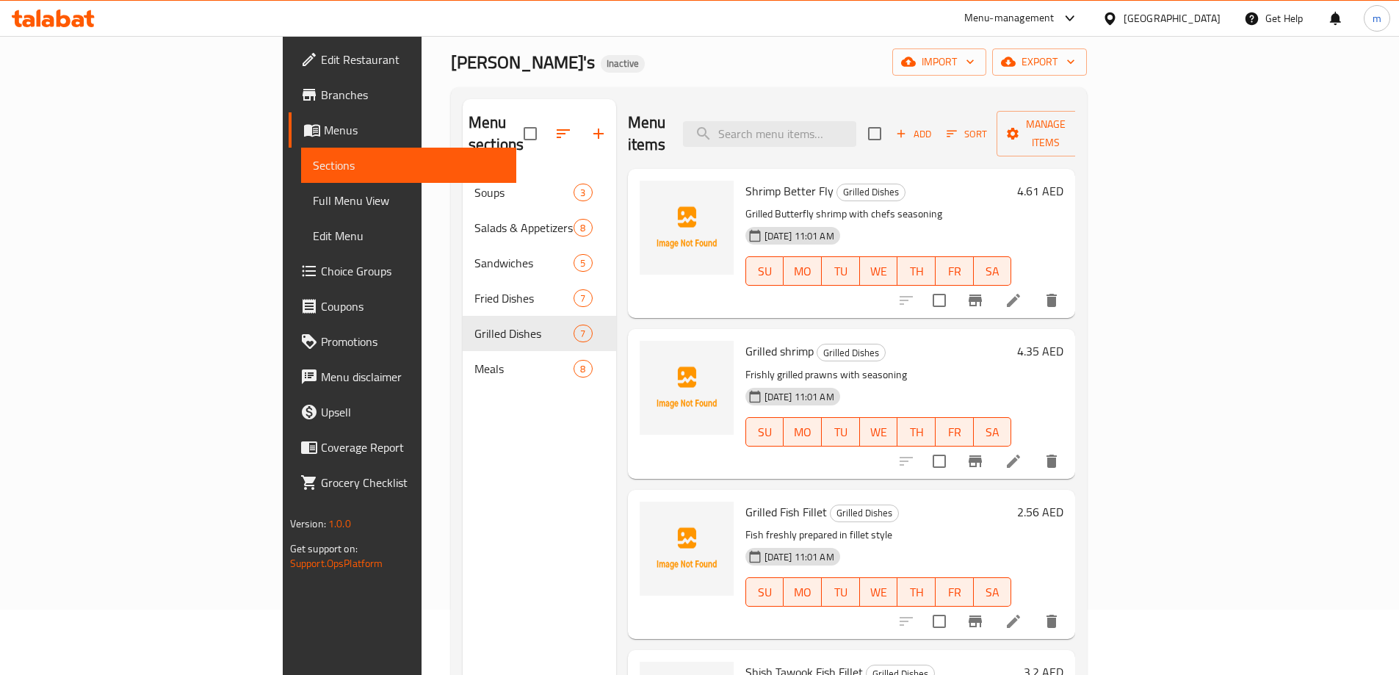
scroll to position [59, 0]
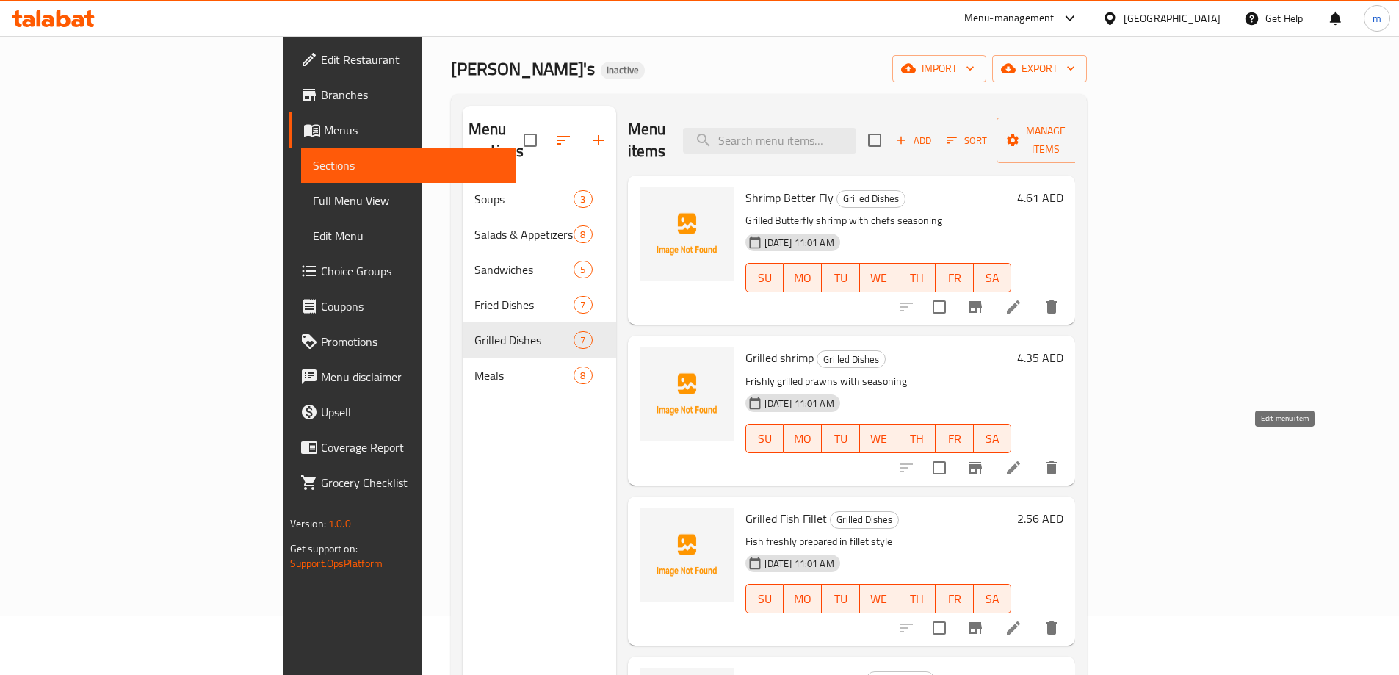
click at [1022, 459] on icon at bounding box center [1013, 468] width 18 height 18
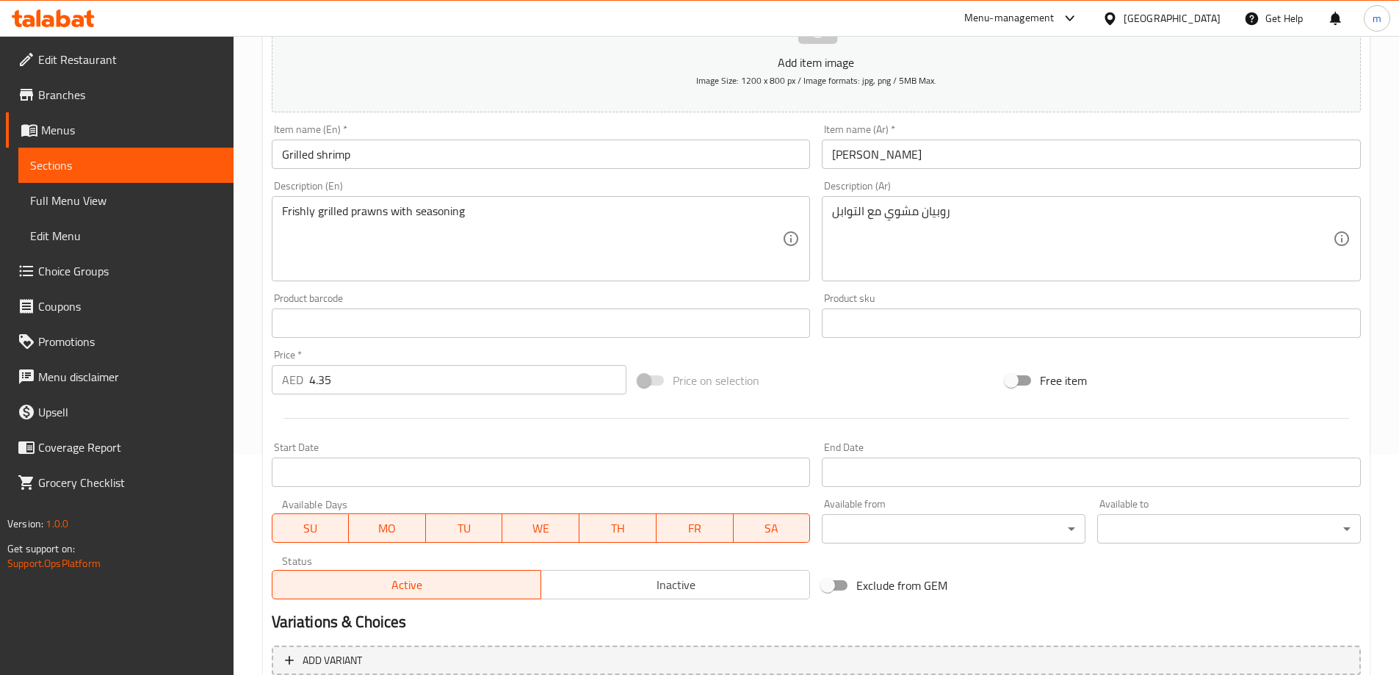
scroll to position [363, 0]
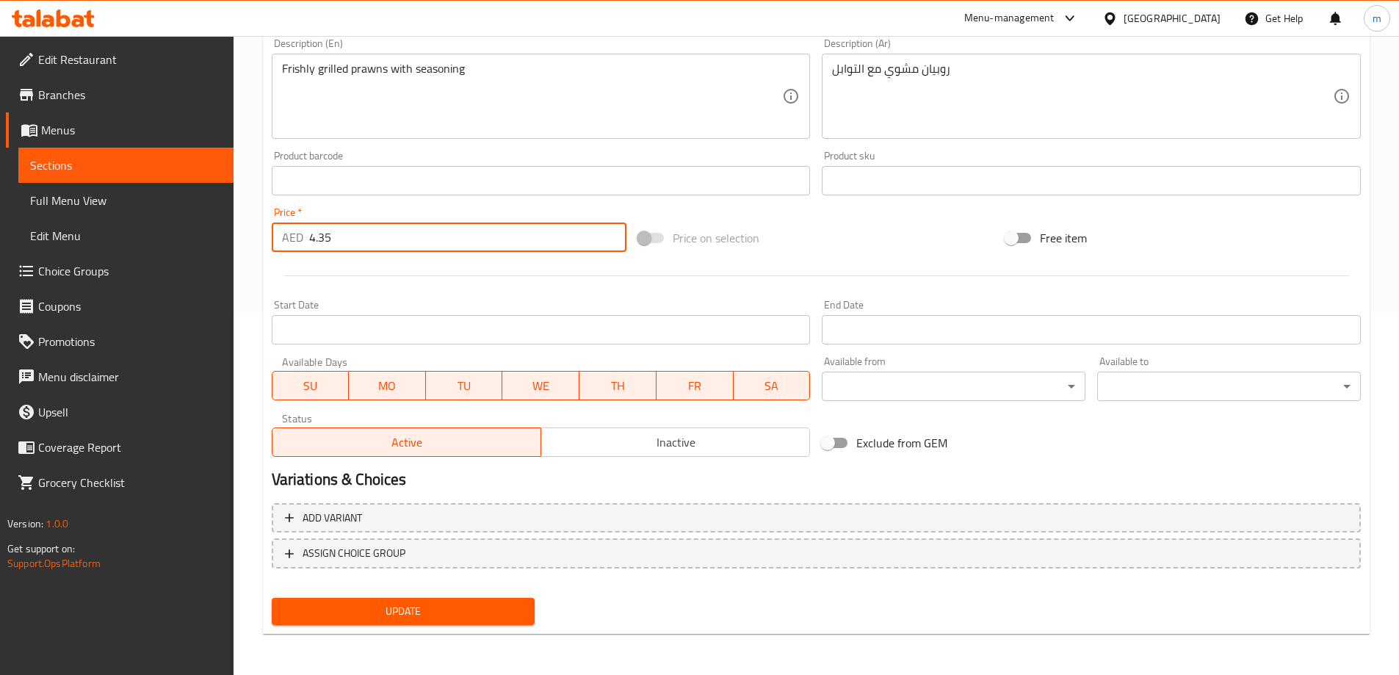
click at [368, 239] on input "4.35" at bounding box center [468, 236] width 318 height 29
type input "4.352"
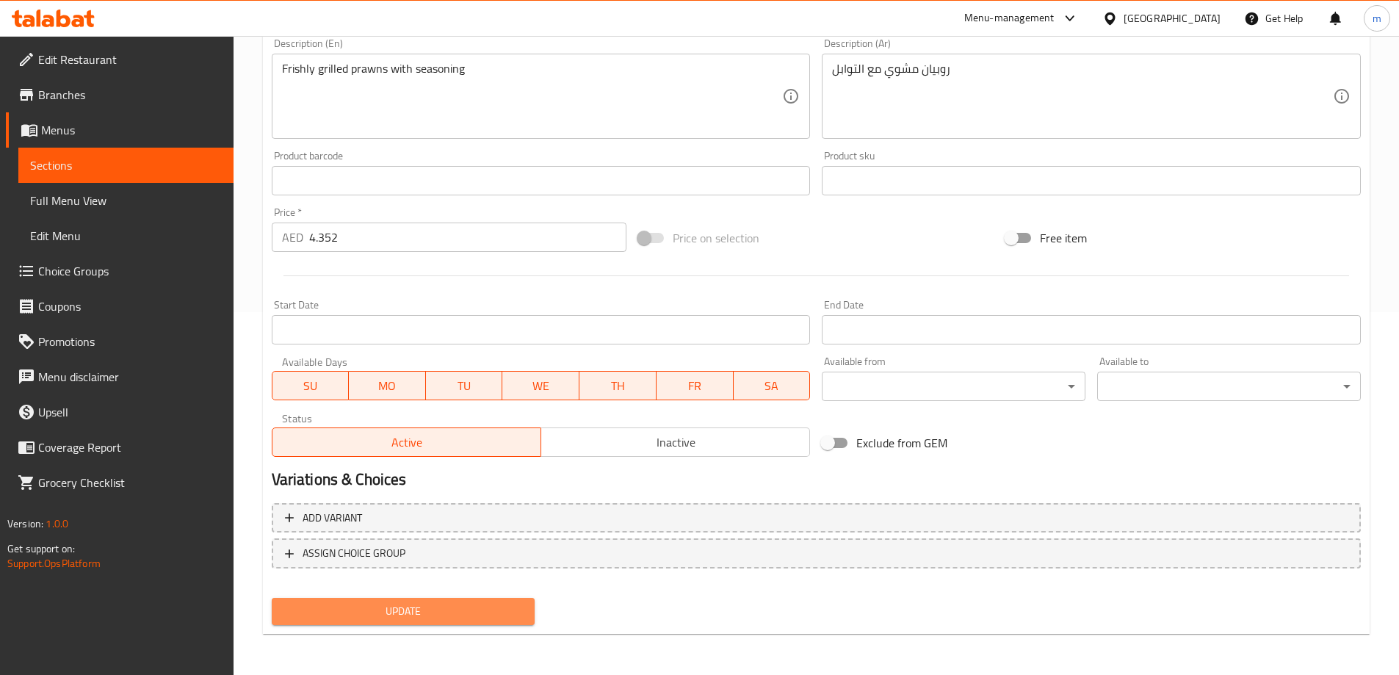
click at [405, 617] on span "Update" at bounding box center [403, 611] width 240 height 18
click at [99, 151] on link "Sections" at bounding box center [125, 165] width 215 height 35
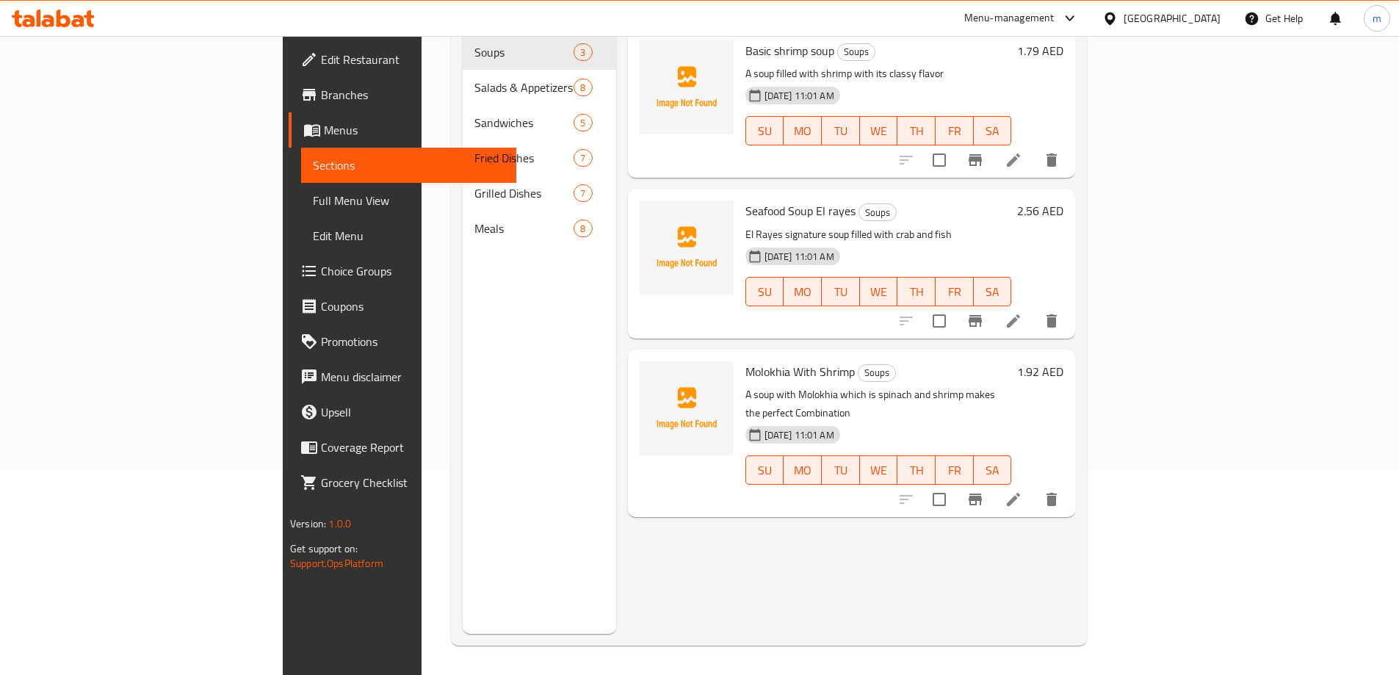
scroll to position [206, 0]
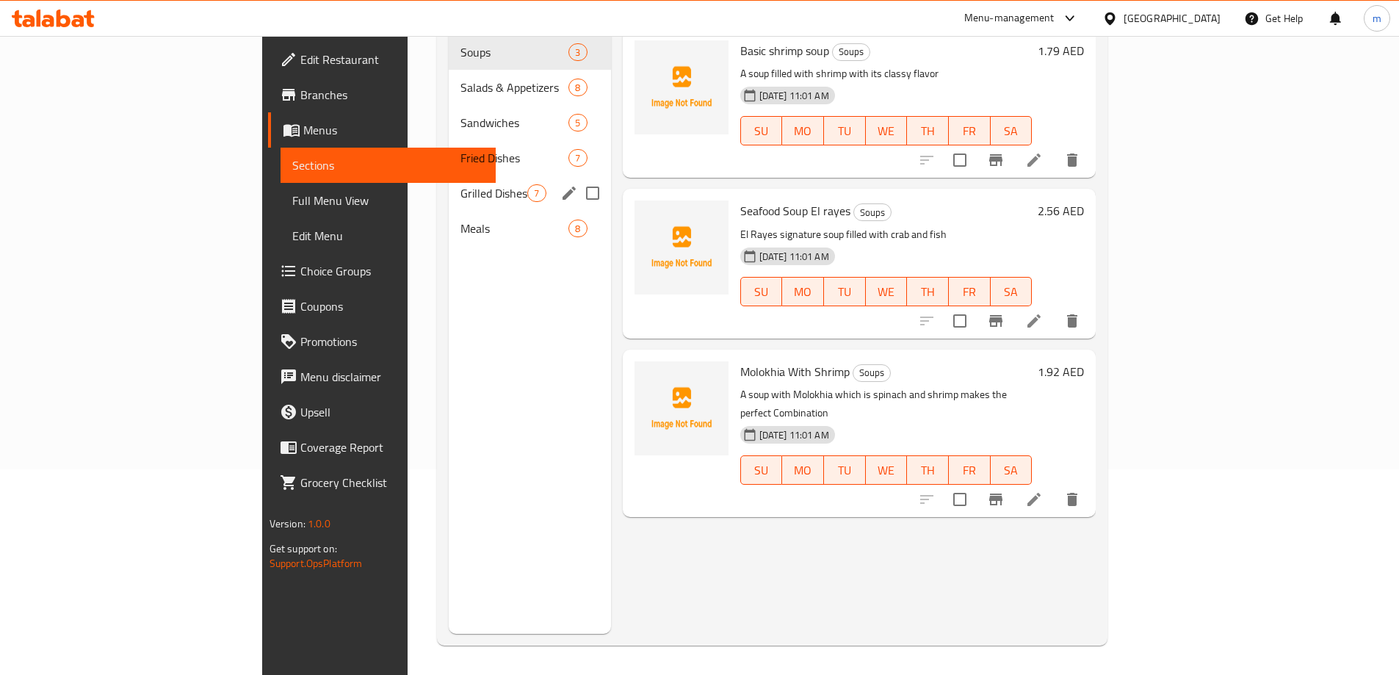
click at [460, 184] on span "Grilled Dishes" at bounding box center [493, 193] width 67 height 18
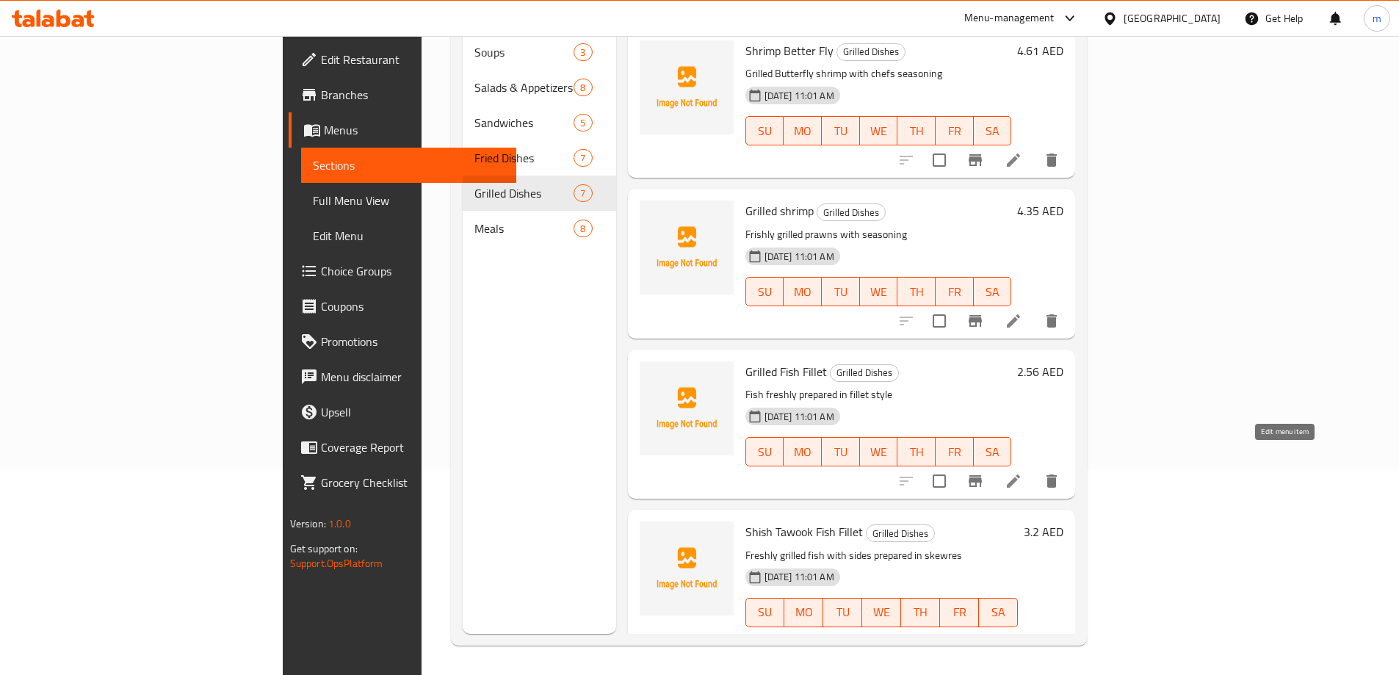
click at [1022, 472] on icon at bounding box center [1013, 481] width 18 height 18
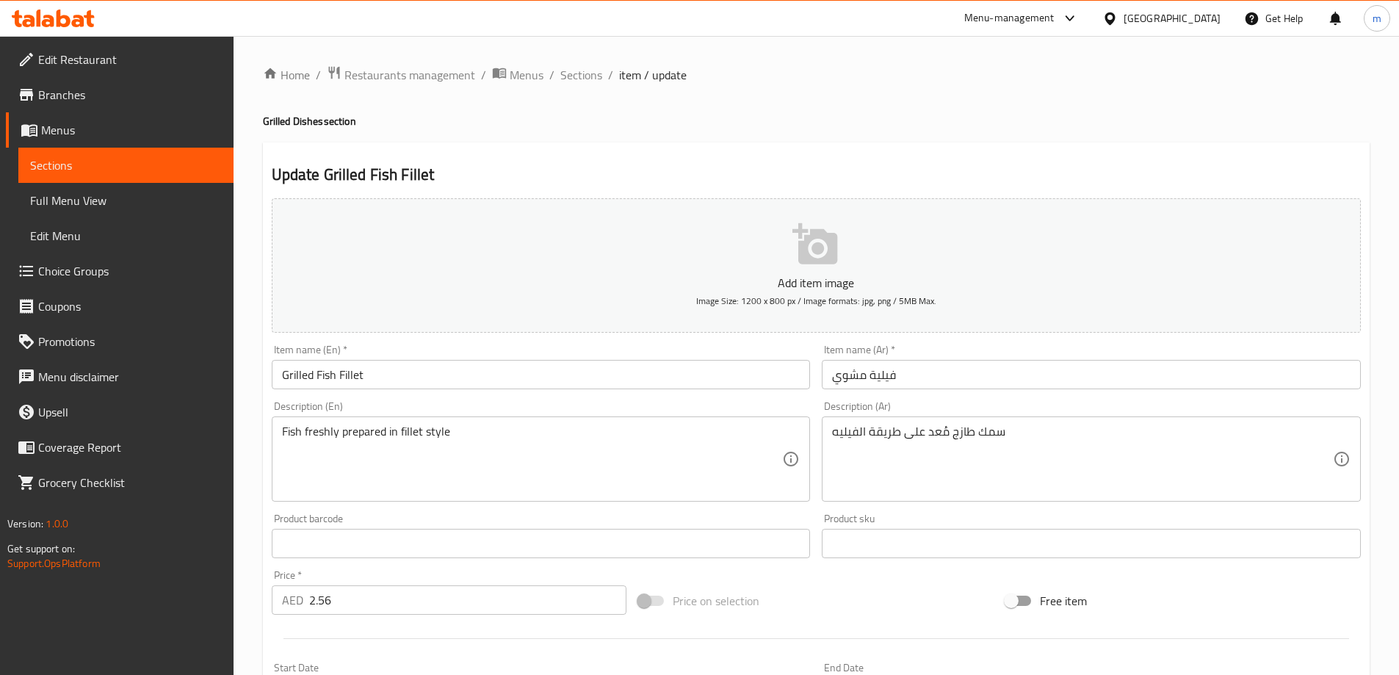
click at [935, 376] on input "فيلية مشوي" at bounding box center [1090, 374] width 539 height 29
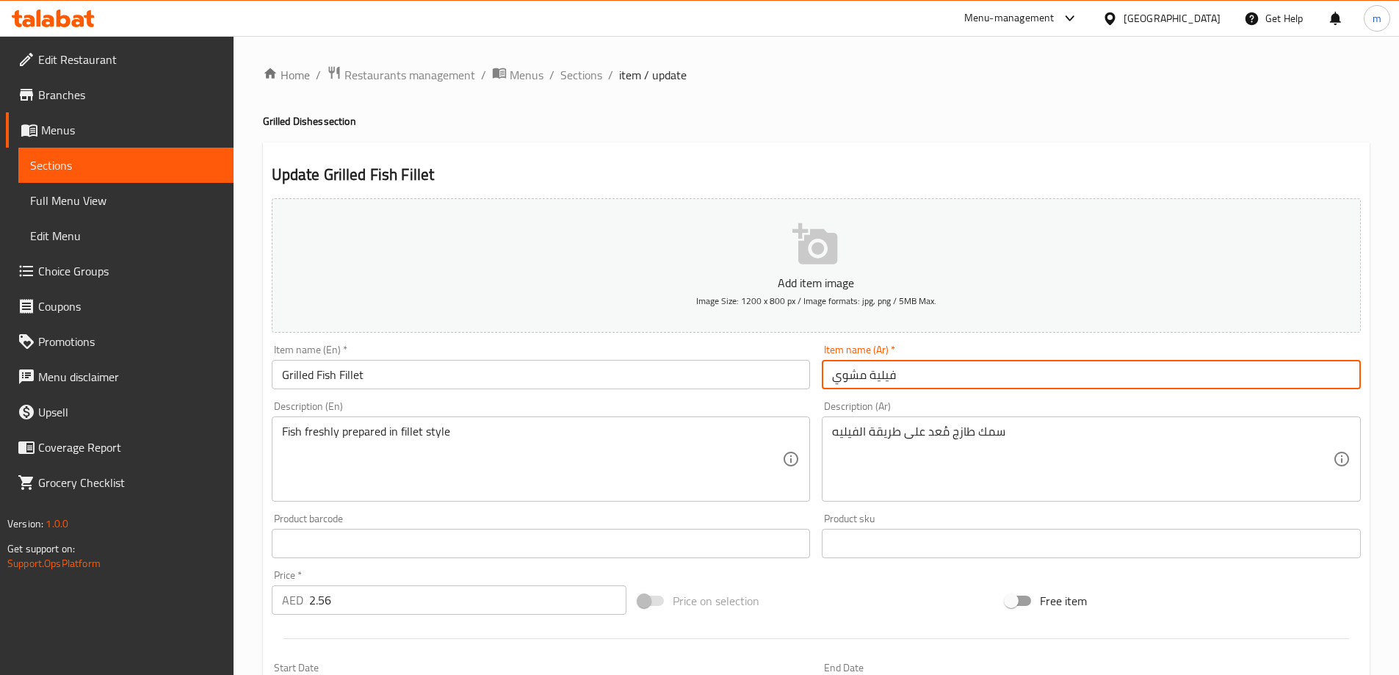
click at [832, 380] on input "فيلية مشوي" at bounding box center [1090, 374] width 539 height 29
type input "سمك فيلية مشوي"
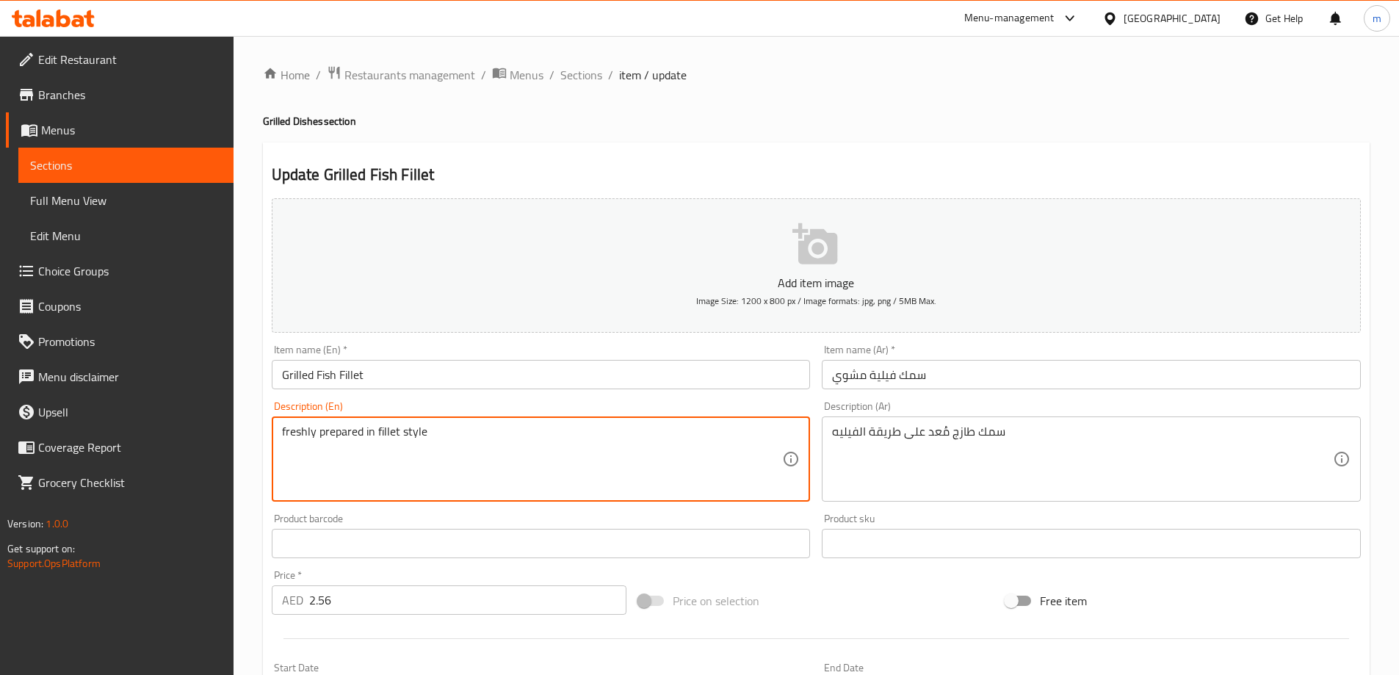
click at [288, 432] on textarea "freshly prepared in fillet style" at bounding box center [532, 459] width 501 height 70
click at [316, 435] on textarea "Freshly prepared in fillet style" at bounding box center [532, 459] width 501 height 70
click at [459, 438] on textarea "Freshly fish prepared in fillet style" at bounding box center [532, 459] width 501 height 70
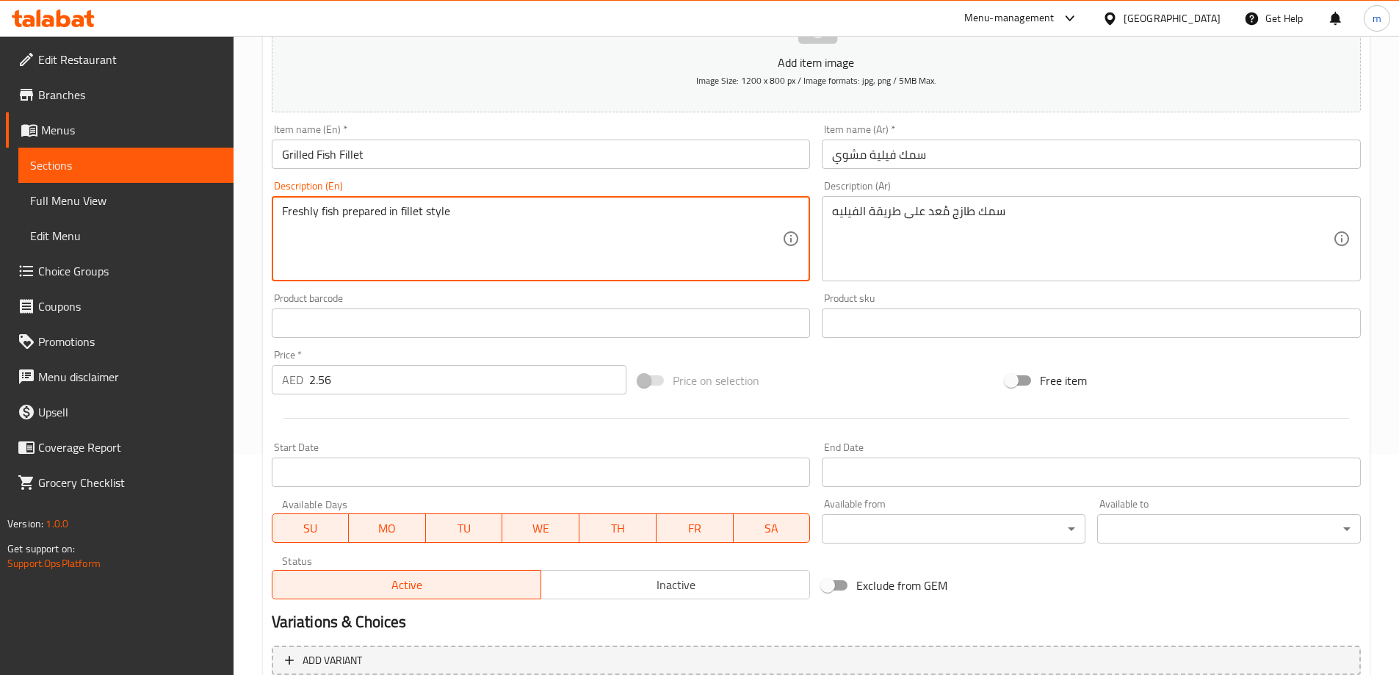
scroll to position [363, 0]
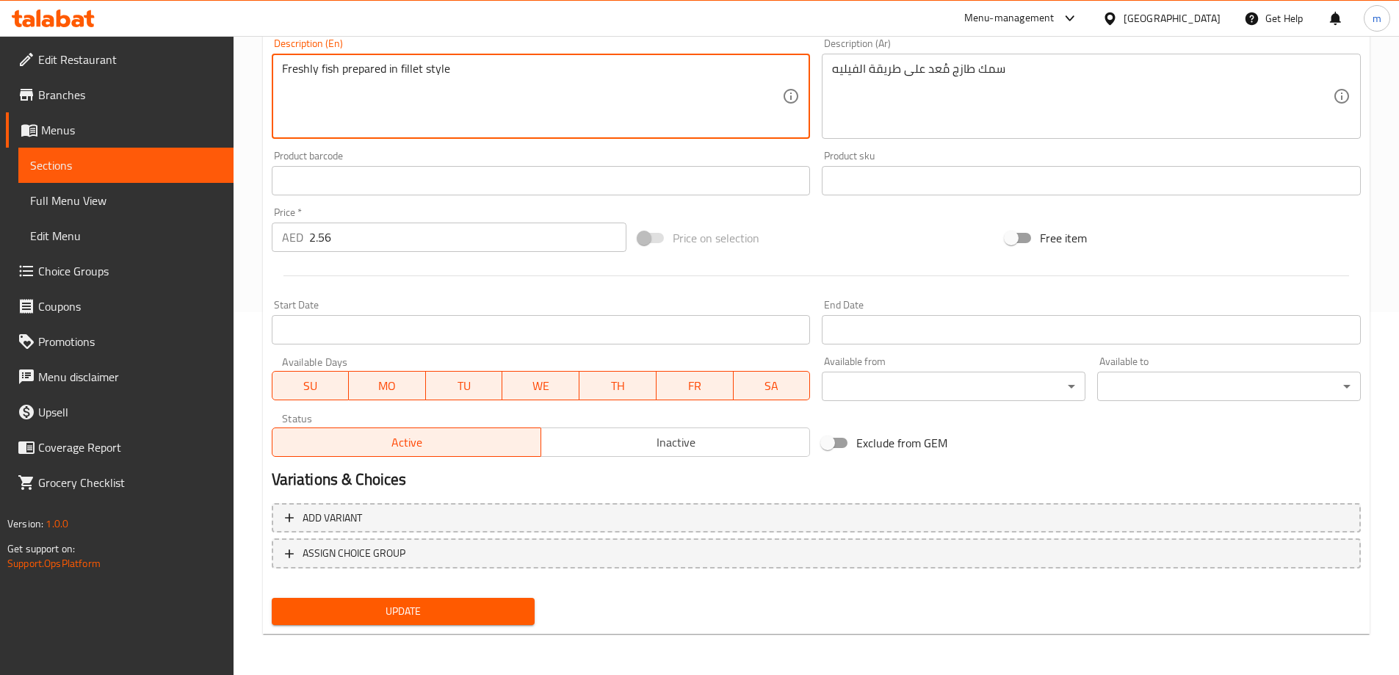
type textarea "Freshly fish prepared in fillet style"
click at [440, 599] on button "Update" at bounding box center [404, 611] width 264 height 27
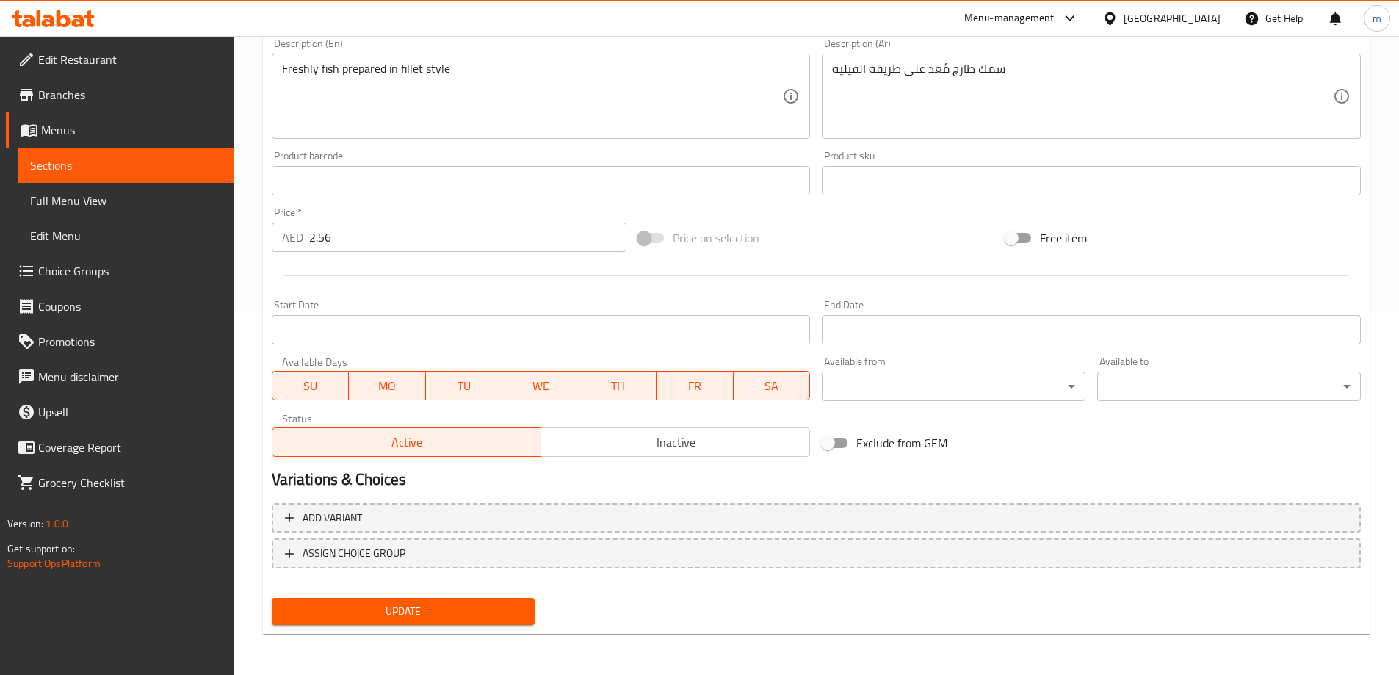
click at [197, 156] on span "Sections" at bounding box center [126, 165] width 192 height 18
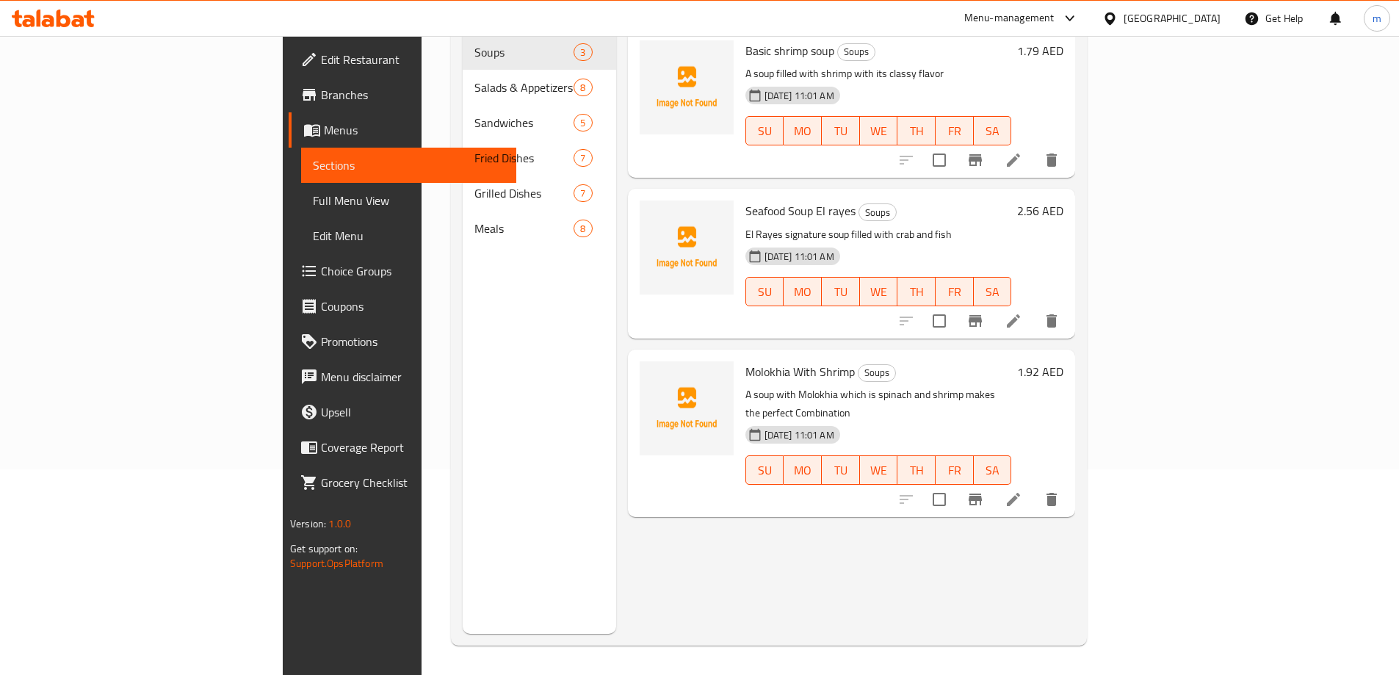
scroll to position [206, 0]
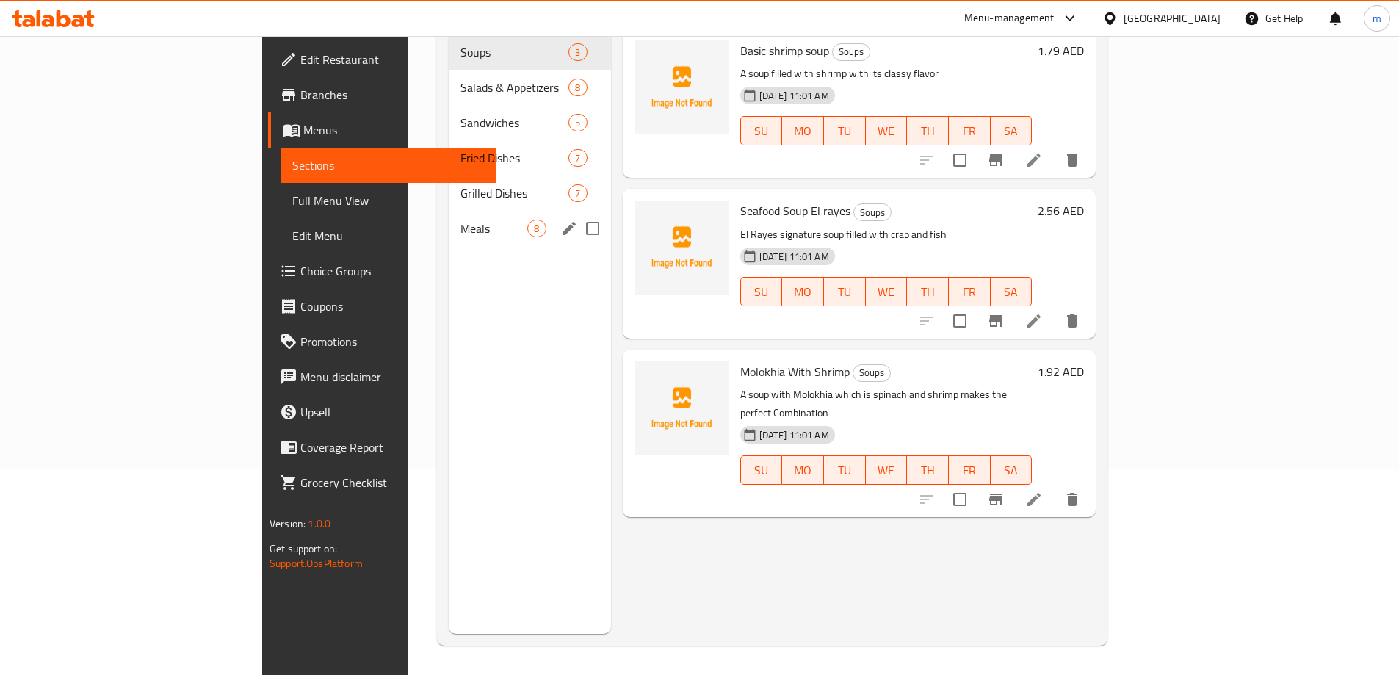
click at [460, 184] on span "Grilled Dishes" at bounding box center [514, 193] width 108 height 18
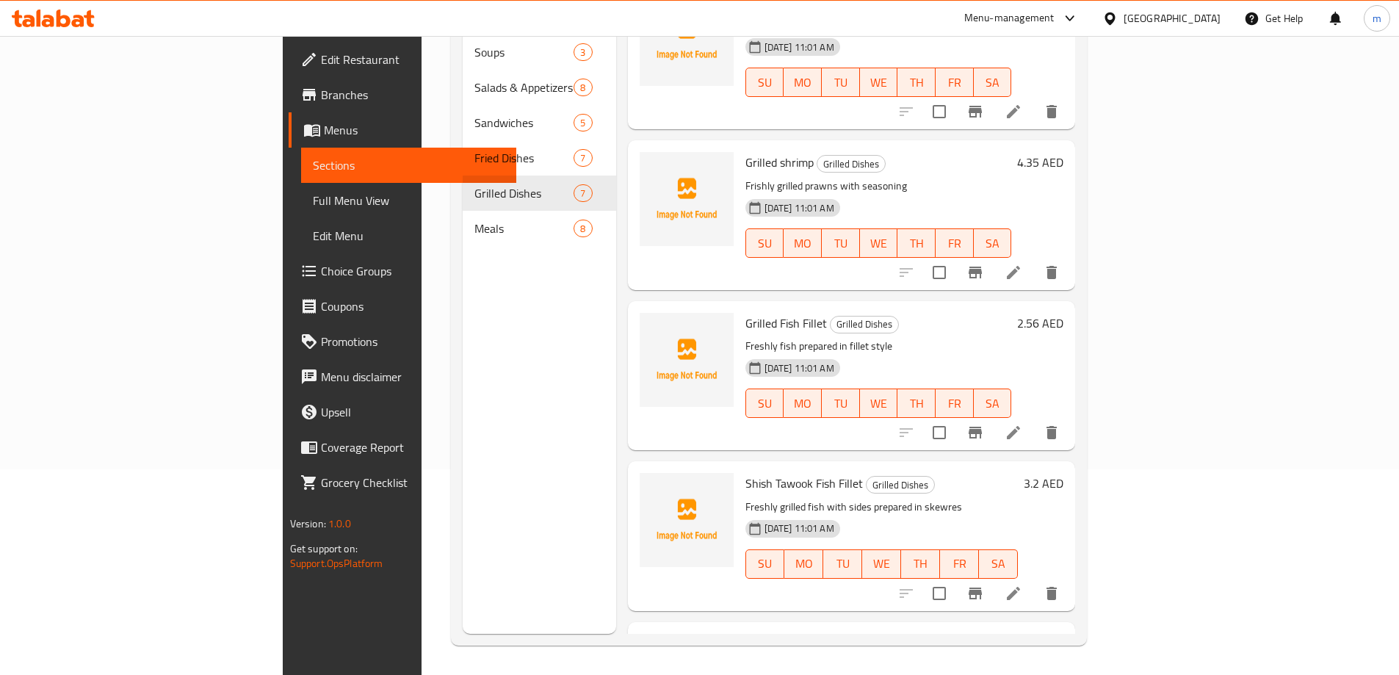
scroll to position [73, 0]
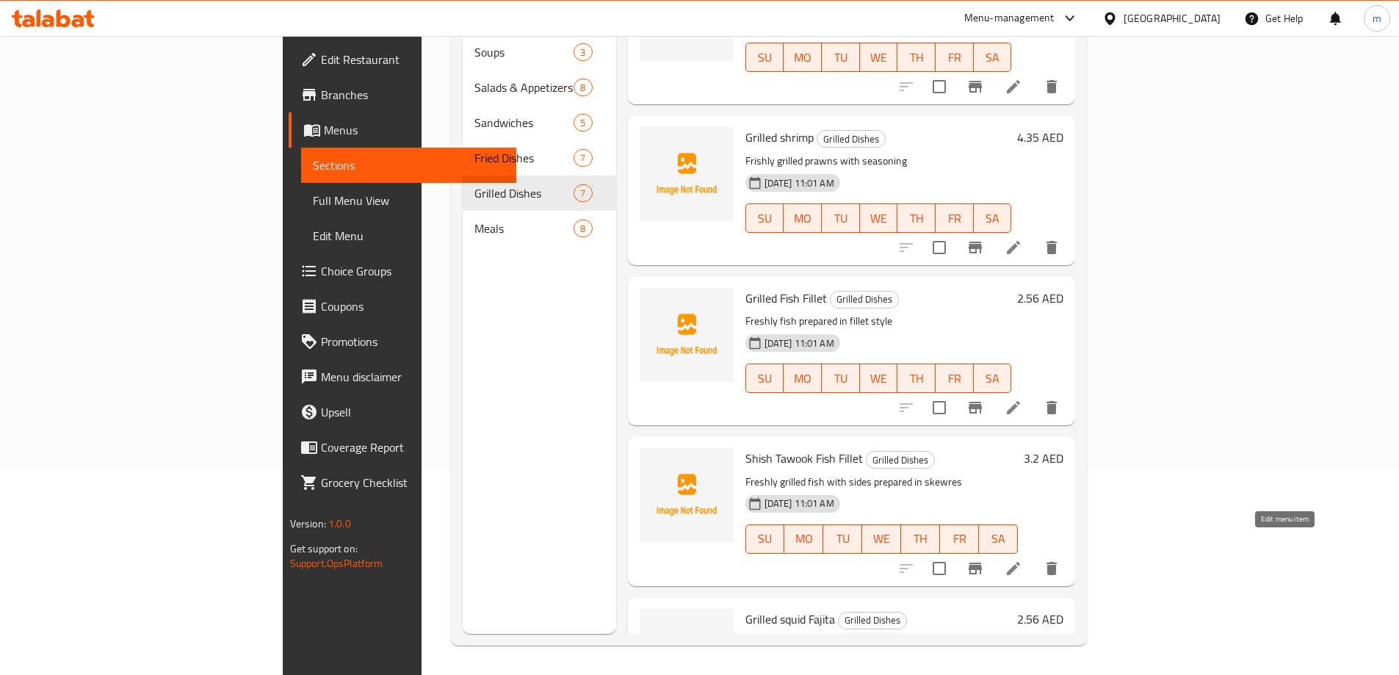
click at [1020, 562] on icon at bounding box center [1012, 568] width 13 height 13
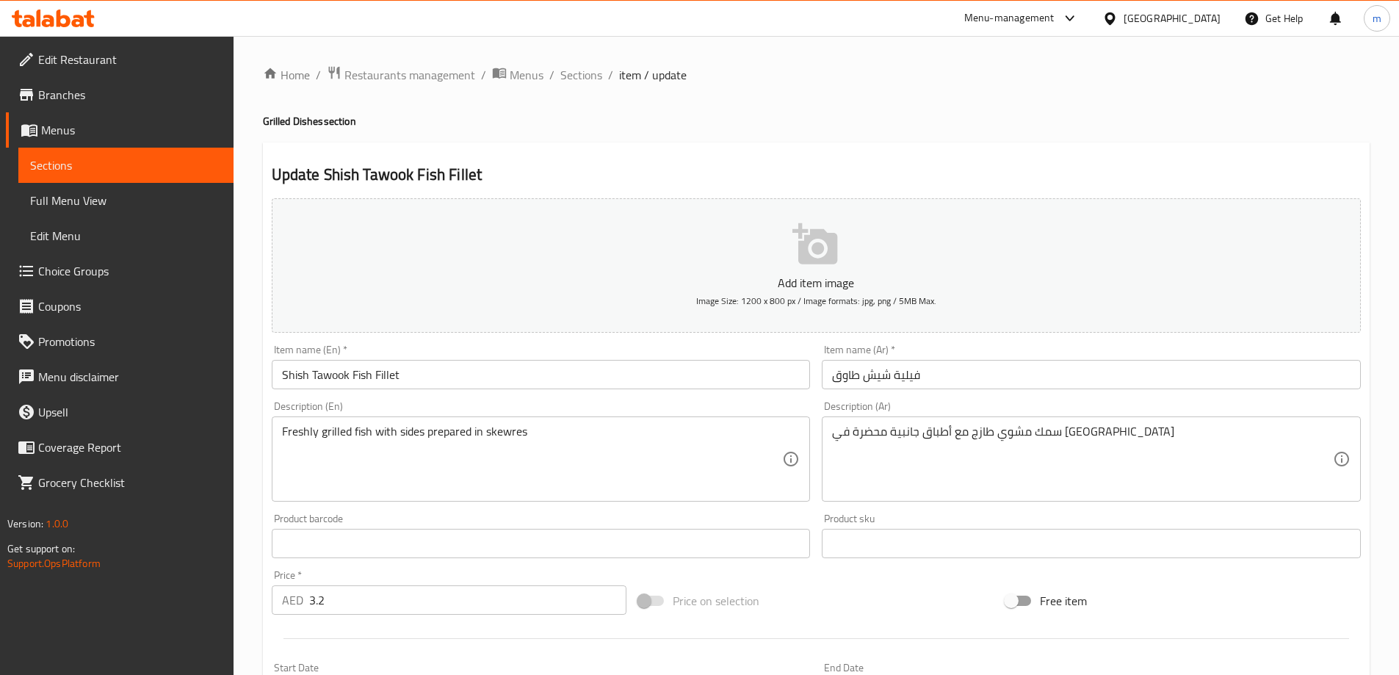
click at [965, 371] on input "فيلية شيش طاوق" at bounding box center [1090, 374] width 539 height 29
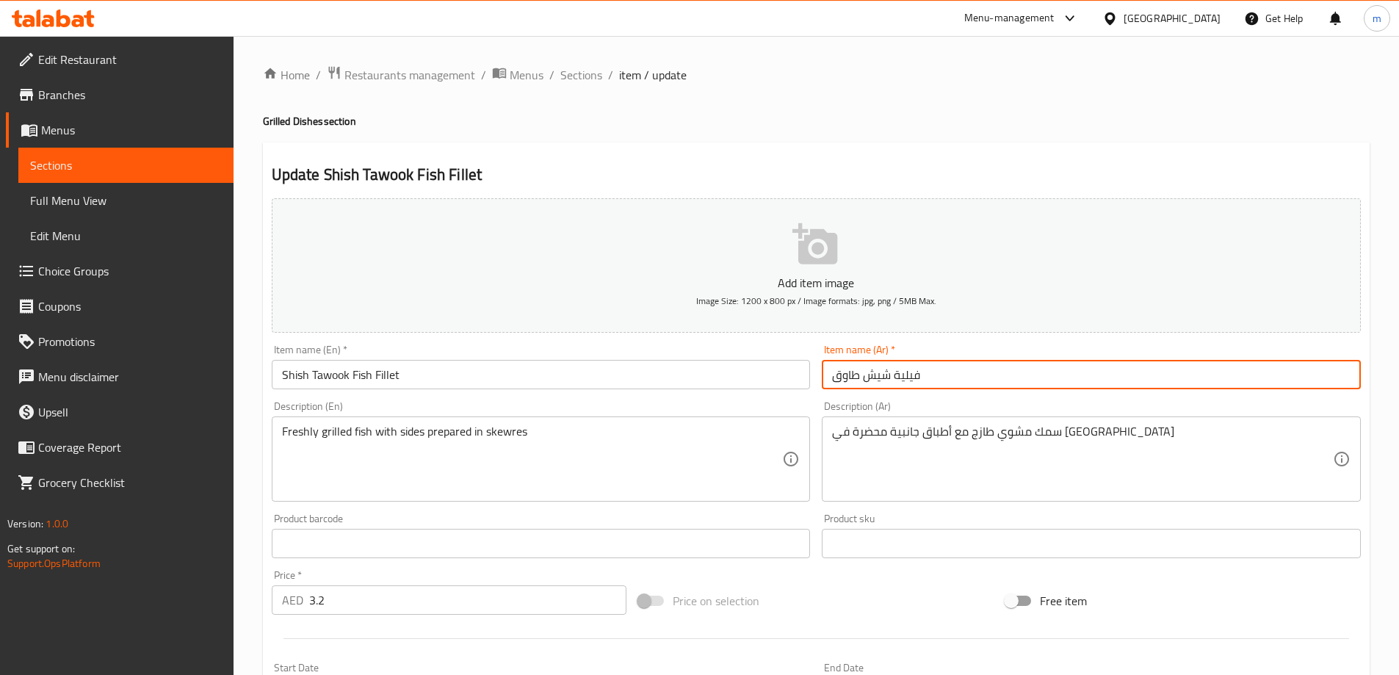
click at [829, 371] on input "فيلية شيش طاوق" at bounding box center [1090, 374] width 539 height 29
type input "سمك فيلية شيش طاوق"
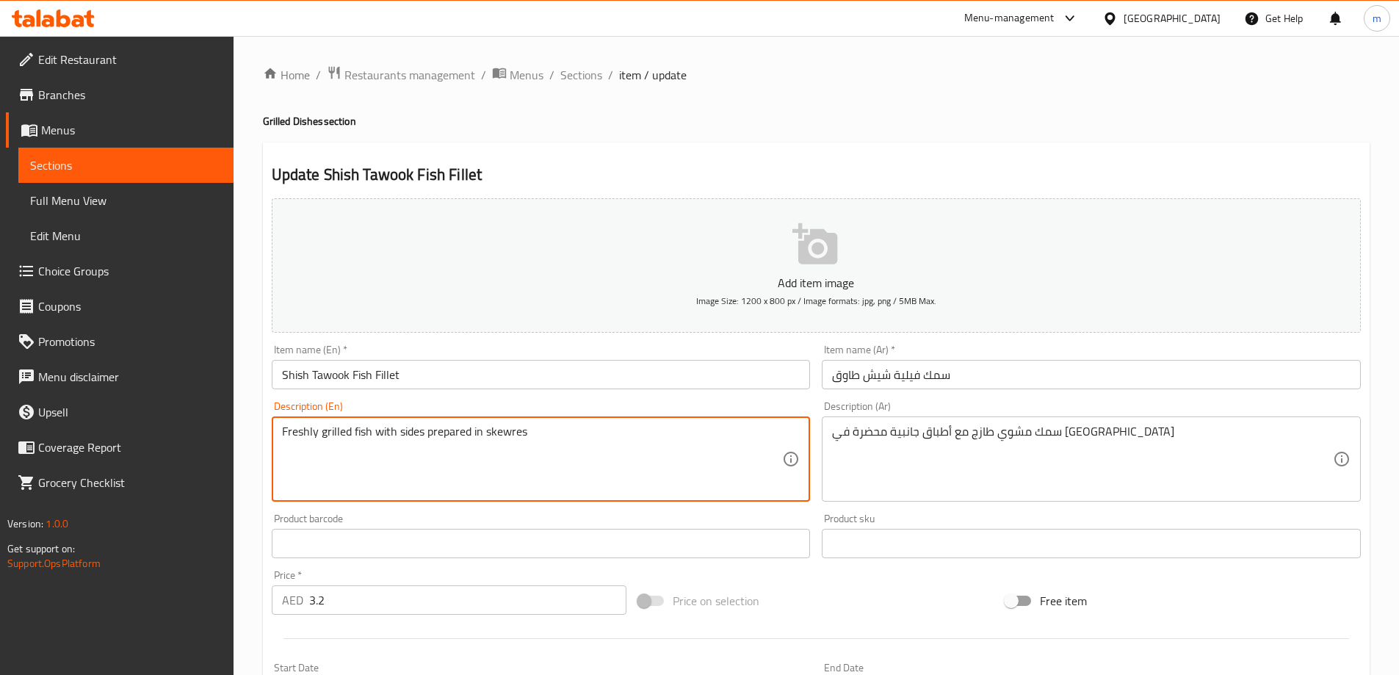
click at [639, 453] on textarea "Freshly grilled fish with sides prepared in skewres" at bounding box center [532, 459] width 501 height 70
paste textarea "skewers"
click at [550, 424] on textarea "Freshly grilled fish with sides prepared in skewers" at bounding box center [532, 459] width 501 height 70
type textarea "Freshly grilled fish with sides prepared in skewers"
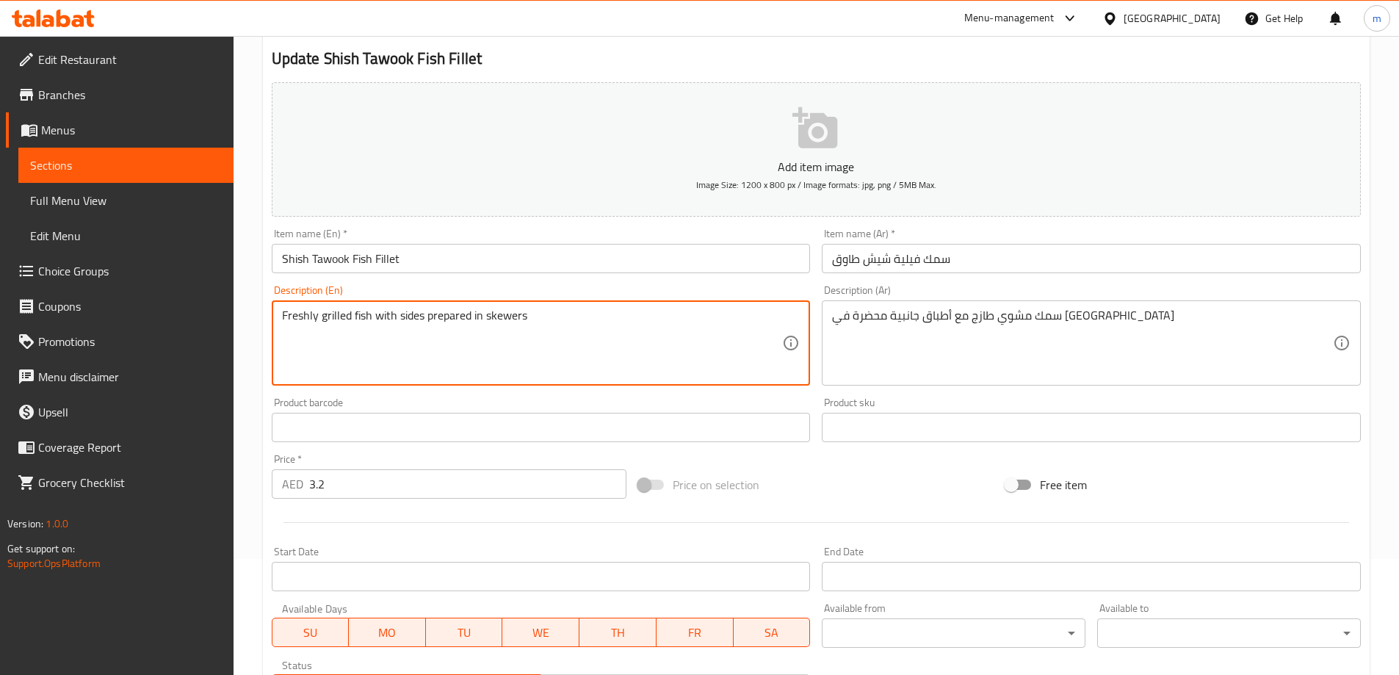
scroll to position [363, 0]
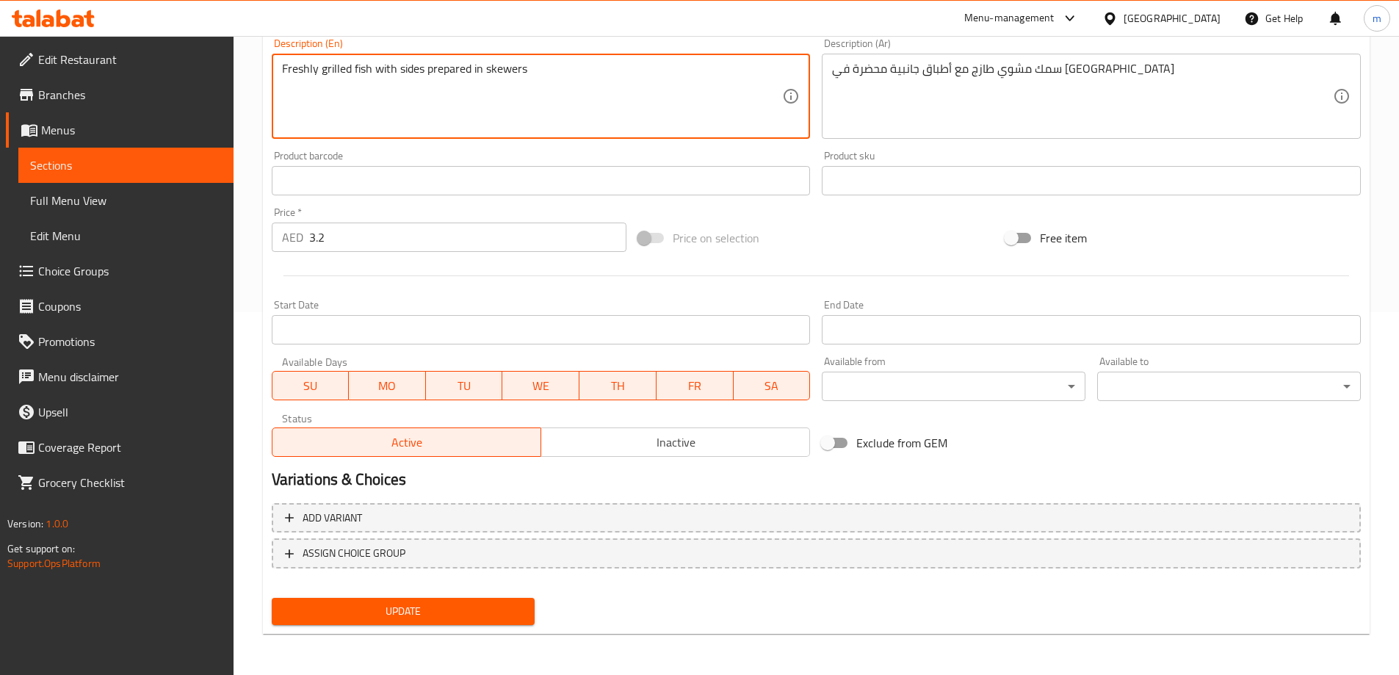
click at [457, 610] on span "Update" at bounding box center [403, 611] width 240 height 18
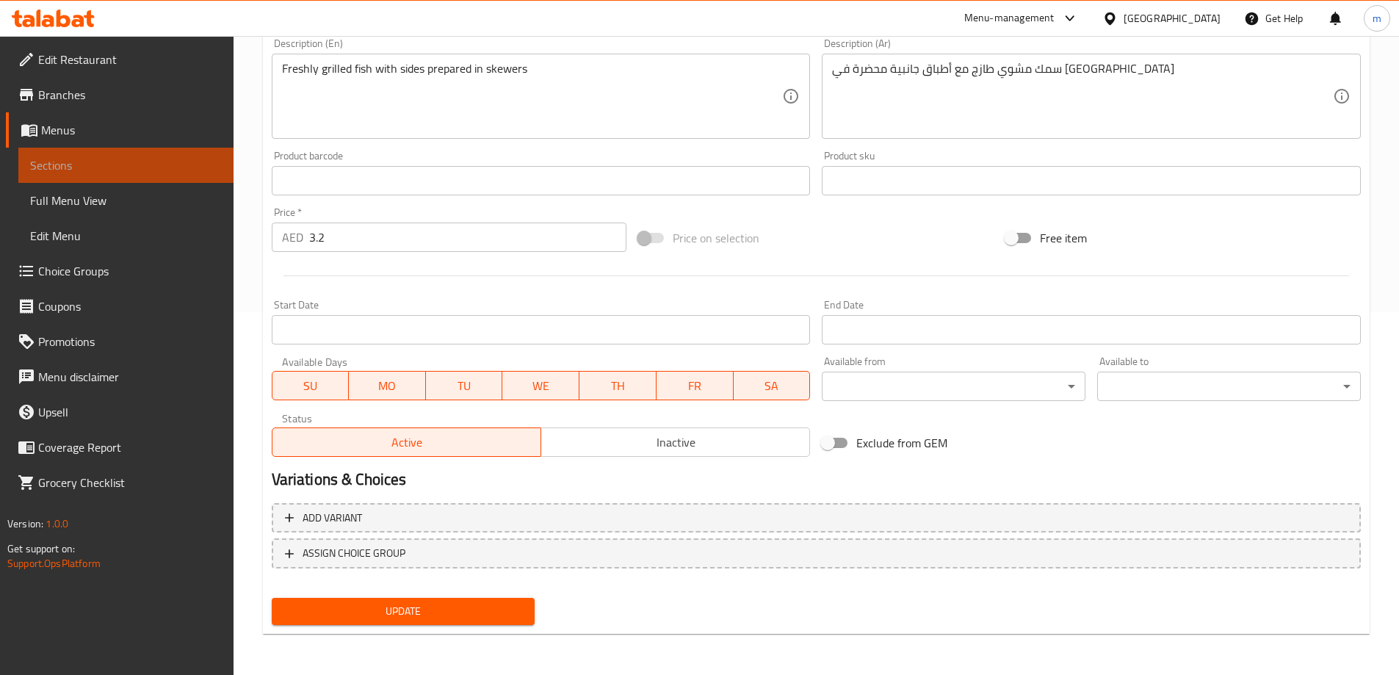
click at [123, 178] on link "Sections" at bounding box center [125, 165] width 215 height 35
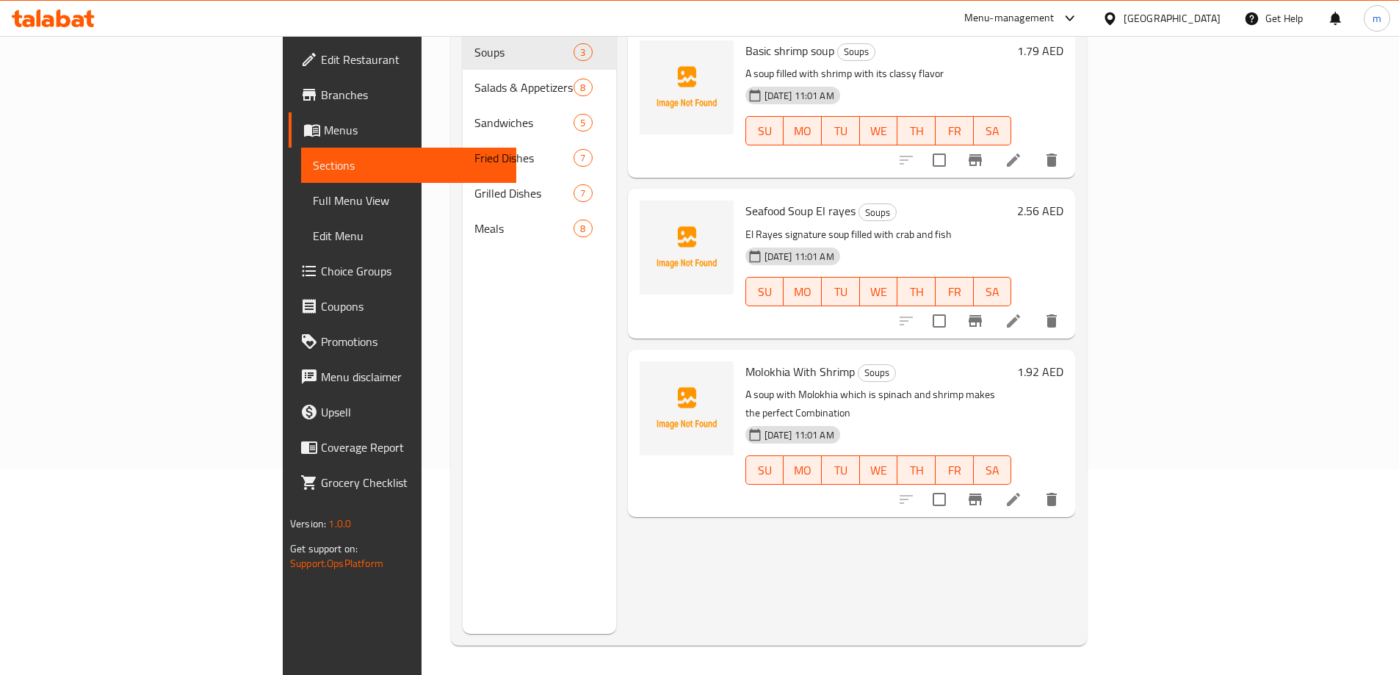
scroll to position [206, 0]
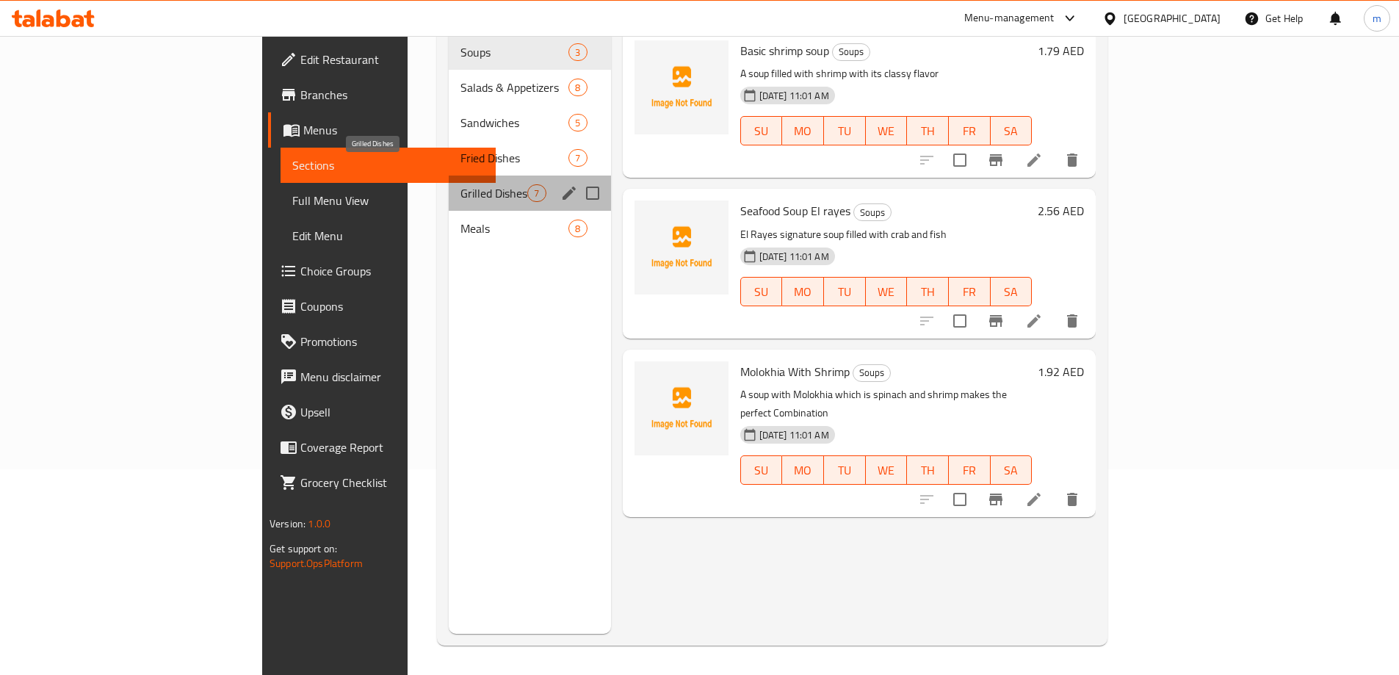
click at [460, 184] on span "Grilled Dishes" at bounding box center [493, 193] width 67 height 18
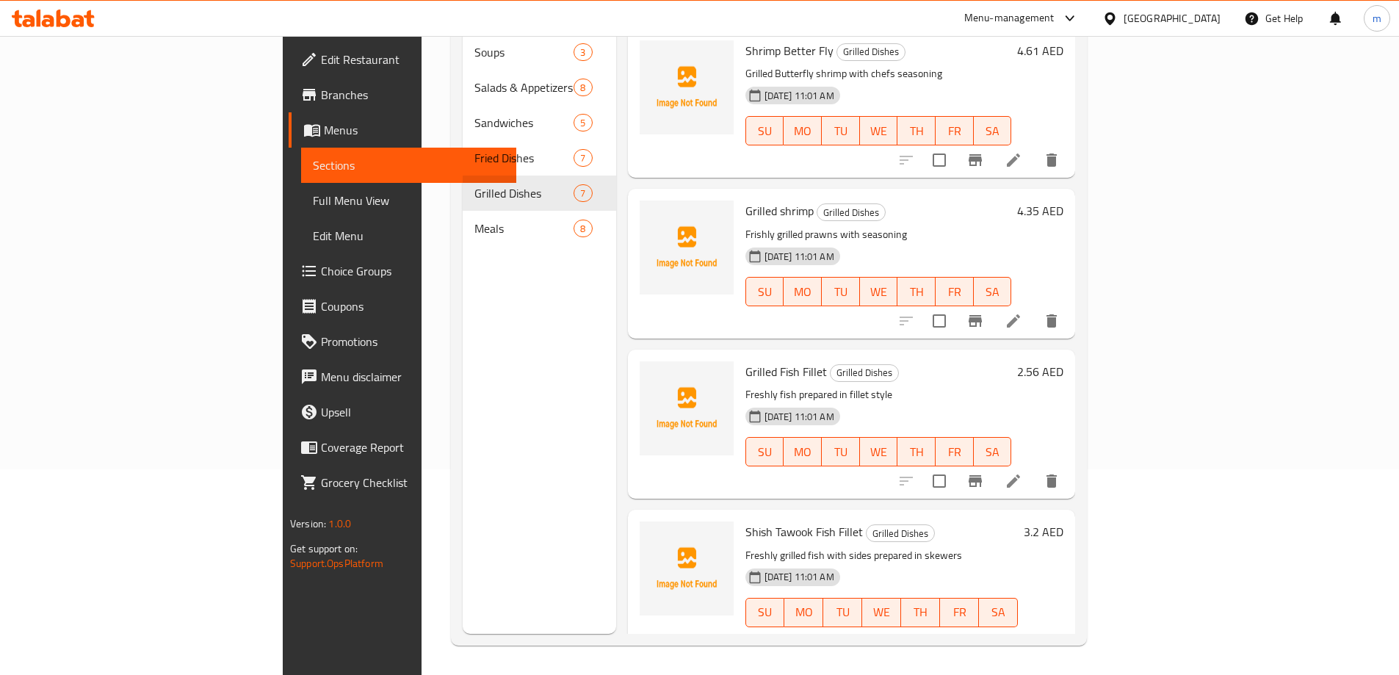
scroll to position [294, 0]
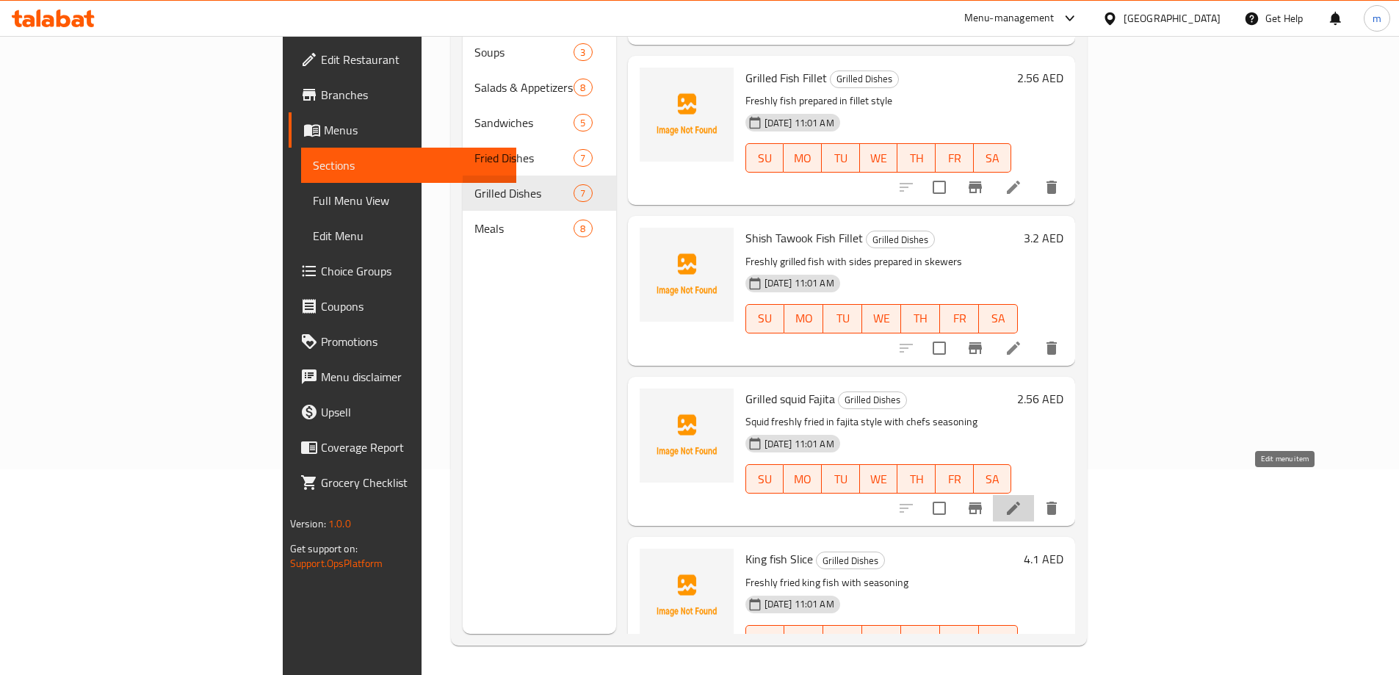
click at [1020, 501] on icon at bounding box center [1012, 507] width 13 height 13
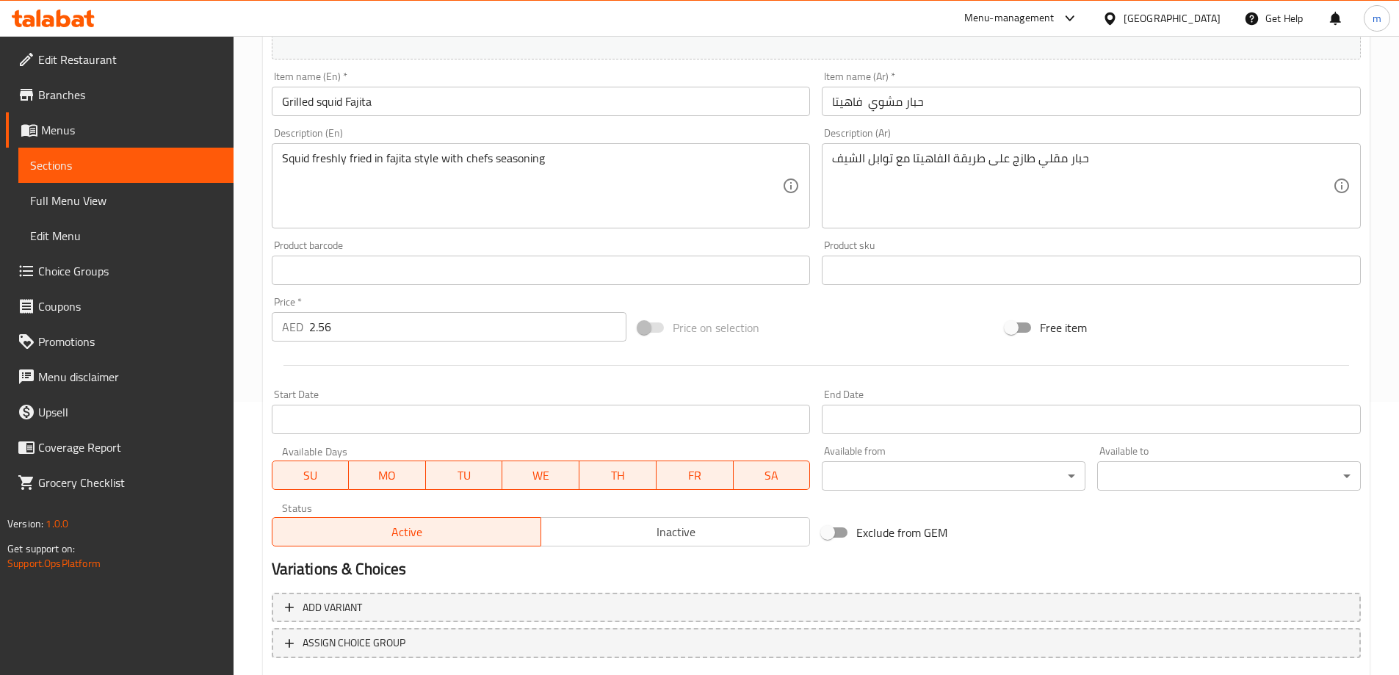
scroll to position [363, 0]
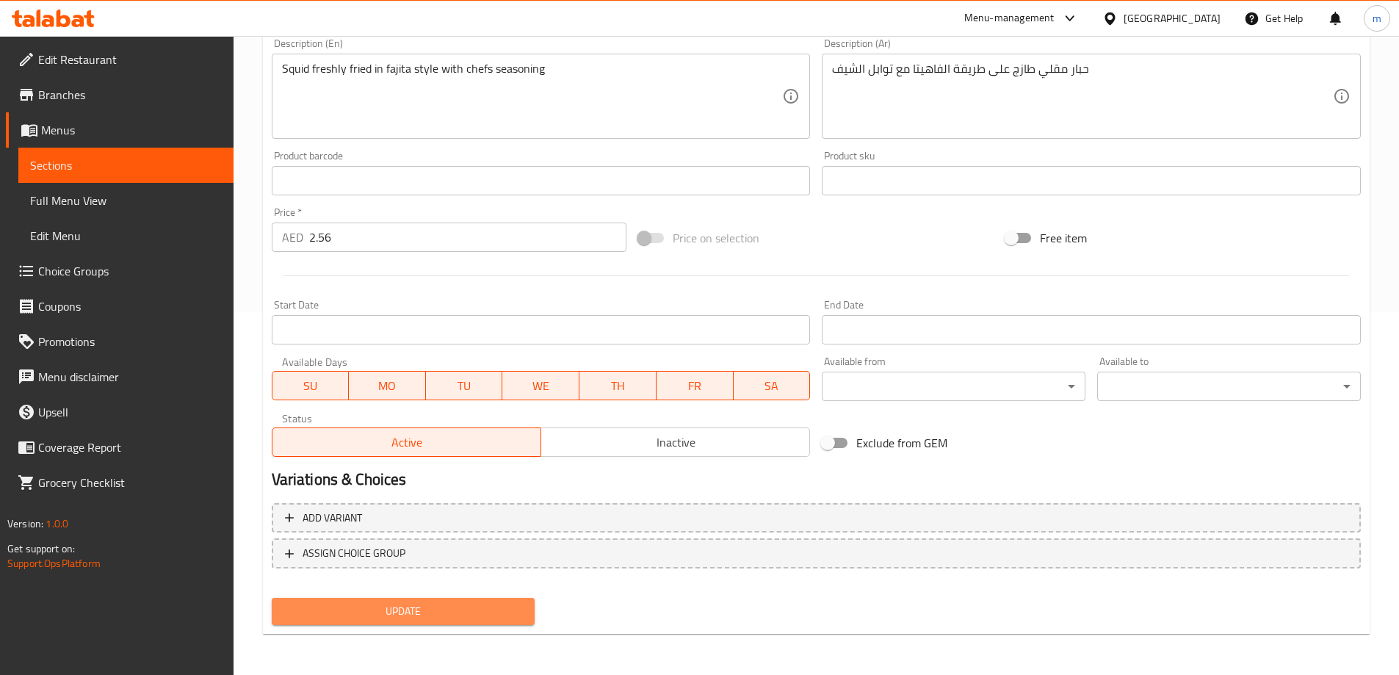
click at [407, 618] on span "Update" at bounding box center [403, 611] width 240 height 18
click at [153, 156] on span "Sections" at bounding box center [126, 165] width 192 height 18
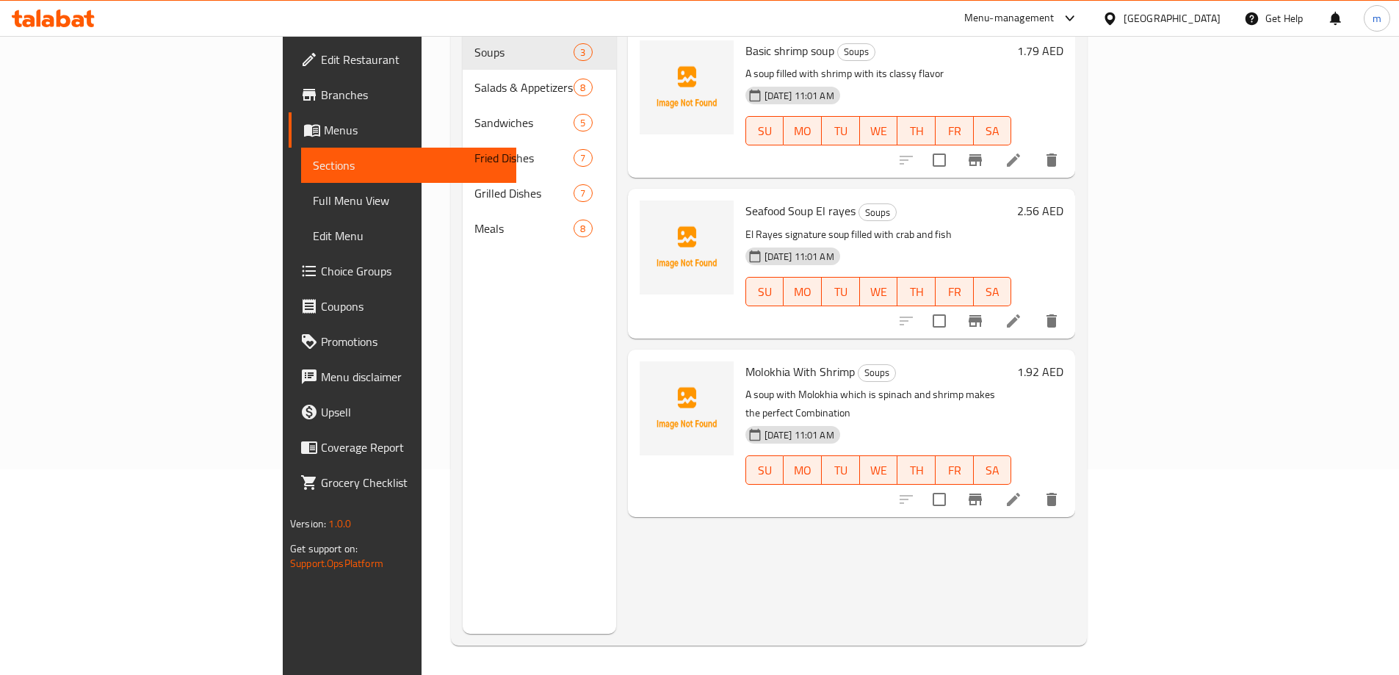
scroll to position [206, 0]
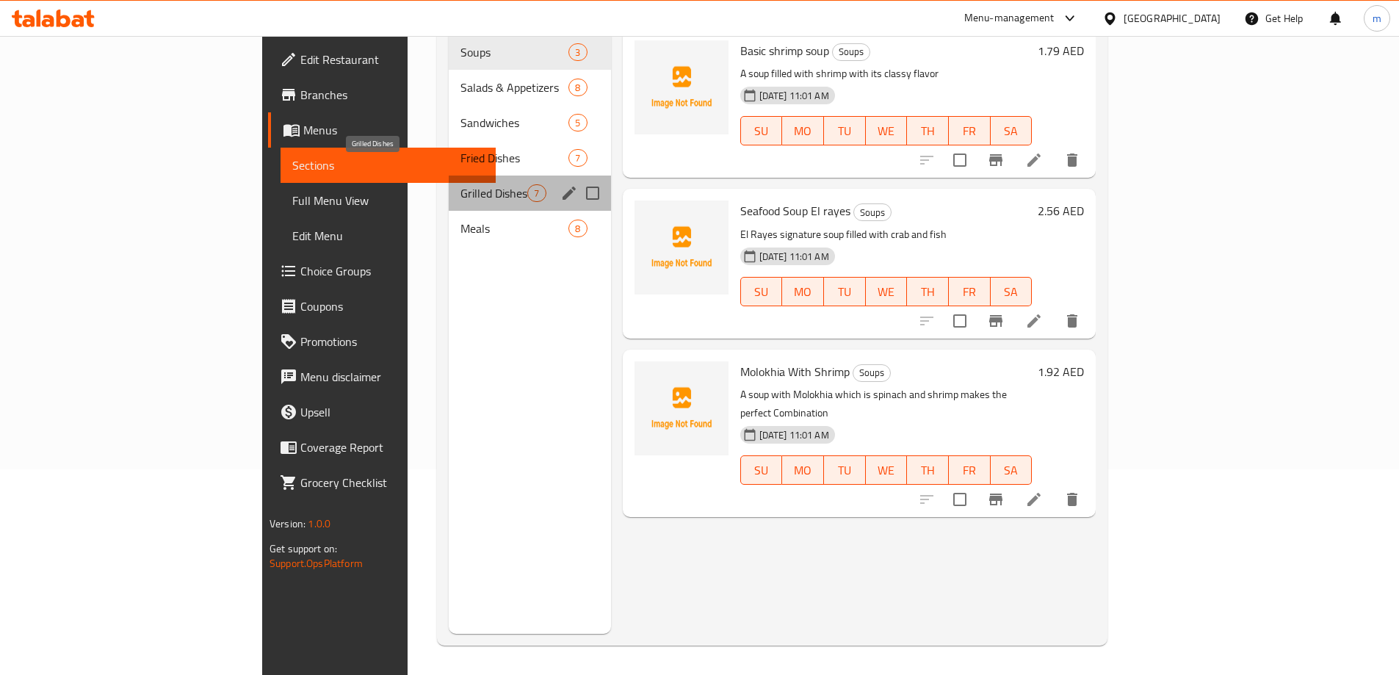
click at [460, 184] on span "Grilled Dishes" at bounding box center [493, 193] width 67 height 18
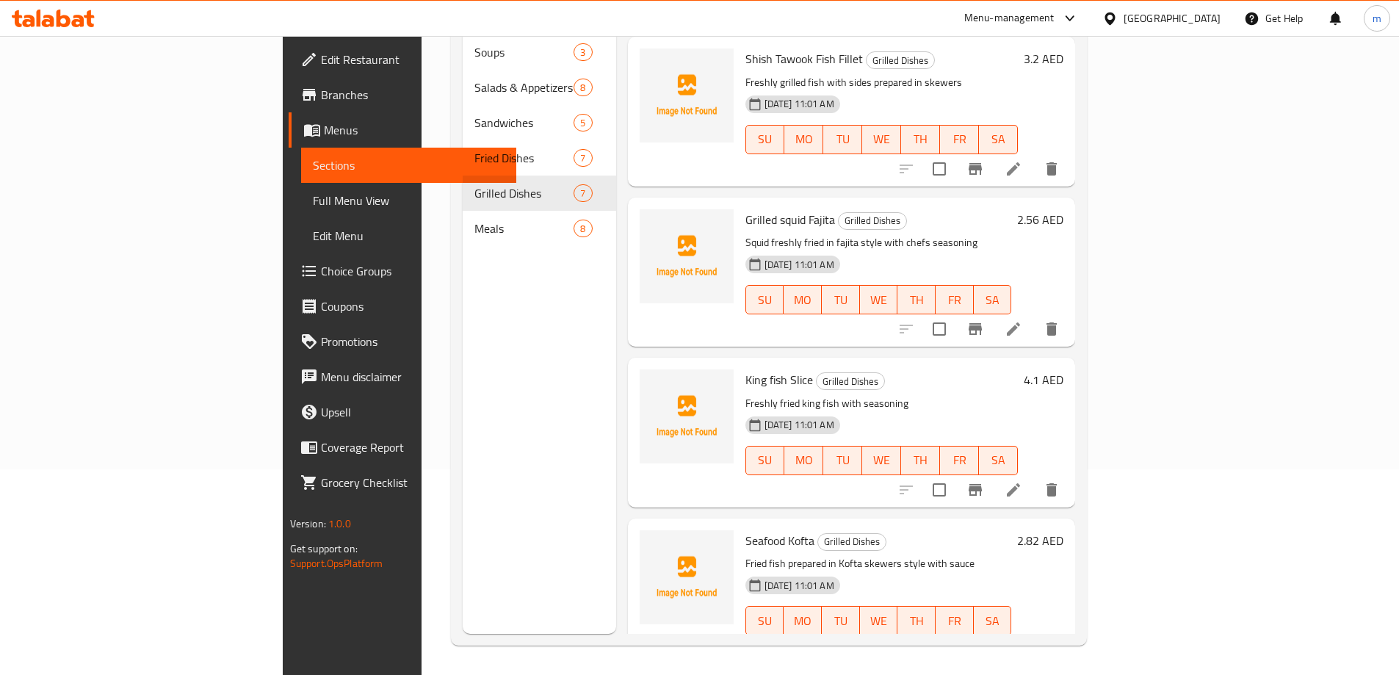
scroll to position [485, 0]
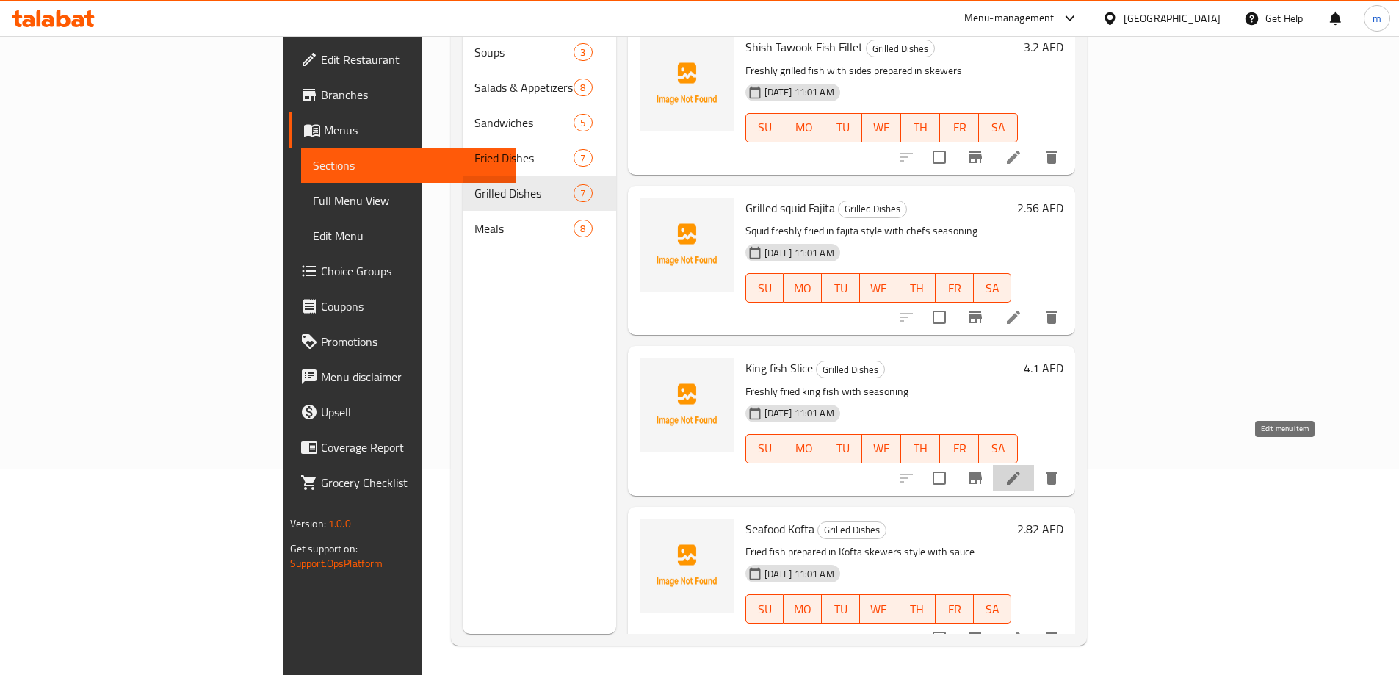
click at [1020, 471] on icon at bounding box center [1012, 477] width 13 height 13
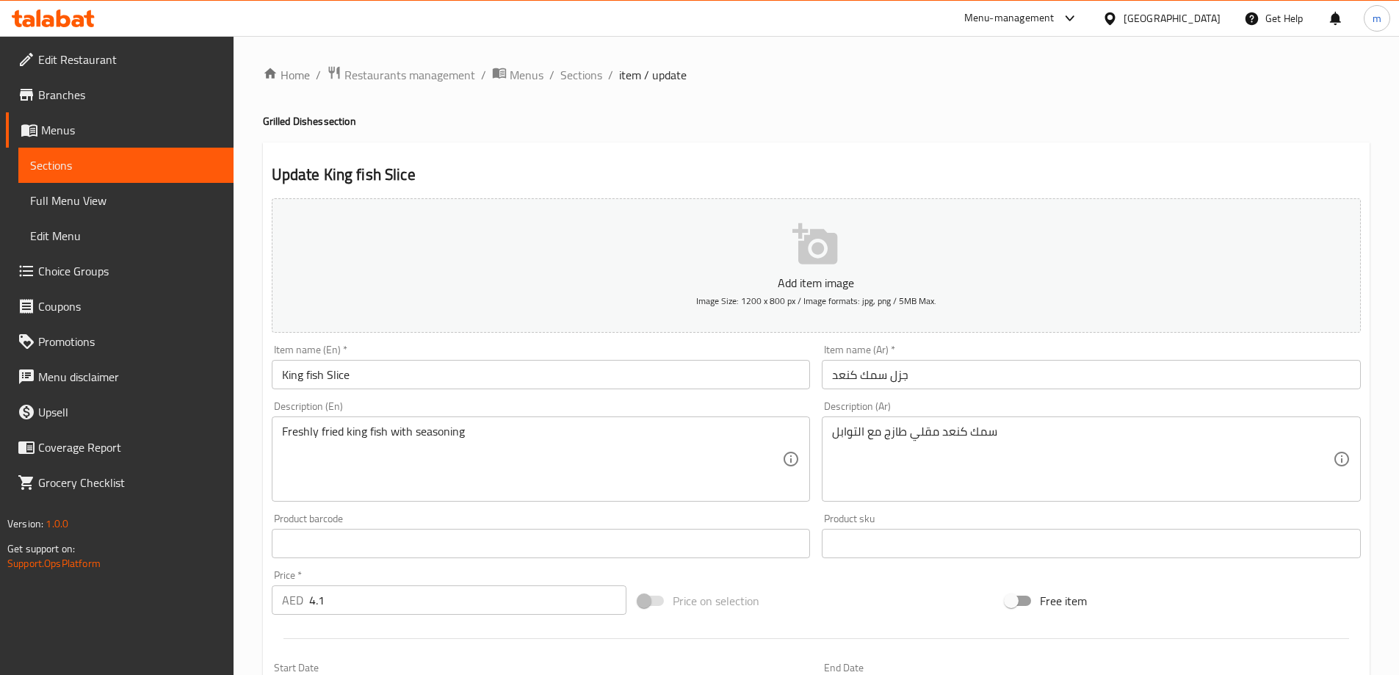
click at [893, 382] on input "جزل سمك كنعد" at bounding box center [1090, 374] width 539 height 29
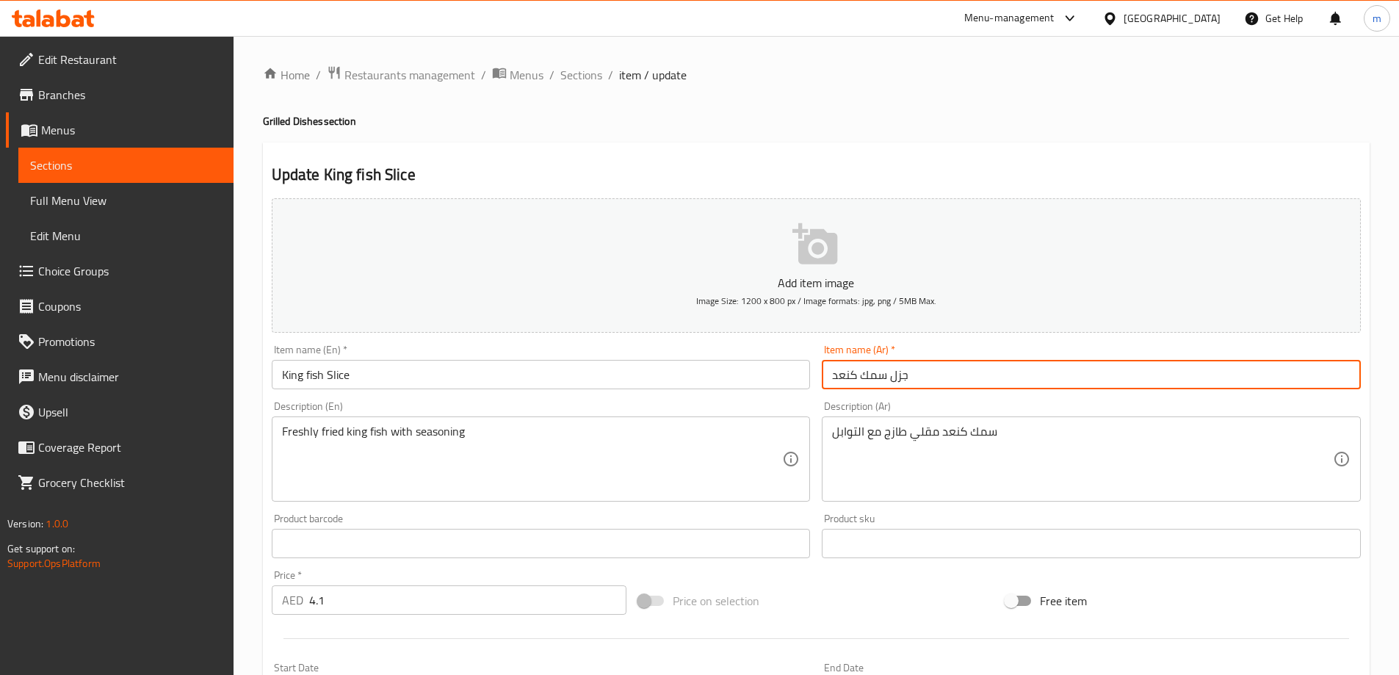
click at [890, 382] on input "جزل سمك كنعد" at bounding box center [1090, 374] width 539 height 29
click at [855, 380] on input "قطعة سمك كنعد" at bounding box center [1090, 374] width 539 height 29
type input "قطعة سمك الكنعد"
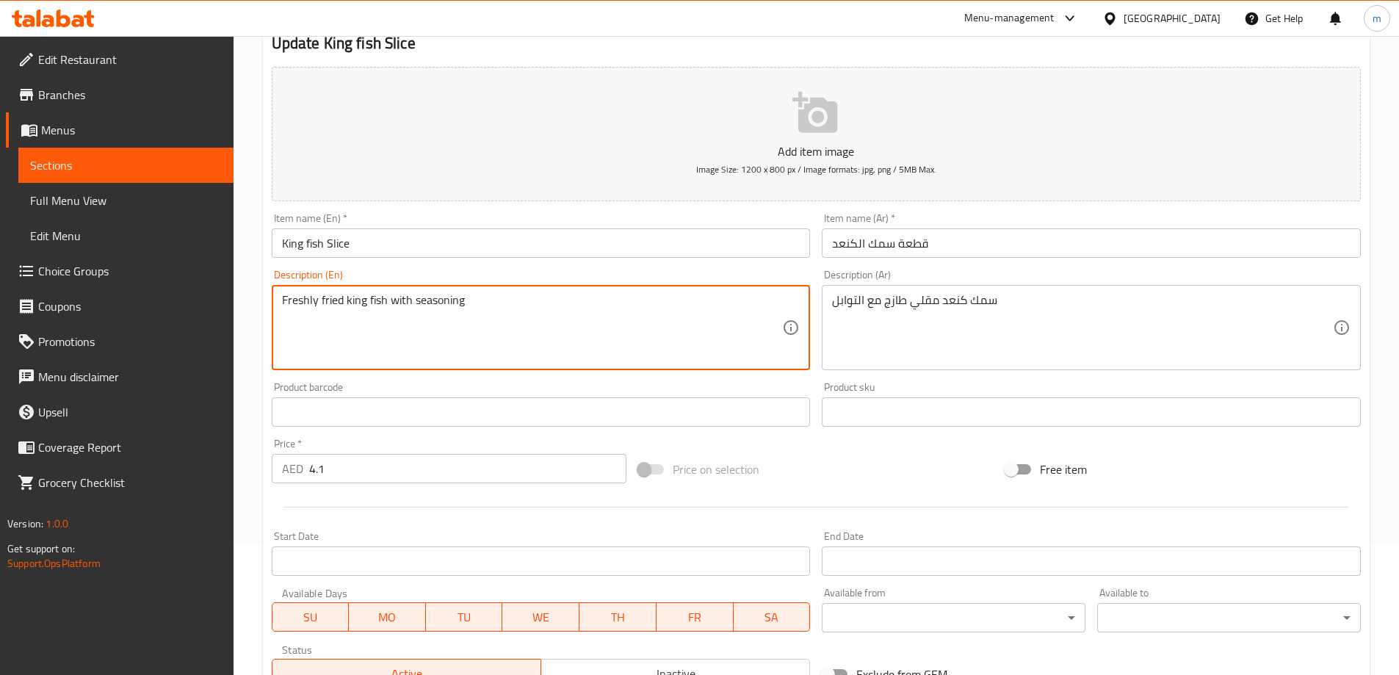
scroll to position [147, 0]
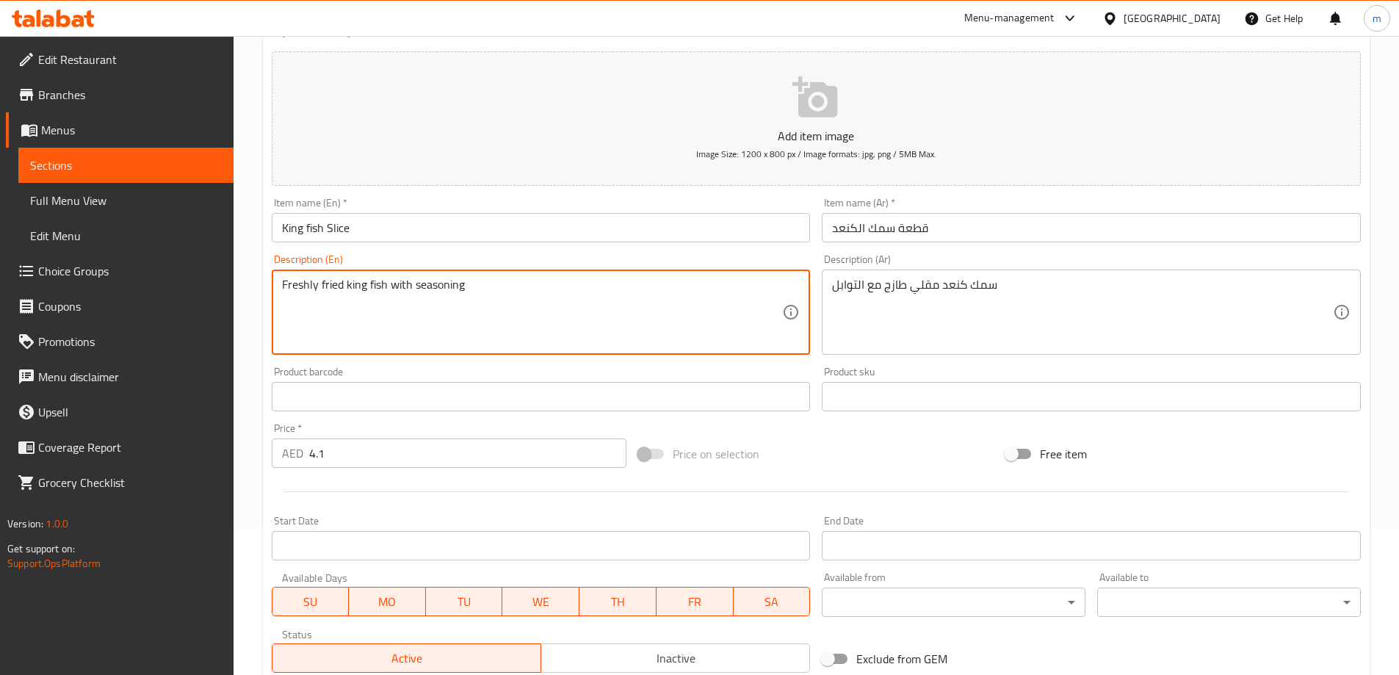
click at [363, 448] on input "4.1" at bounding box center [468, 452] width 318 height 29
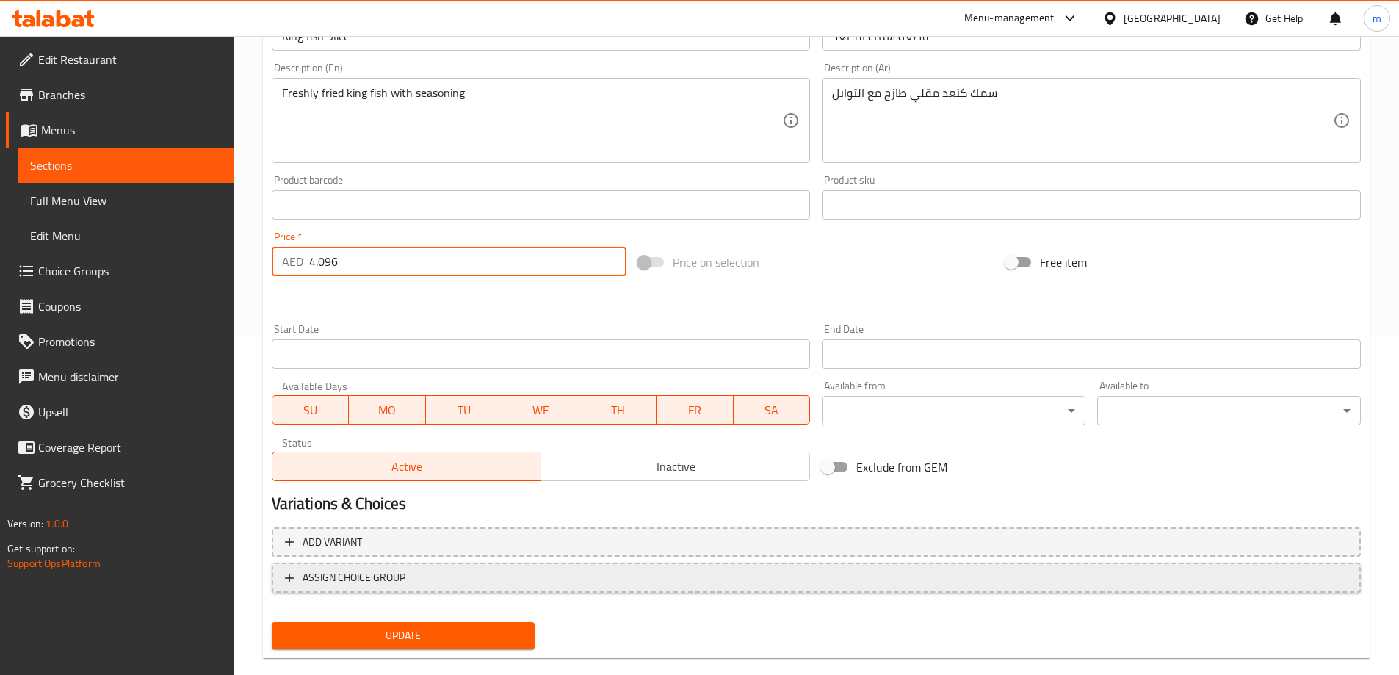
scroll to position [363, 0]
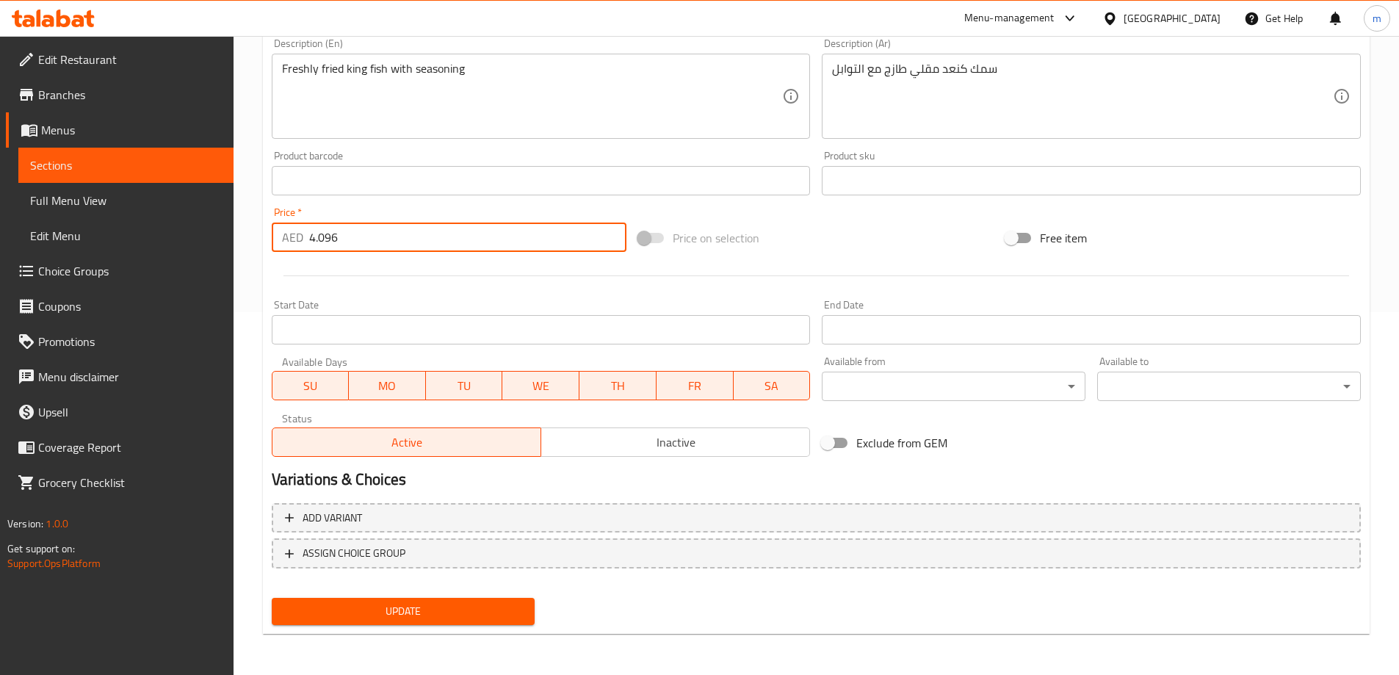
type input "4.096"
click at [423, 620] on span "Update" at bounding box center [403, 611] width 240 height 18
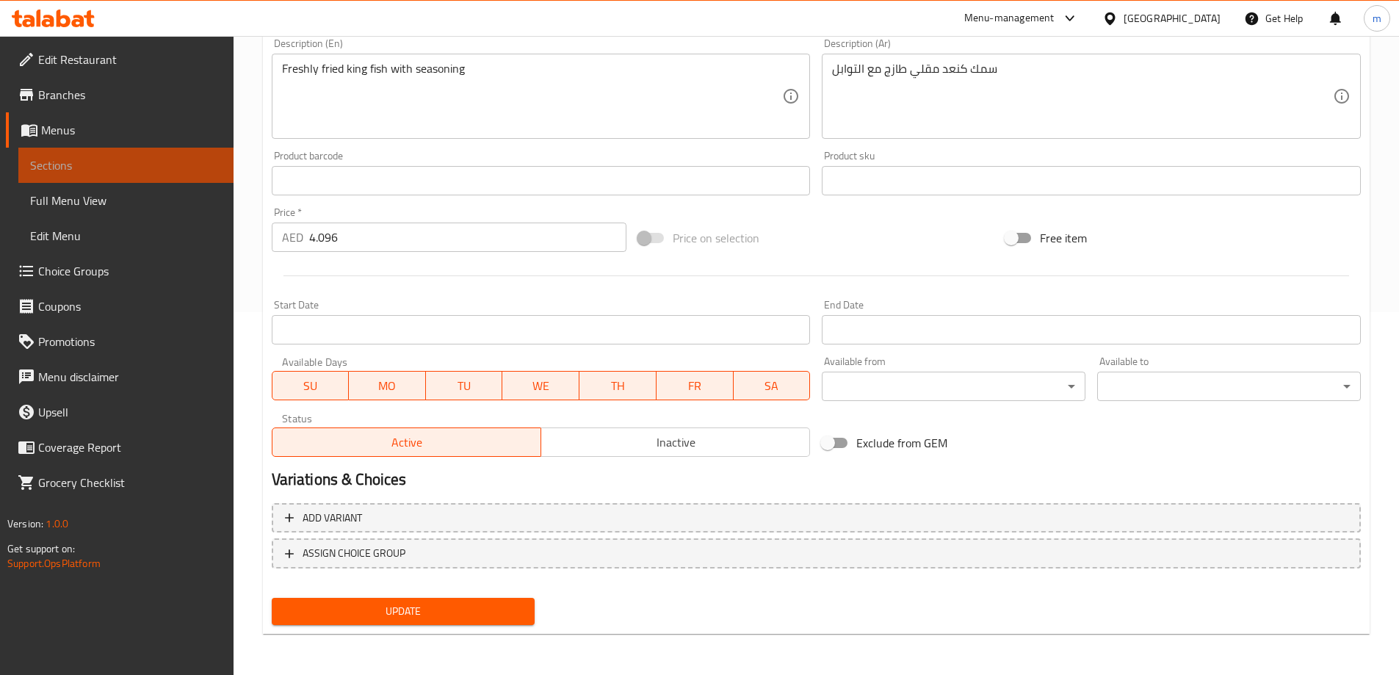
click at [139, 168] on span "Sections" at bounding box center [126, 165] width 192 height 18
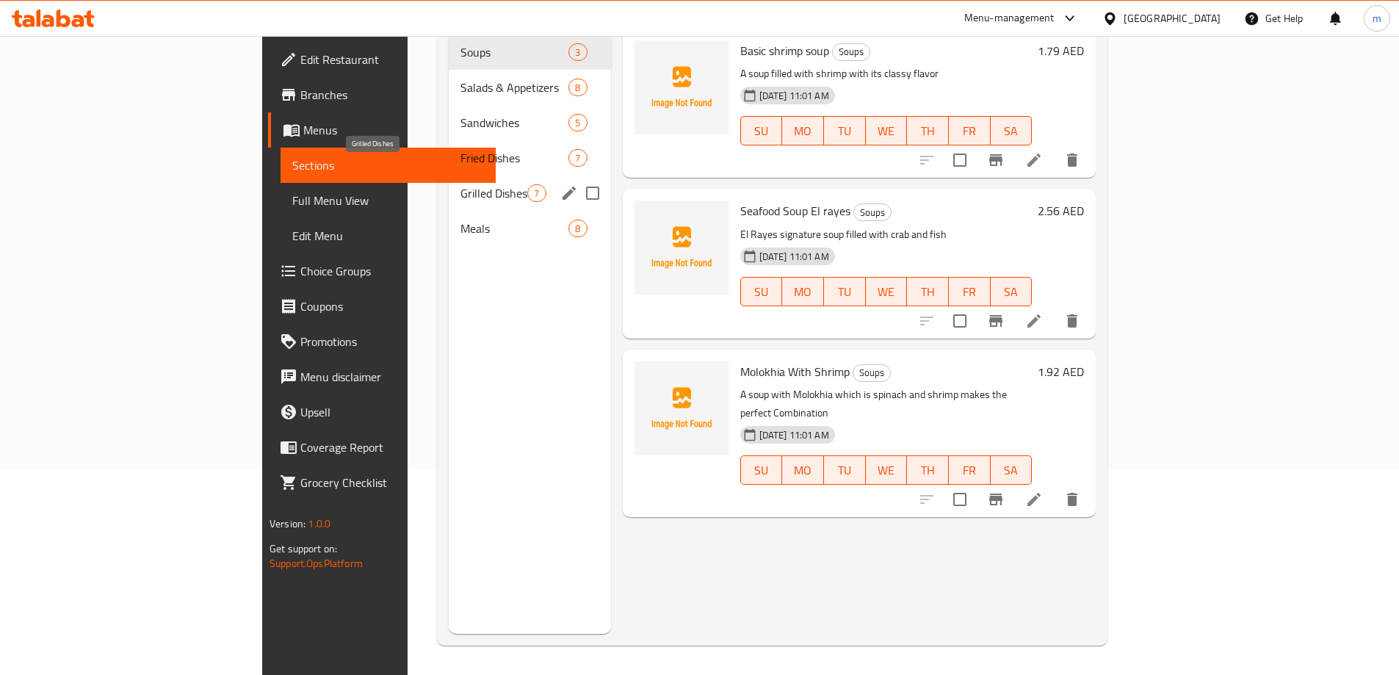
click at [460, 184] on span "Grilled Dishes" at bounding box center [493, 193] width 67 height 18
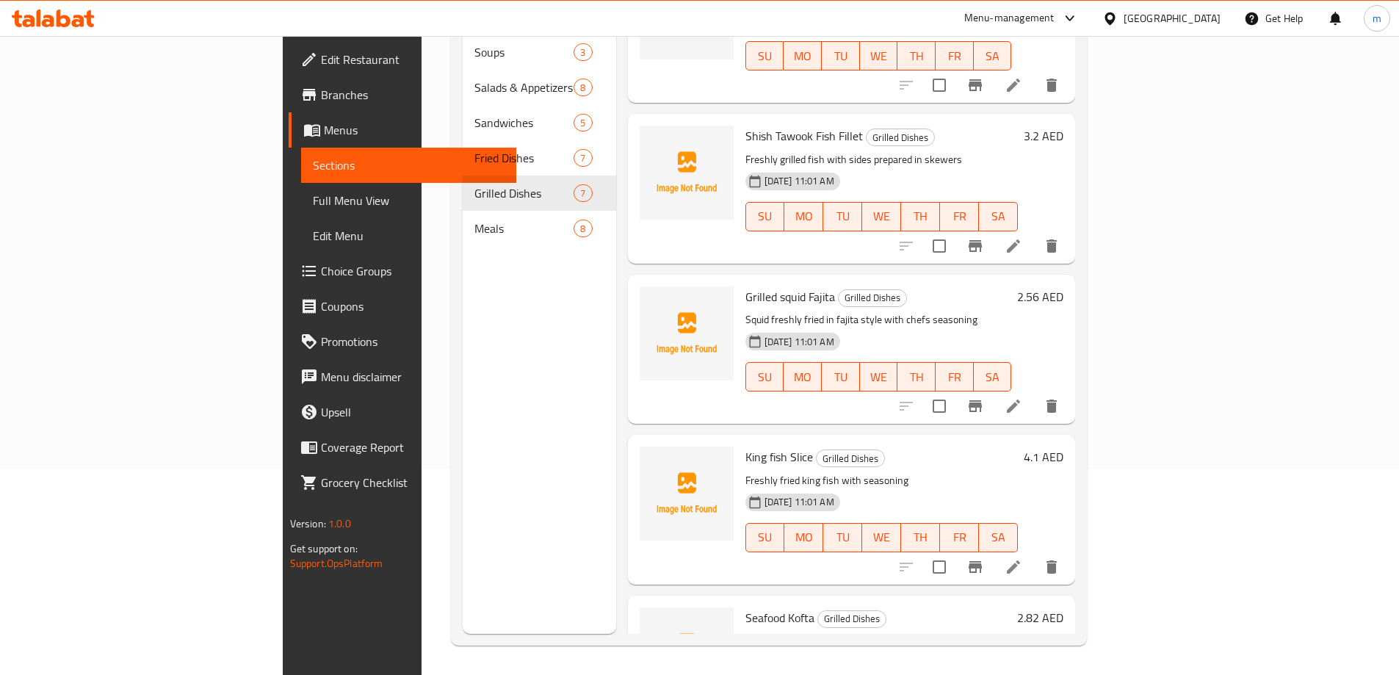
scroll to position [485, 0]
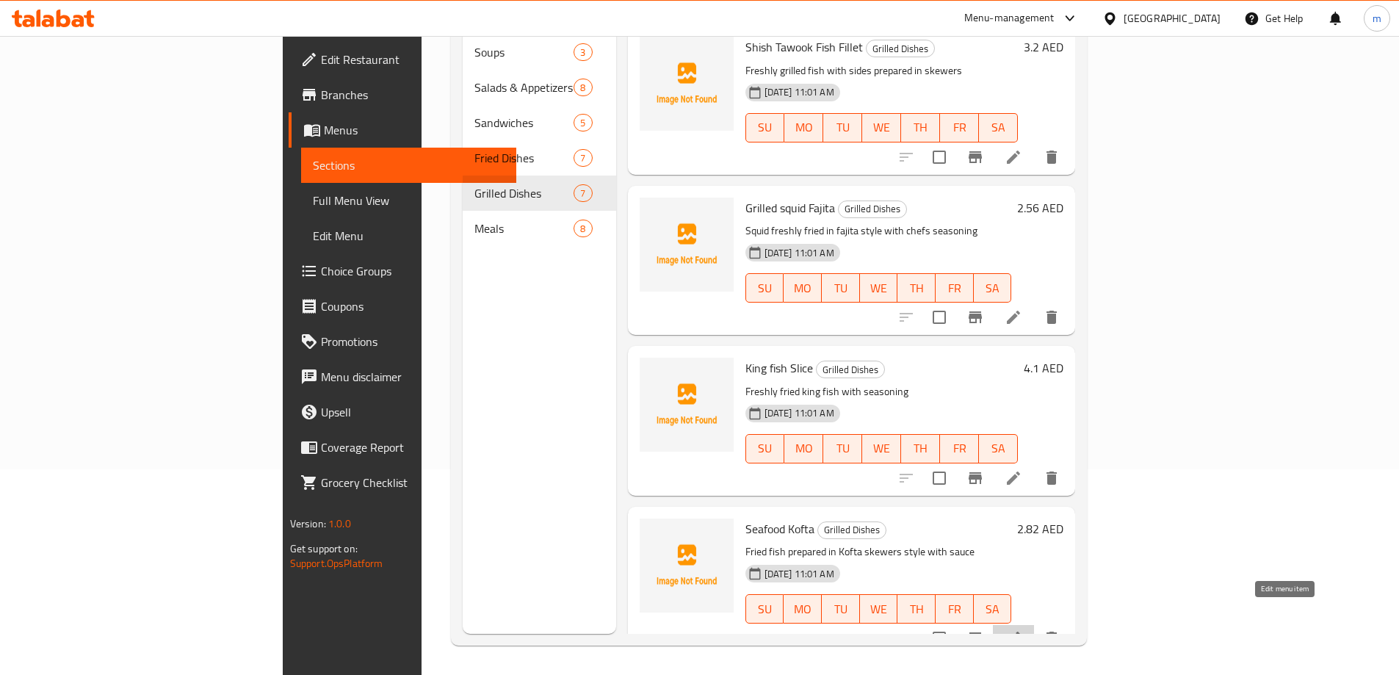
click at [1020, 631] on icon at bounding box center [1012, 637] width 13 height 13
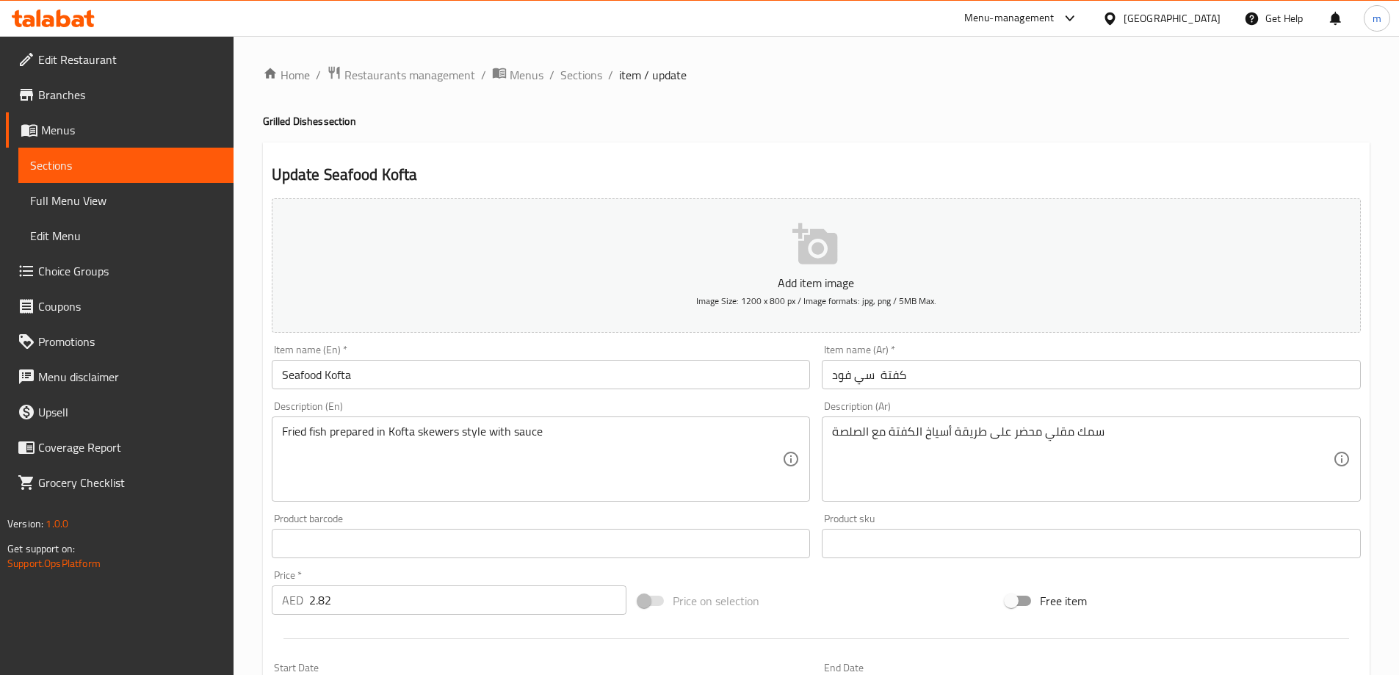
click at [827, 436] on div "سمك مقلي محضر على طريقة أسياخ الكفتة مع الصلصة Description (Ar)" at bounding box center [1090, 458] width 539 height 85
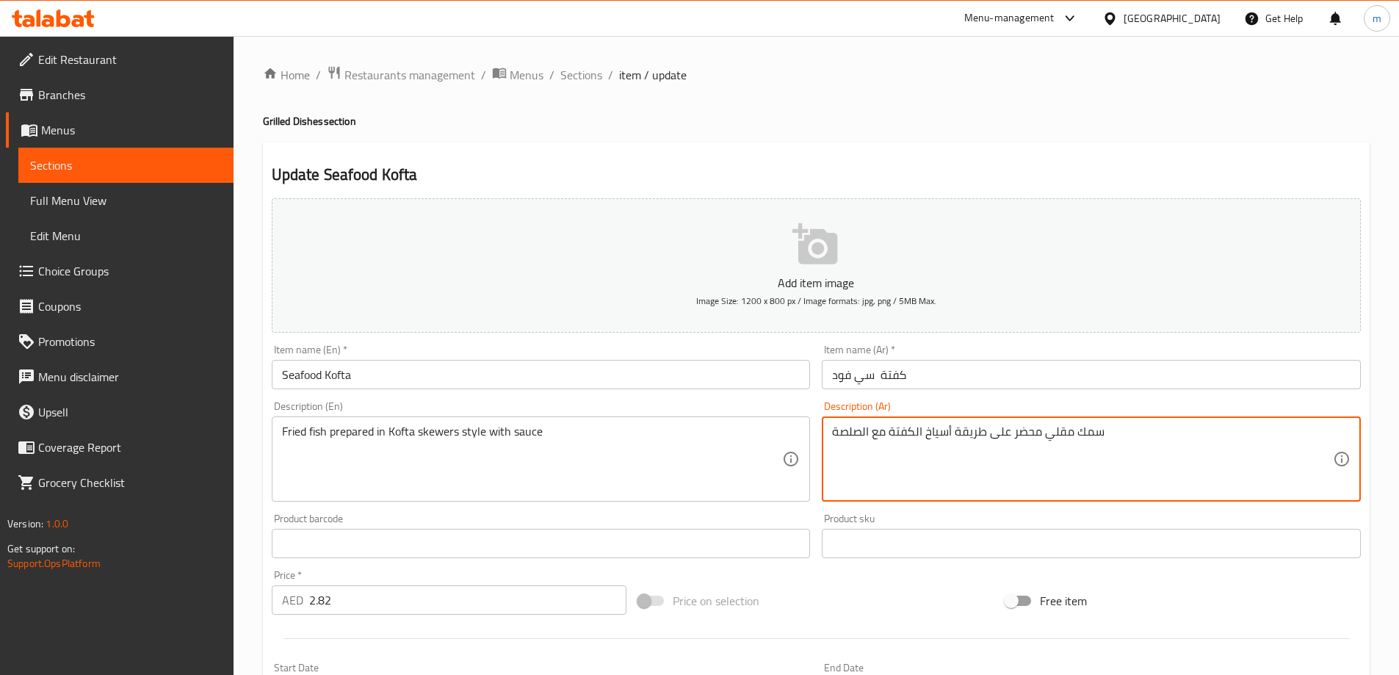
click at [1137, 435] on textarea "سمك مقلي محضر على طريقة أسياخ الكفتة مع الصلصة" at bounding box center [1082, 459] width 501 height 70
type textarea "سمك مقلي محضر على طريقة أسياخ الكفتة مع الصوص"
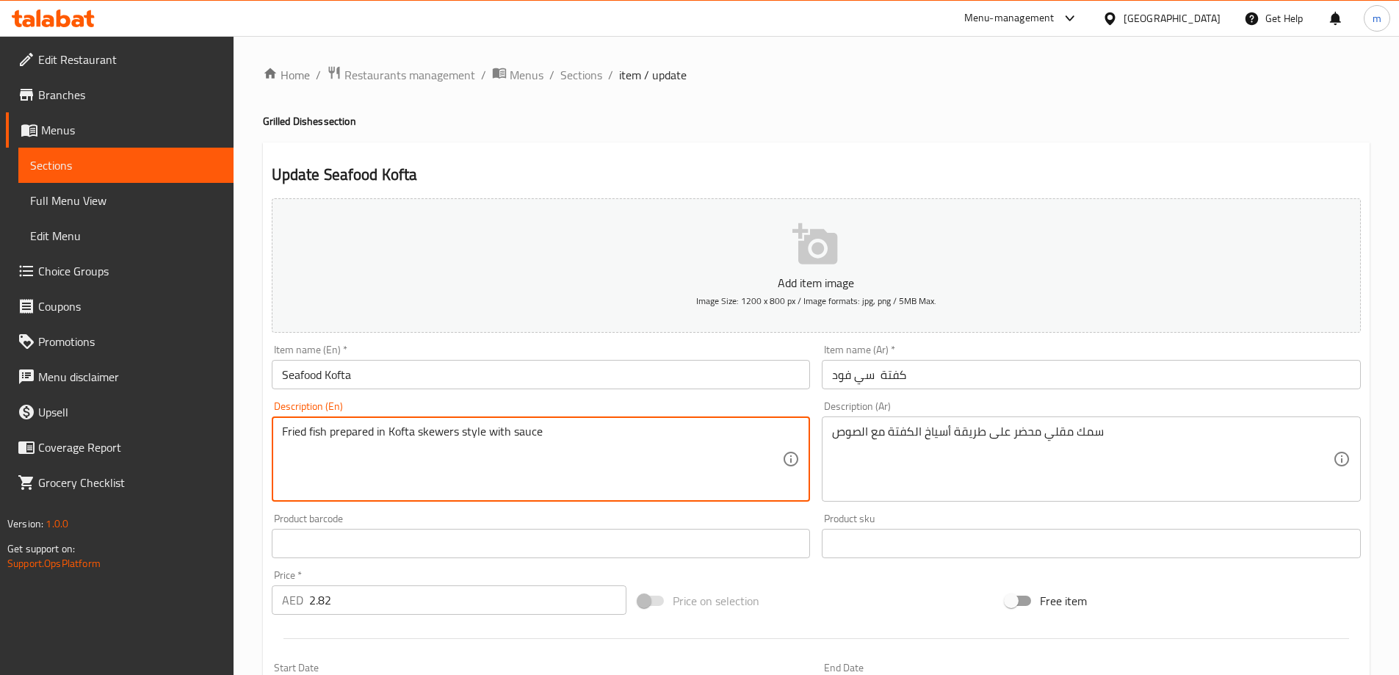
scroll to position [73, 0]
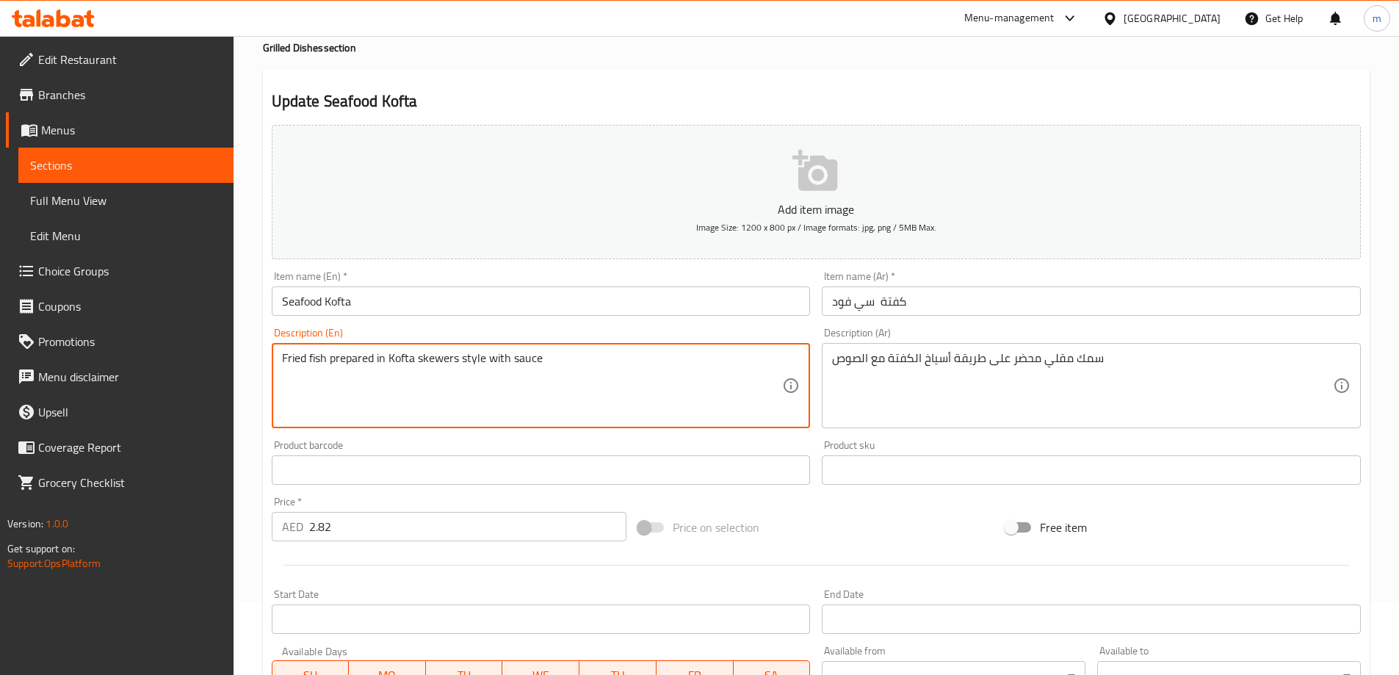
click at [354, 529] on input "2.82" at bounding box center [468, 526] width 318 height 29
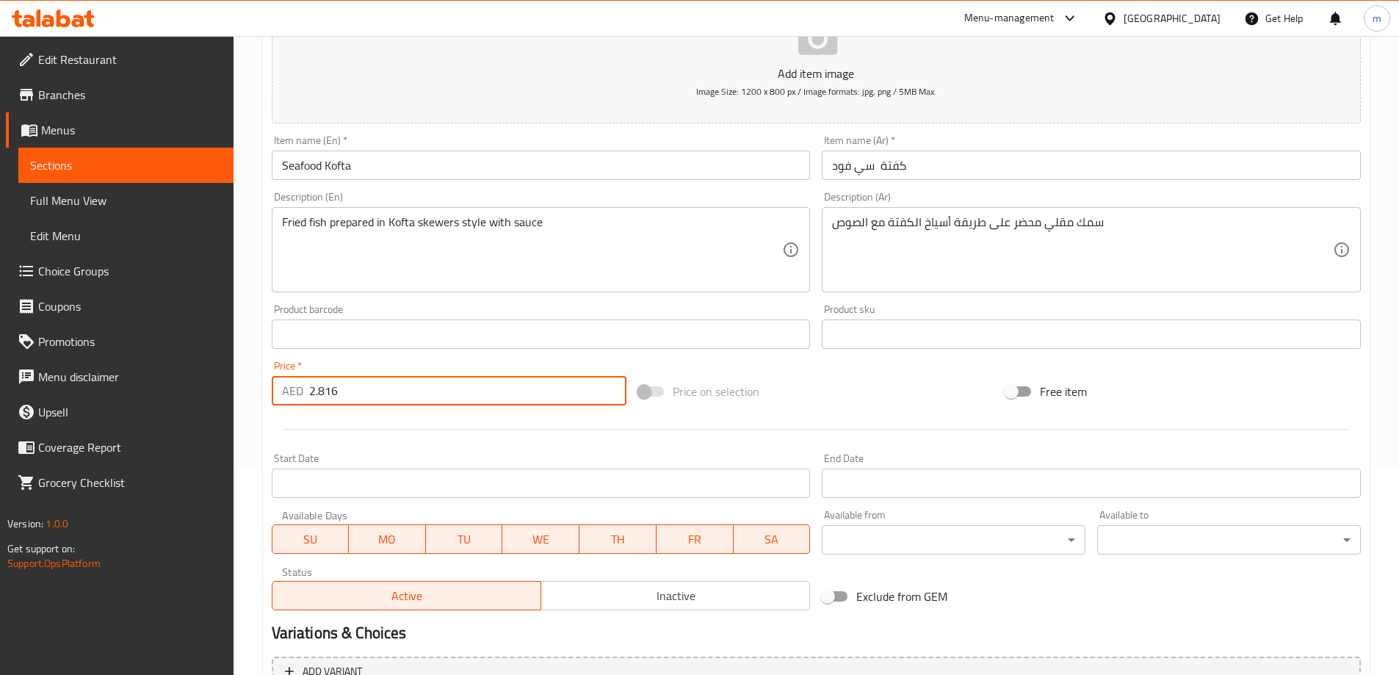
scroll to position [363, 0]
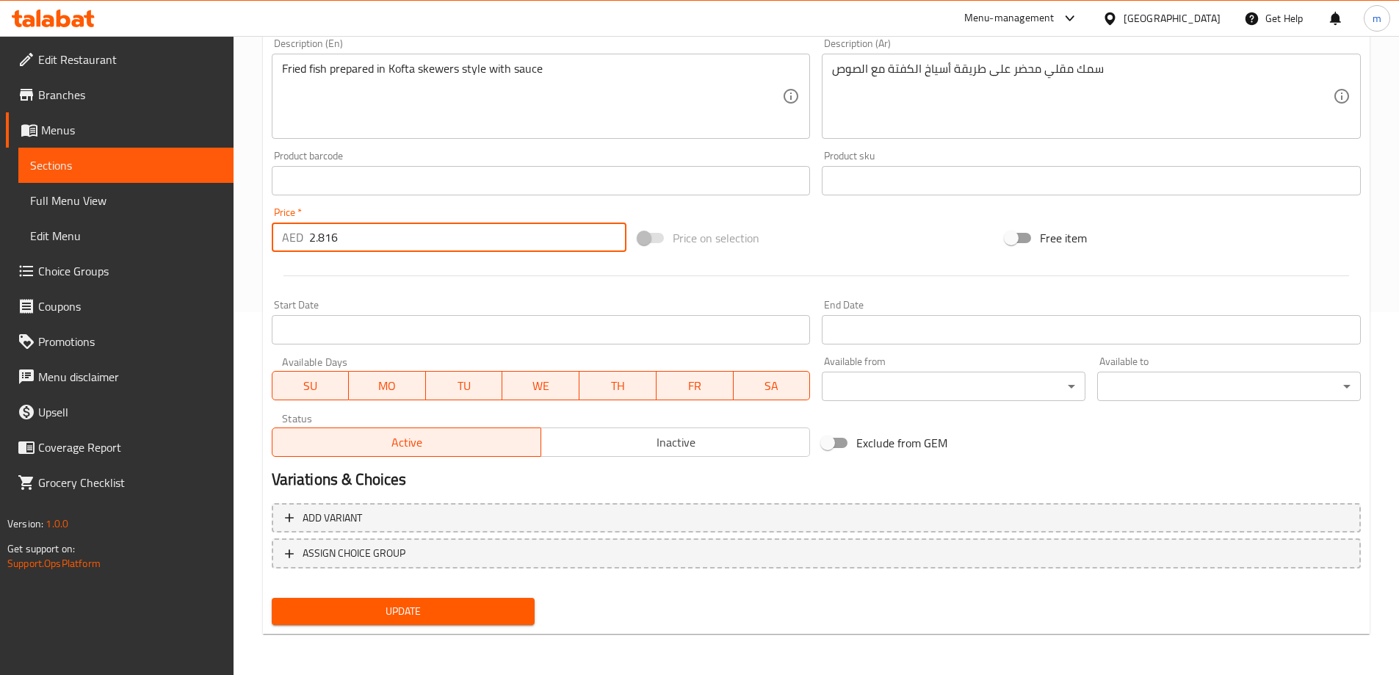
type input "2.816"
click at [388, 602] on span "Update" at bounding box center [403, 611] width 240 height 18
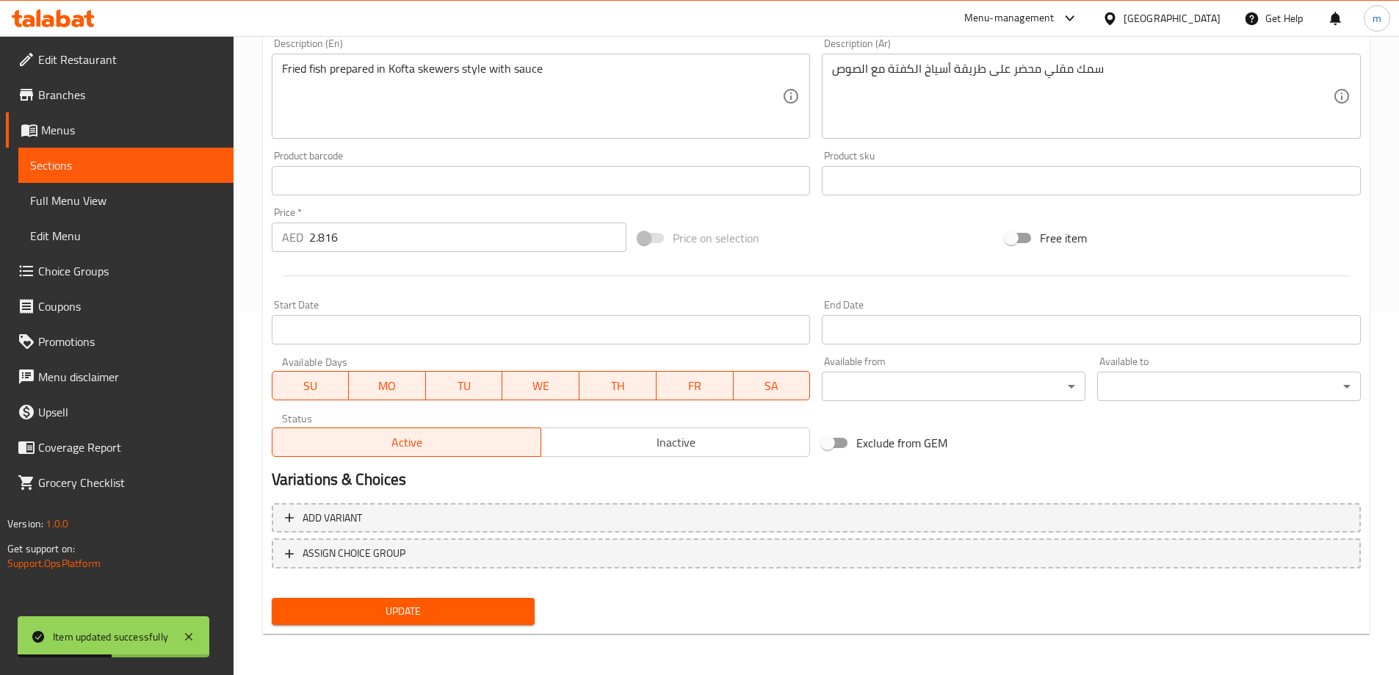
click at [138, 160] on span "Sections" at bounding box center [126, 165] width 192 height 18
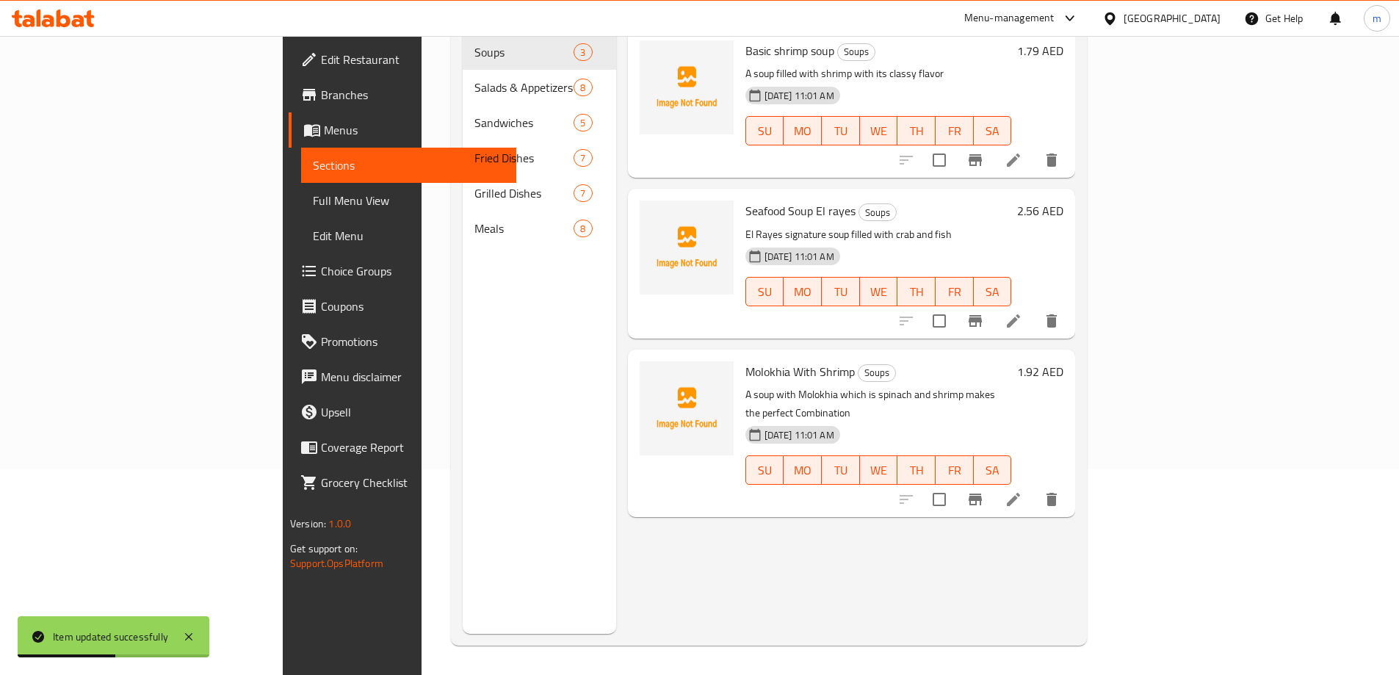
scroll to position [206, 0]
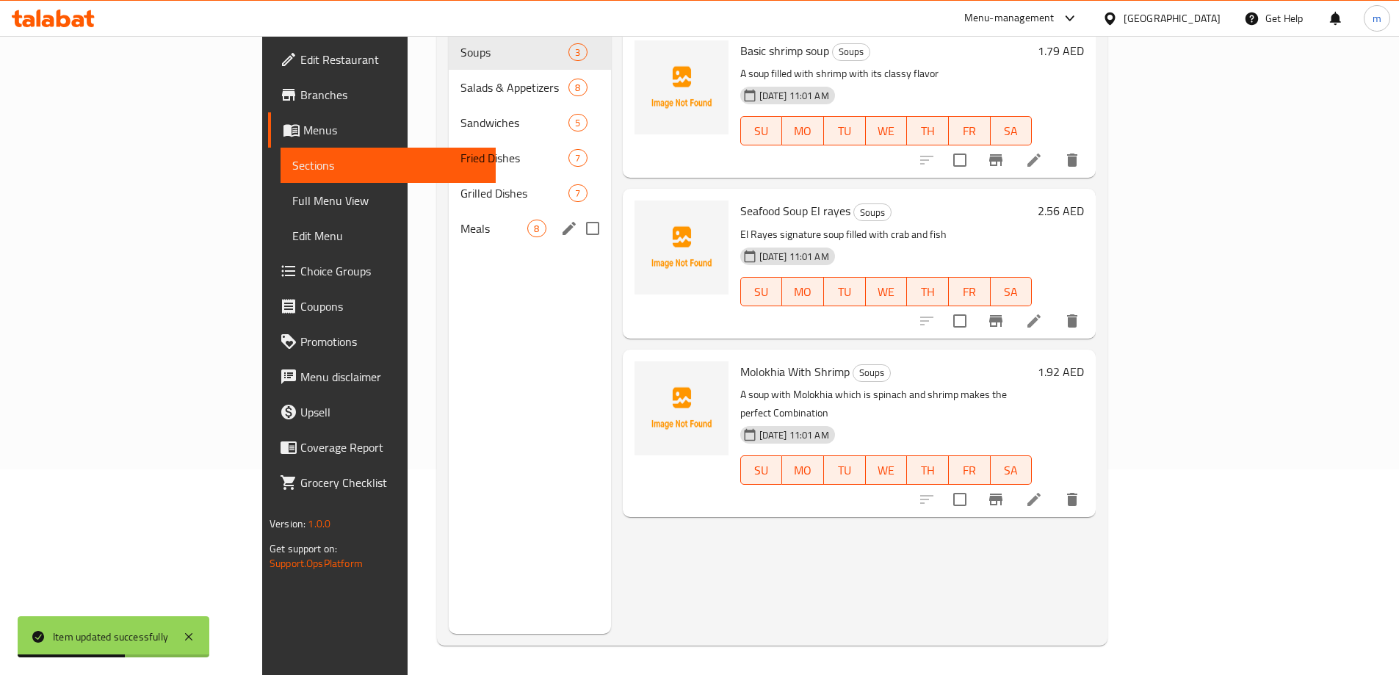
click at [460, 220] on span "Meals" at bounding box center [493, 229] width 67 height 18
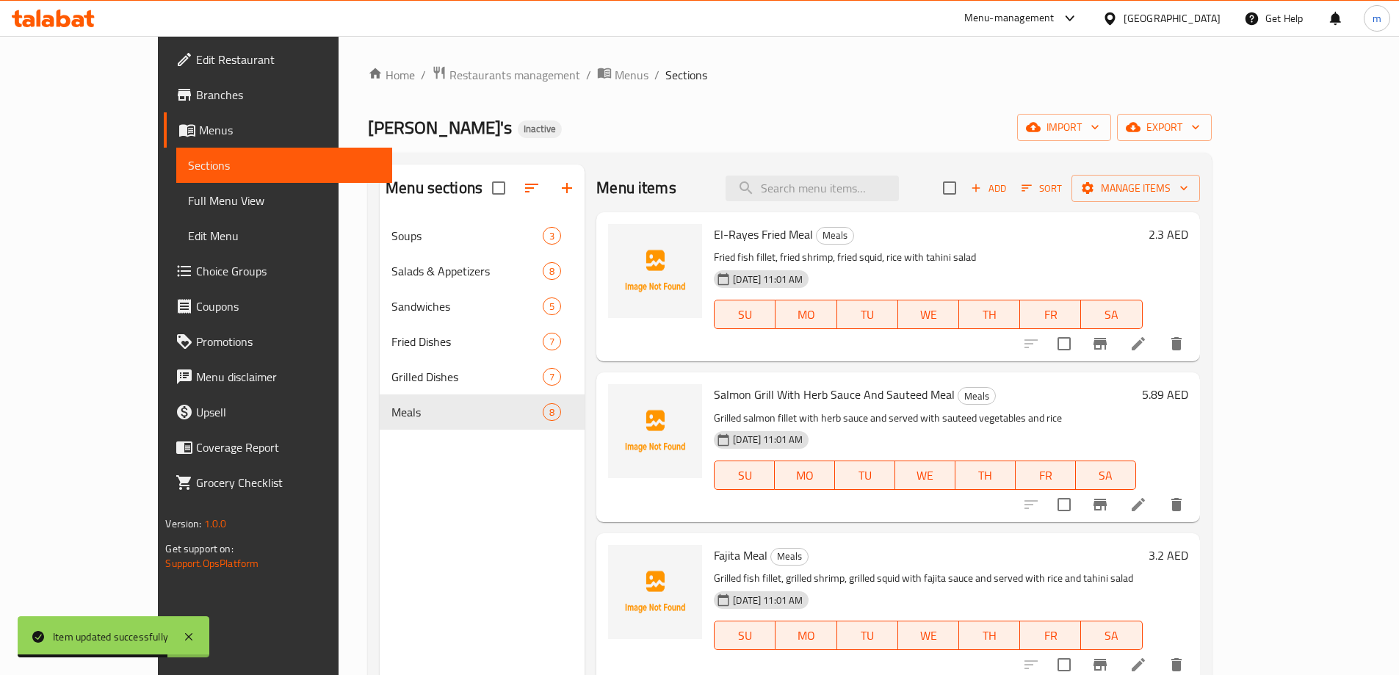
click at [1145, 349] on icon at bounding box center [1137, 343] width 13 height 13
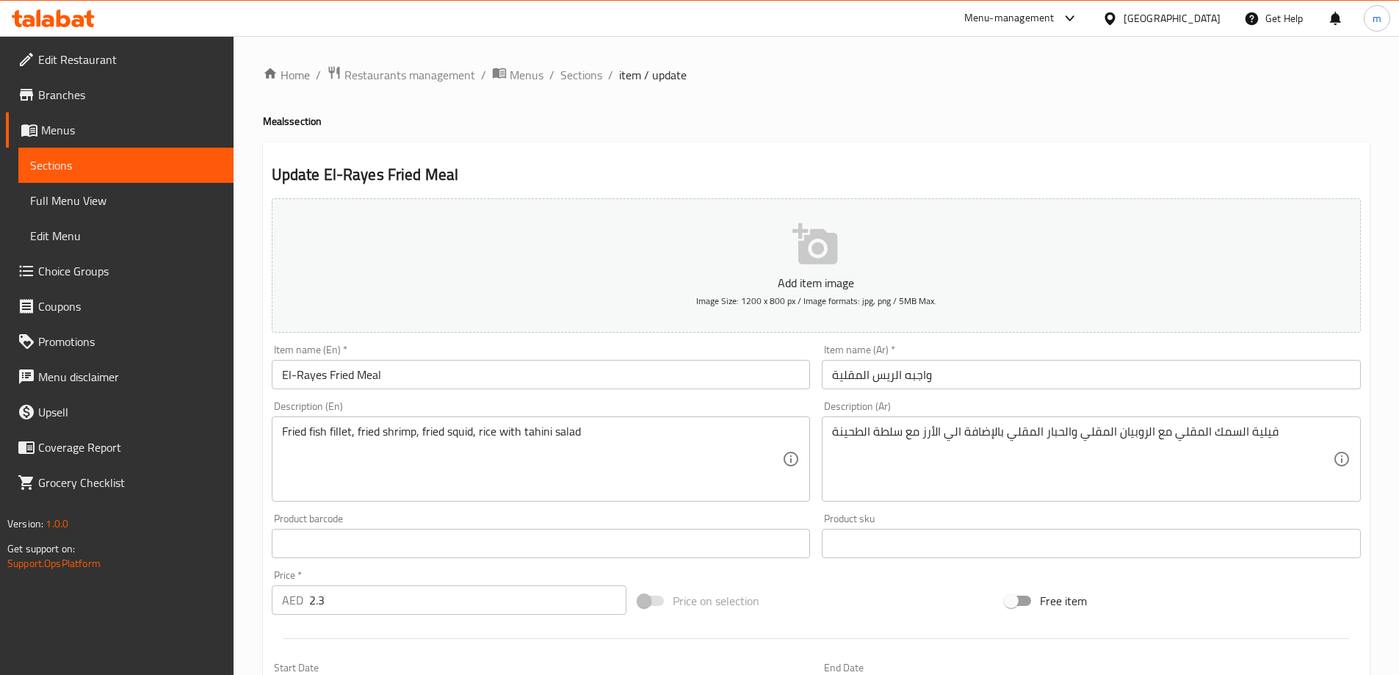
click at [921, 379] on input "واجبه الريس المقلية" at bounding box center [1090, 374] width 539 height 29
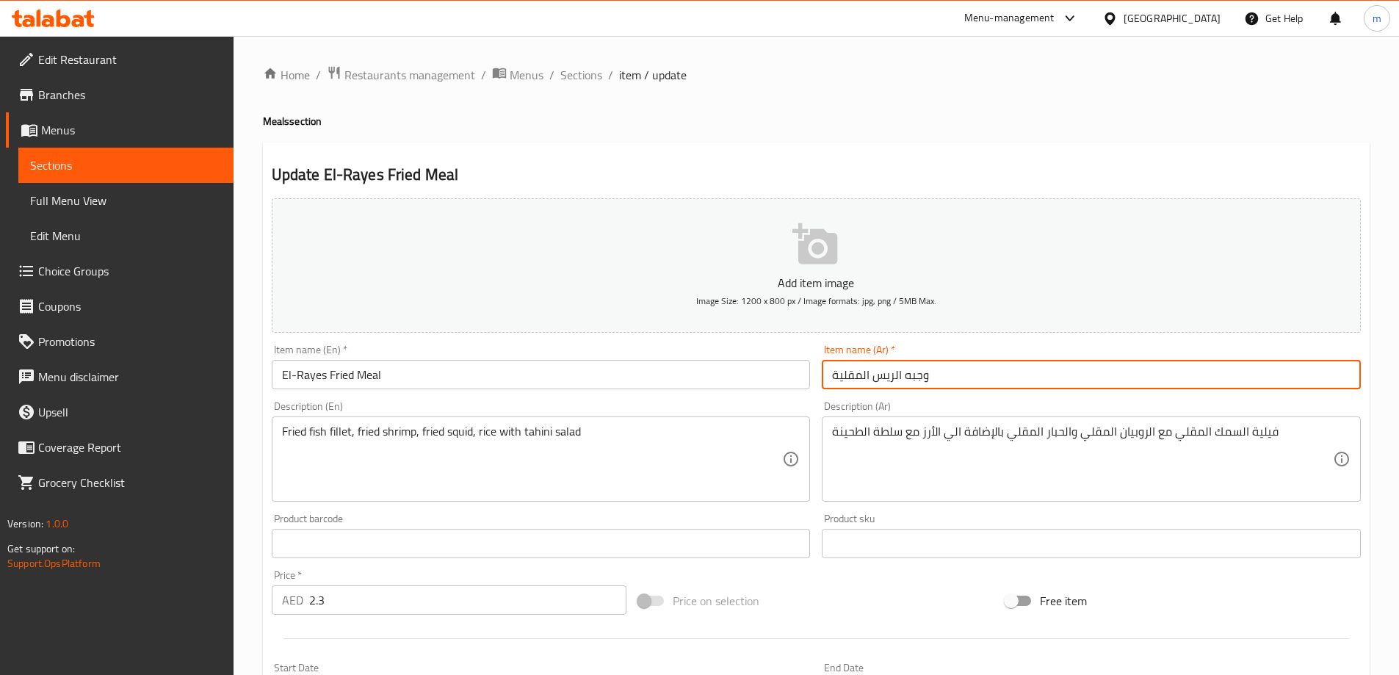
type input "وجبه الريس المقلية"
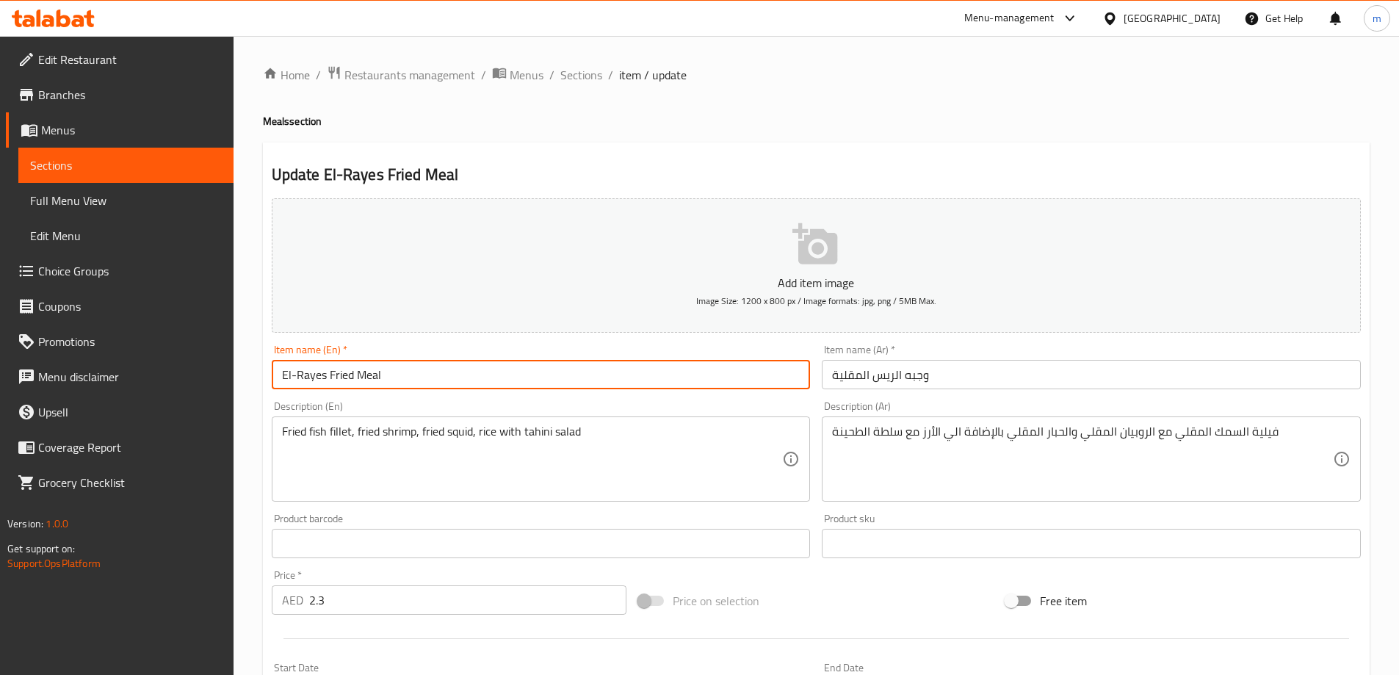
click at [297, 376] on input "El-Rayes Fried Meal" at bounding box center [541, 374] width 539 height 29
click at [297, 374] on input "El Rayes Fried Meal" at bounding box center [541, 374] width 539 height 29
click at [407, 368] on input "El rayes Fried Meal" at bounding box center [541, 374] width 539 height 29
click at [358, 378] on input "El rayes Fried Meal" at bounding box center [541, 374] width 539 height 29
click at [330, 375] on input "El rayes Fried meal" at bounding box center [541, 374] width 539 height 29
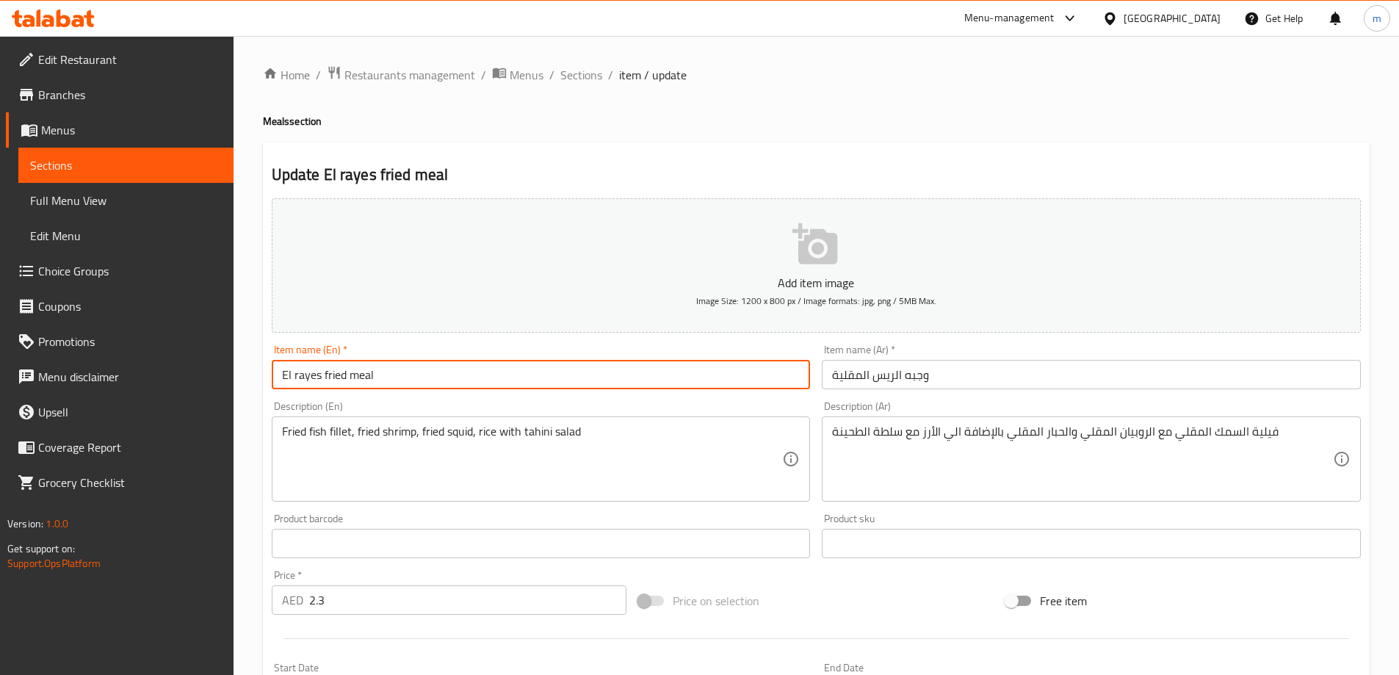
type input "El rayes fried meal"
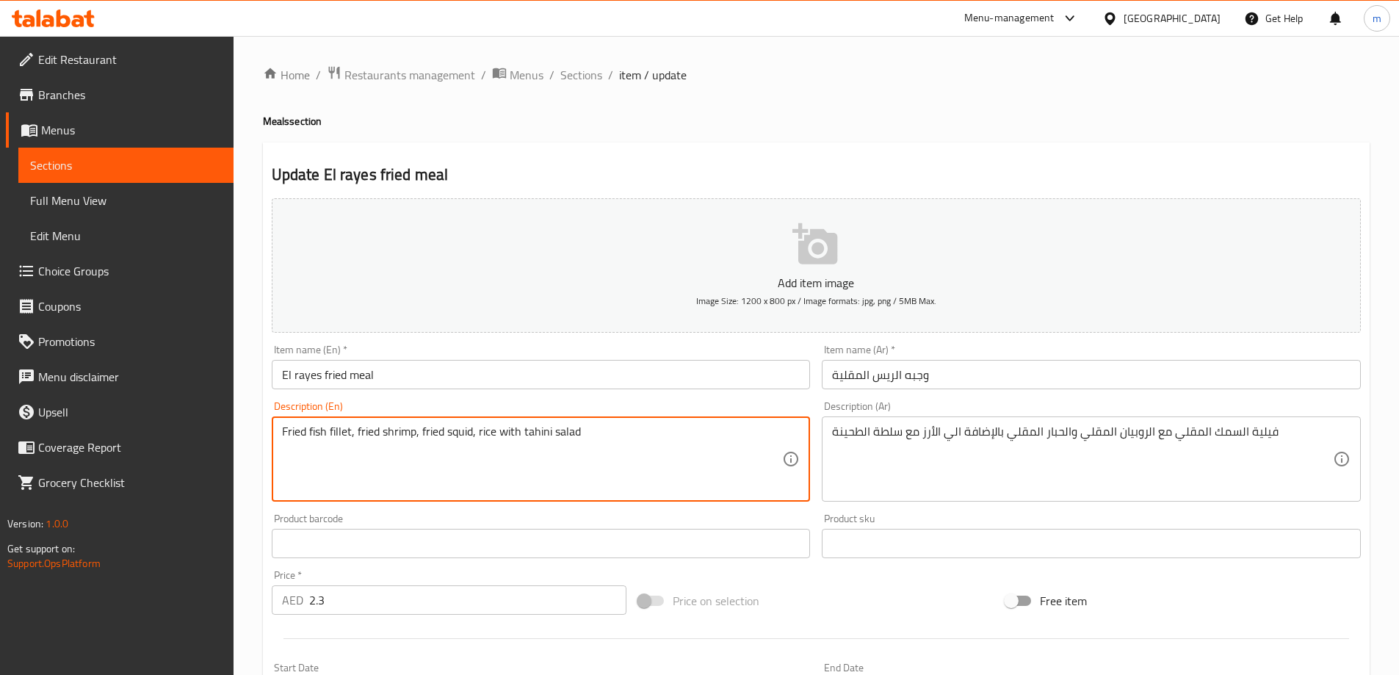
scroll to position [147, 0]
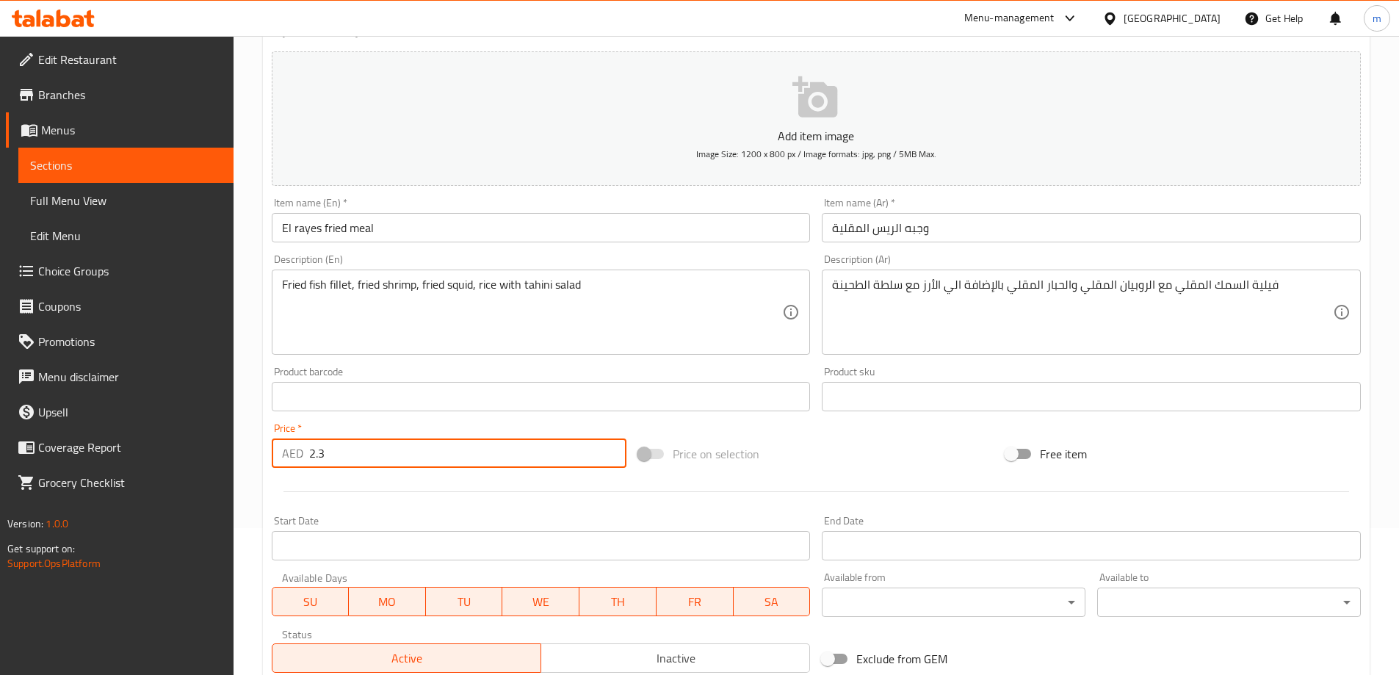
click at [335, 451] on input "2.3" at bounding box center [468, 452] width 318 height 29
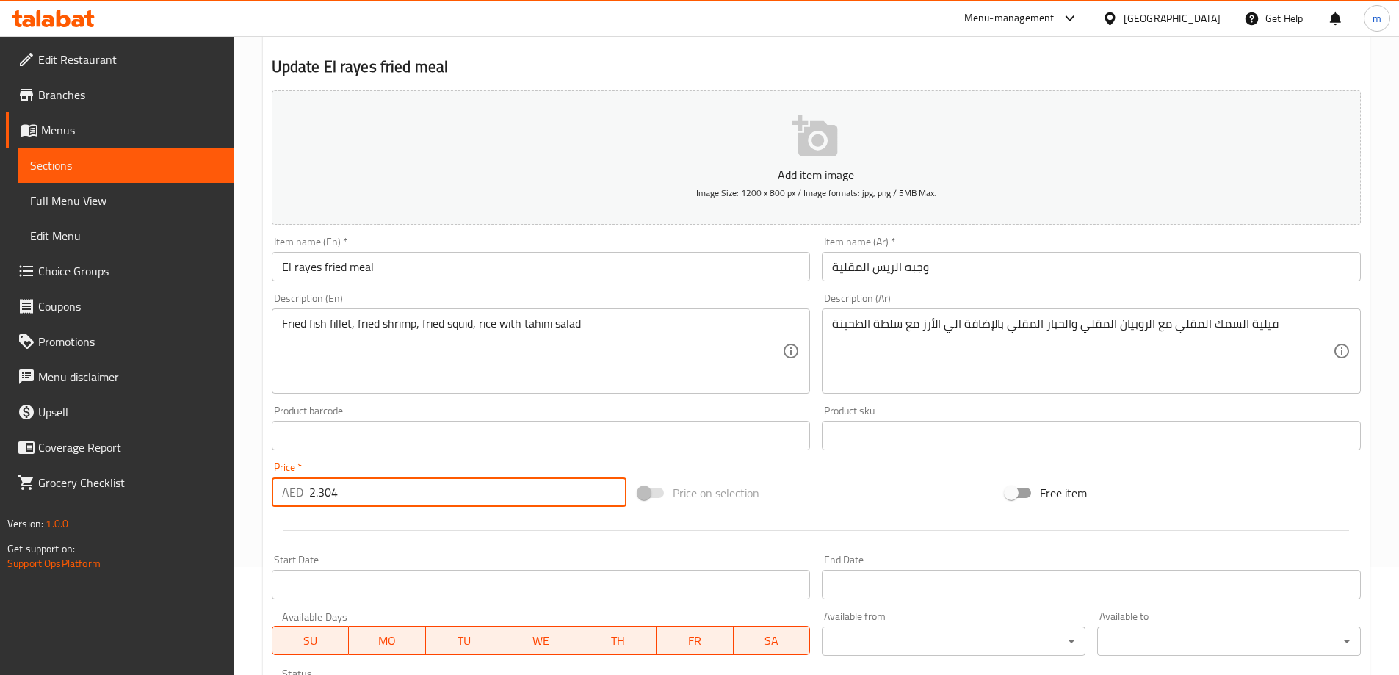
scroll to position [73, 0]
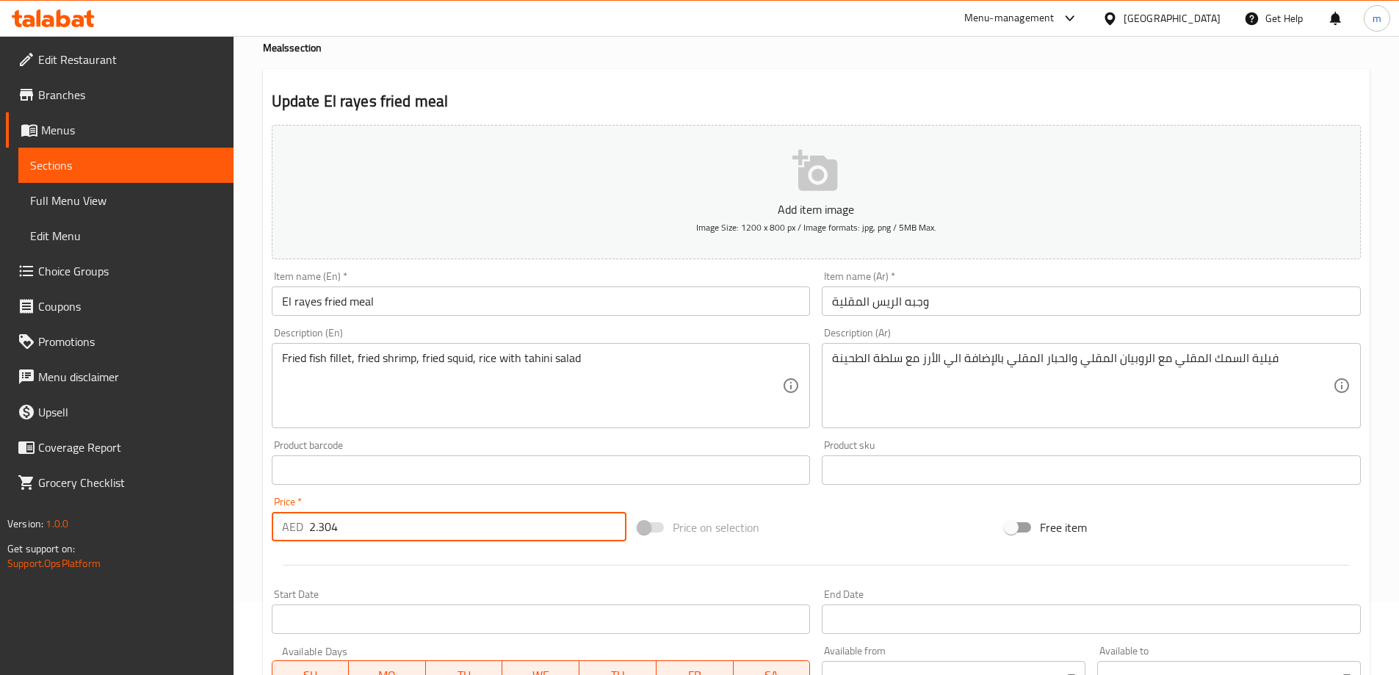
type input "2.304"
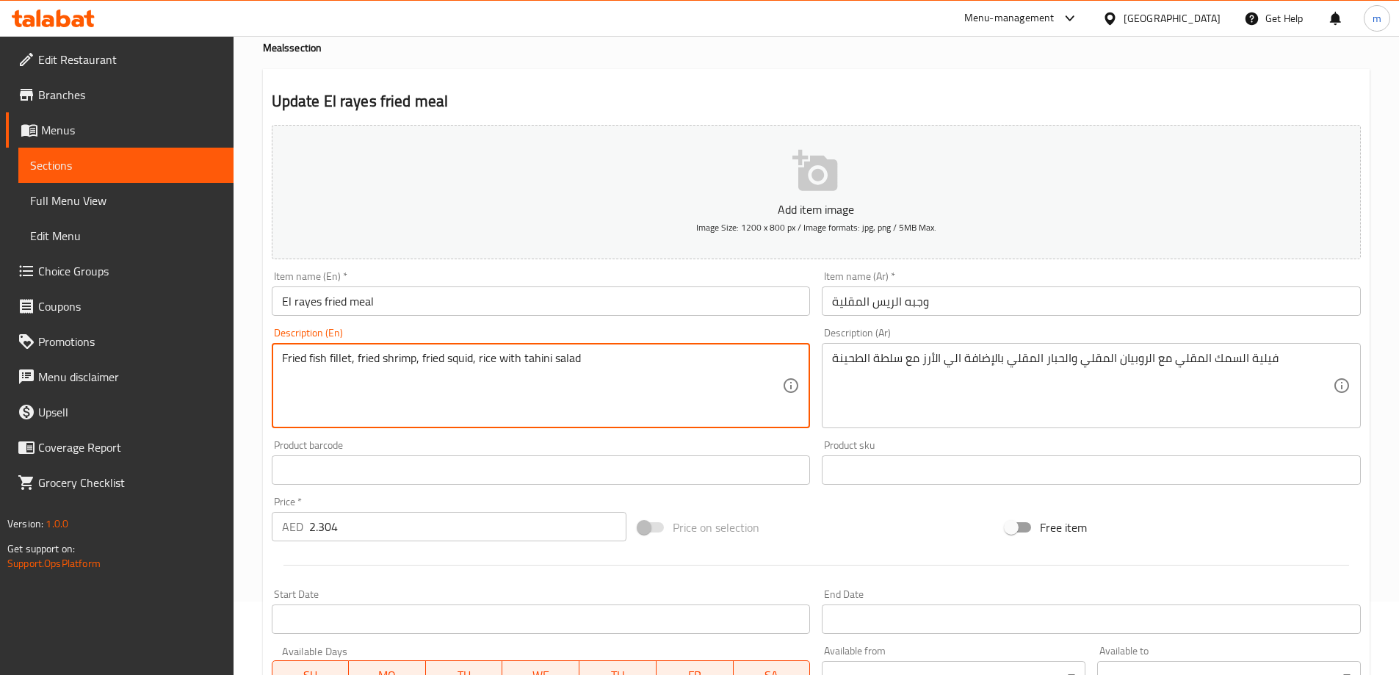
click at [575, 373] on textarea "Fried fish fillet, fried shrimp, fried squid, rice with tahini salad" at bounding box center [532, 386] width 501 height 70
click at [591, 384] on textarea "Fried fish fillet, fried shrimp, fried squid, rice with tahini salad" at bounding box center [532, 386] width 501 height 70
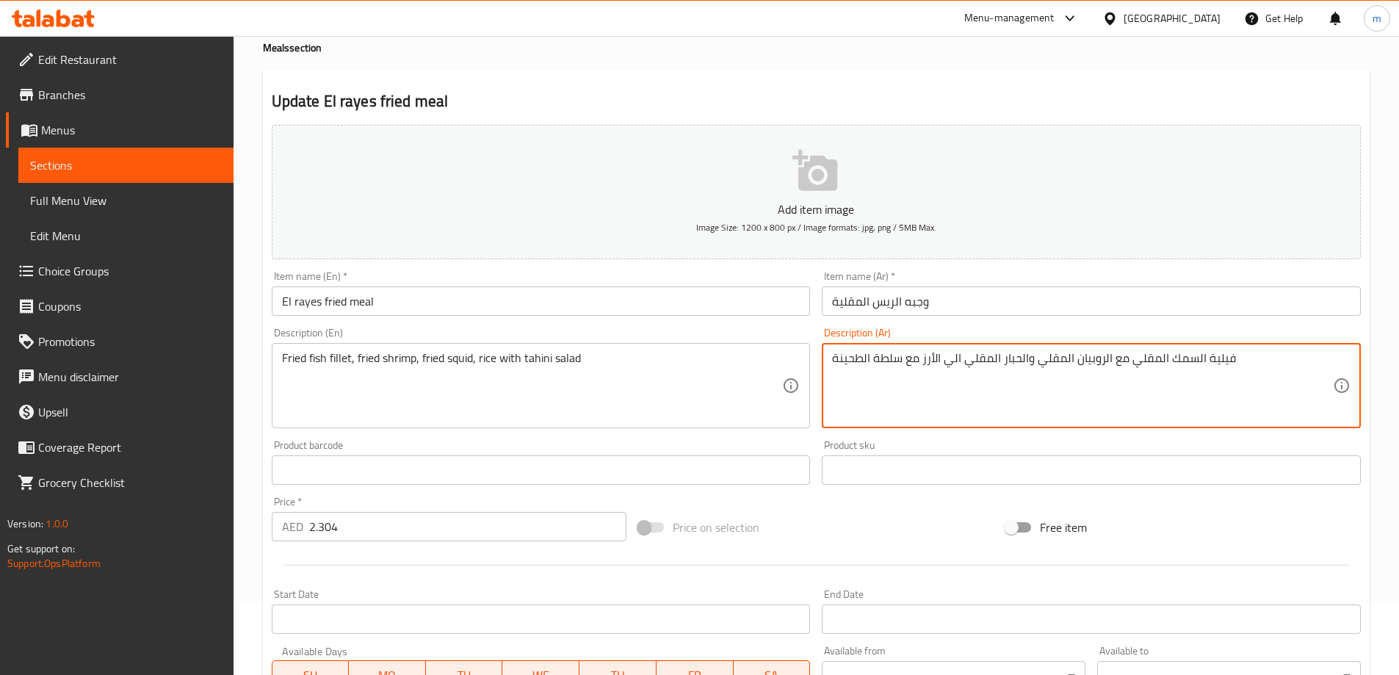
click at [942, 359] on textarea "فيلية السمك المقلي مع الروبيان المقلي والحبار المقلي الي الأرز مع سلطة الطحينة" at bounding box center [1082, 386] width 501 height 70
click at [1019, 361] on textarea "فيلية السمك المقلي مع الروبيان المقلي والحبار المقلي و الأرز مع سلطة الطحينة" at bounding box center [1082, 386] width 501 height 70
click at [1017, 361] on textarea "فيلية السمك المقلي مع الروبيان المقلي والحبار المقلي و الأرز مع سلطة الطحينة" at bounding box center [1082, 386] width 501 height 70
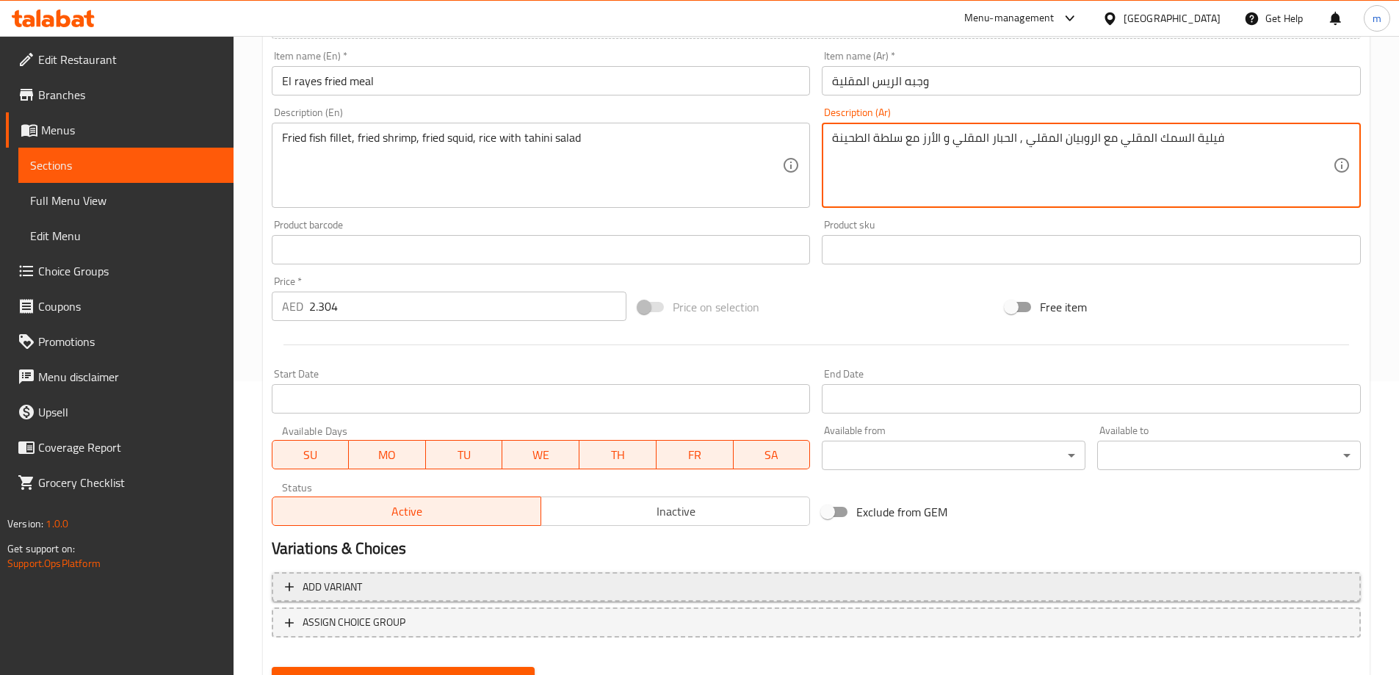
scroll to position [363, 0]
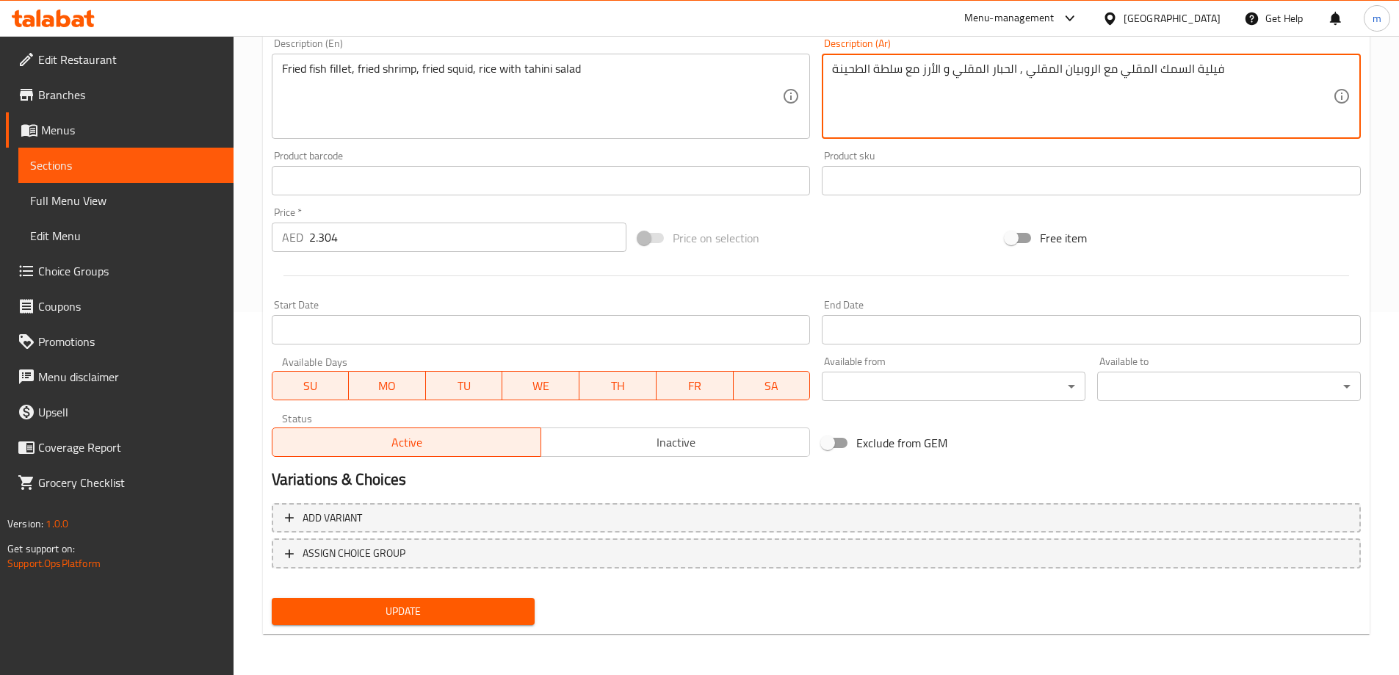
type textarea "فيلية السمك المقلي مع الروبيان المقلي , الحبار المقلي و الأرز مع سلطة الطحينة"
click at [497, 605] on span "Update" at bounding box center [403, 611] width 240 height 18
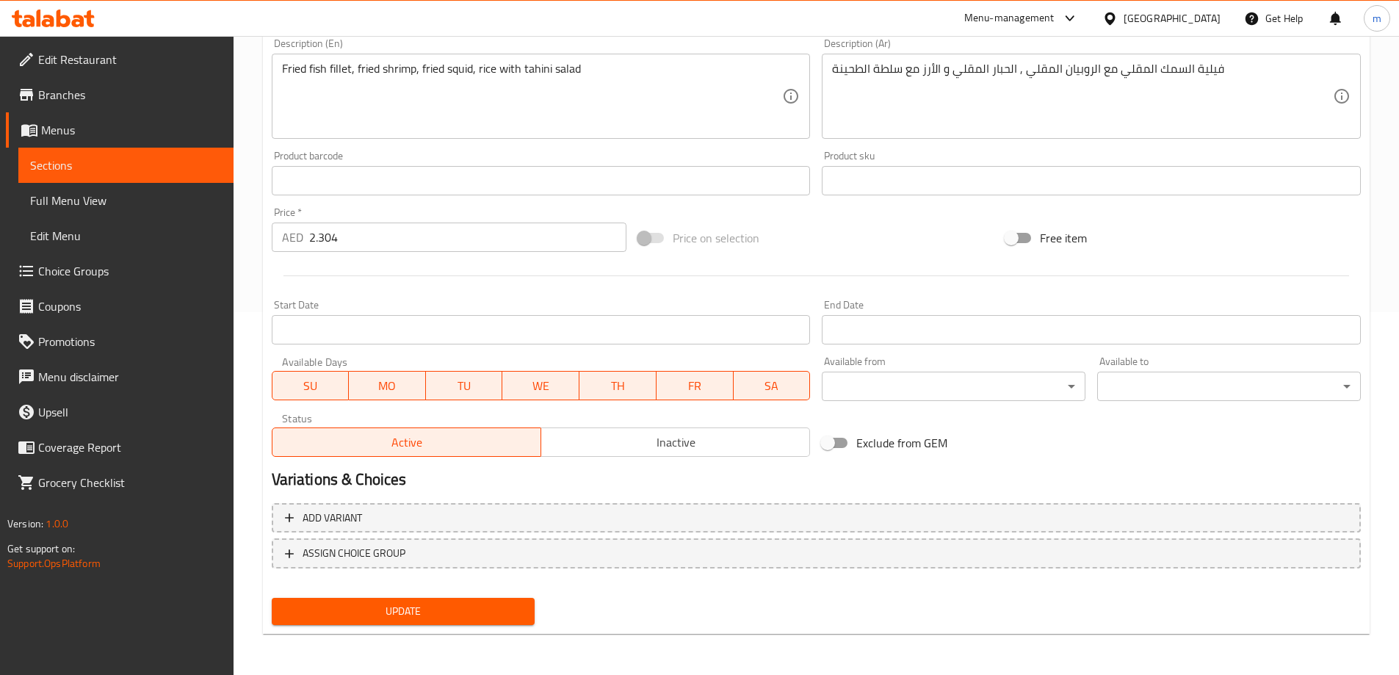
click at [207, 168] on span "Sections" at bounding box center [126, 165] width 192 height 18
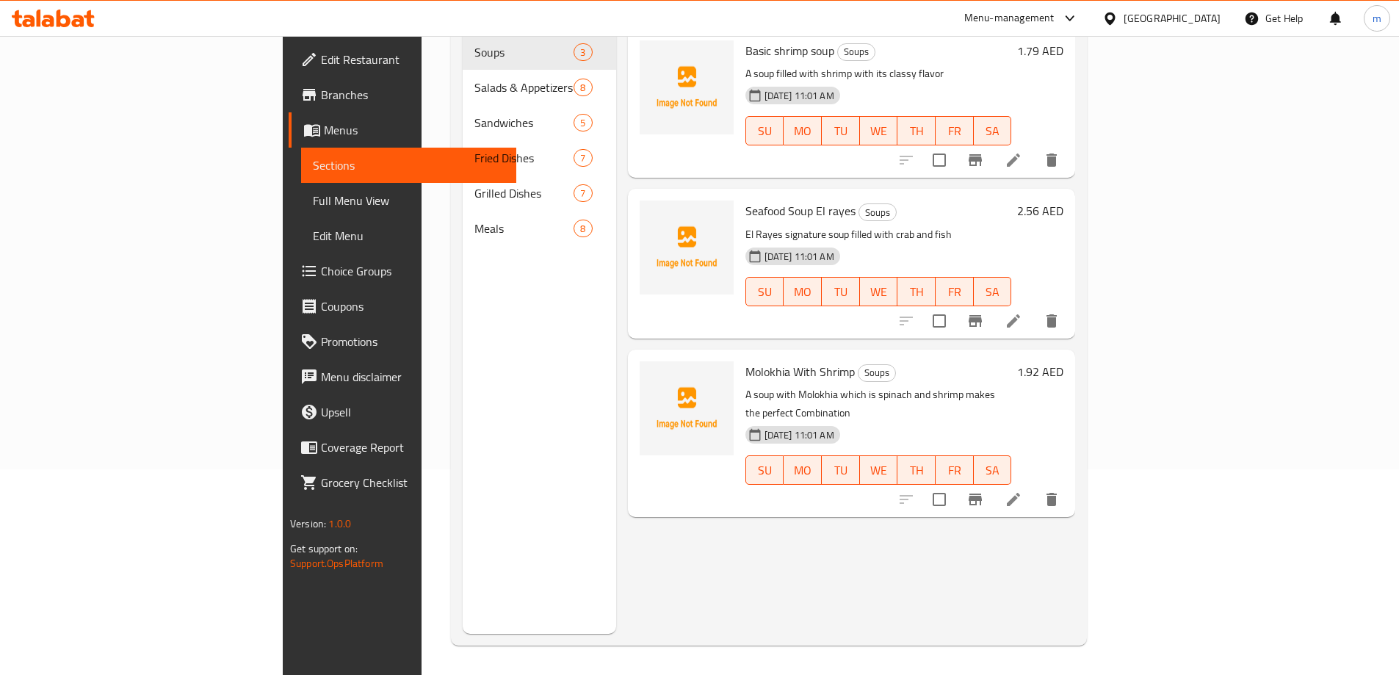
scroll to position [206, 0]
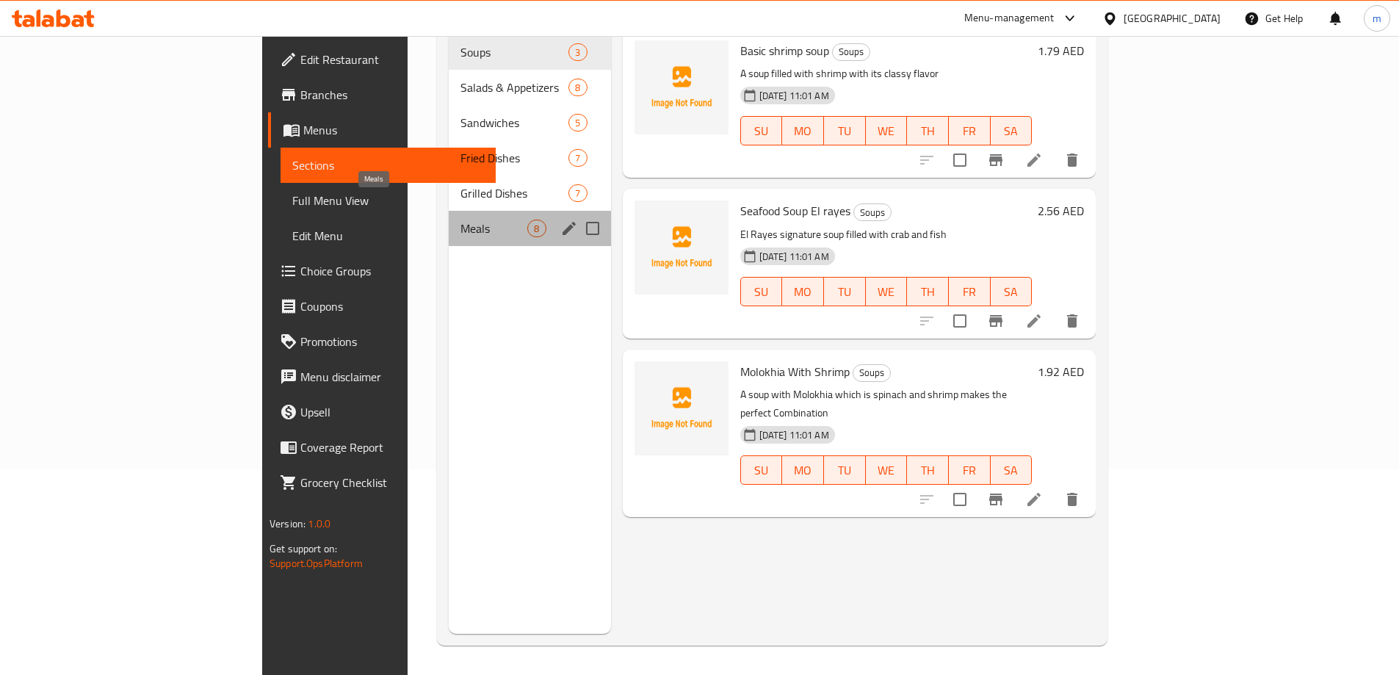
click at [460, 220] on span "Meals" at bounding box center [493, 229] width 67 height 18
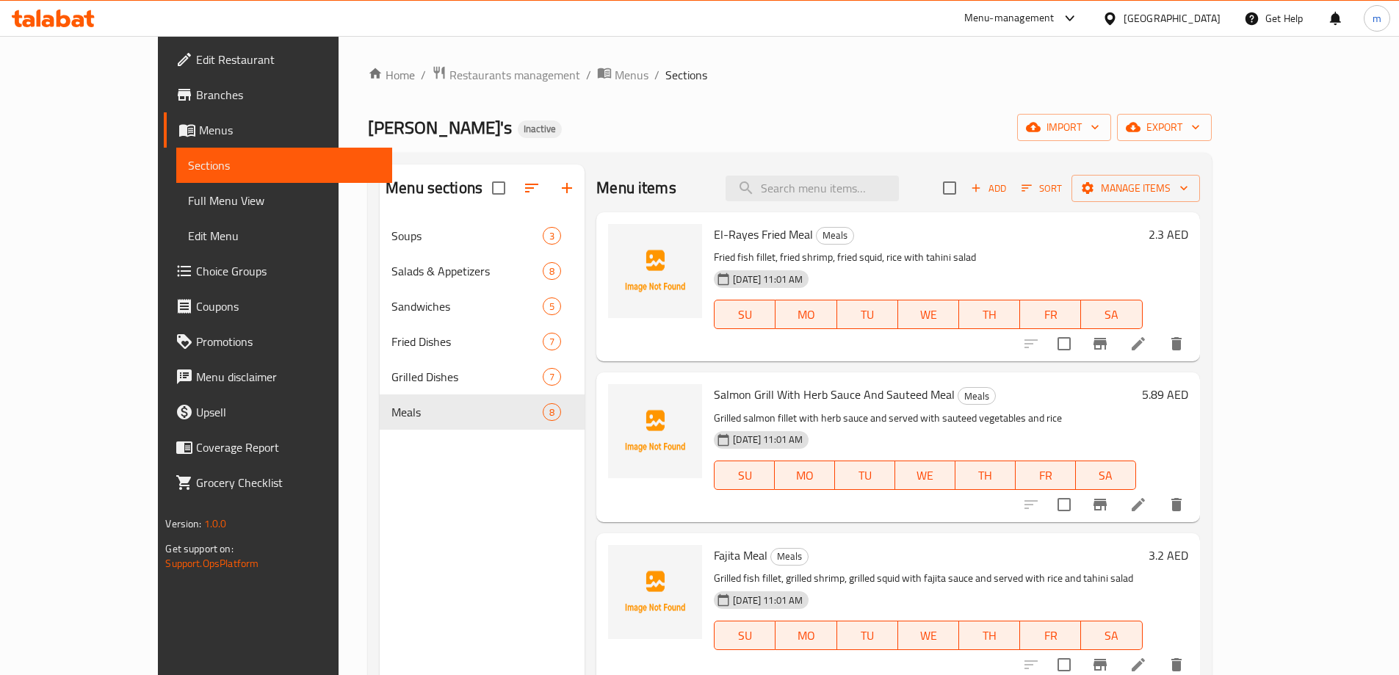
click at [1145, 506] on icon at bounding box center [1137, 504] width 13 height 13
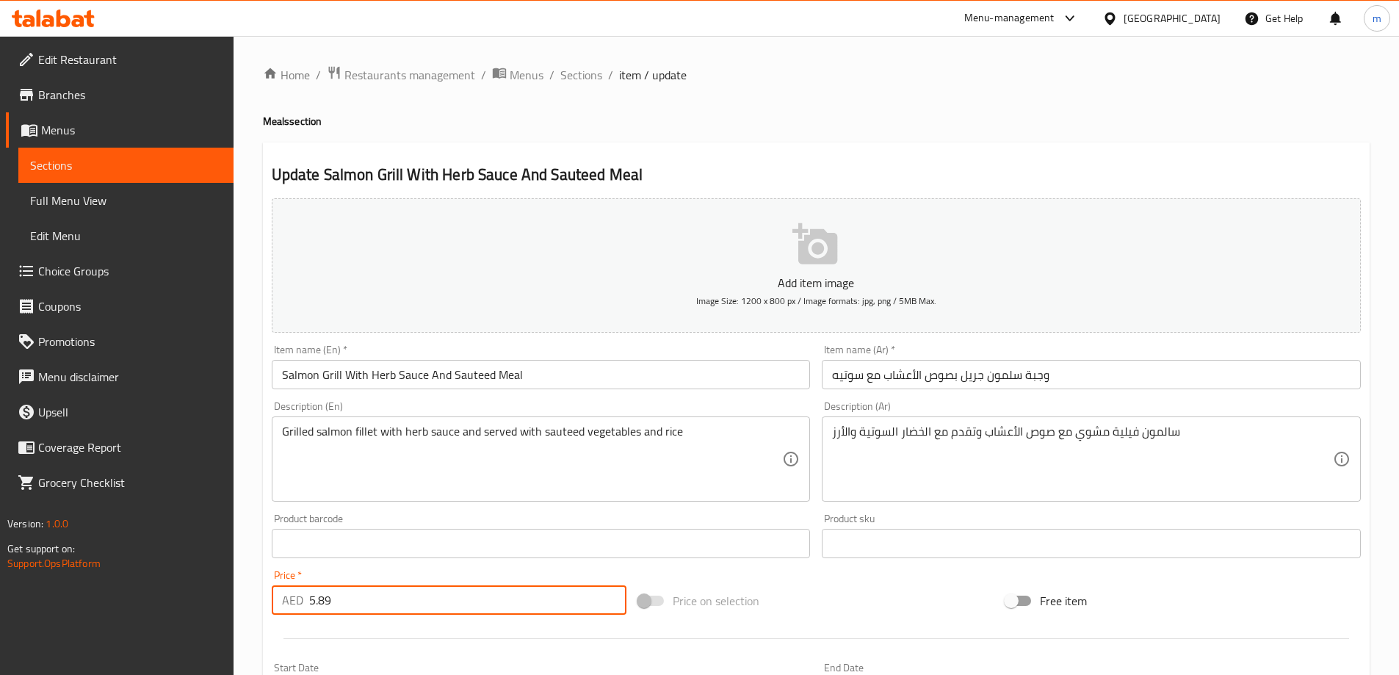
click at [352, 609] on input "5.89" at bounding box center [468, 599] width 318 height 29
type input "5.88"
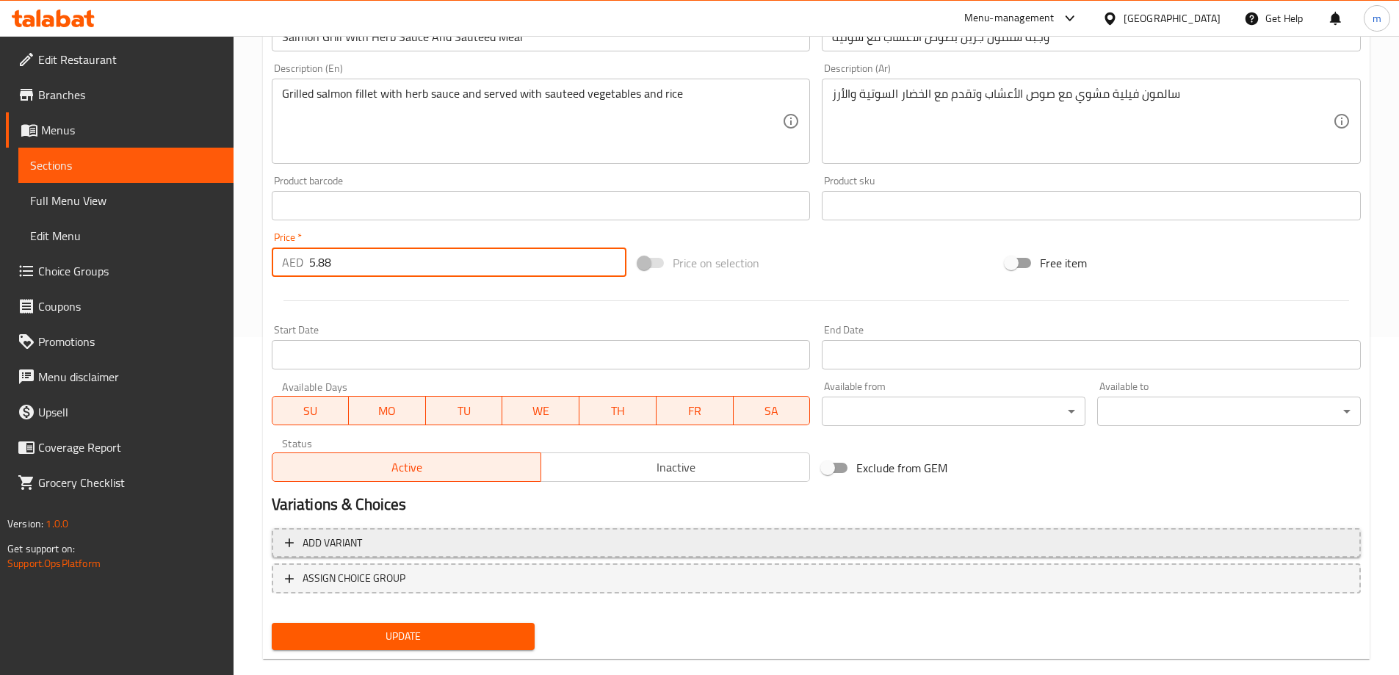
scroll to position [363, 0]
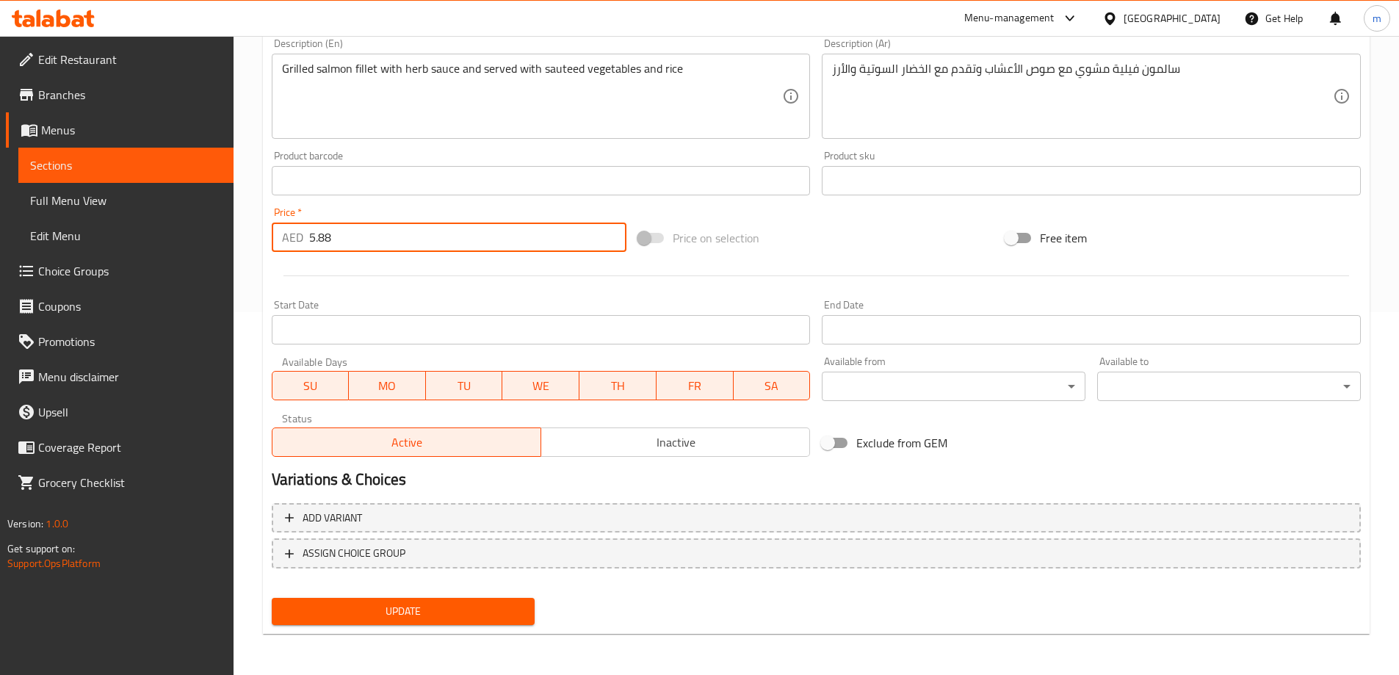
click at [511, 606] on span "Update" at bounding box center [403, 611] width 240 height 18
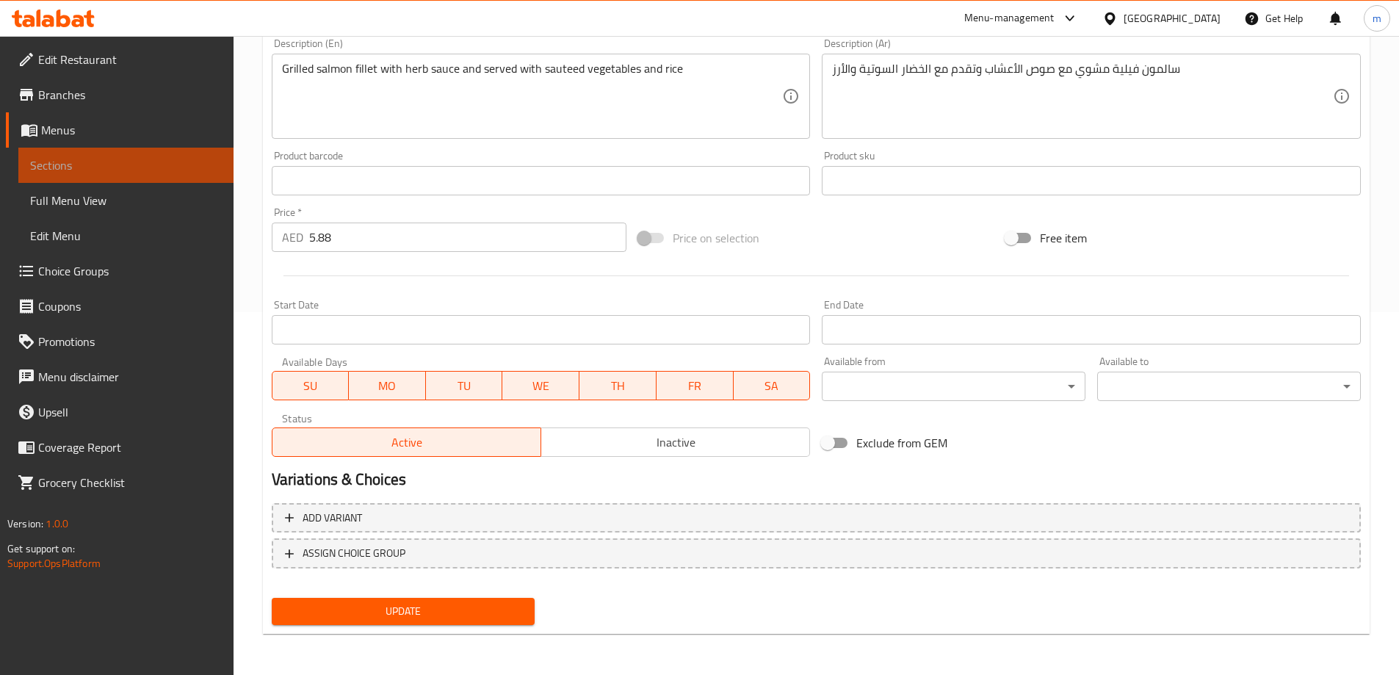
click at [148, 170] on span "Sections" at bounding box center [126, 165] width 192 height 18
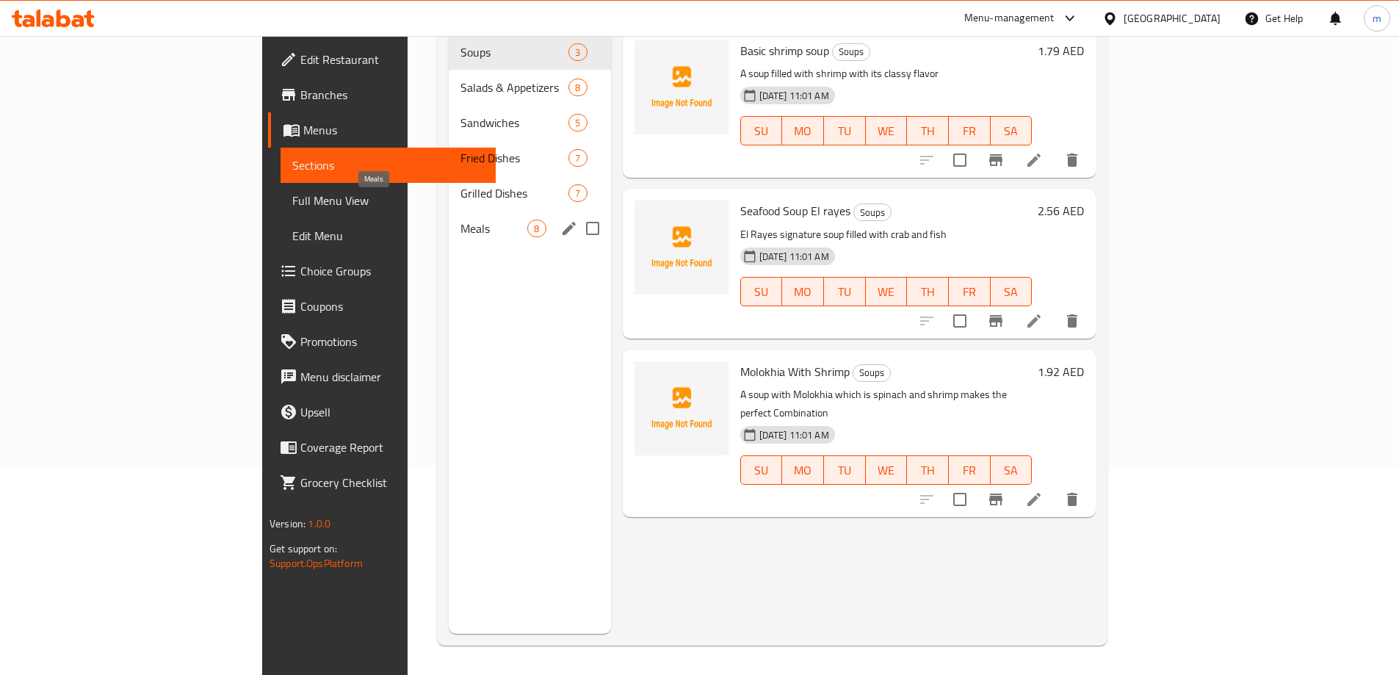
click at [460, 220] on span "Meals" at bounding box center [493, 229] width 67 height 18
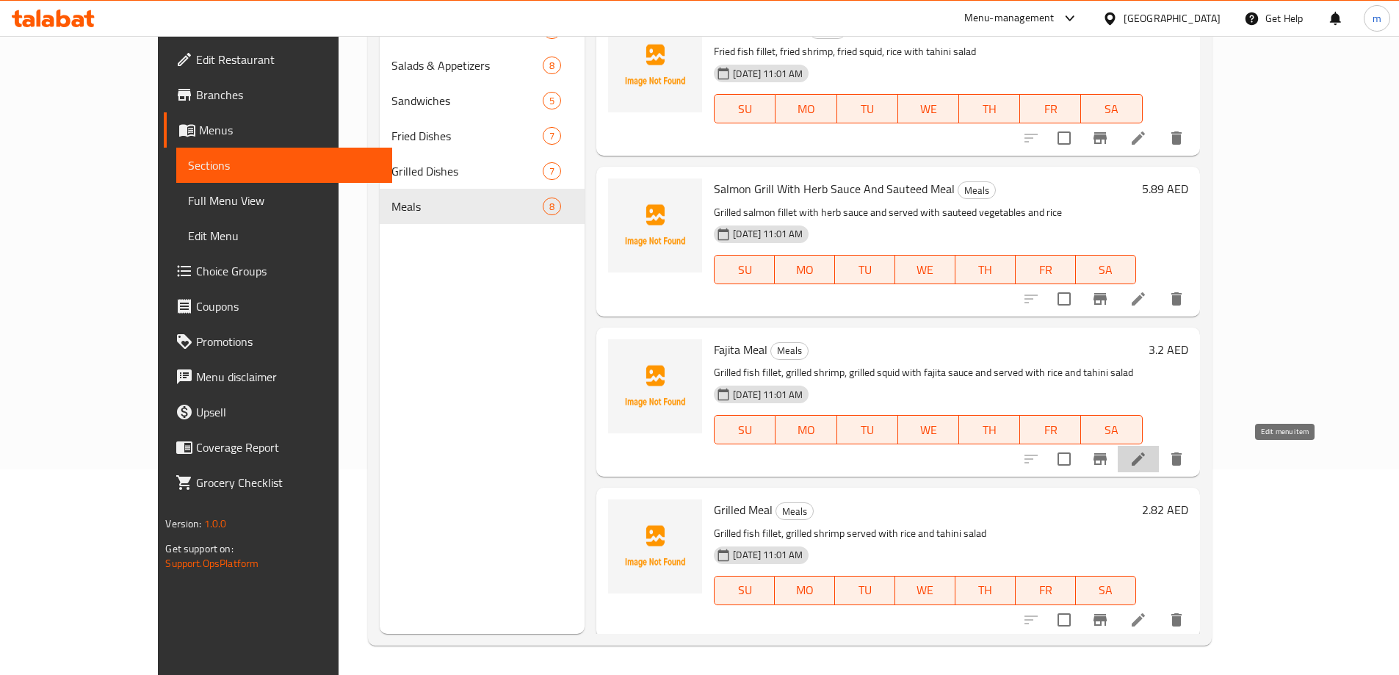
click at [1147, 467] on icon at bounding box center [1138, 459] width 18 height 18
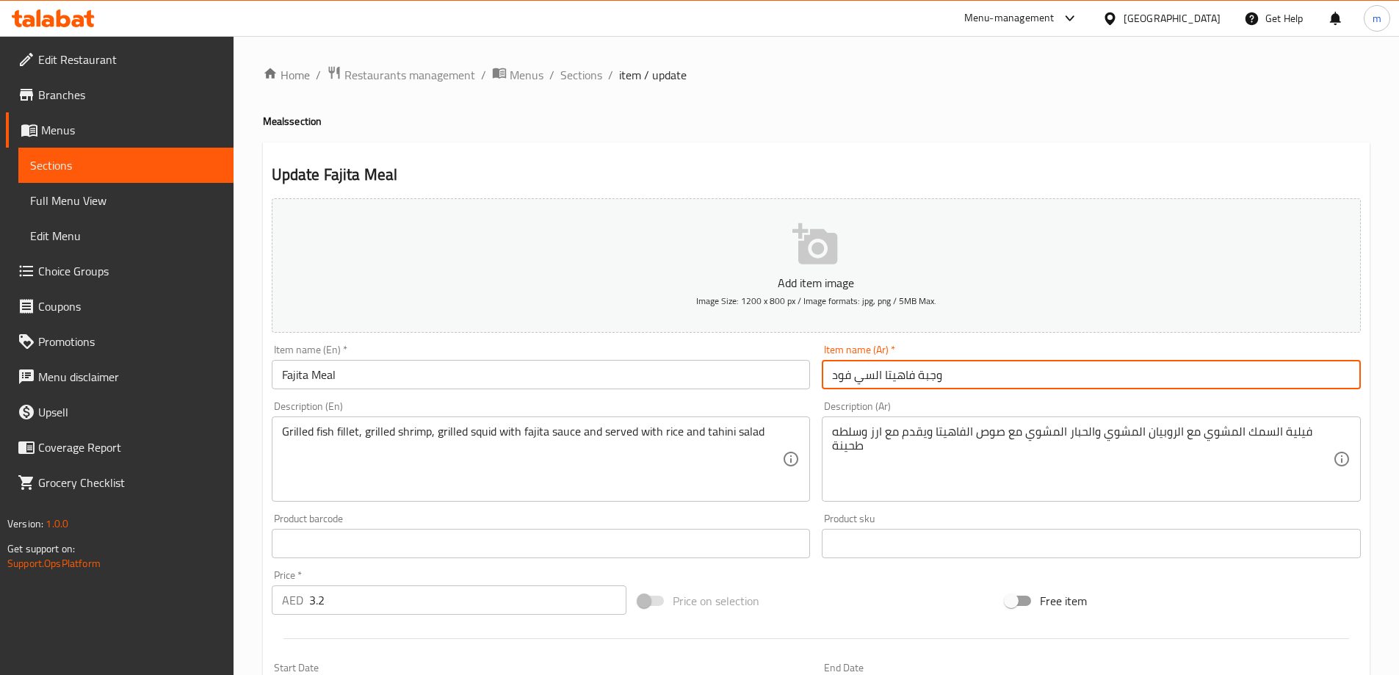
click at [833, 376] on input "وجبة فاهيتا السي فود" at bounding box center [1090, 374] width 539 height 29
click at [960, 375] on input "وجبة فاهيتا السي فود" at bounding box center [1090, 374] width 539 height 29
type input "وجبة فاهيتا"
click at [319, 377] on input "Fajita Meal" at bounding box center [541, 374] width 539 height 29
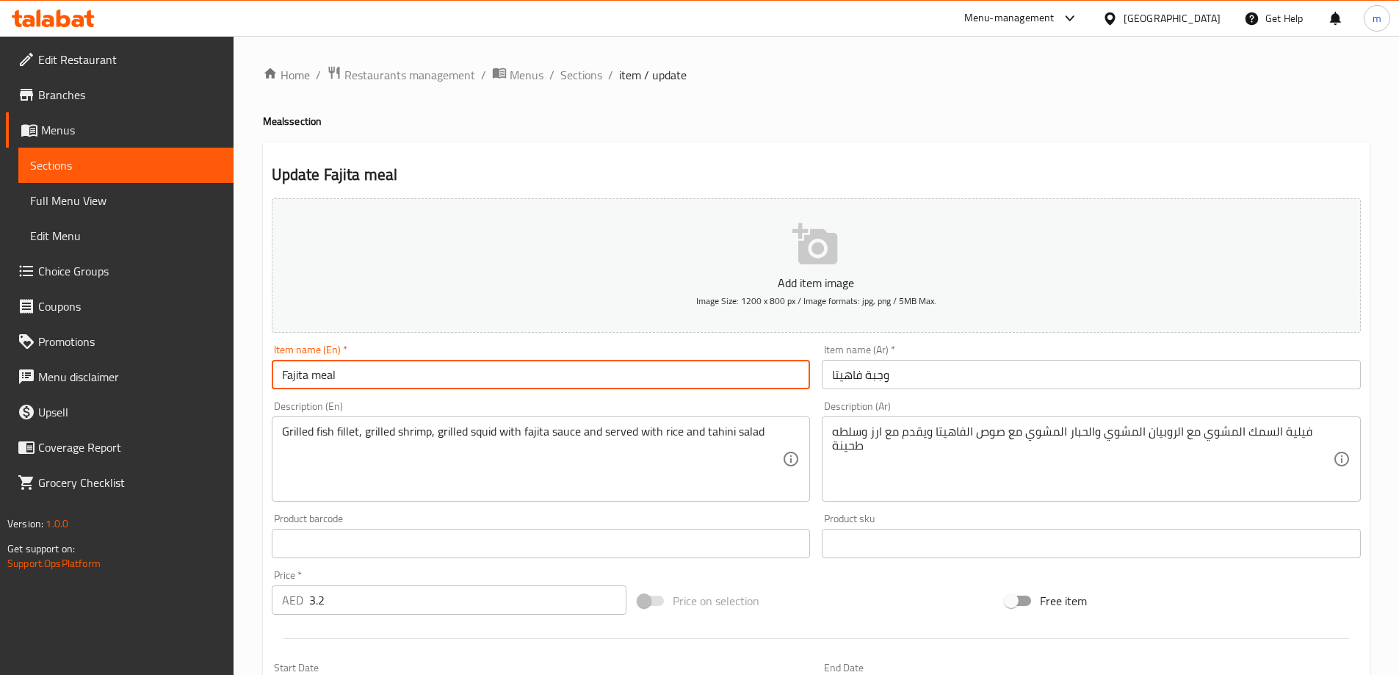
click at [694, 382] on input "Fajita meal" at bounding box center [541, 374] width 539 height 29
type input "Fajita meal"
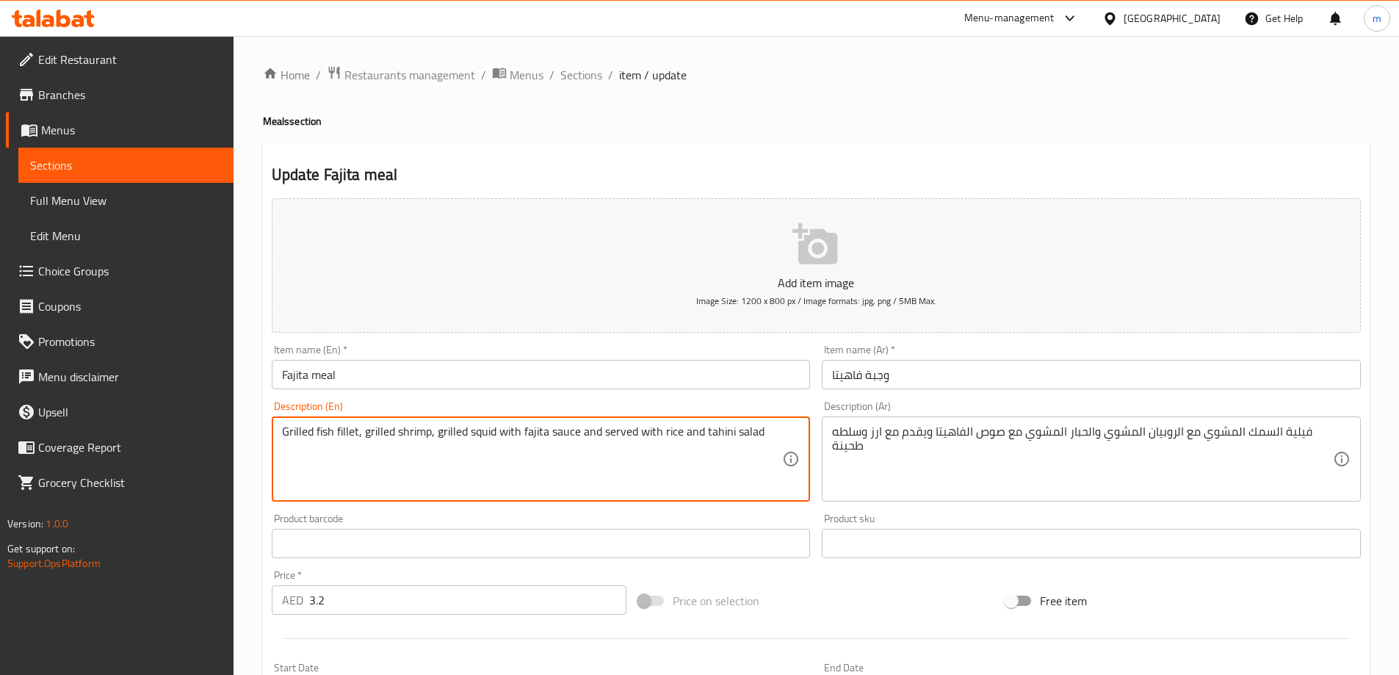
click at [704, 453] on textarea "Grilled fish fillet, grilled shrimp, grilled squid with fajita sauce and served…" at bounding box center [532, 459] width 501 height 70
click at [746, 458] on textarea "Grilled fish fillet, grilled shrimp, grilled squid with fajita sauce and served…" at bounding box center [532, 459] width 501 height 70
click at [755, 432] on textarea "Grilled fish fillet, grilled shrimp, grilled squid with fajita sauce and served…" at bounding box center [532, 459] width 501 height 70
click at [758, 432] on textarea "Grilled fish fillet, grilled shrimp, grilled squid with fajita sauce and served…" at bounding box center [532, 459] width 501 height 70
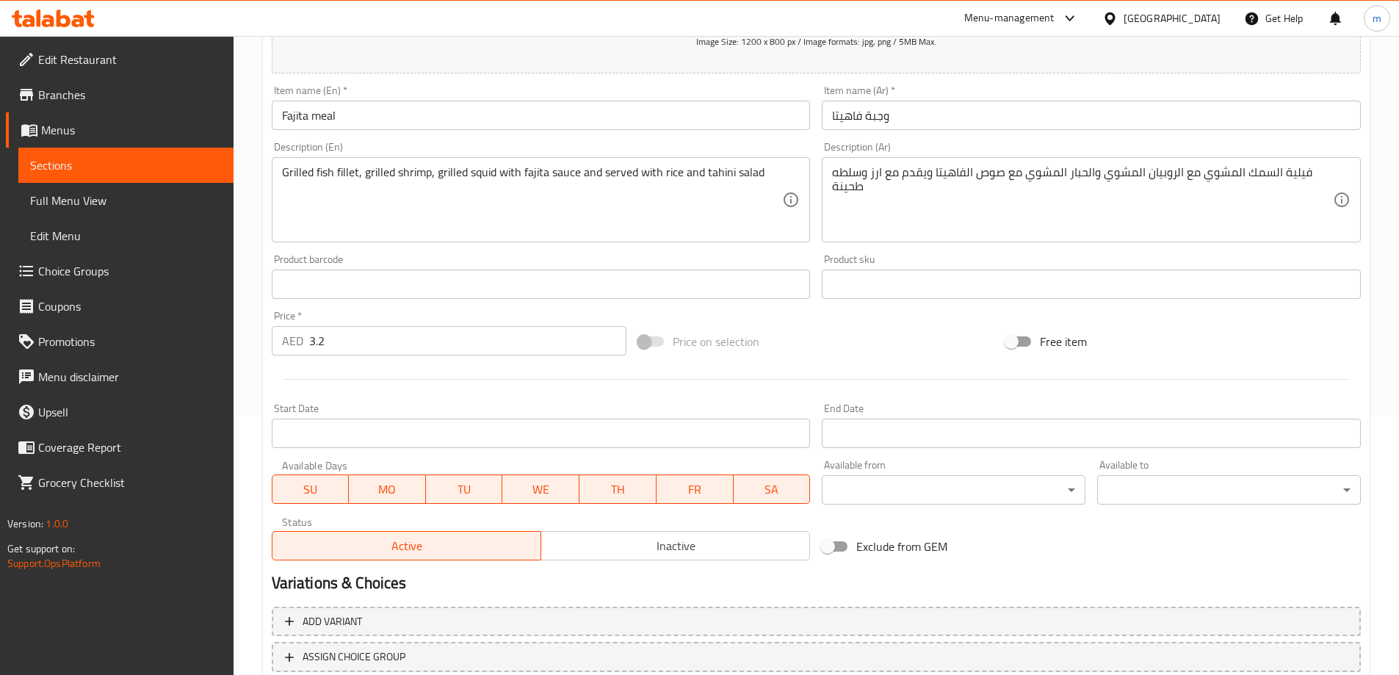
scroll to position [363, 0]
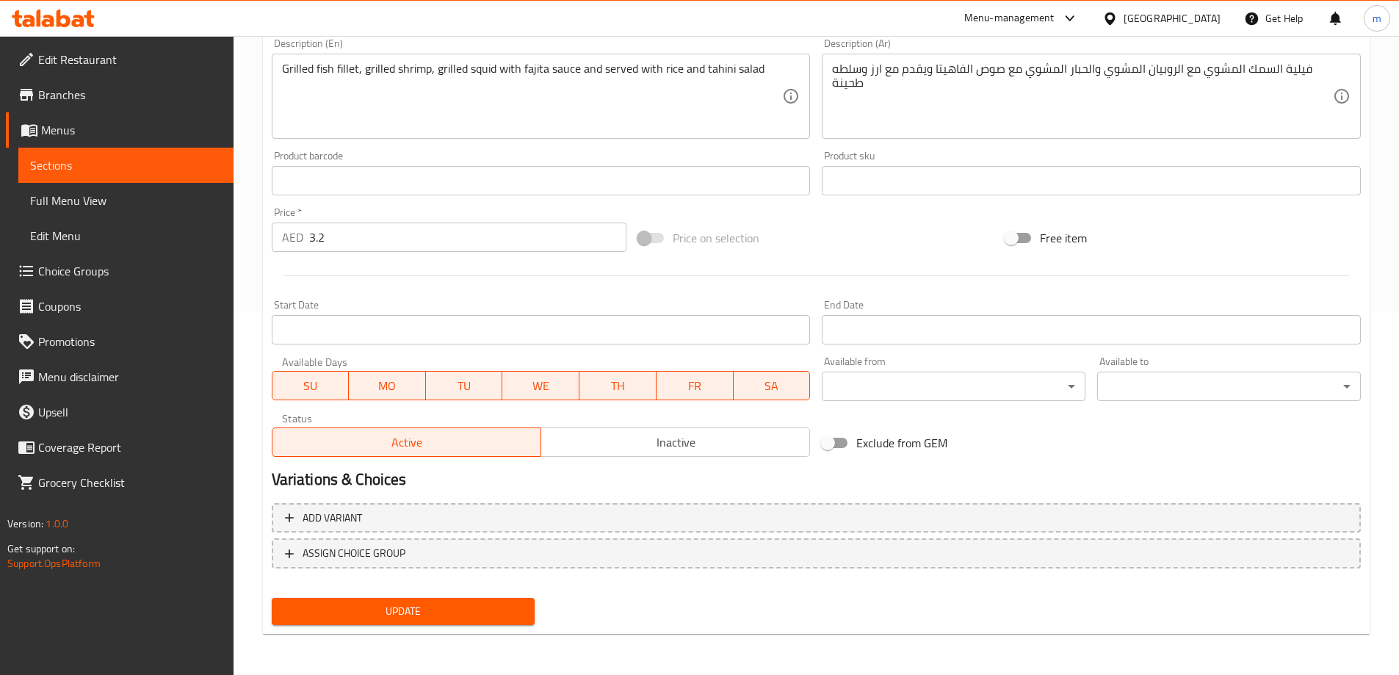
click at [438, 607] on span "Update" at bounding box center [403, 611] width 240 height 18
click at [163, 173] on span "Sections" at bounding box center [126, 165] width 192 height 18
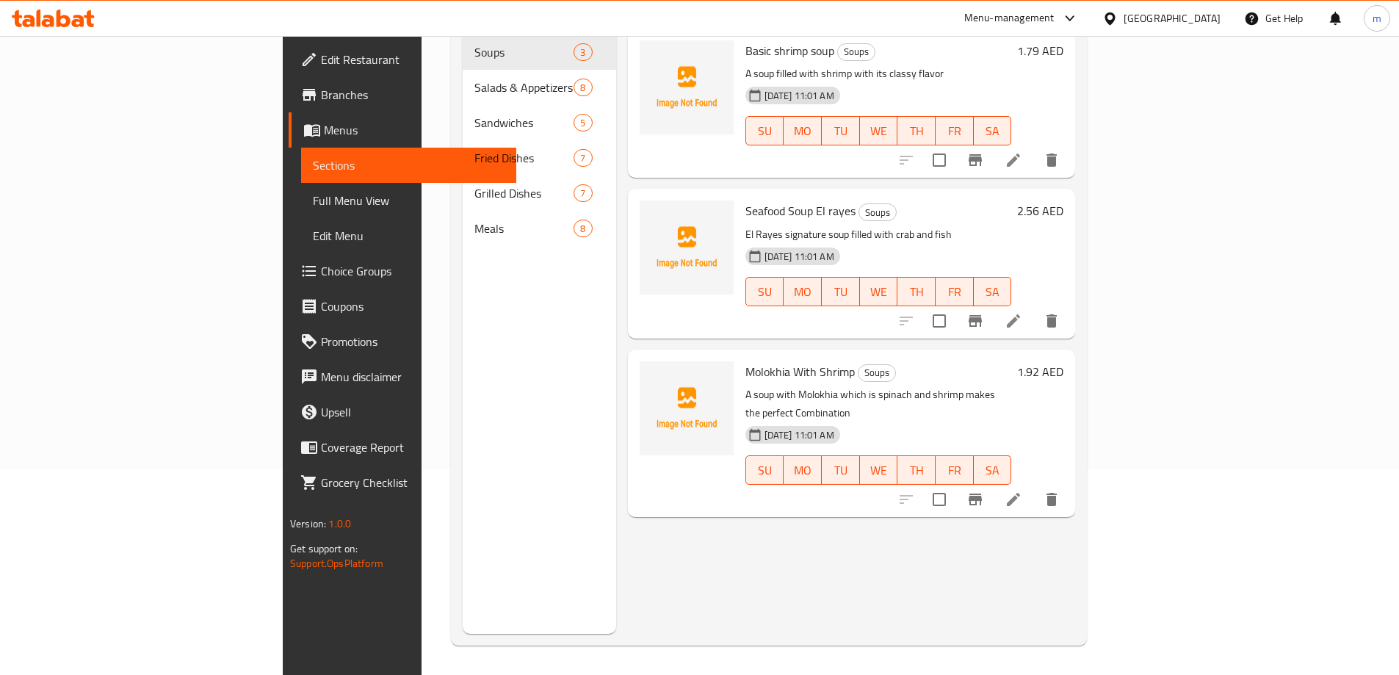
scroll to position [206, 0]
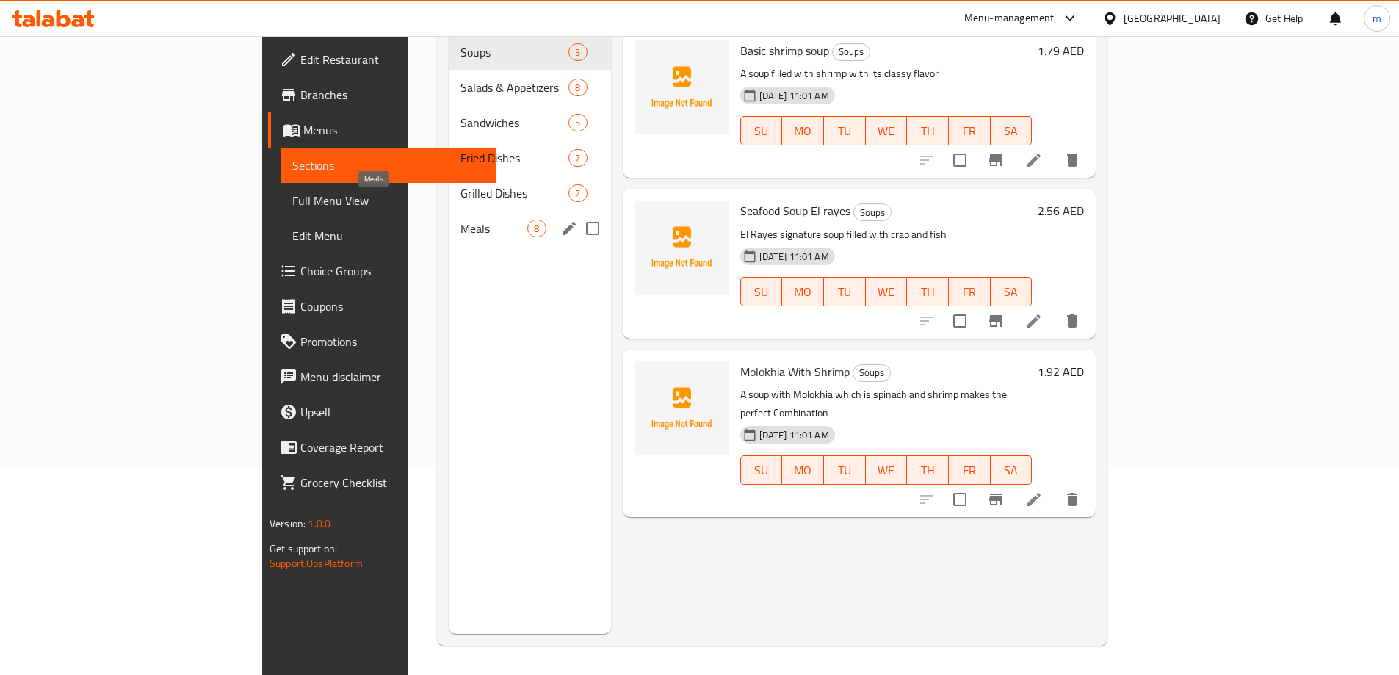
drag, startPoint x: 316, startPoint y: 210, endPoint x: 442, endPoint y: 260, distance: 135.8
click at [460, 220] on span "Meals" at bounding box center [493, 229] width 67 height 18
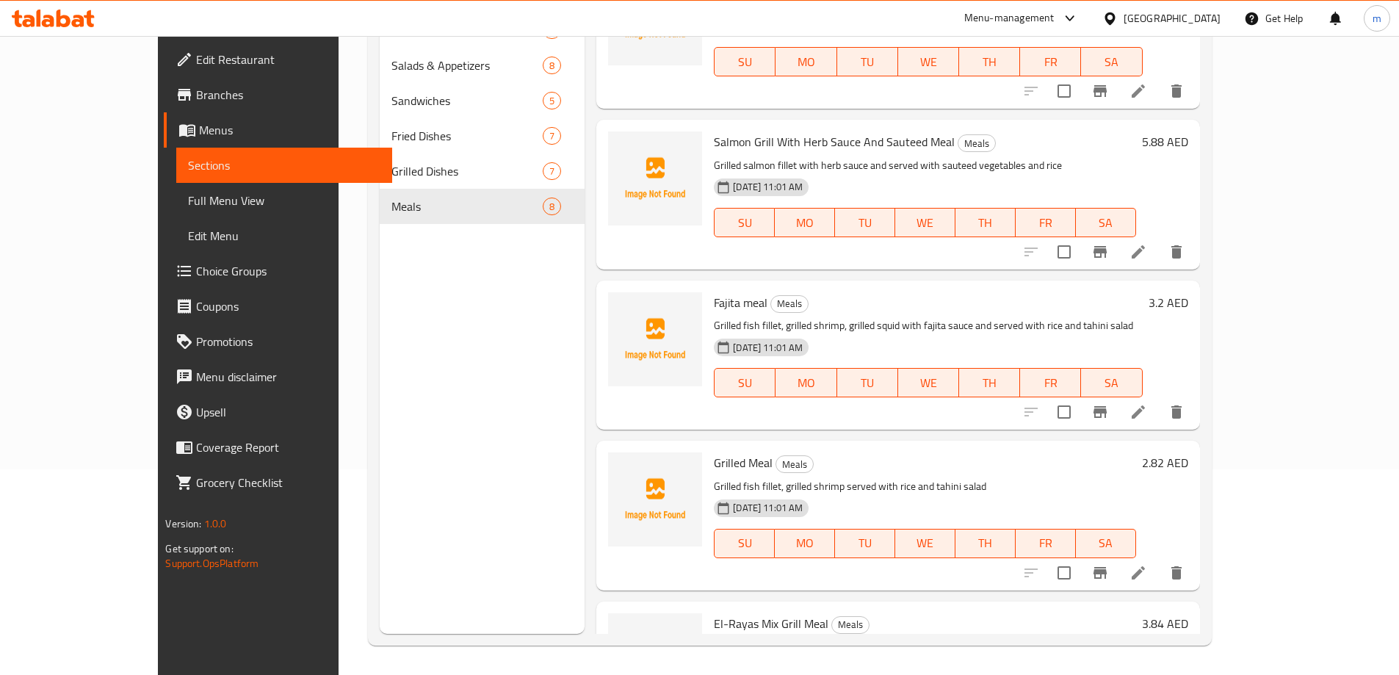
scroll to position [73, 0]
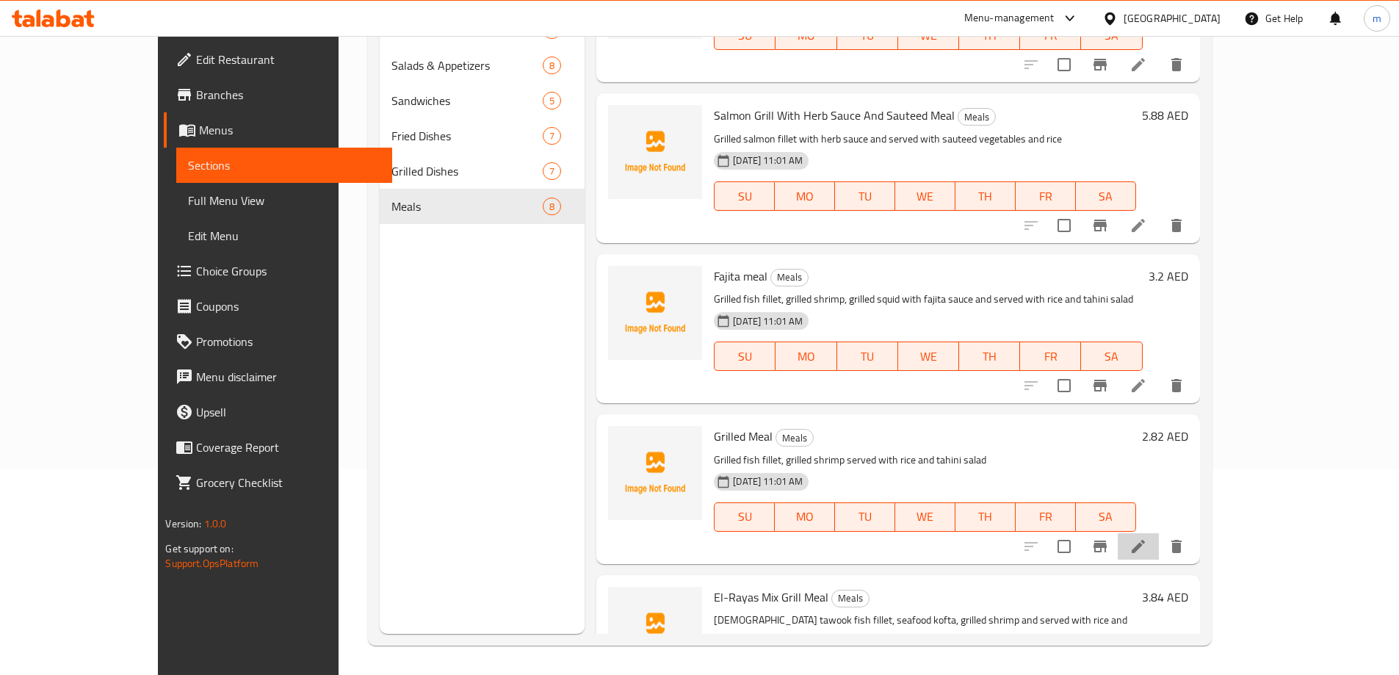
click at [1158, 547] on li at bounding box center [1137, 546] width 41 height 26
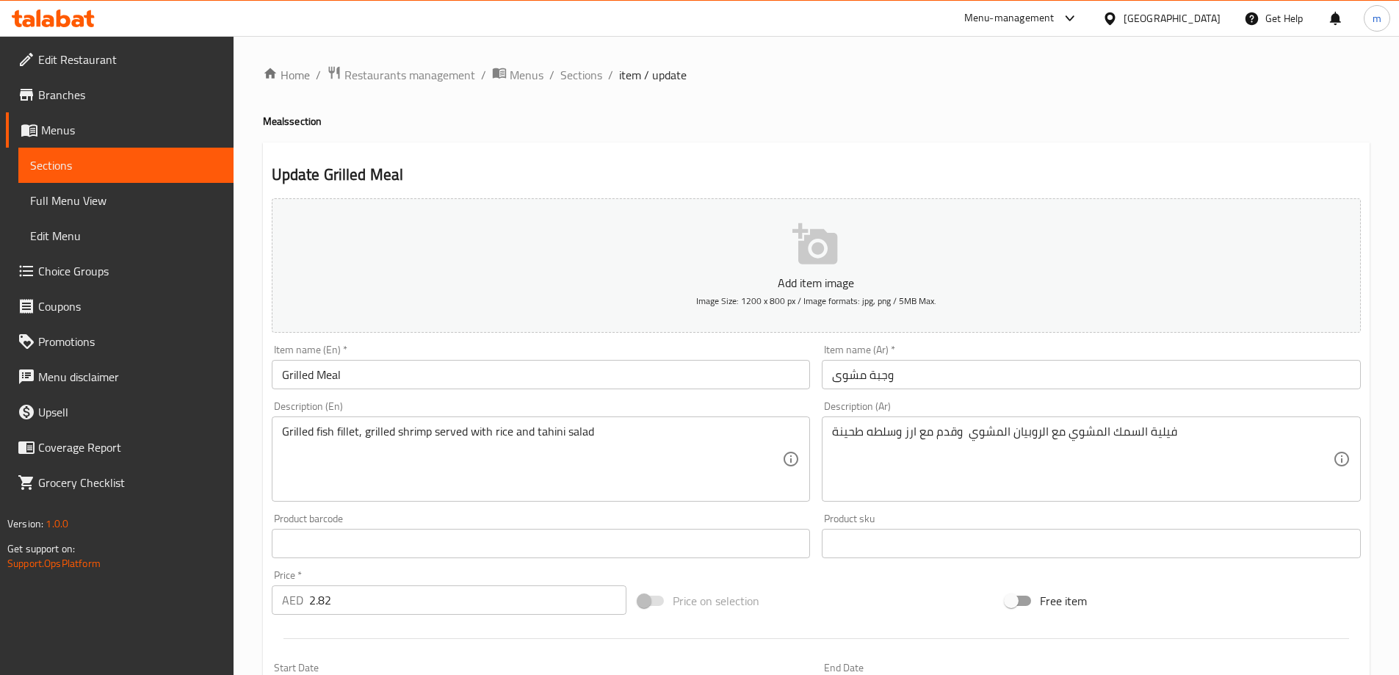
click at [326, 378] on input "Grilled Meal" at bounding box center [541, 374] width 539 height 29
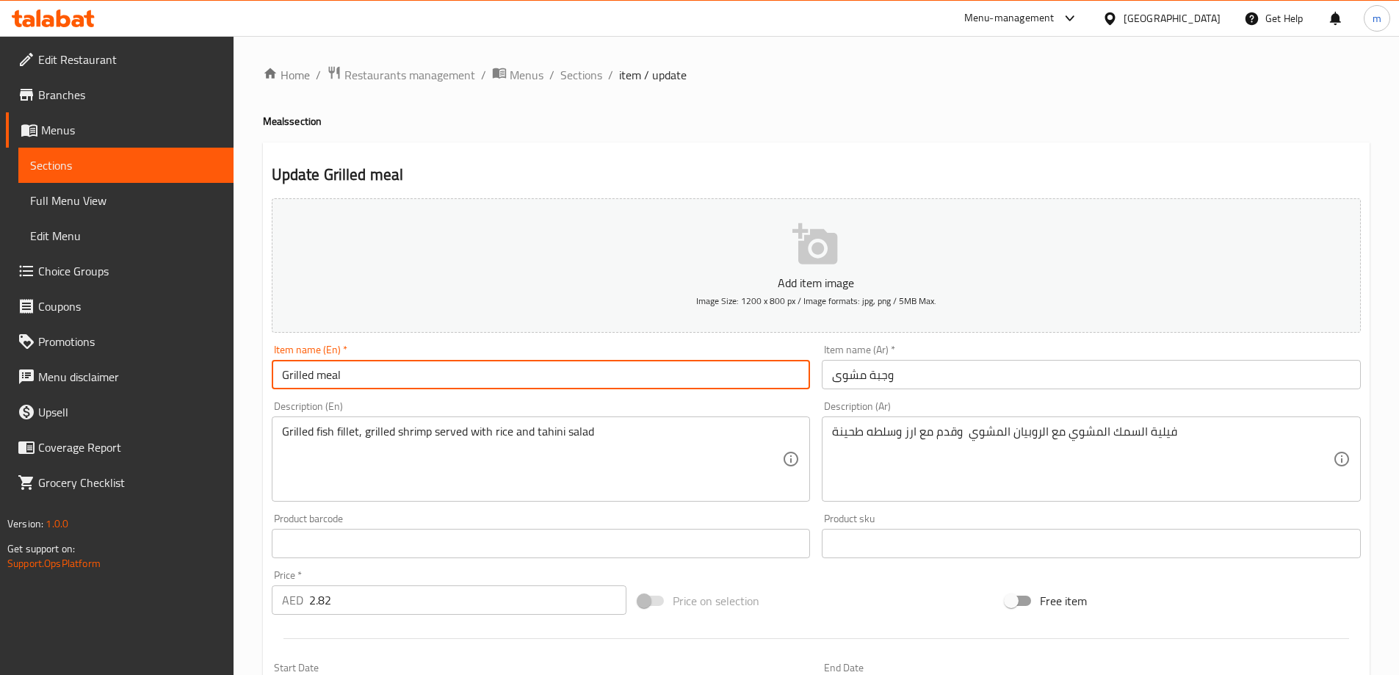
type input "Grilled meal"
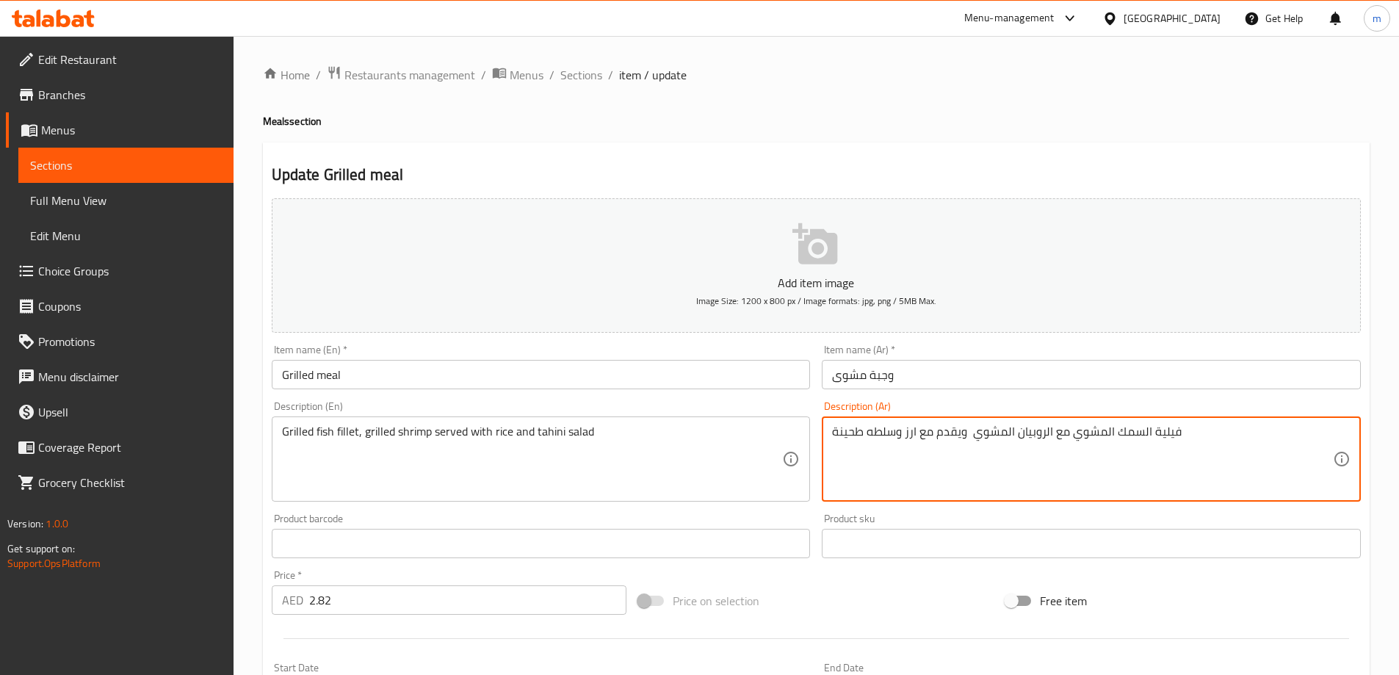
click at [1043, 436] on textarea "فيلية السمك المشوي مع الروبيان المشوي ويقدم مع ارز وسلطه طحينة" at bounding box center [1082, 459] width 501 height 70
type textarea "فيلية السمك المشوي مع الروبيان المشوي ويقدم مع ارز وسلطه طحينة"
click at [358, 596] on input "2.82" at bounding box center [468, 599] width 318 height 29
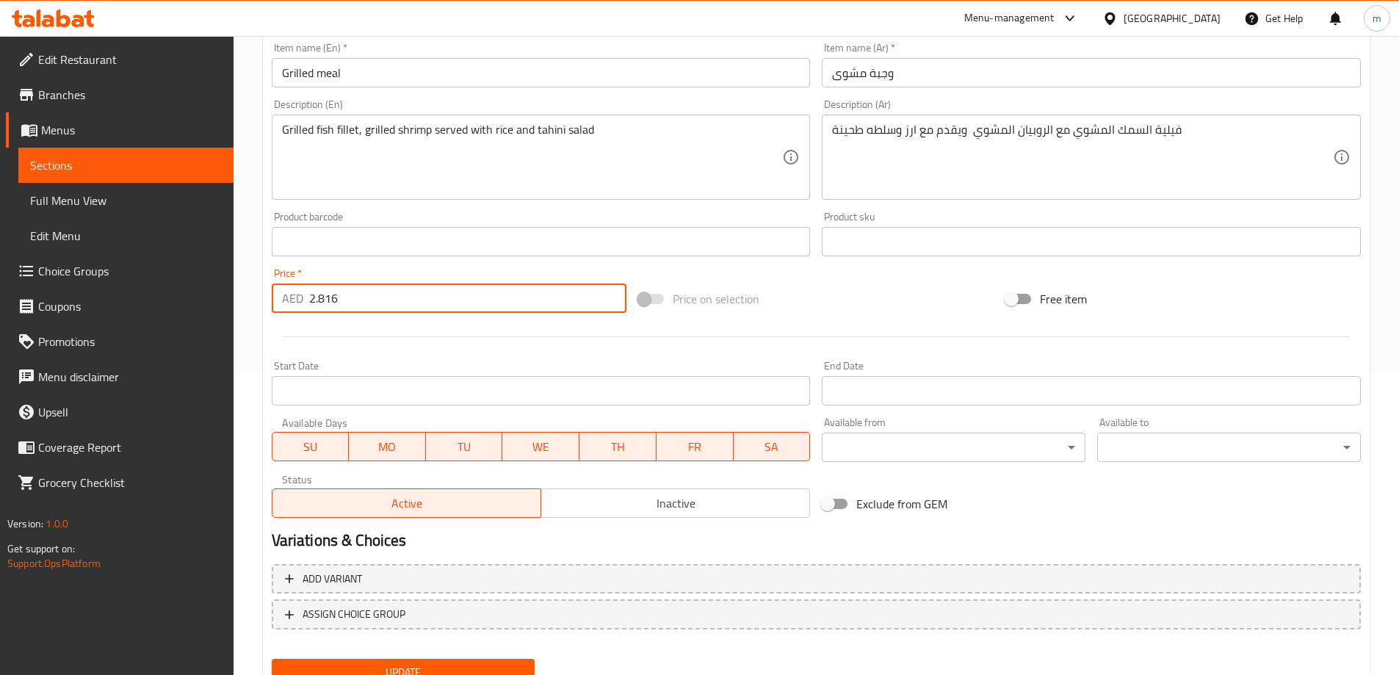
scroll to position [363, 0]
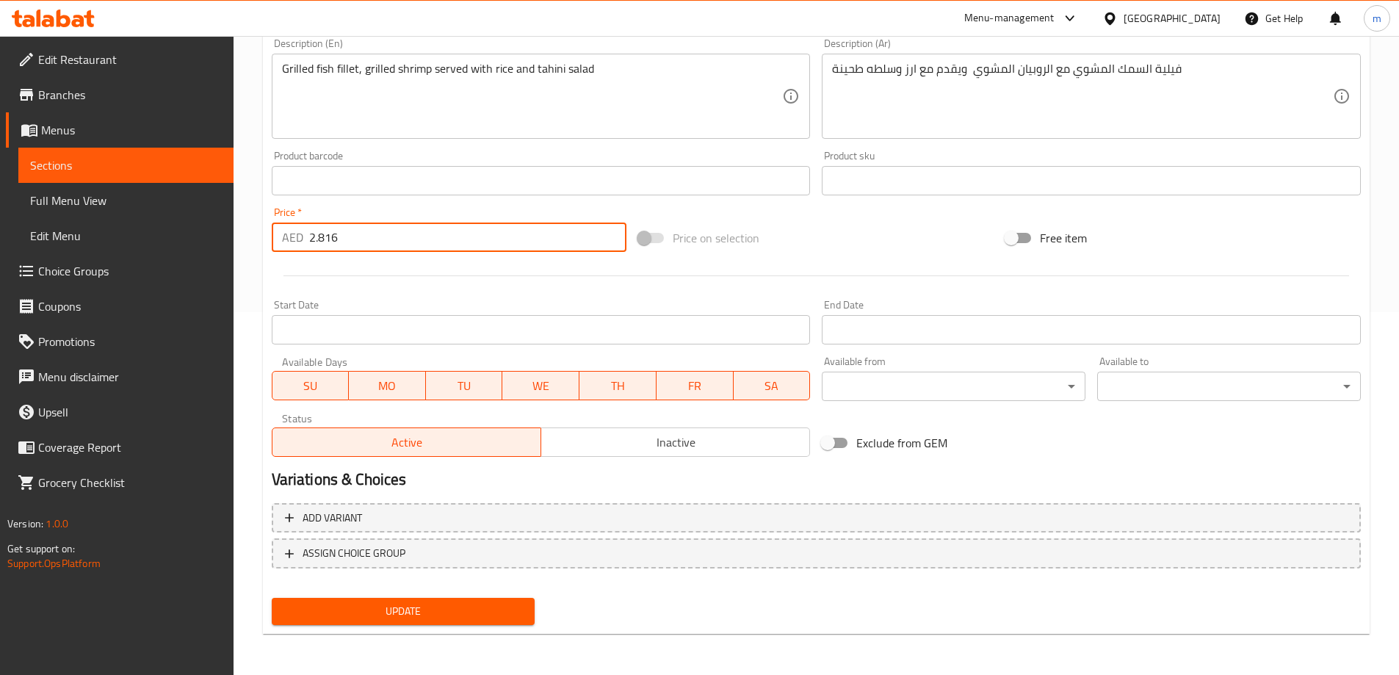
type input "2.816"
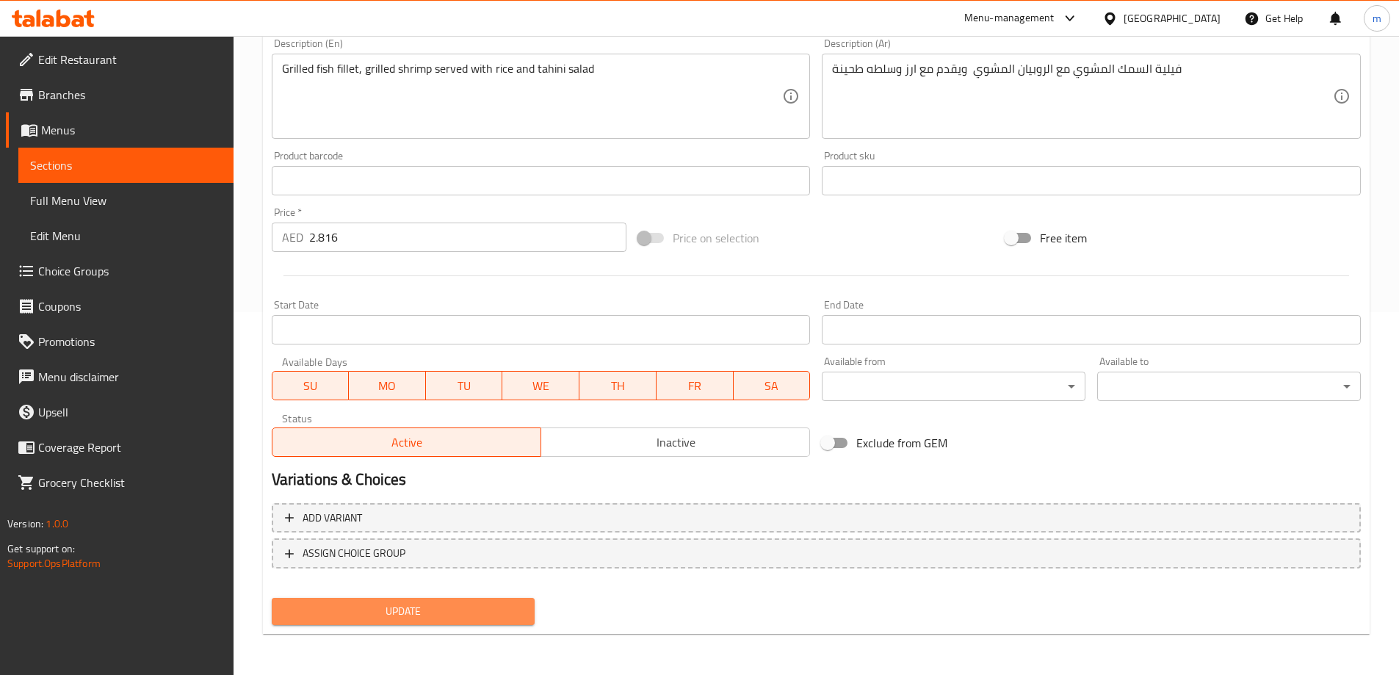
click at [405, 609] on span "Update" at bounding box center [403, 611] width 240 height 18
click at [153, 170] on span "Sections" at bounding box center [126, 165] width 192 height 18
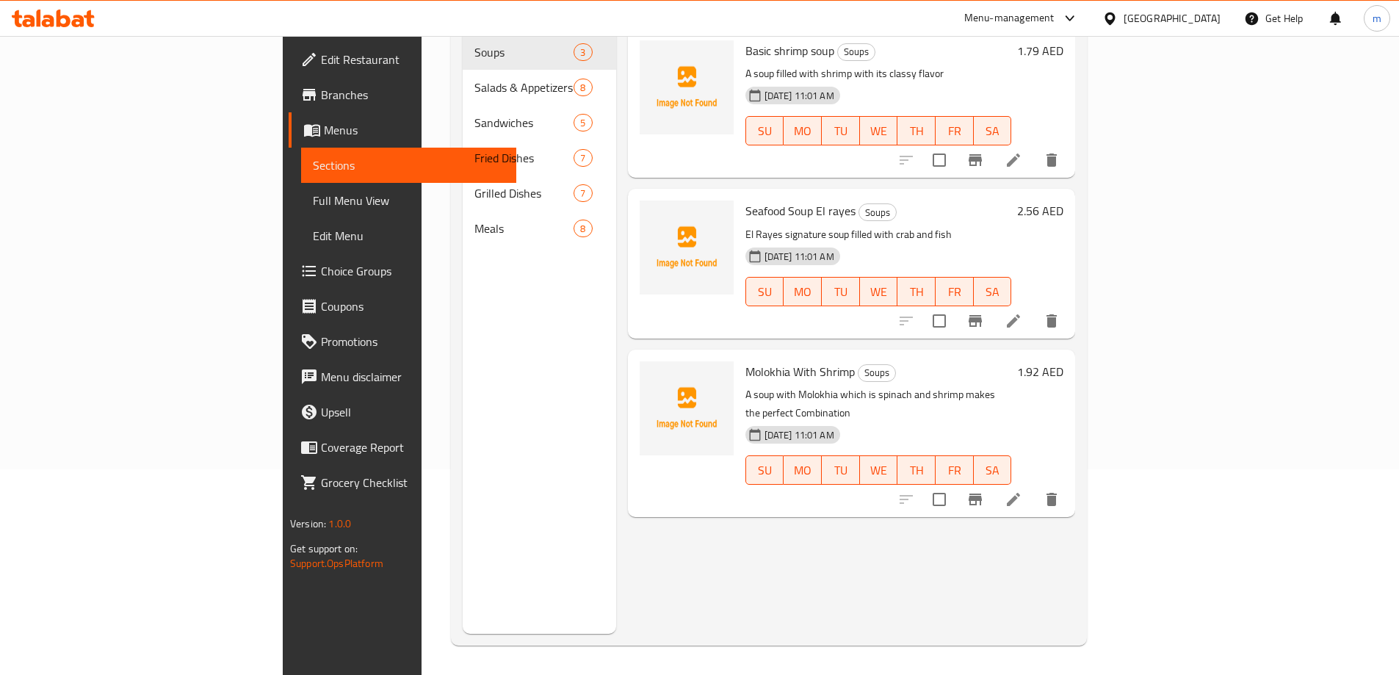
scroll to position [206, 0]
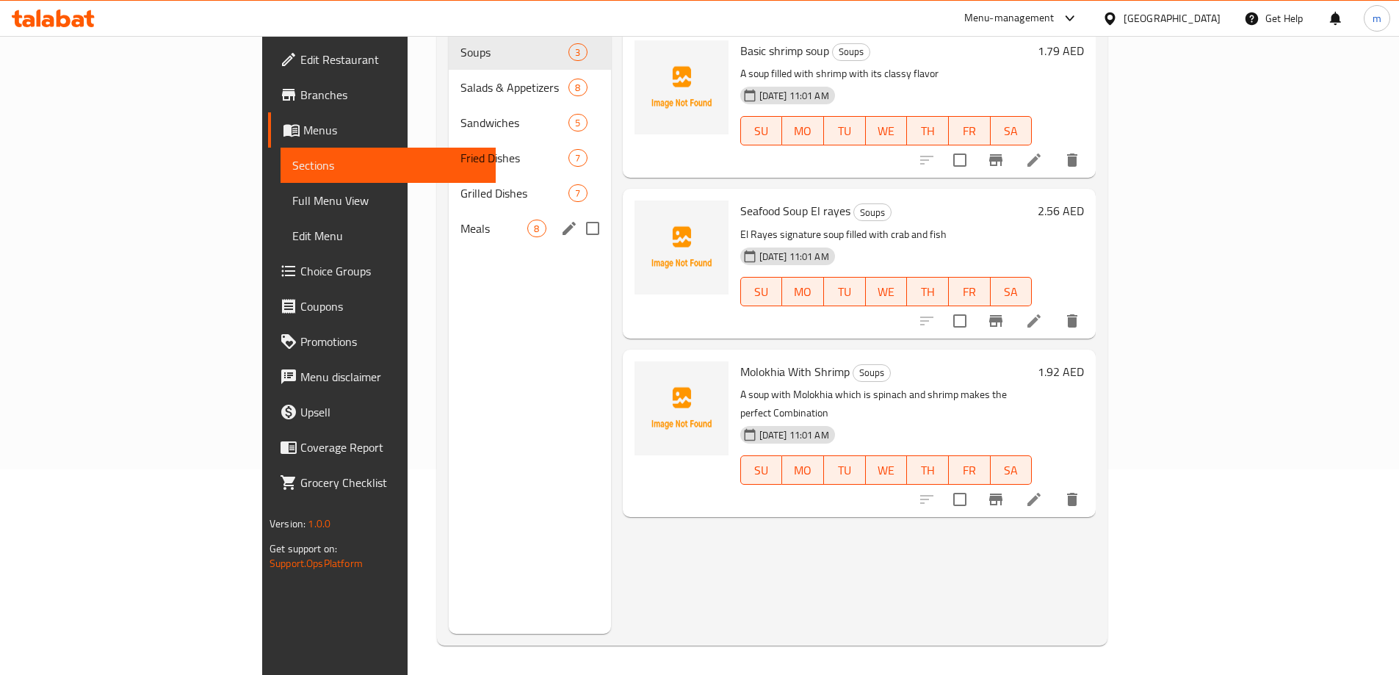
click at [460, 220] on span "Meals" at bounding box center [493, 229] width 67 height 18
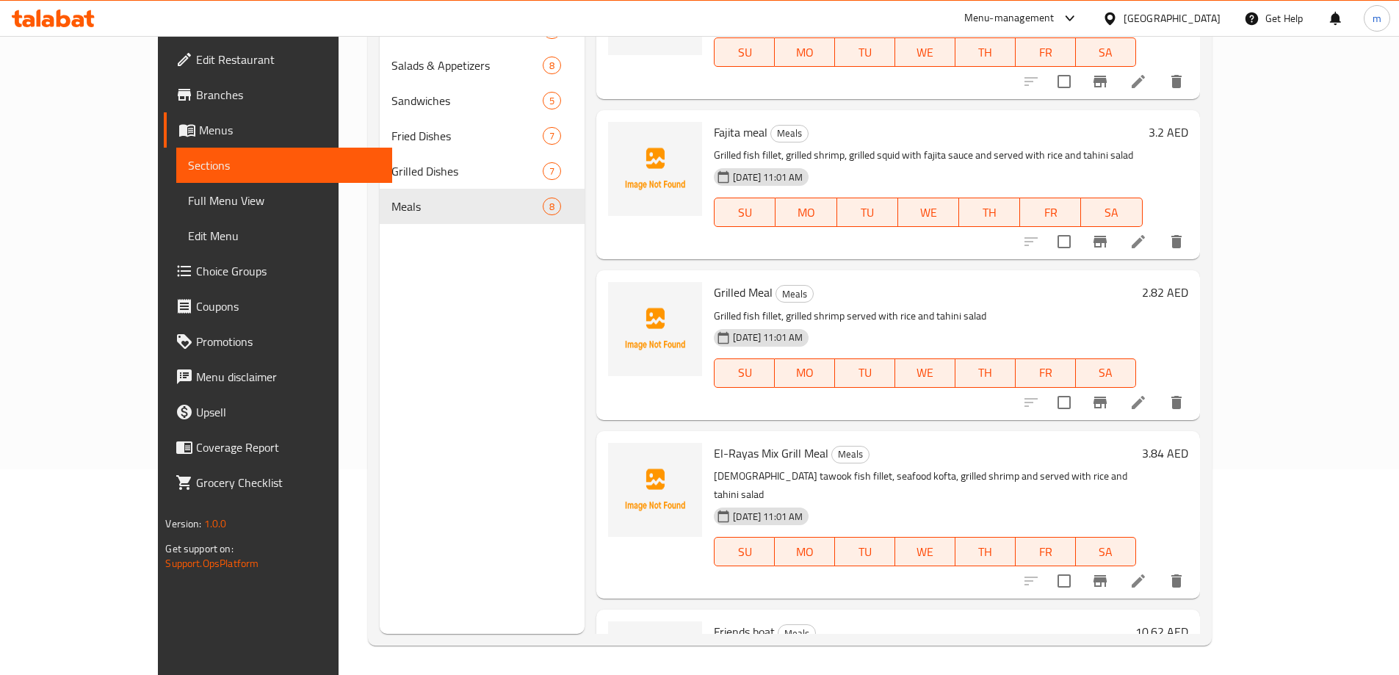
scroll to position [220, 0]
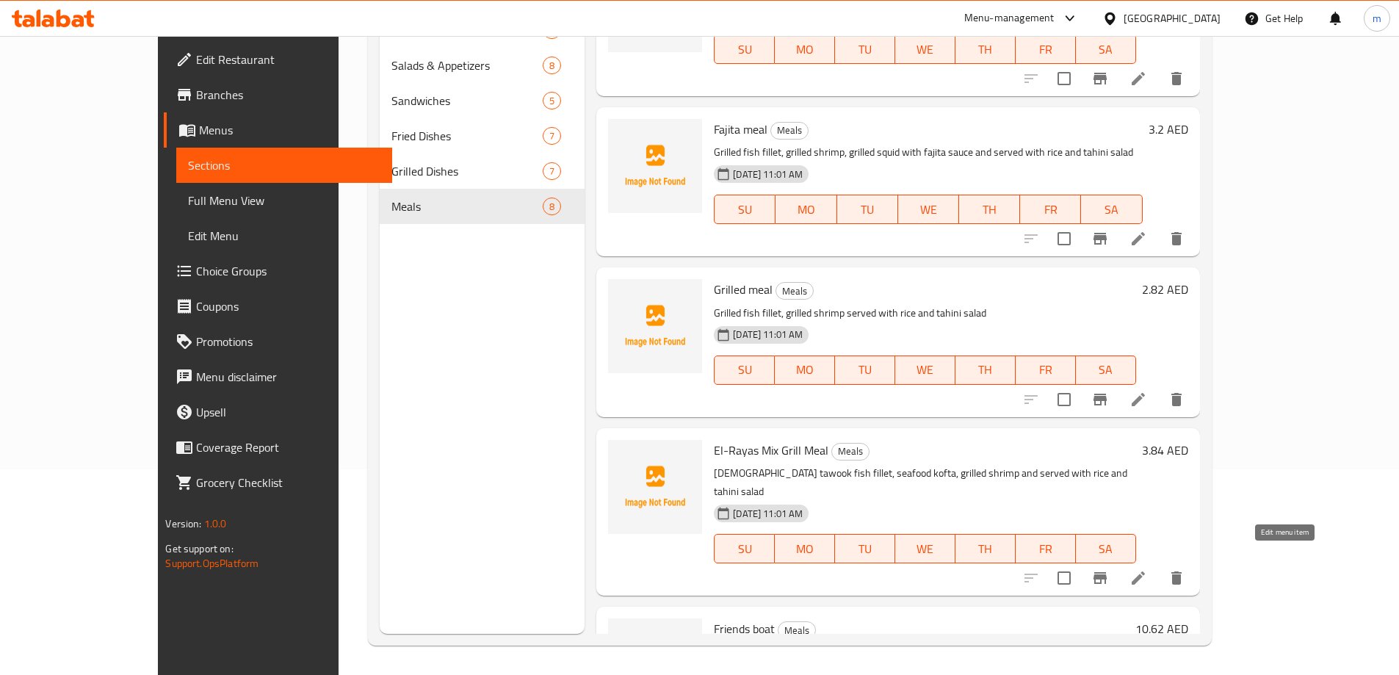
click at [1147, 569] on icon at bounding box center [1138, 578] width 18 height 18
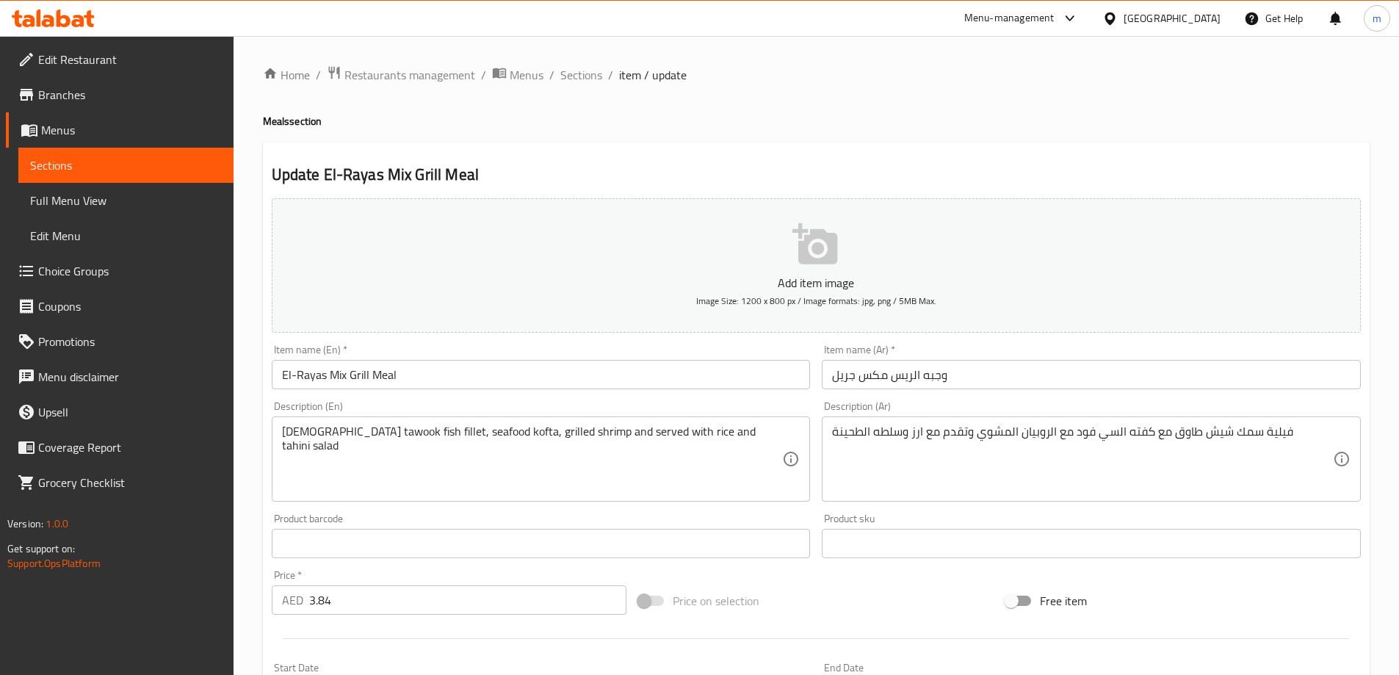
click at [378, 376] on input "El-Rayas Mix Grill Meal" at bounding box center [541, 374] width 539 height 29
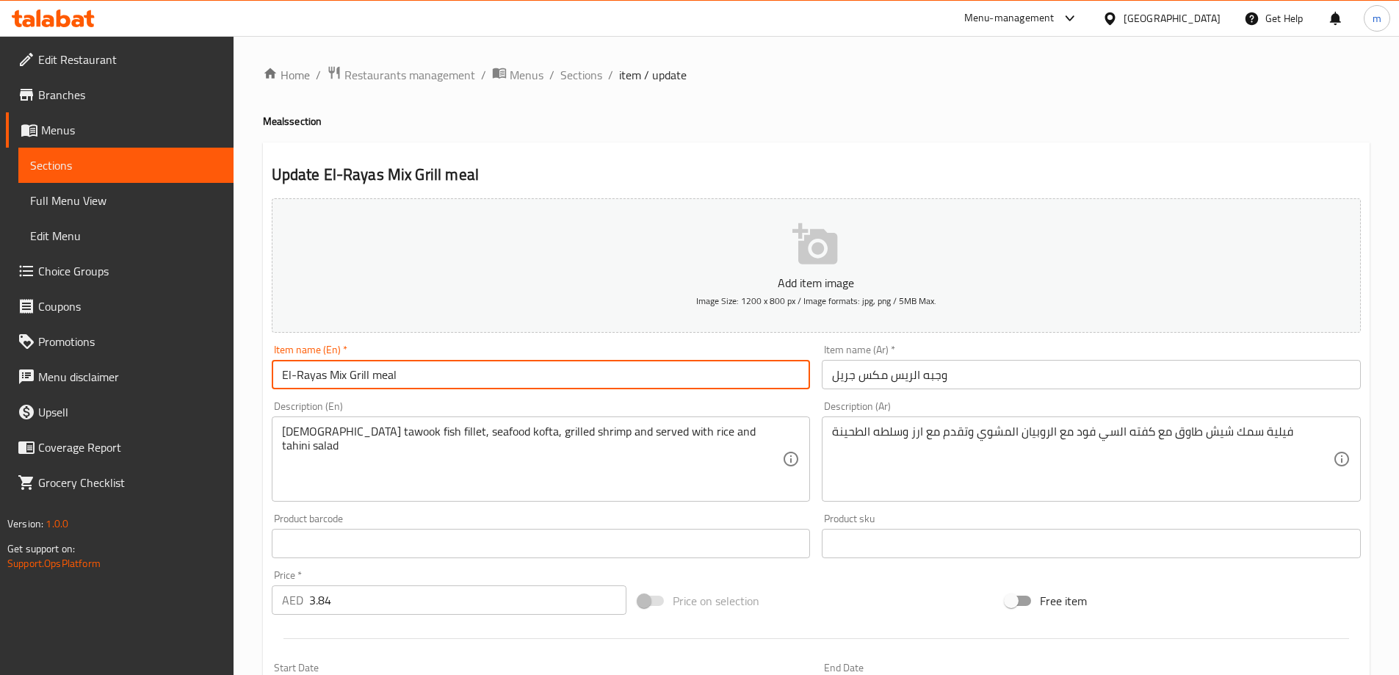
click at [353, 379] on input "El-Rayas Mix Grill meal" at bounding box center [541, 374] width 539 height 29
click at [337, 377] on input "El-Rayas Mix grill meal" at bounding box center [541, 374] width 539 height 29
click at [301, 381] on input "El-Rayas mix grill meal" at bounding box center [541, 374] width 539 height 29
click at [658, 376] on input "El rayas mix grill meal" at bounding box center [541, 374] width 539 height 29
type input "El rayas mix grill meal"
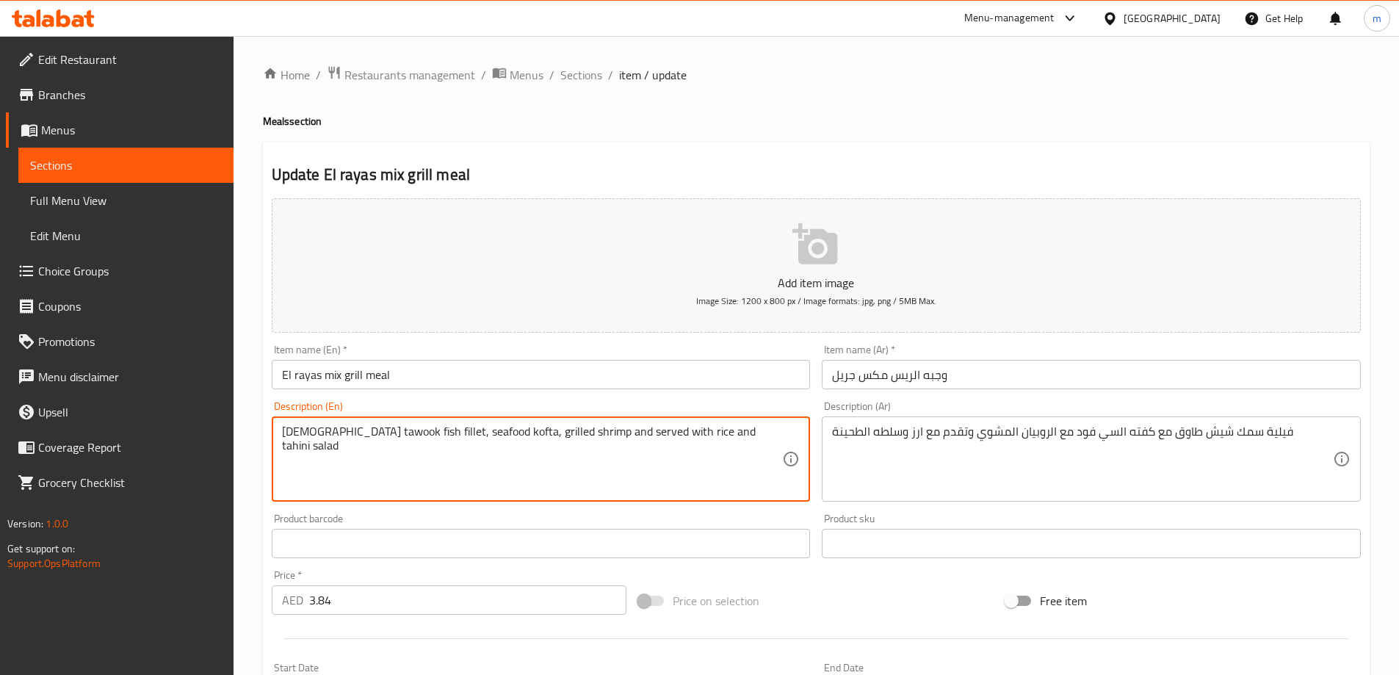
click at [361, 466] on textarea "[DEMOGRAPHIC_DATA] tawook fish fillet, seafood kofta, grilled shrimp and served…" at bounding box center [532, 459] width 501 height 70
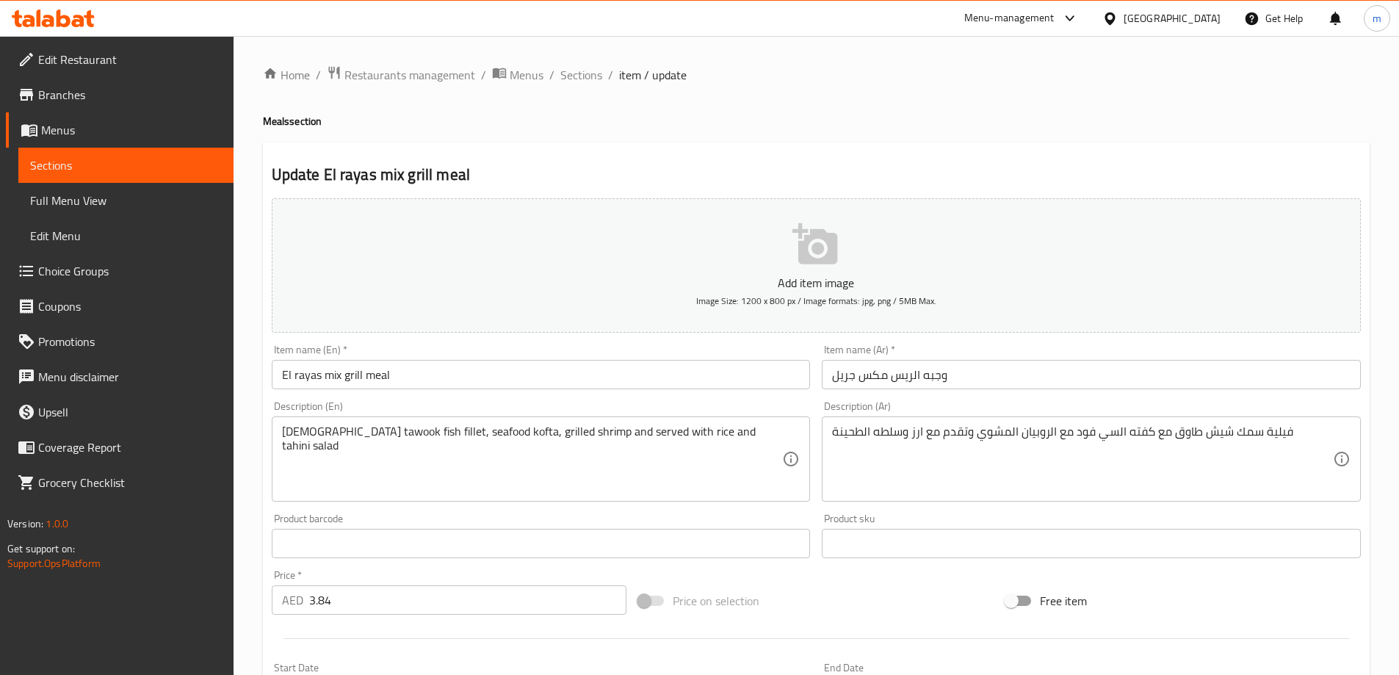
click at [410, 457] on textarea "[DEMOGRAPHIC_DATA] tawook fish fillet, seafood kofta, grilled shrimp and served…" at bounding box center [532, 459] width 501 height 70
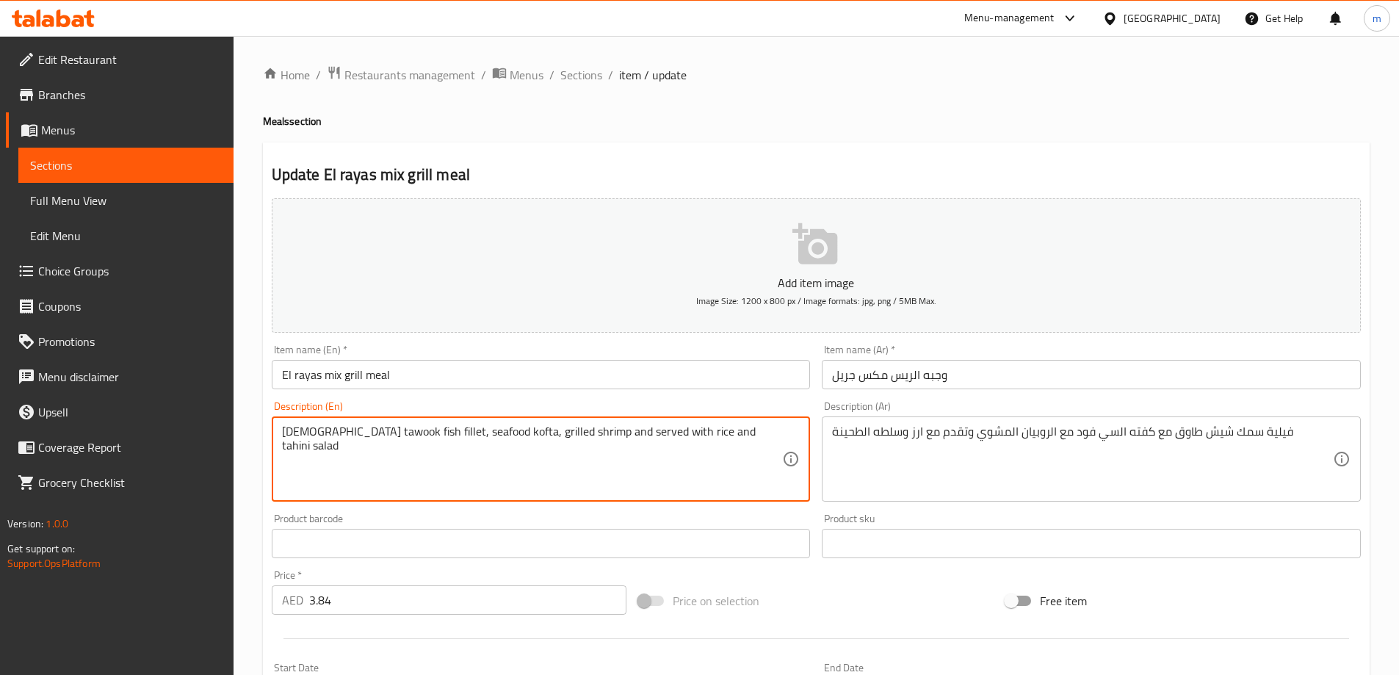
click at [510, 465] on textarea "[DEMOGRAPHIC_DATA] tawook fish fillet, seafood kofta, grilled shrimp and served…" at bounding box center [532, 459] width 501 height 70
click at [728, 454] on textarea "[DEMOGRAPHIC_DATA] tawook fish fillet, seafood kofta, grilled shrimp and served…" at bounding box center [532, 459] width 501 height 70
click at [539, 480] on textarea "[DEMOGRAPHIC_DATA] tawook fish fillet, seafood kofta, grilled shrimp and served…" at bounding box center [532, 459] width 501 height 70
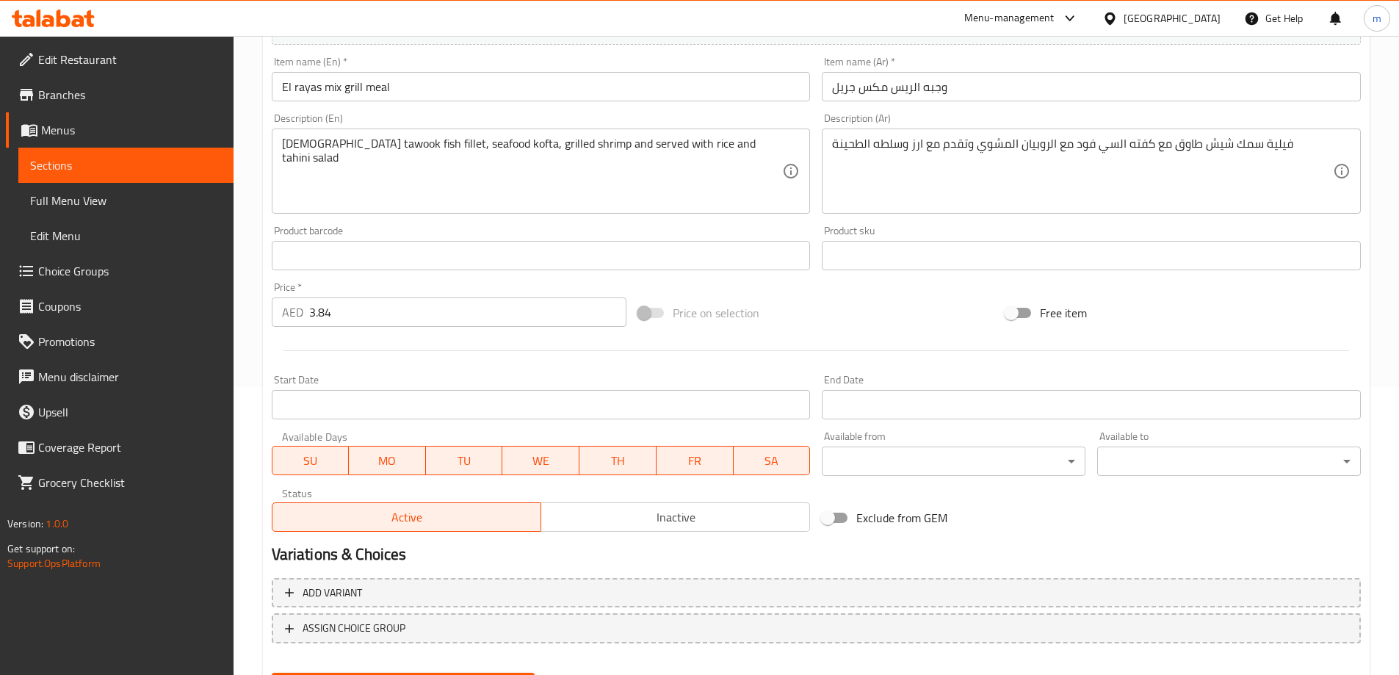
scroll to position [363, 0]
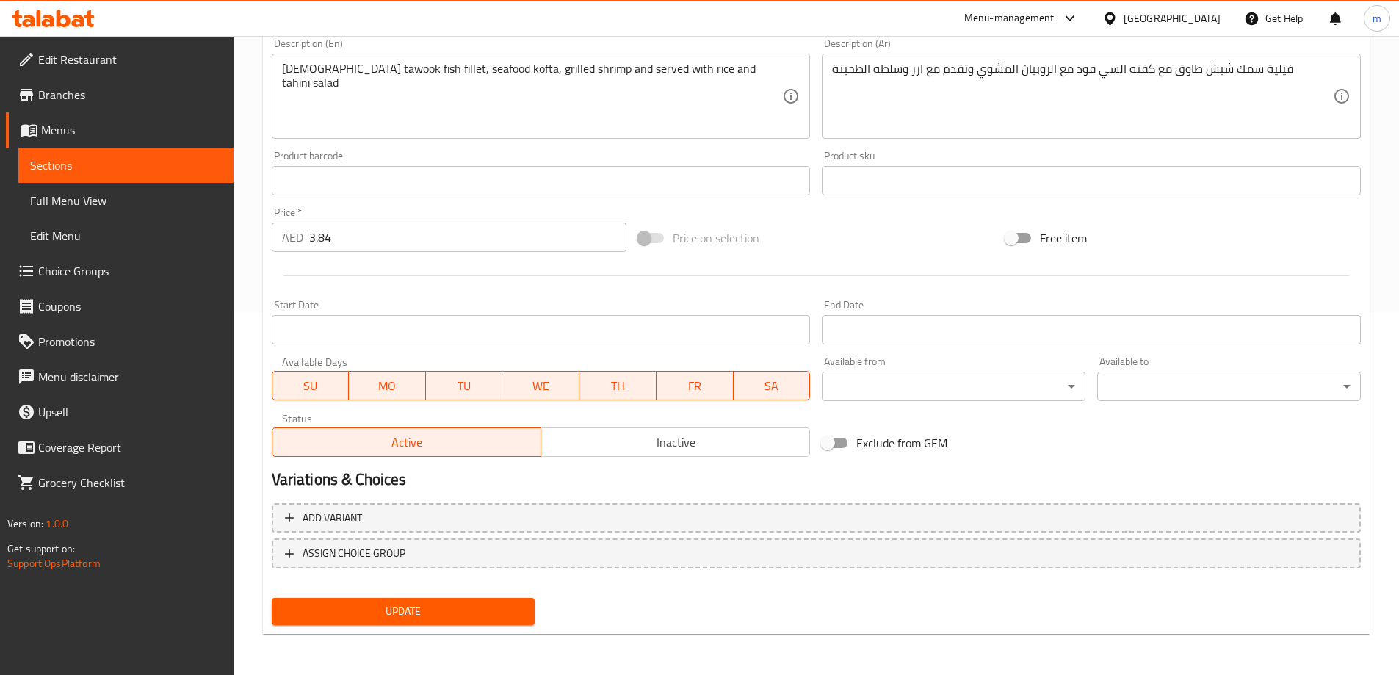
click at [443, 610] on span "Update" at bounding box center [403, 611] width 240 height 18
click at [155, 164] on span "Sections" at bounding box center [126, 165] width 192 height 18
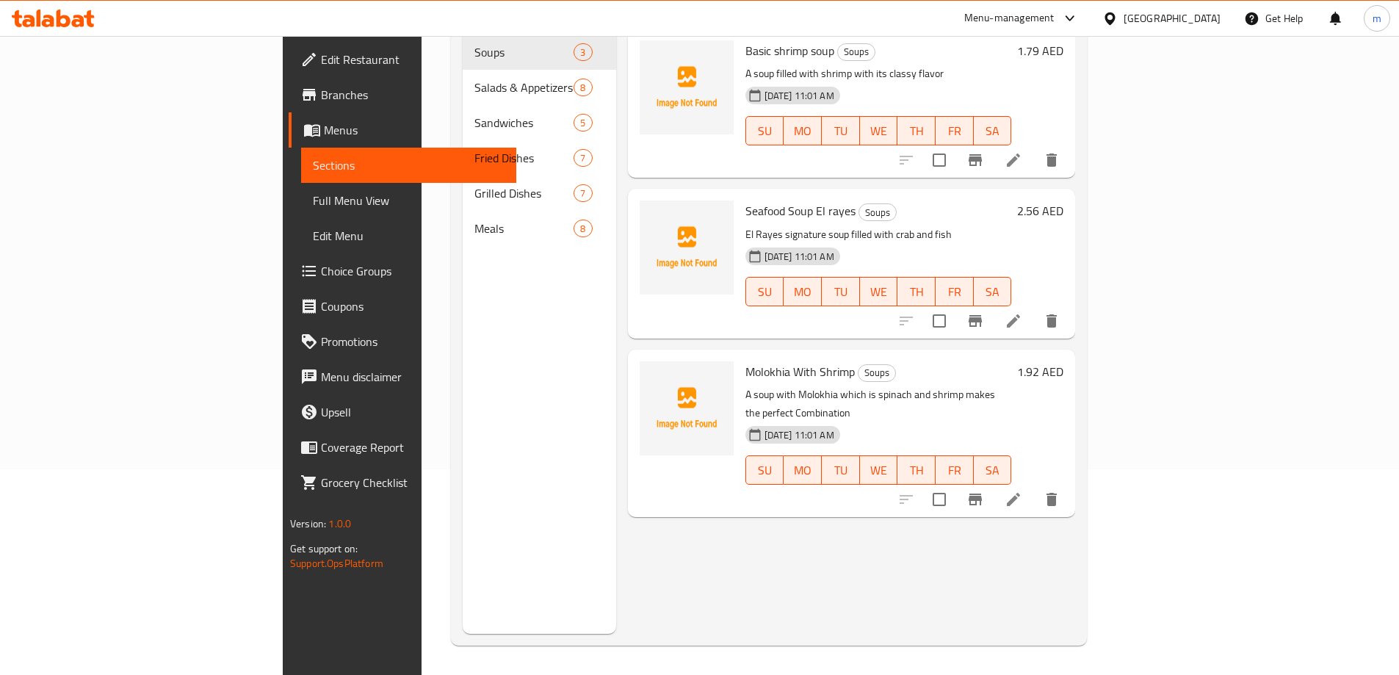
scroll to position [206, 0]
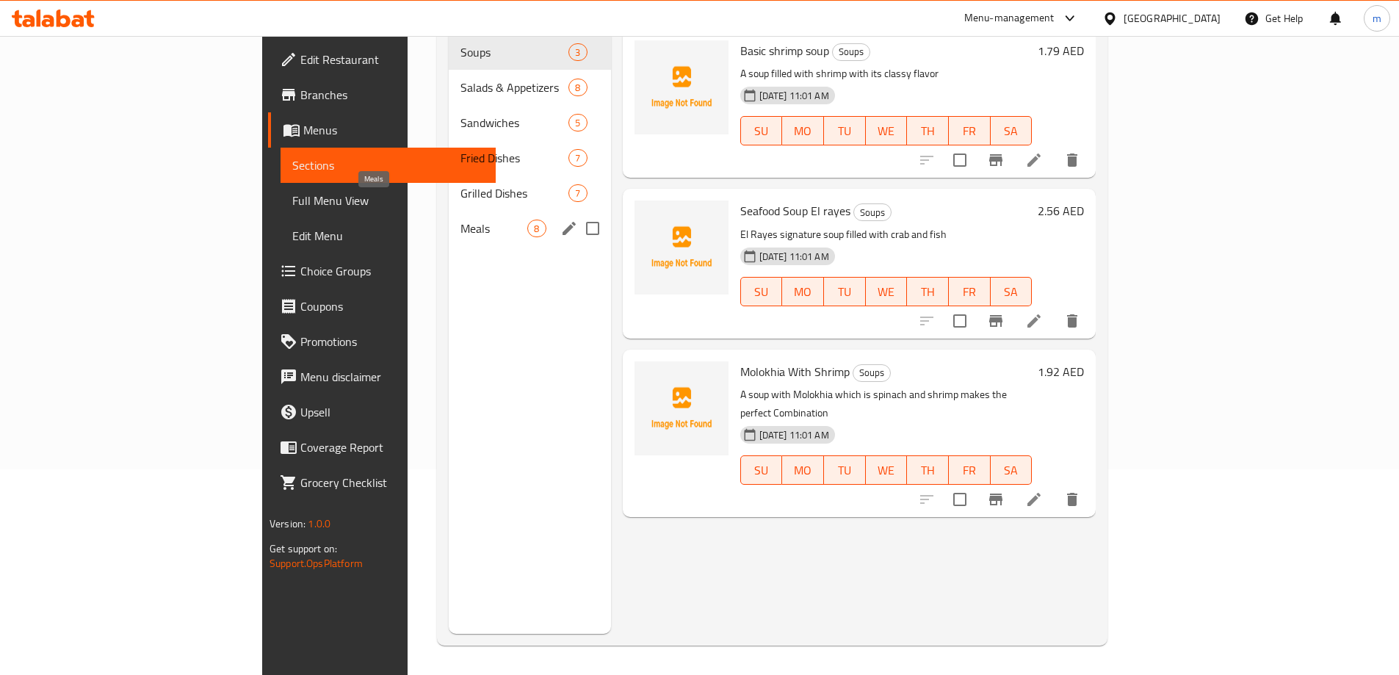
drag, startPoint x: 341, startPoint y: 214, endPoint x: 356, endPoint y: 240, distance: 30.6
click at [460, 220] on span "Meals" at bounding box center [493, 229] width 67 height 18
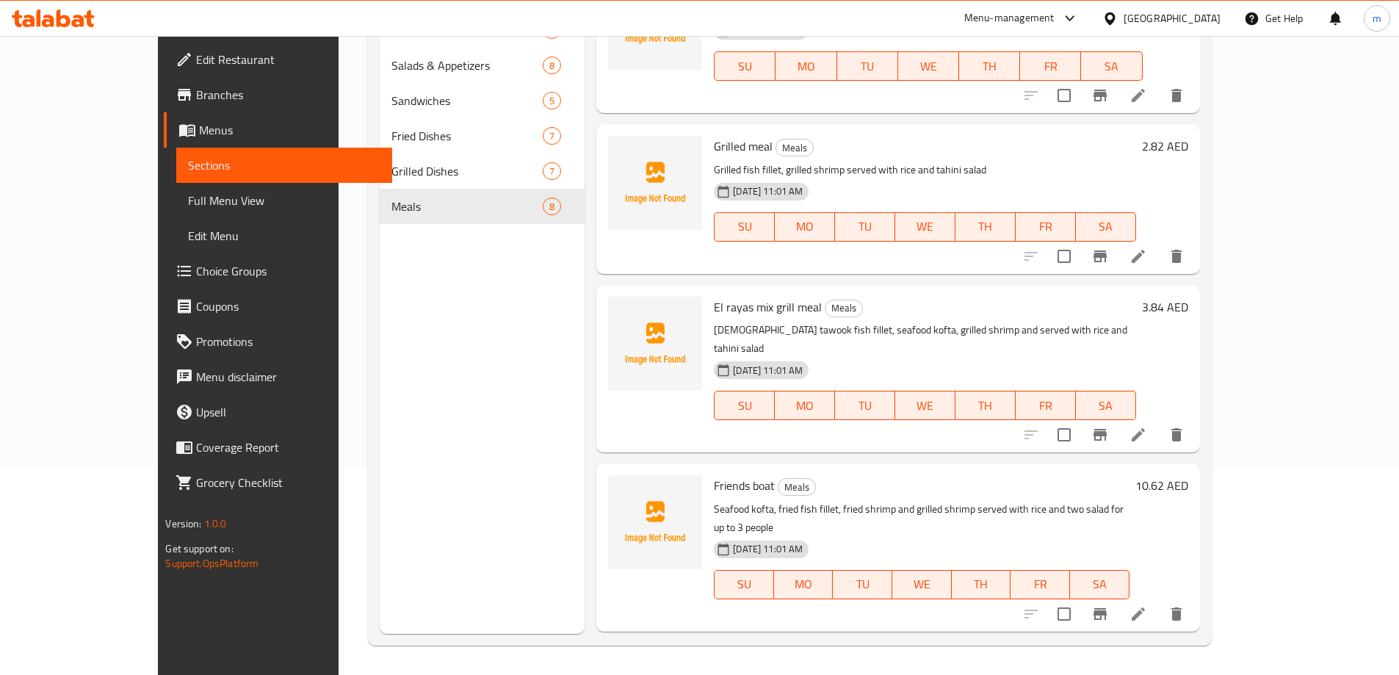
scroll to position [440, 0]
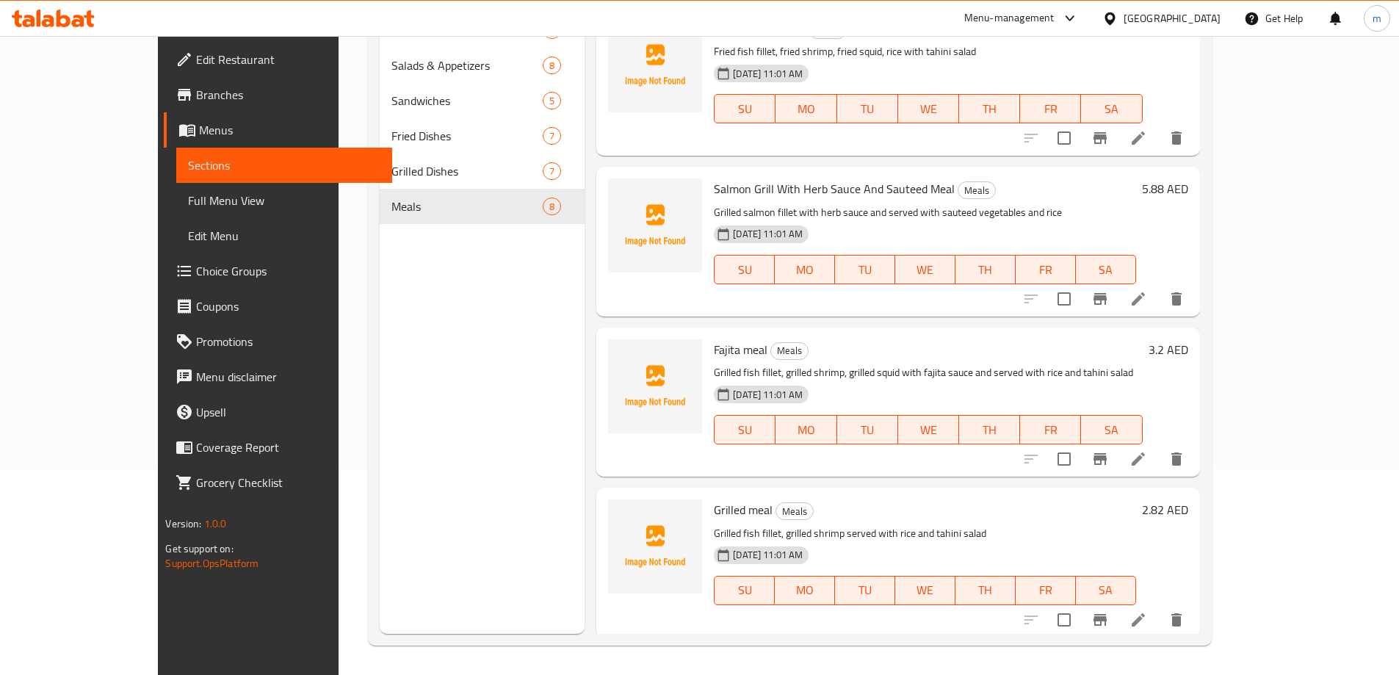
scroll to position [440, 0]
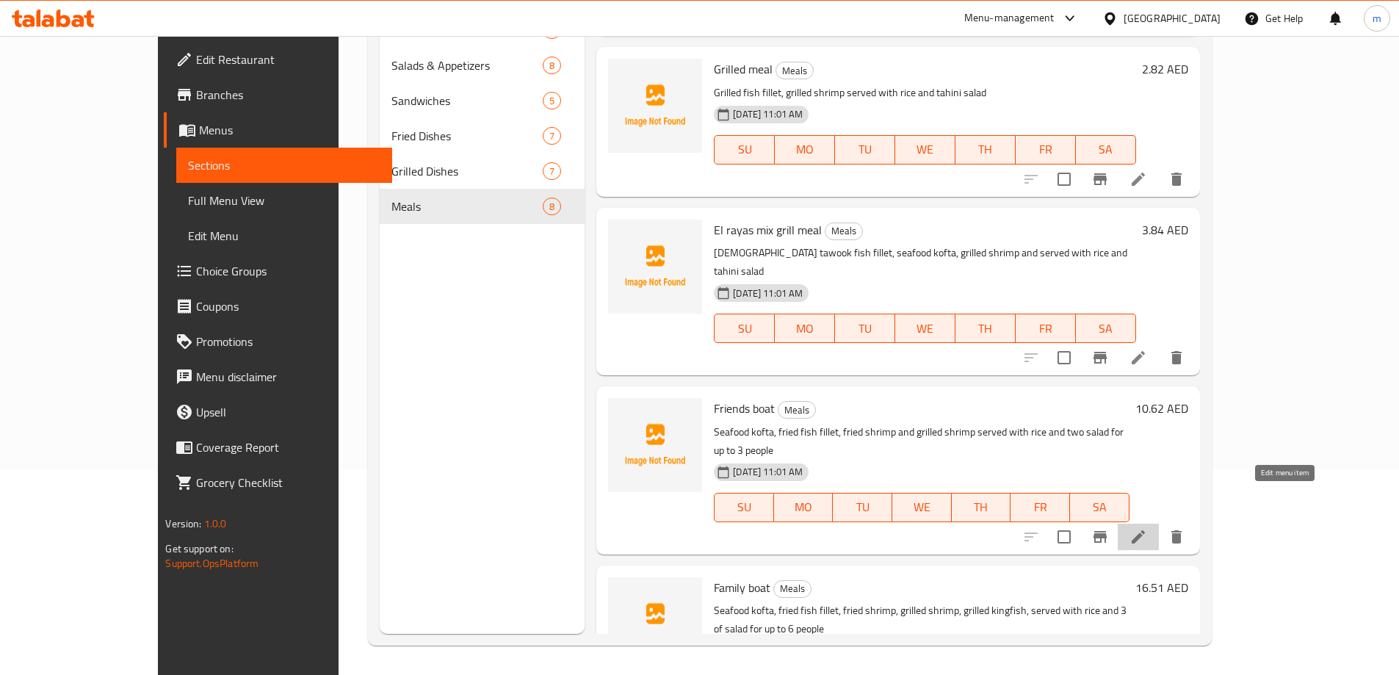
click at [1147, 528] on icon at bounding box center [1138, 537] width 18 height 18
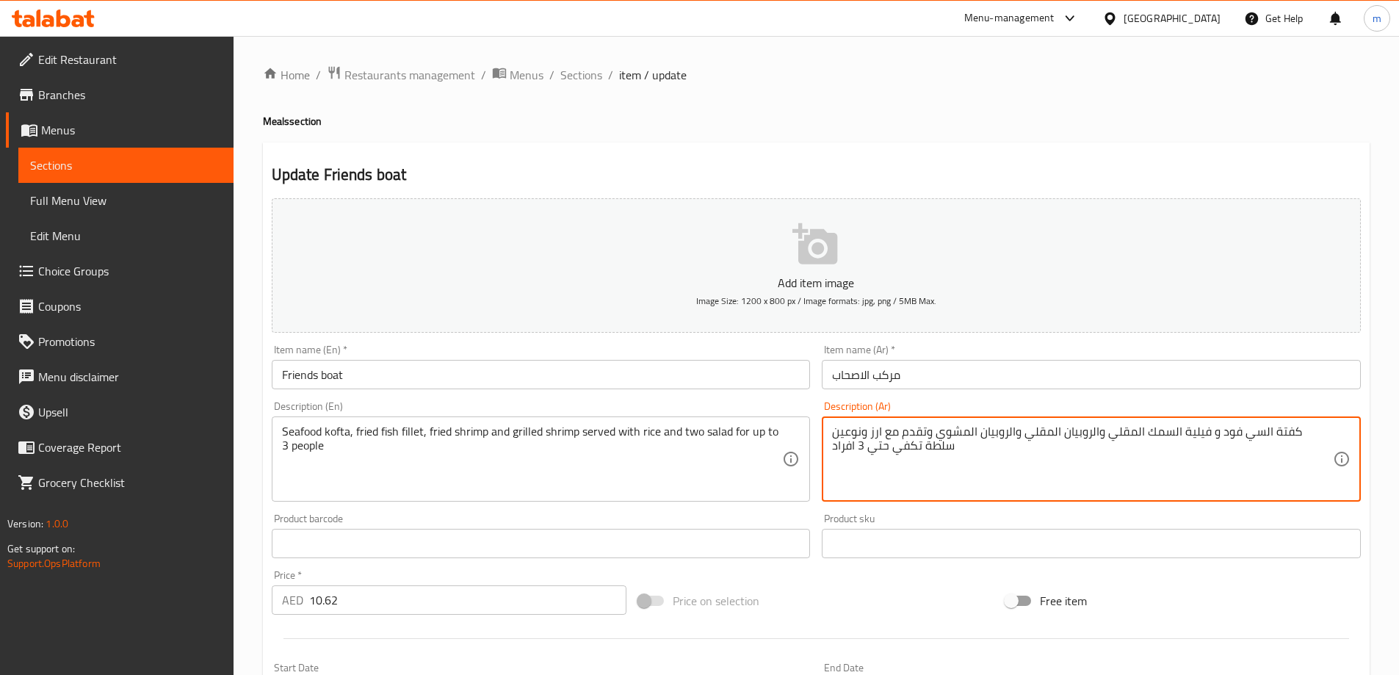
type textarea "كفتة السي فود و فيلية السمك المقلي والروبيان المقلي والروبيان المشوي وتقدم مع ا…"
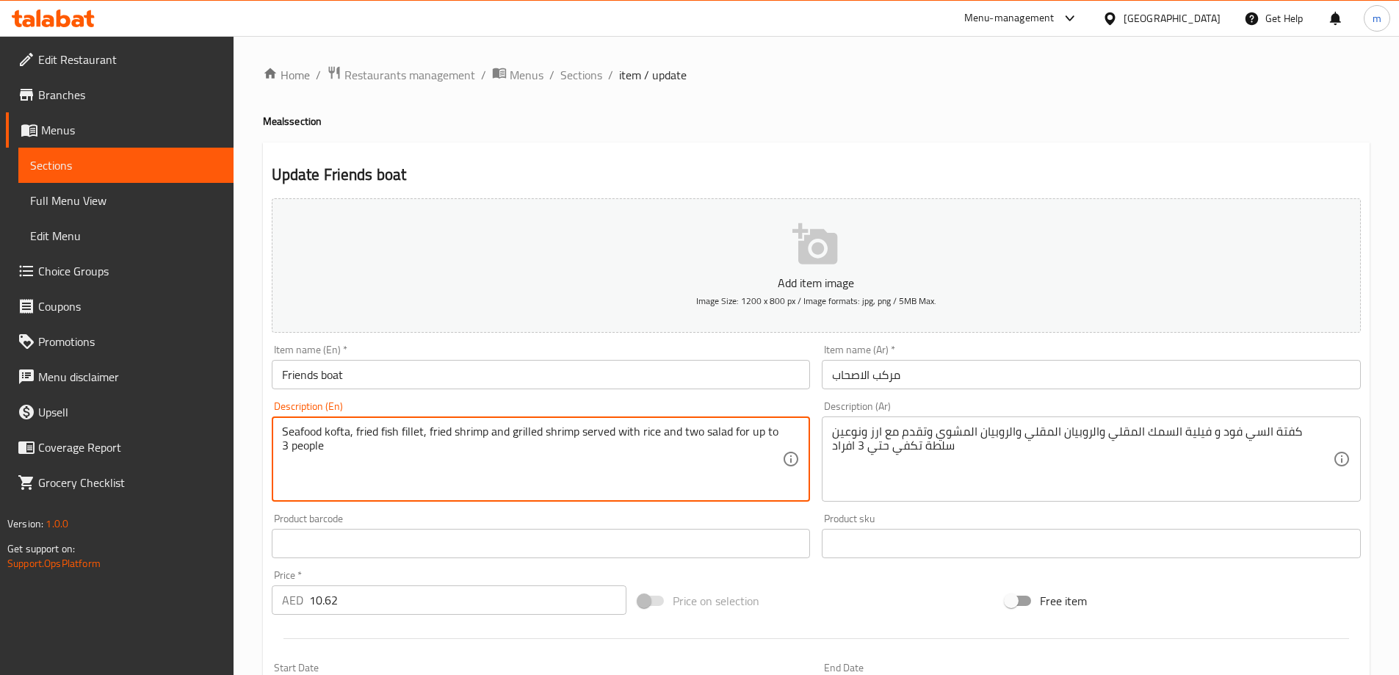
click at [454, 598] on input "10.62" at bounding box center [468, 599] width 318 height 29
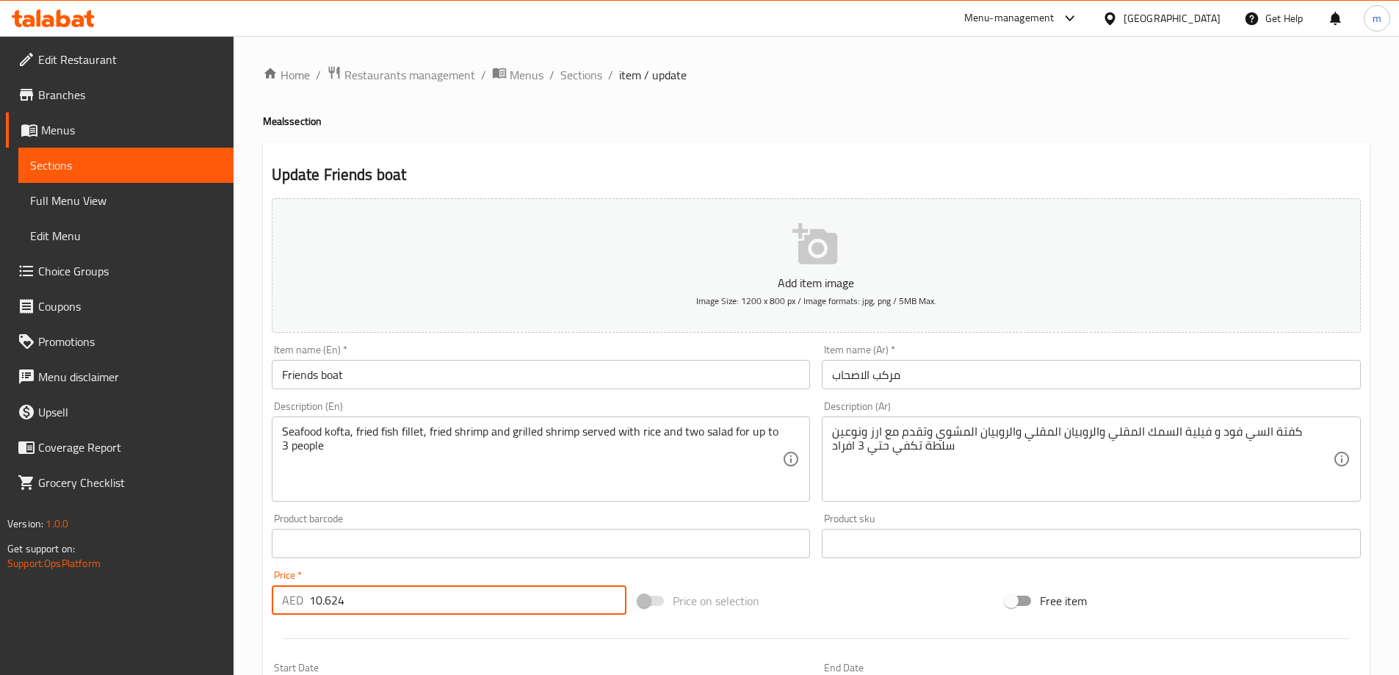
type input "10.624"
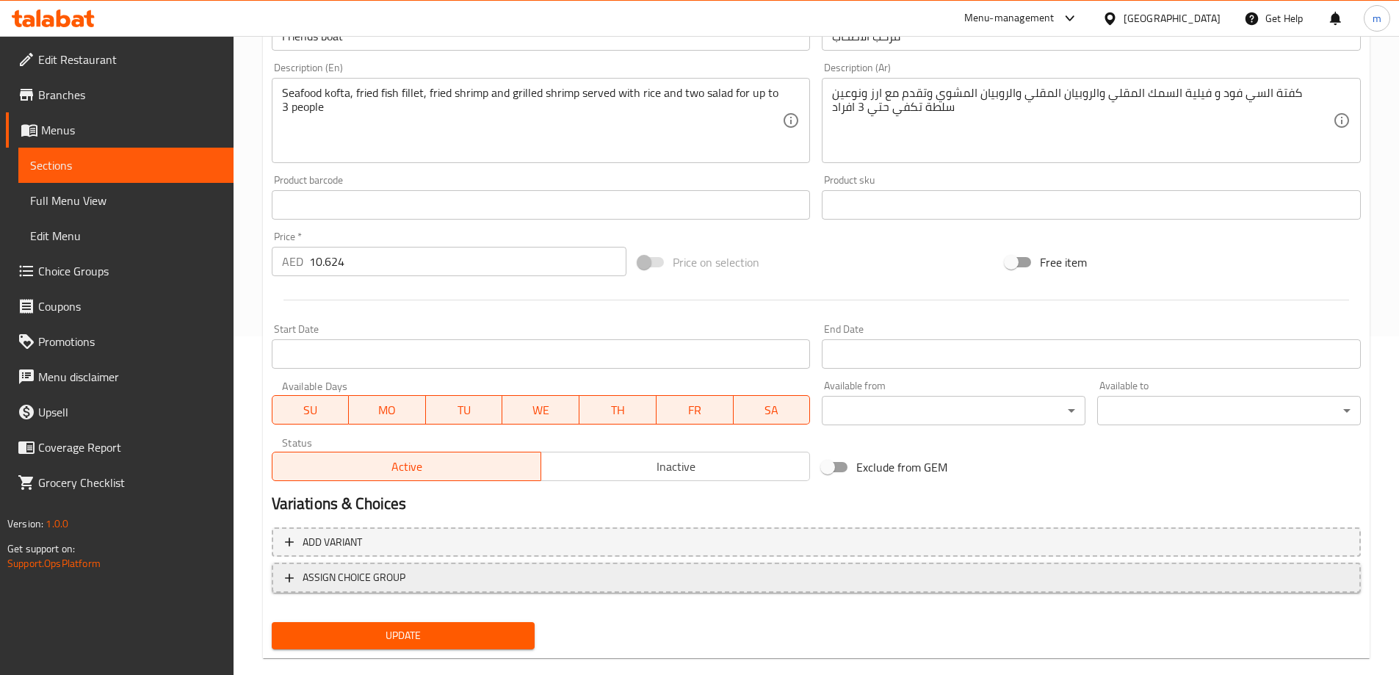
scroll to position [363, 0]
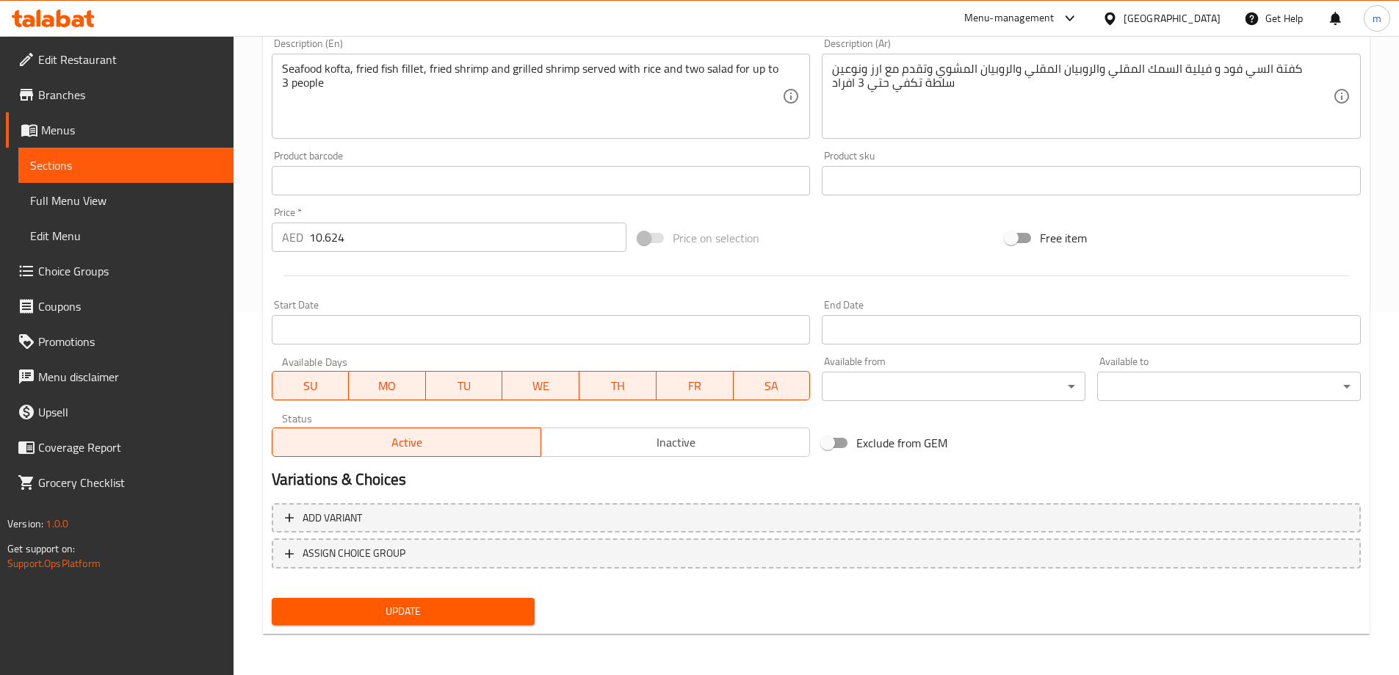
click at [440, 619] on span "Update" at bounding box center [403, 611] width 240 height 18
click at [173, 164] on span "Sections" at bounding box center [126, 165] width 192 height 18
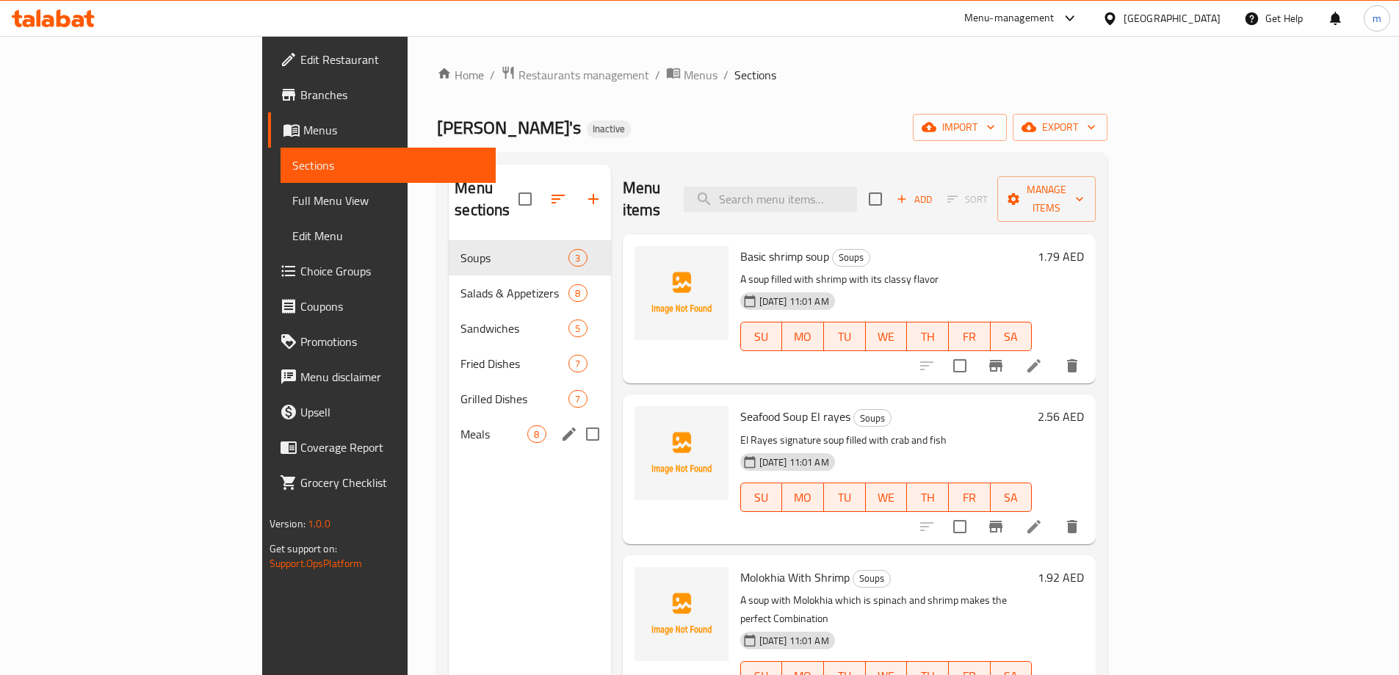
click at [460, 425] on span "Meals" at bounding box center [493, 434] width 67 height 18
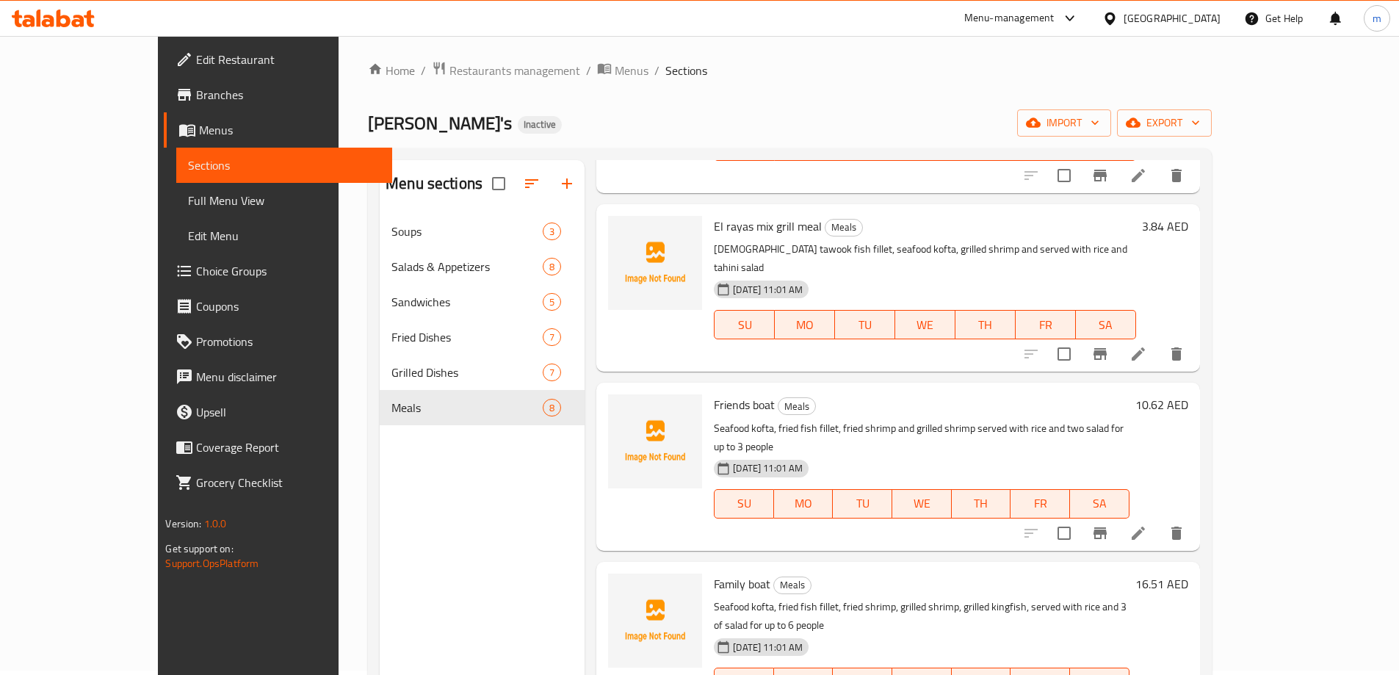
scroll to position [206, 0]
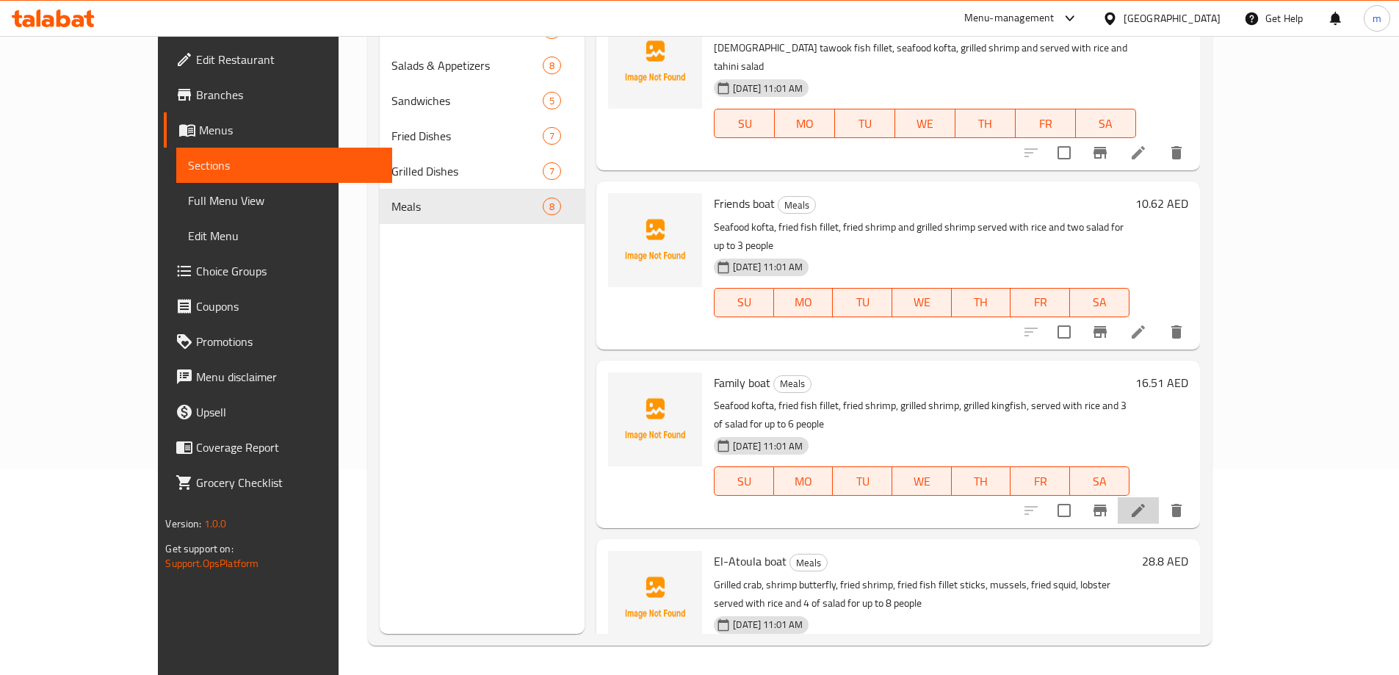
click at [1145, 504] on icon at bounding box center [1137, 510] width 13 height 13
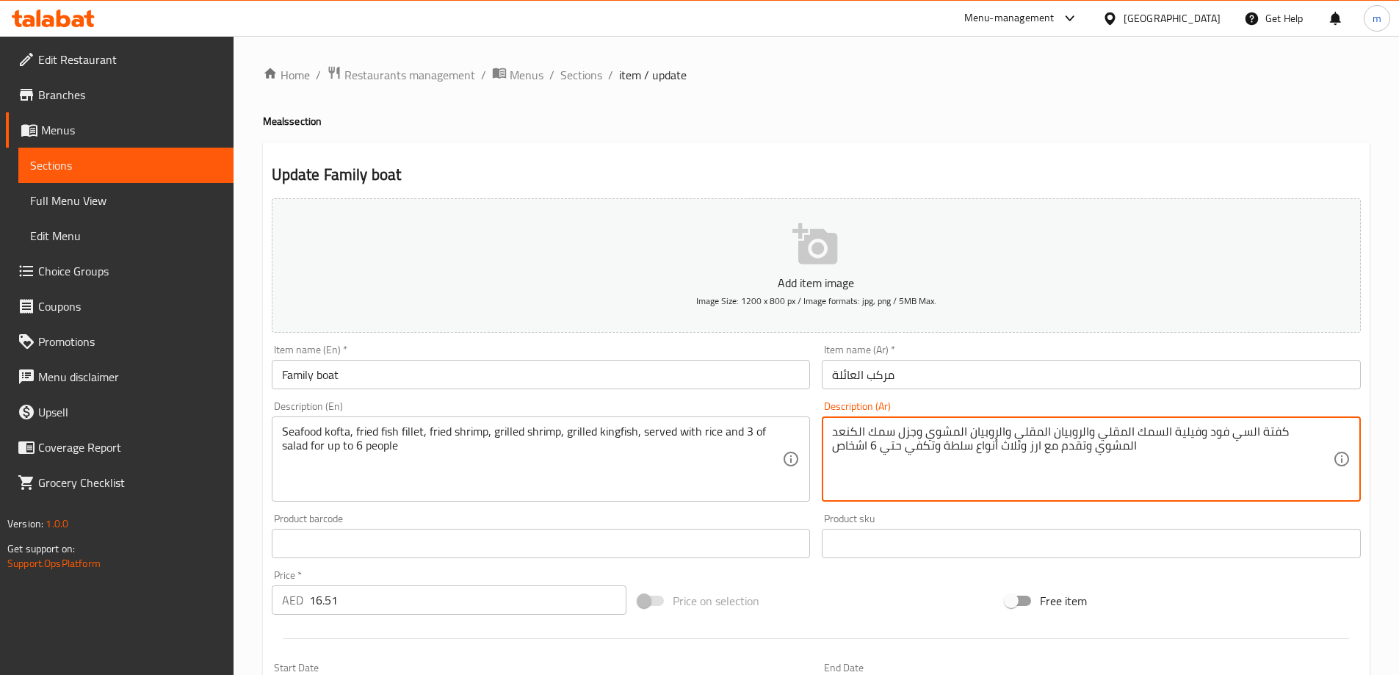
click at [941, 436] on textarea "كفتة السي فود وفيلية السمك المقلي والروبيان المقلي والروبيان المشوي وجزل سمك ال…" at bounding box center [1082, 459] width 501 height 70
click at [1155, 474] on textarea "كفتة السي فود وفيلية السمك المقلي والروبيان المقلي والروبيان المشوي و سمك الكنع…" at bounding box center [1082, 459] width 501 height 70
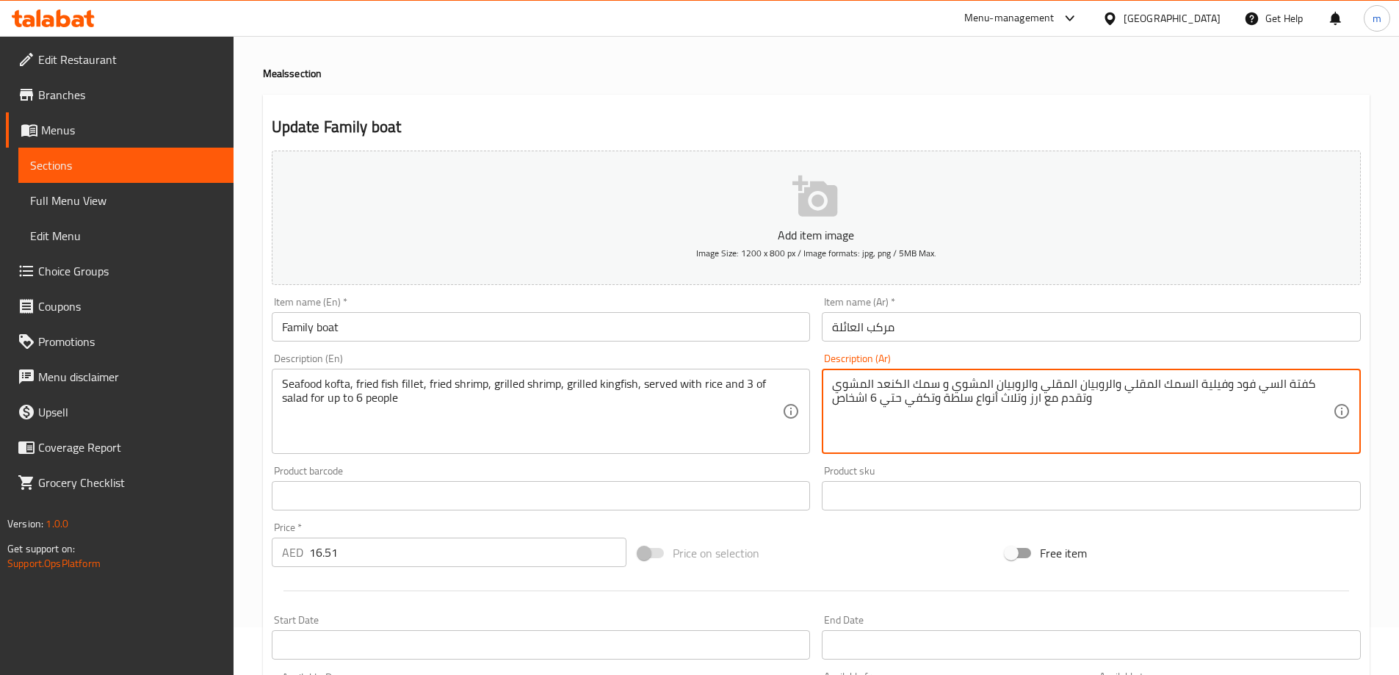
scroll to position [73, 0]
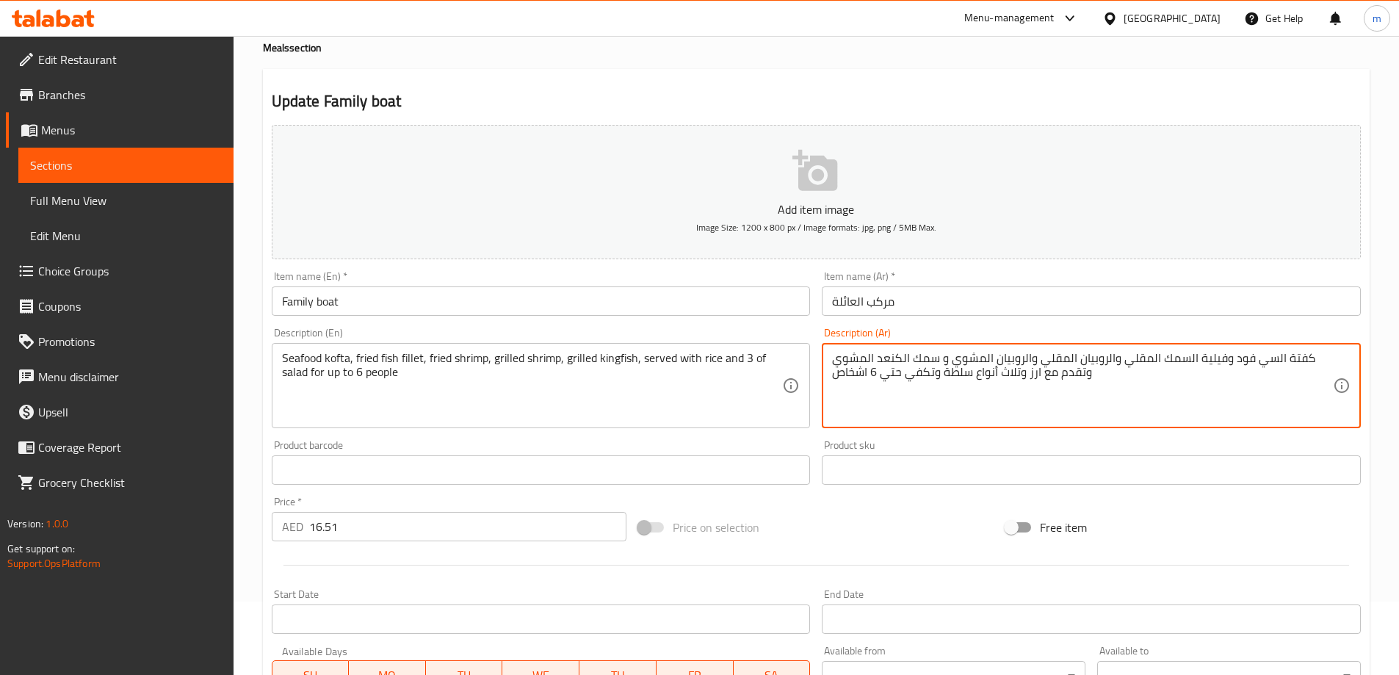
type textarea "كفتة السي فود وفيلية السمك المقلي والروبيان المقلي والروبيان المشوي و سمك الكنع…"
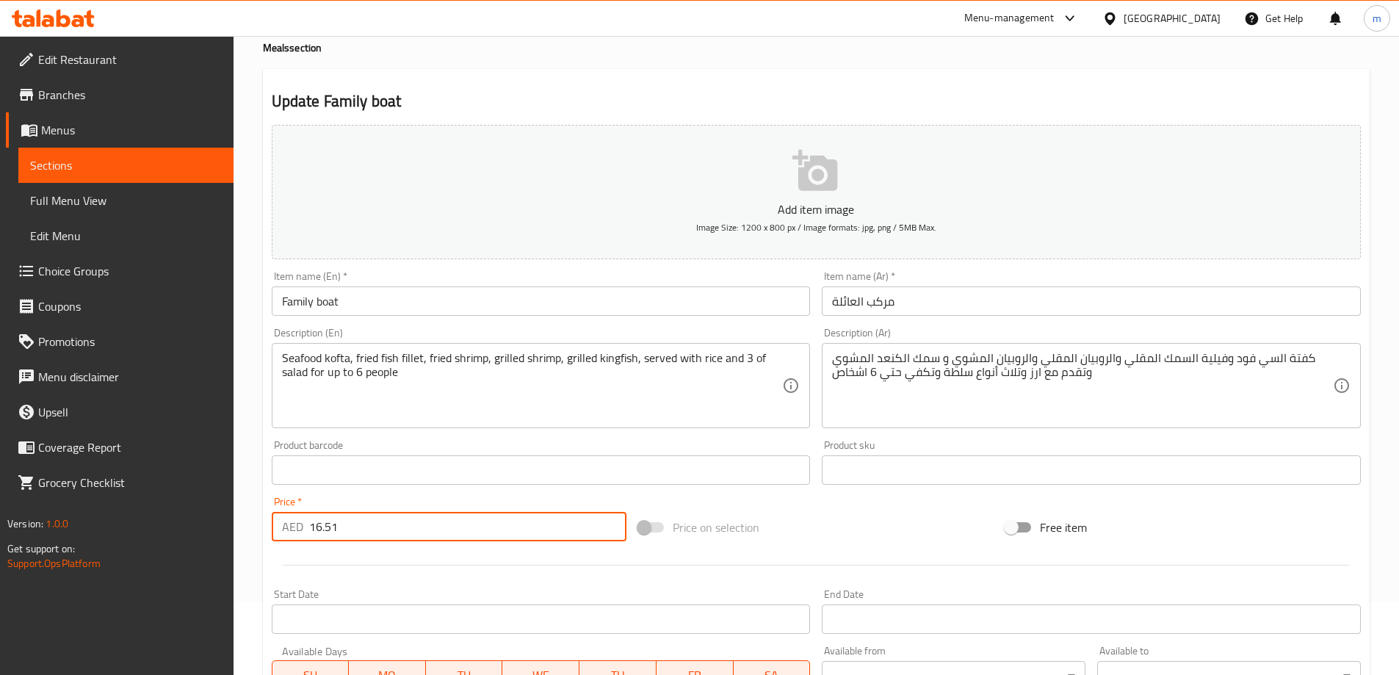
click at [366, 528] on input "16.51" at bounding box center [468, 526] width 318 height 29
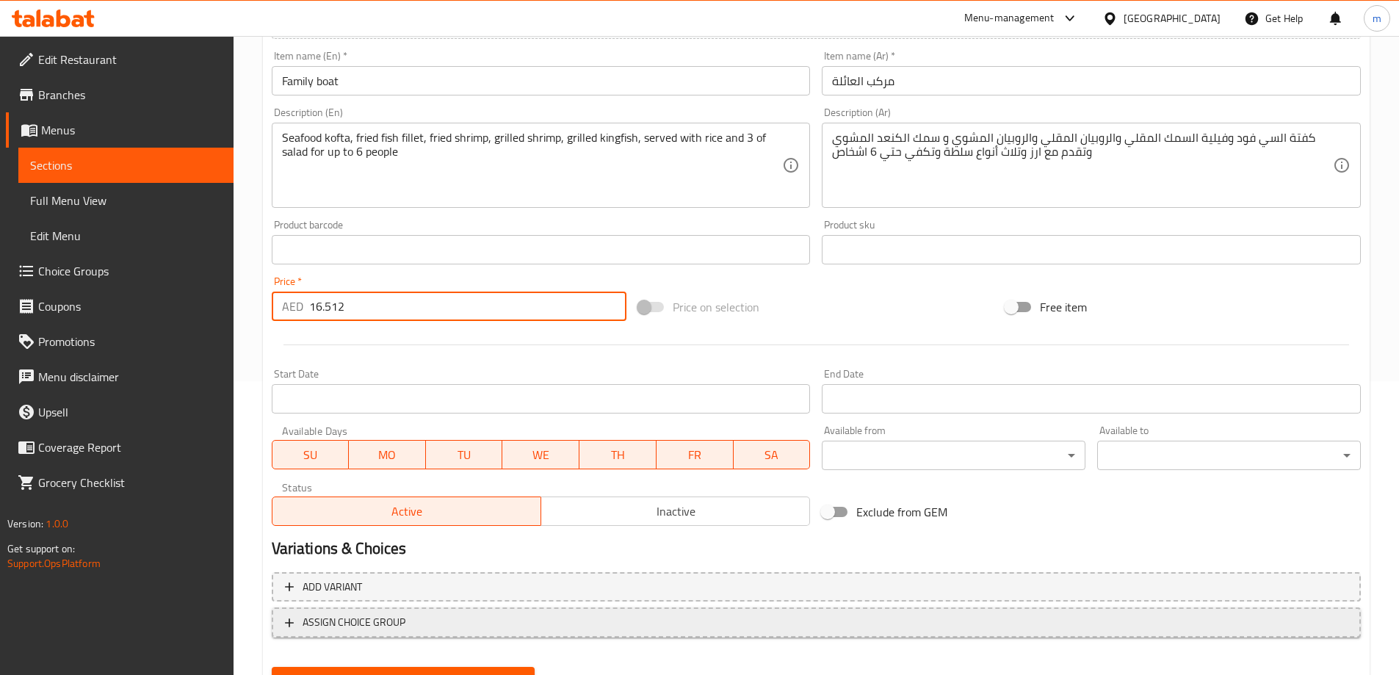
scroll to position [363, 0]
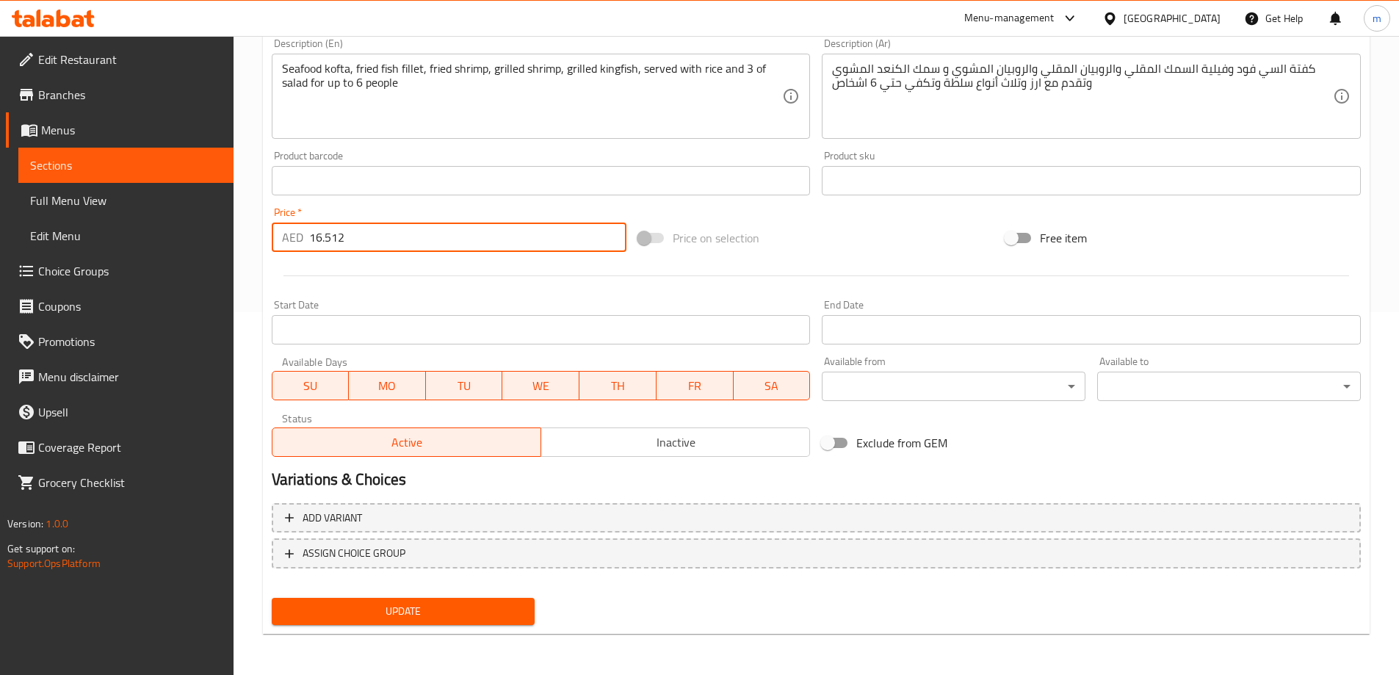
type input "16.512"
click at [400, 618] on span "Update" at bounding box center [403, 611] width 240 height 18
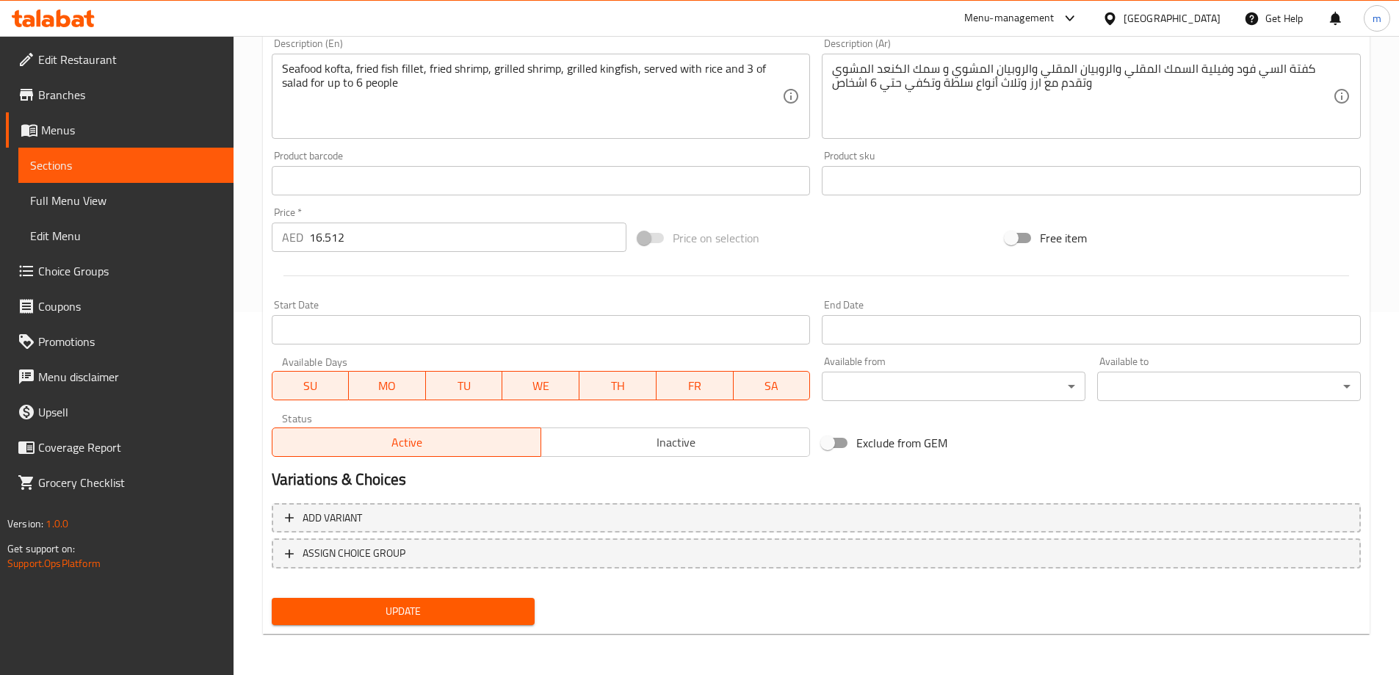
click at [129, 165] on span "Sections" at bounding box center [126, 165] width 192 height 18
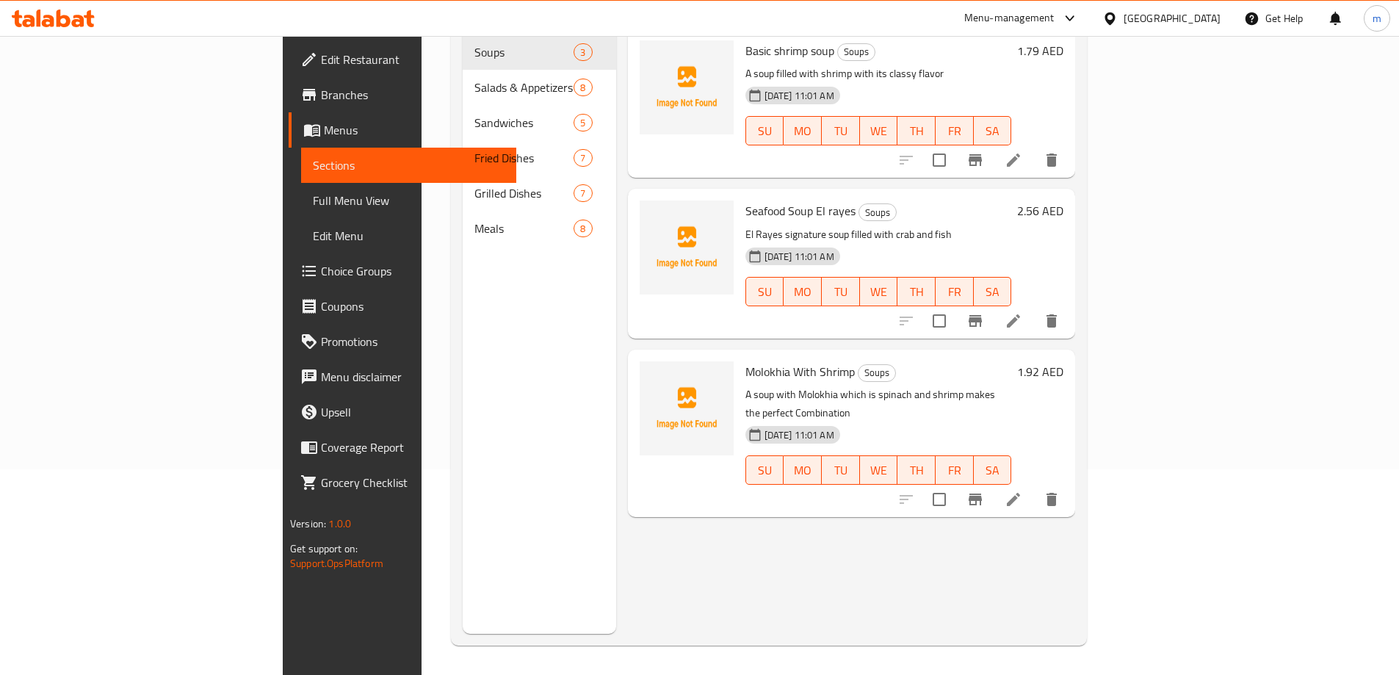
scroll to position [206, 0]
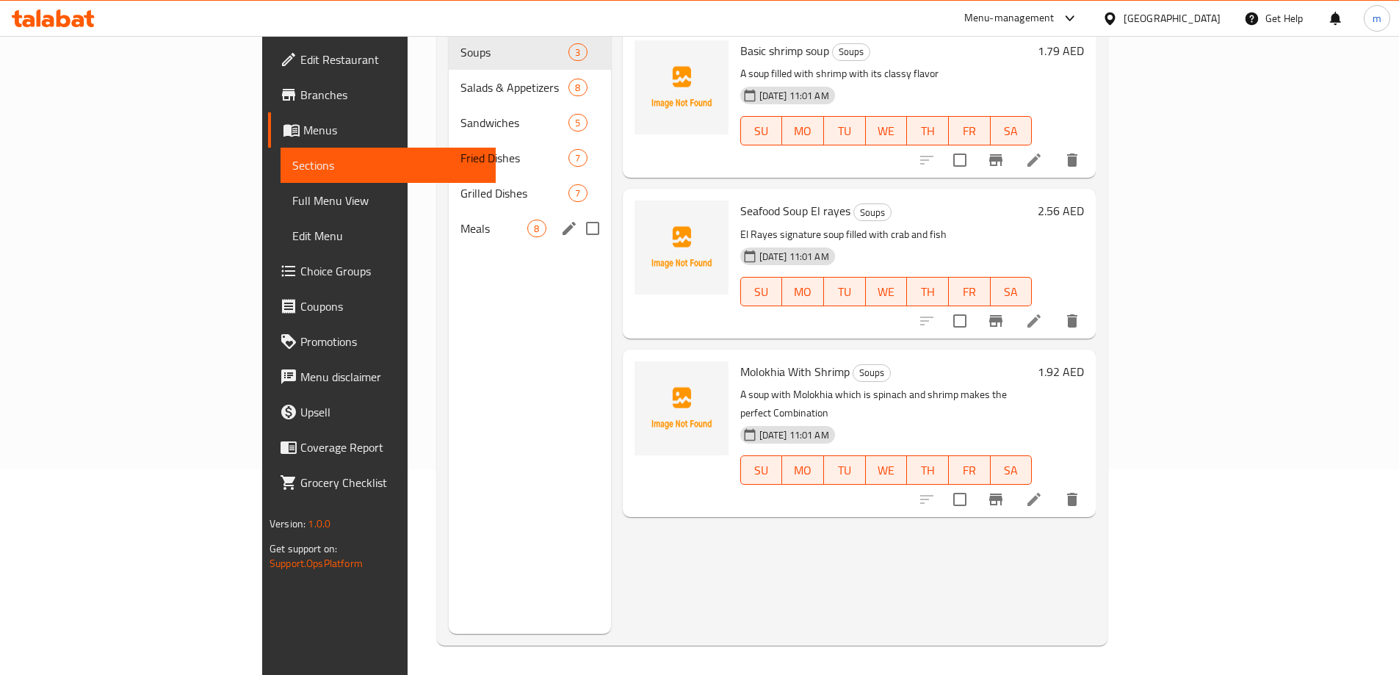
click at [460, 220] on span "Meals" at bounding box center [493, 229] width 67 height 18
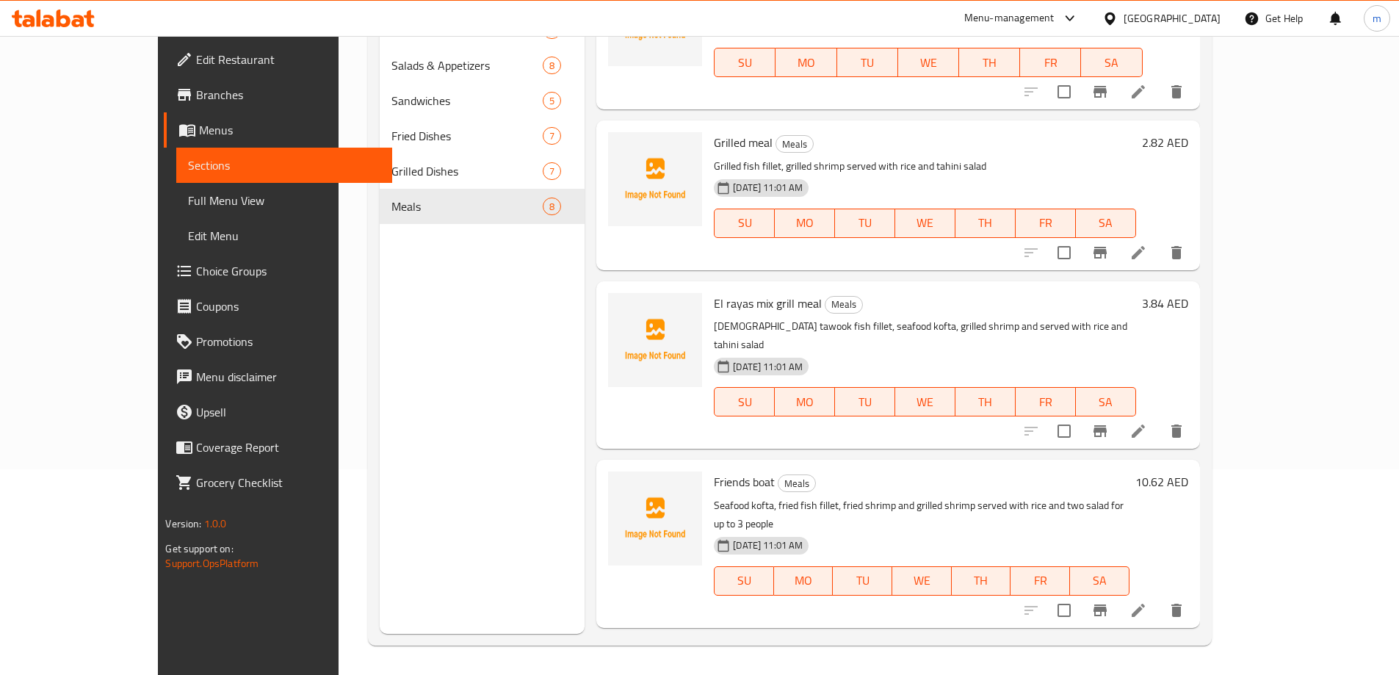
scroll to position [645, 0]
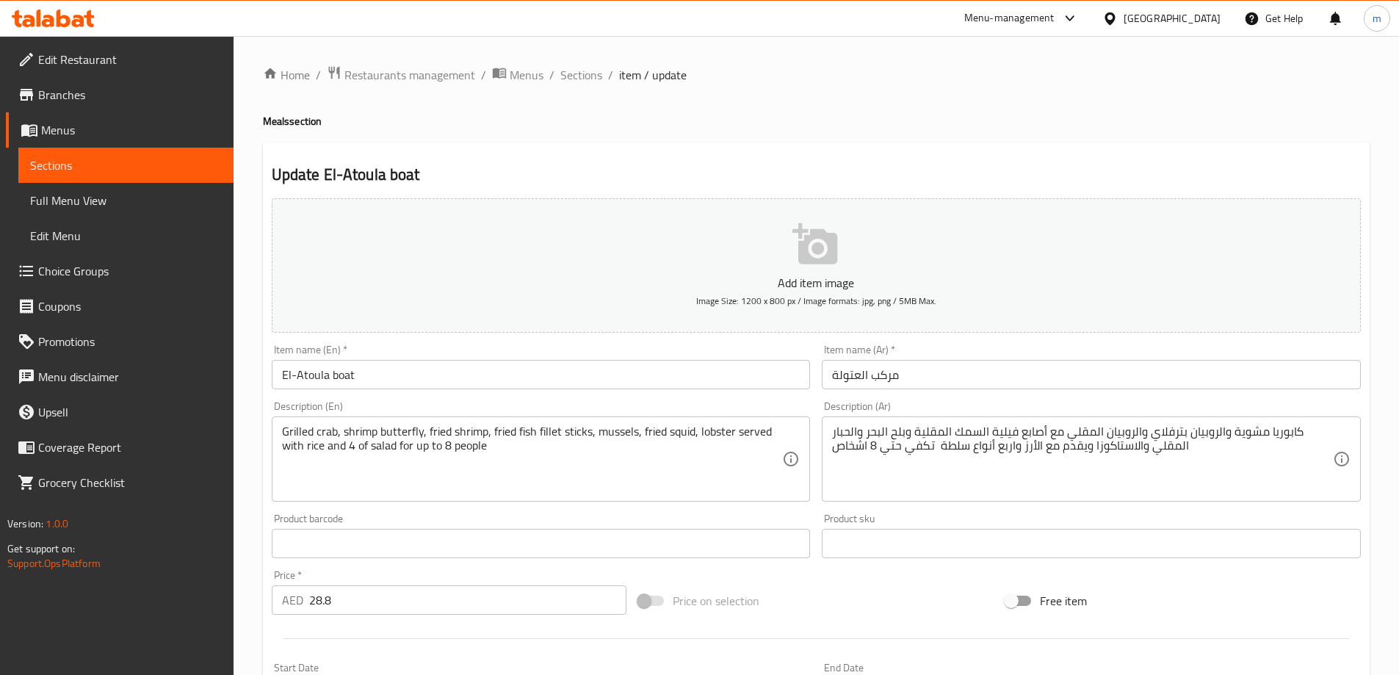
click at [294, 374] on input "El-Atoula boat" at bounding box center [541, 374] width 539 height 29
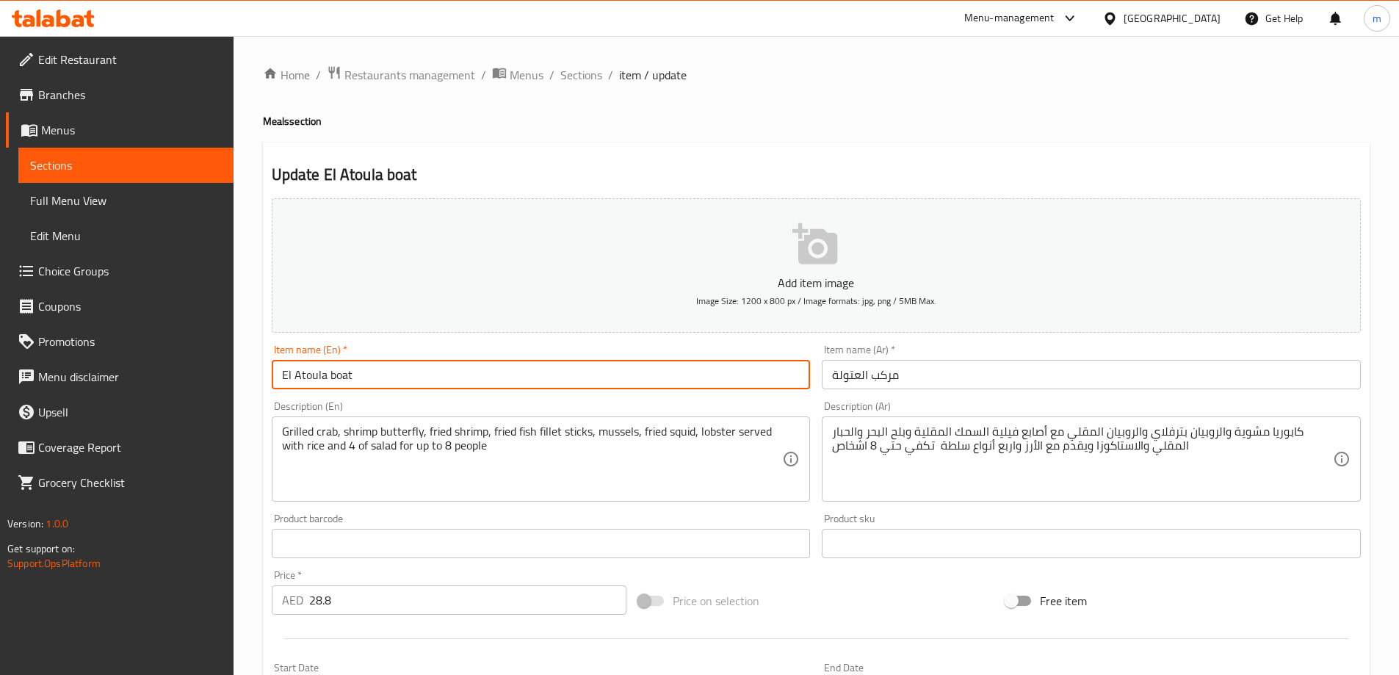
click at [299, 377] on input "El Atoula boat" at bounding box center [541, 374] width 539 height 29
type input "El atoula boat"
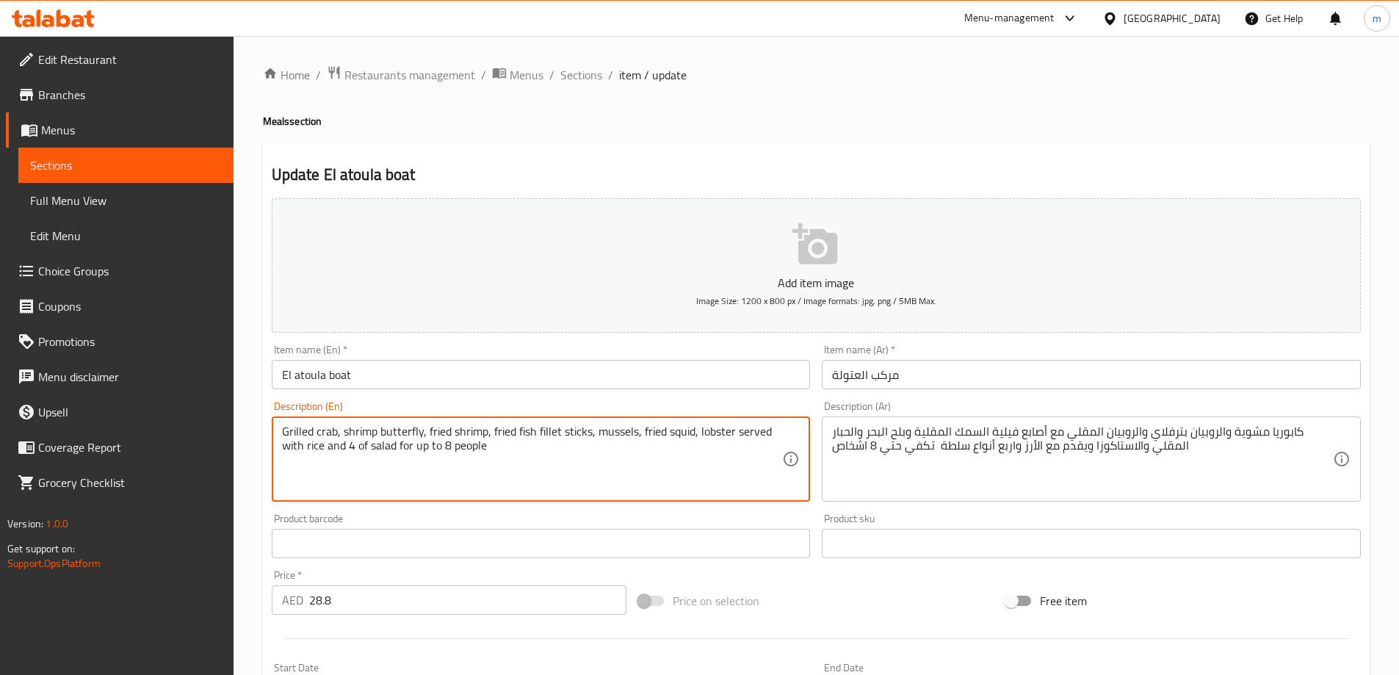
click at [644, 460] on textarea "Grilled crab, shrimp butterfly, fried shrimp, fried fish fillet sticks, mussels…" at bounding box center [532, 459] width 501 height 70
click at [593, 475] on textarea "Grilled crab, shrimp butterfly, fried shrimp, fried fish fillet sticks, mussels…" at bounding box center [532, 459] width 501 height 70
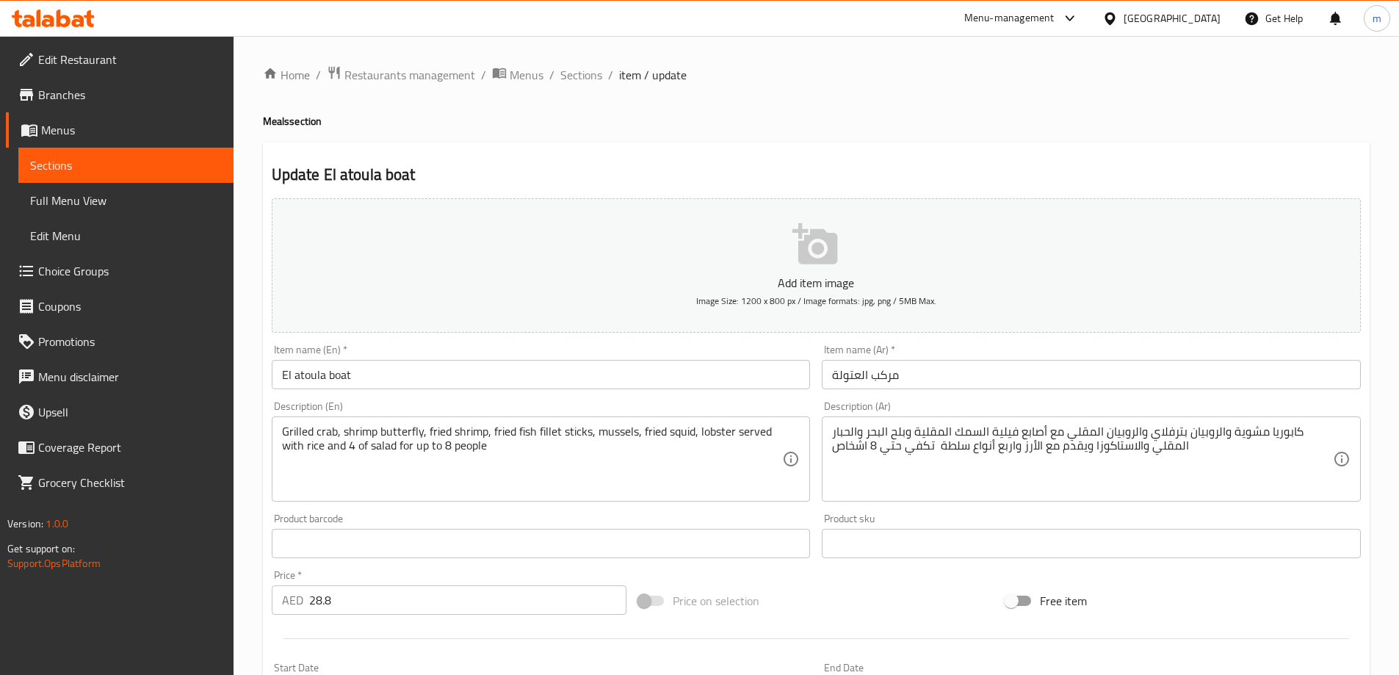
click at [651, 455] on textarea "Grilled crab, shrimp butterfly, fried shrimp, fried fish fillet sticks, mussels…" at bounding box center [532, 459] width 501 height 70
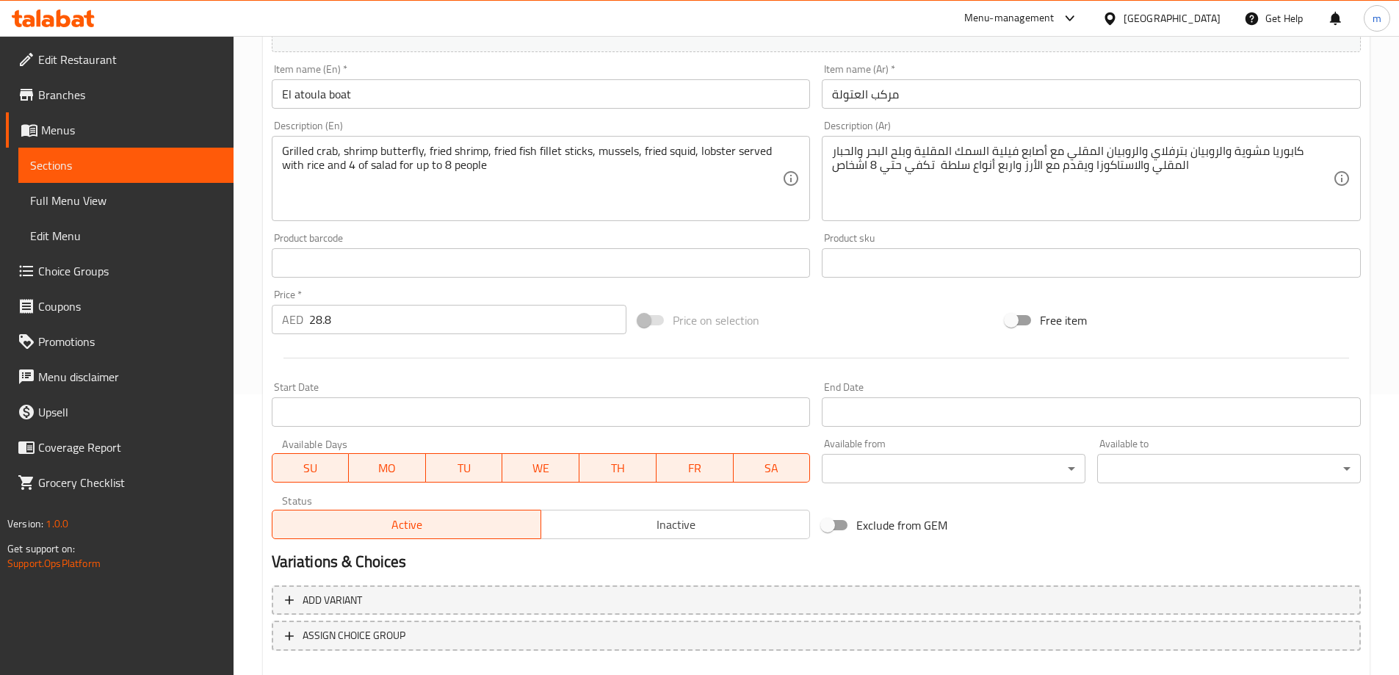
scroll to position [363, 0]
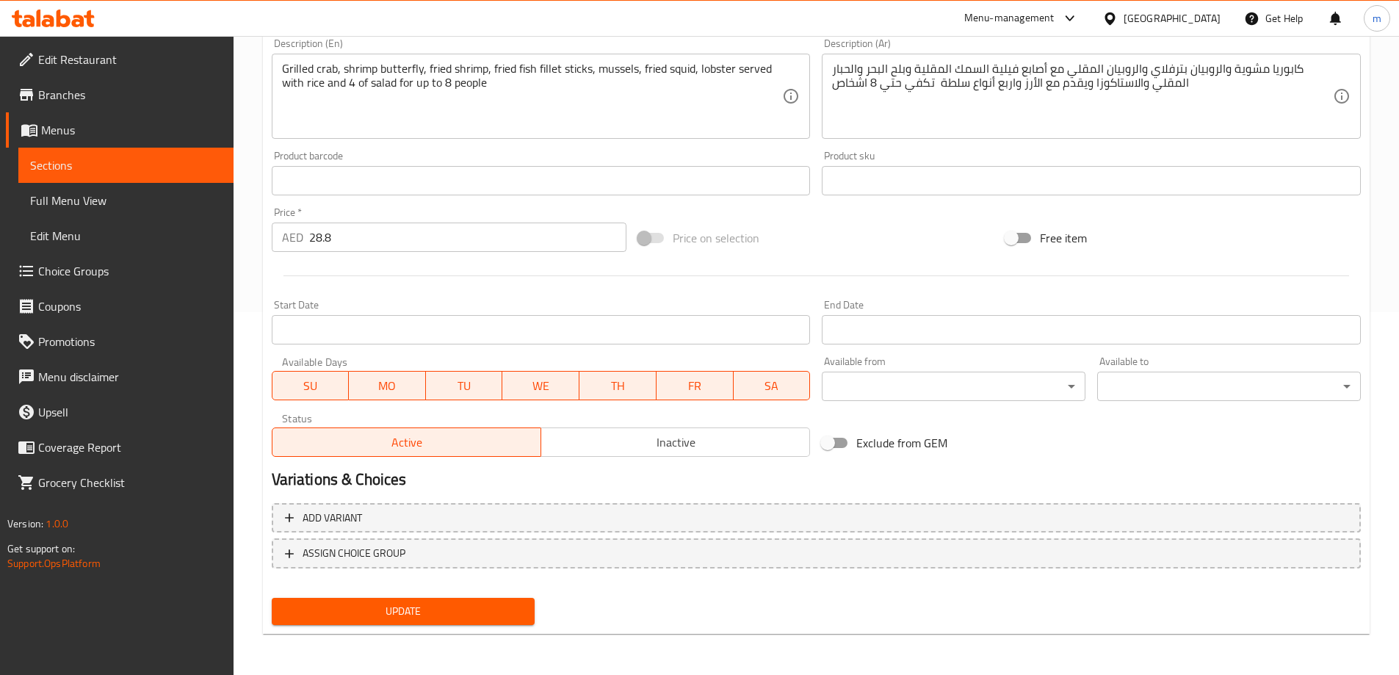
click at [514, 609] on span "Update" at bounding box center [403, 611] width 240 height 18
click at [215, 168] on span "Sections" at bounding box center [126, 165] width 192 height 18
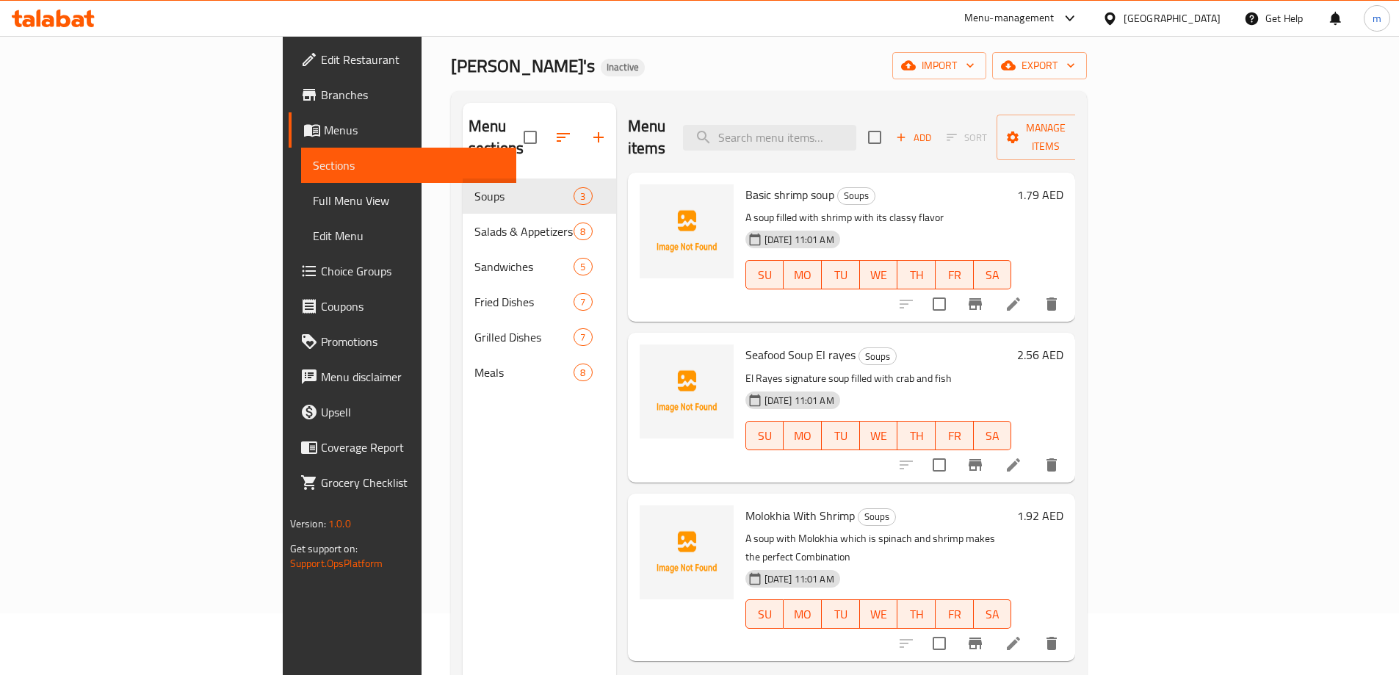
scroll to position [59, 0]
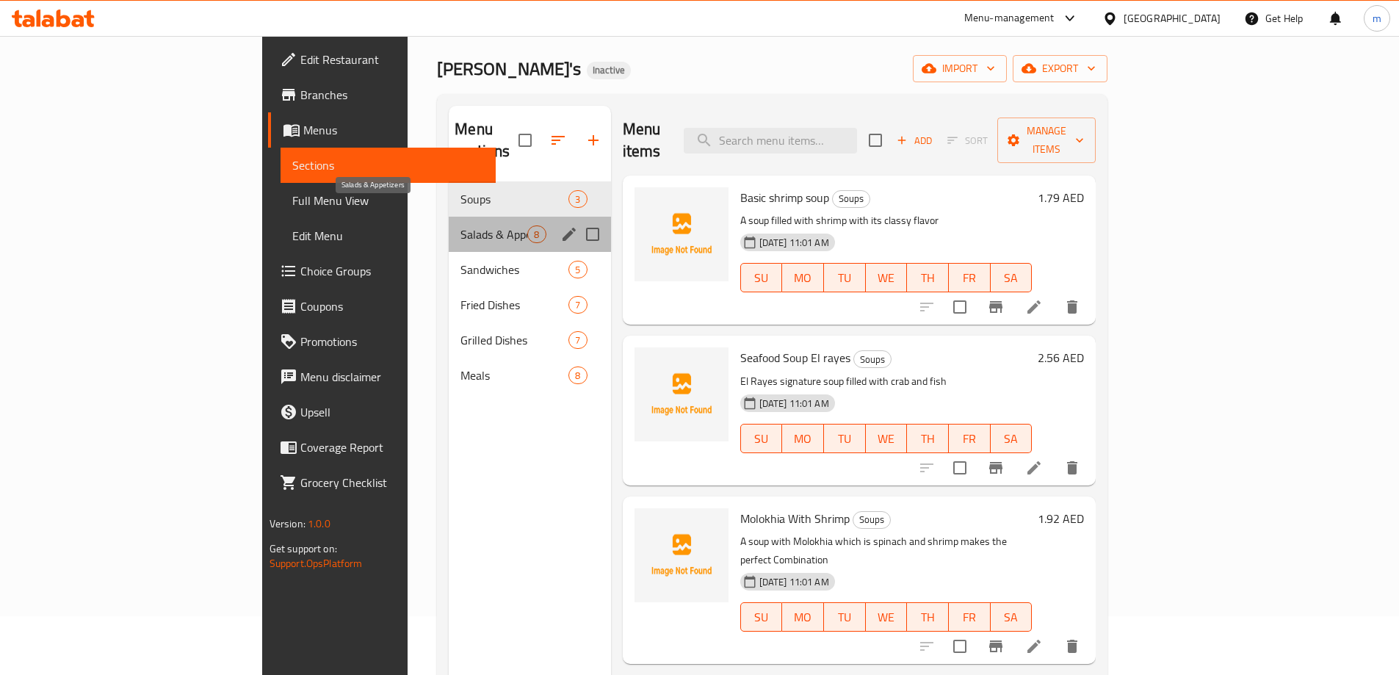
click at [460, 225] on span "Salads & Appetizers" at bounding box center [493, 234] width 67 height 18
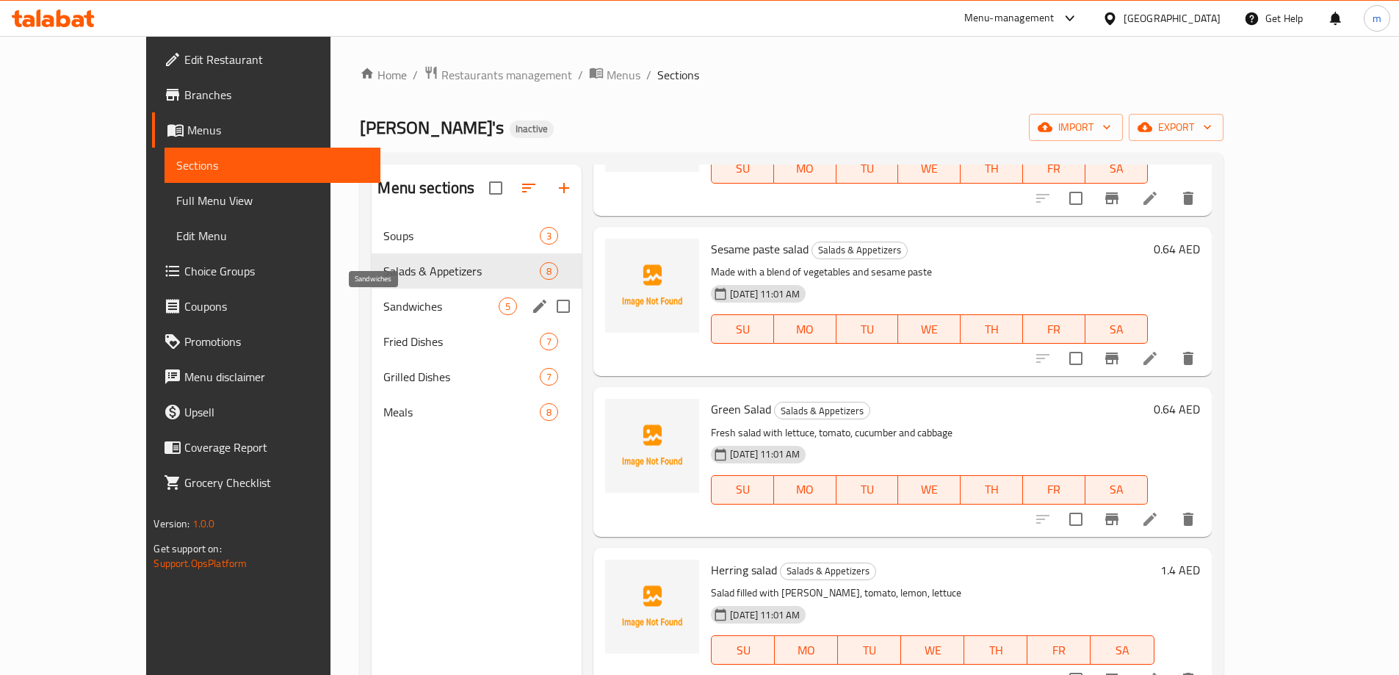
click at [383, 313] on span "Sandwiches" at bounding box center [440, 306] width 115 height 18
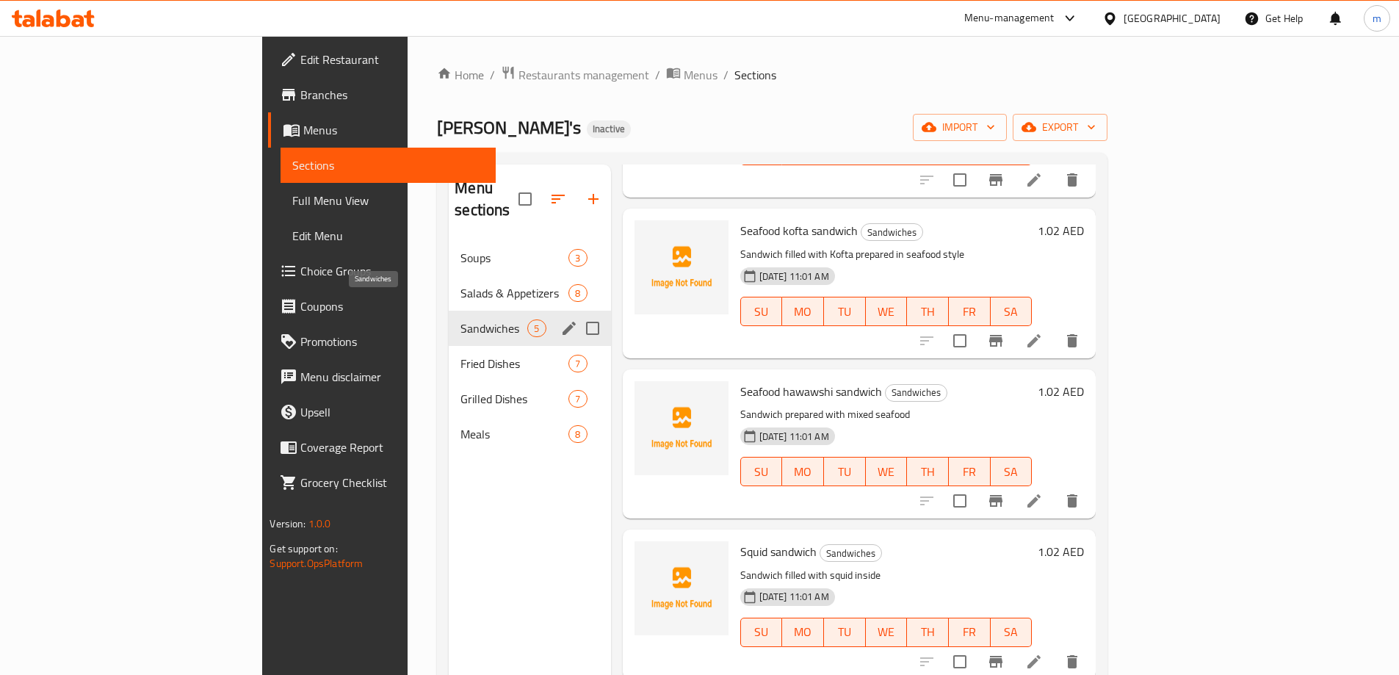
scroll to position [164, 0]
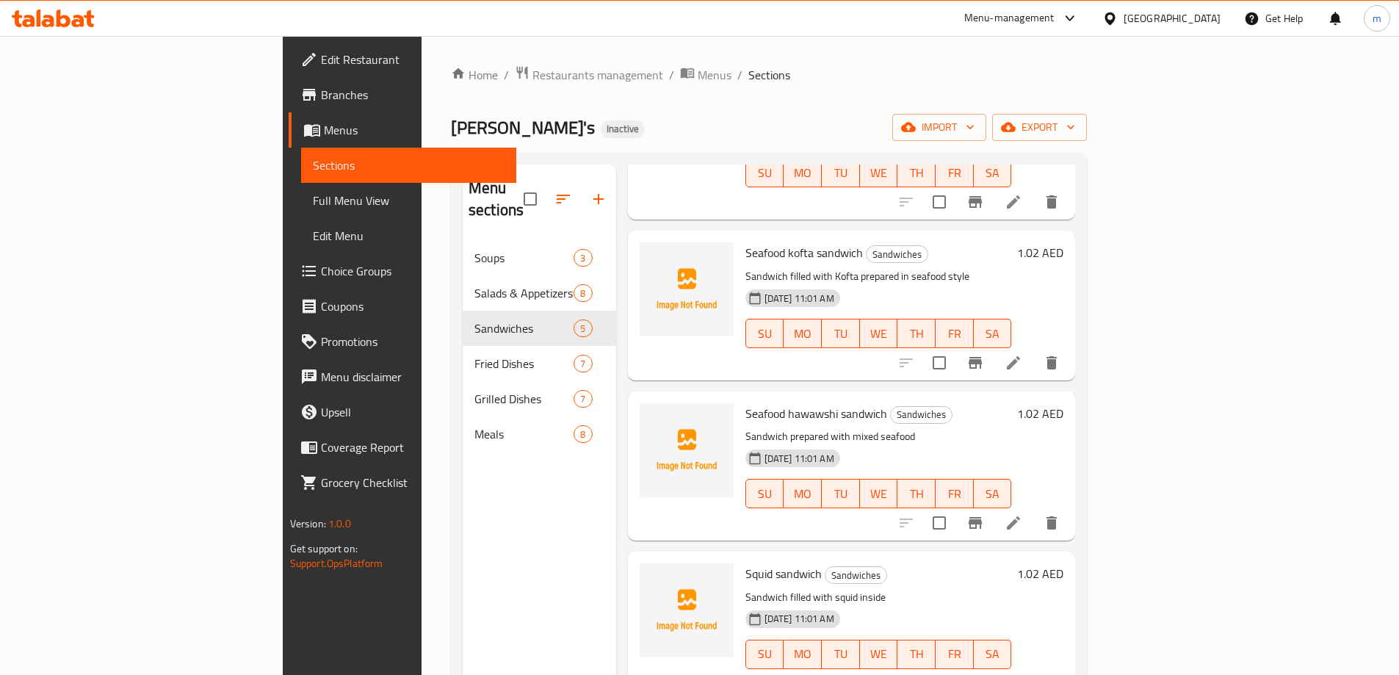
click at [1022, 514] on icon at bounding box center [1013, 523] width 18 height 18
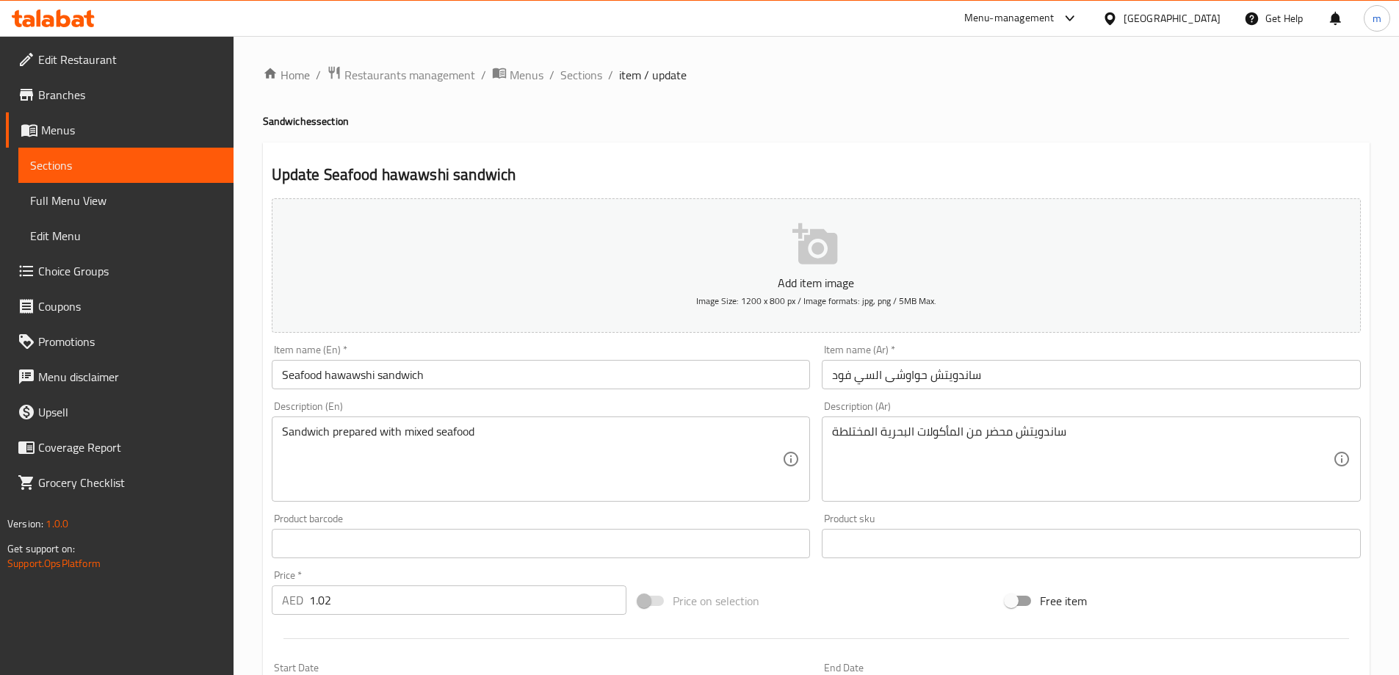
click at [106, 169] on span "Sections" at bounding box center [126, 165] width 192 height 18
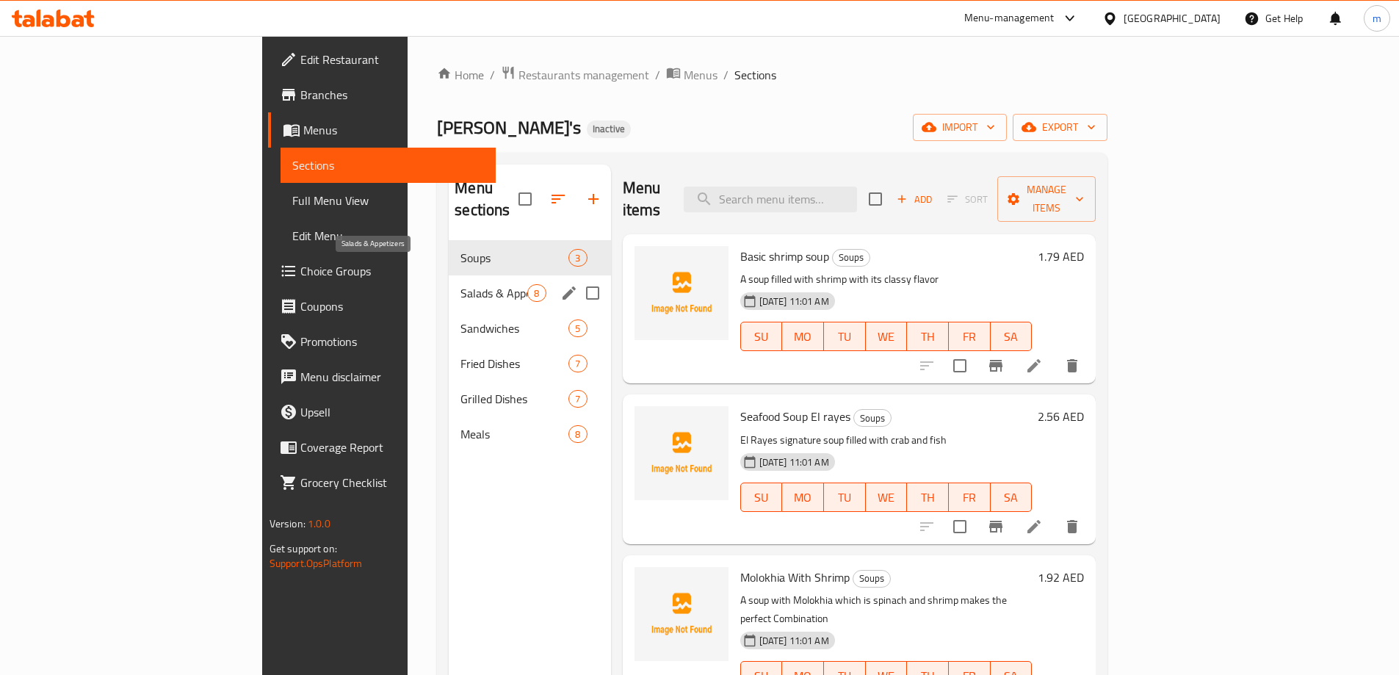
click at [460, 284] on span "Salads & Appetizers" at bounding box center [493, 293] width 67 height 18
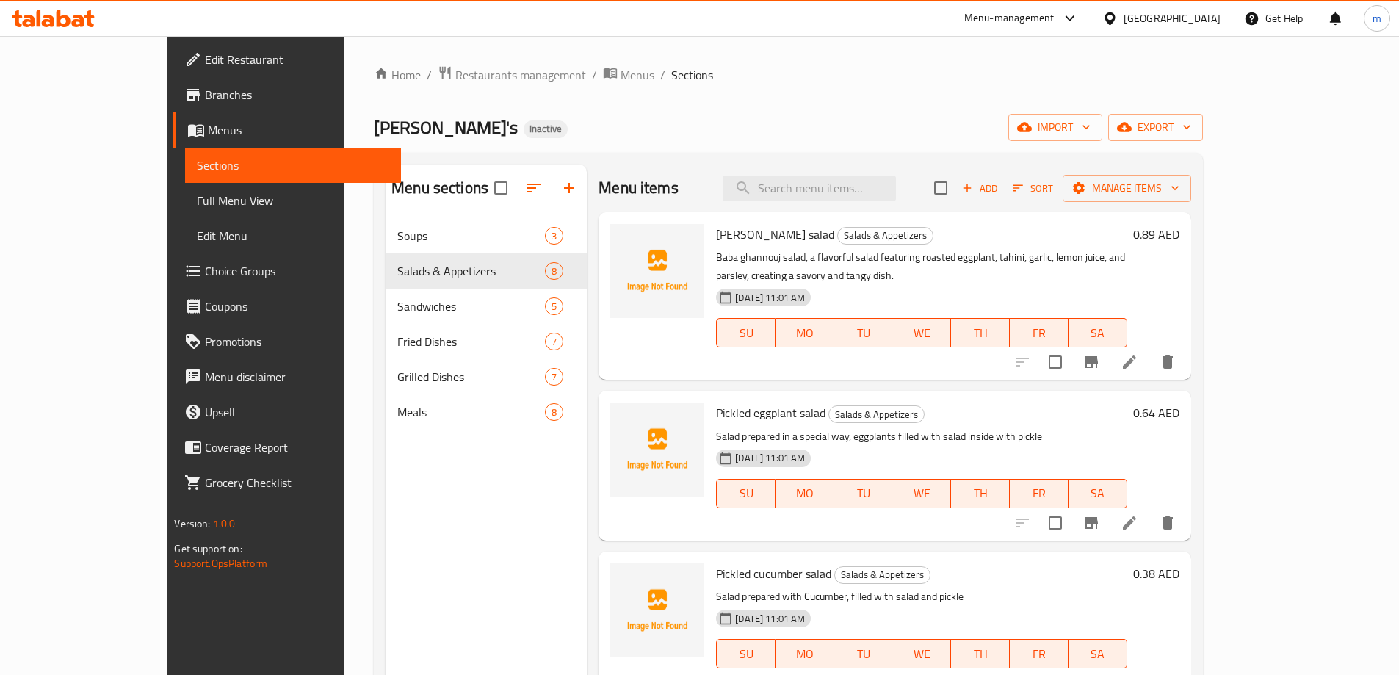
click at [1138, 514] on icon at bounding box center [1129, 523] width 18 height 18
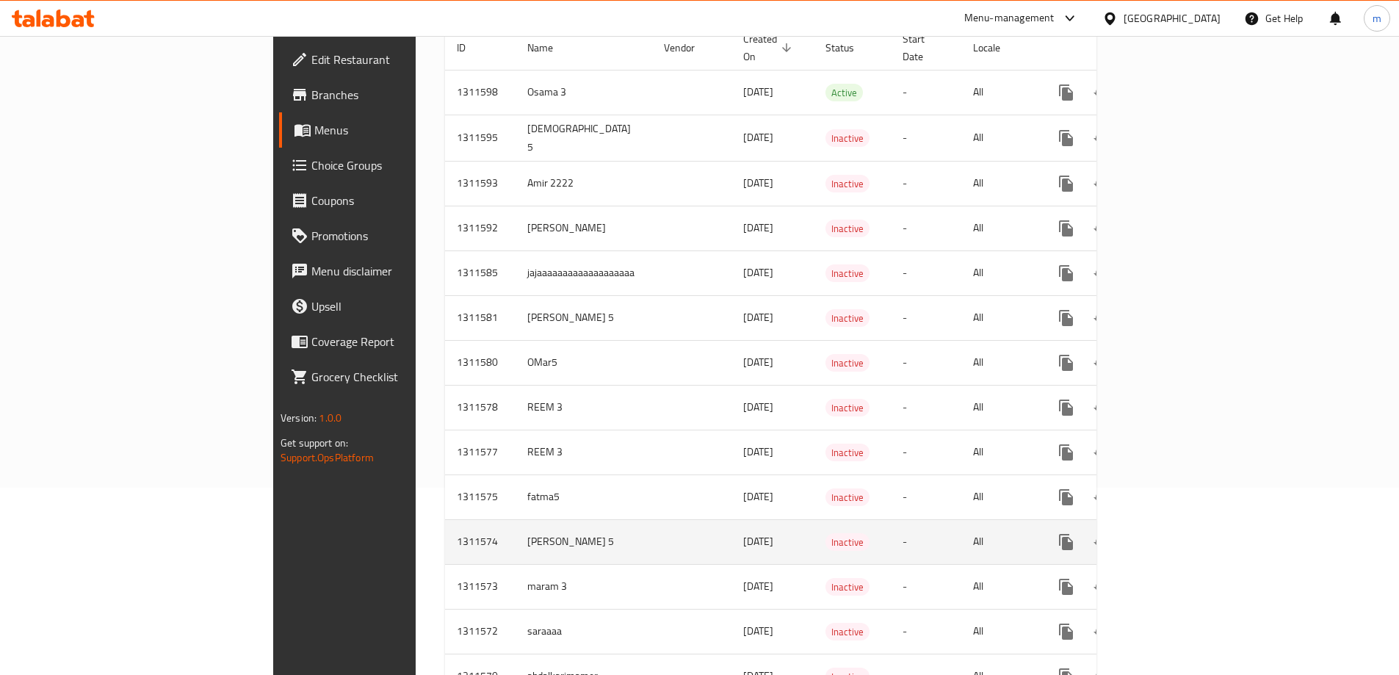
scroll to position [220, 0]
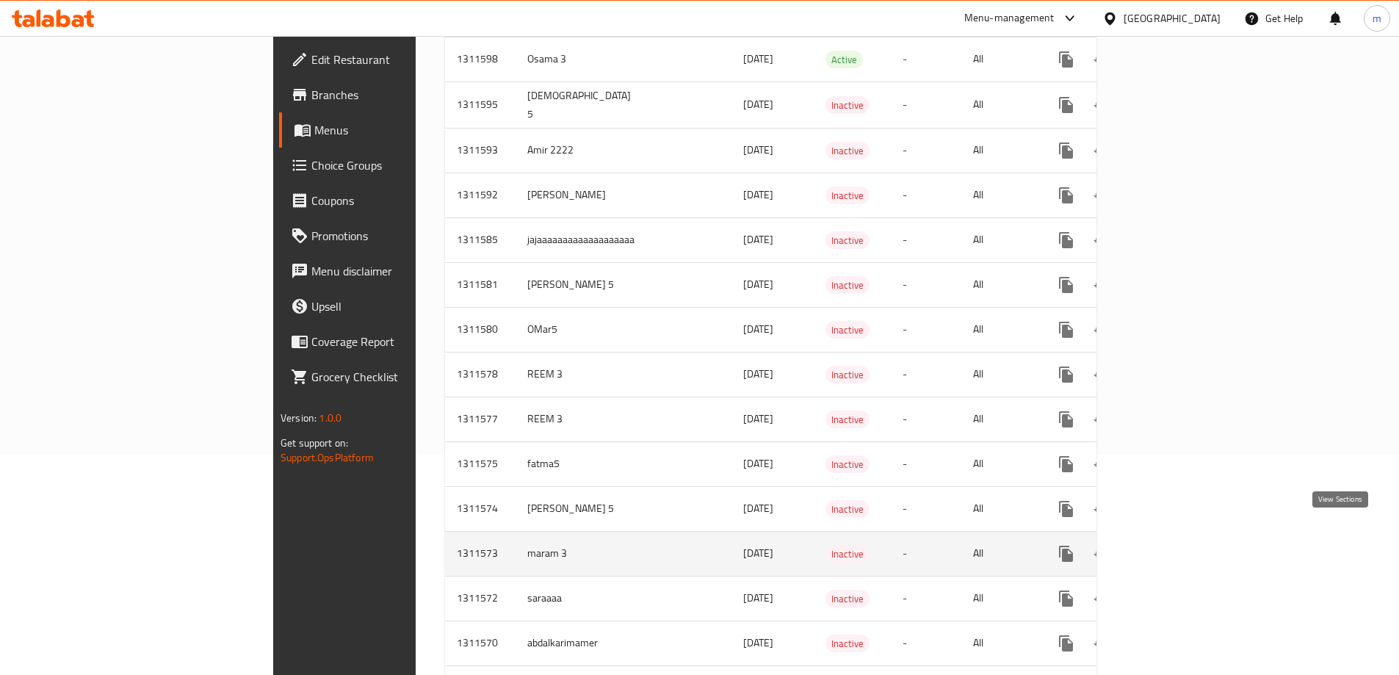
click at [1189, 545] on link "enhanced table" at bounding box center [1171, 553] width 35 height 35
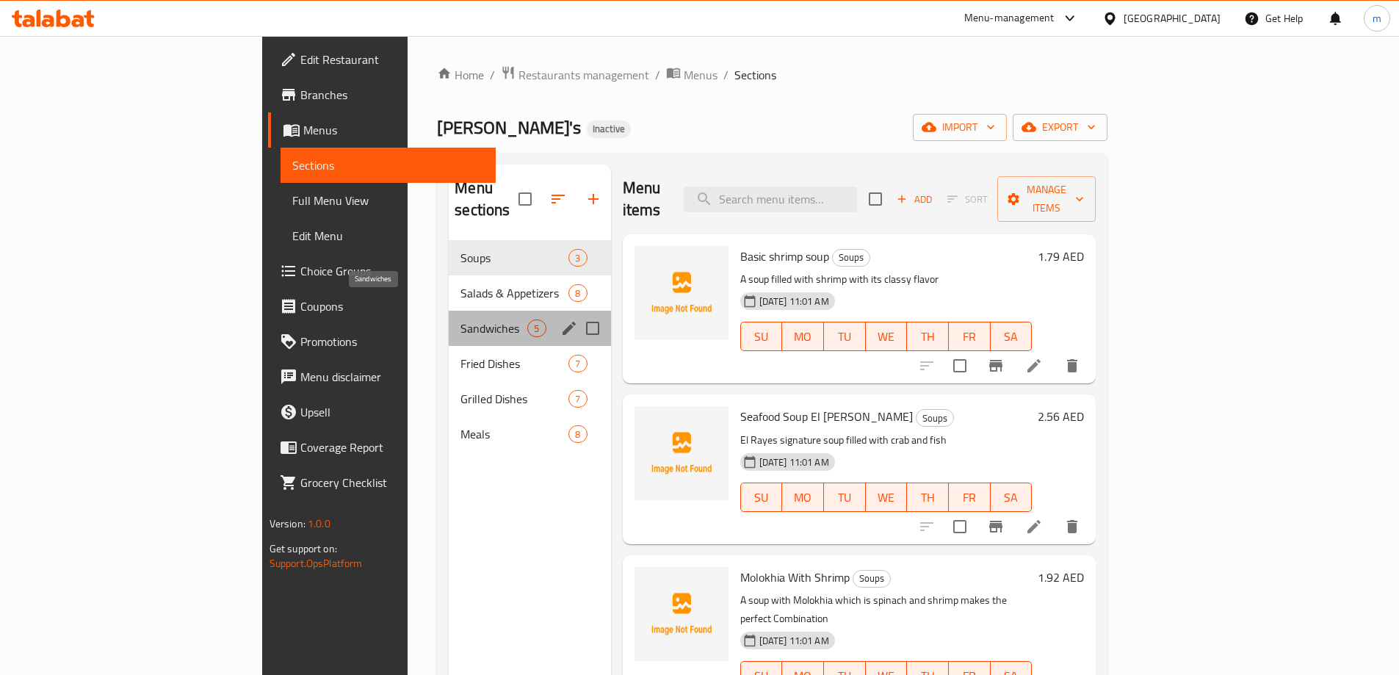
click at [460, 319] on span "Sandwiches" at bounding box center [493, 328] width 67 height 18
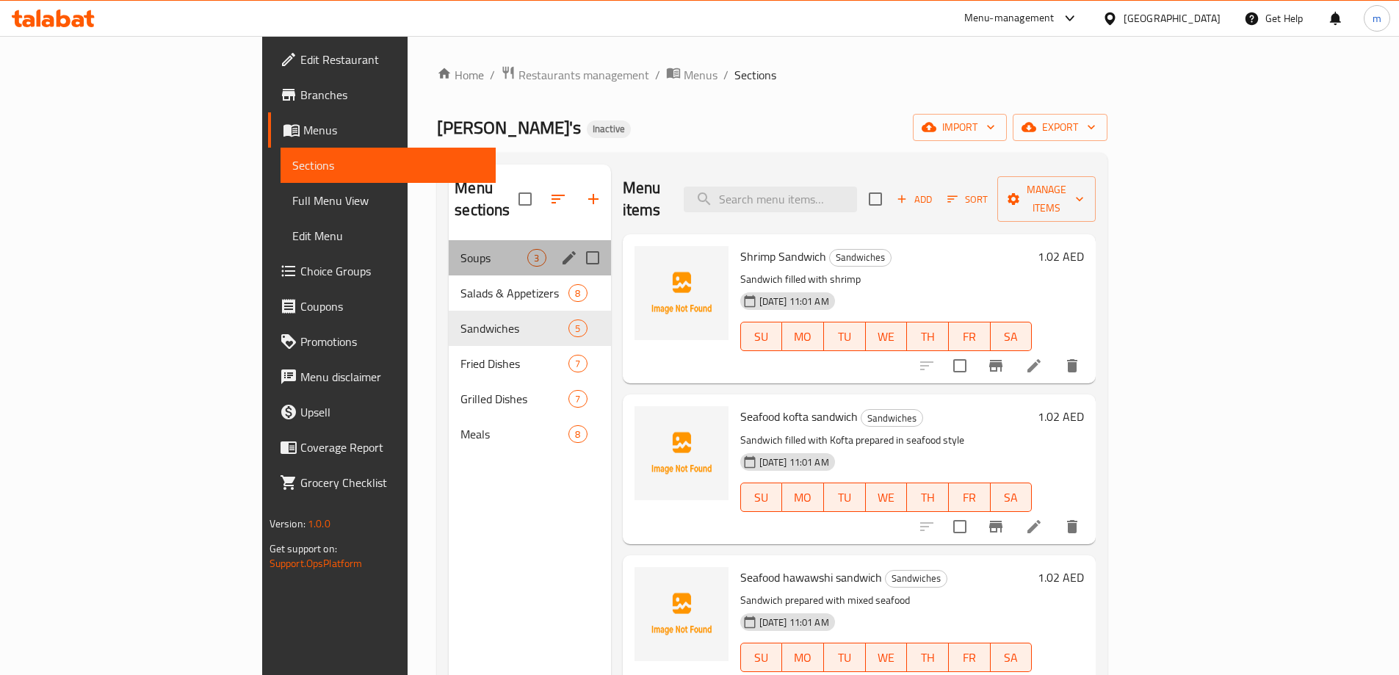
click at [449, 251] on div "Soups 3" at bounding box center [530, 257] width 162 height 35
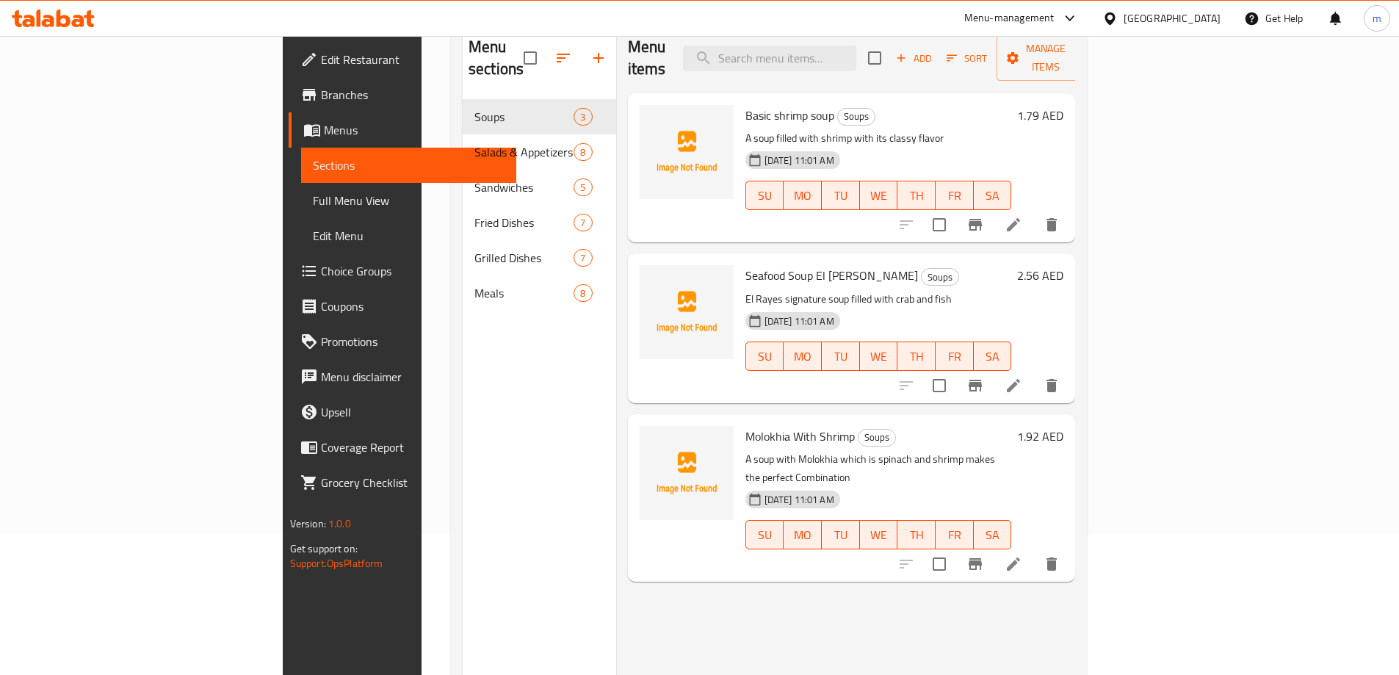
scroll to position [147, 0]
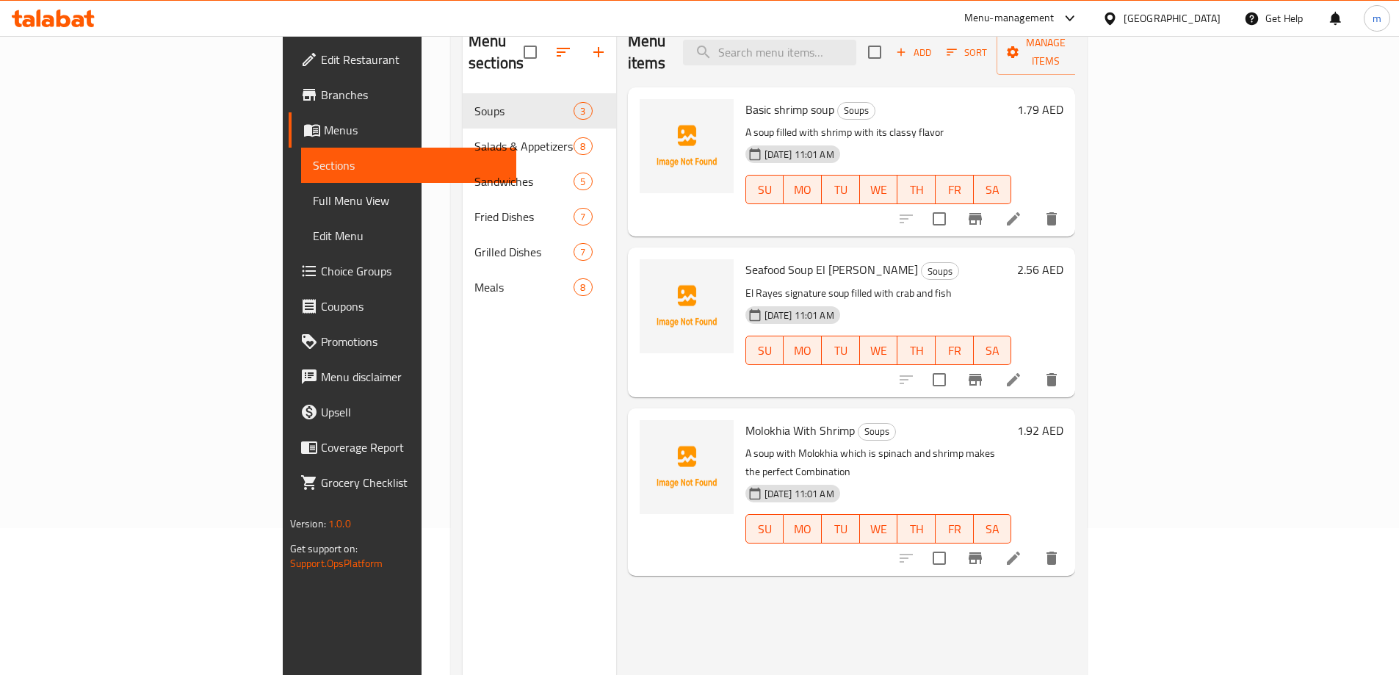
click at [1022, 549] on icon at bounding box center [1013, 558] width 18 height 18
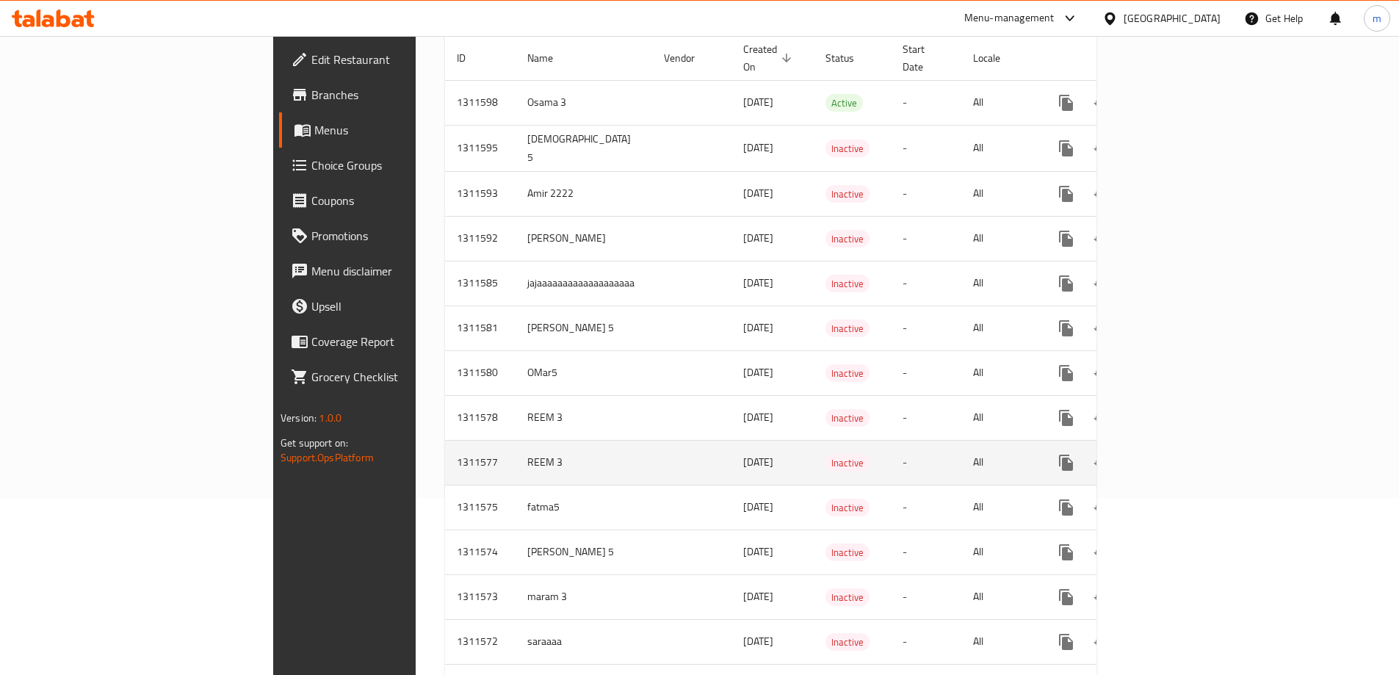
scroll to position [294, 0]
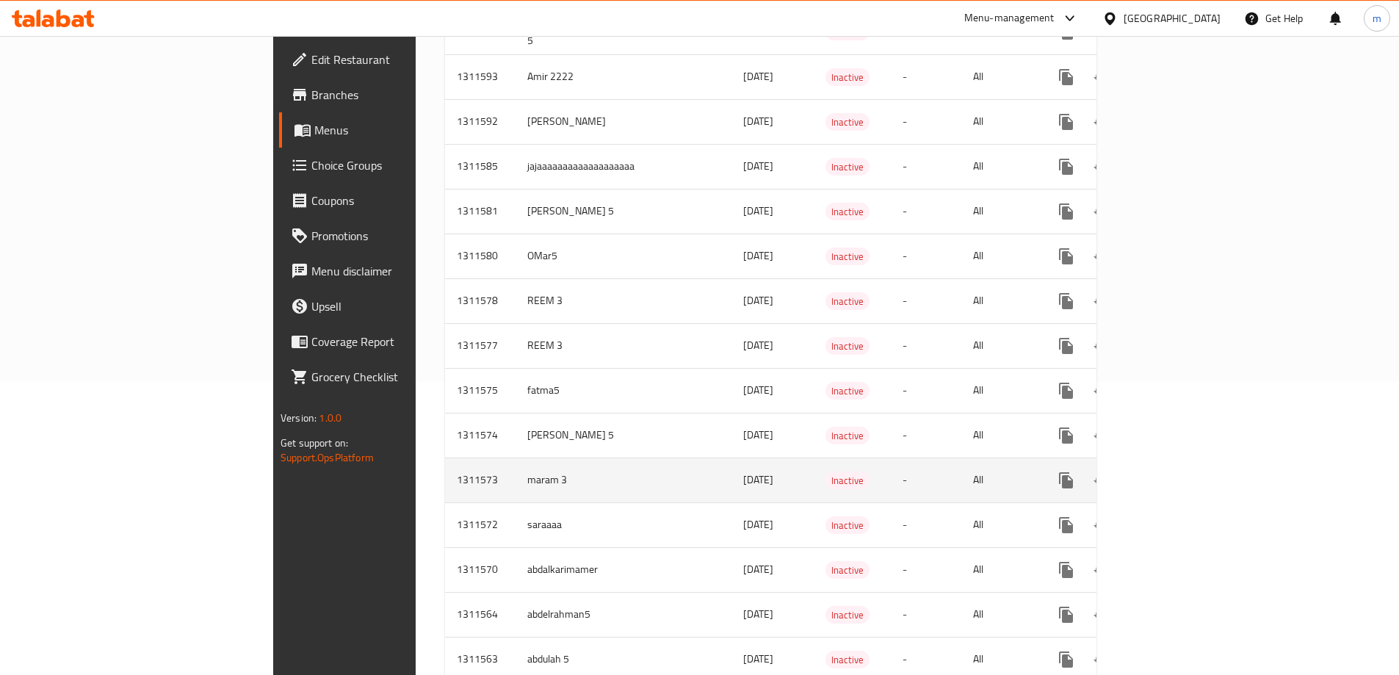
click at [1180, 471] on icon "enhanced table" at bounding box center [1172, 480] width 18 height 18
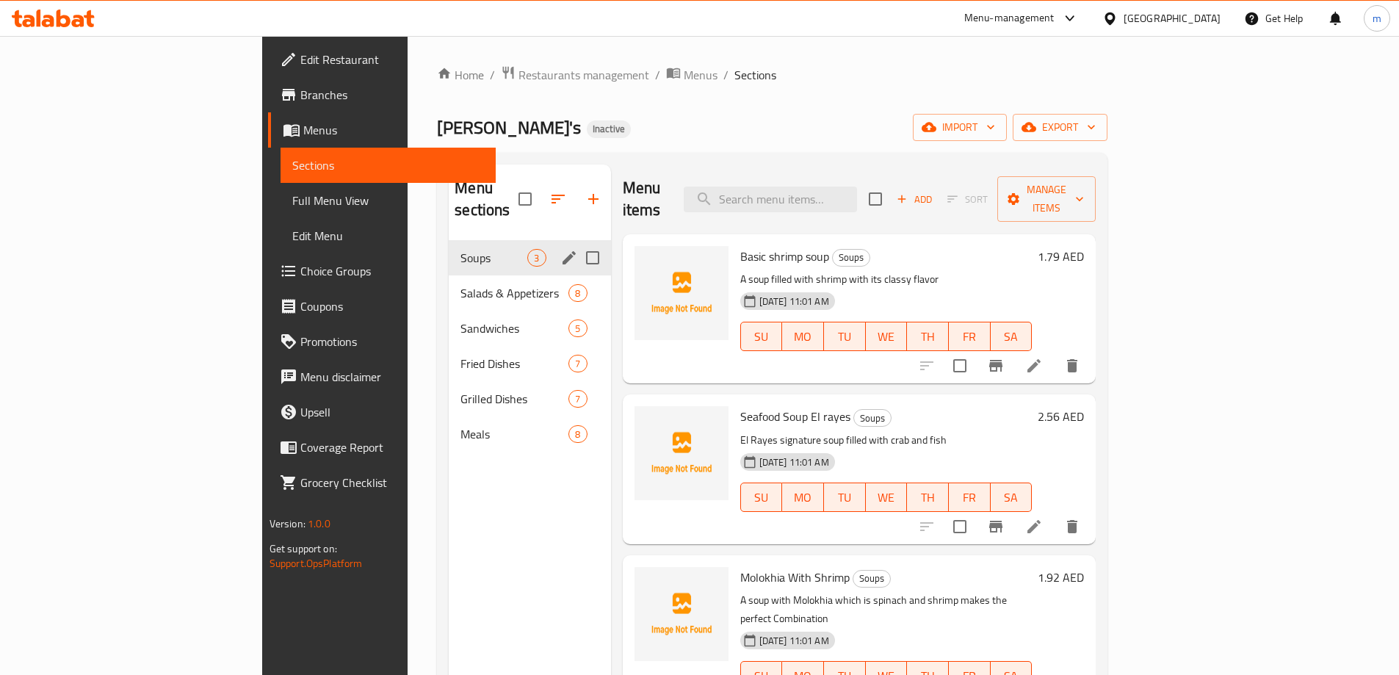
click at [460, 249] on span "Soups" at bounding box center [493, 258] width 67 height 18
click at [460, 284] on span "Salads & Appetizers" at bounding box center [493, 293] width 67 height 18
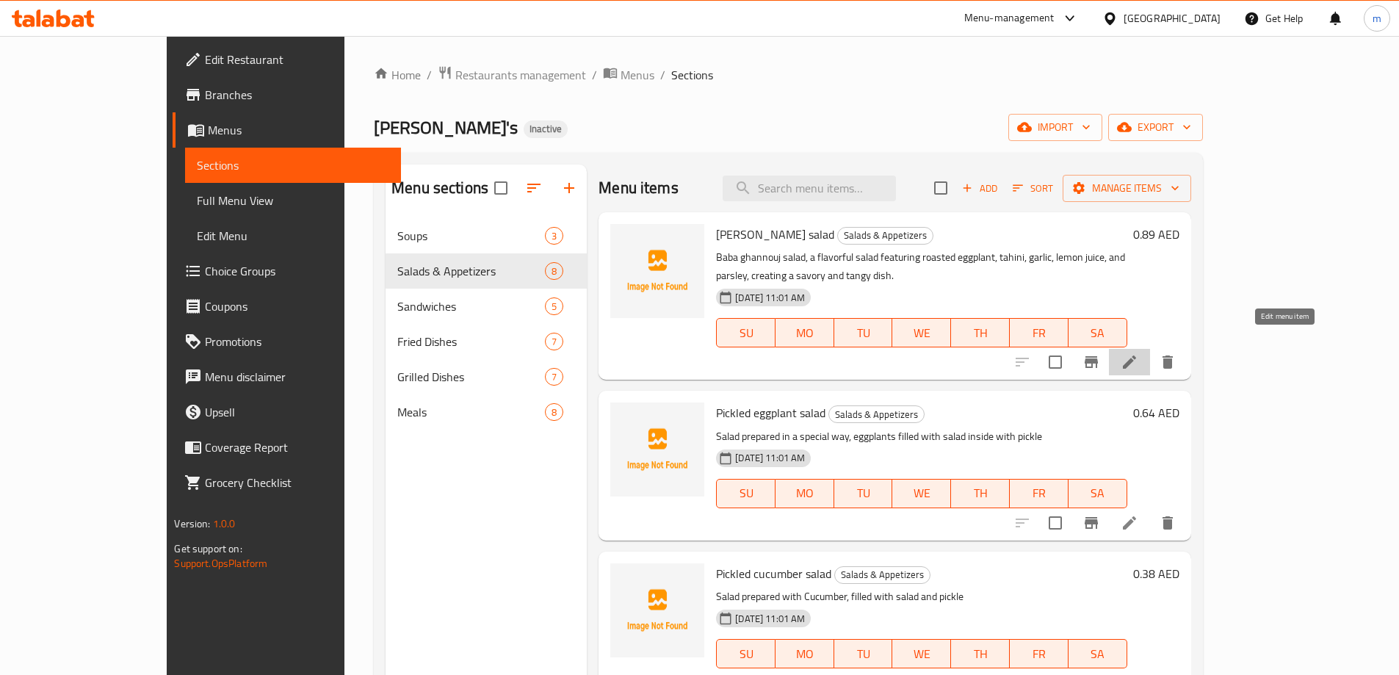
click at [1138, 353] on icon at bounding box center [1129, 362] width 18 height 18
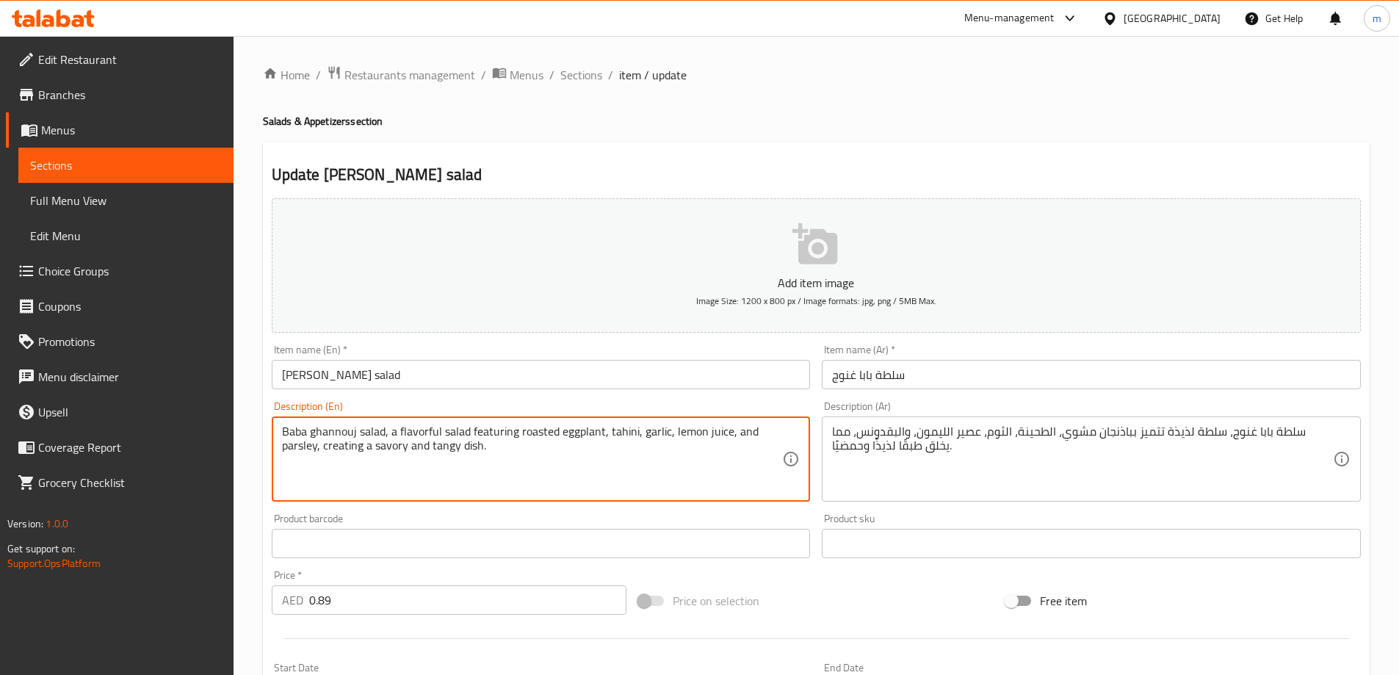
click at [548, 465] on textarea "Baba ghannouj salad, a flavorful salad featuring roasted eggplant, tahini, garl…" at bounding box center [532, 459] width 501 height 70
type textarea "B"
click at [827, 446] on div "سلطة بابا غنوج، سلطة لذيذة تتميز بباذنجان مشوي، الطحينة، الثوم، عصير الليمون، و…" at bounding box center [1090, 458] width 539 height 85
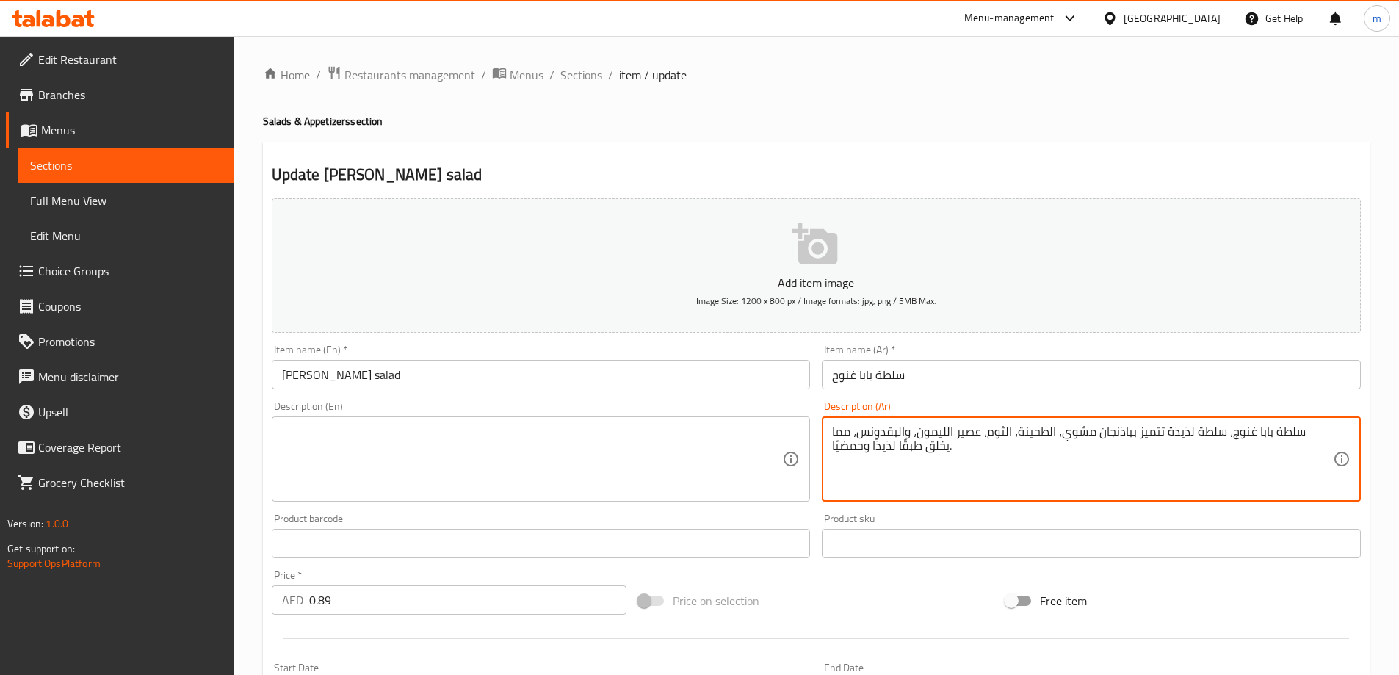
click at [832, 446] on textarea "سلطة بابا غنوج، سلطة لذيذة تتميز بباذنجان مشوي، الطحينة، الثوم، عصير الليمون، و…" at bounding box center [1082, 459] width 501 height 70
click at [936, 432] on textarea "طبقًا لذيذًا وحمضيًا." at bounding box center [1082, 459] width 501 height 70
type textarea "ط"
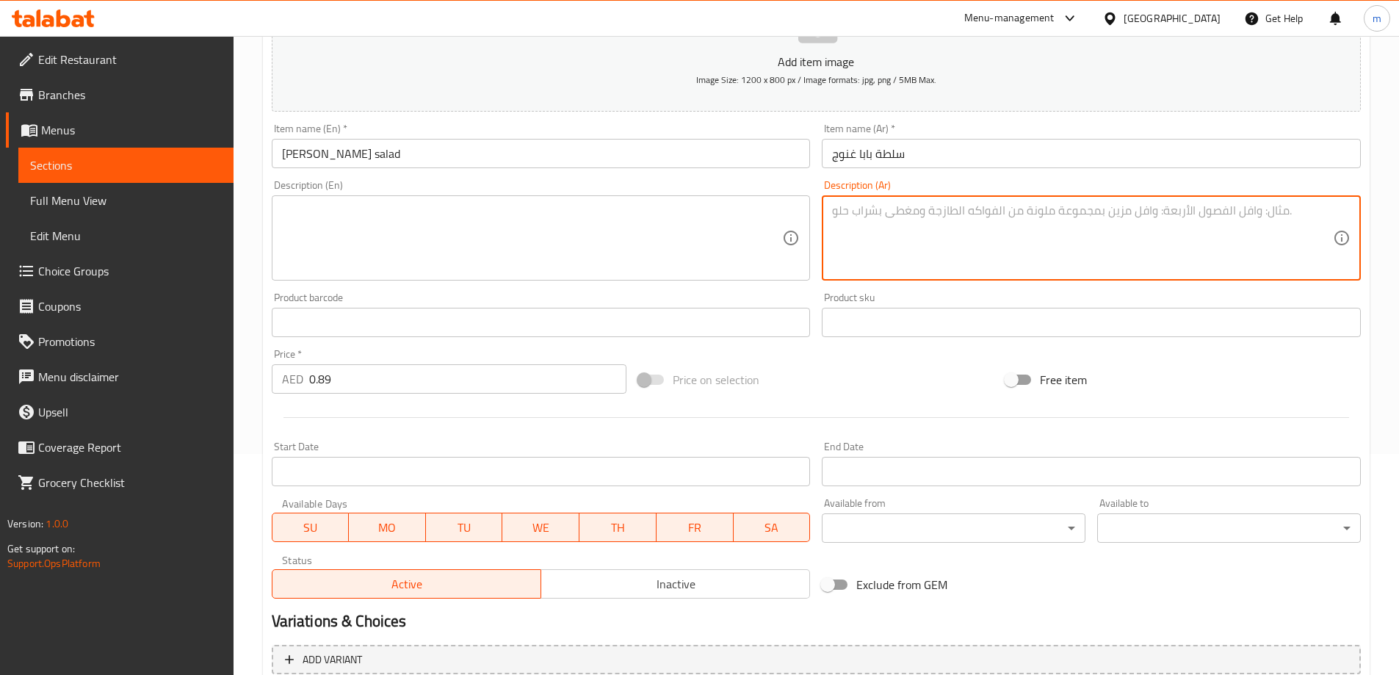
scroll to position [363, 0]
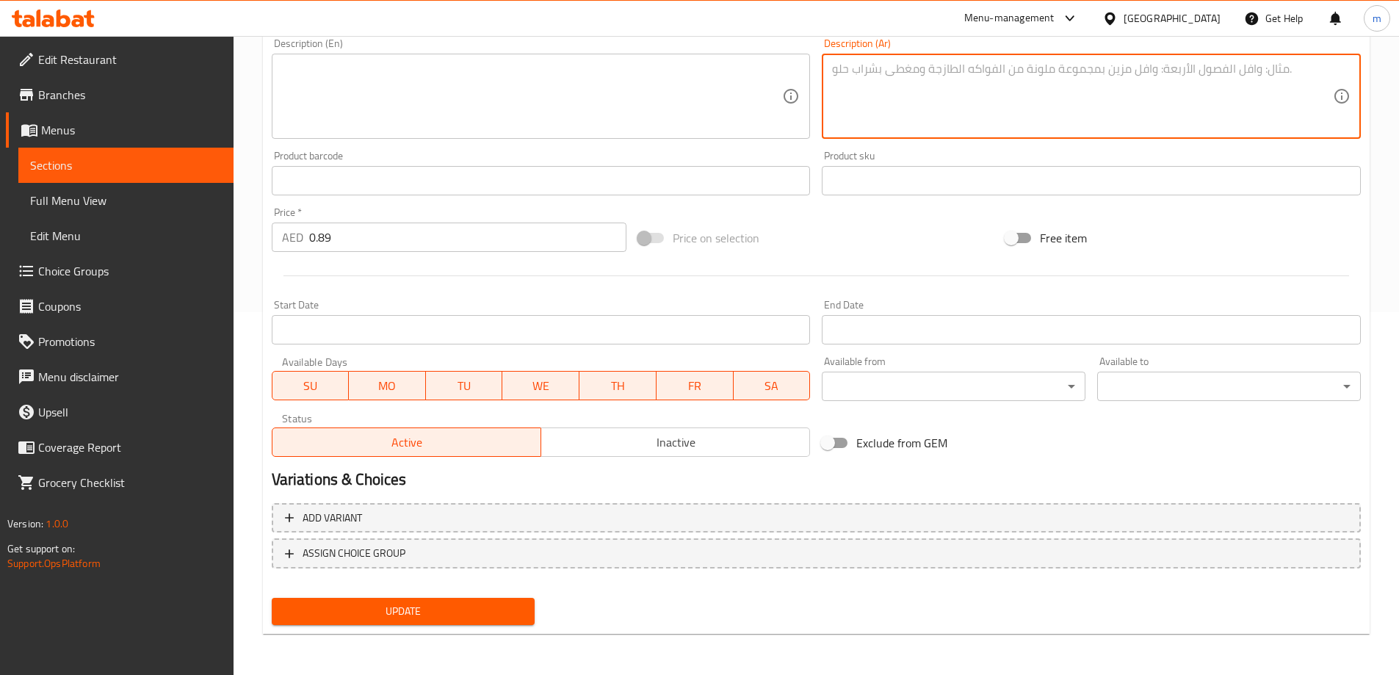
click at [419, 602] on span "Update" at bounding box center [403, 611] width 240 height 18
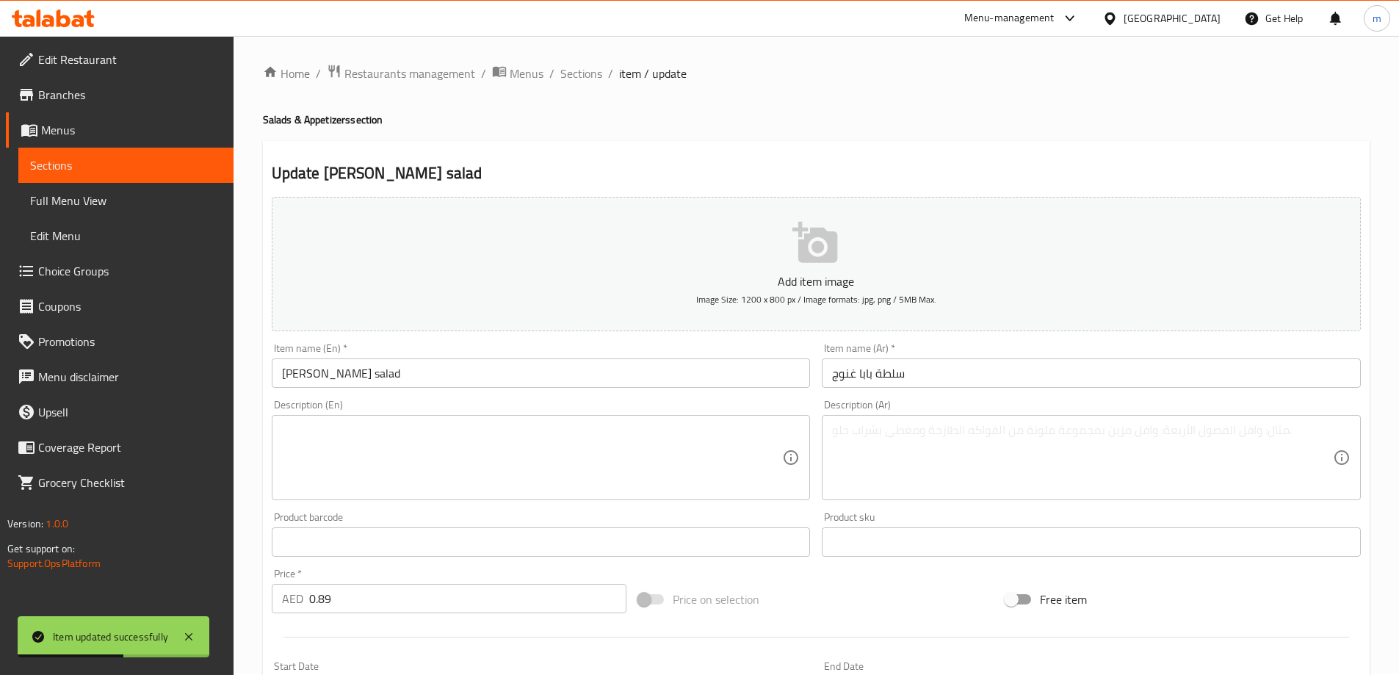
scroll to position [0, 0]
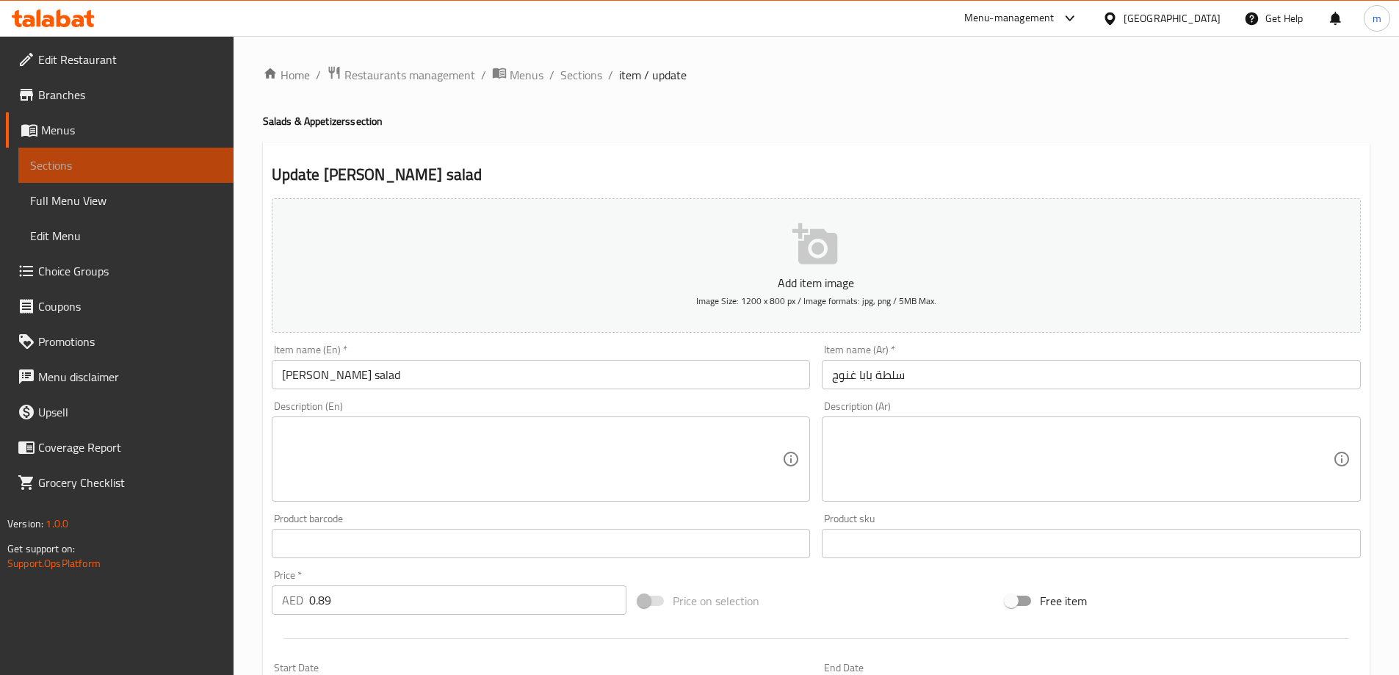
click at [136, 160] on span "Sections" at bounding box center [126, 165] width 192 height 18
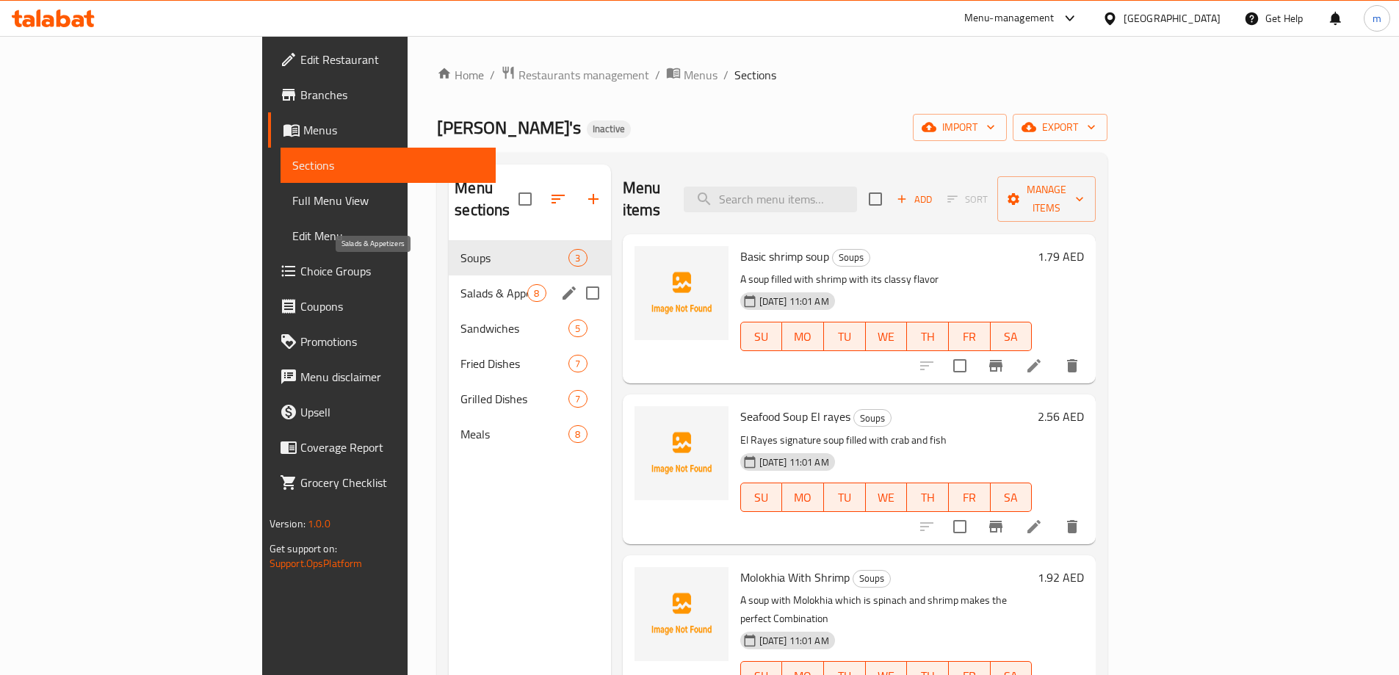
click at [460, 284] on span "Salads & Appetizers" at bounding box center [493, 293] width 67 height 18
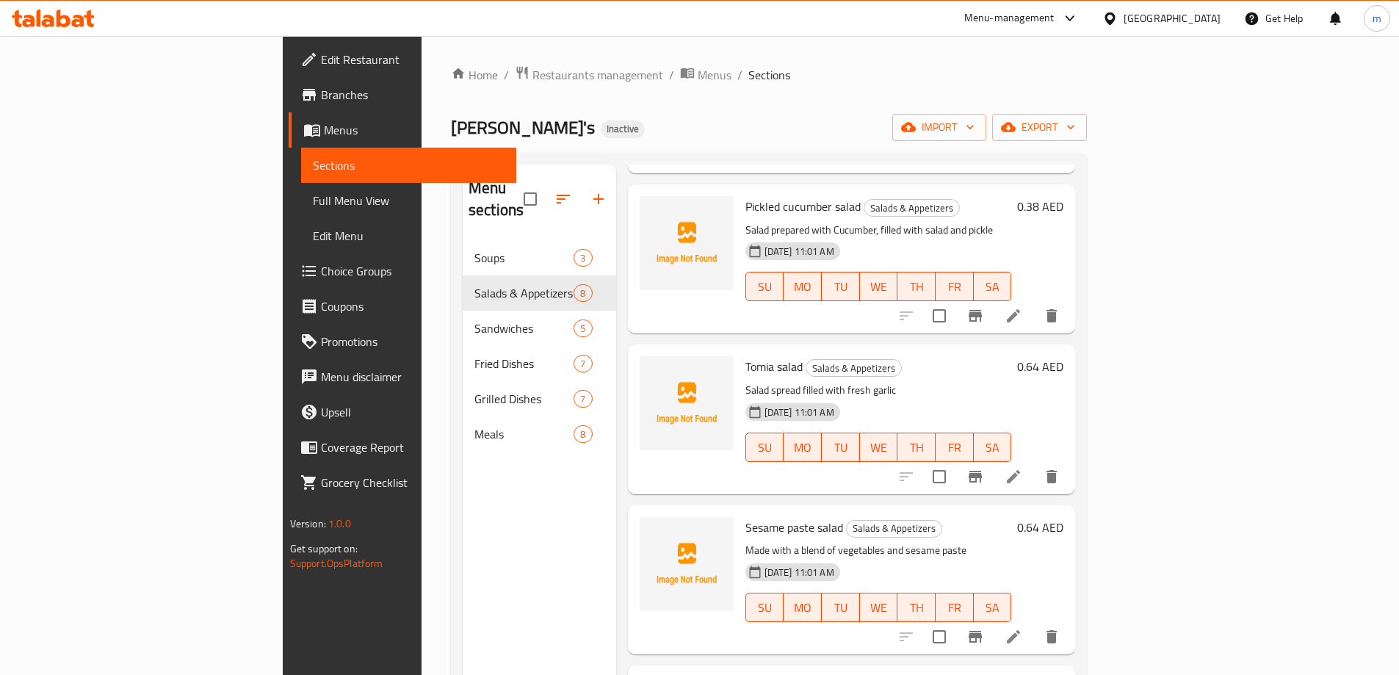
scroll to position [440, 0]
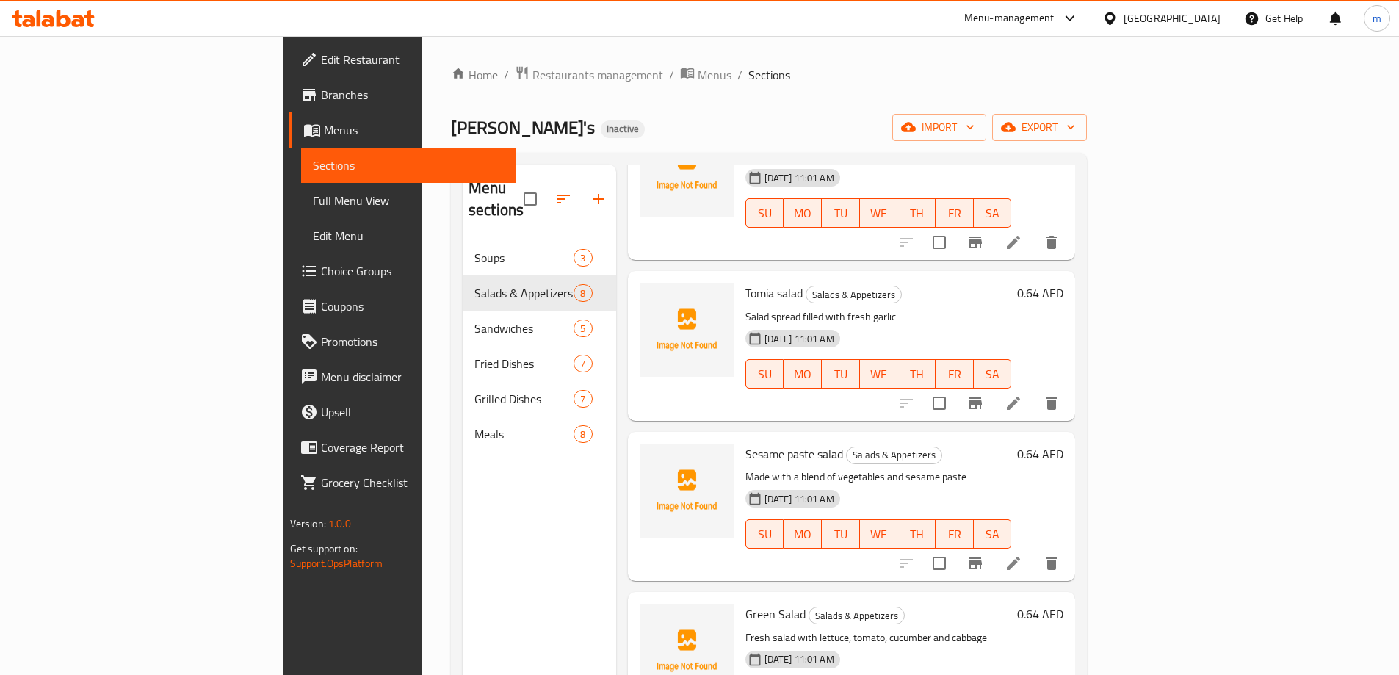
click at [1034, 550] on li at bounding box center [1013, 563] width 41 height 26
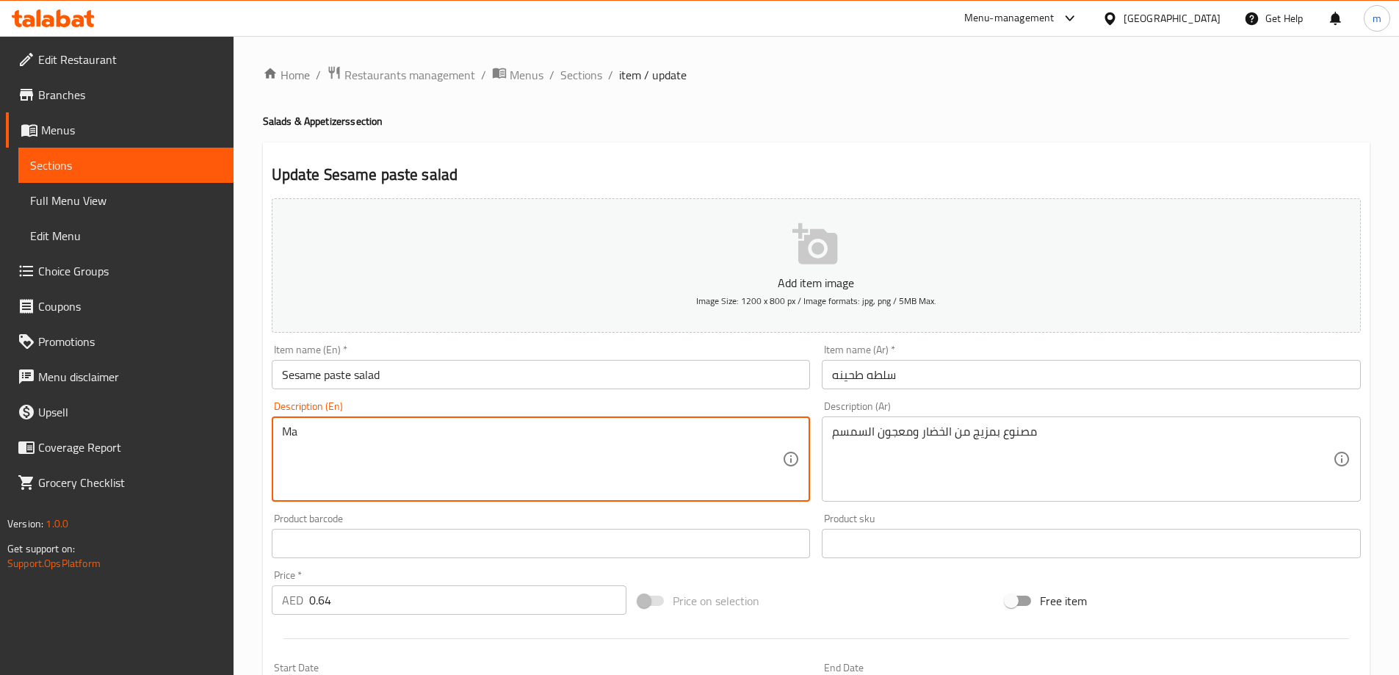
type textarea "M"
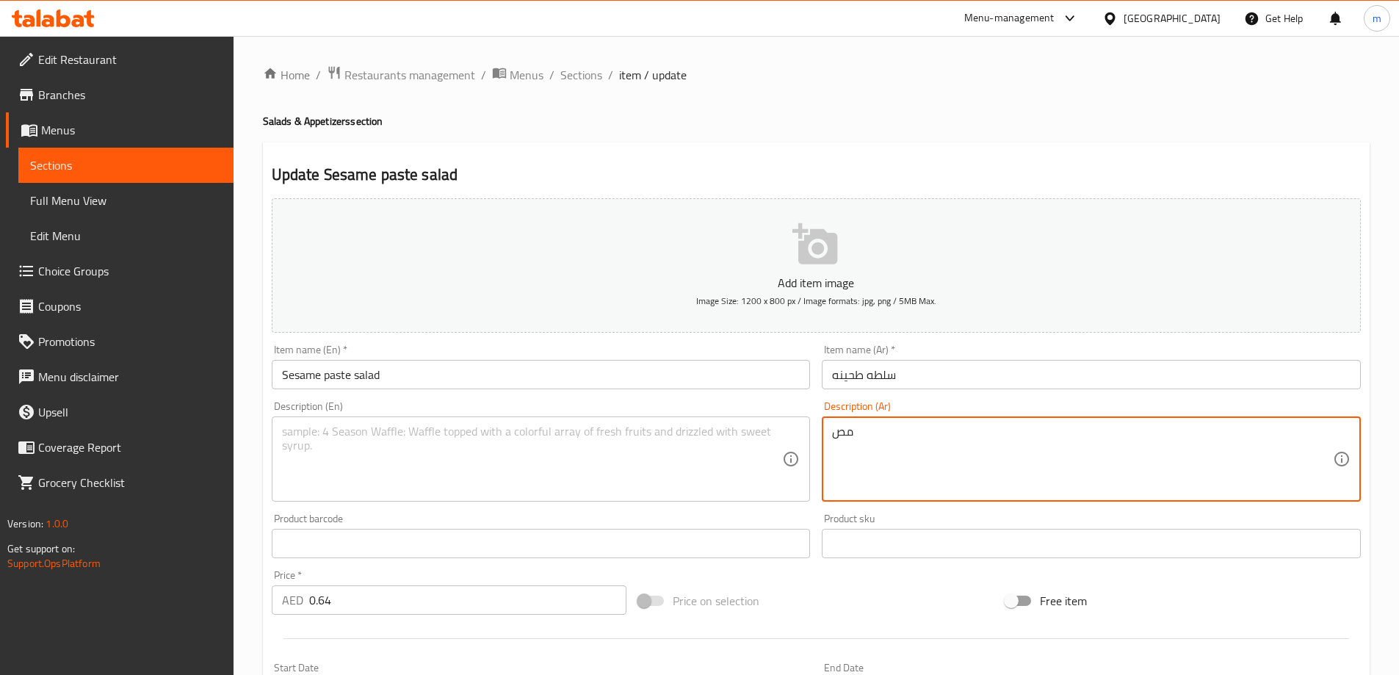
type textarea "م"
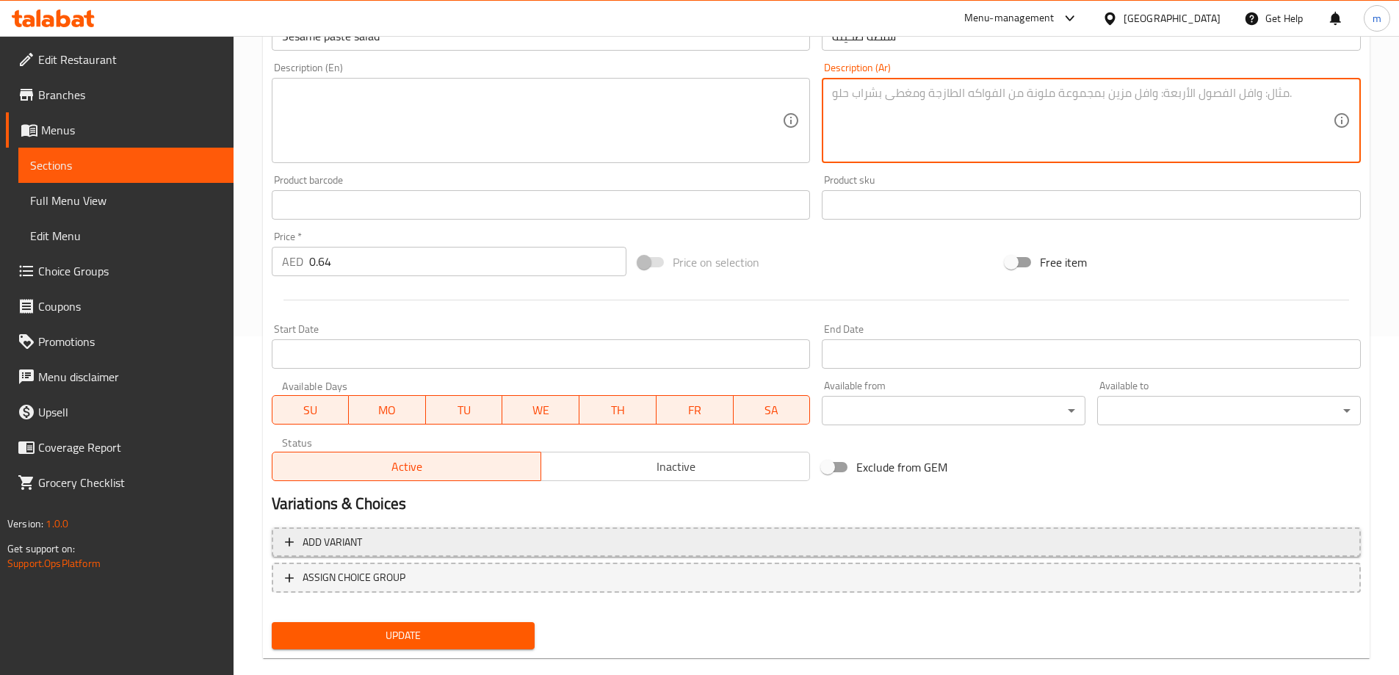
scroll to position [363, 0]
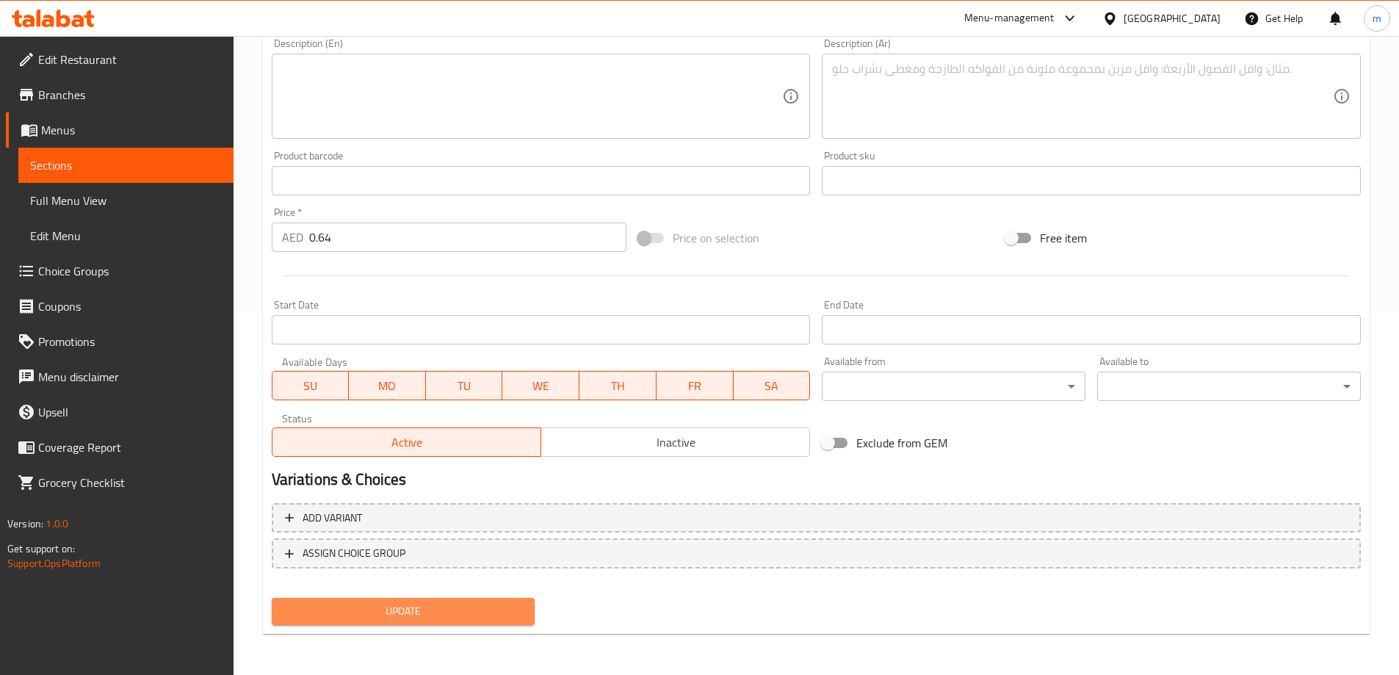
click at [480, 603] on span "Update" at bounding box center [403, 611] width 240 height 18
click at [155, 167] on span "Sections" at bounding box center [126, 165] width 192 height 18
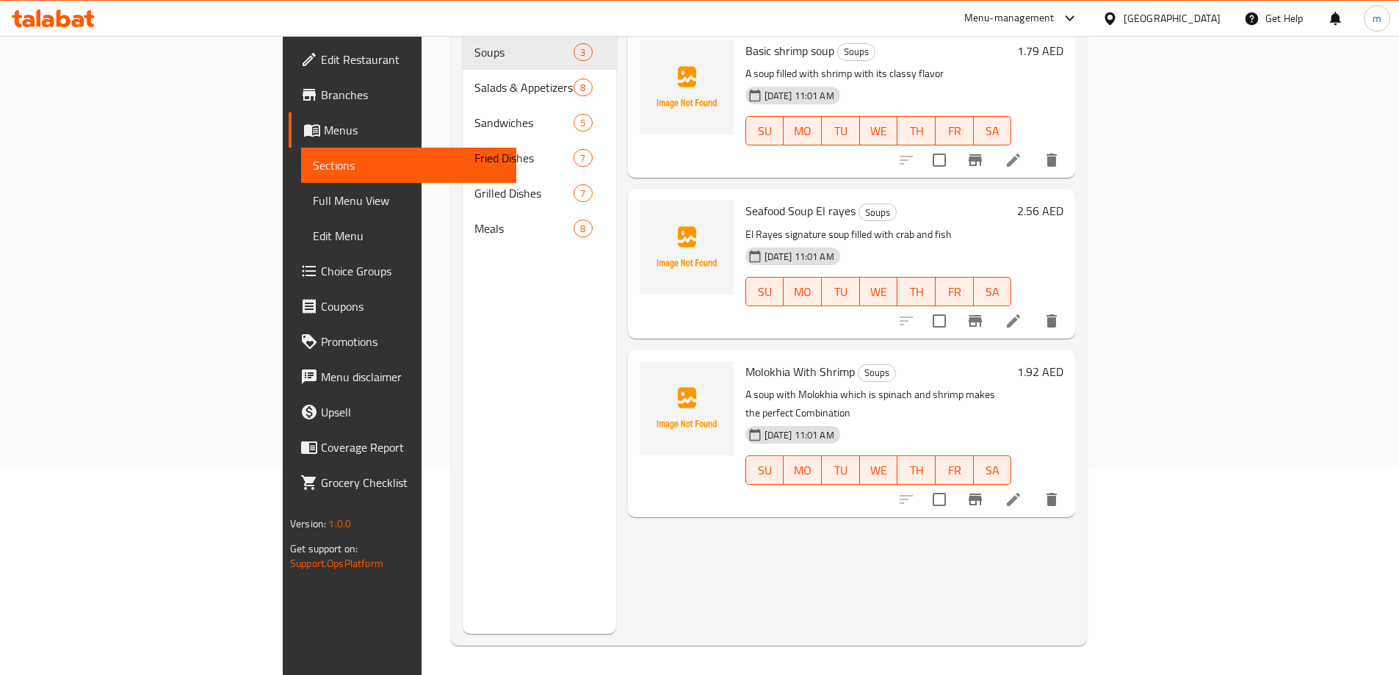
scroll to position [206, 0]
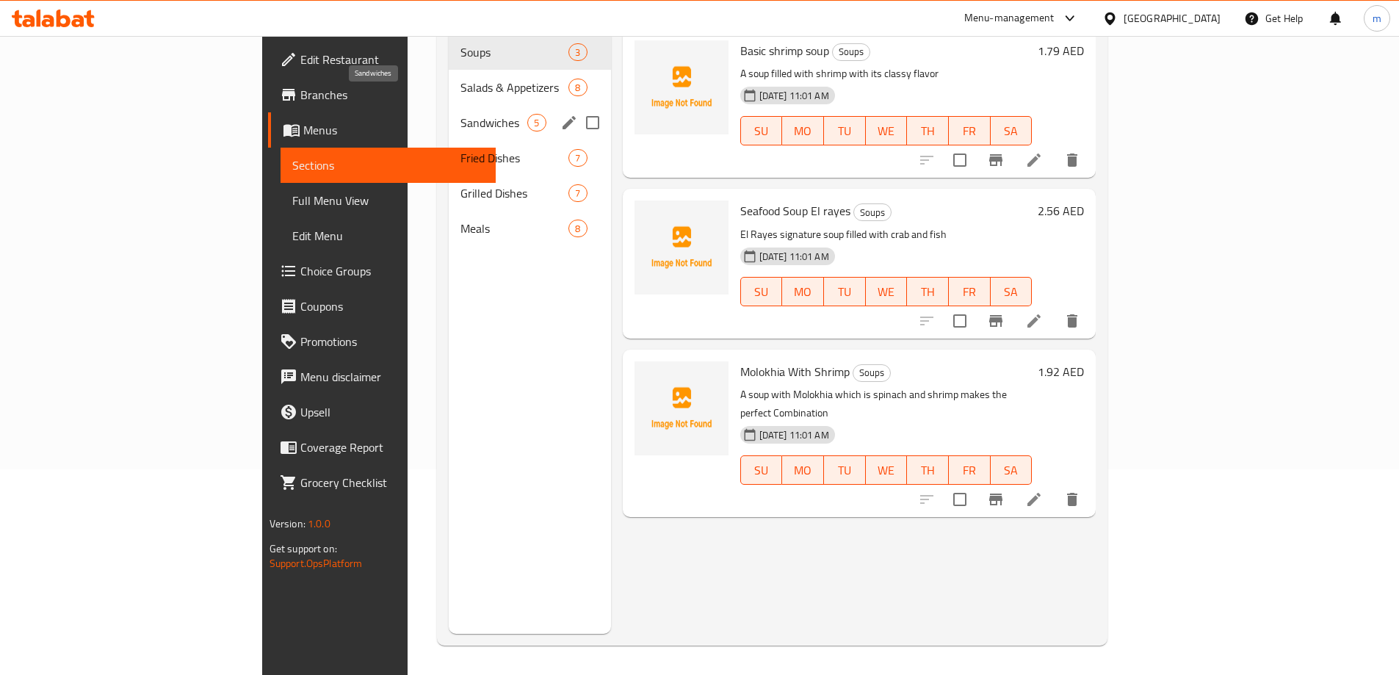
click at [460, 114] on span "Sandwiches" at bounding box center [493, 123] width 67 height 18
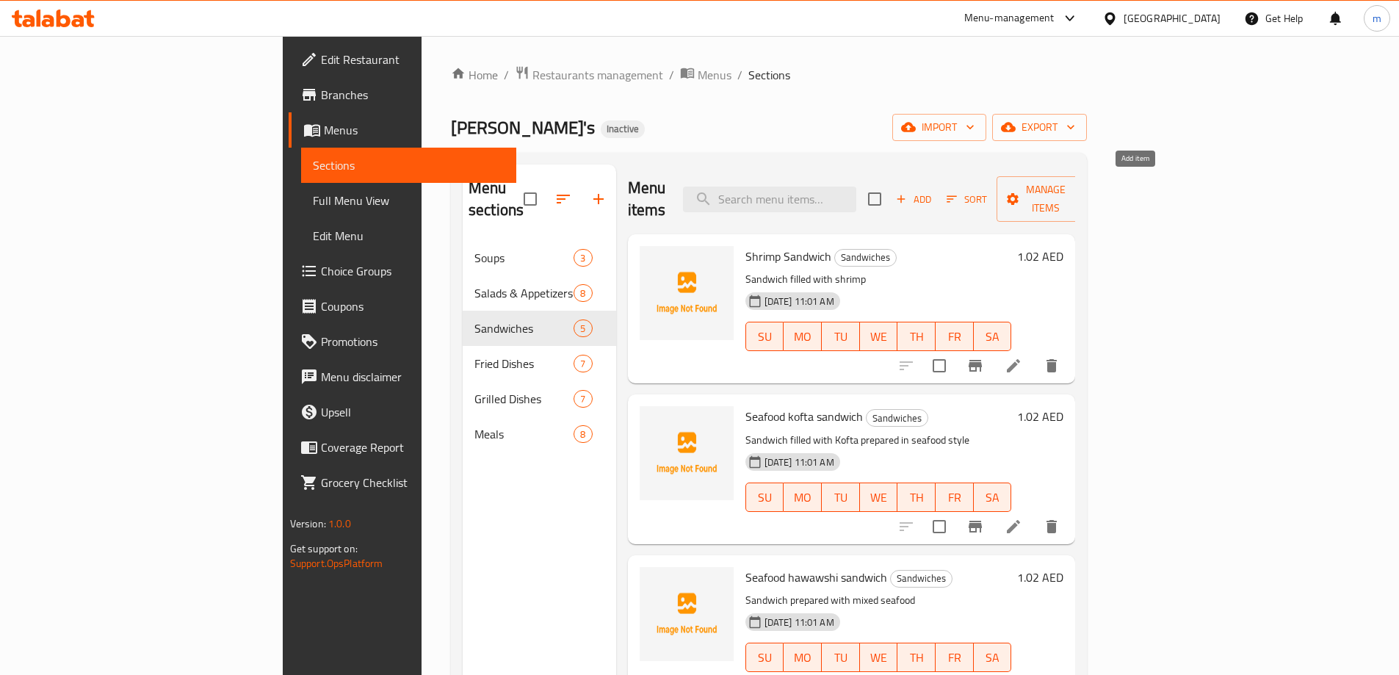
click at [933, 191] on span "Add" at bounding box center [913, 199] width 40 height 17
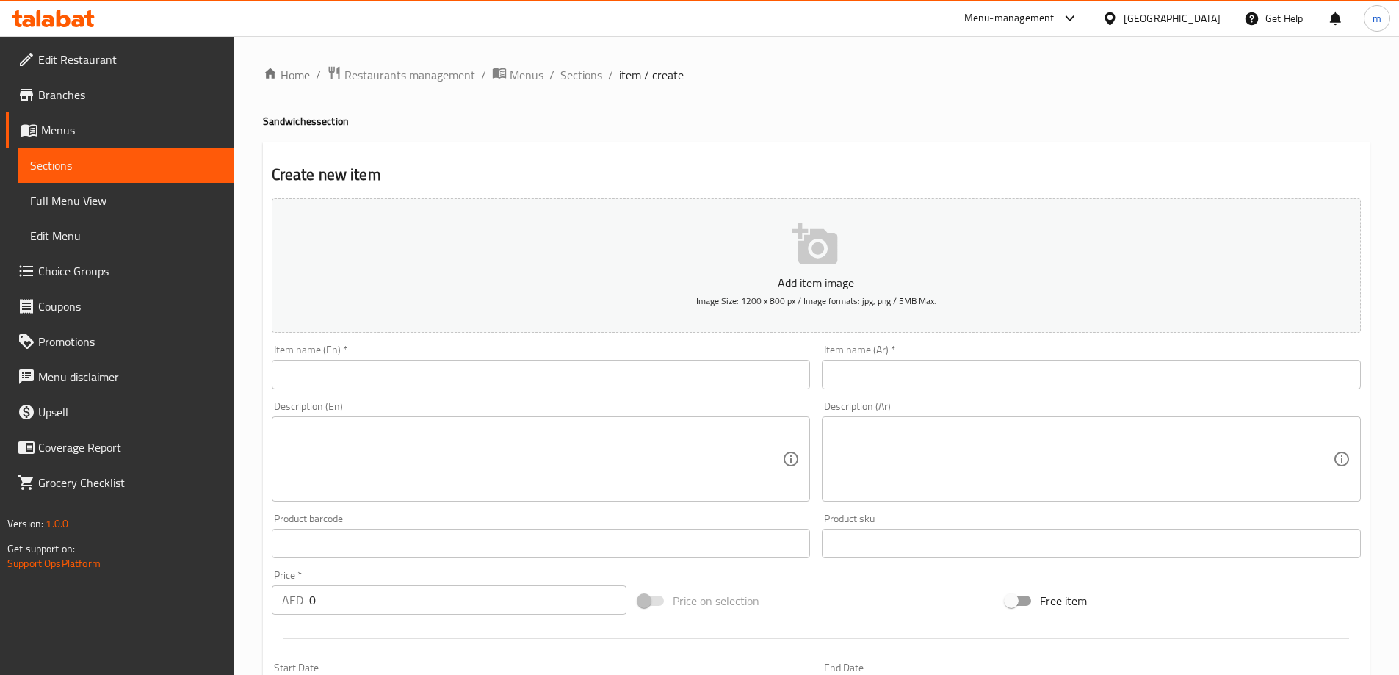
click at [443, 374] on input "text" at bounding box center [541, 374] width 539 height 29
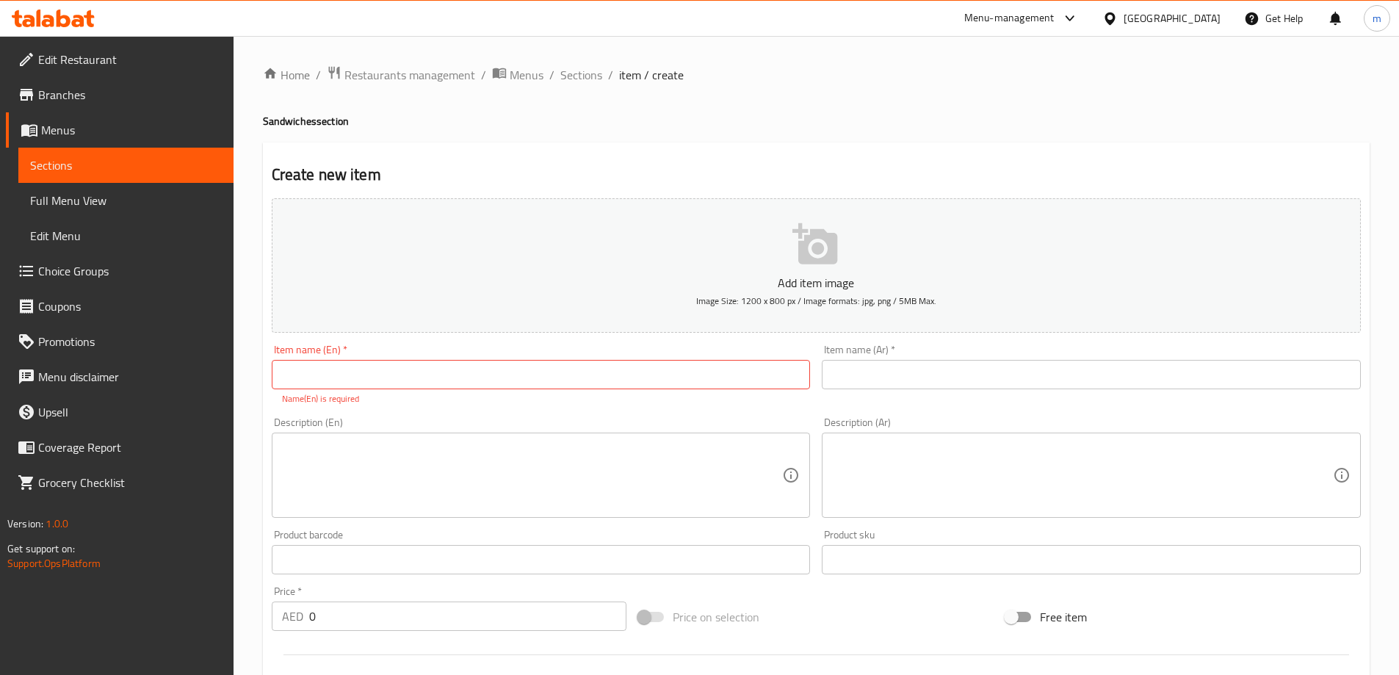
click at [324, 374] on input "text" at bounding box center [541, 374] width 539 height 29
paste input "Happiness Box"
type input "Happiness Box"
click at [902, 380] on input "text" at bounding box center [1090, 374] width 539 height 29
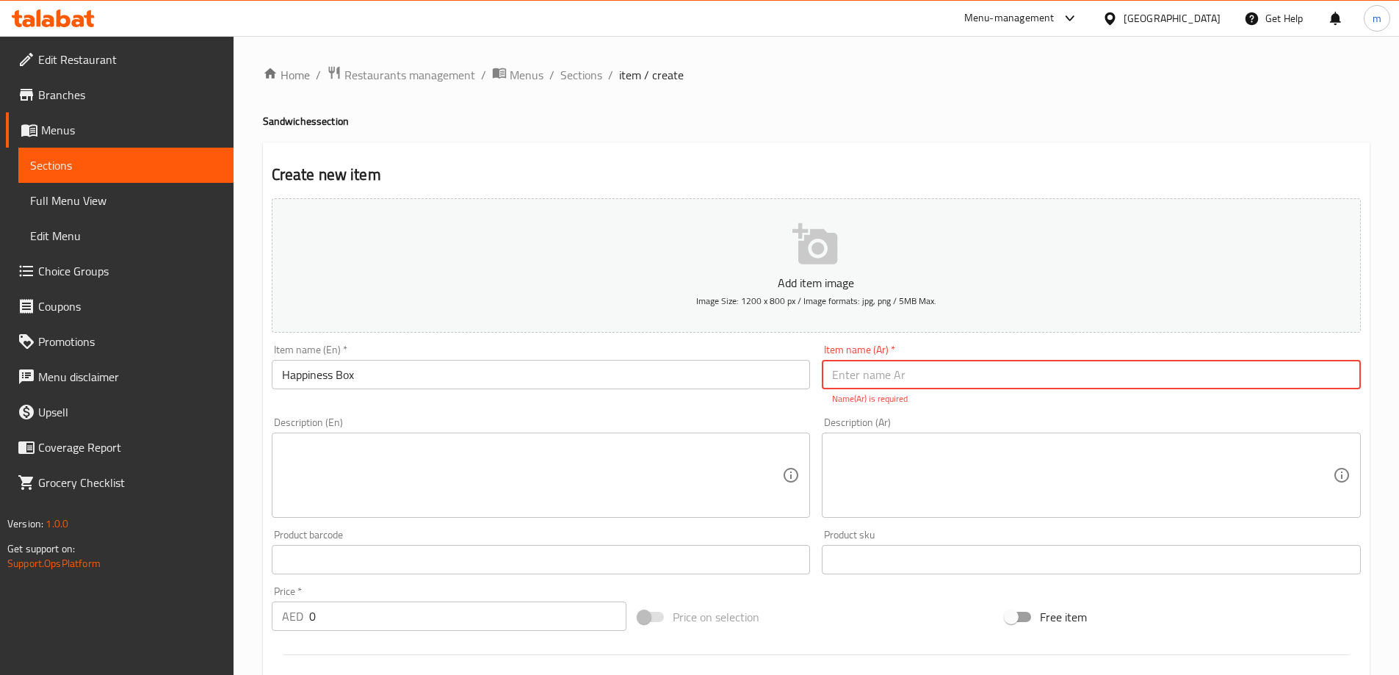
click at [842, 375] on input "text" at bounding box center [1090, 374] width 539 height 29
paste input "بوكس السعادة"
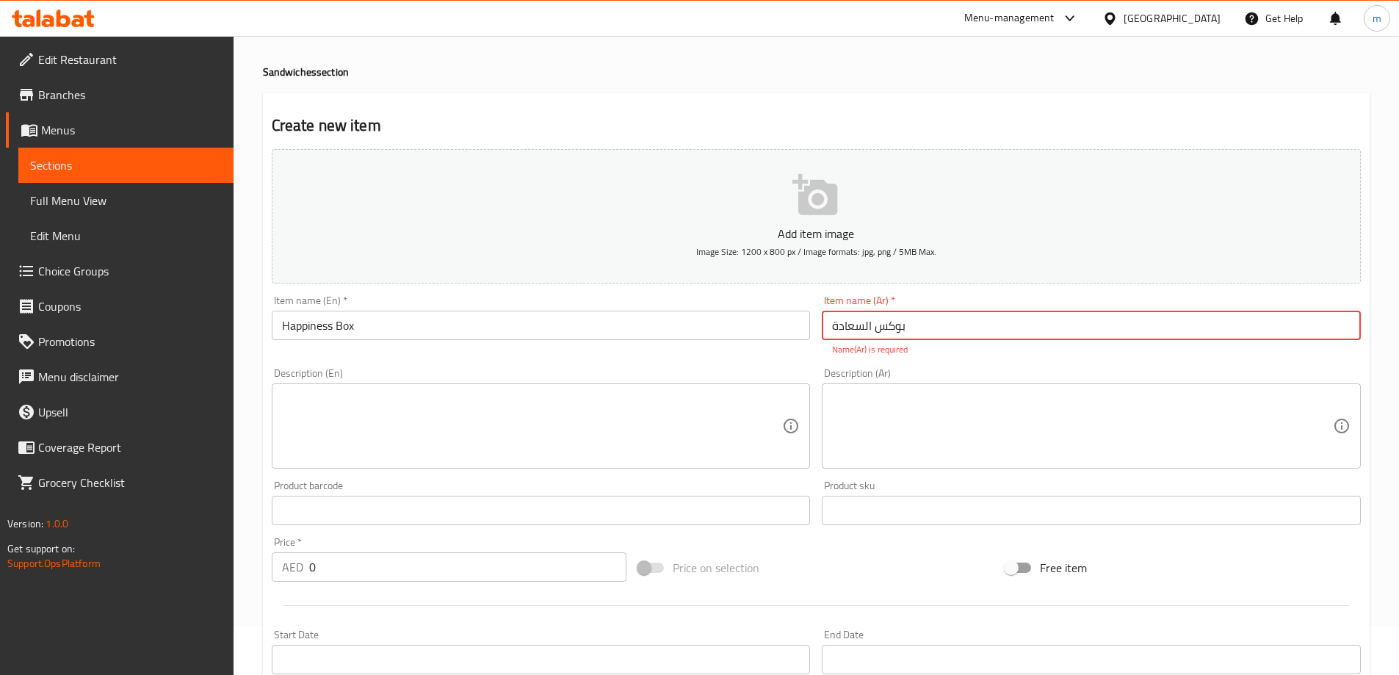
scroll to position [73, 0]
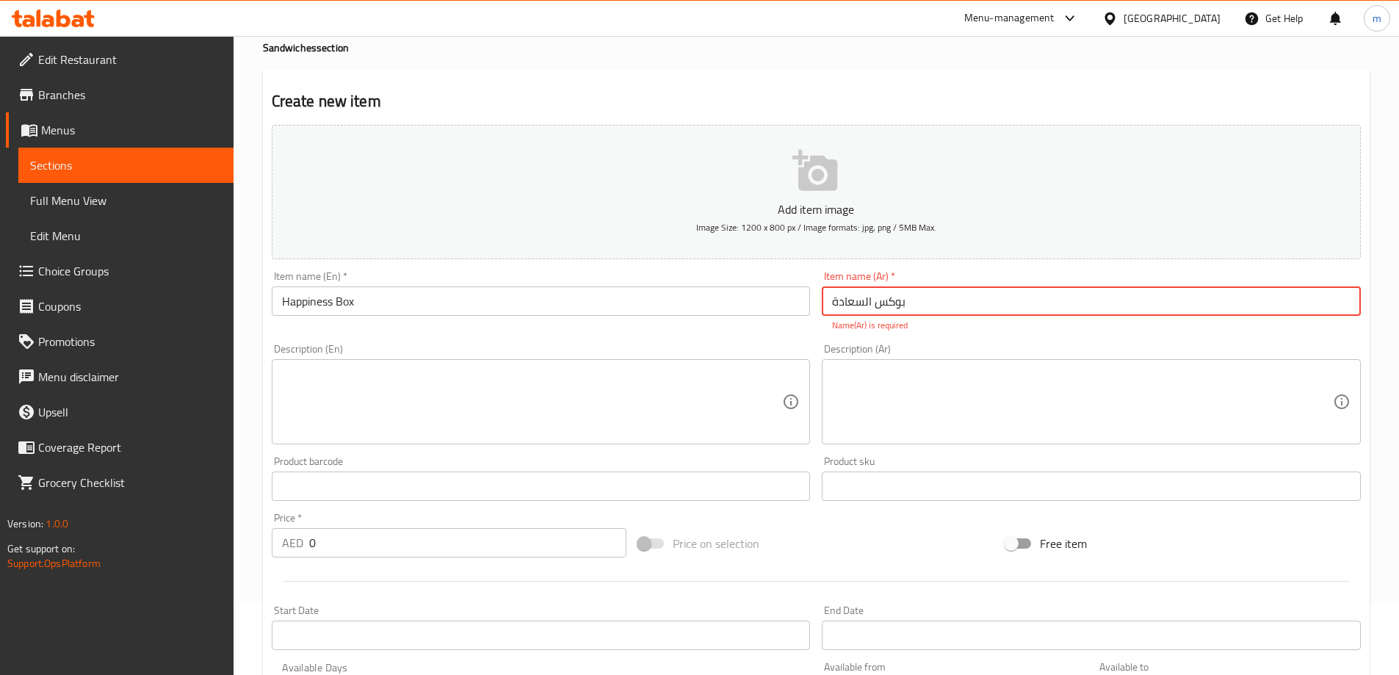
type input "بوكس السعادة"
click at [371, 542] on div "Price   * AED 0 Price *" at bounding box center [449, 535] width 367 height 57
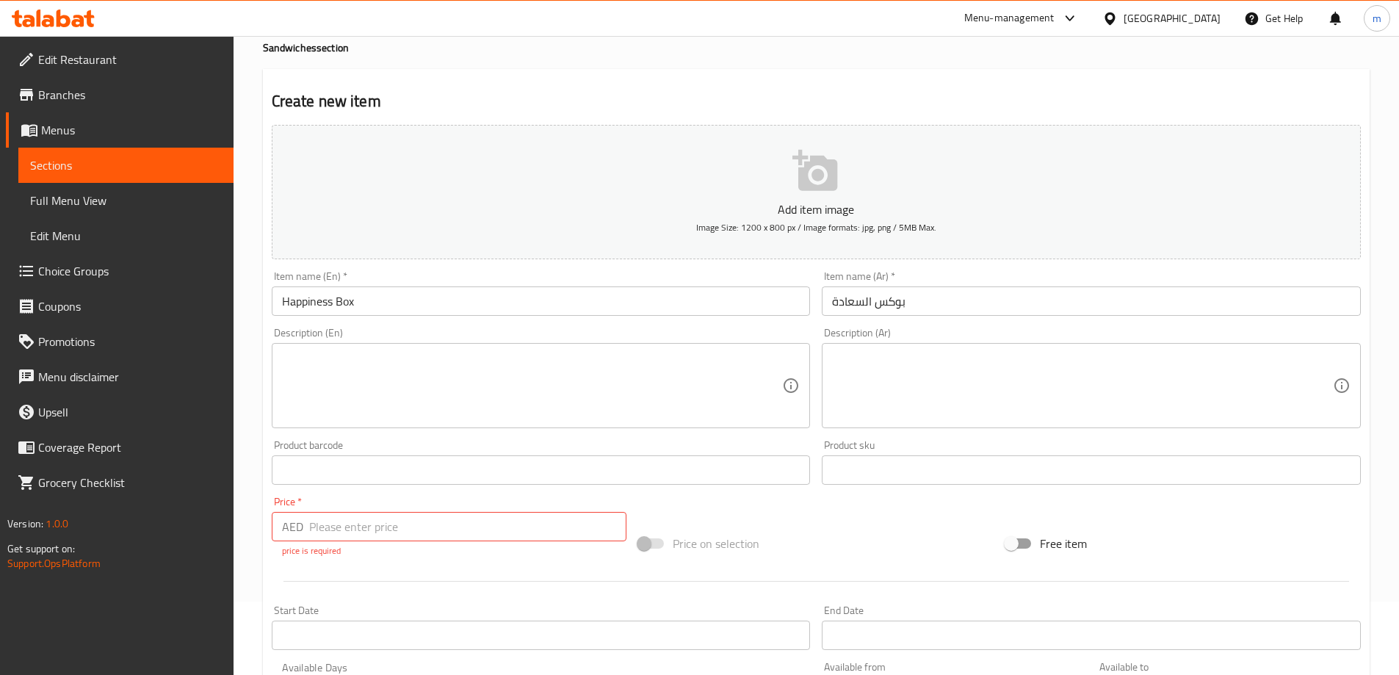
click at [324, 539] on input "number" at bounding box center [468, 526] width 318 height 29
paste input "1.920"
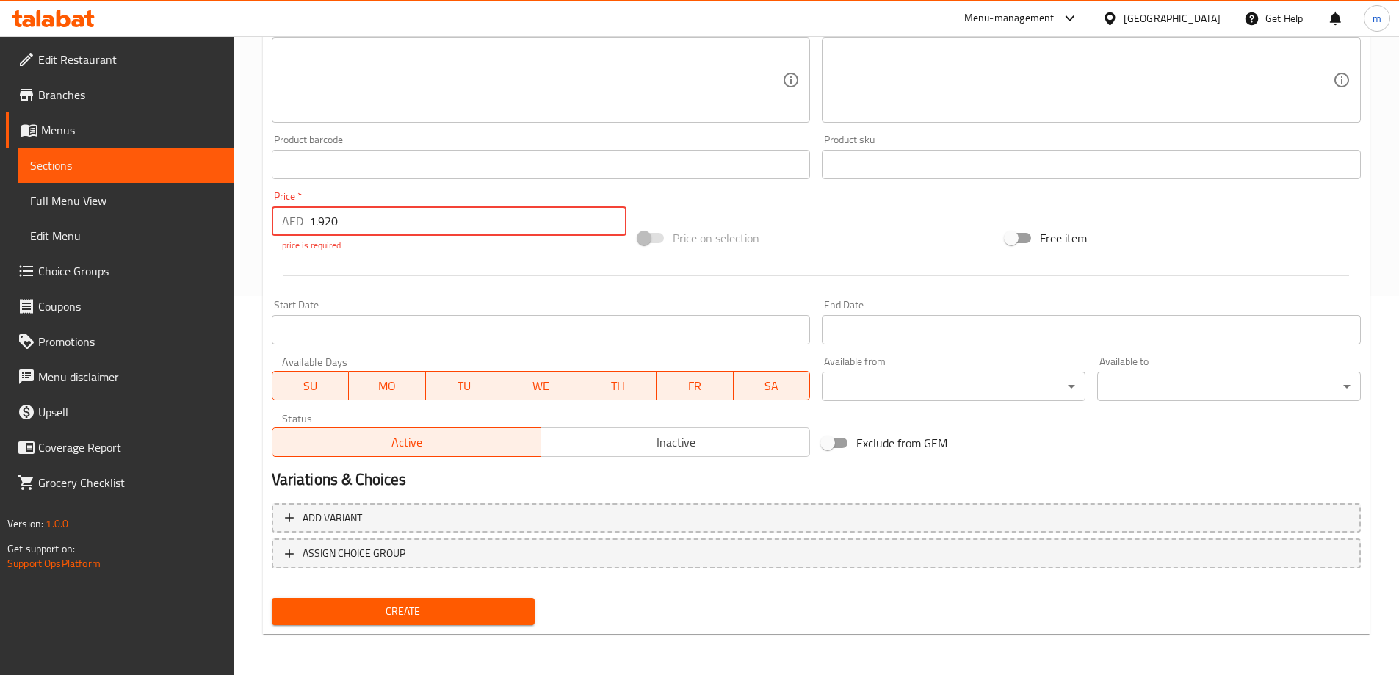
type input "1.920"
click at [374, 598] on button "Create" at bounding box center [404, 611] width 264 height 27
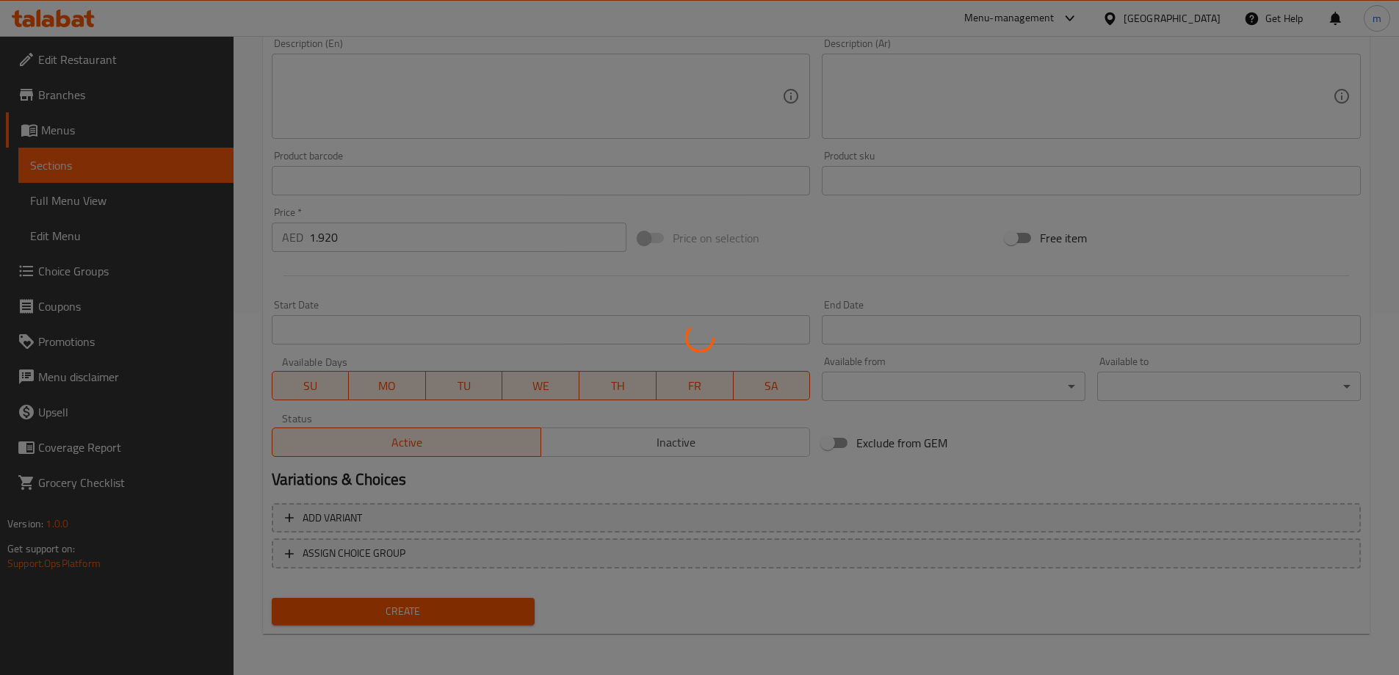
scroll to position [363, 0]
type input "0"
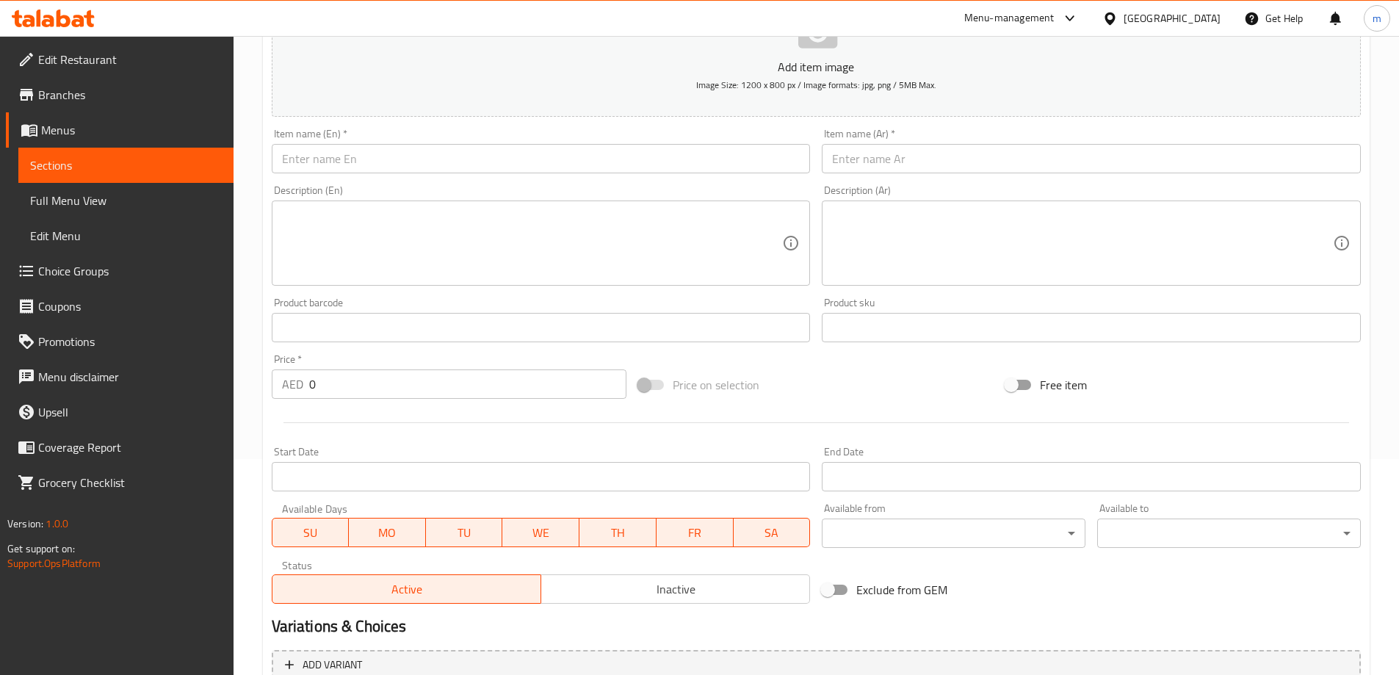
click at [181, 158] on span "Sections" at bounding box center [126, 165] width 192 height 18
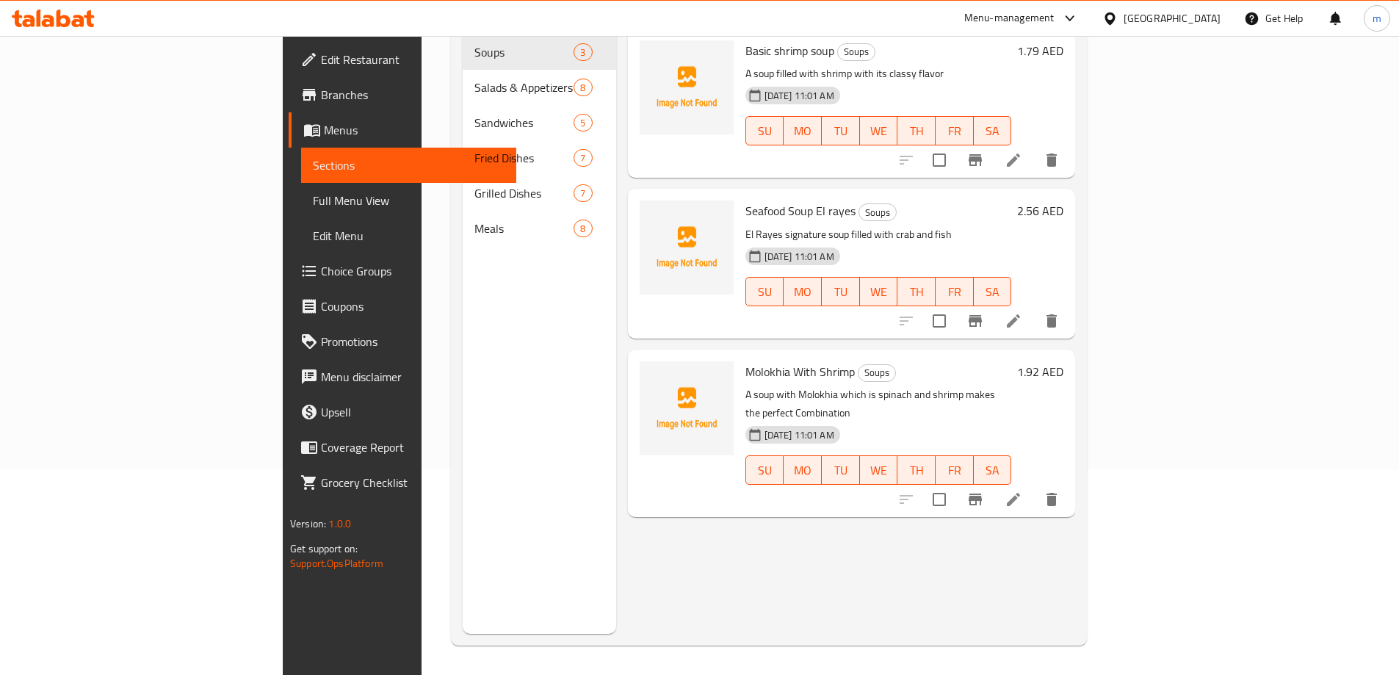
scroll to position [206, 0]
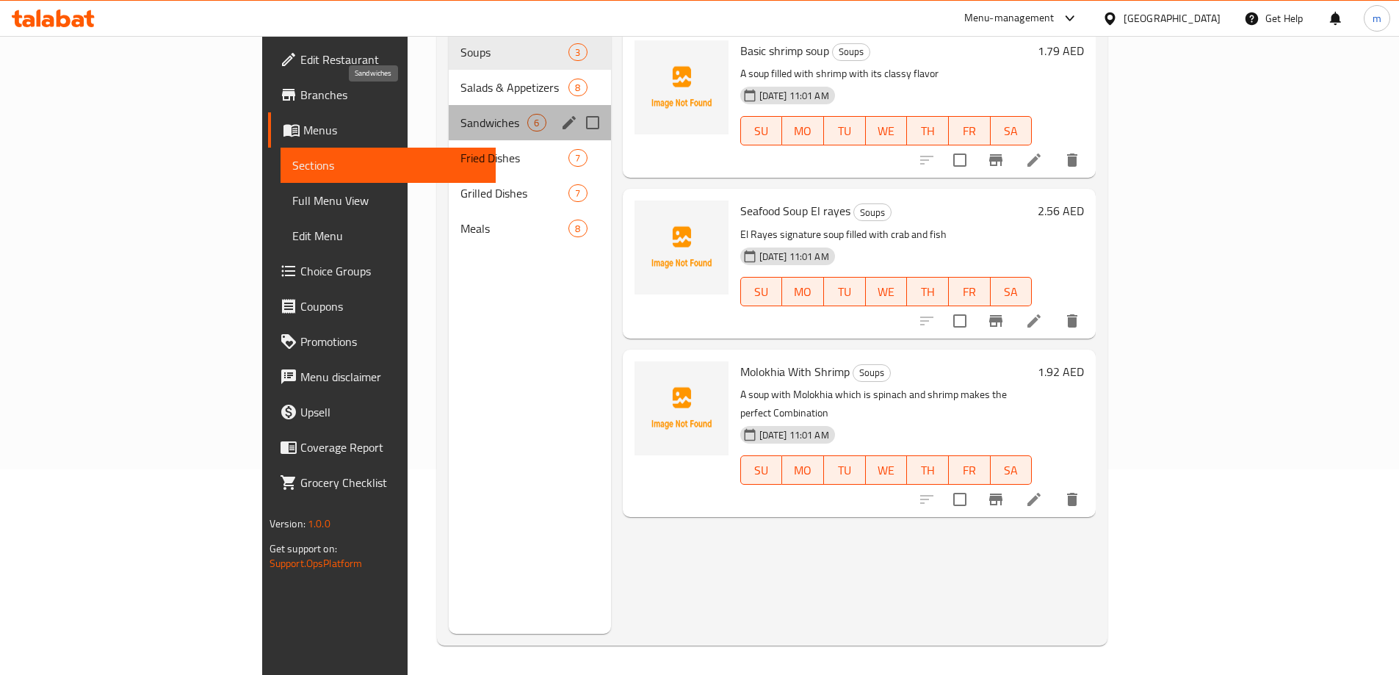
click at [460, 114] on span "Sandwiches" at bounding box center [493, 123] width 67 height 18
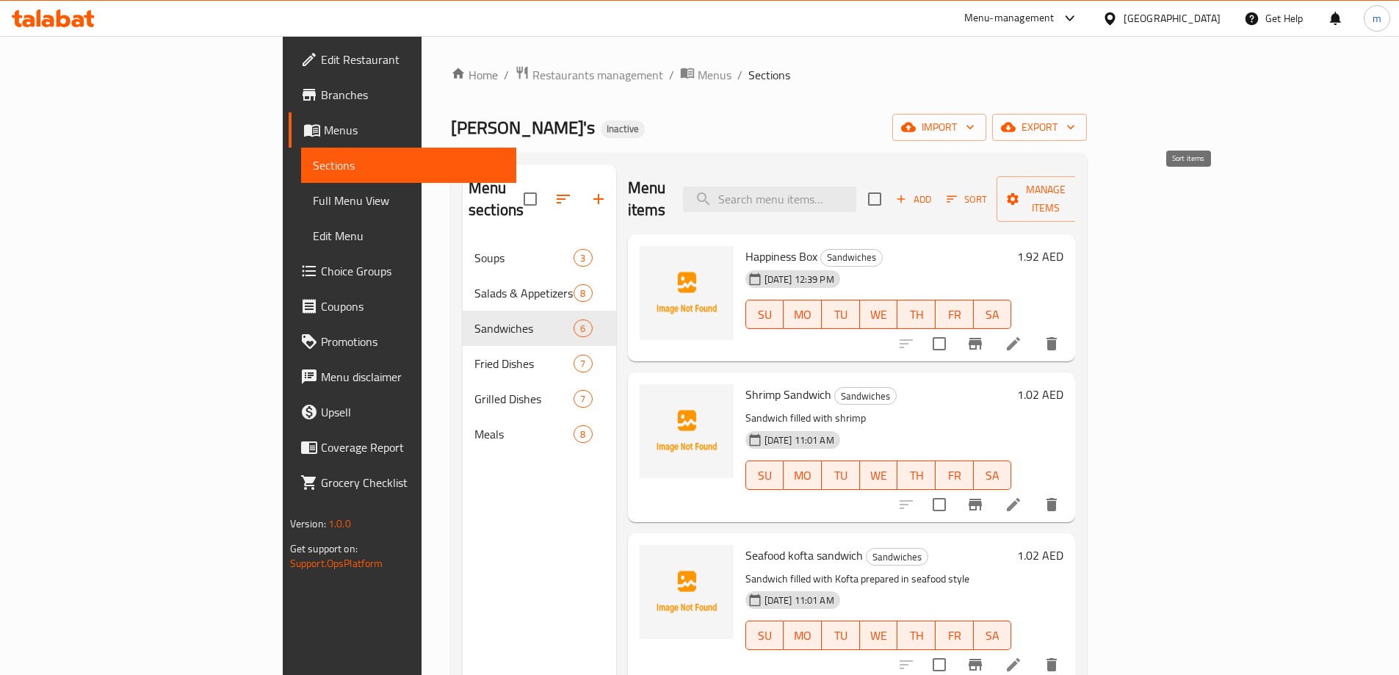
click at [958, 192] on icon "button" at bounding box center [951, 198] width 13 height 13
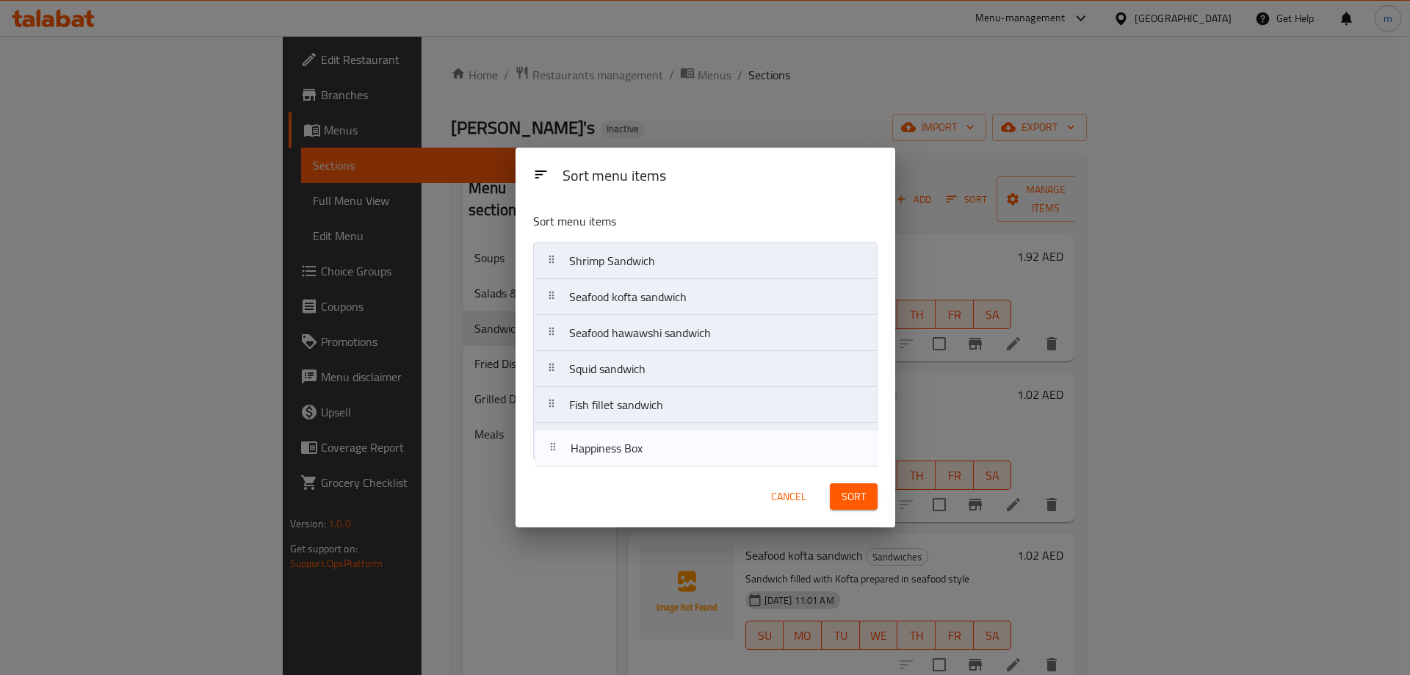
drag, startPoint x: 555, startPoint y: 264, endPoint x: 556, endPoint y: 457, distance: 193.1
click at [556, 457] on nav "Happiness Box Shrimp Sandwich Seafood kofta sandwich Seafood hawawshi sandwich …" at bounding box center [705, 350] width 344 height 217
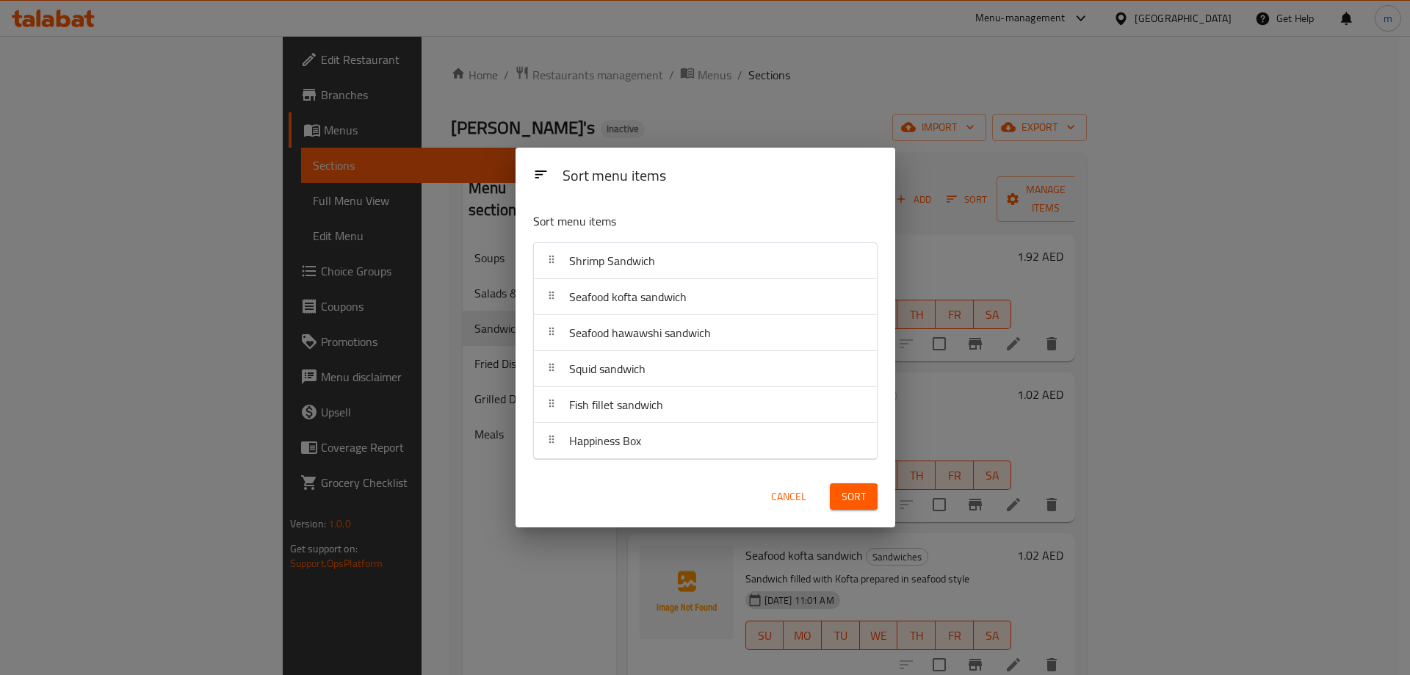
click at [860, 500] on span "Sort" at bounding box center [853, 496] width 24 height 18
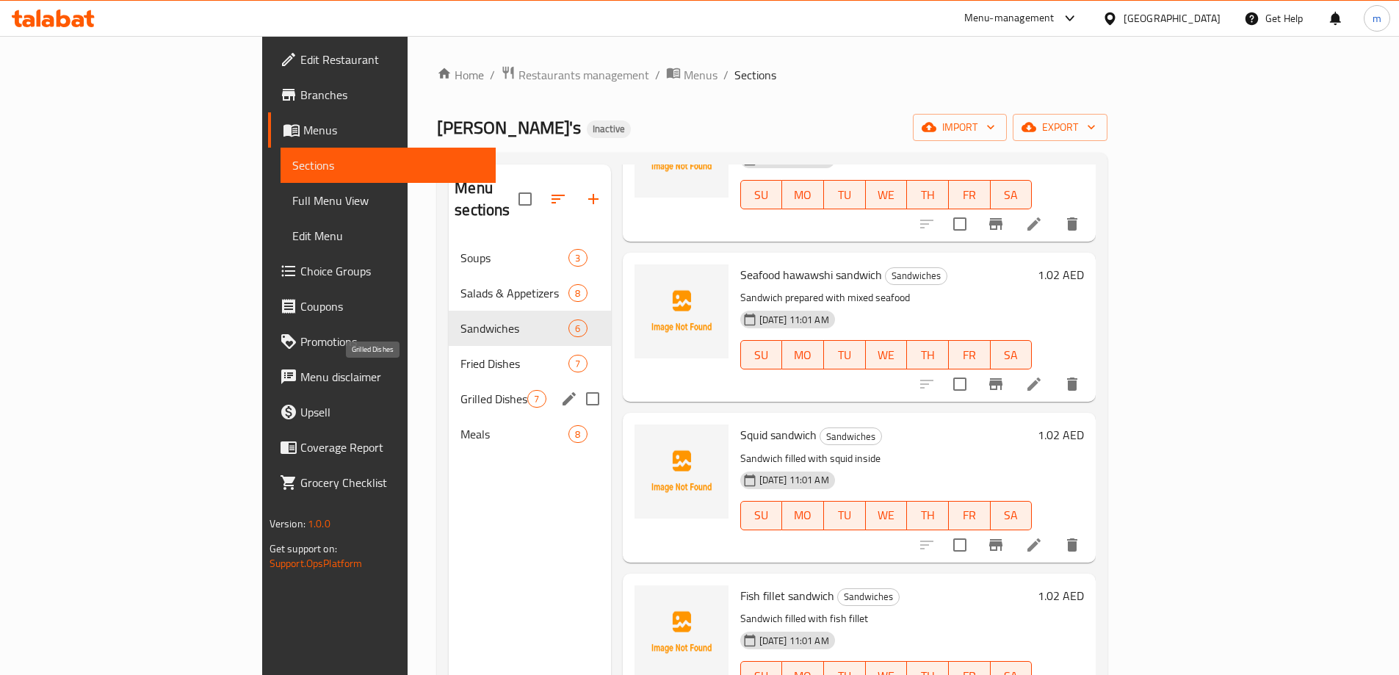
click at [460, 390] on span "Grilled Dishes" at bounding box center [493, 399] width 67 height 18
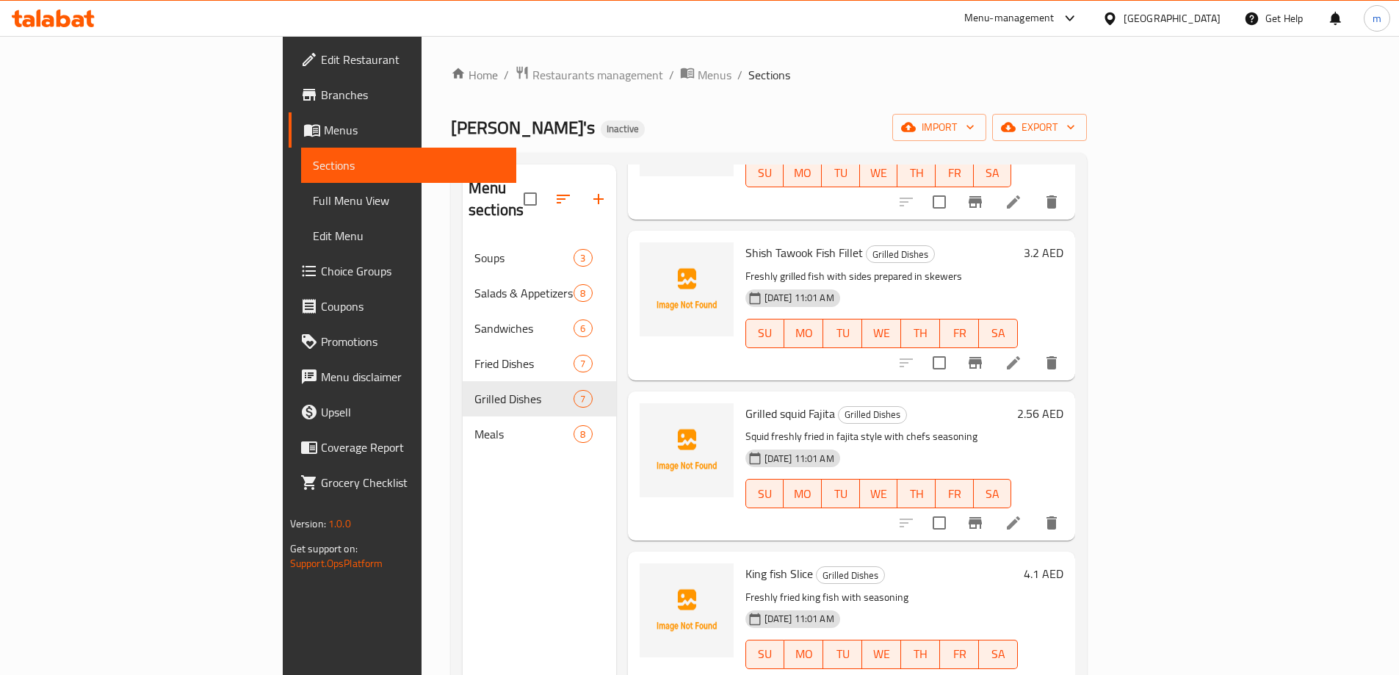
scroll to position [206, 0]
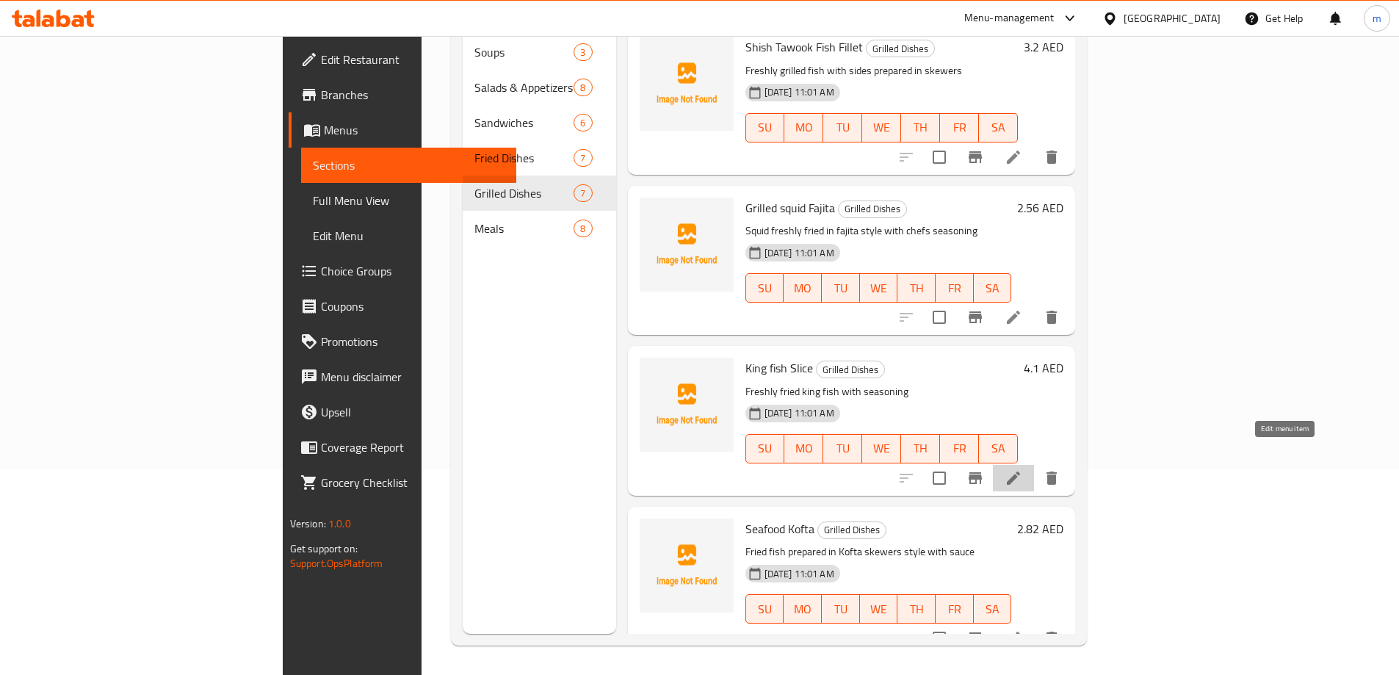
click at [1020, 471] on icon at bounding box center [1012, 477] width 13 height 13
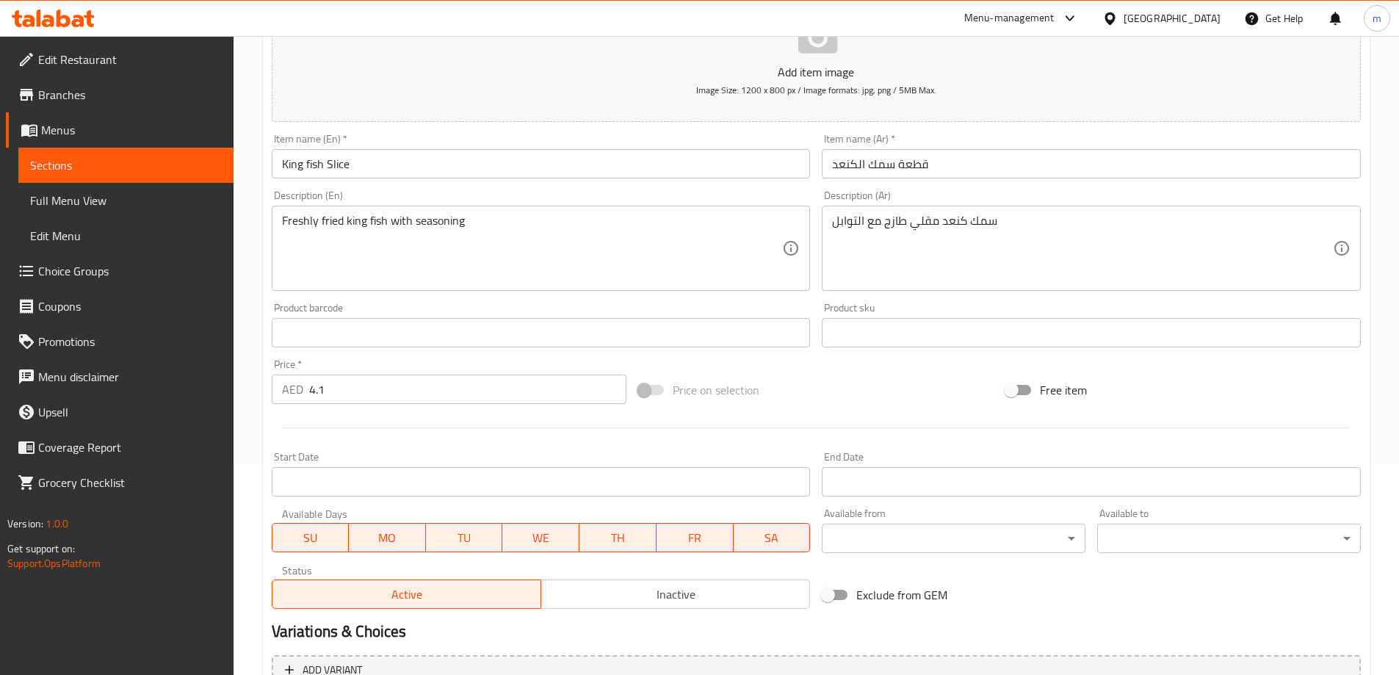
scroll to position [363, 0]
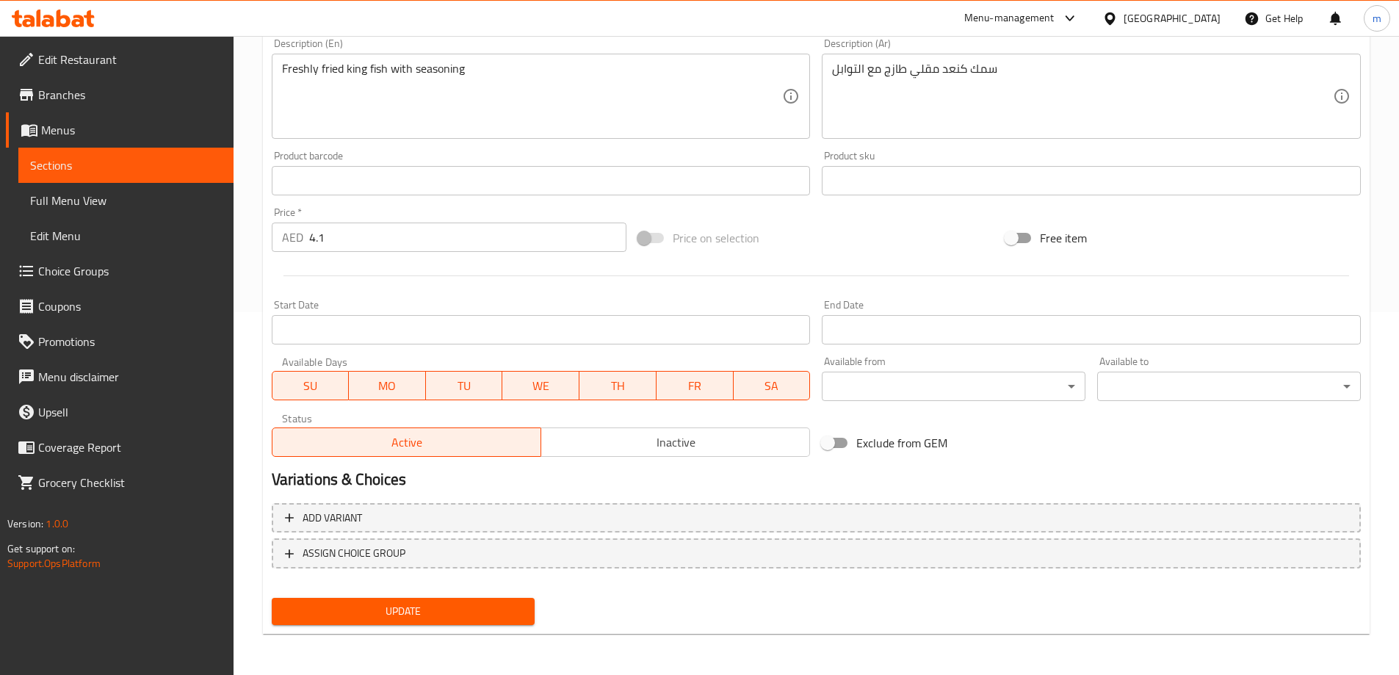
click at [462, 605] on span "Update" at bounding box center [403, 611] width 240 height 18
click at [91, 162] on span "Sections" at bounding box center [126, 165] width 192 height 18
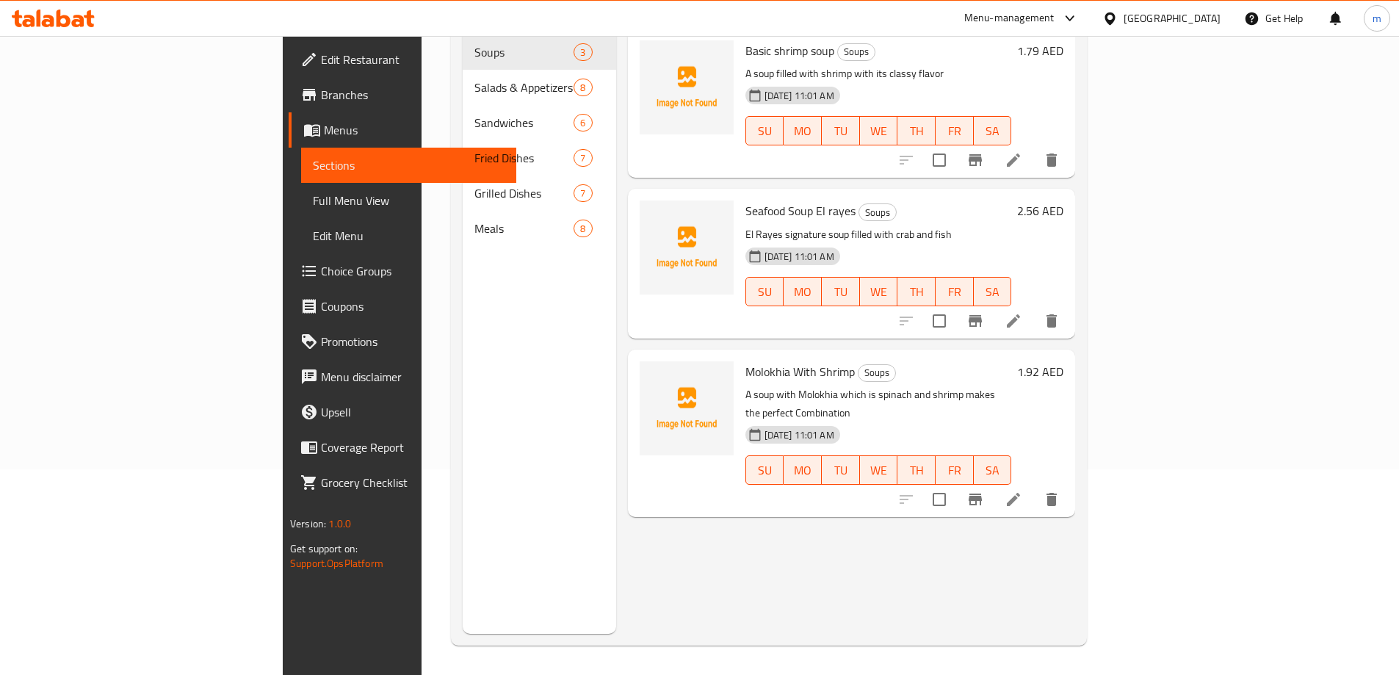
scroll to position [206, 0]
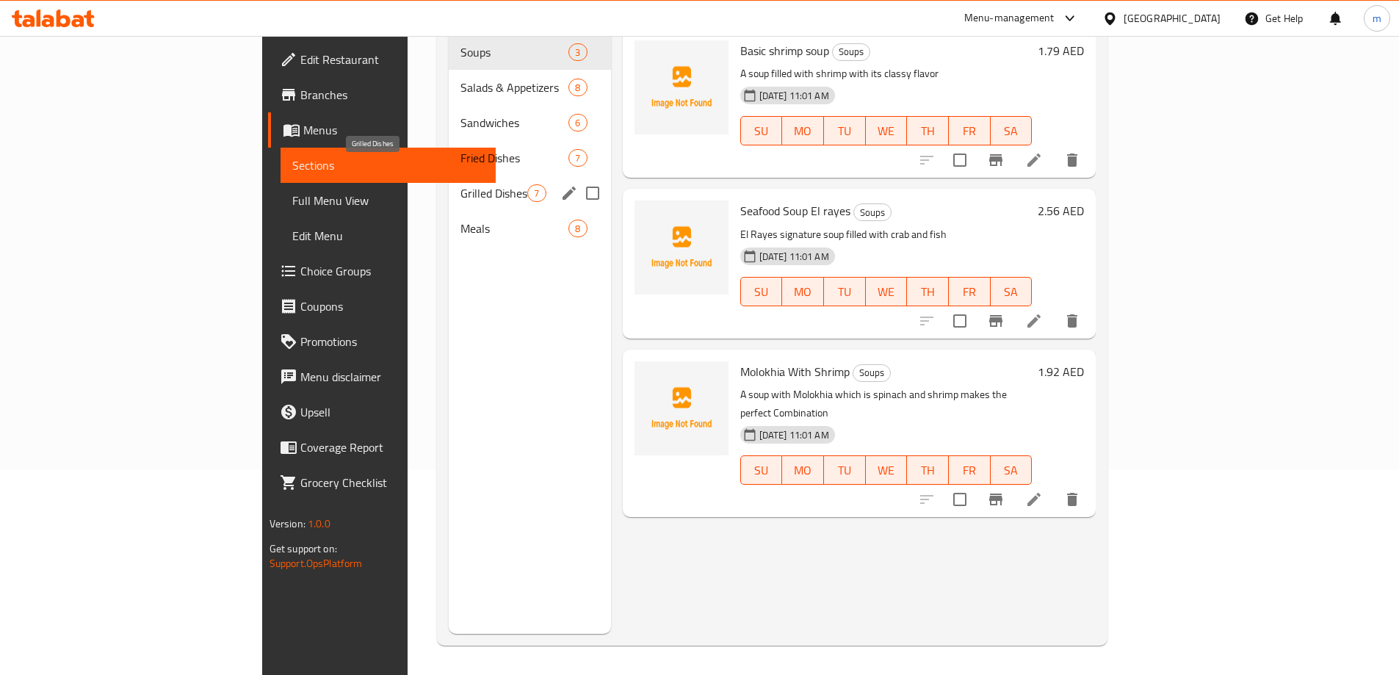
click at [460, 184] on span "Grilled Dishes" at bounding box center [493, 193] width 67 height 18
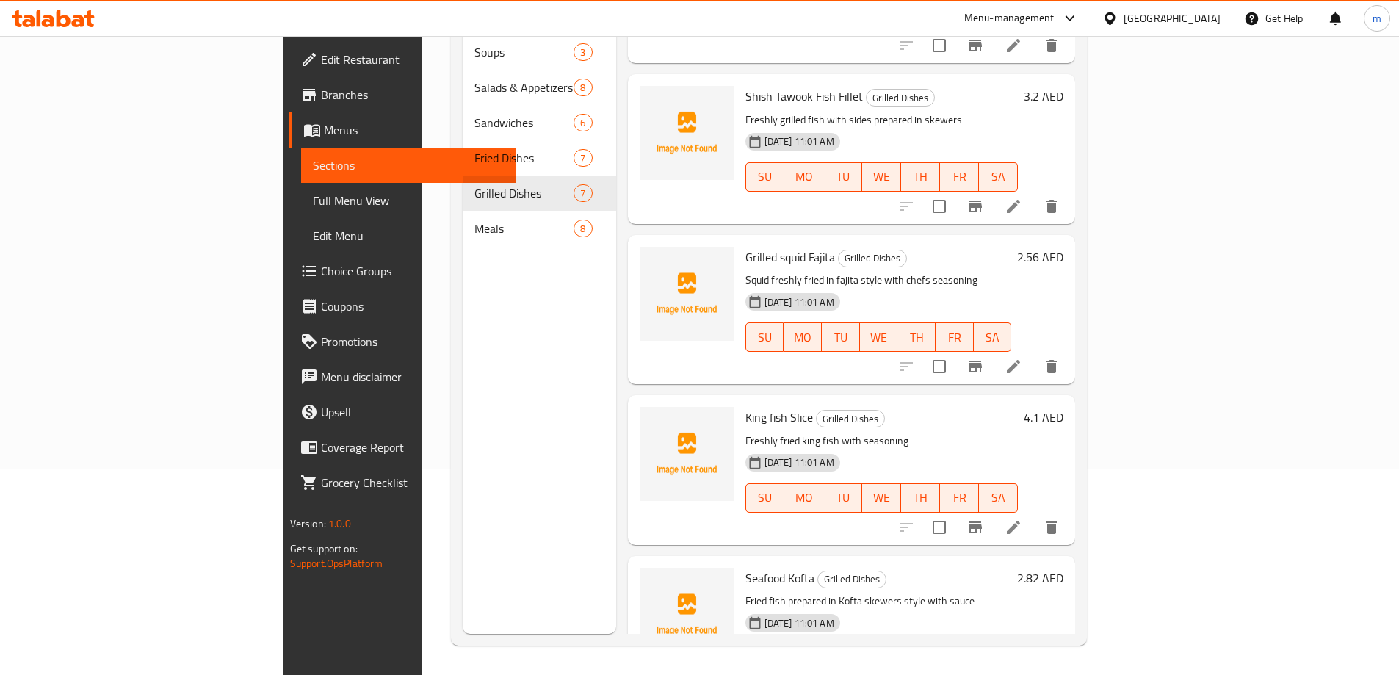
scroll to position [485, 0]
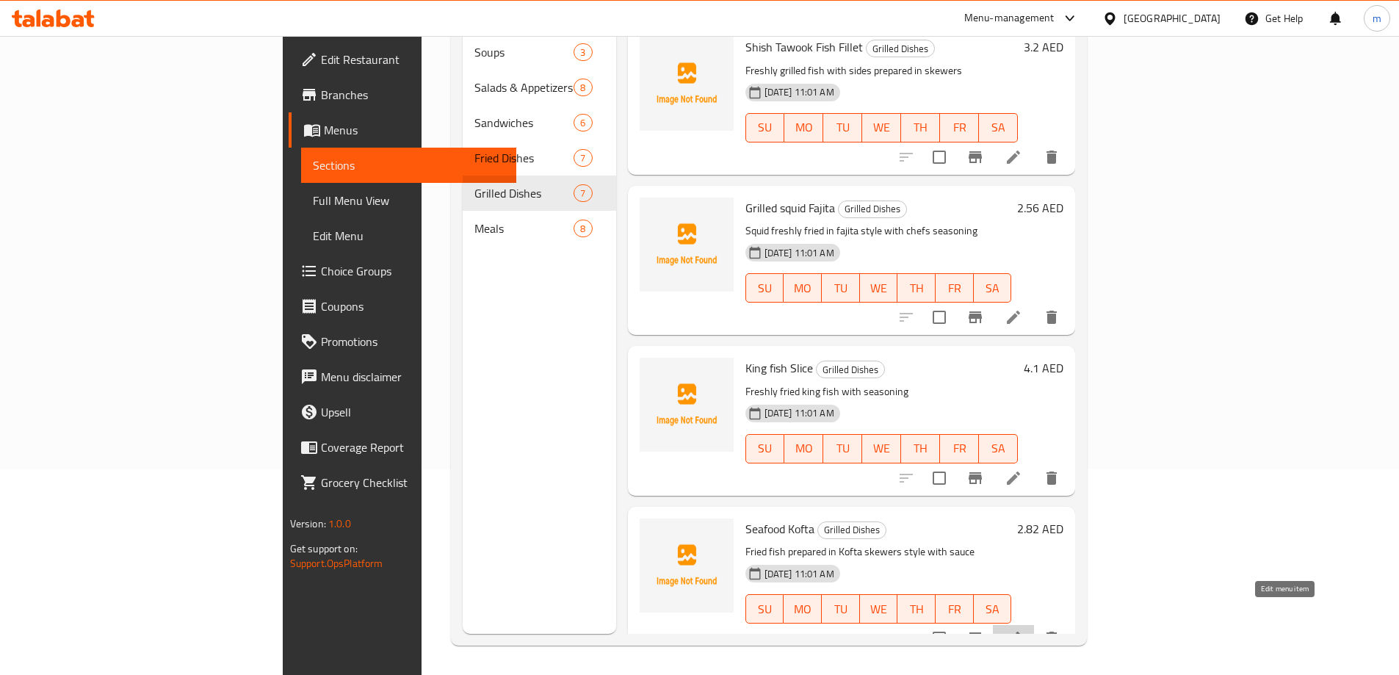
click at [1022, 629] on icon at bounding box center [1013, 638] width 18 height 18
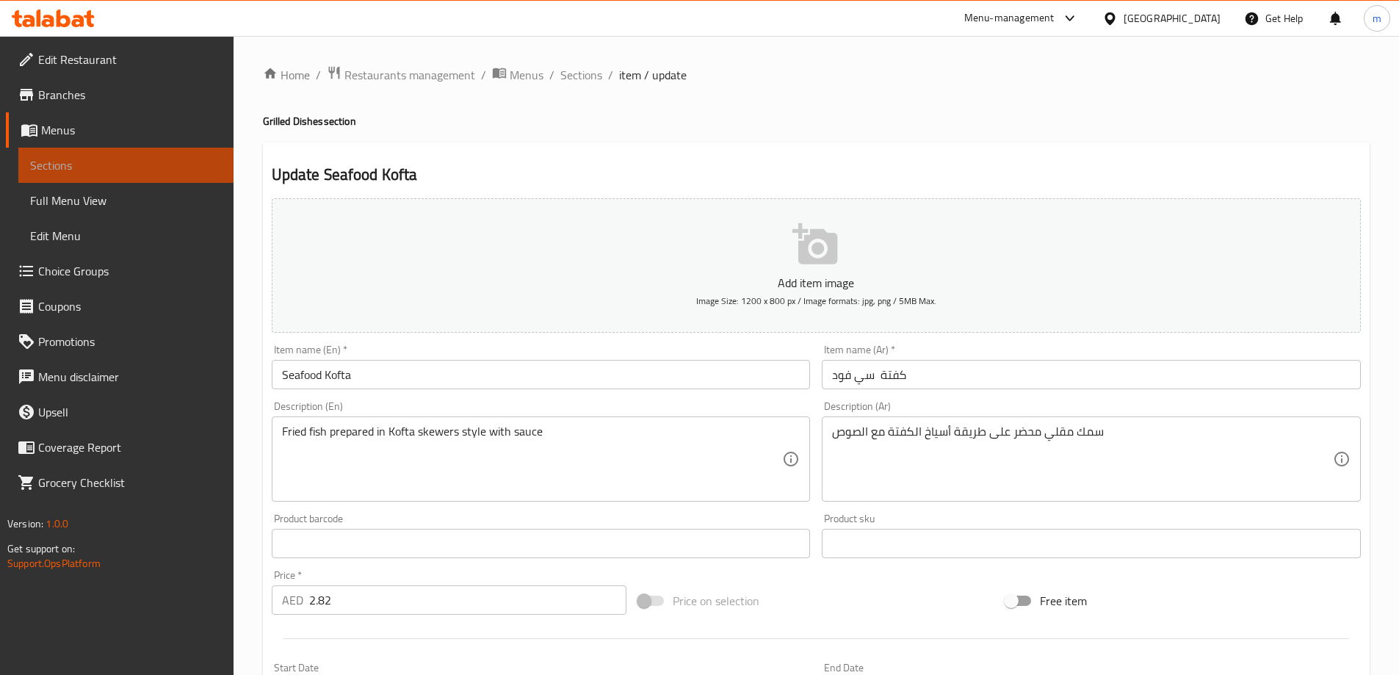
click at [149, 156] on link "Sections" at bounding box center [125, 165] width 215 height 35
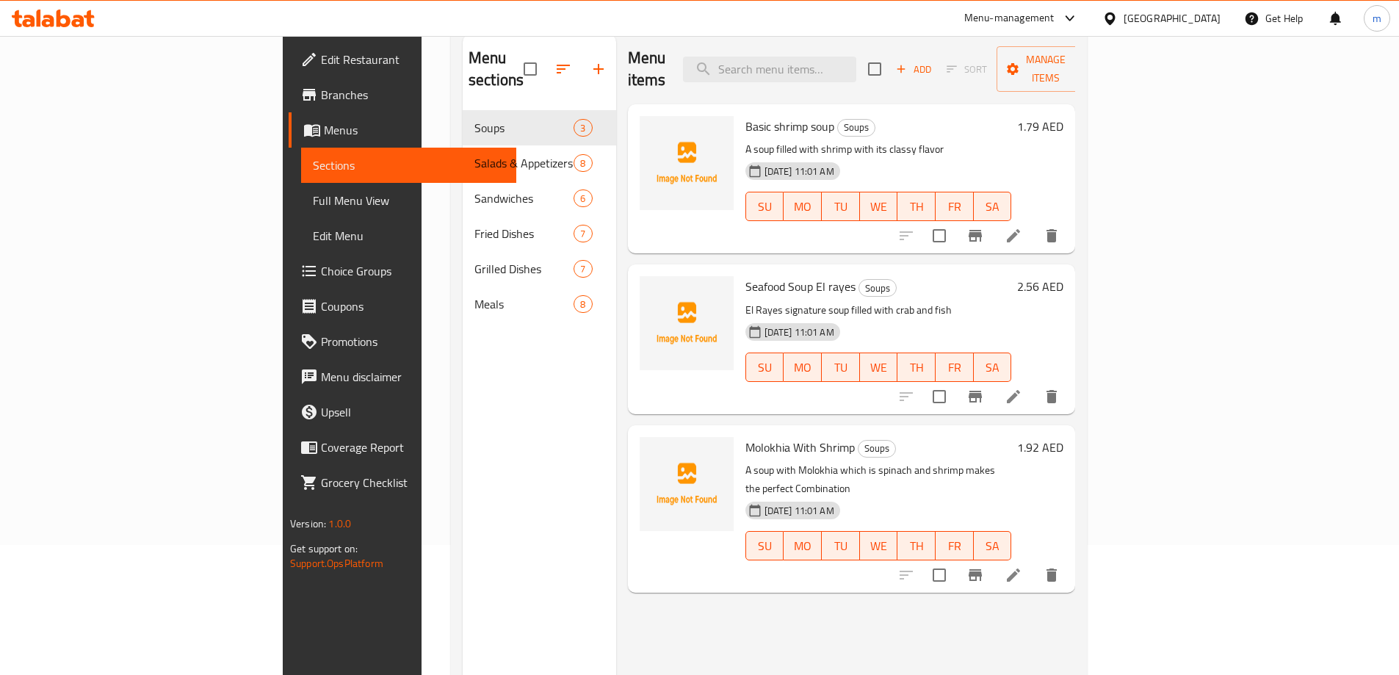
scroll to position [206, 0]
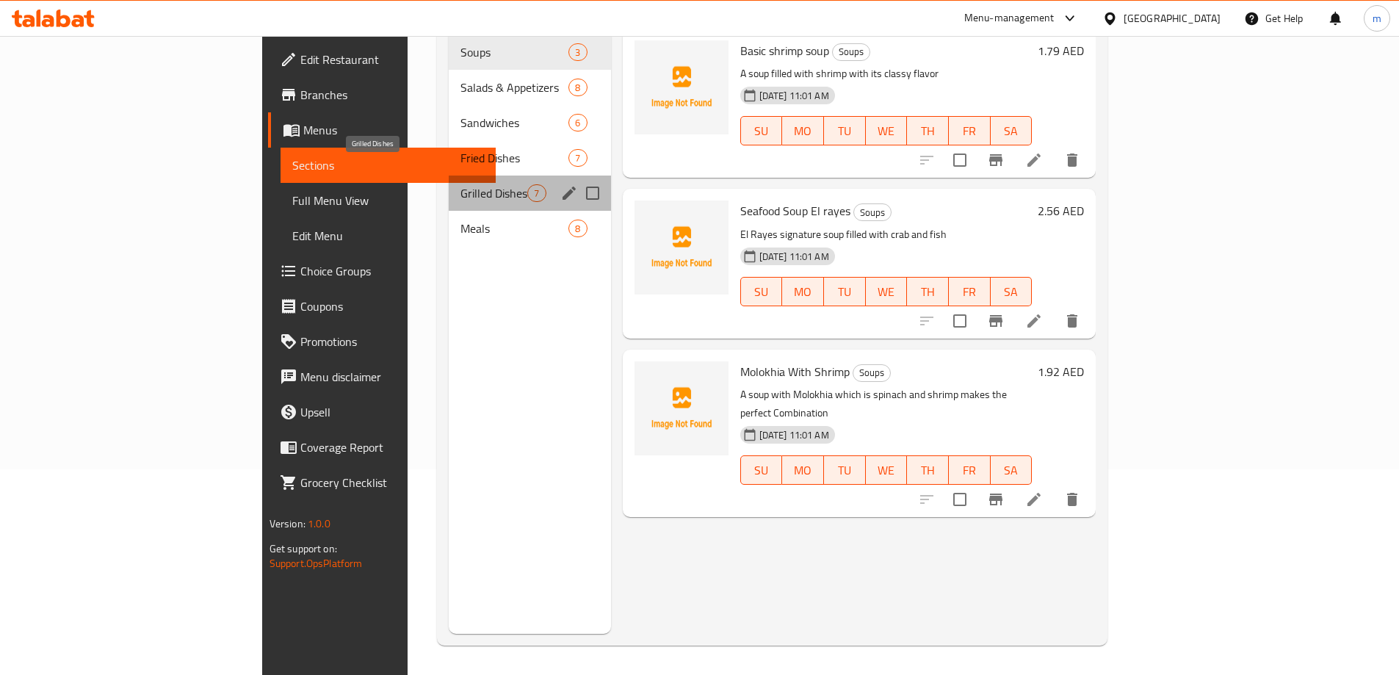
click at [460, 184] on span "Grilled Dishes" at bounding box center [493, 193] width 67 height 18
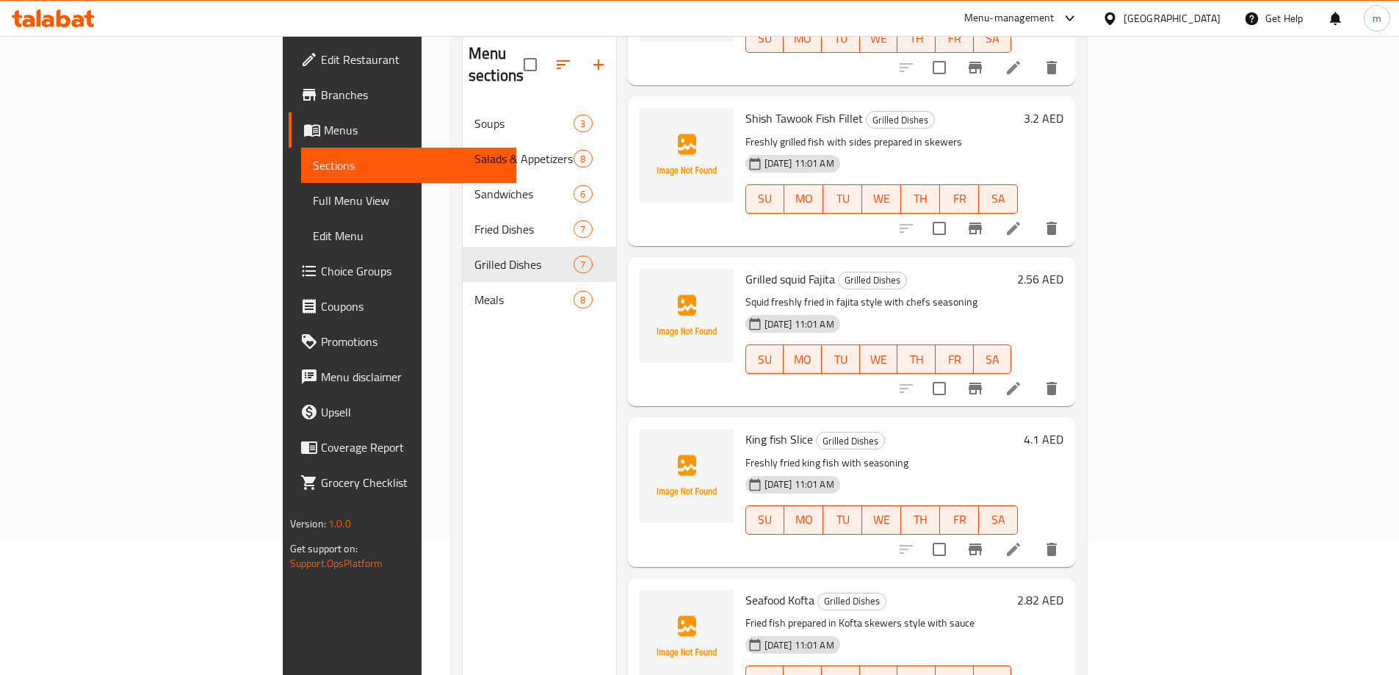
scroll to position [206, 0]
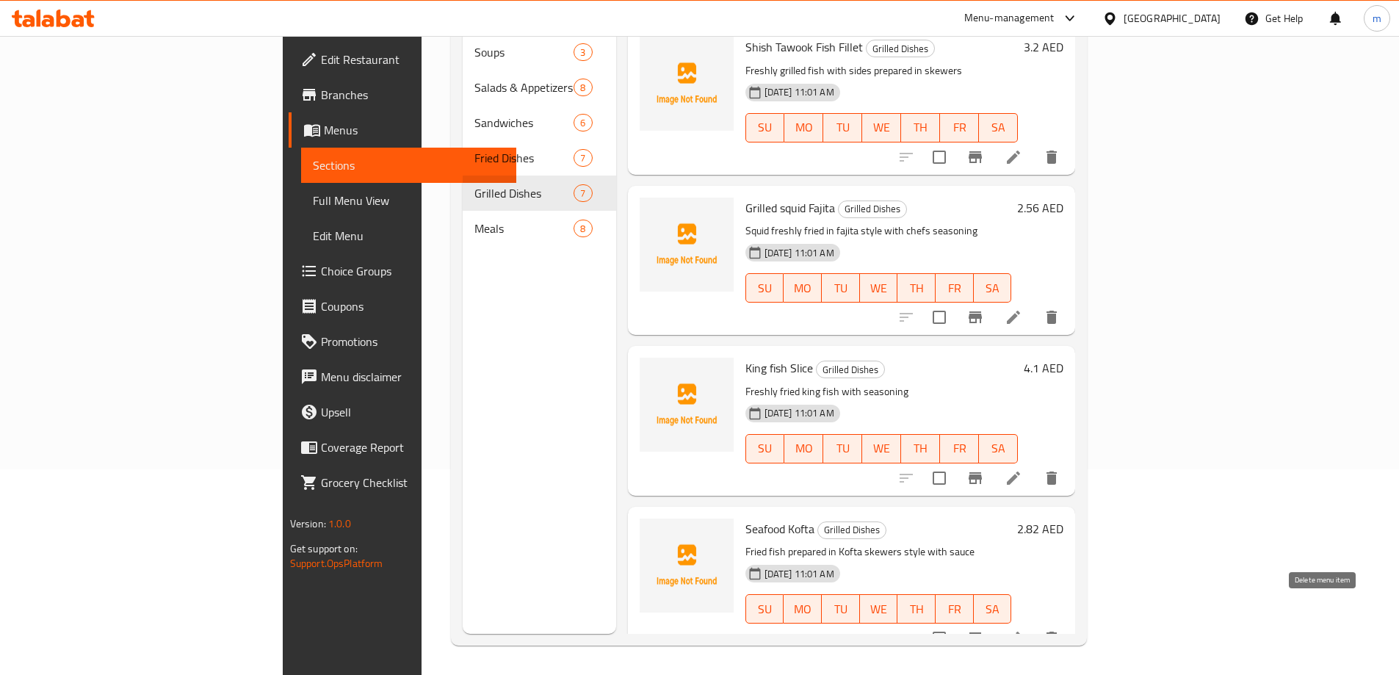
click at [1069, 626] on button "delete" at bounding box center [1051, 637] width 35 height 35
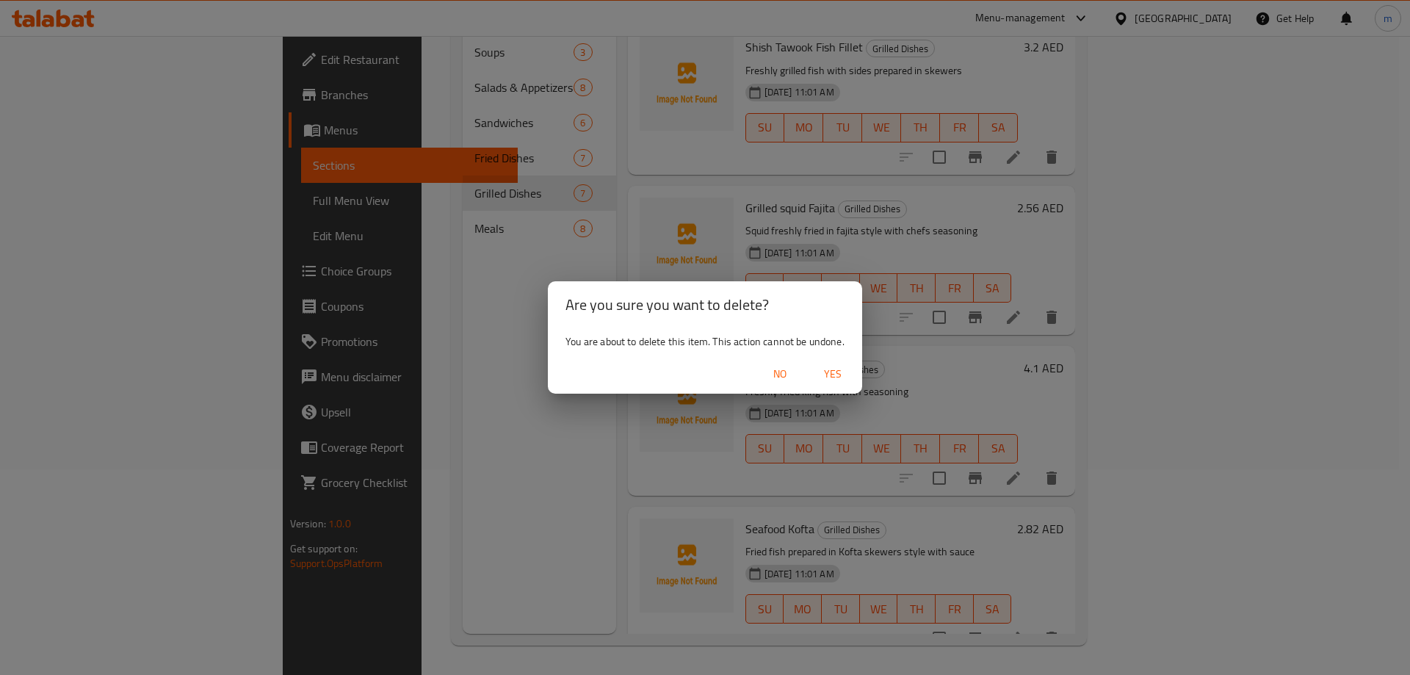
click at [825, 377] on span "Yes" at bounding box center [832, 374] width 35 height 18
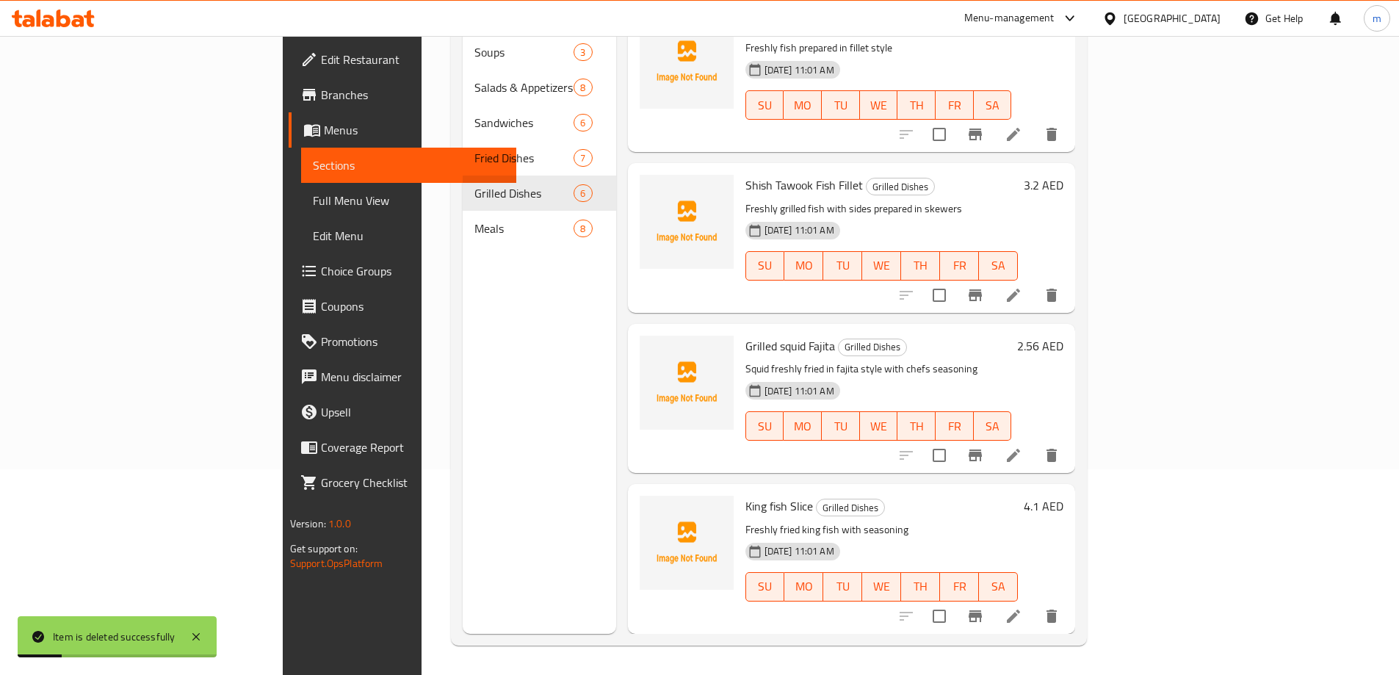
scroll to position [324, 0]
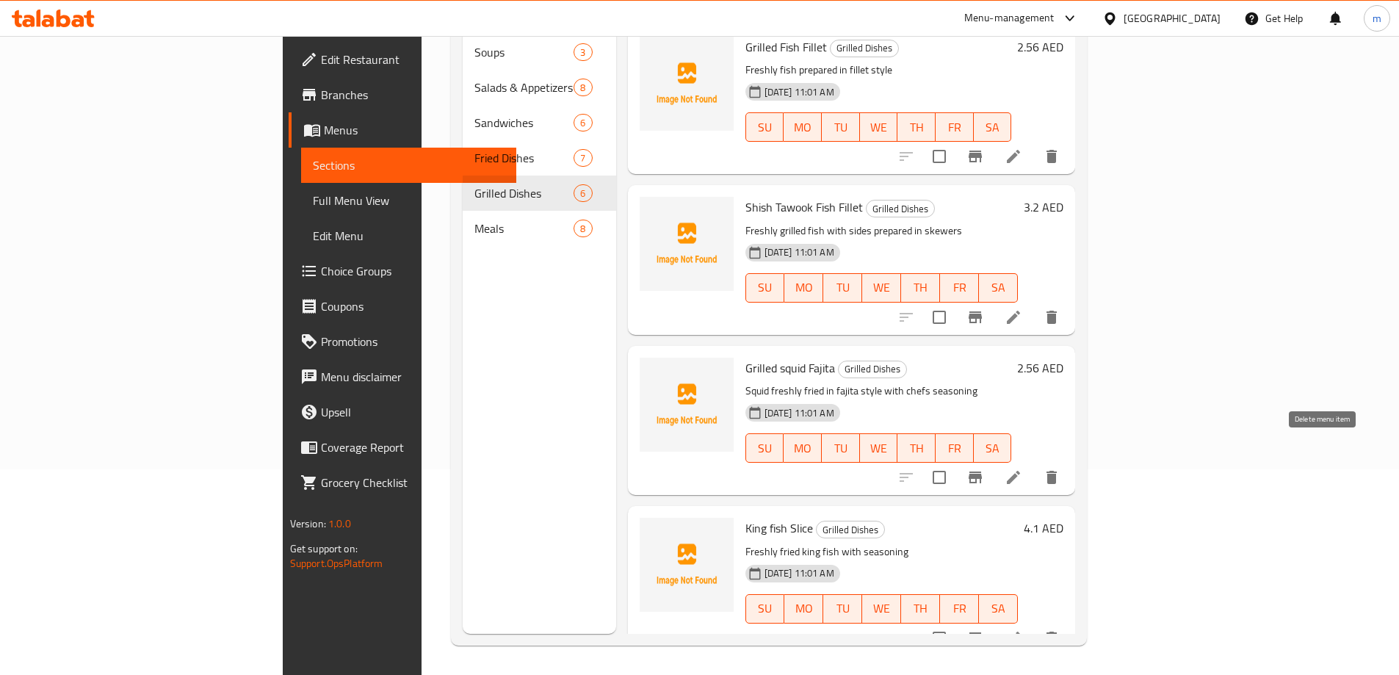
click at [1056, 471] on icon "delete" at bounding box center [1051, 477] width 10 height 13
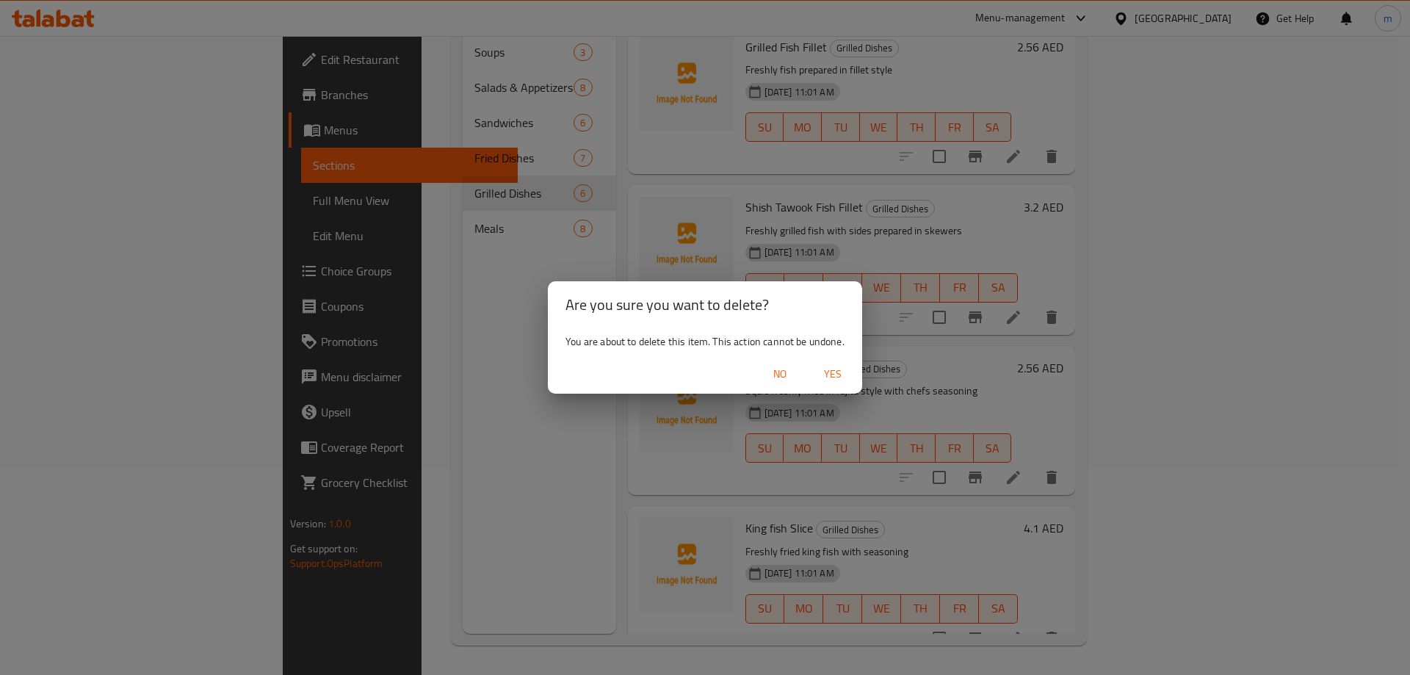
click at [824, 372] on span "Yes" at bounding box center [832, 374] width 35 height 18
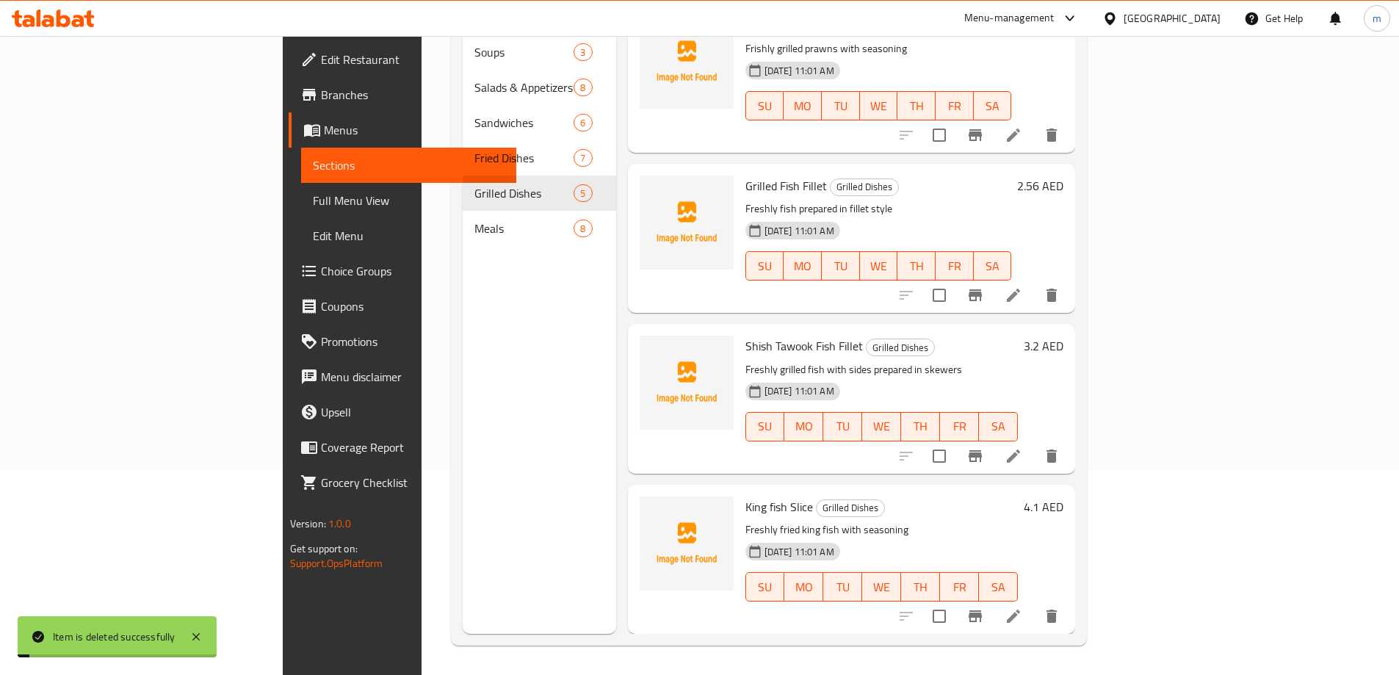
scroll to position [164, 0]
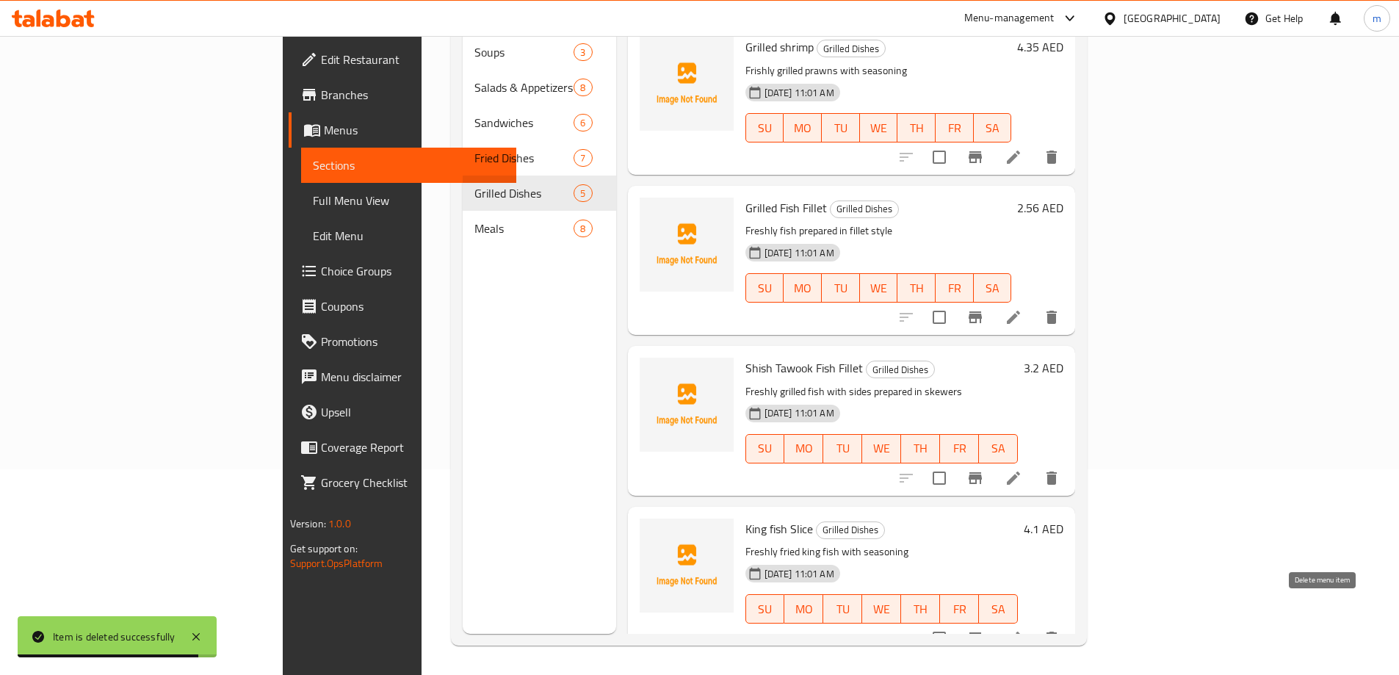
click at [1060, 629] on icon "delete" at bounding box center [1051, 638] width 18 height 18
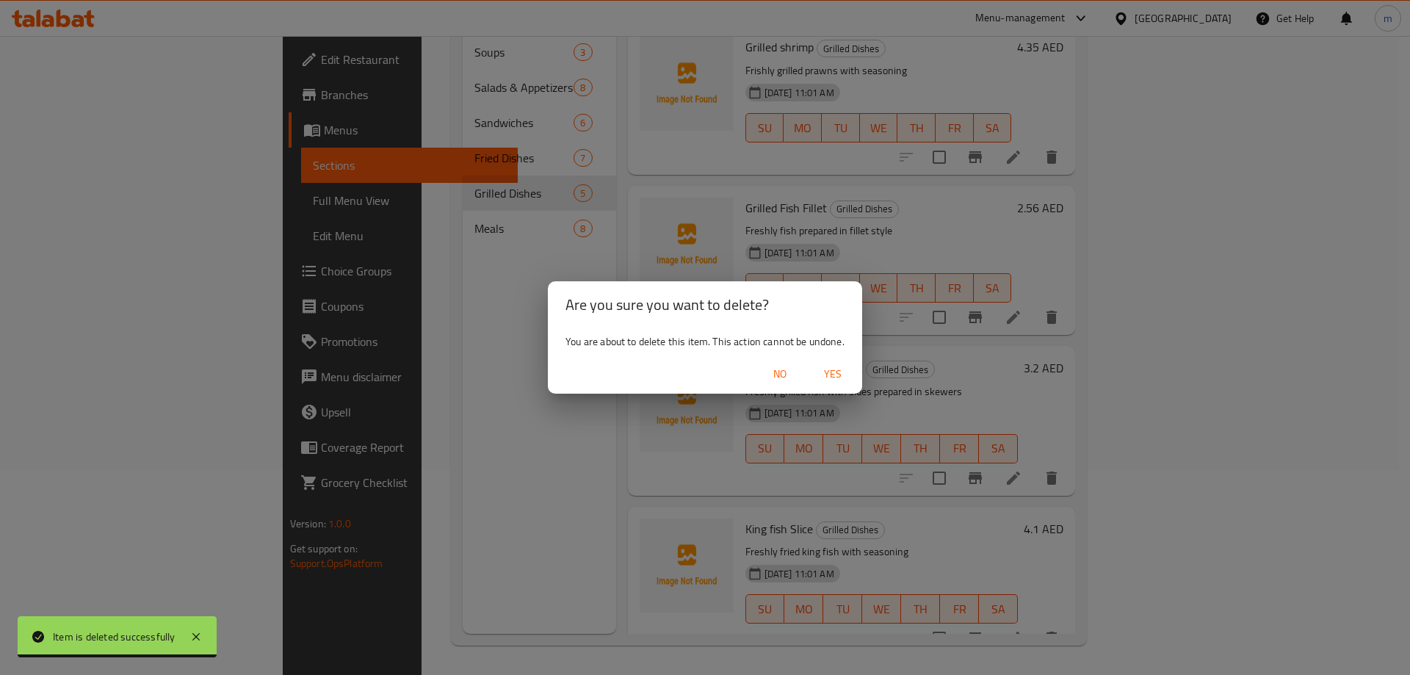
click at [830, 377] on span "Yes" at bounding box center [832, 374] width 35 height 18
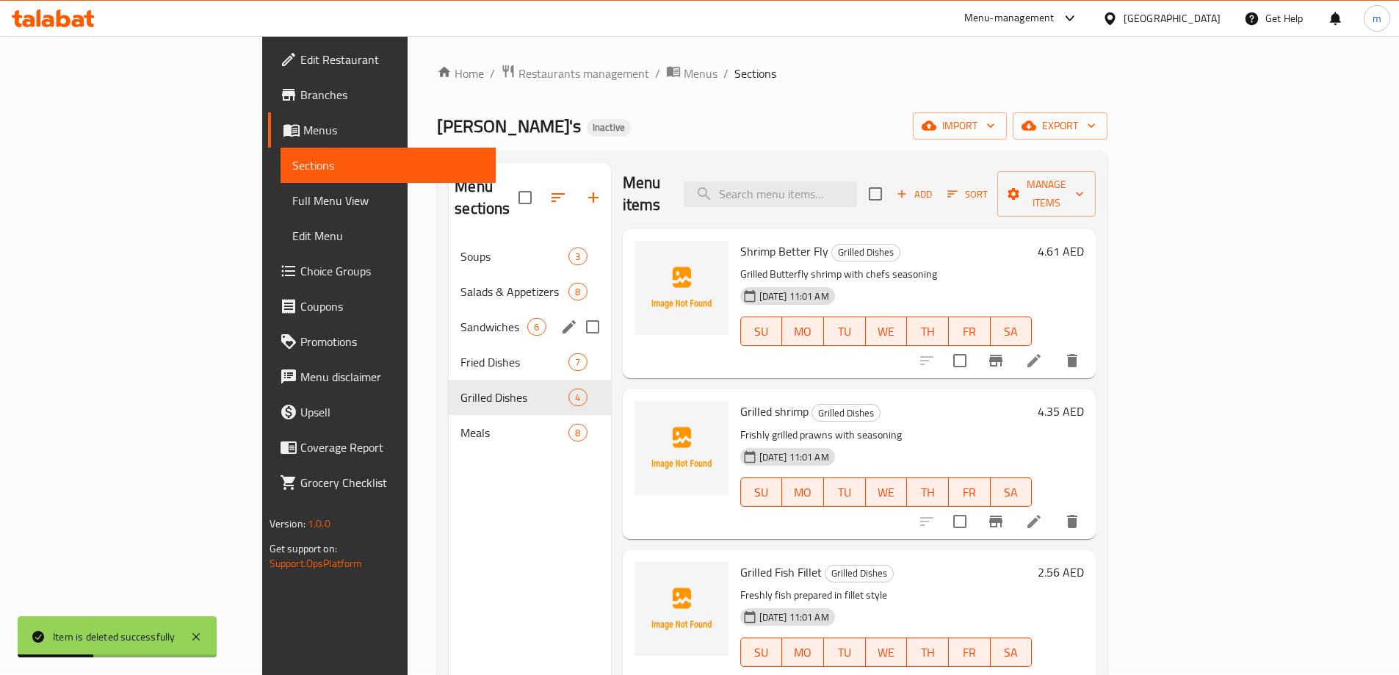
scroll to position [0, 0]
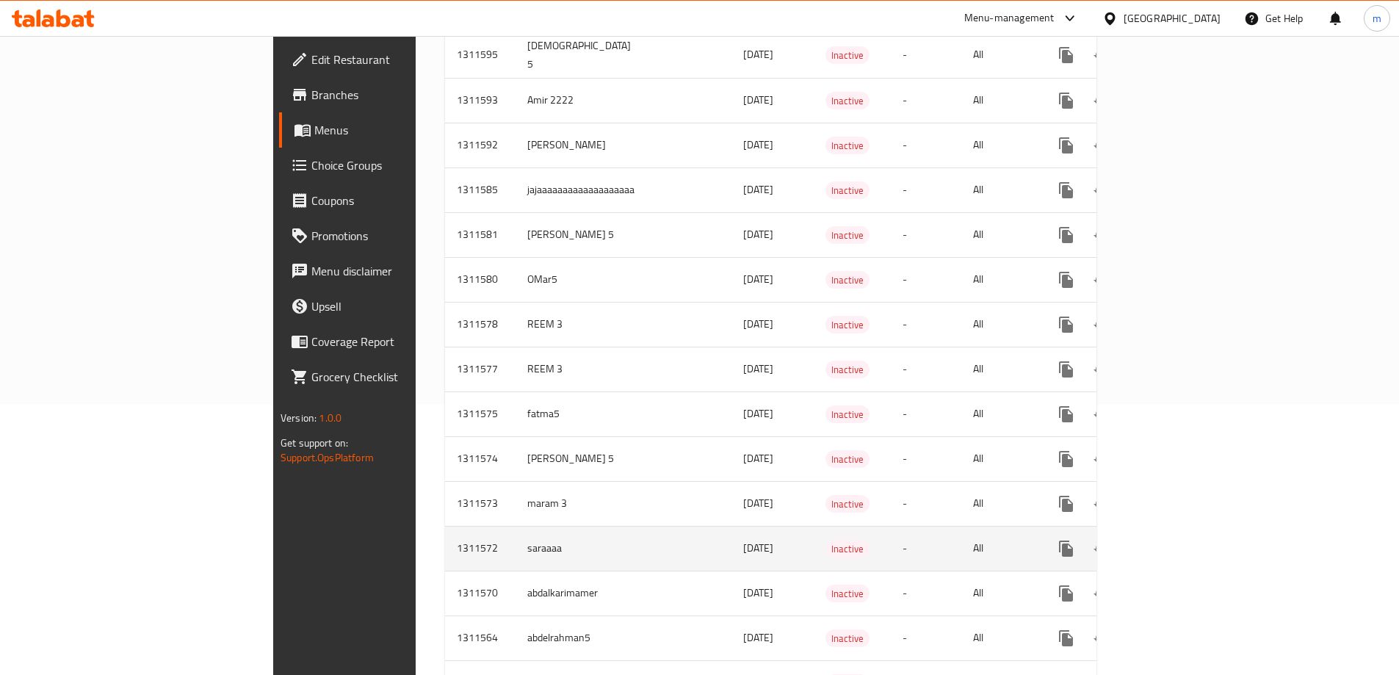
scroll to position [294, 0]
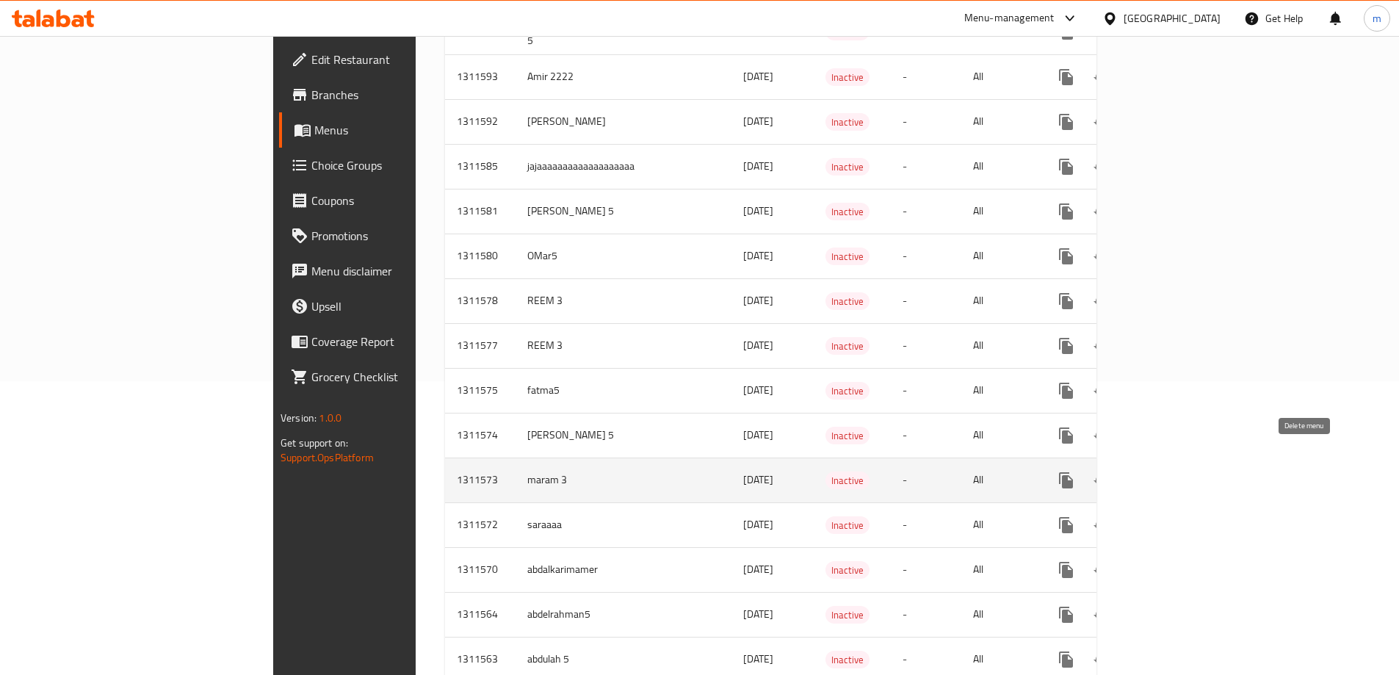
click at [1180, 471] on icon "enhanced table" at bounding box center [1172, 480] width 18 height 18
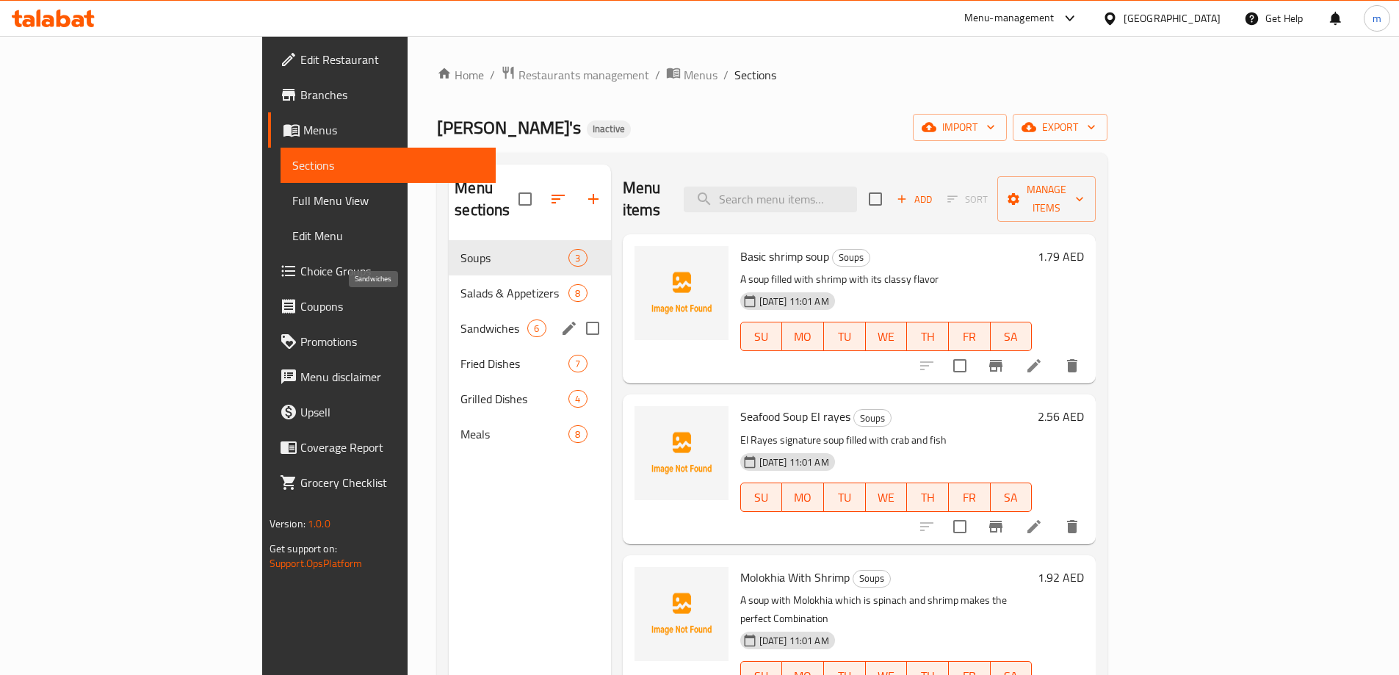
click at [460, 319] on span "Sandwiches" at bounding box center [493, 328] width 67 height 18
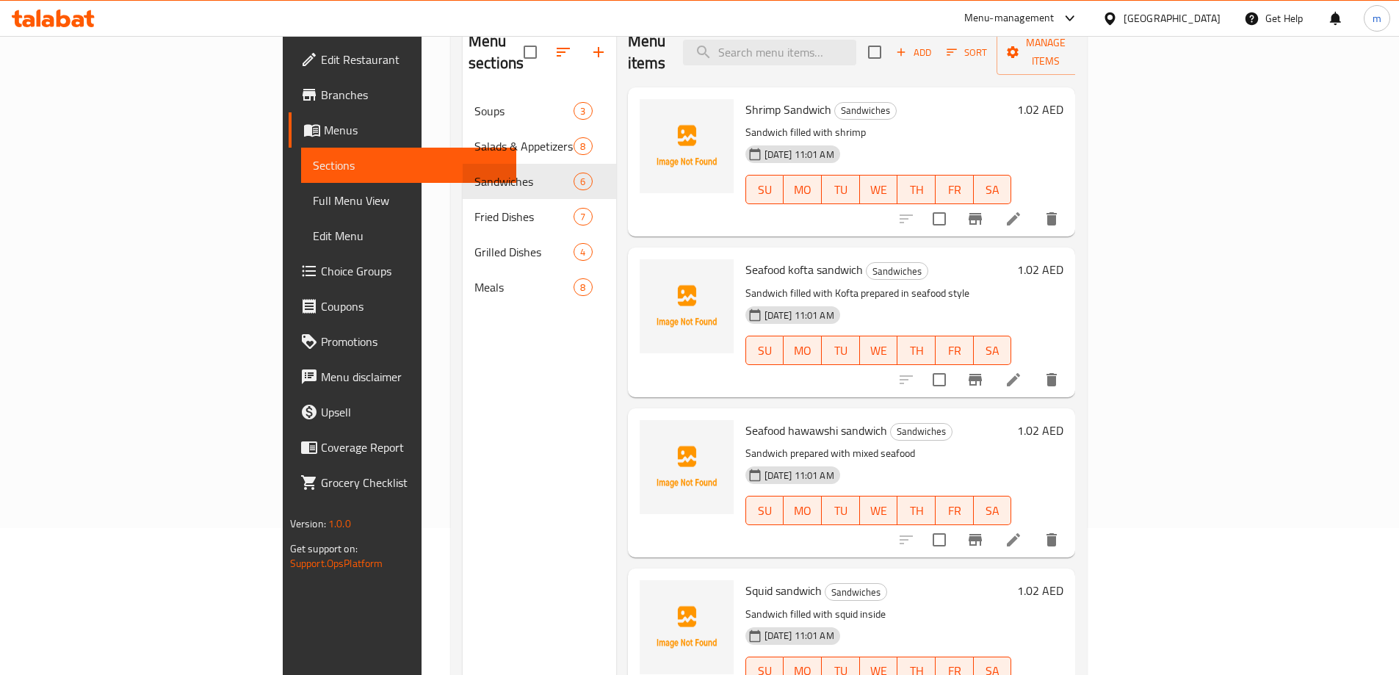
scroll to position [59, 0]
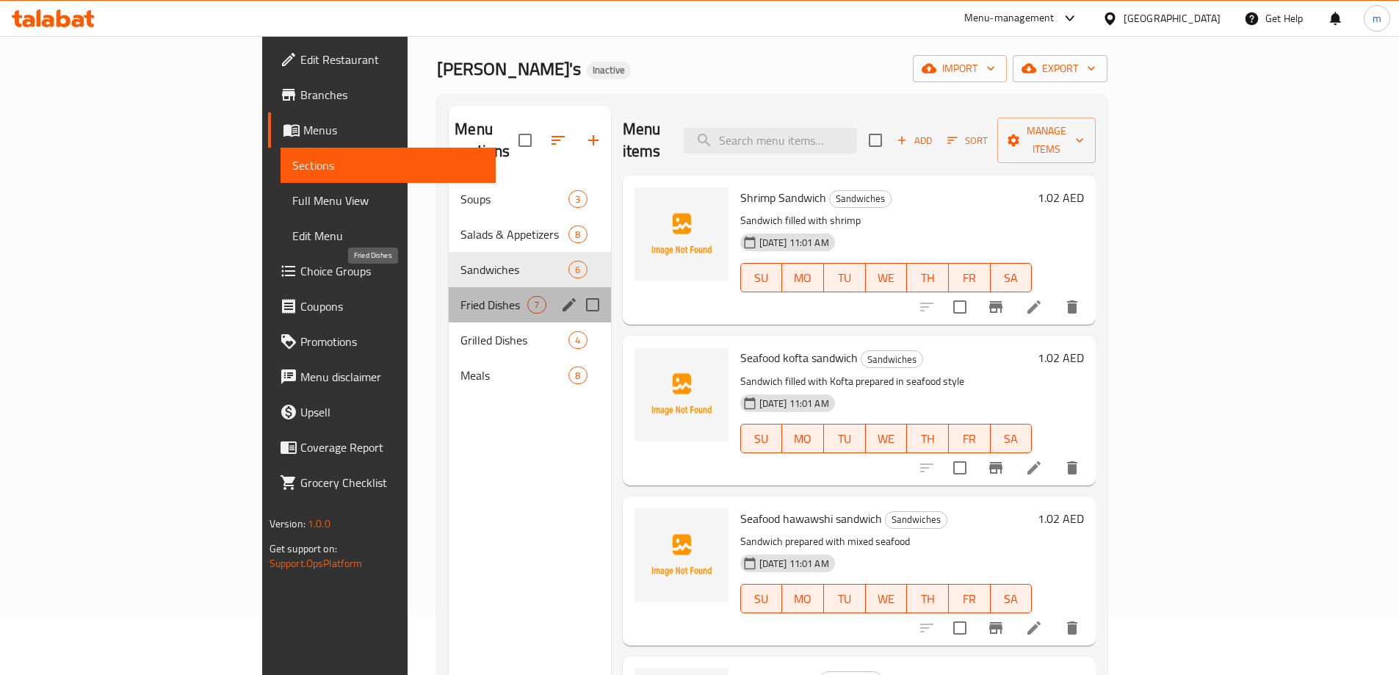
click at [460, 296] on span "Fried Dishes" at bounding box center [493, 305] width 67 height 18
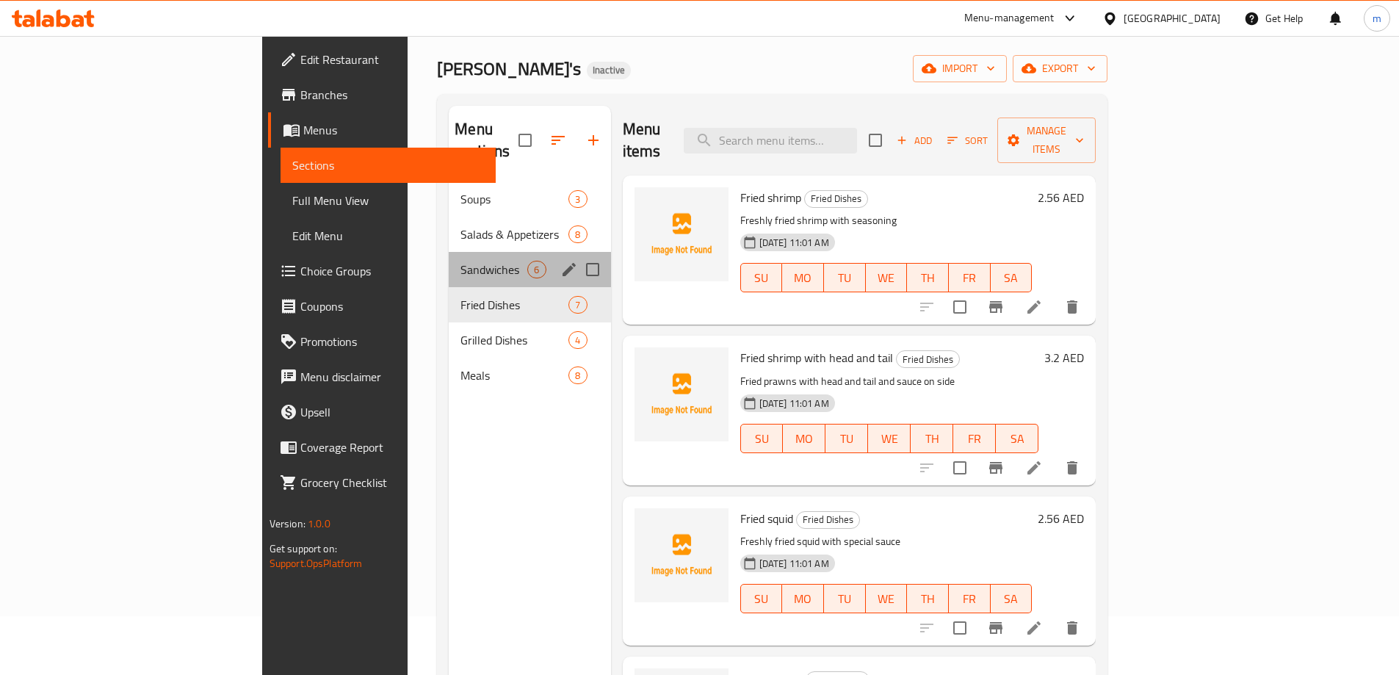
click at [449, 257] on div "Sandwiches 6" at bounding box center [530, 269] width 162 height 35
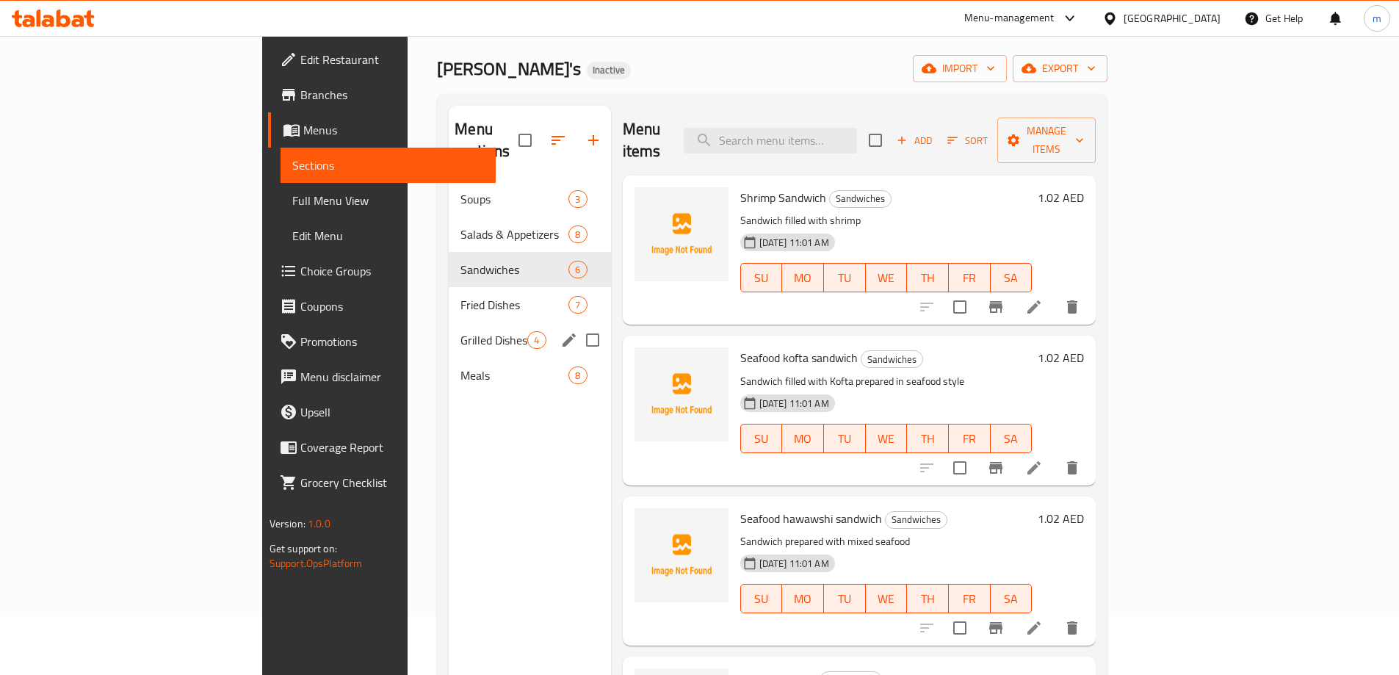
click at [460, 296] on span "Fried Dishes" at bounding box center [514, 305] width 108 height 18
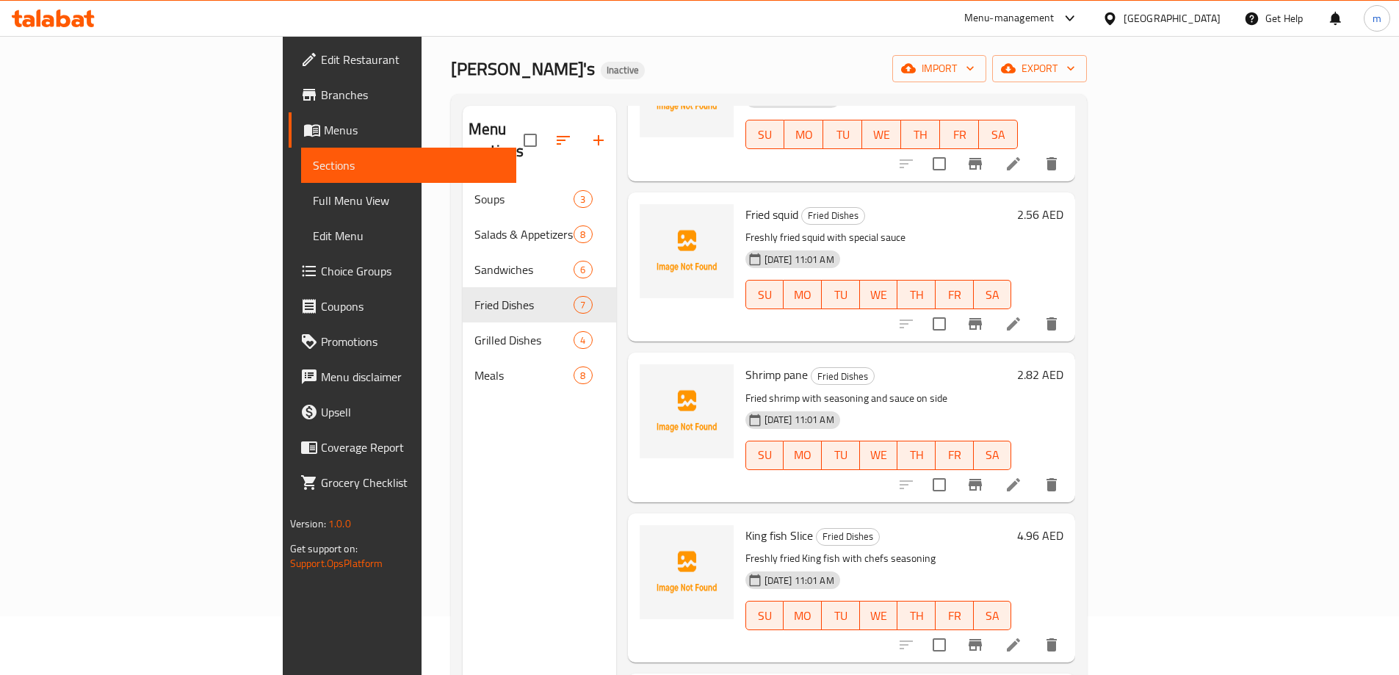
scroll to position [440, 0]
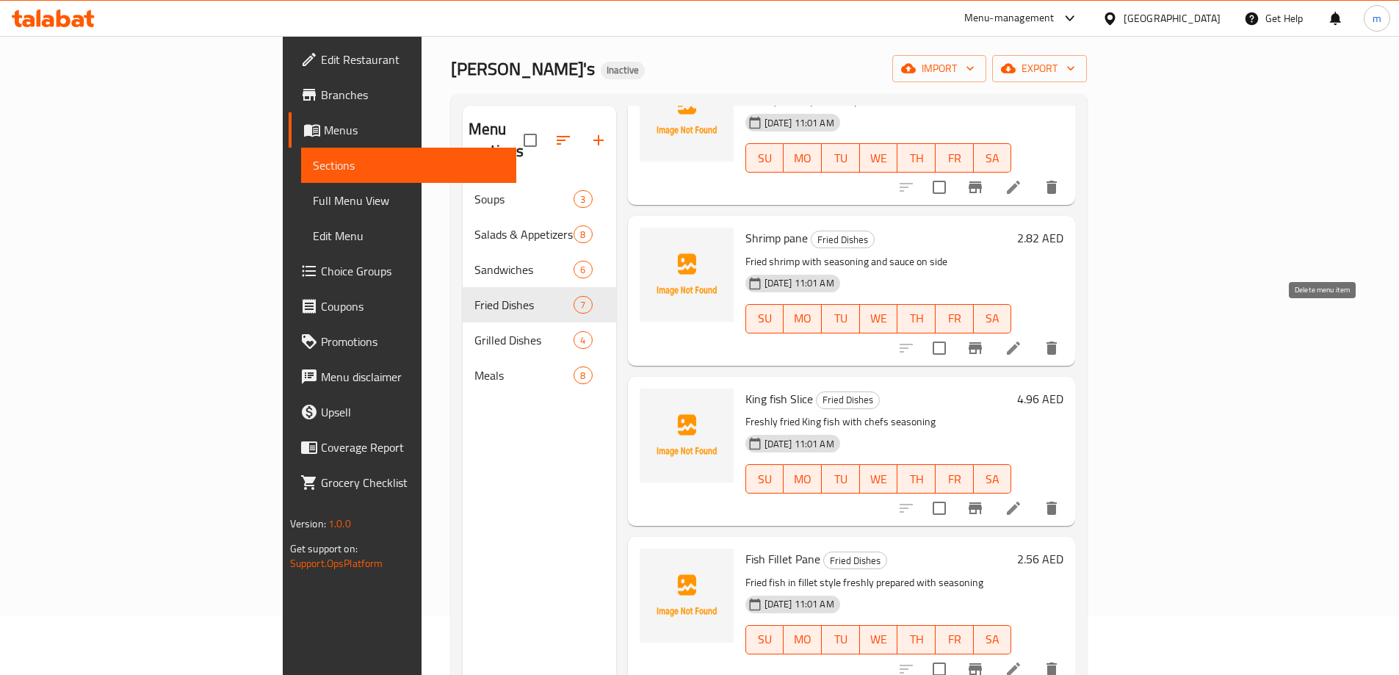
click at [1069, 330] on button "delete" at bounding box center [1051, 347] width 35 height 35
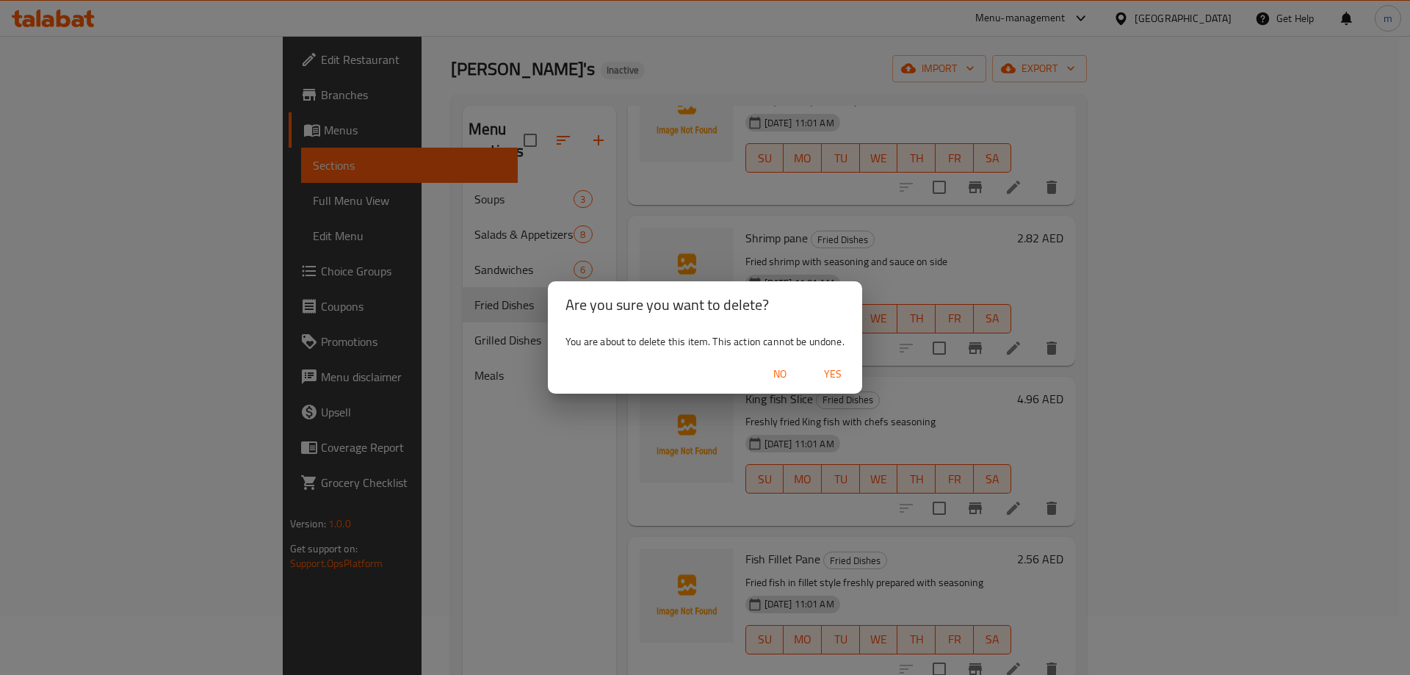
click at [834, 366] on span "Yes" at bounding box center [832, 374] width 35 height 18
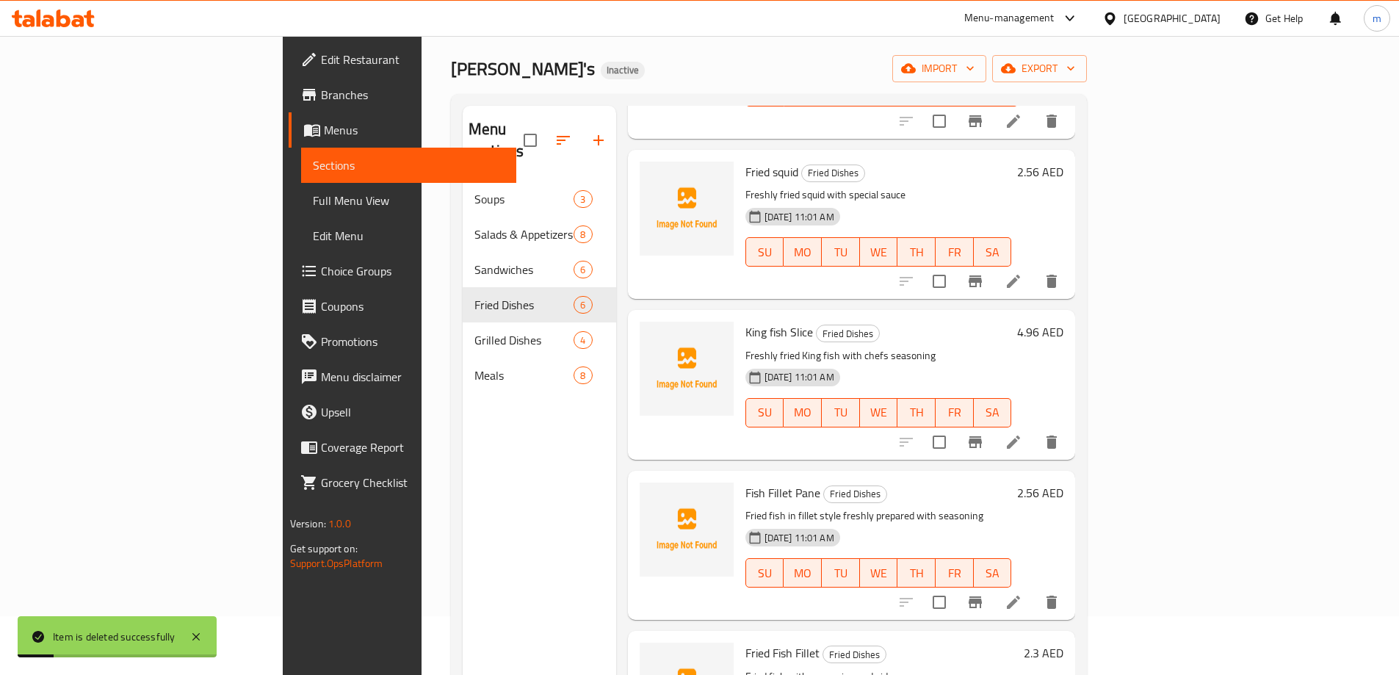
scroll to position [324, 0]
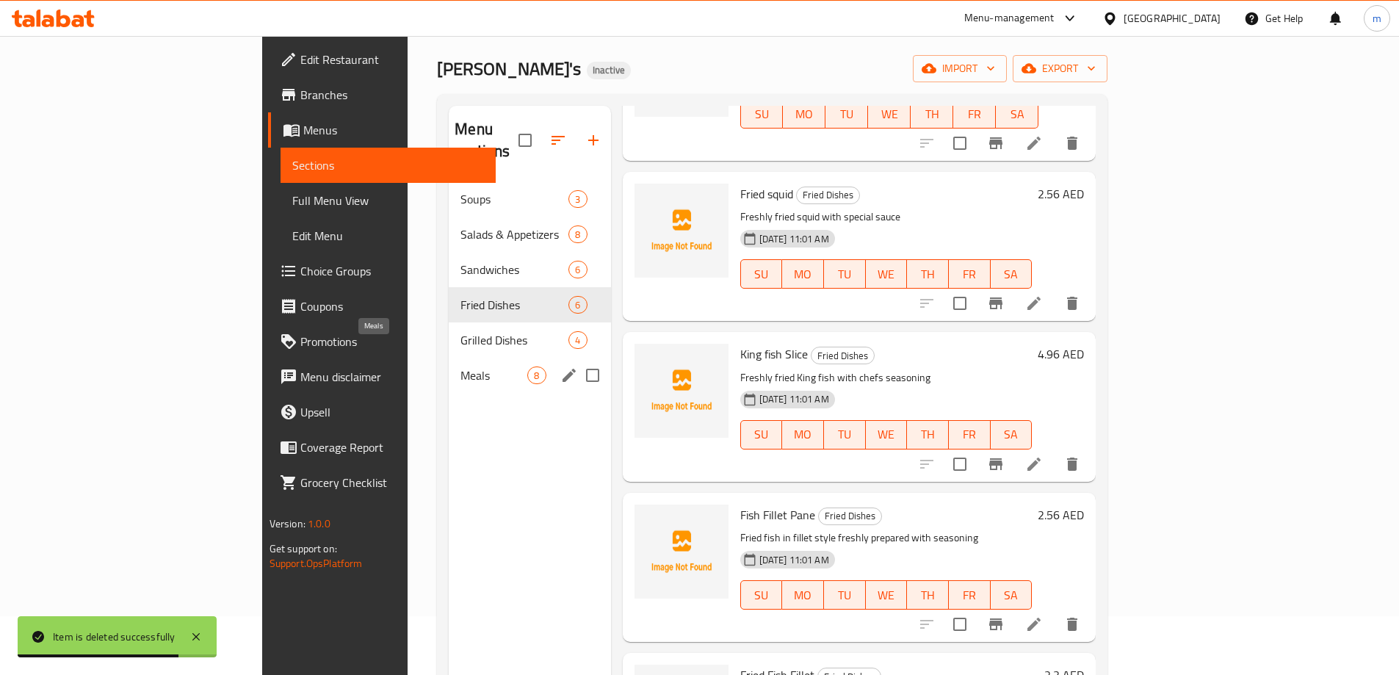
click at [460, 366] on span "Meals" at bounding box center [493, 375] width 67 height 18
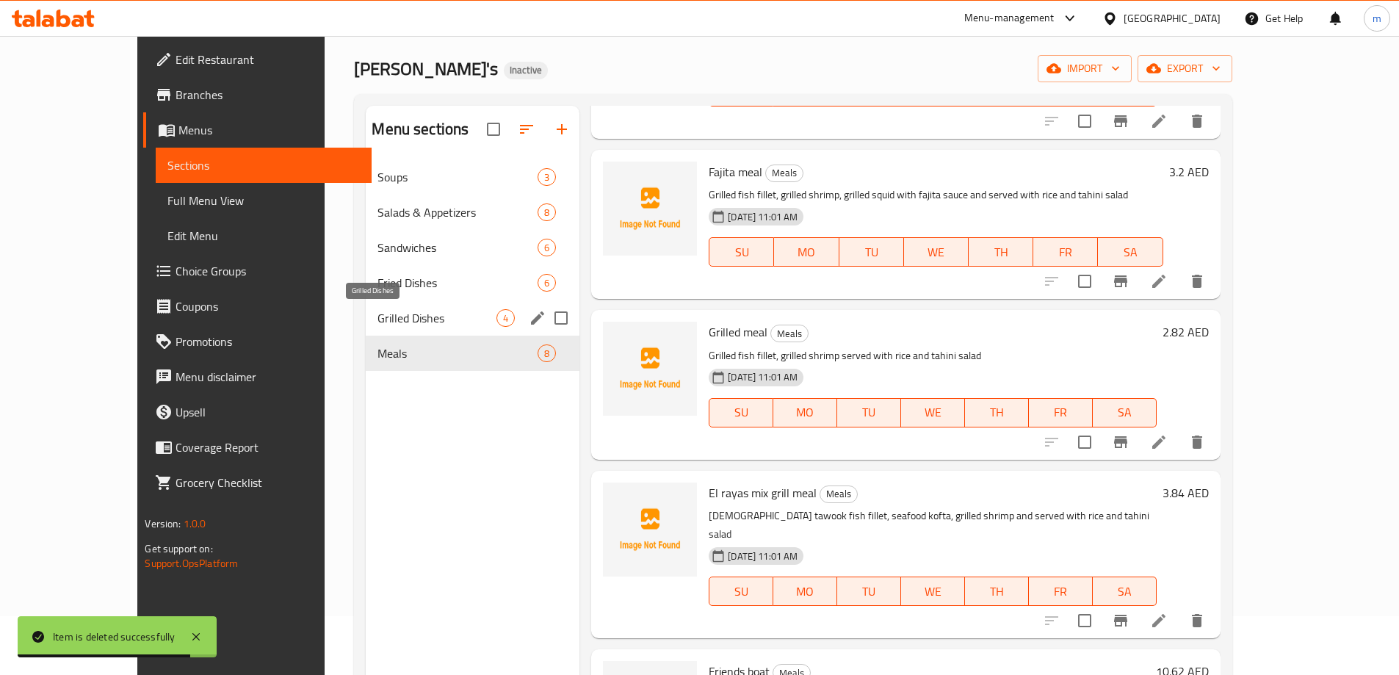
click at [395, 309] on span "Grilled Dishes" at bounding box center [436, 318] width 119 height 18
